Goal: Task Accomplishment & Management: Manage account settings

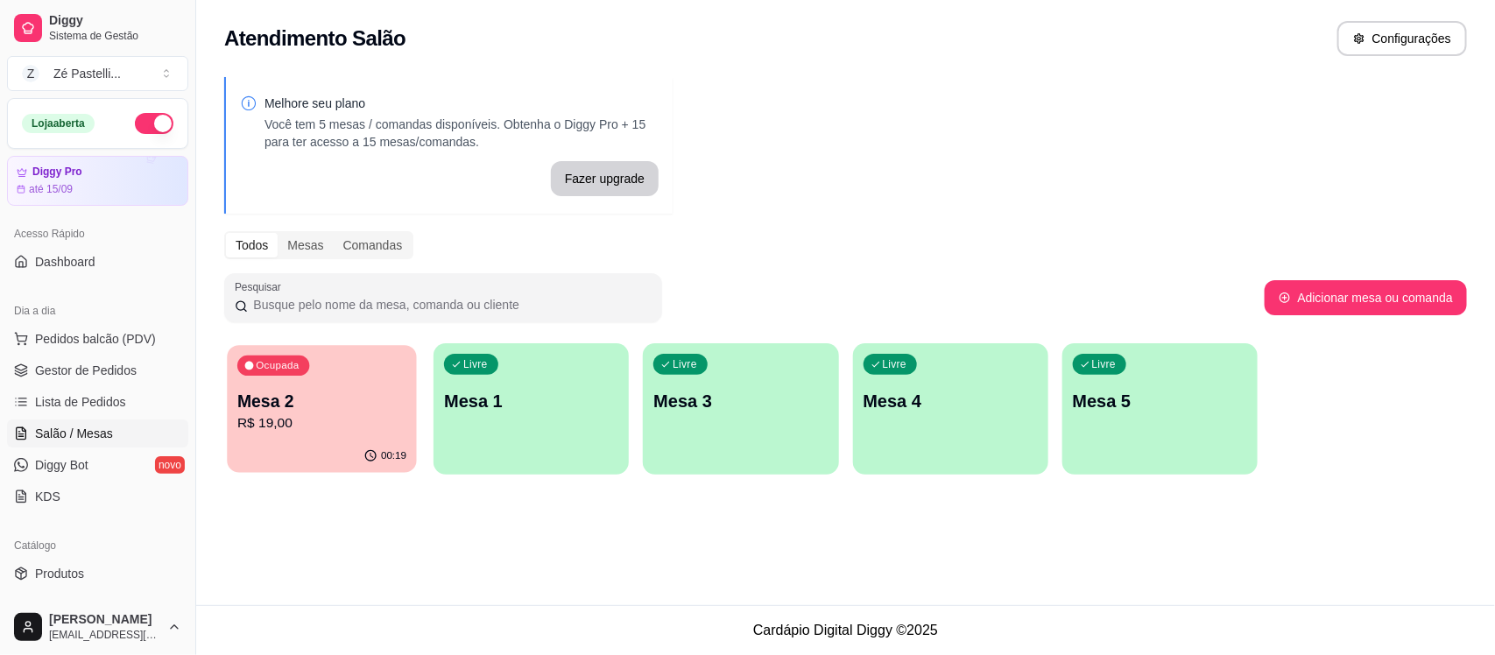
click at [286, 401] on p "Mesa 2" at bounding box center [321, 402] width 169 height 24
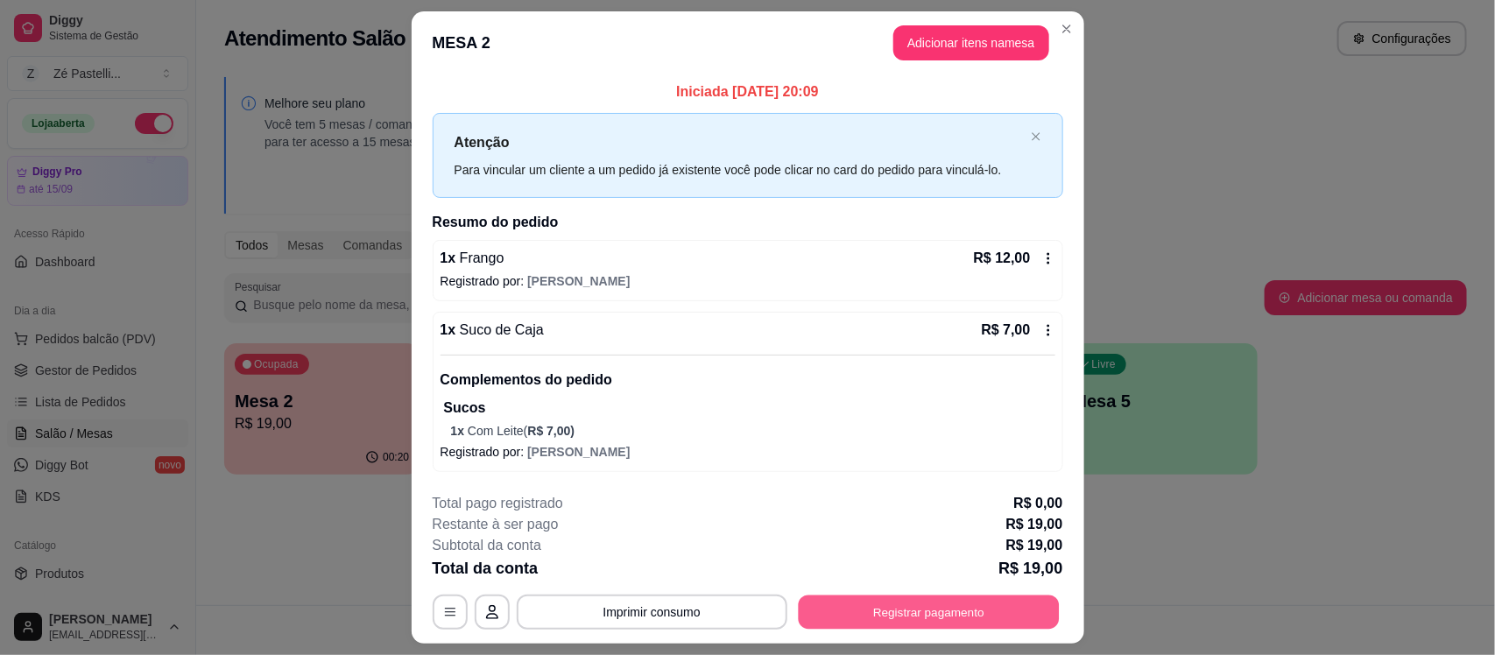
click at [876, 611] on button "Registrar pagamento" at bounding box center [928, 613] width 261 height 34
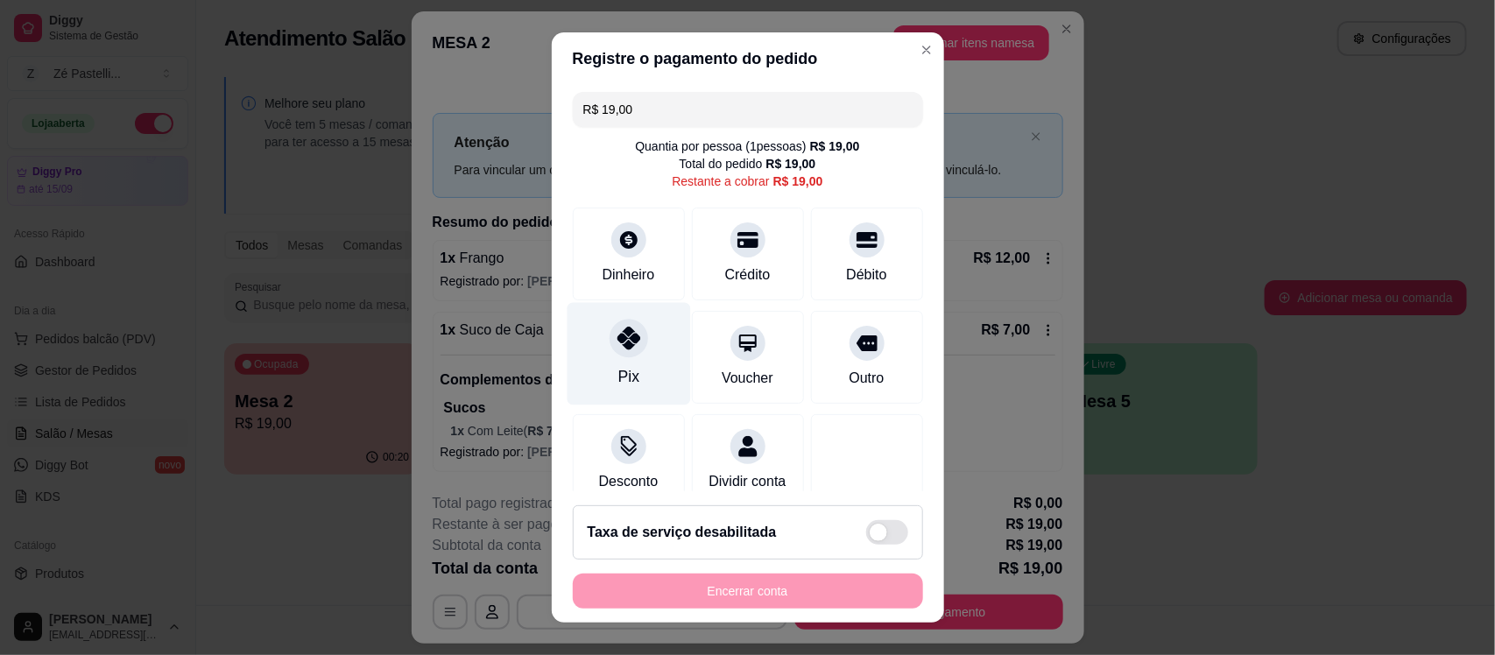
click at [610, 342] on div at bounding box center [629, 339] width 39 height 39
type input "R$ 0,00"
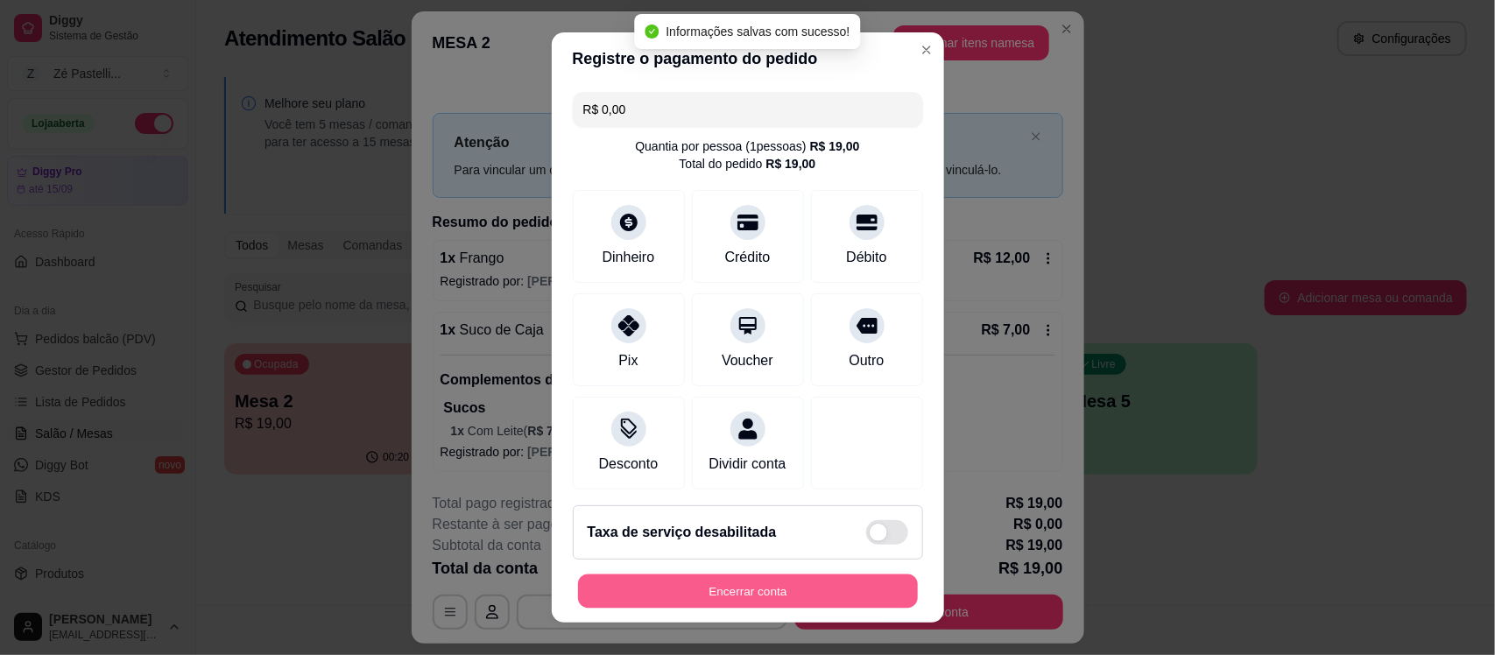
click at [703, 593] on button "Encerrar conta" at bounding box center [748, 591] width 340 height 34
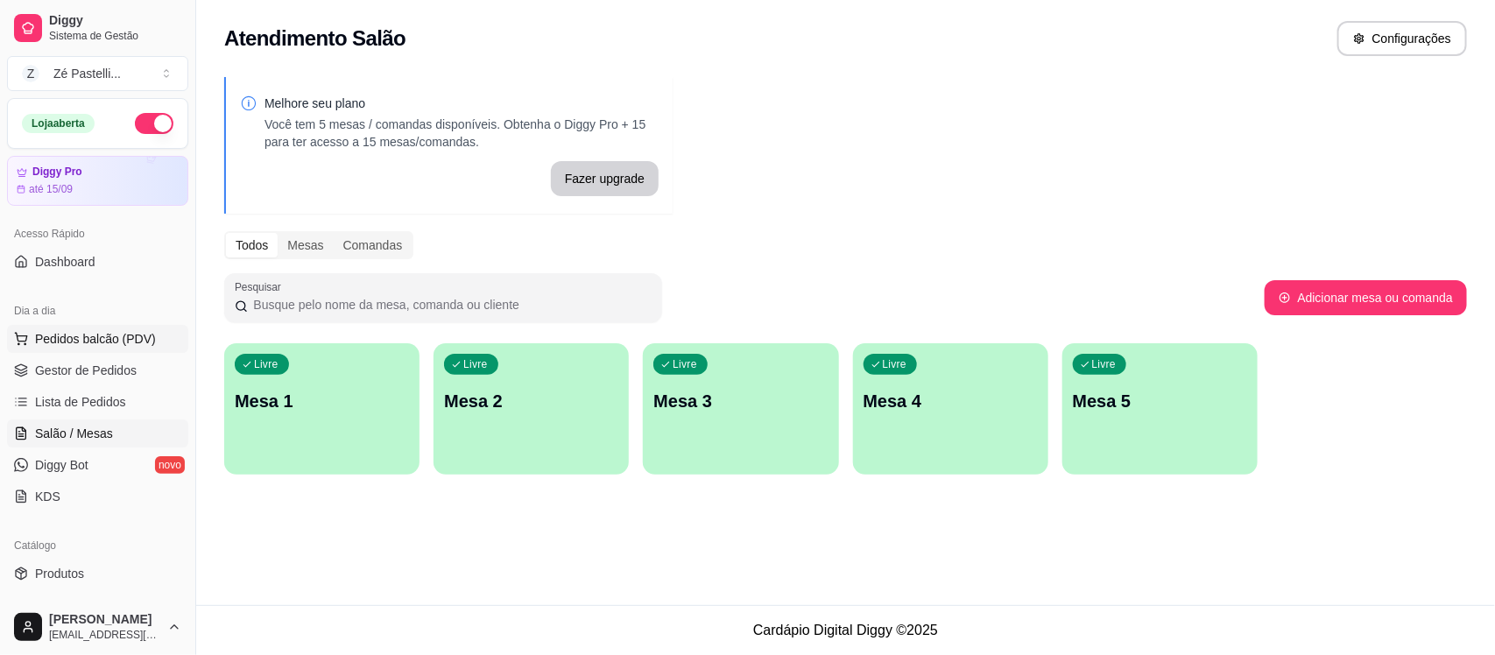
click at [102, 351] on button "Pedidos balcão (PDV)" at bounding box center [97, 339] width 181 height 28
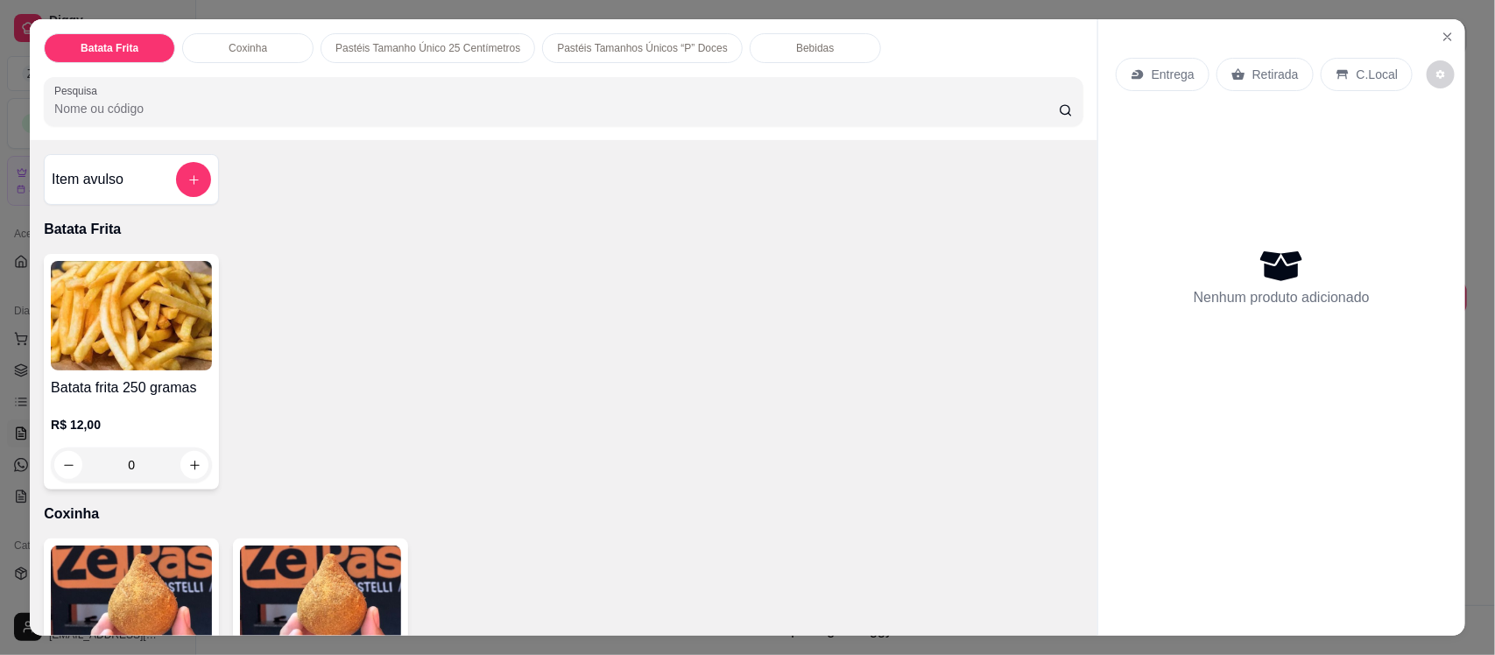
click at [327, 101] on input "Pesquisa" at bounding box center [556, 109] width 1005 height 18
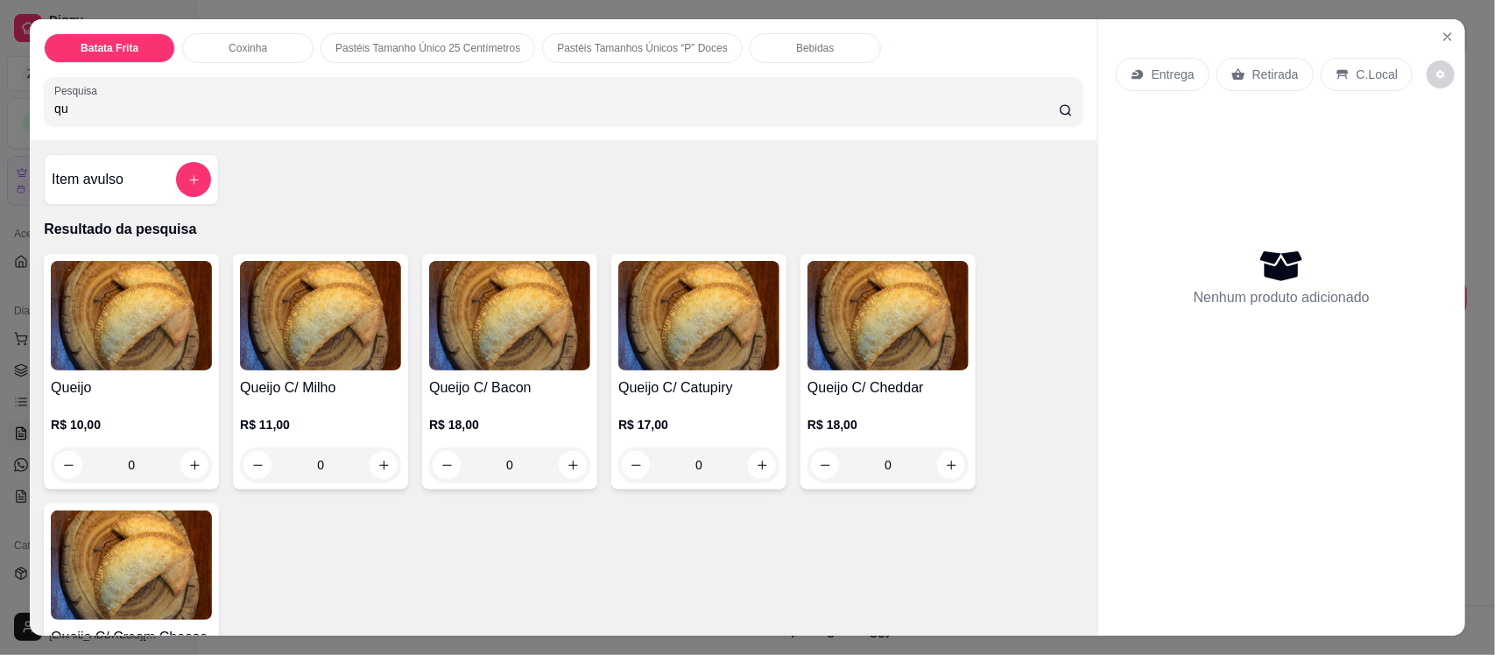
type input "qu"
click at [117, 392] on h4 "Queijo" at bounding box center [131, 388] width 161 height 21
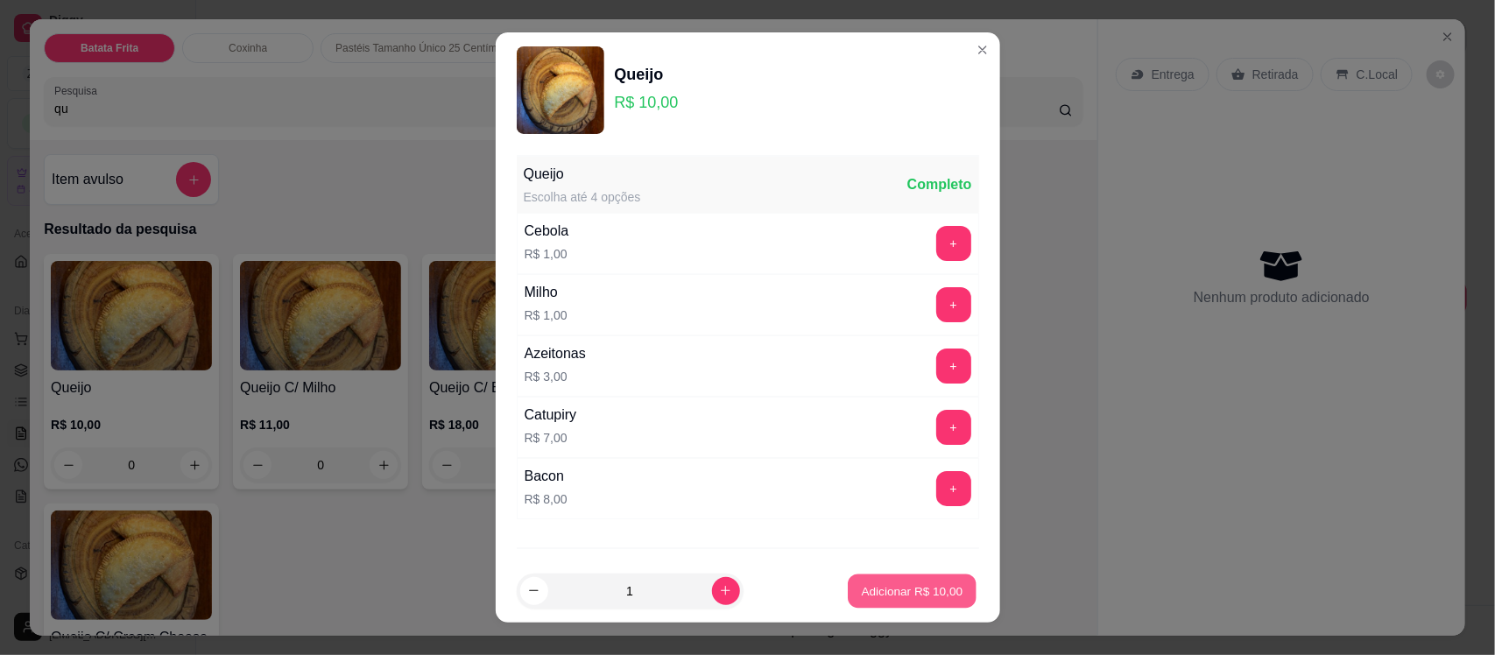
click at [894, 603] on button "Adicionar R$ 10,00" at bounding box center [913, 591] width 129 height 34
type input "1"
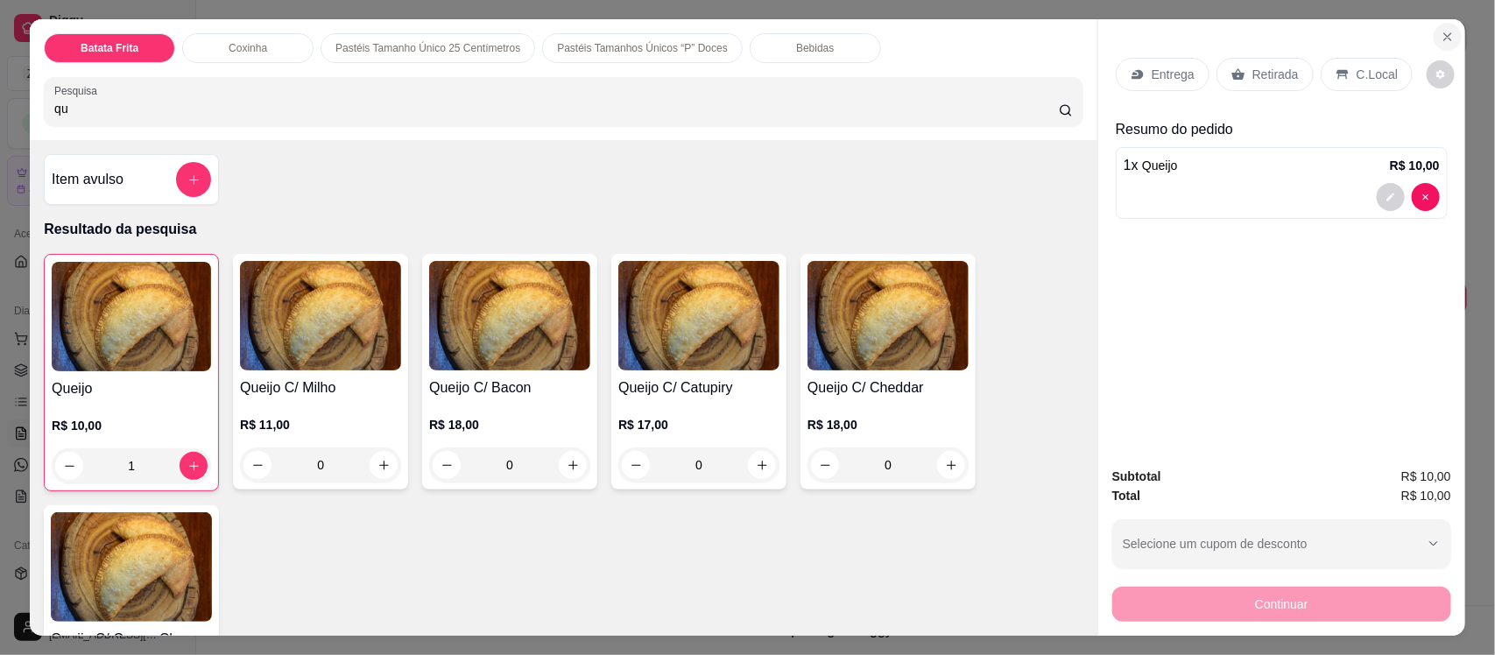
click at [1441, 38] on icon "Close" at bounding box center [1448, 37] width 14 height 14
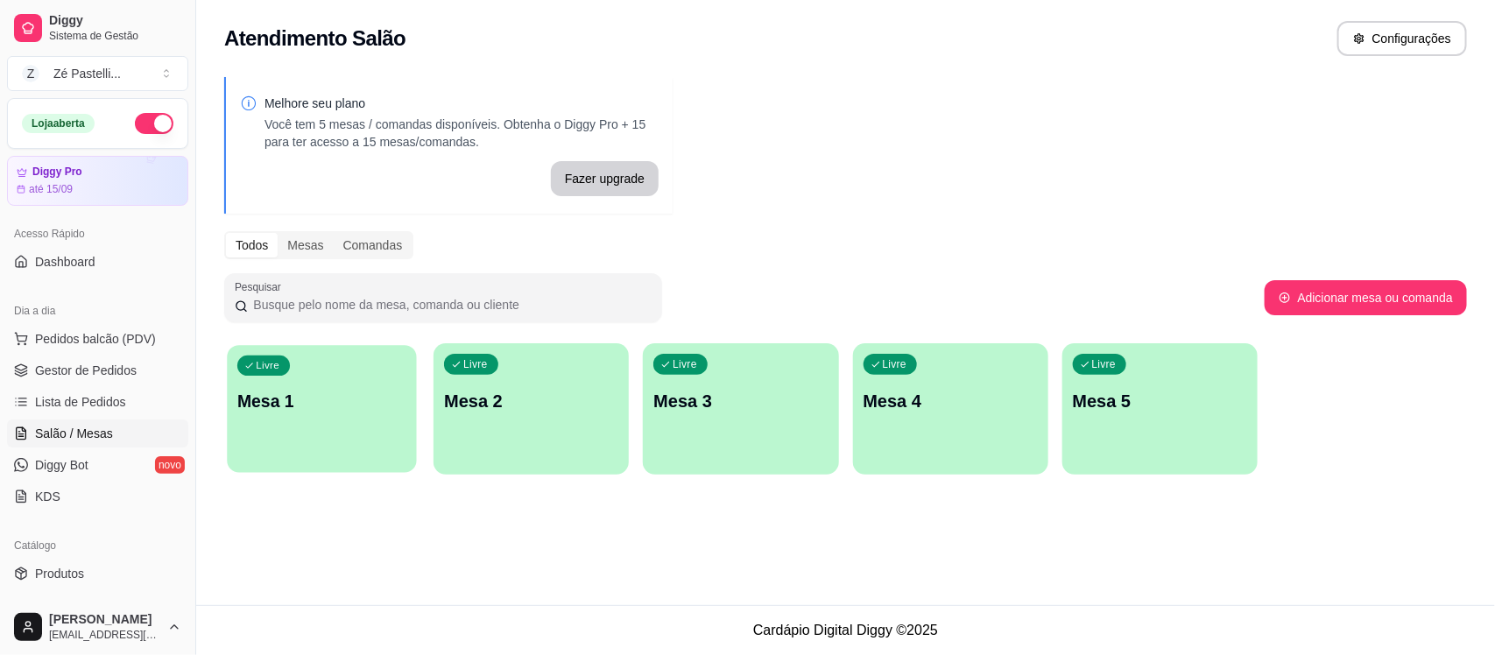
click at [265, 439] on div "Livre Mesa 1" at bounding box center [321, 398] width 189 height 107
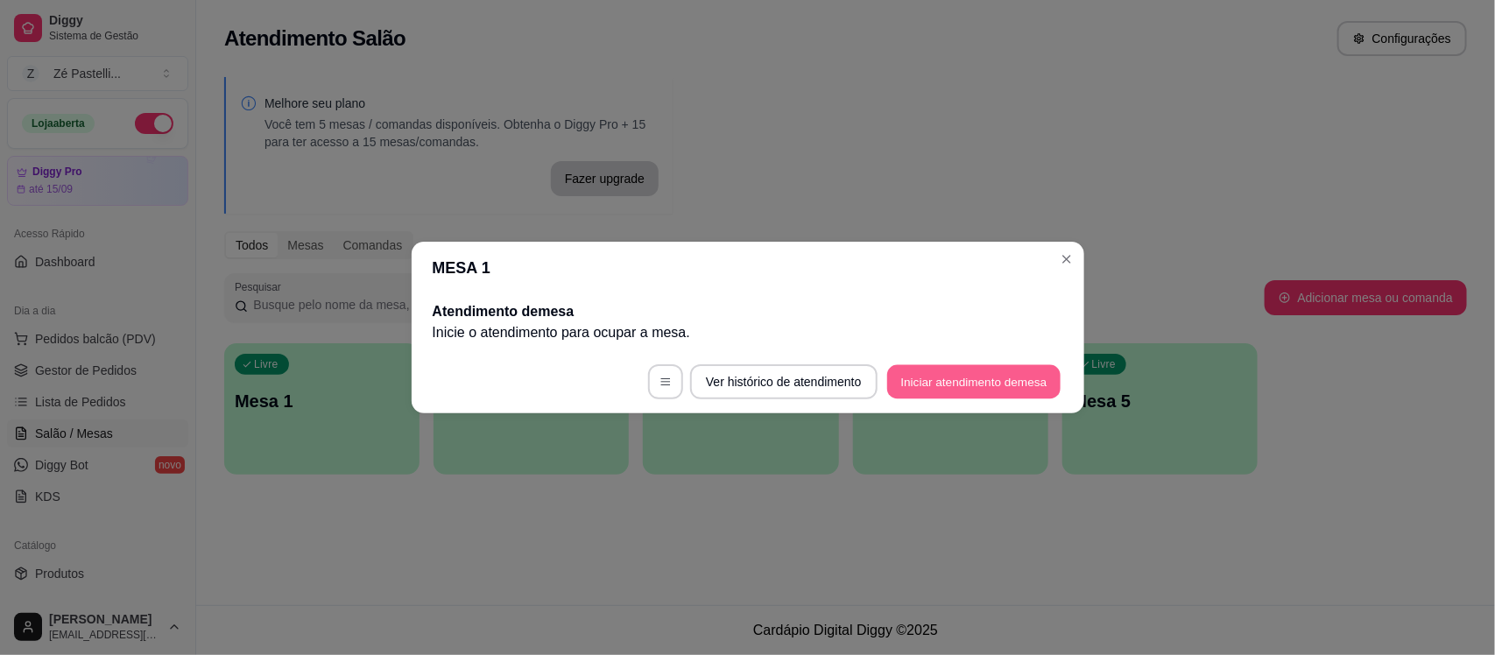
click at [938, 371] on button "Iniciar atendimento de mesa" at bounding box center [973, 382] width 173 height 34
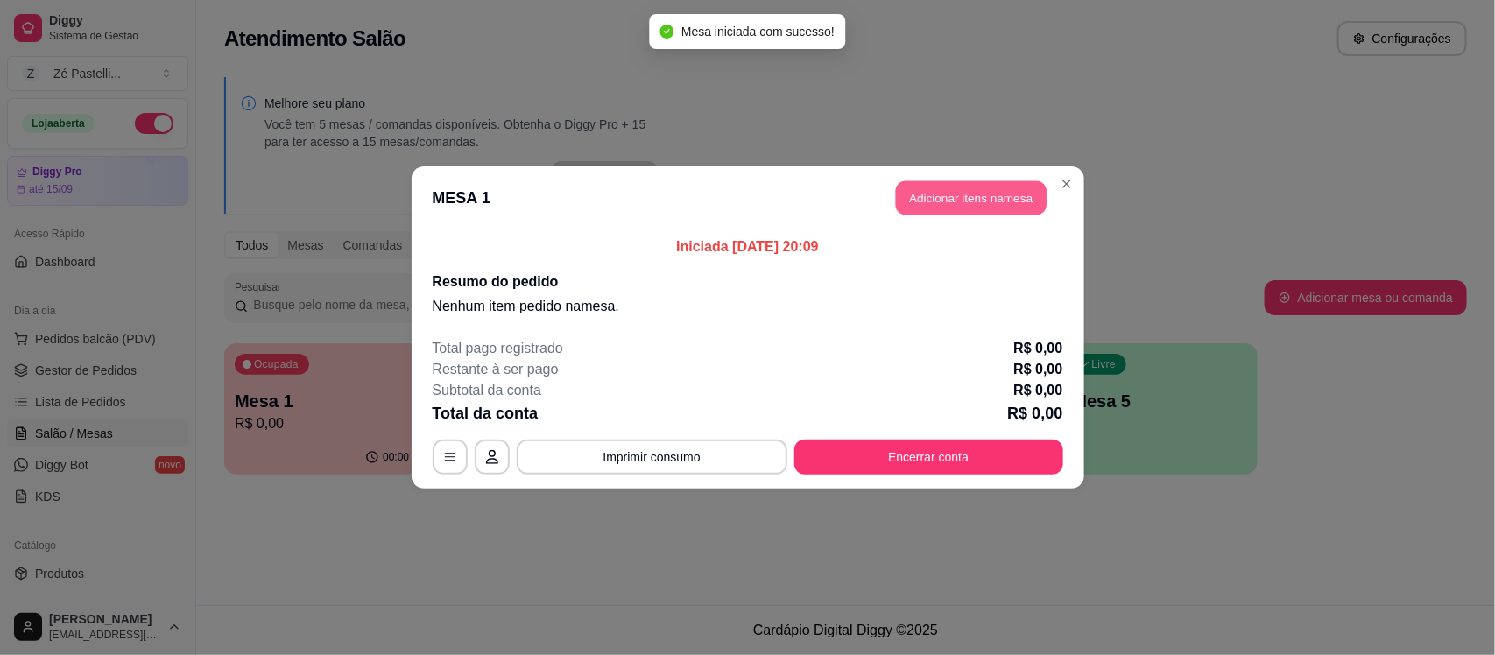
click at [918, 203] on button "Adicionar itens na mesa" at bounding box center [971, 198] width 151 height 34
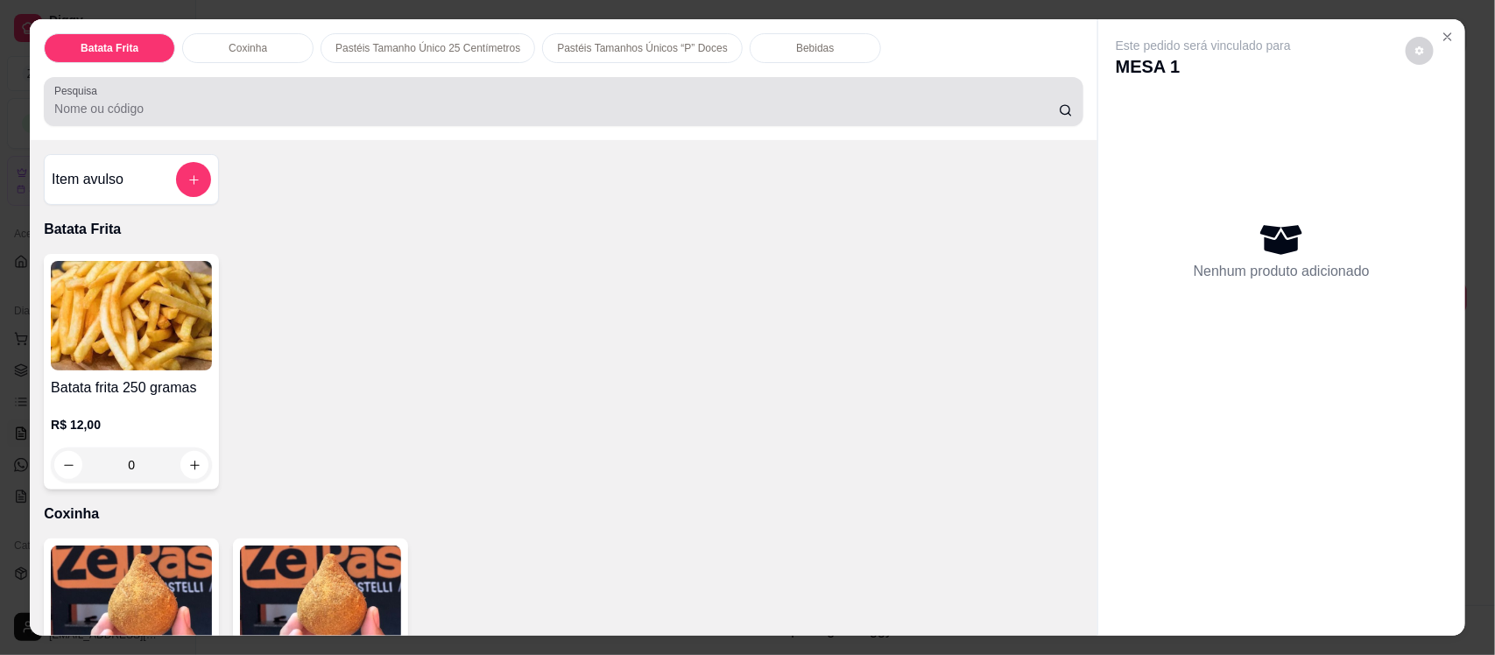
click at [245, 90] on div at bounding box center [563, 101] width 1019 height 35
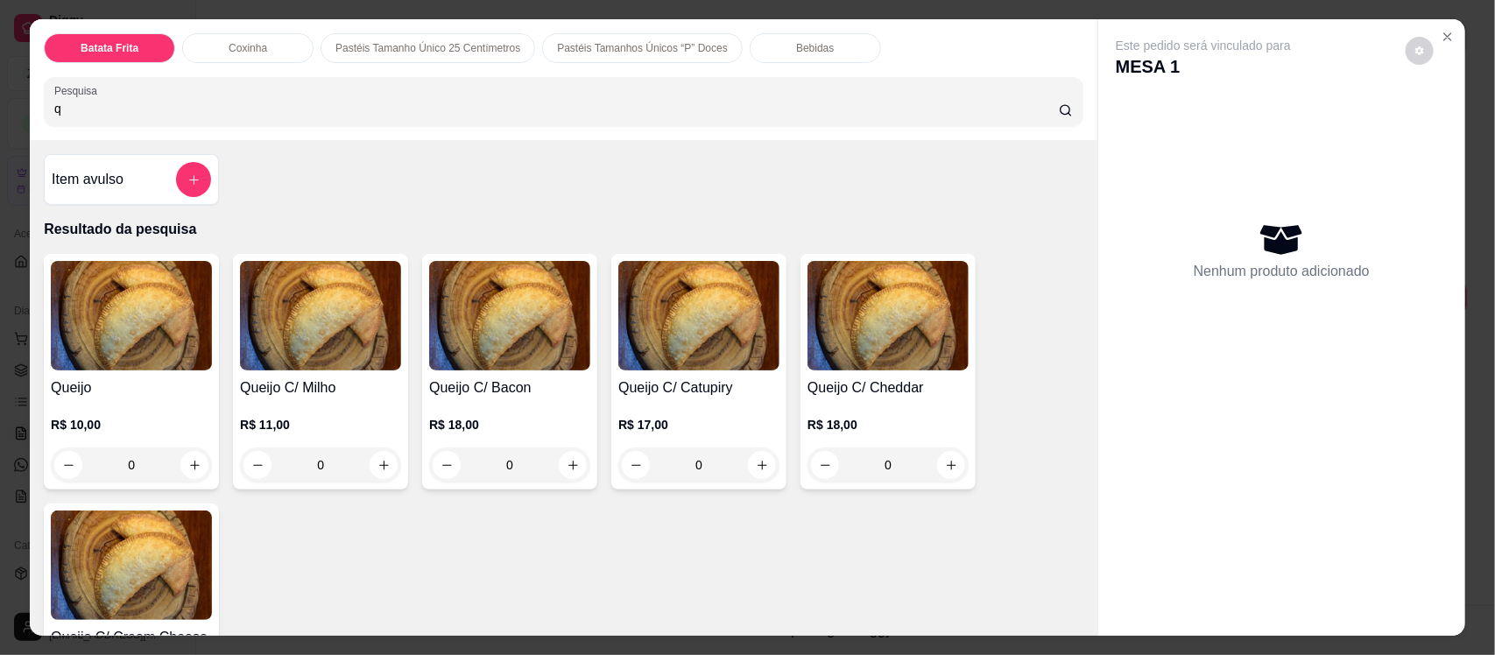
type input "q"
click at [81, 369] on img at bounding box center [131, 316] width 161 height 110
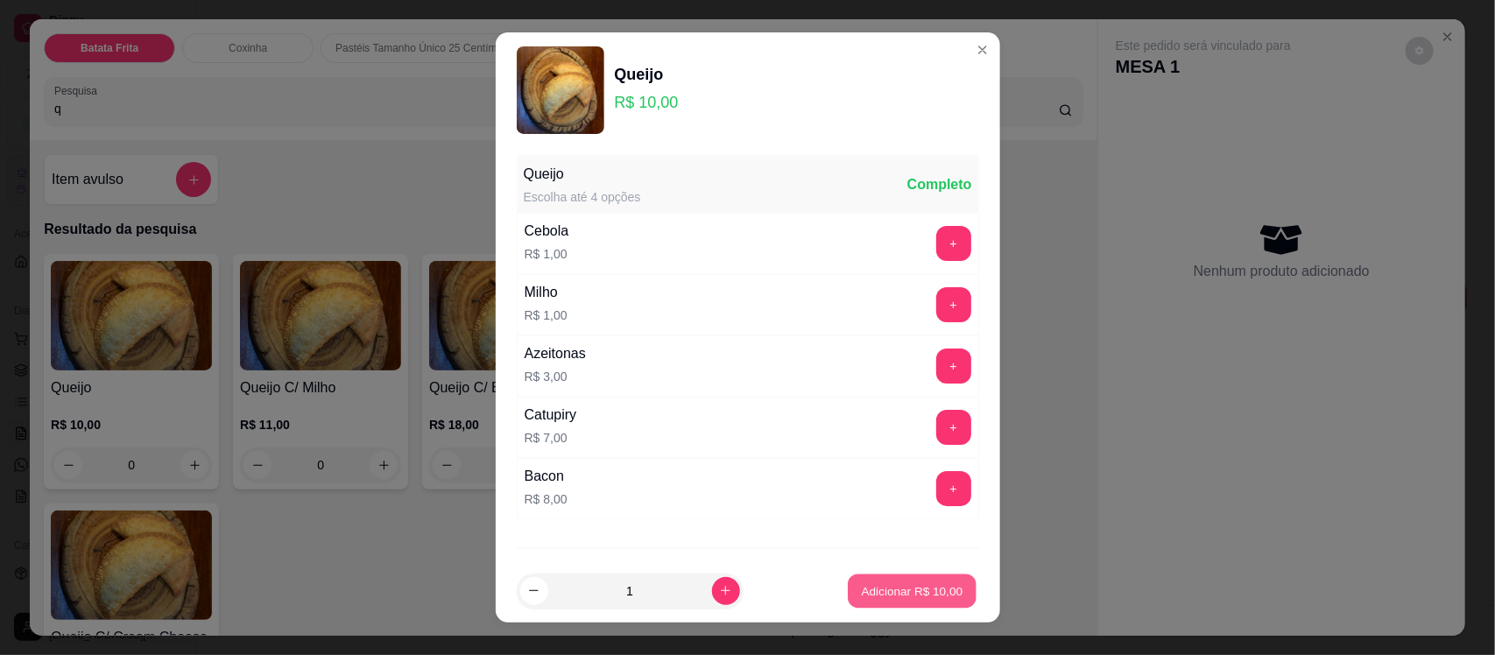
click at [867, 579] on button "Adicionar R$ 10,00" at bounding box center [913, 591] width 129 height 34
type input "1"
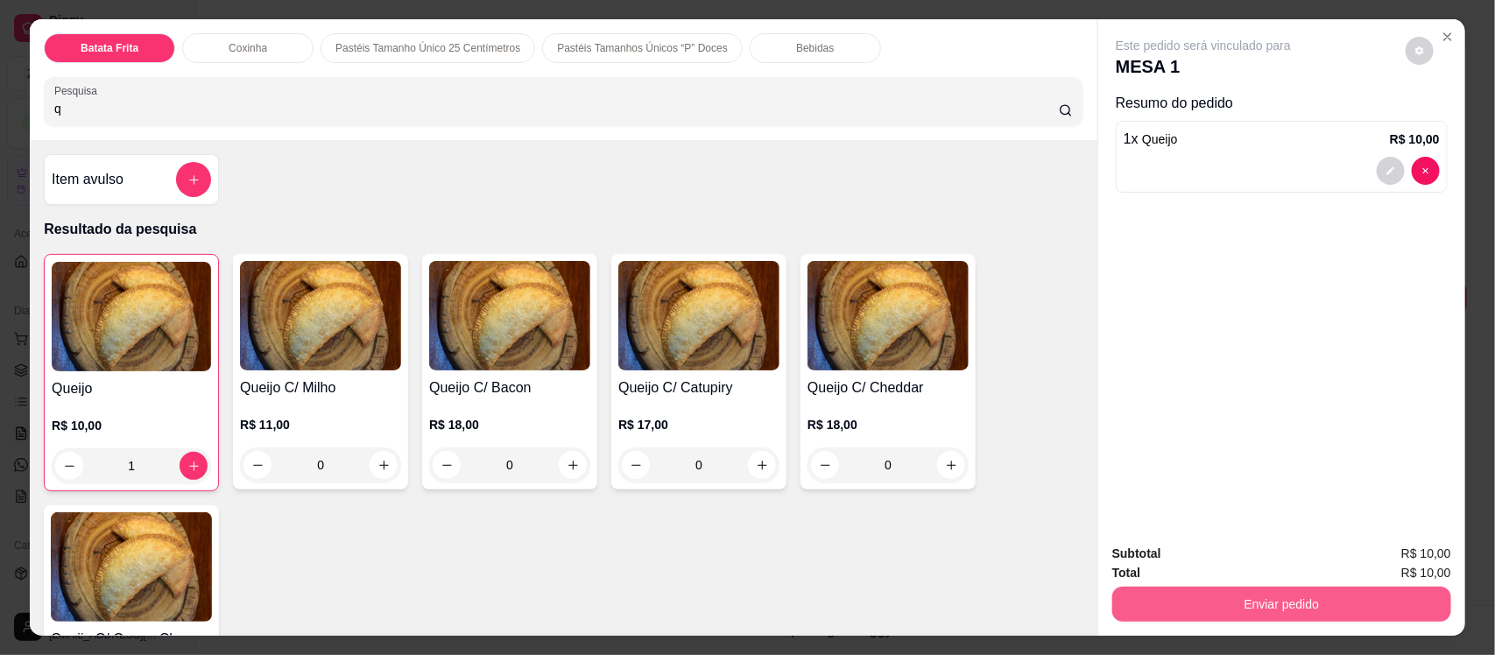
click at [1149, 591] on button "Enviar pedido" at bounding box center [1282, 604] width 339 height 35
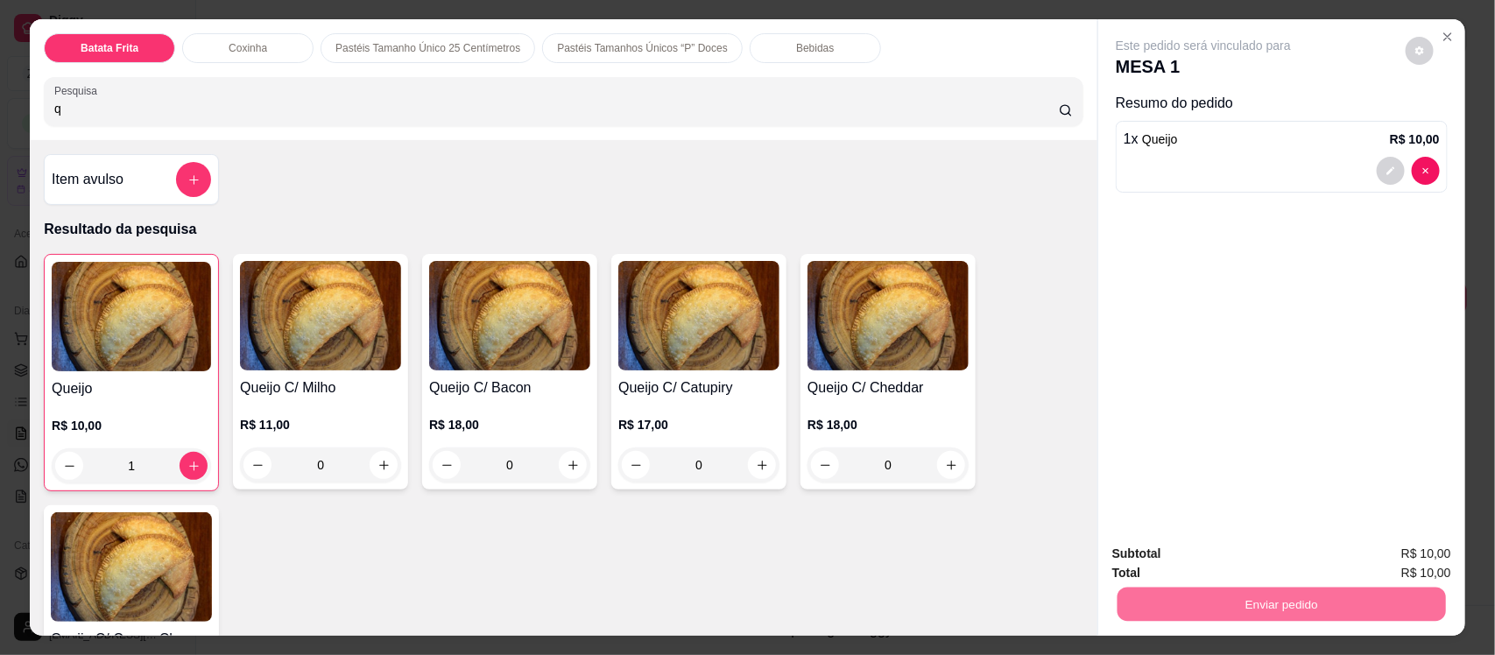
click at [1163, 548] on button "Não registrar e enviar pedido" at bounding box center [1223, 561] width 177 height 32
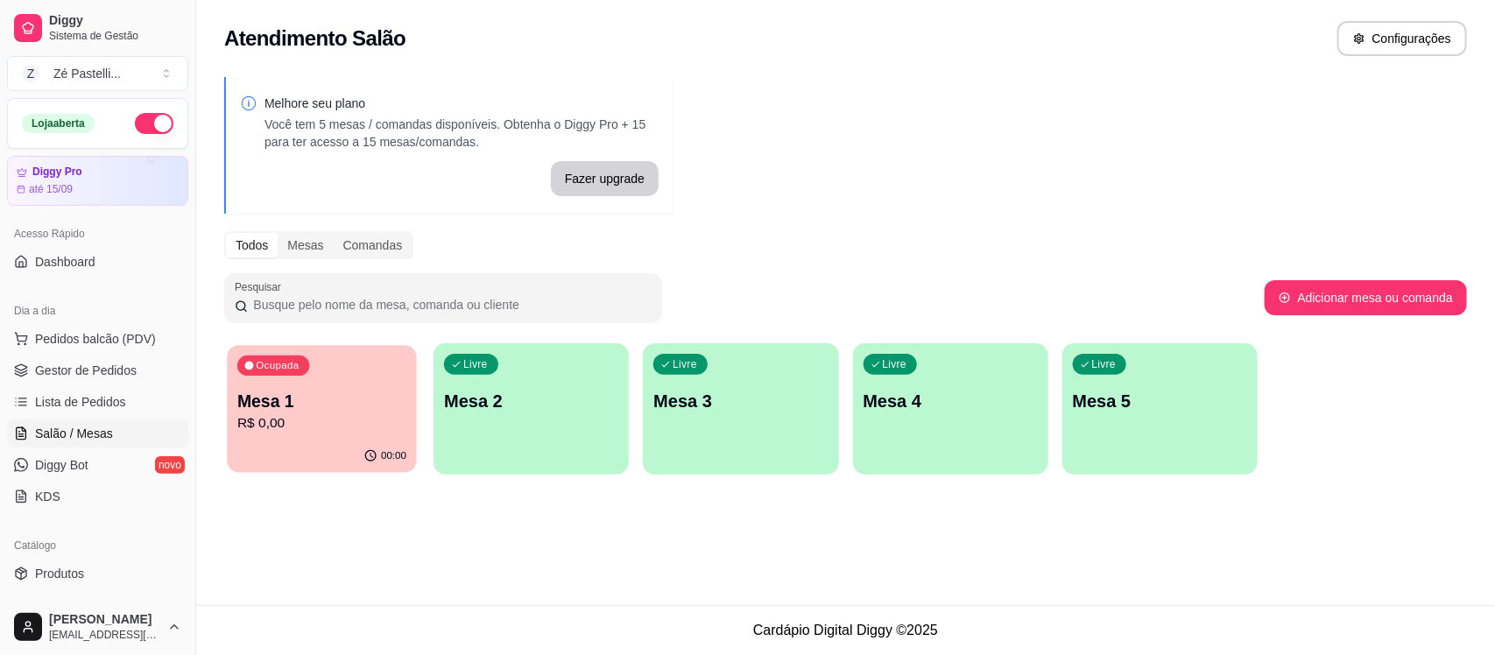
click at [283, 412] on p "Mesa 1" at bounding box center [321, 402] width 169 height 24
click at [61, 364] on span "Gestor de Pedidos" at bounding box center [86, 371] width 102 height 18
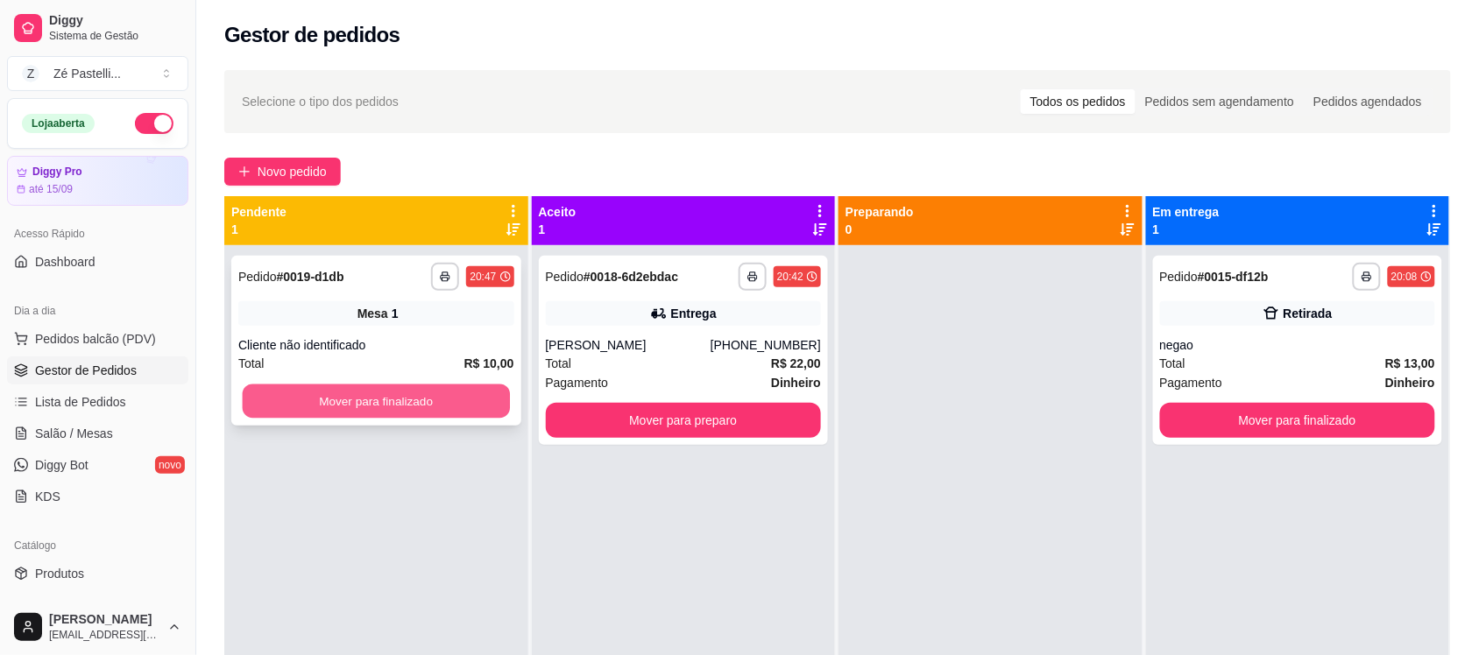
click at [403, 408] on button "Mover para finalizado" at bounding box center [376, 402] width 267 height 34
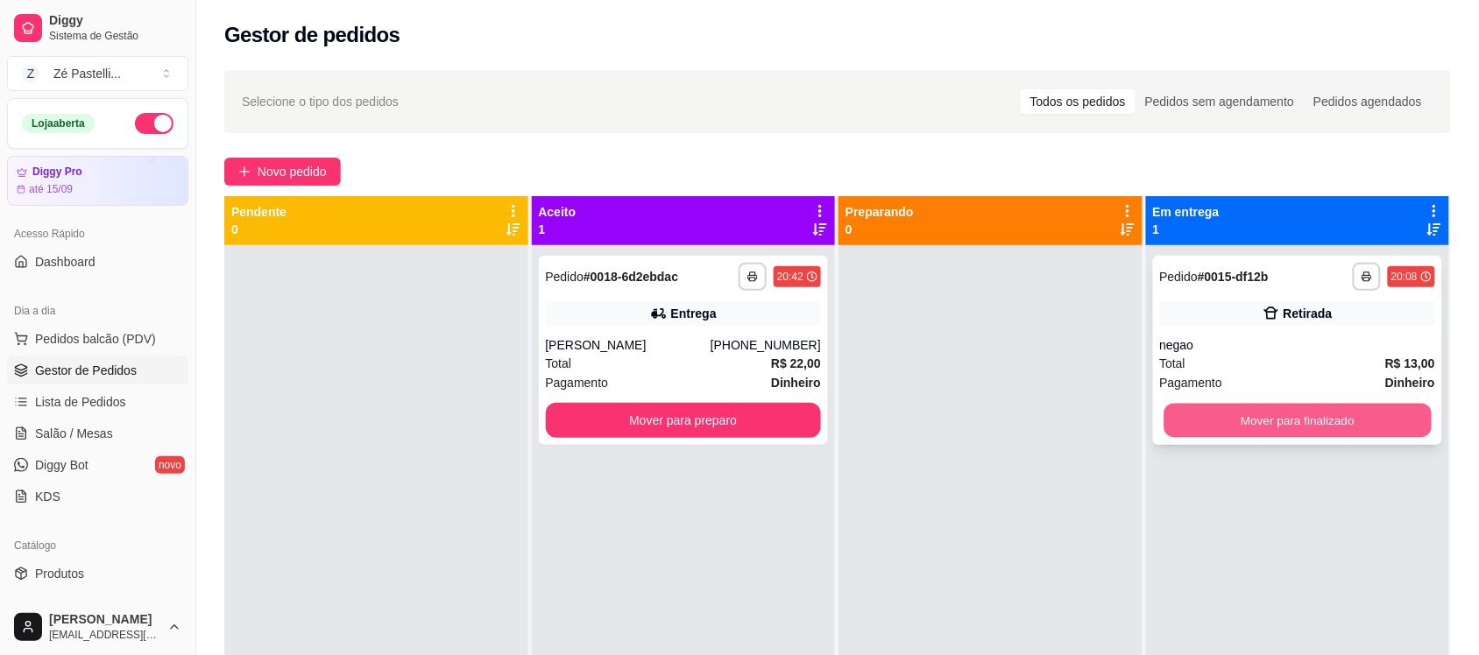
click at [1271, 414] on button "Mover para finalizado" at bounding box center [1296, 421] width 267 height 34
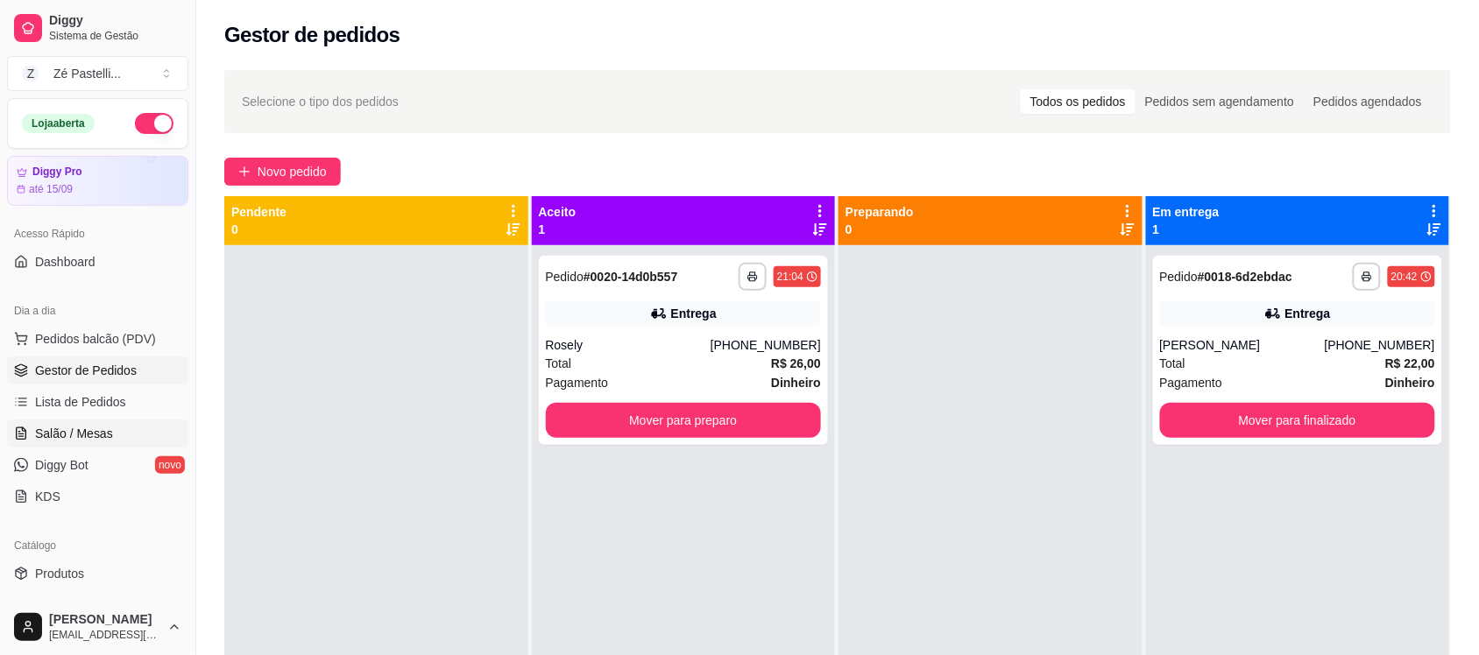
click at [60, 435] on span "Salão / Mesas" at bounding box center [74, 434] width 78 height 18
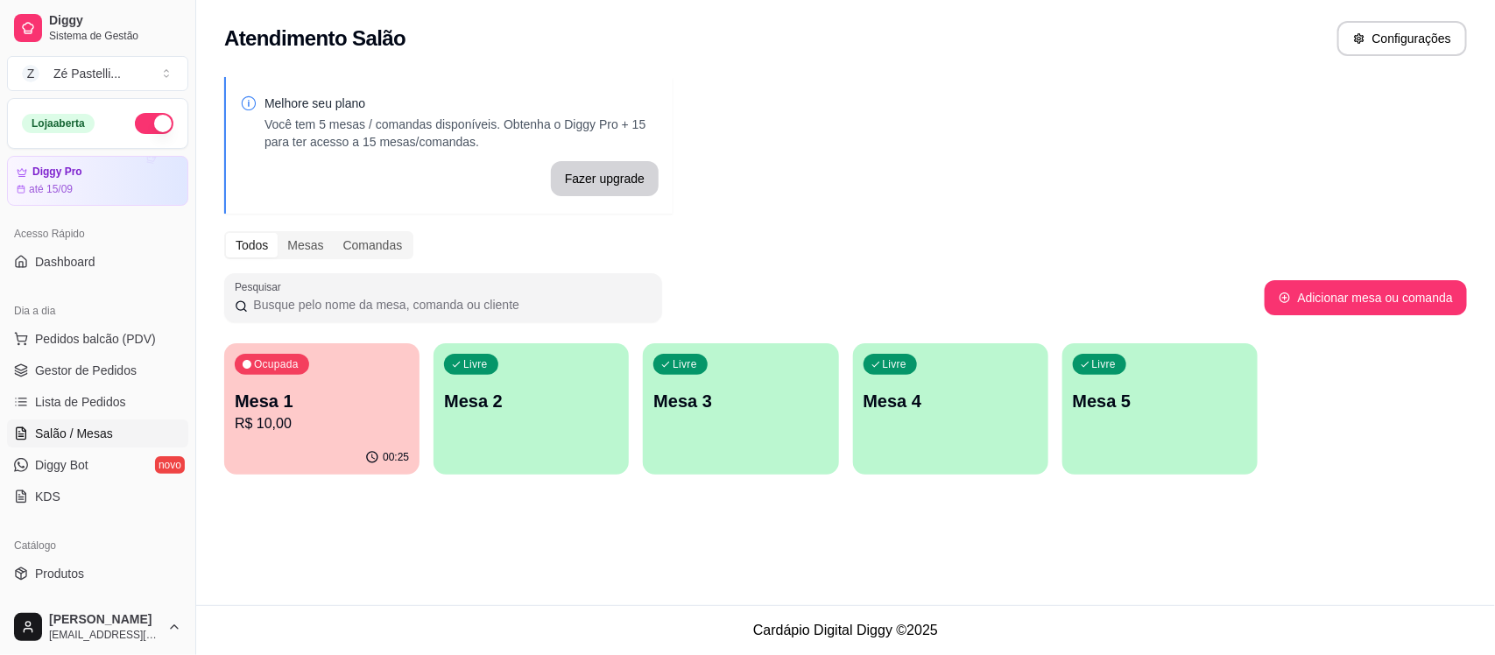
click at [273, 430] on p "R$ 10,00" at bounding box center [322, 424] width 174 height 21
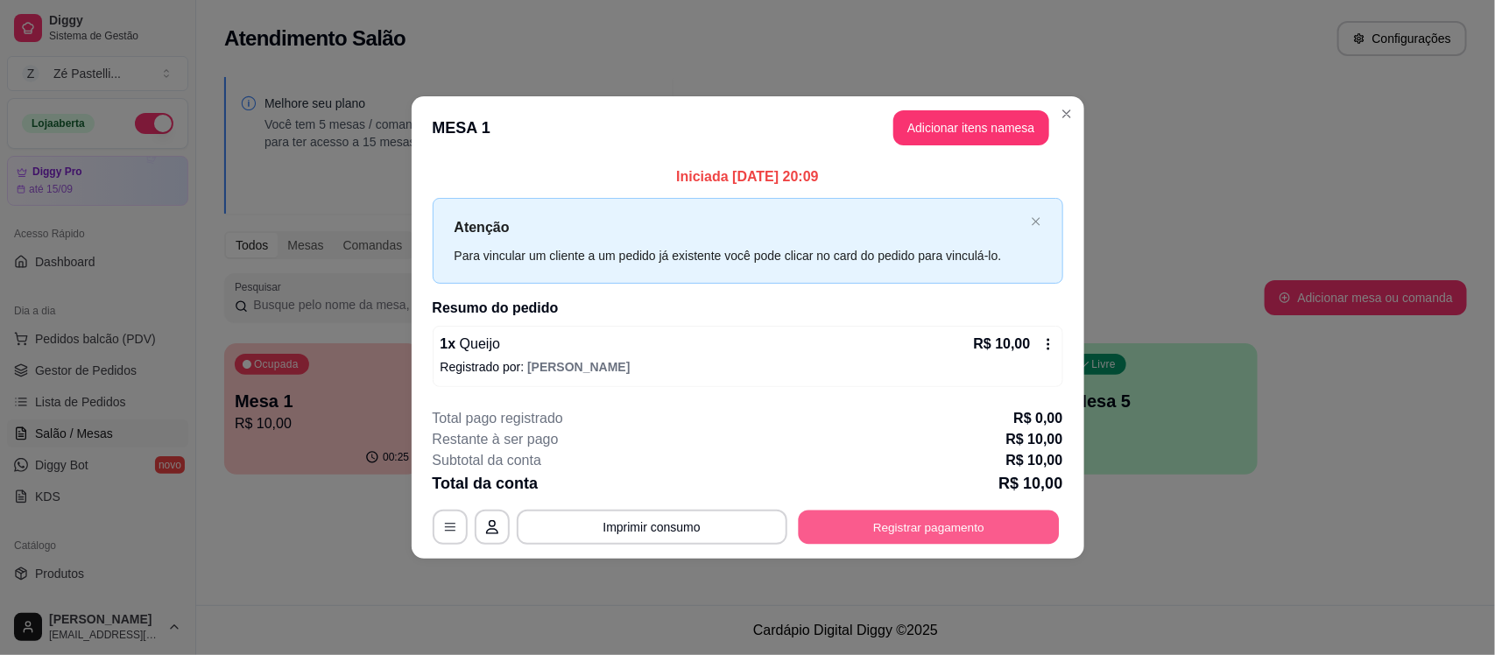
click at [870, 536] on button "Registrar pagamento" at bounding box center [928, 527] width 261 height 34
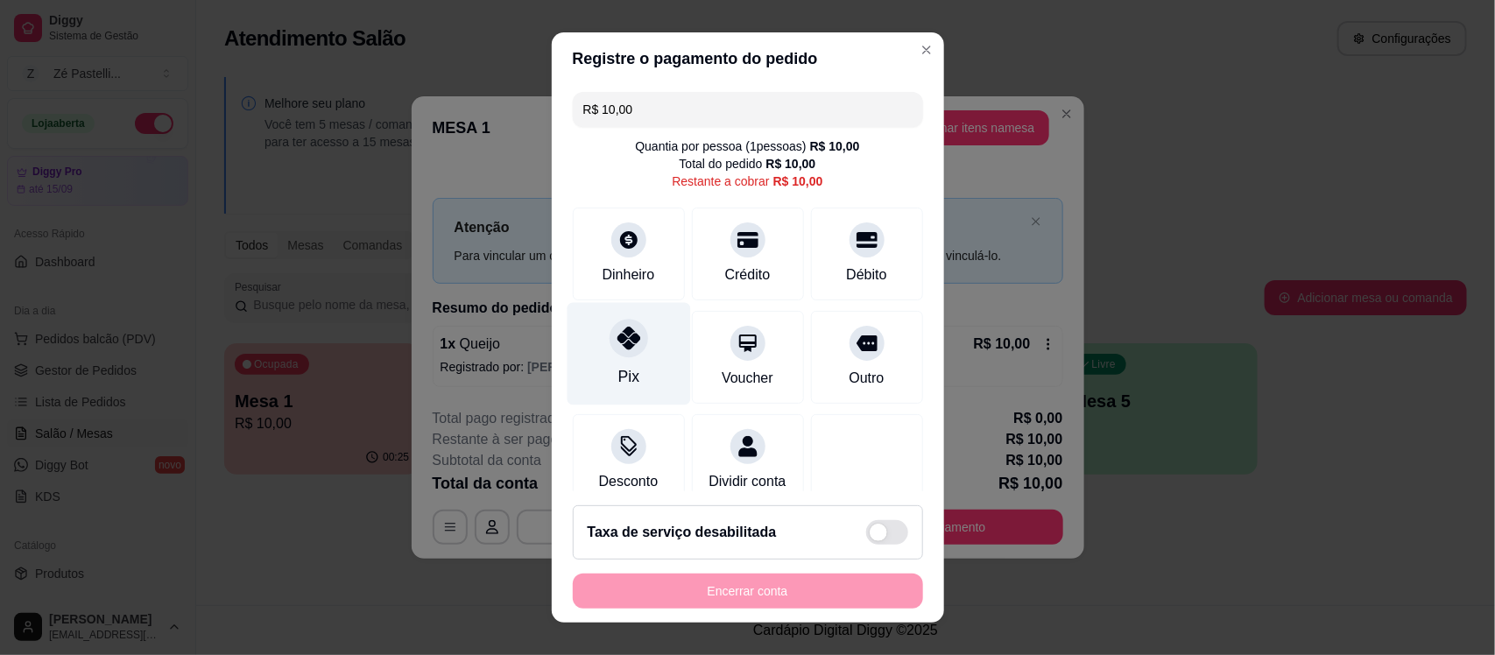
click at [596, 357] on div "Pix" at bounding box center [629, 354] width 124 height 103
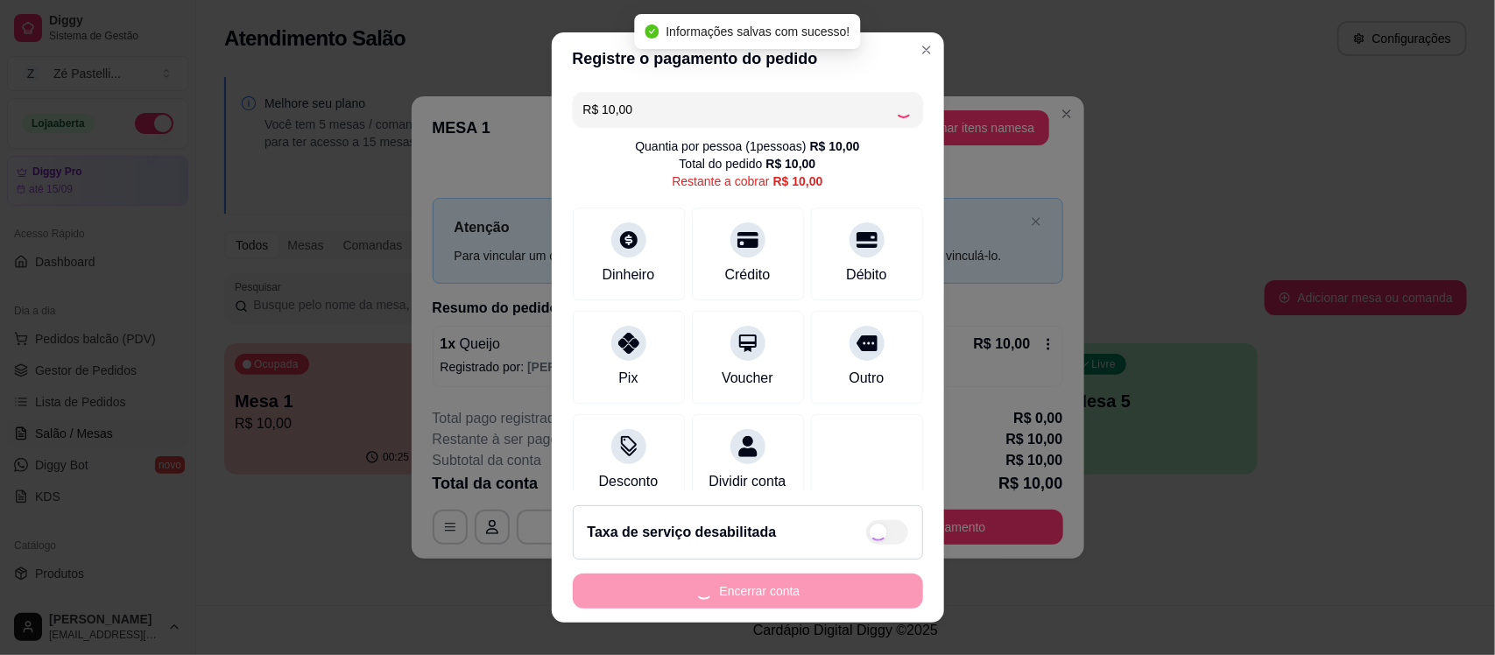
type input "R$ 0,00"
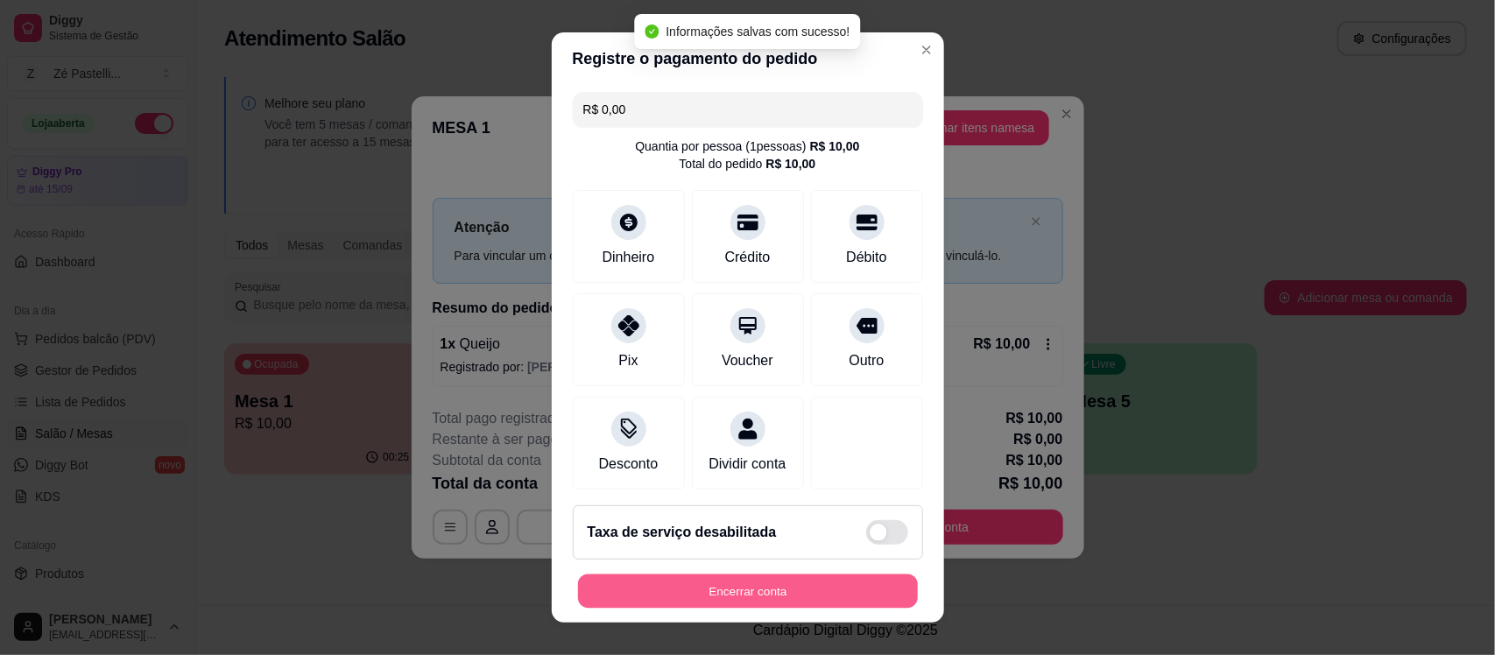
click at [679, 603] on button "Encerrar conta" at bounding box center [748, 591] width 340 height 34
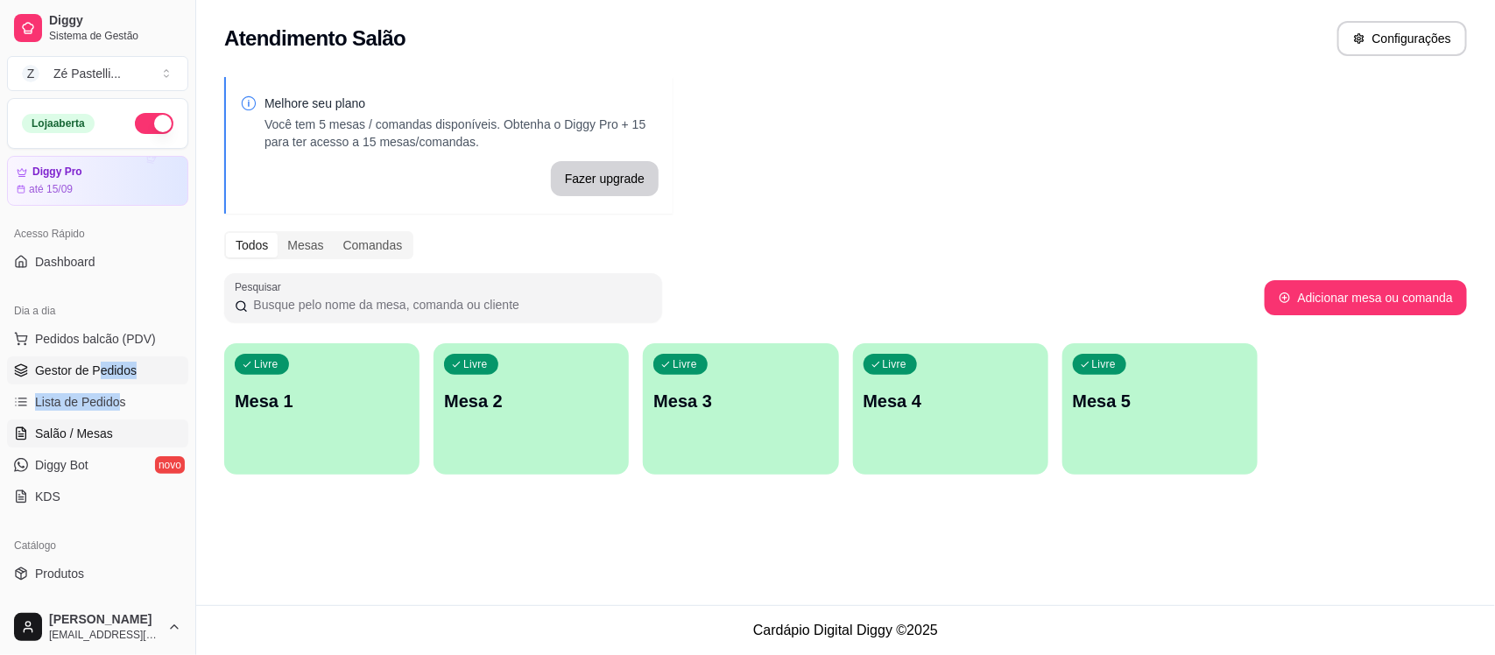
drag, startPoint x: 115, startPoint y: 386, endPoint x: 98, endPoint y: 369, distance: 24.2
click at [98, 369] on ul "Pedidos balcão (PDV) Gestor de Pedidos Lista de Pedidos Salão / Mesas Diggy Bot…" at bounding box center [97, 418] width 181 height 186
click at [98, 369] on span "Gestor de Pedidos" at bounding box center [86, 371] width 102 height 18
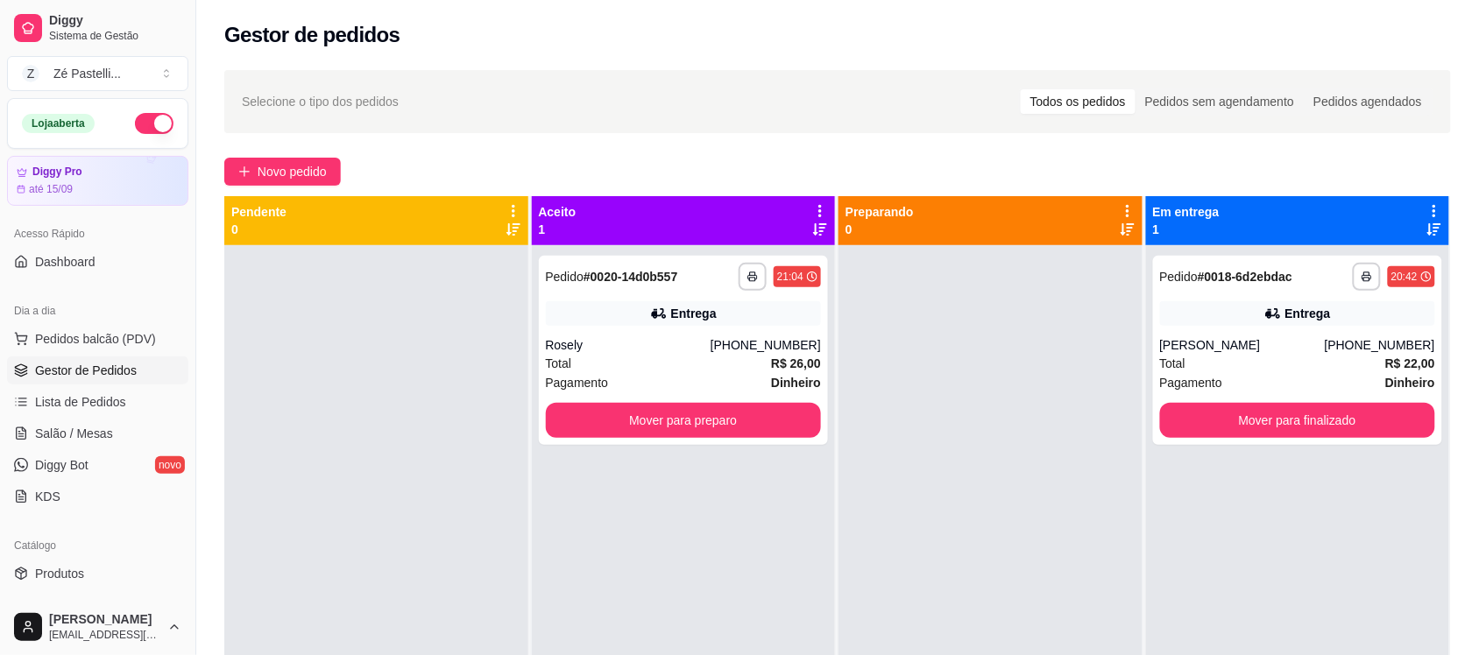
click at [311, 188] on div "**********" at bounding box center [837, 466] width 1283 height 813
click at [286, 158] on button "Novo pedido" at bounding box center [282, 172] width 117 height 28
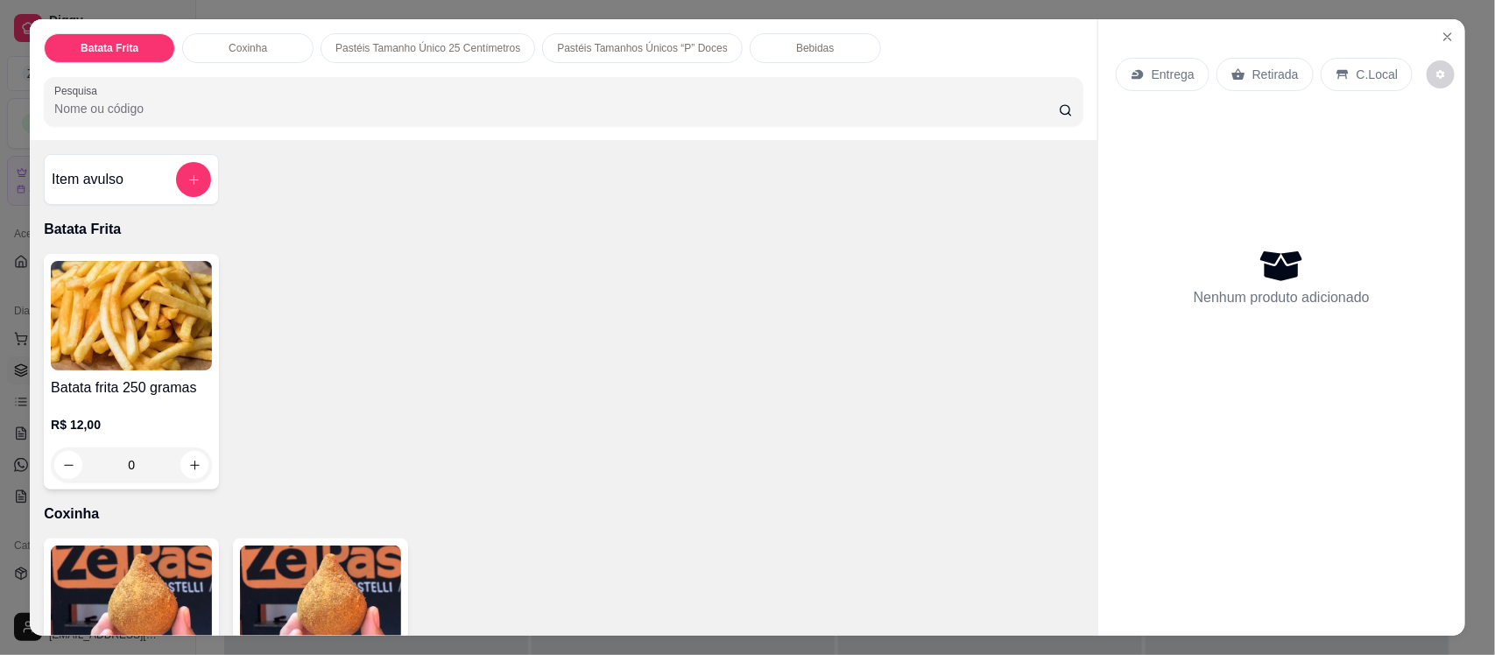
click at [405, 112] on input "Pesquisa" at bounding box center [556, 109] width 1005 height 18
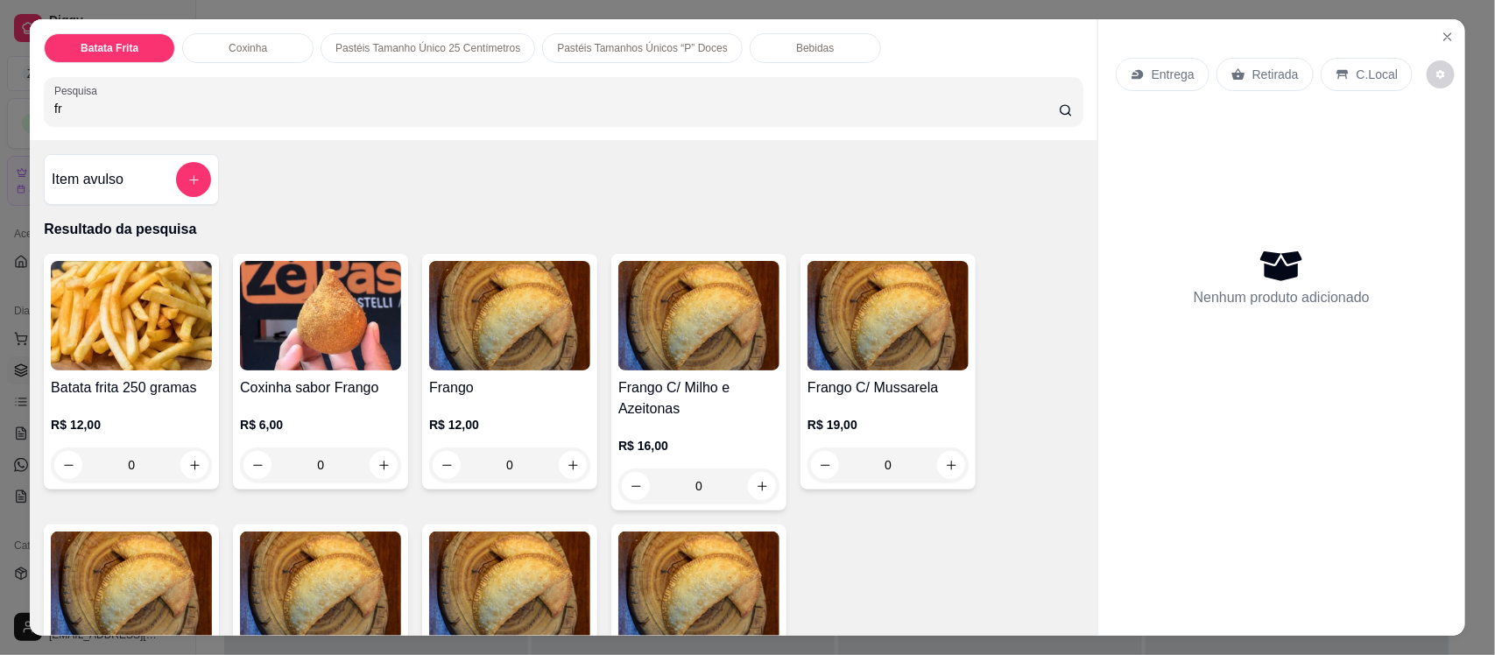
type input "fr"
click at [521, 343] on img at bounding box center [509, 316] width 161 height 110
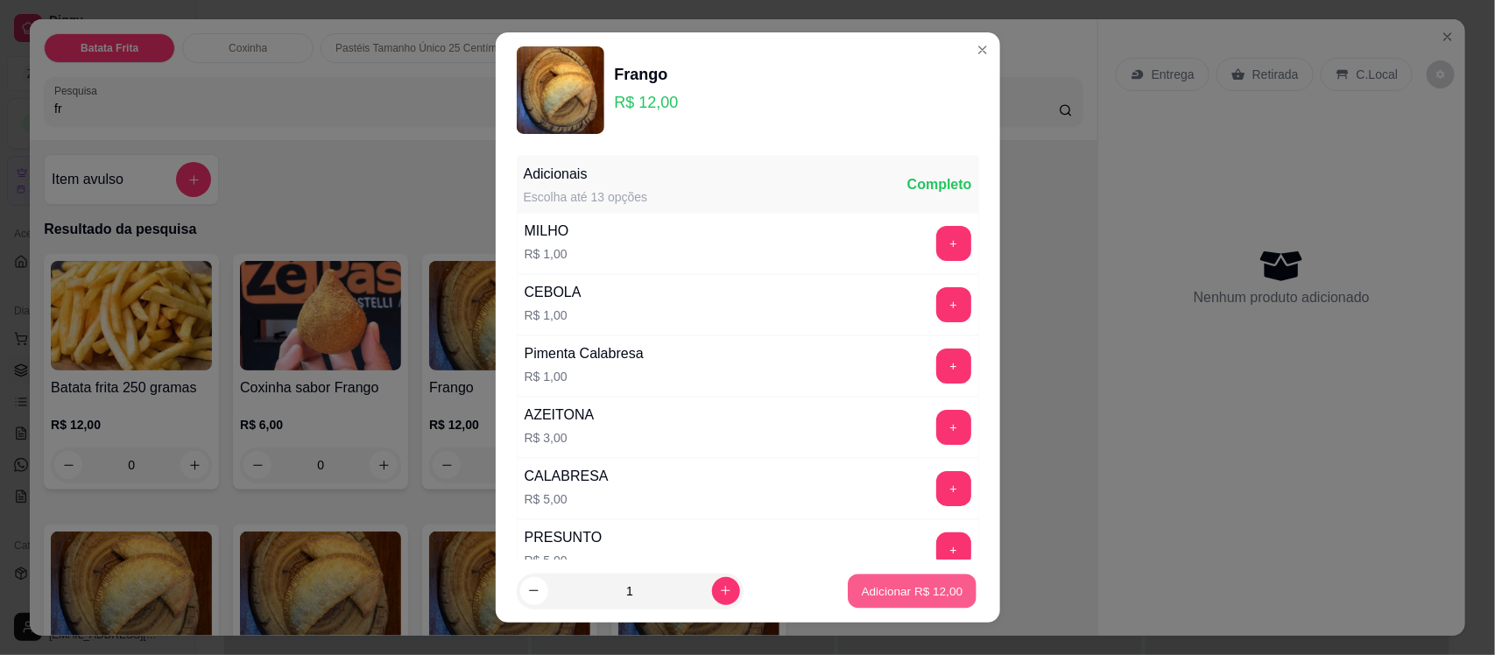
click at [918, 578] on button "Adicionar R$ 12,00" at bounding box center [913, 591] width 129 height 34
type input "1"
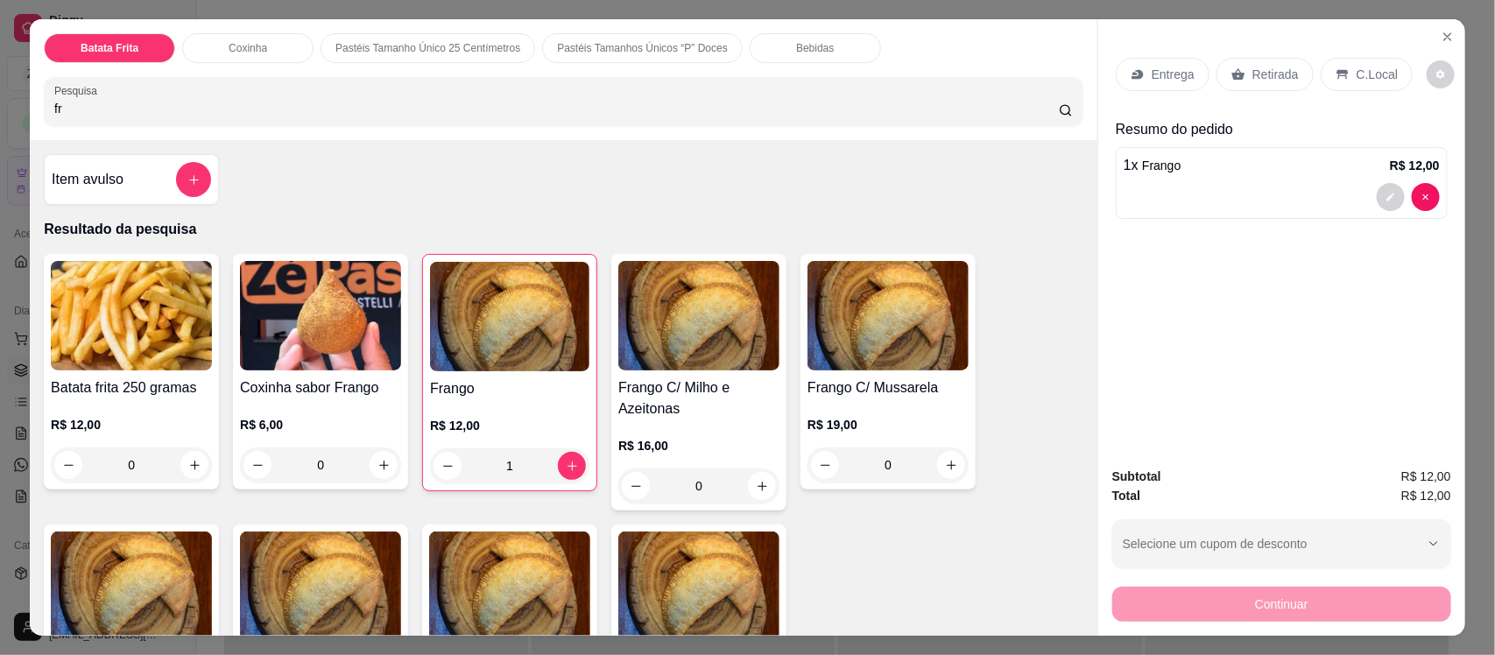
click at [1357, 70] on p "C.Local" at bounding box center [1377, 75] width 41 height 18
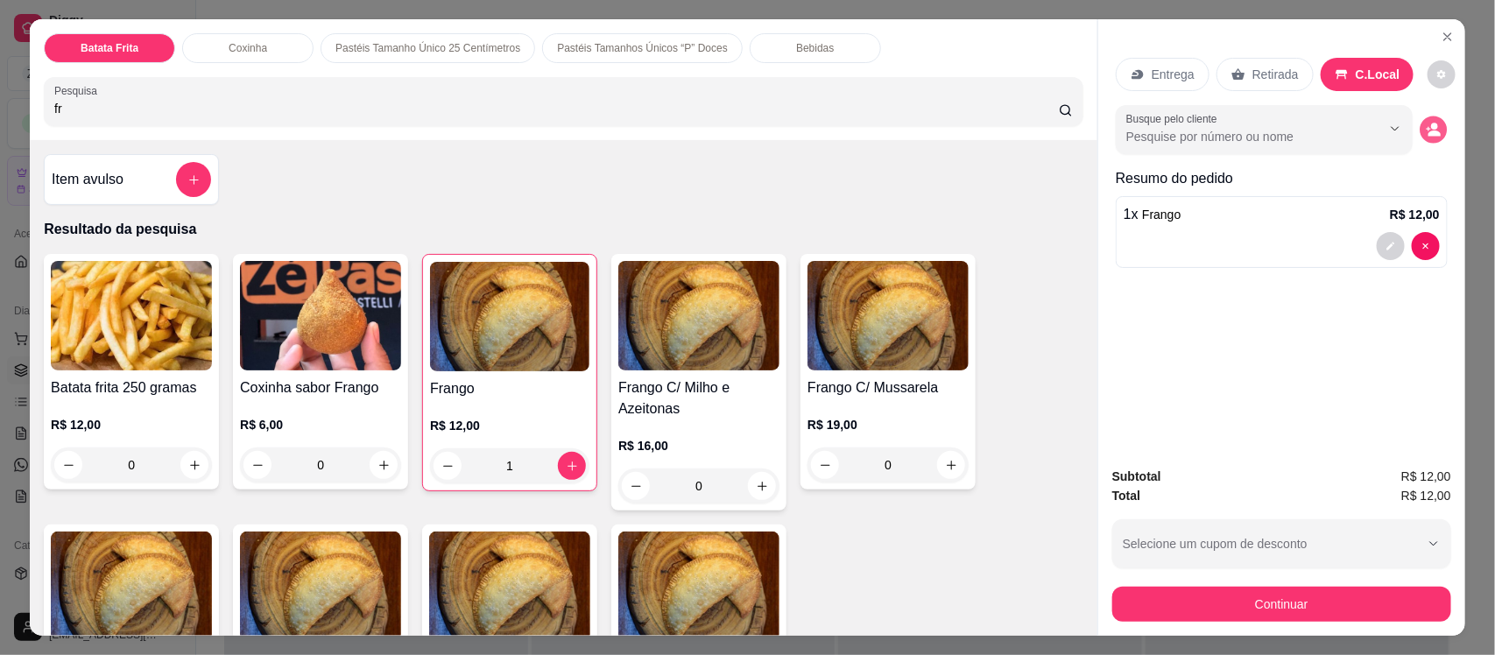
click at [1428, 138] on button "decrease-product-quantity" at bounding box center [1433, 130] width 27 height 27
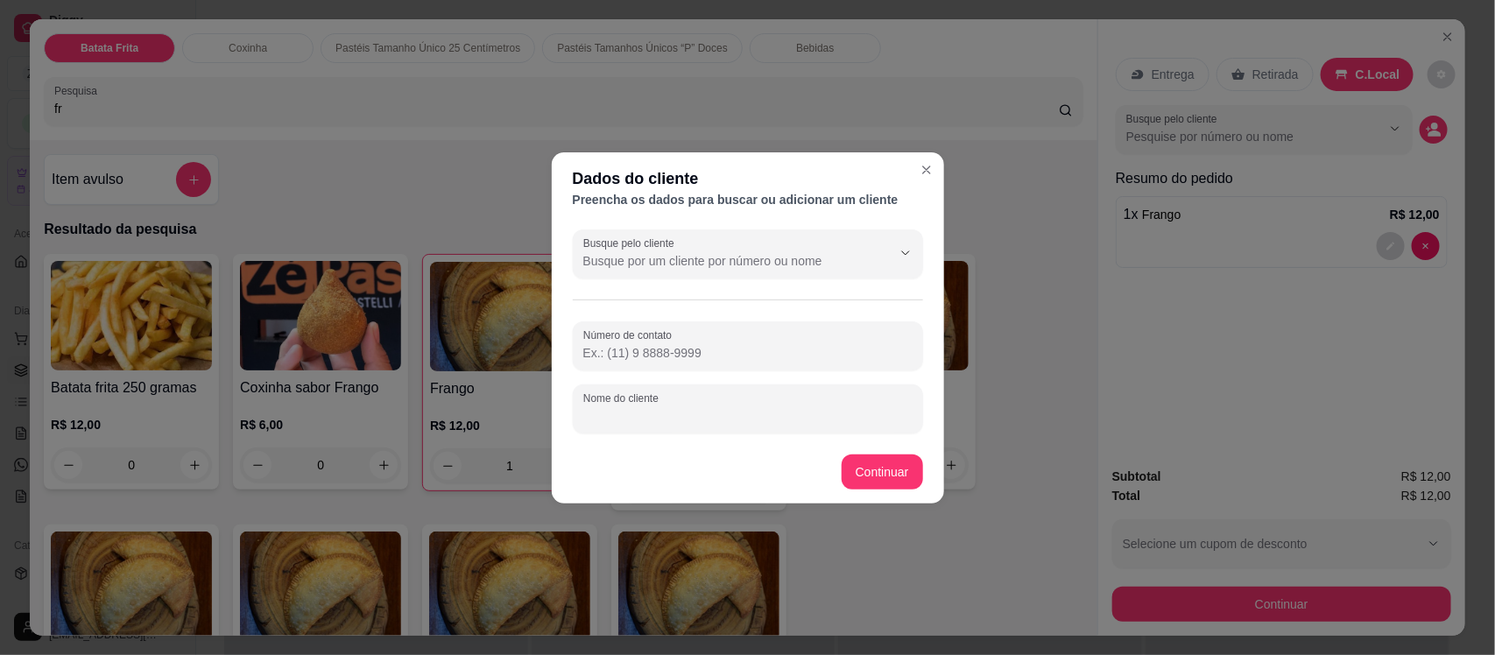
click at [602, 419] on input "Nome do cliente" at bounding box center [747, 416] width 329 height 18
type input "braz"
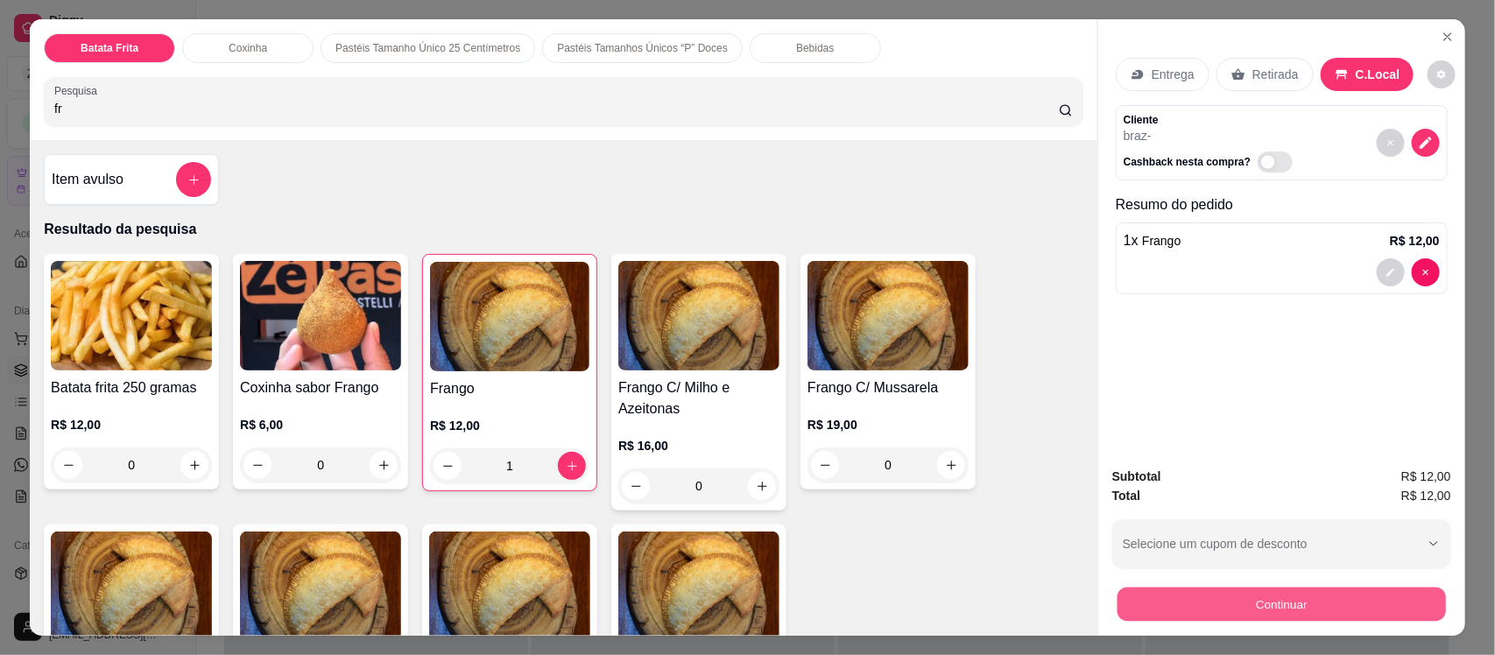
click at [1166, 606] on button "Continuar" at bounding box center [1282, 604] width 329 height 34
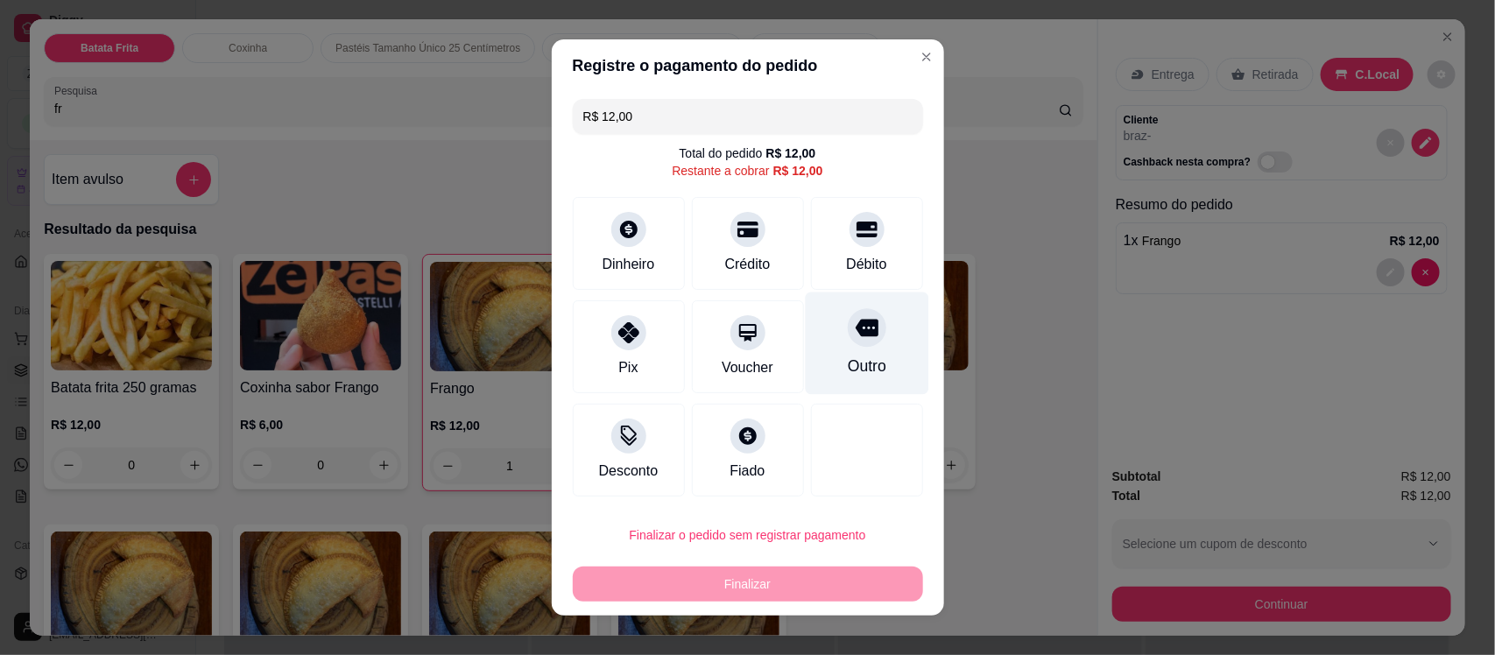
click at [847, 357] on div "Outro" at bounding box center [866, 366] width 39 height 23
type input "R$ 0,00"
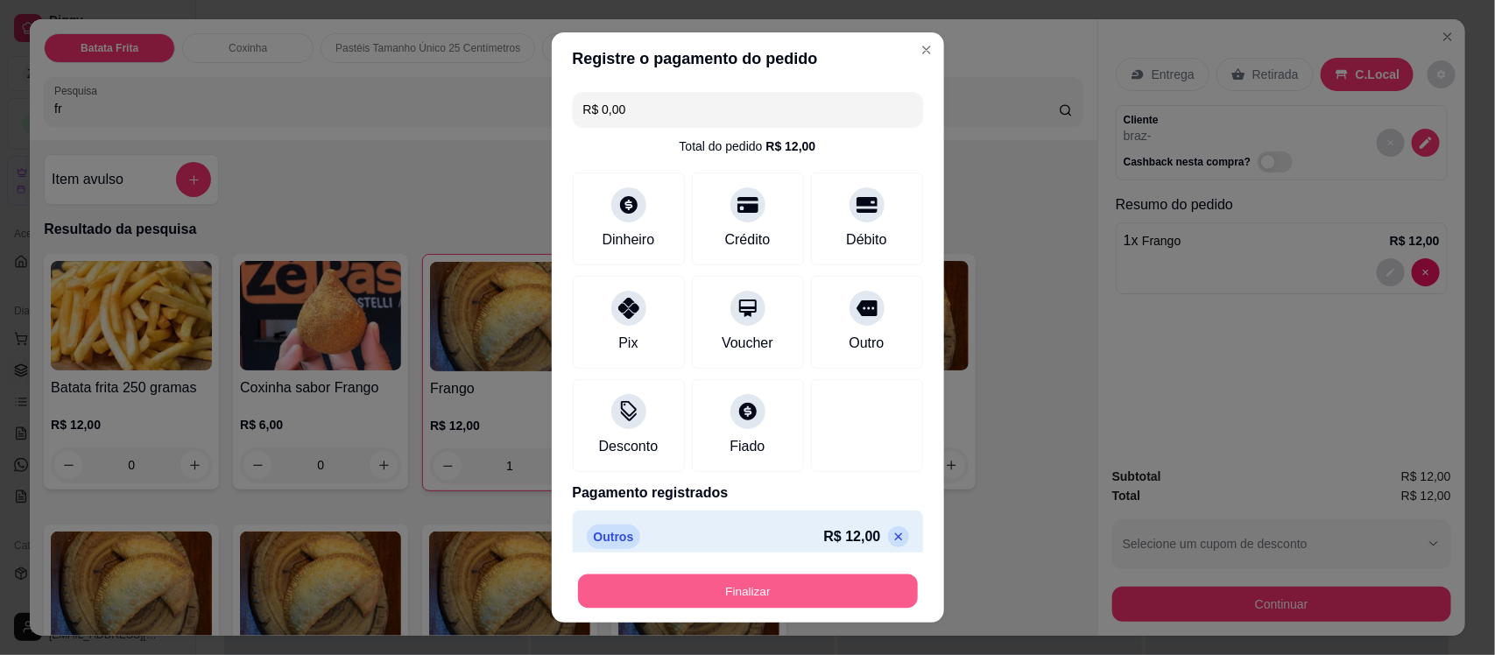
click at [798, 587] on button "Finalizar" at bounding box center [748, 591] width 340 height 34
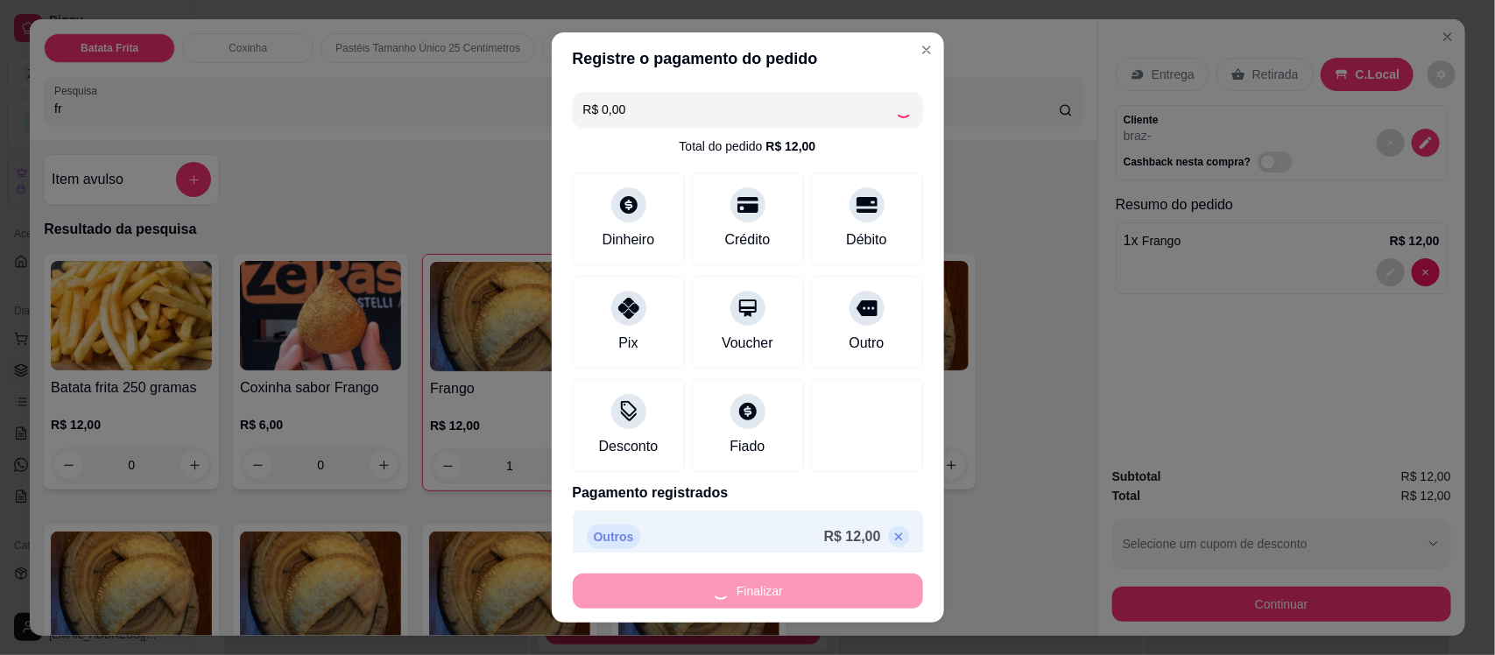
type input "0"
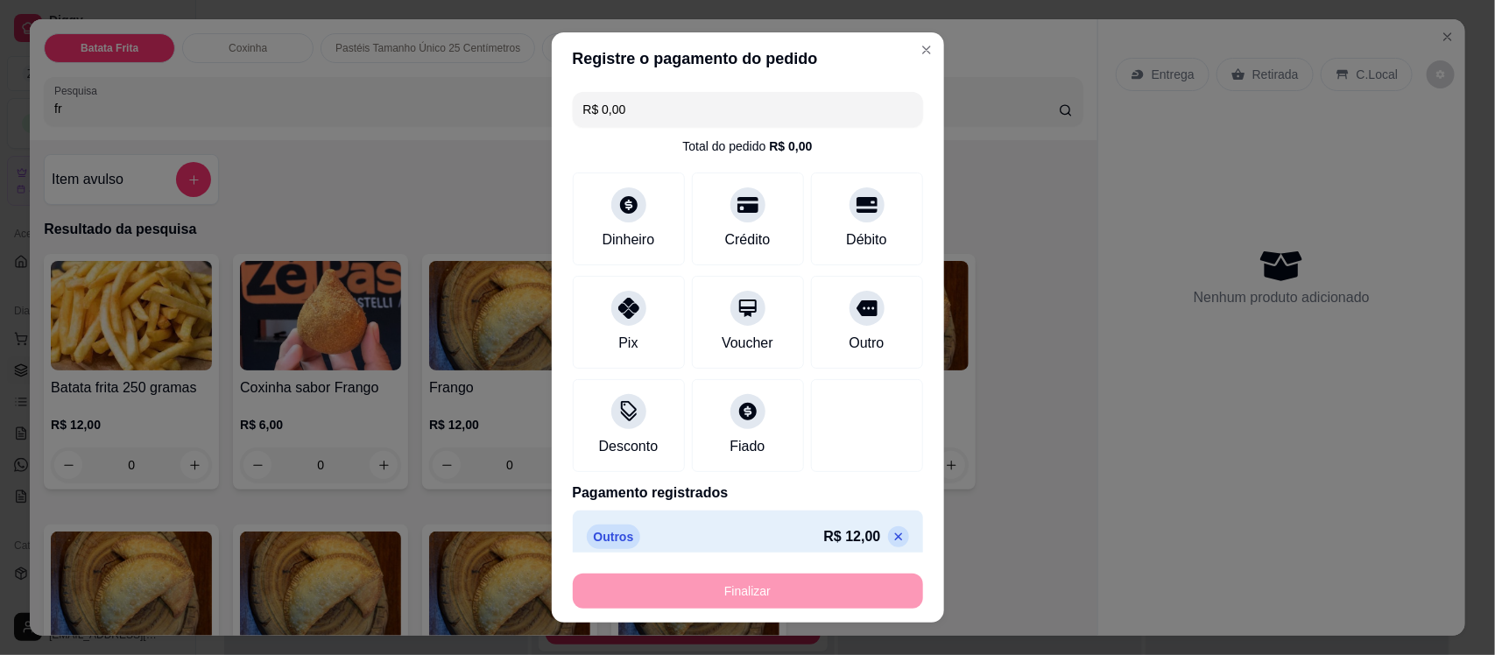
type input "-R$ 12,00"
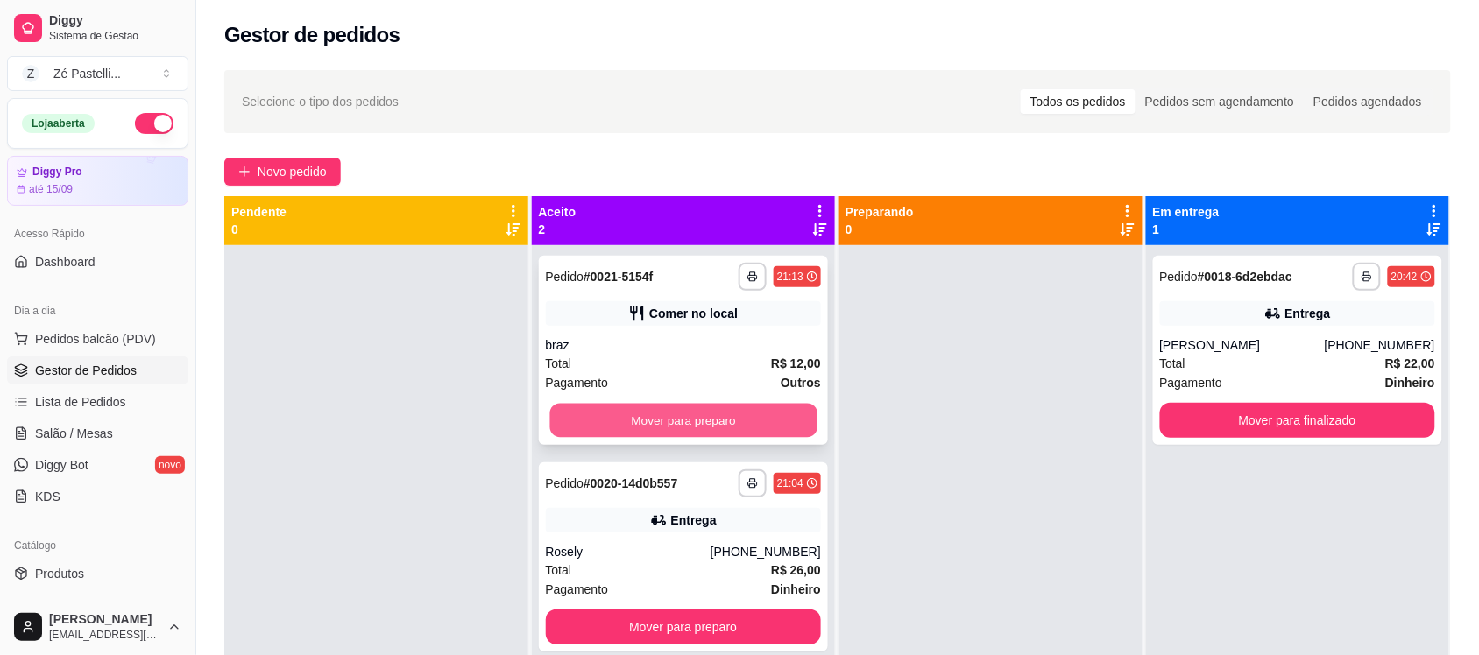
click at [633, 422] on button "Mover para preparo" at bounding box center [682, 421] width 267 height 34
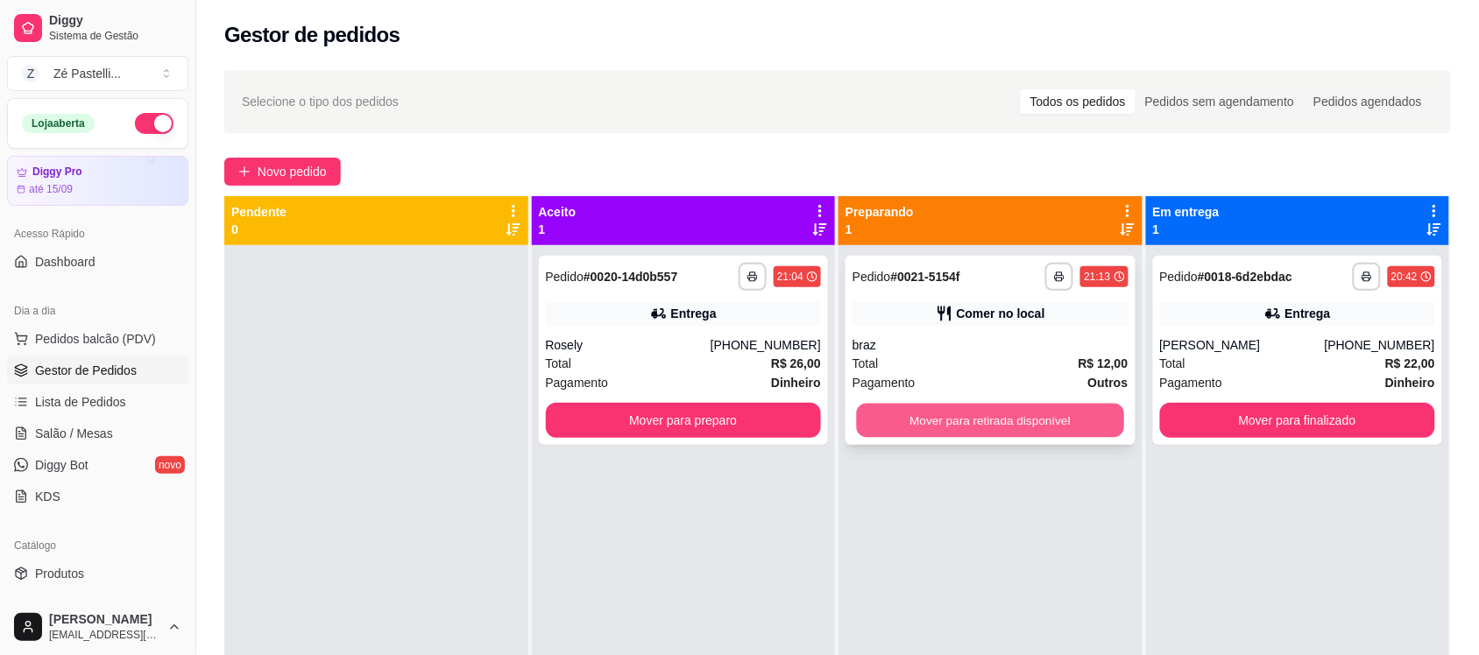
click at [901, 410] on button "Mover para retirada disponível" at bounding box center [990, 421] width 267 height 34
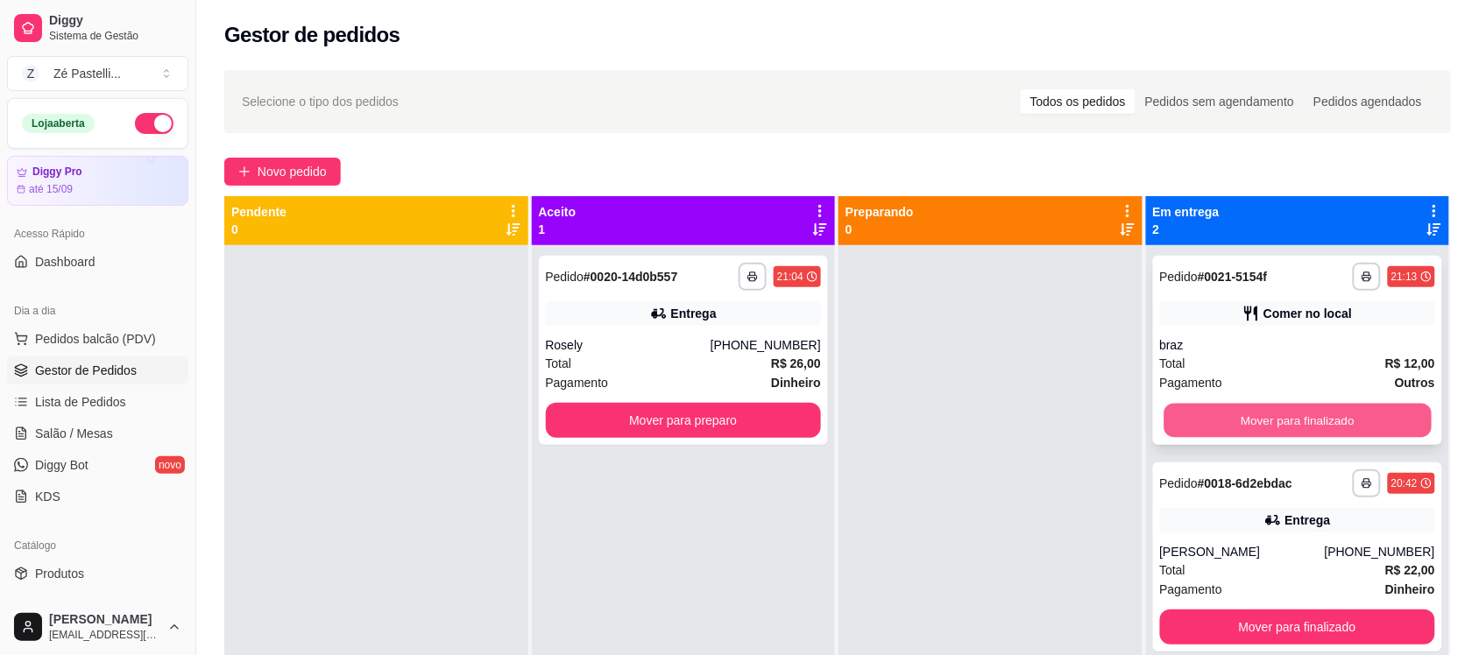
click at [1180, 409] on button "Mover para finalizado" at bounding box center [1296, 421] width 267 height 34
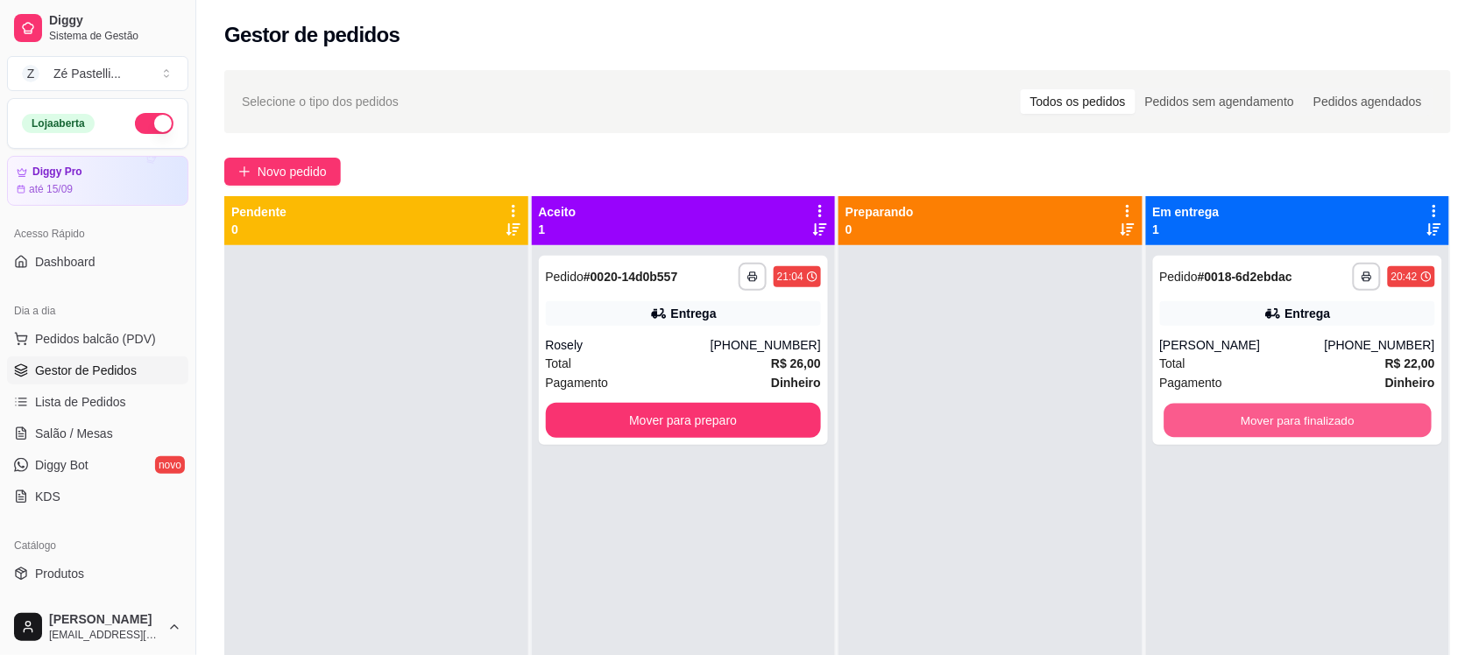
click at [1180, 409] on button "Mover para finalizado" at bounding box center [1296, 421] width 267 height 34
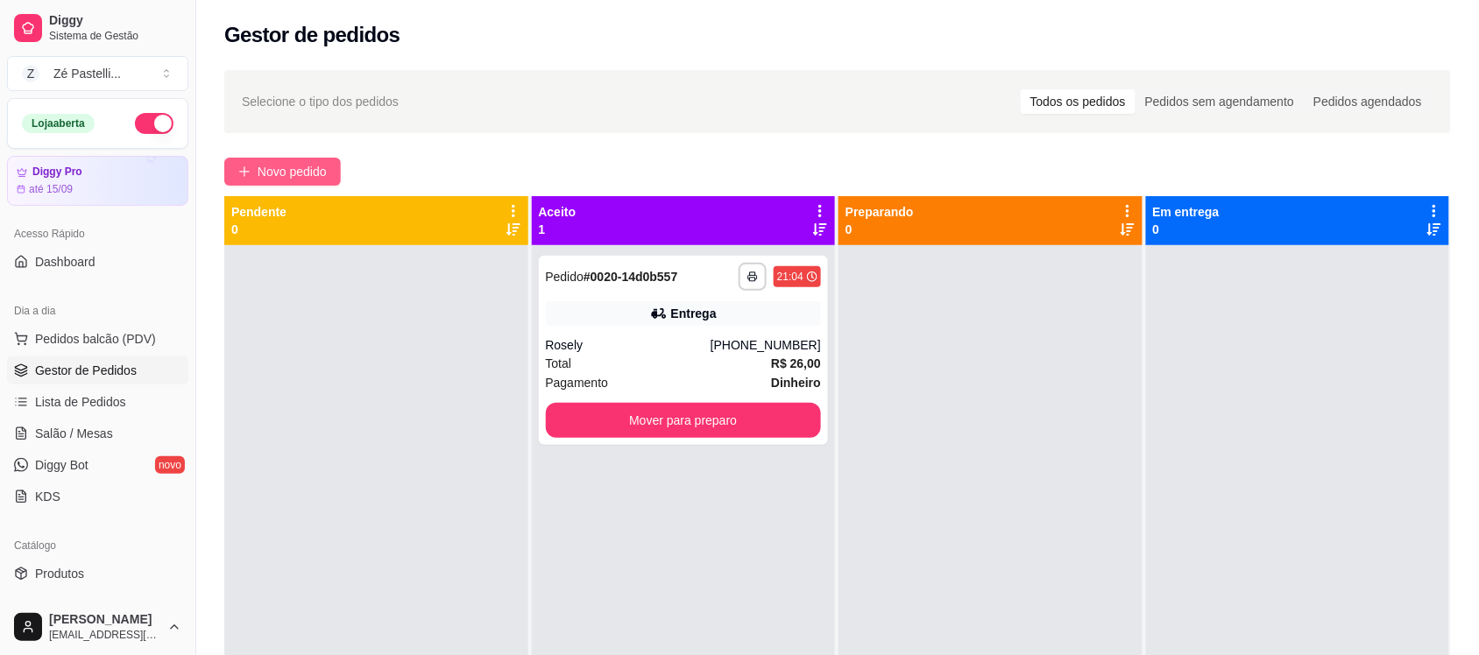
click at [268, 167] on span "Novo pedido" at bounding box center [292, 171] width 69 height 19
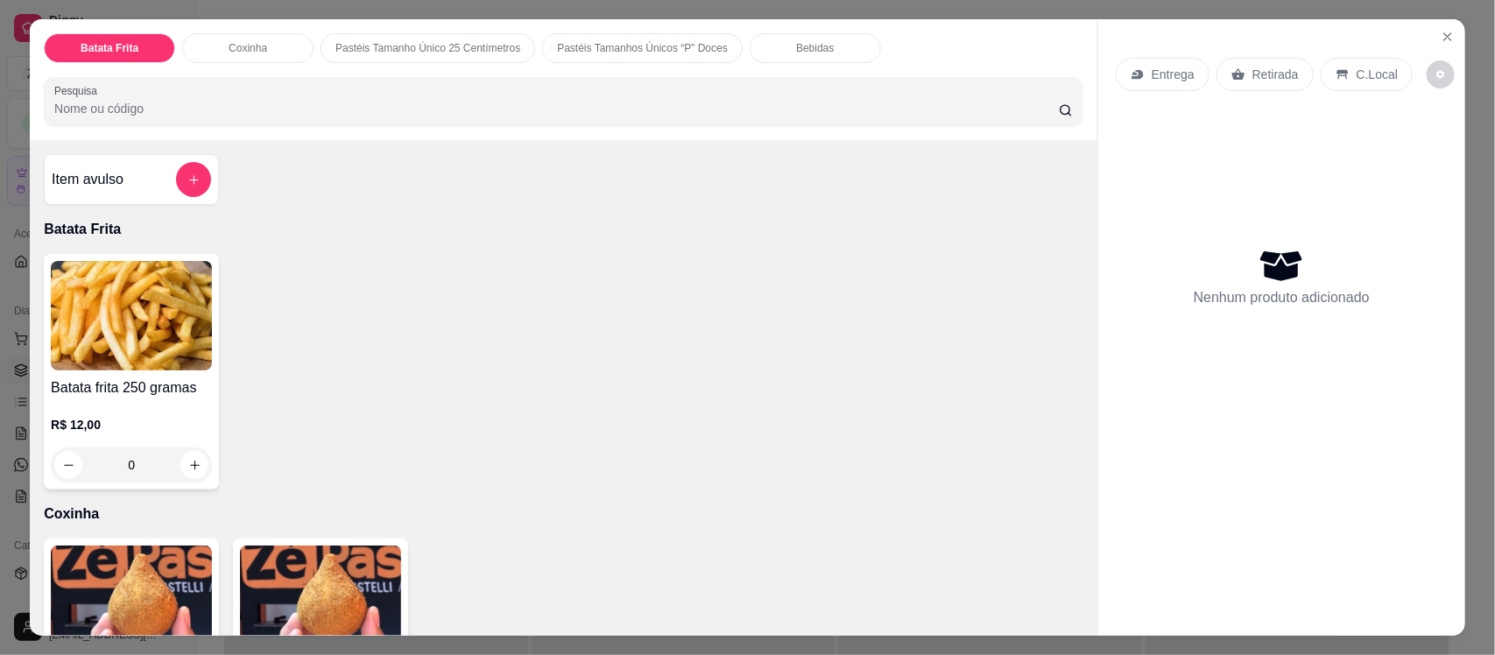
click at [117, 592] on img at bounding box center [131, 601] width 161 height 110
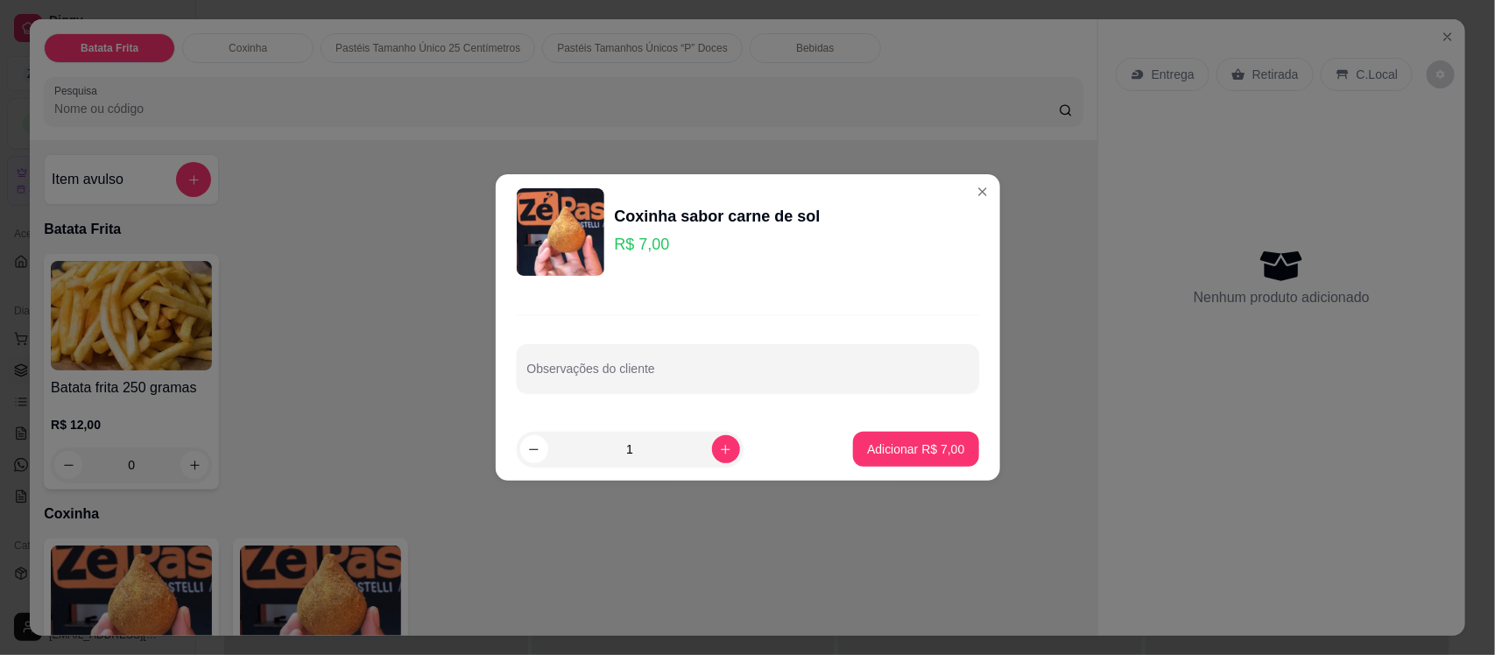
click at [869, 467] on footer "1 Adicionar R$ 7,00" at bounding box center [748, 449] width 505 height 63
click at [894, 460] on button "Adicionar R$ 7,00" at bounding box center [916, 450] width 122 height 34
type input "1"
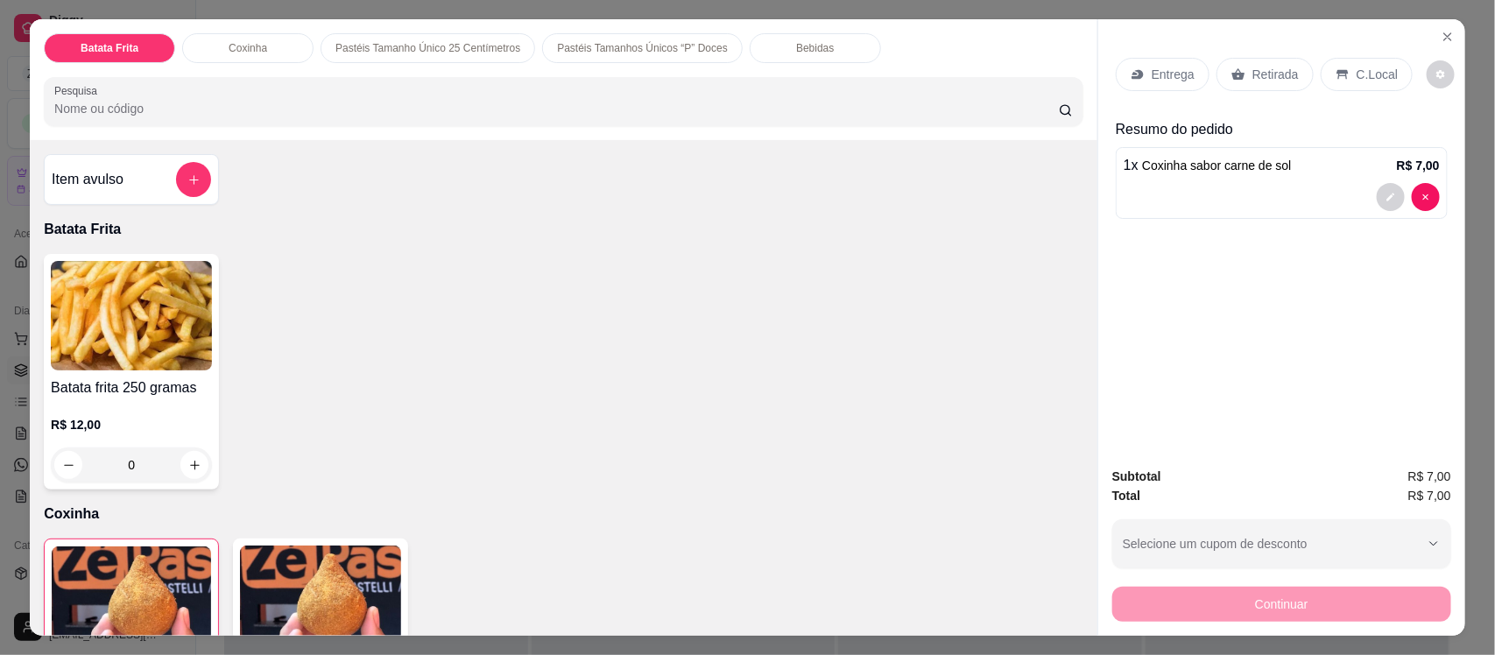
click at [1357, 67] on p "C.Local" at bounding box center [1377, 75] width 41 height 18
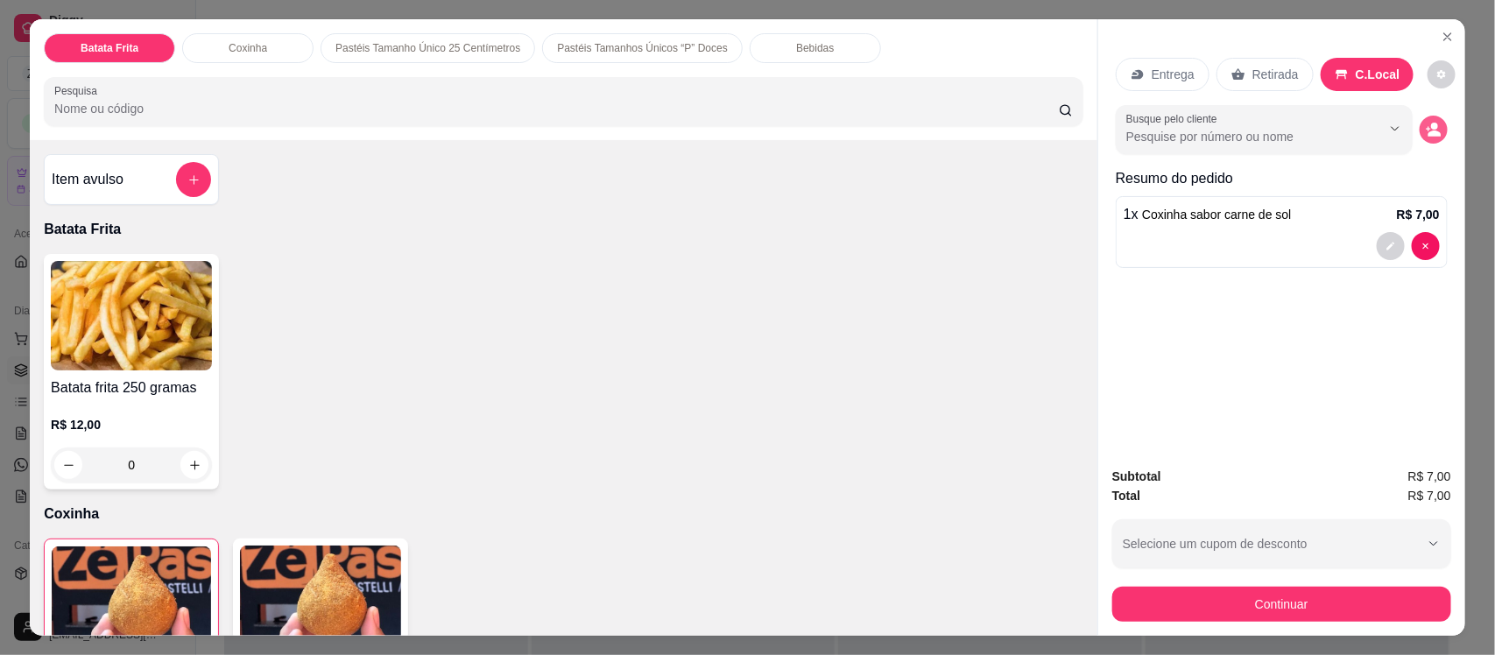
click at [1426, 128] on icon "decrease-product-quantity" at bounding box center [1434, 130] width 16 height 16
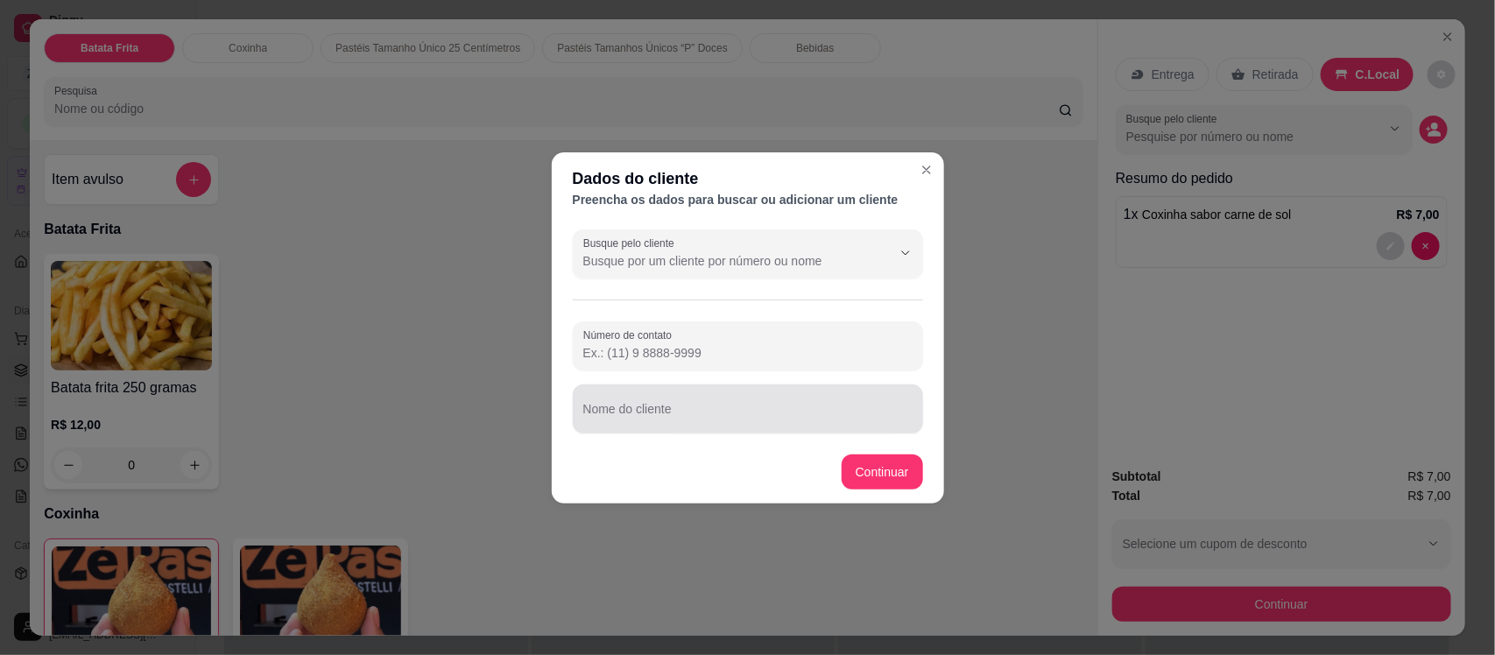
click at [715, 427] on div "Nome do cliente" at bounding box center [748, 409] width 350 height 49
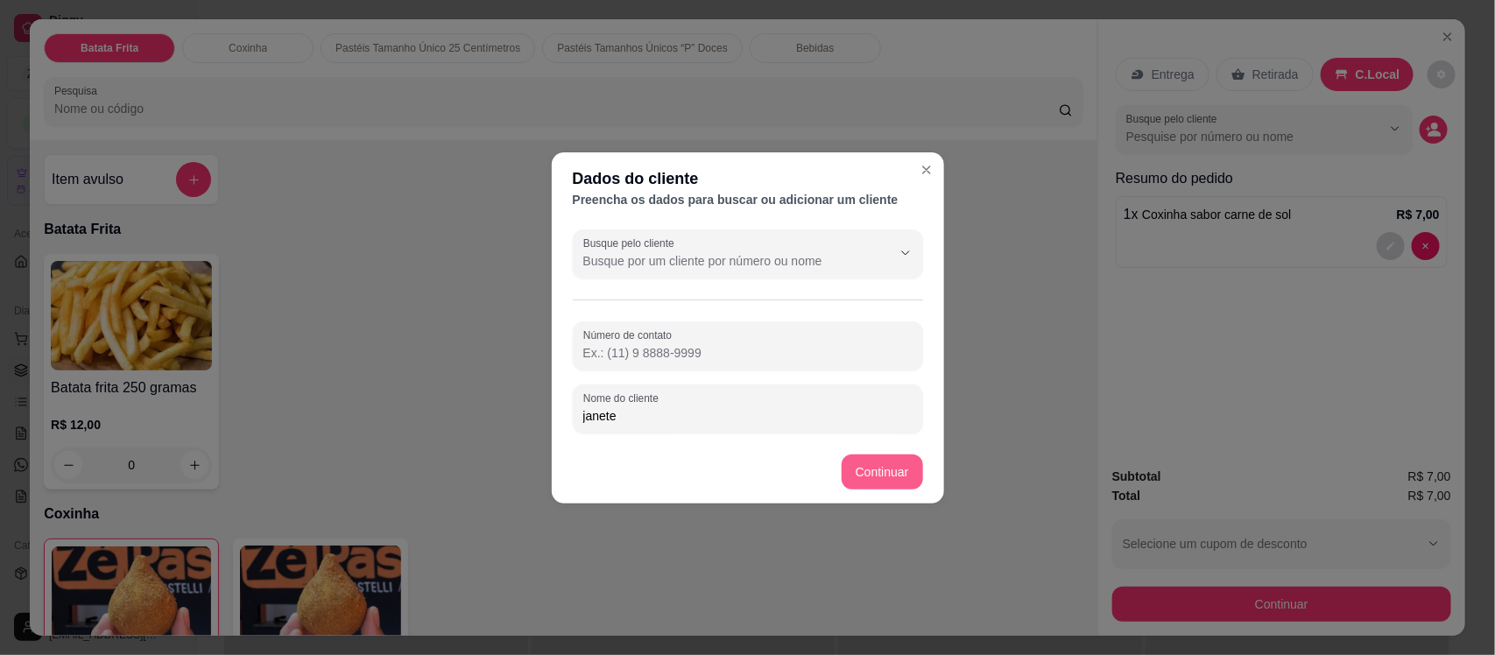
type input "janete"
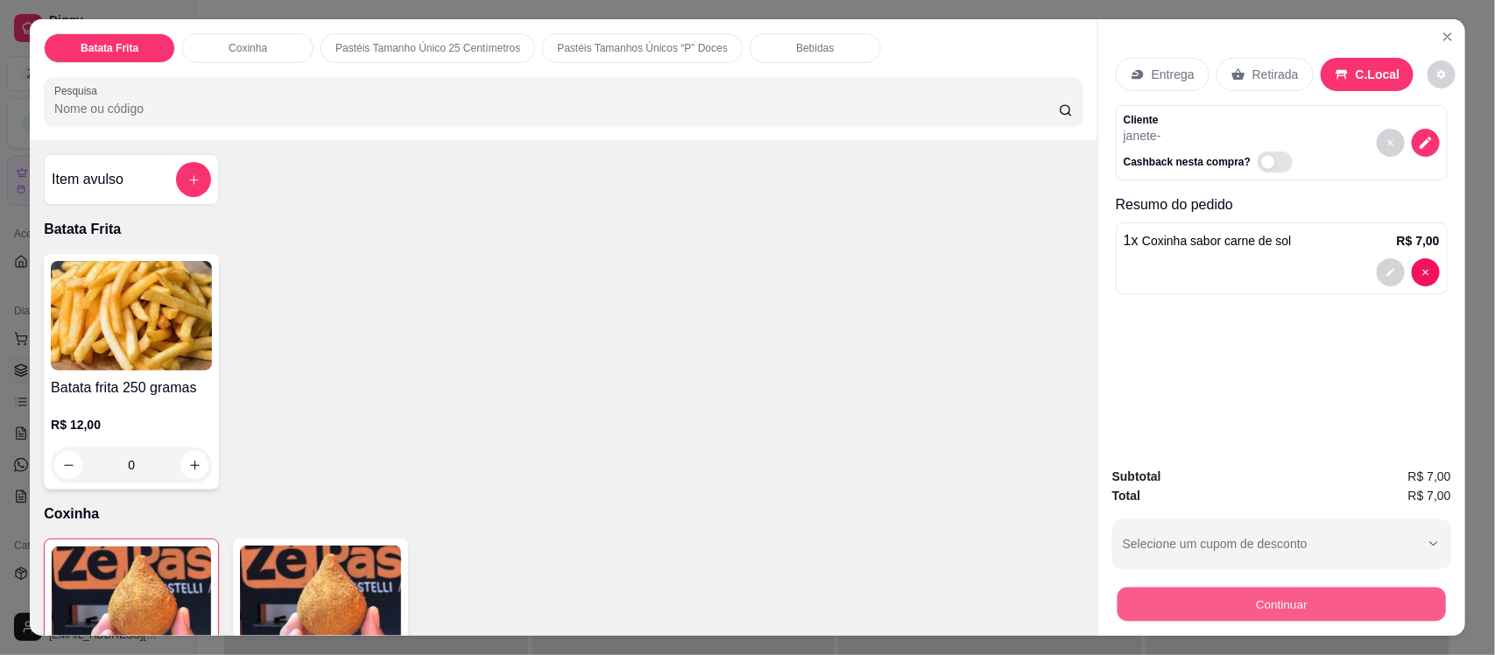
click at [1175, 594] on button "Continuar" at bounding box center [1282, 604] width 329 height 34
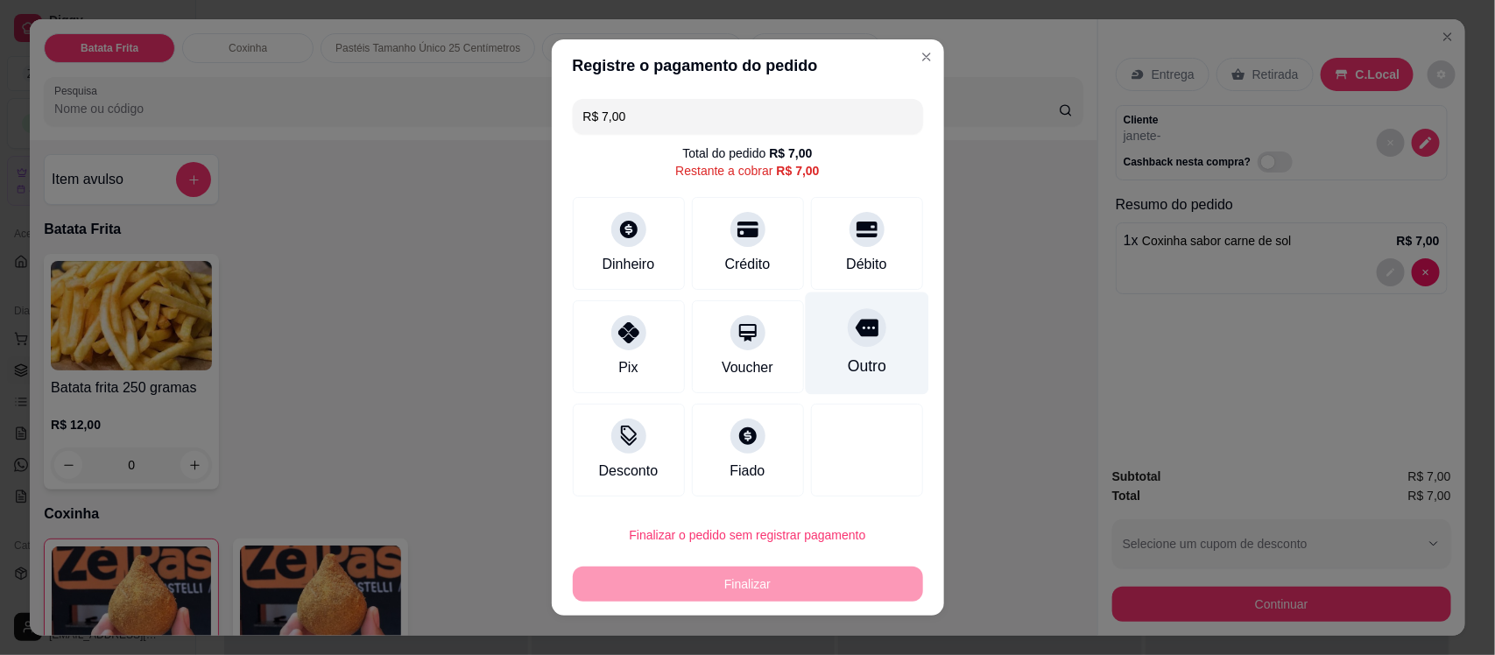
click at [847, 368] on div "Outro" at bounding box center [866, 366] width 39 height 23
type input "R$ 0,00"
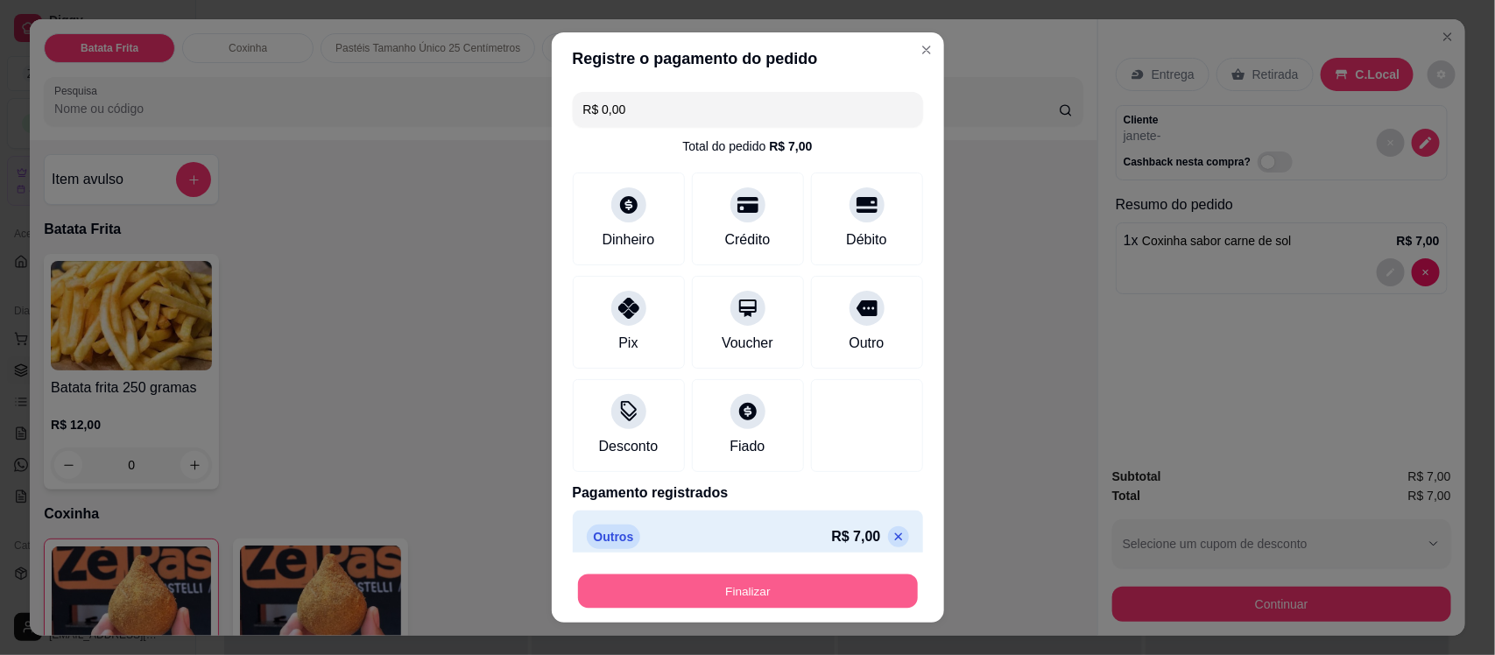
click at [784, 588] on button "Finalizar" at bounding box center [748, 591] width 340 height 34
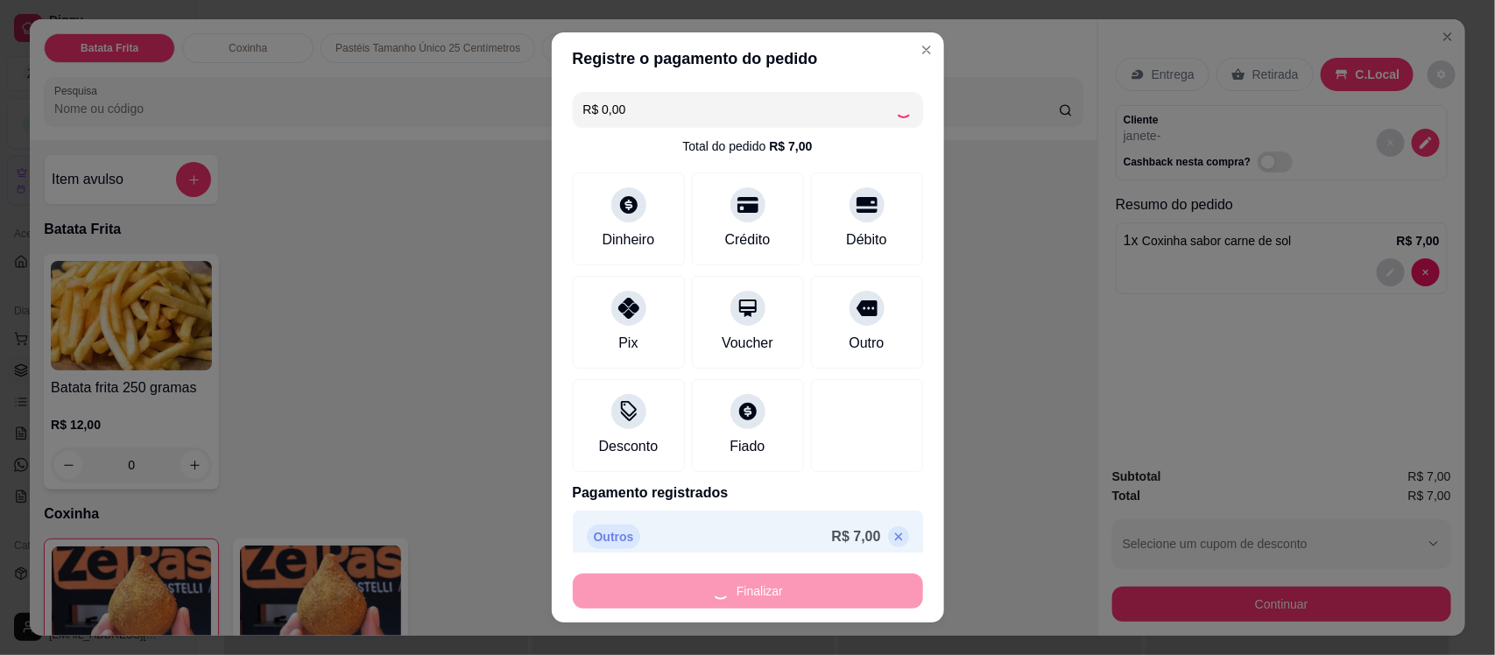
type input "0"
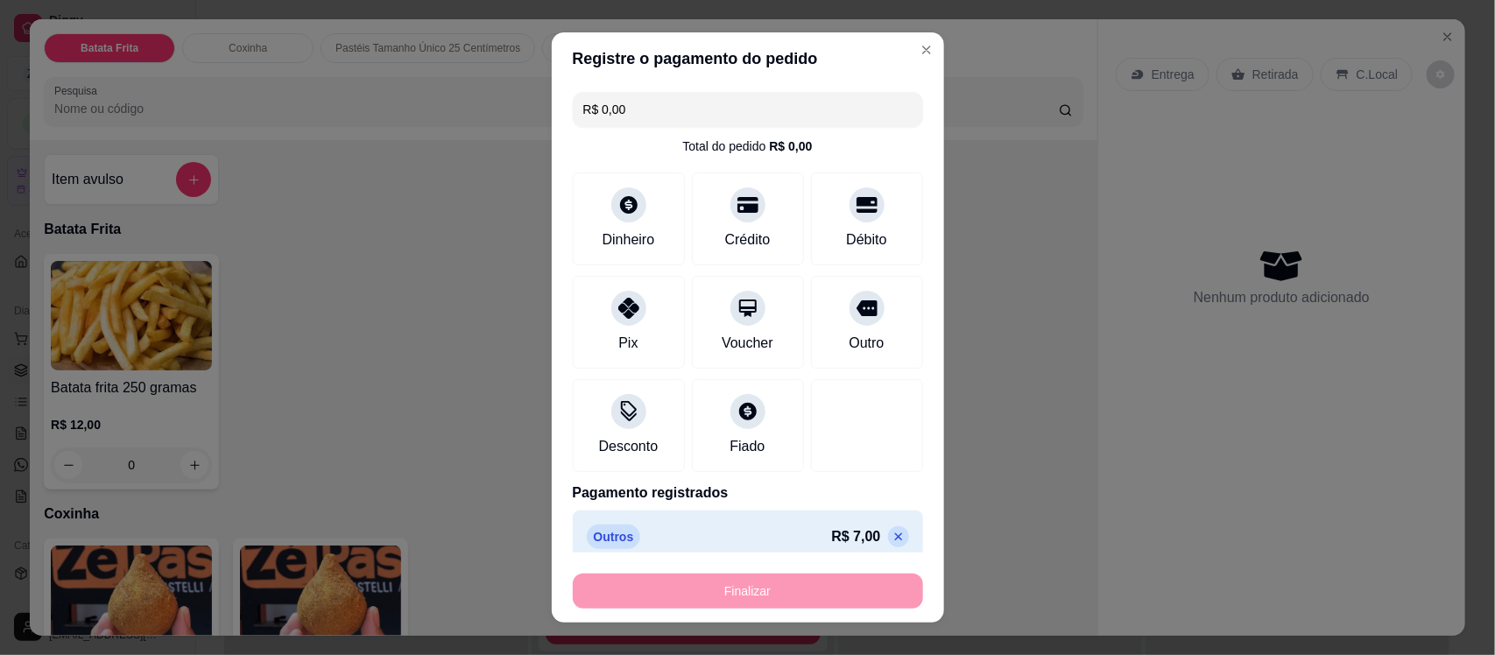
type input "-R$ 7,00"
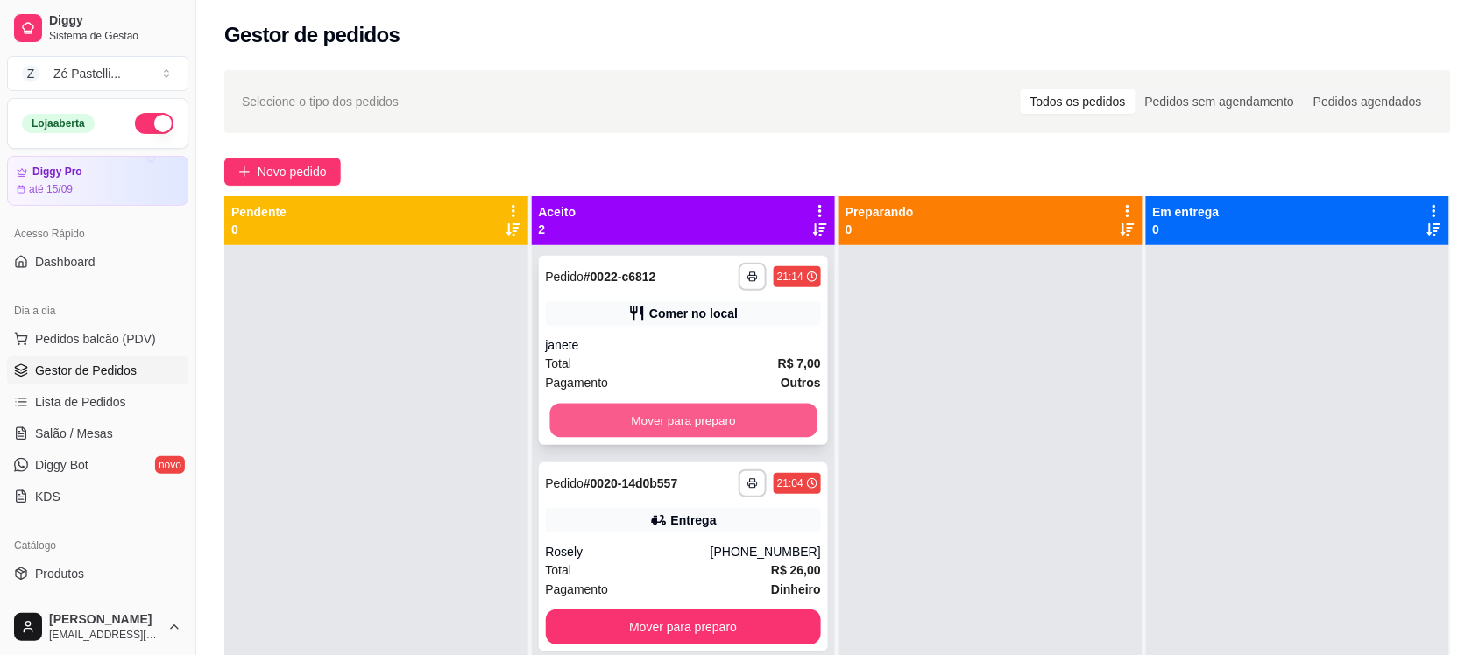
click at [632, 429] on button "Mover para preparo" at bounding box center [682, 421] width 267 height 34
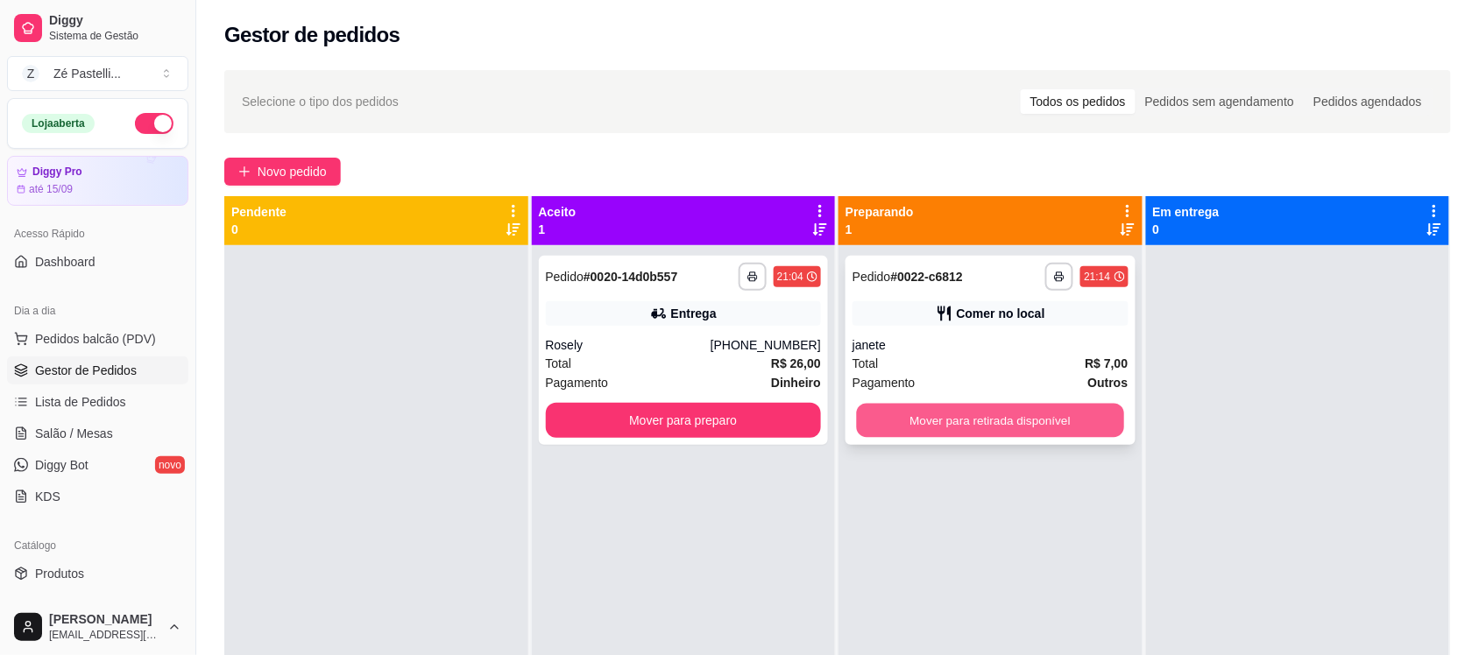
click at [908, 404] on button "Mover para retirada disponível" at bounding box center [990, 421] width 267 height 34
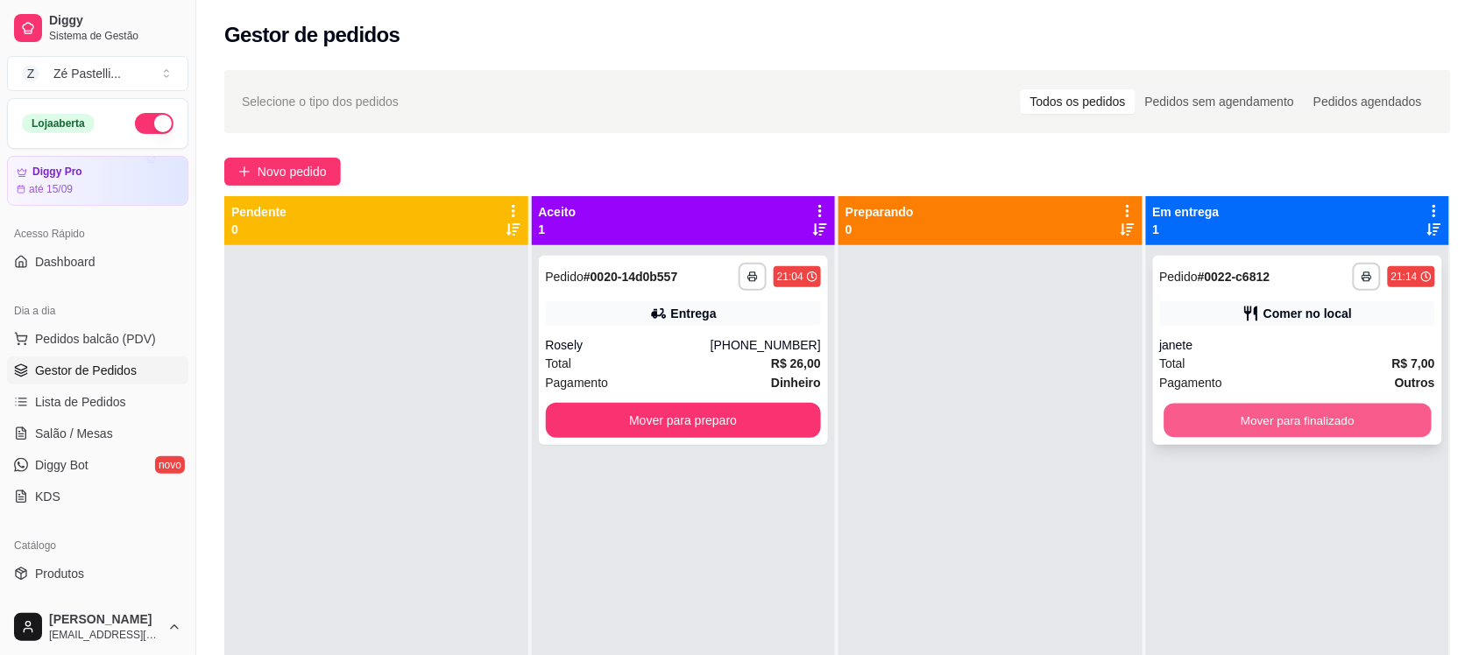
click at [1192, 416] on button "Mover para finalizado" at bounding box center [1296, 421] width 267 height 34
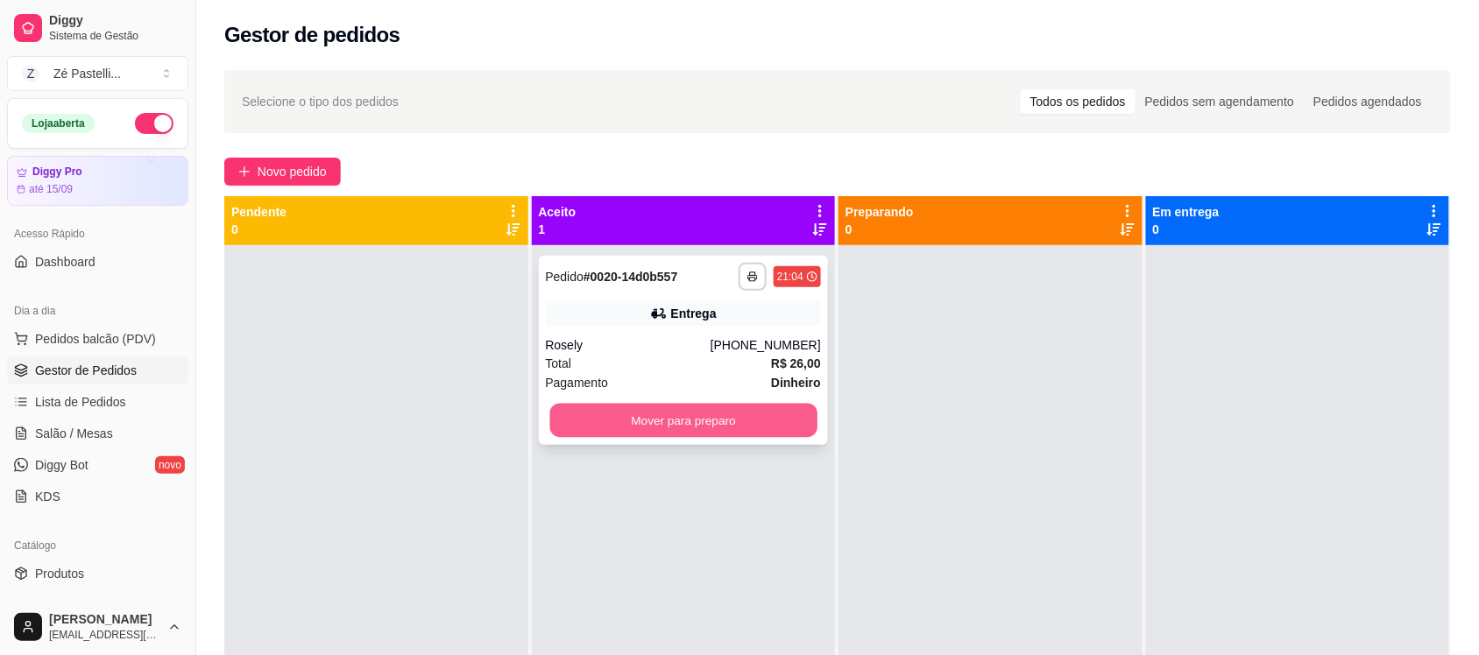
click at [653, 427] on button "Mover para preparo" at bounding box center [682, 421] width 267 height 34
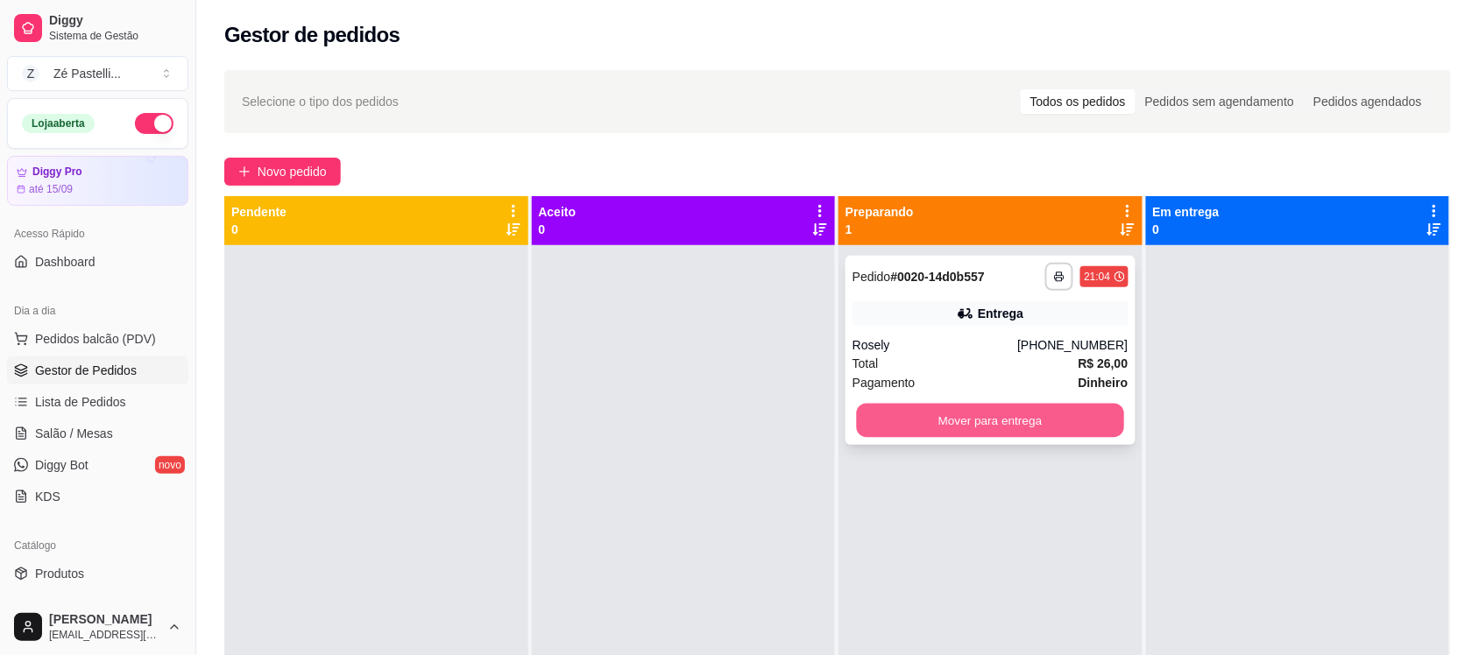
click at [951, 431] on button "Mover para entrega" at bounding box center [990, 421] width 267 height 34
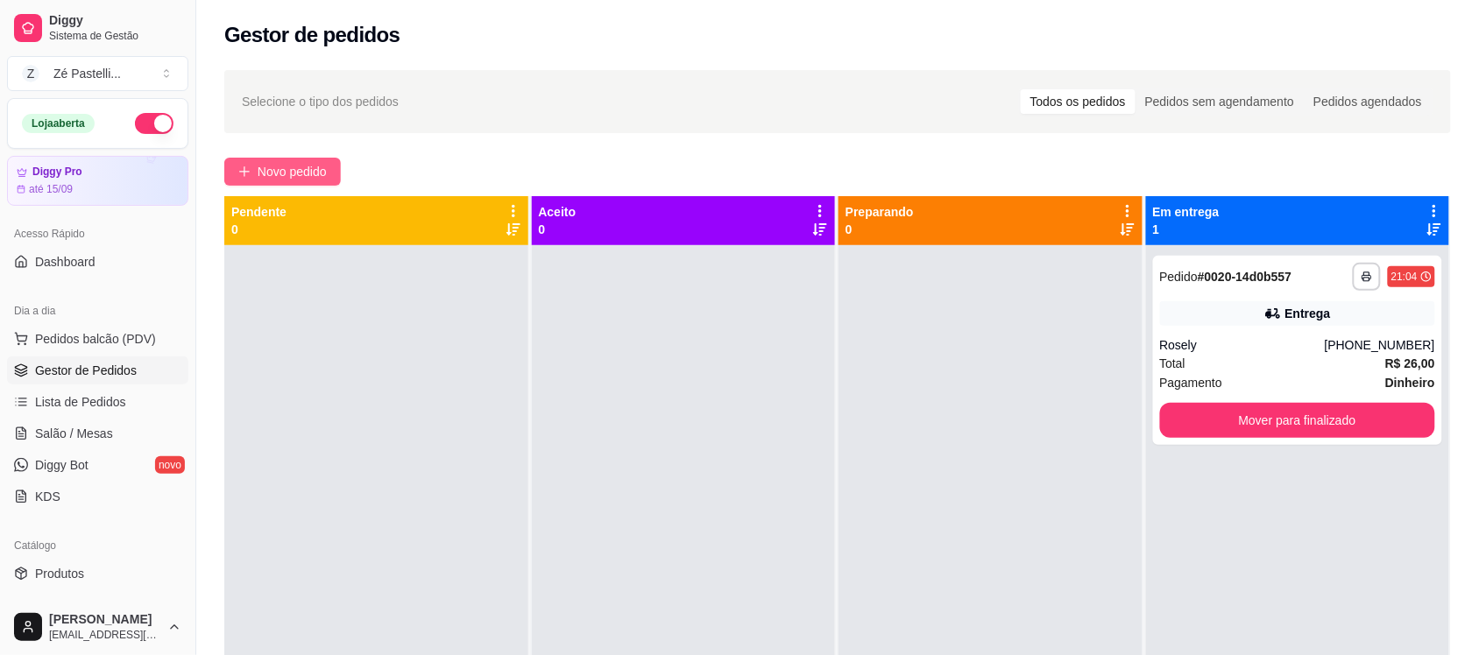
click at [302, 172] on span "Novo pedido" at bounding box center [292, 171] width 69 height 19
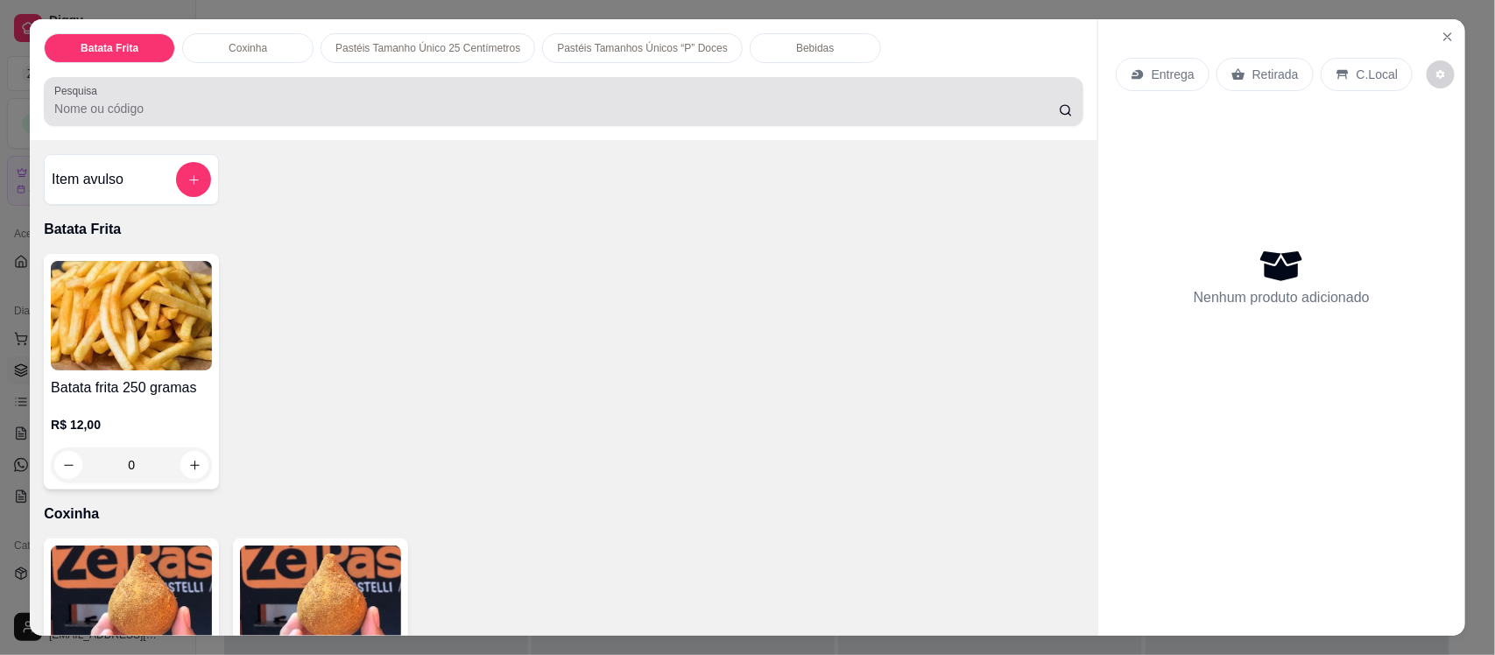
click at [316, 123] on div "Pesquisa" at bounding box center [564, 101] width 1040 height 49
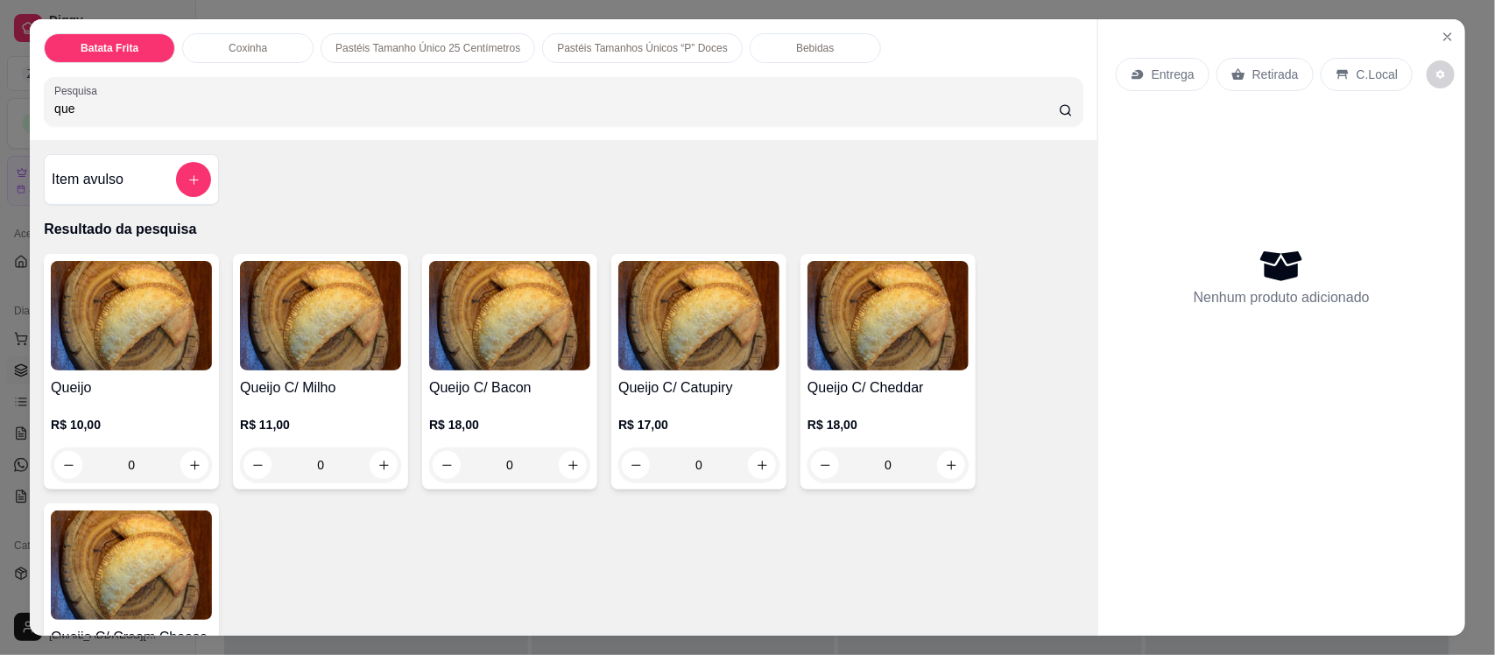
type input "que"
click at [162, 362] on img at bounding box center [131, 316] width 161 height 110
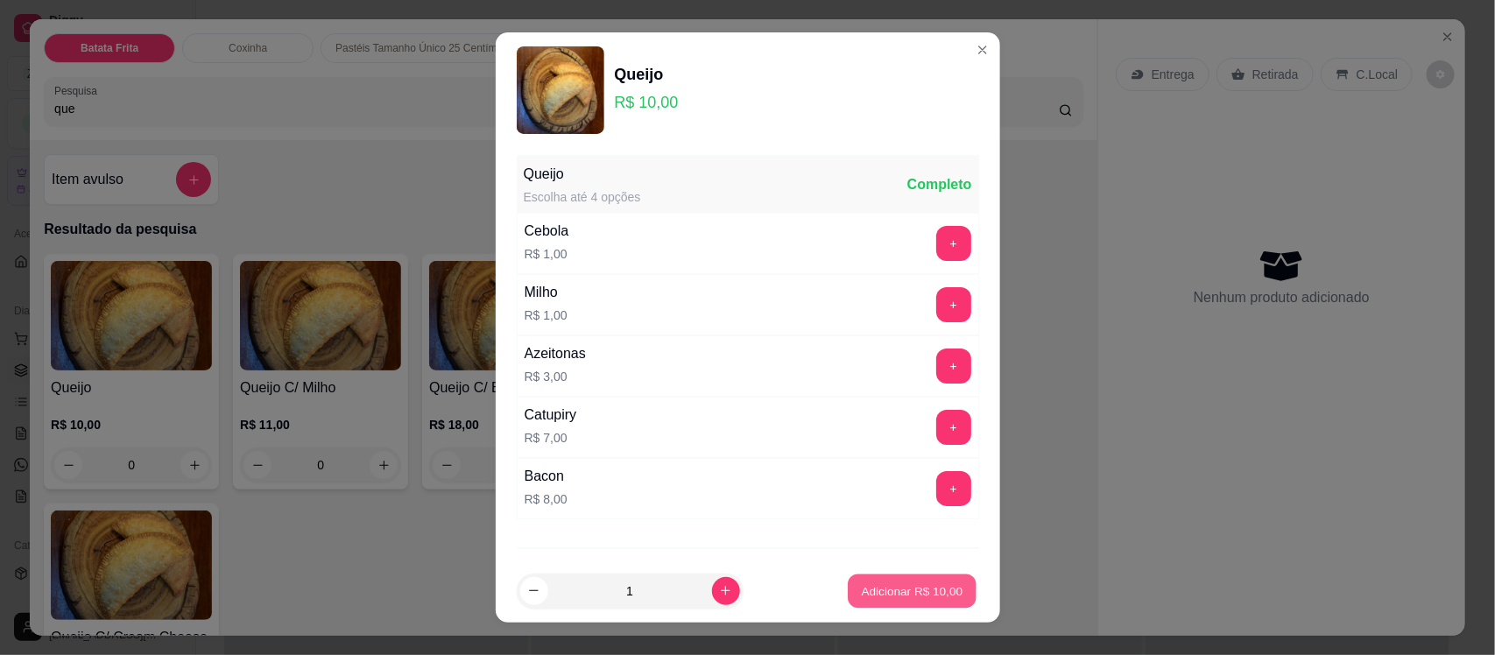
click at [883, 592] on p "Adicionar R$ 10,00" at bounding box center [913, 591] width 102 height 17
type input "1"
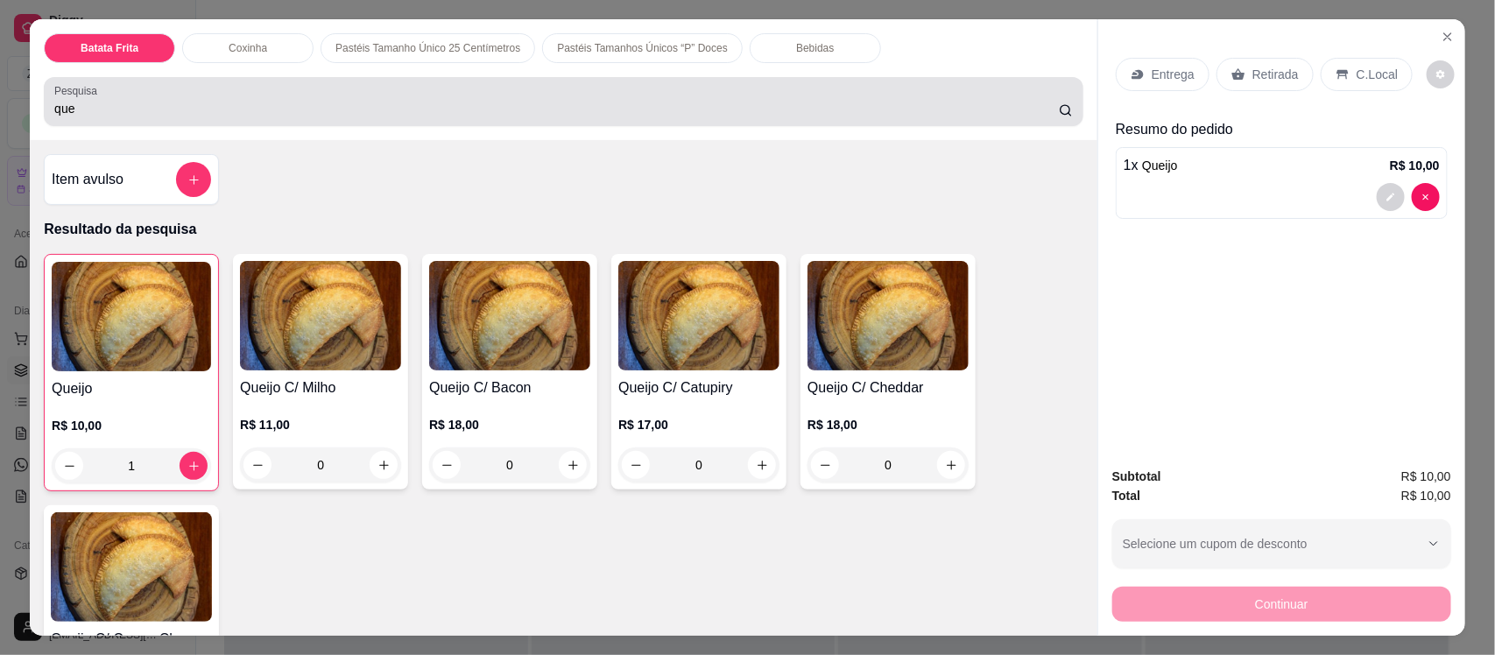
click at [392, 85] on div "que" at bounding box center [563, 101] width 1019 height 35
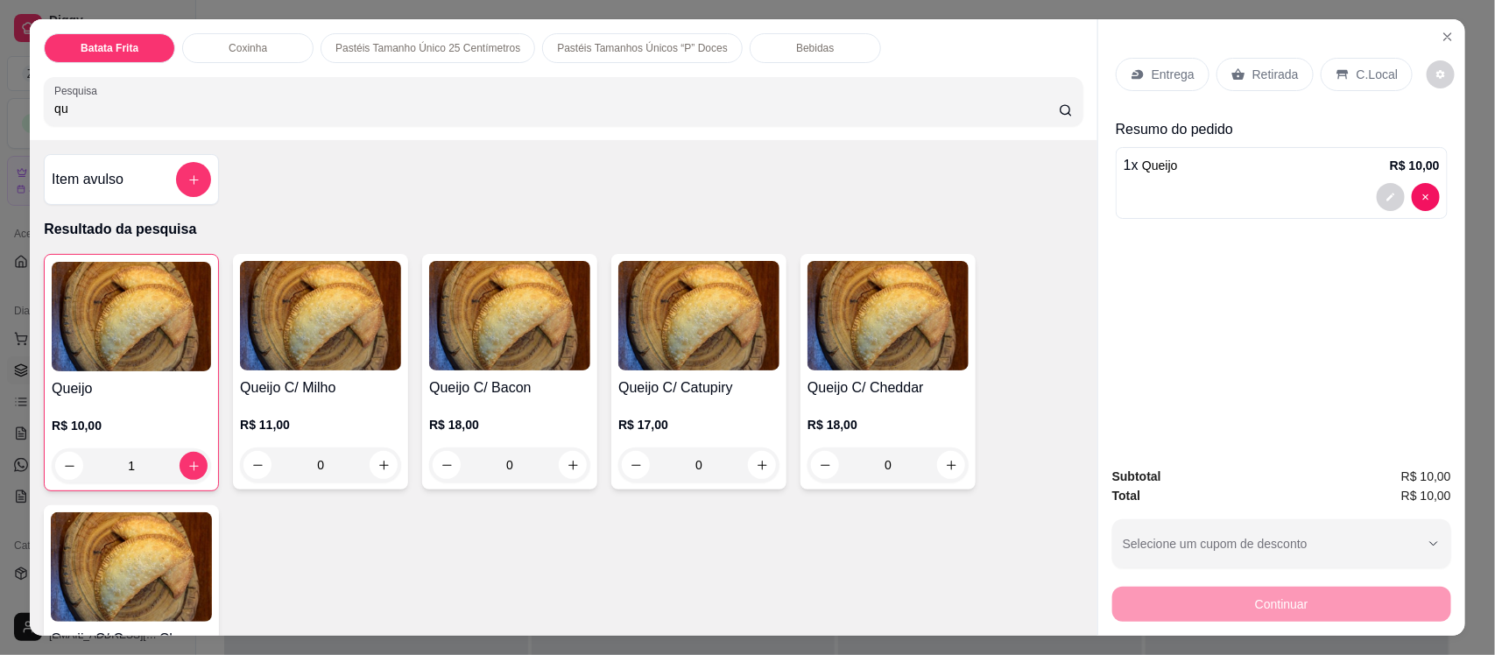
type input "q"
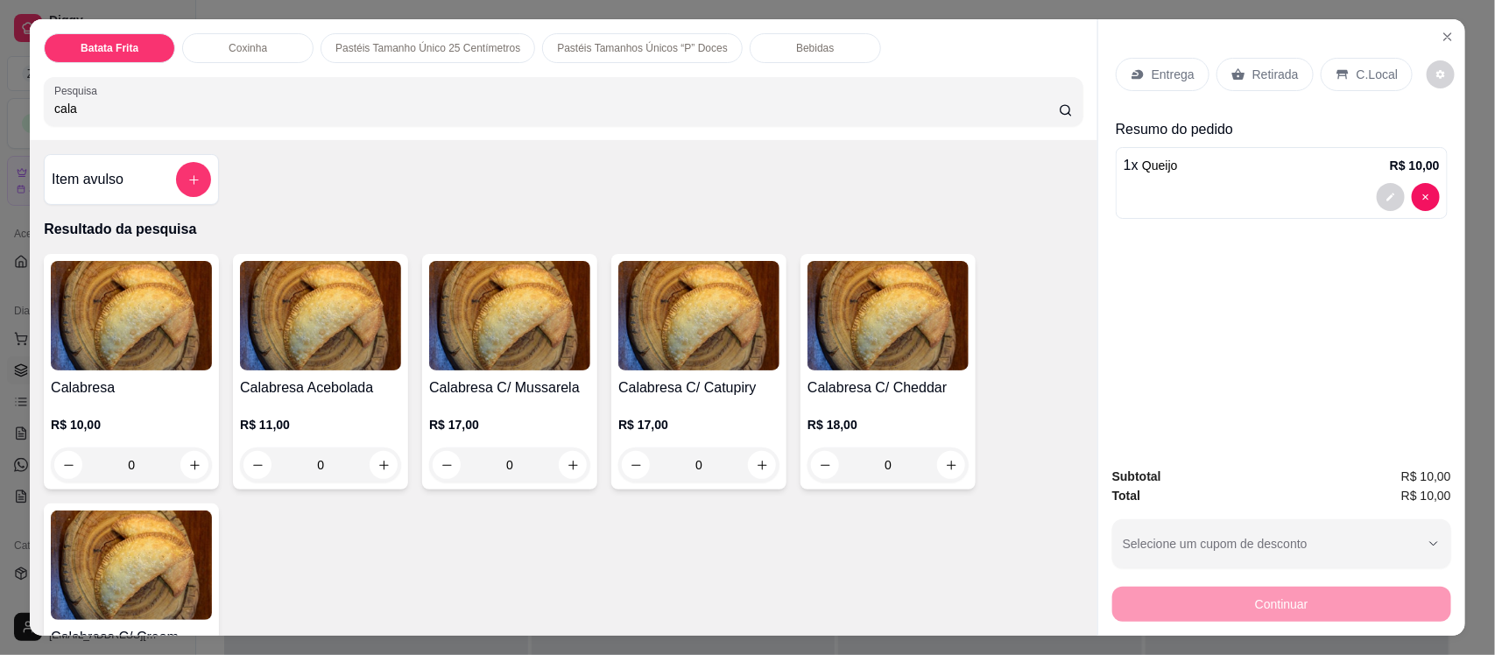
type input "cala"
click at [116, 377] on div "Calabresa R$ 10,00 0" at bounding box center [131, 372] width 175 height 236
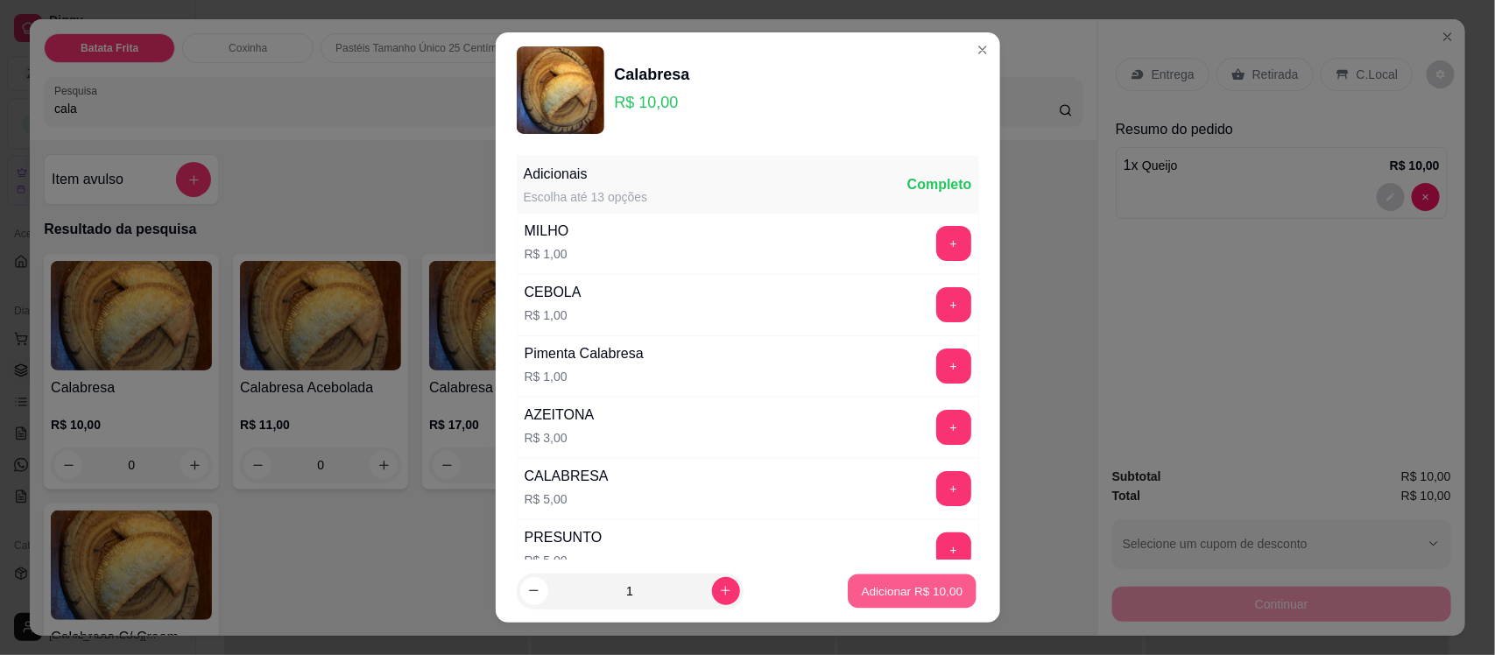
click at [869, 589] on p "Adicionar R$ 10,00" at bounding box center [913, 591] width 102 height 17
type input "1"
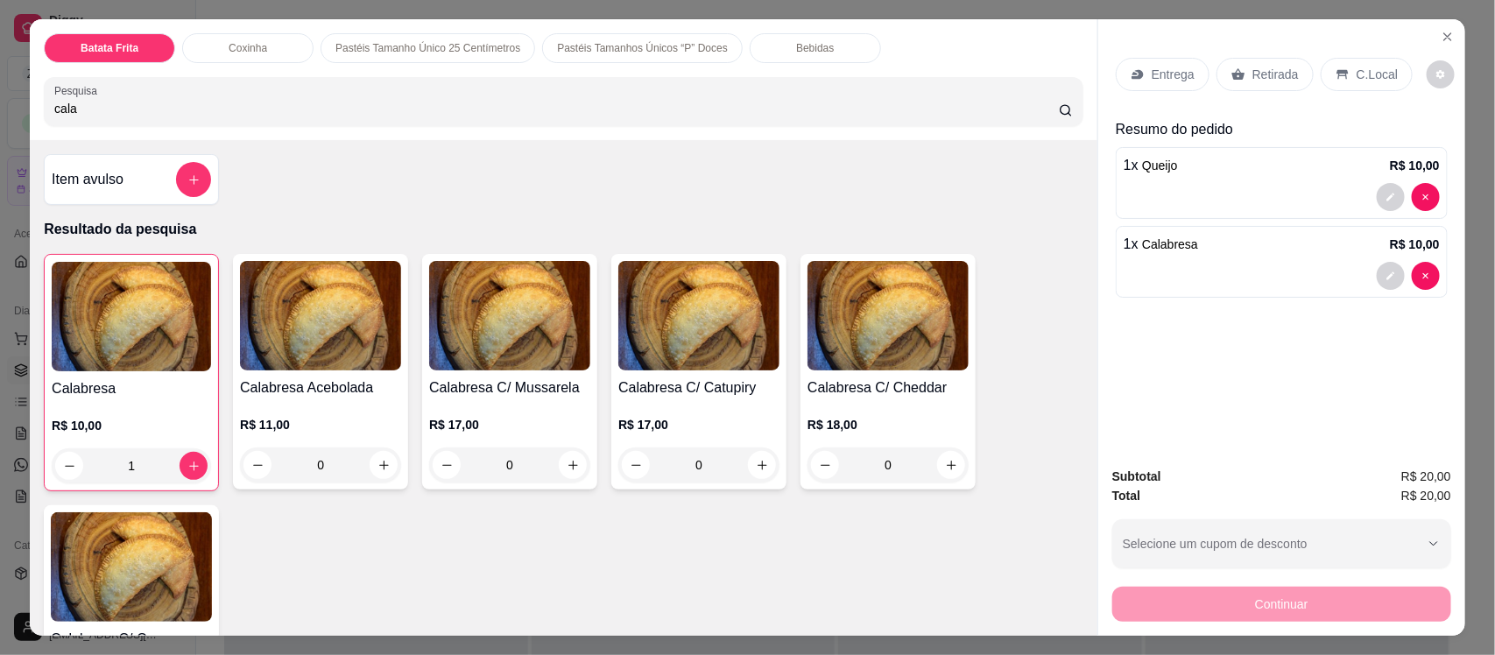
click at [1161, 59] on div "Entrega" at bounding box center [1163, 74] width 94 height 33
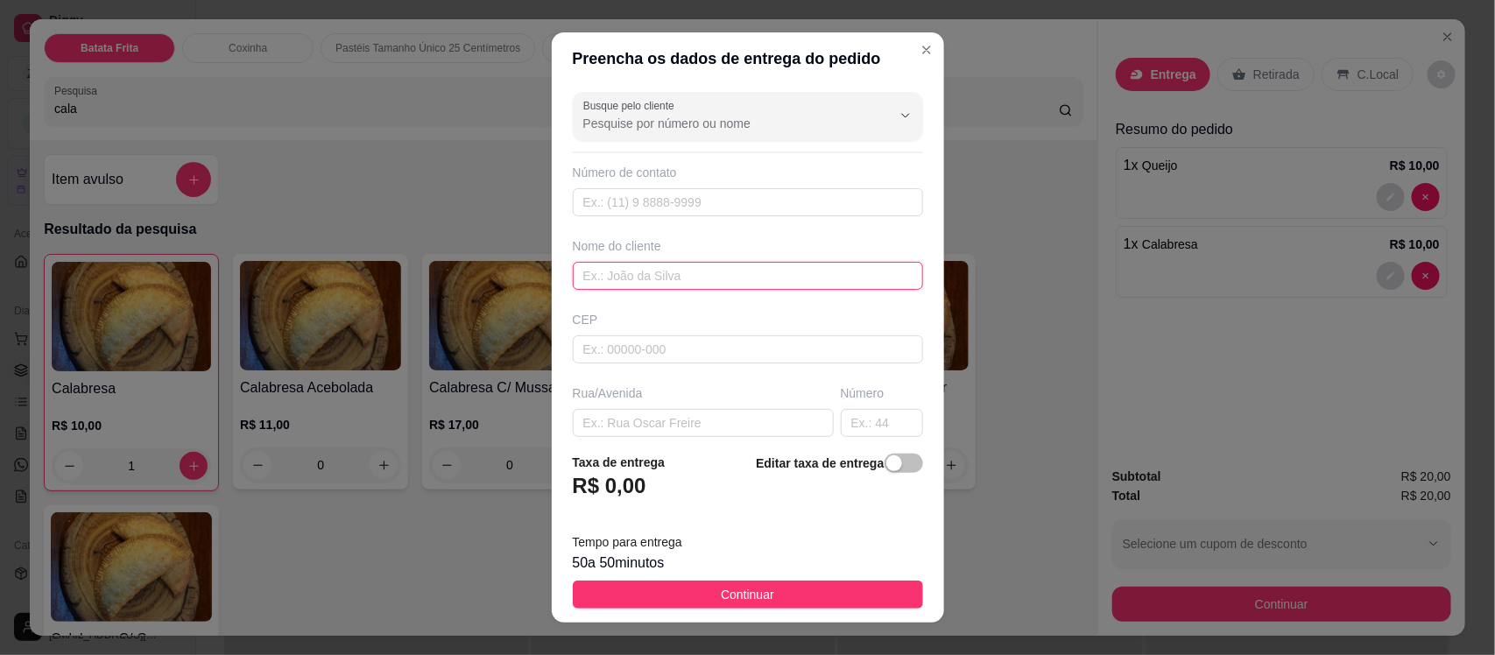
click at [633, 269] on input "text" at bounding box center [748, 276] width 350 height 28
type input "e"
type input "leuene"
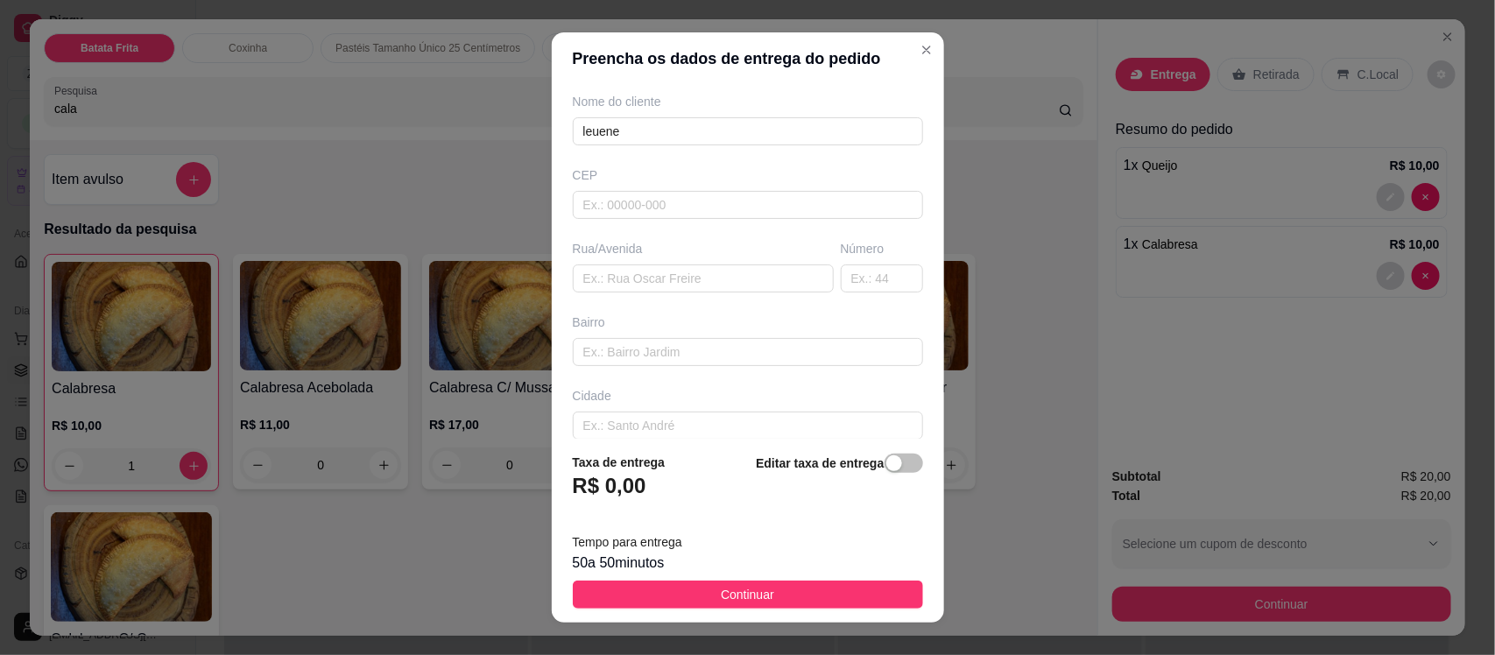
scroll to position [239, 0]
click at [718, 392] on input "text" at bounding box center [748, 406] width 350 height 28
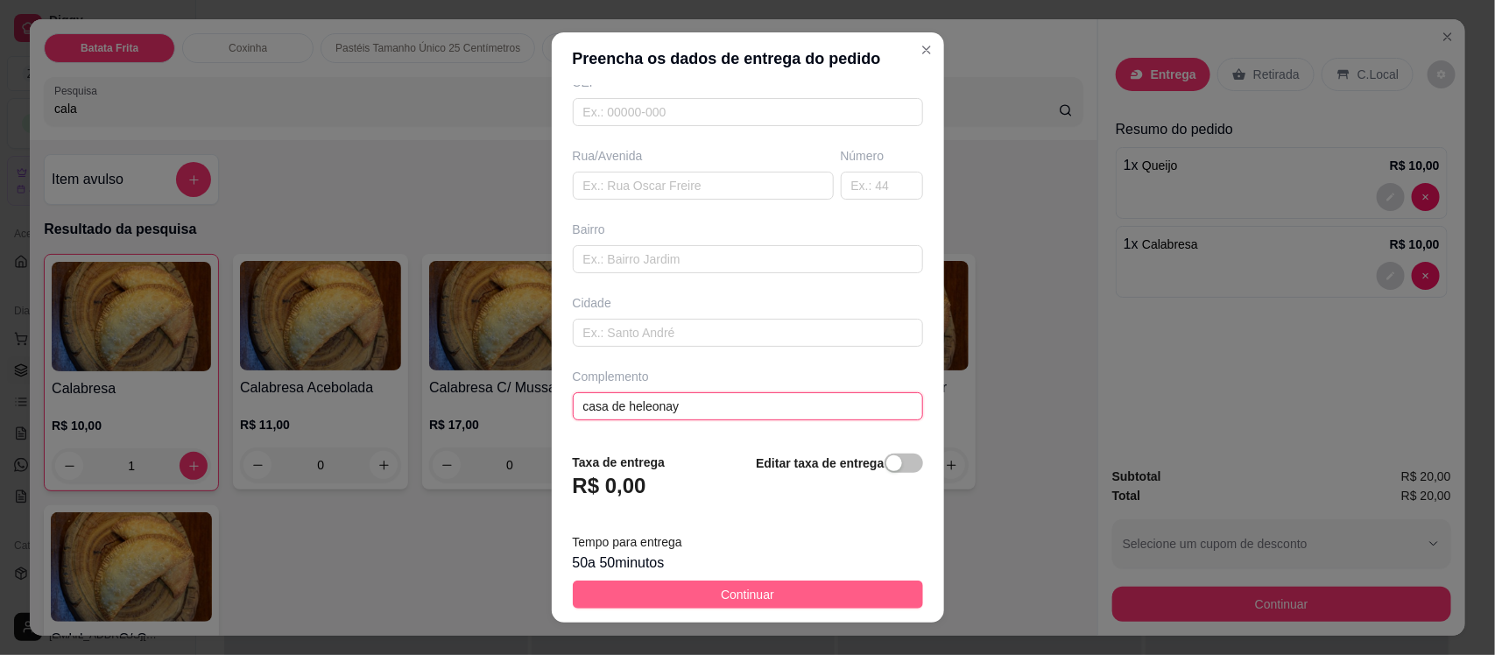
type input "casa de heleonay"
click at [760, 597] on button "Continuar" at bounding box center [748, 595] width 350 height 28
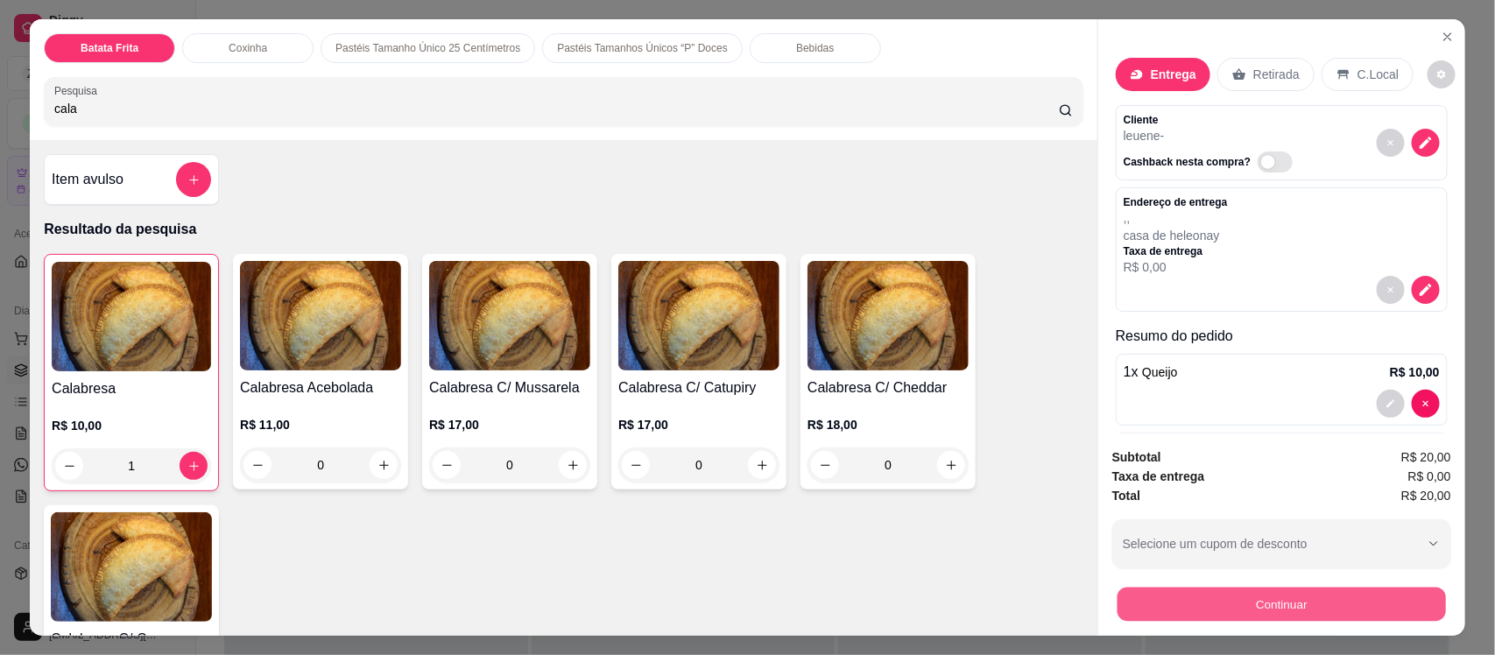
click at [1232, 618] on button "Continuar" at bounding box center [1282, 604] width 329 height 34
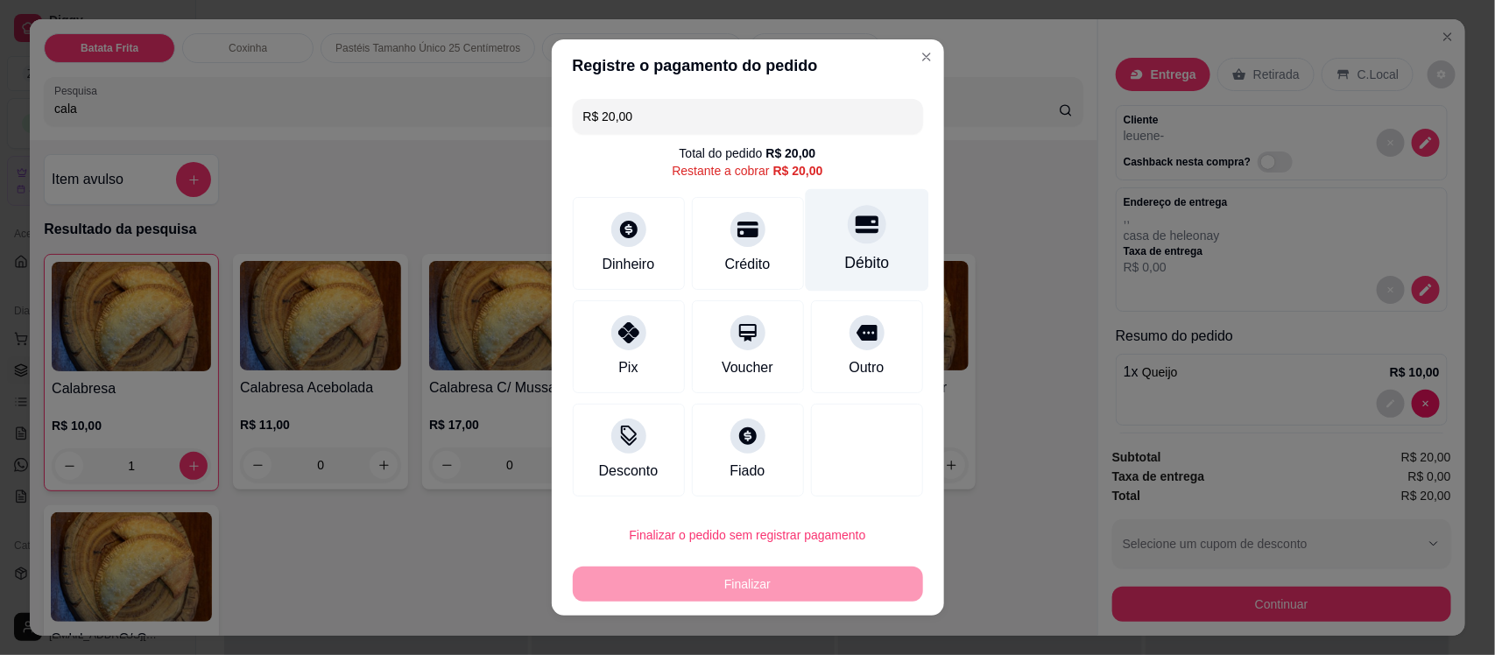
click at [845, 252] on div "Débito" at bounding box center [867, 262] width 45 height 23
type input "R$ 0,00"
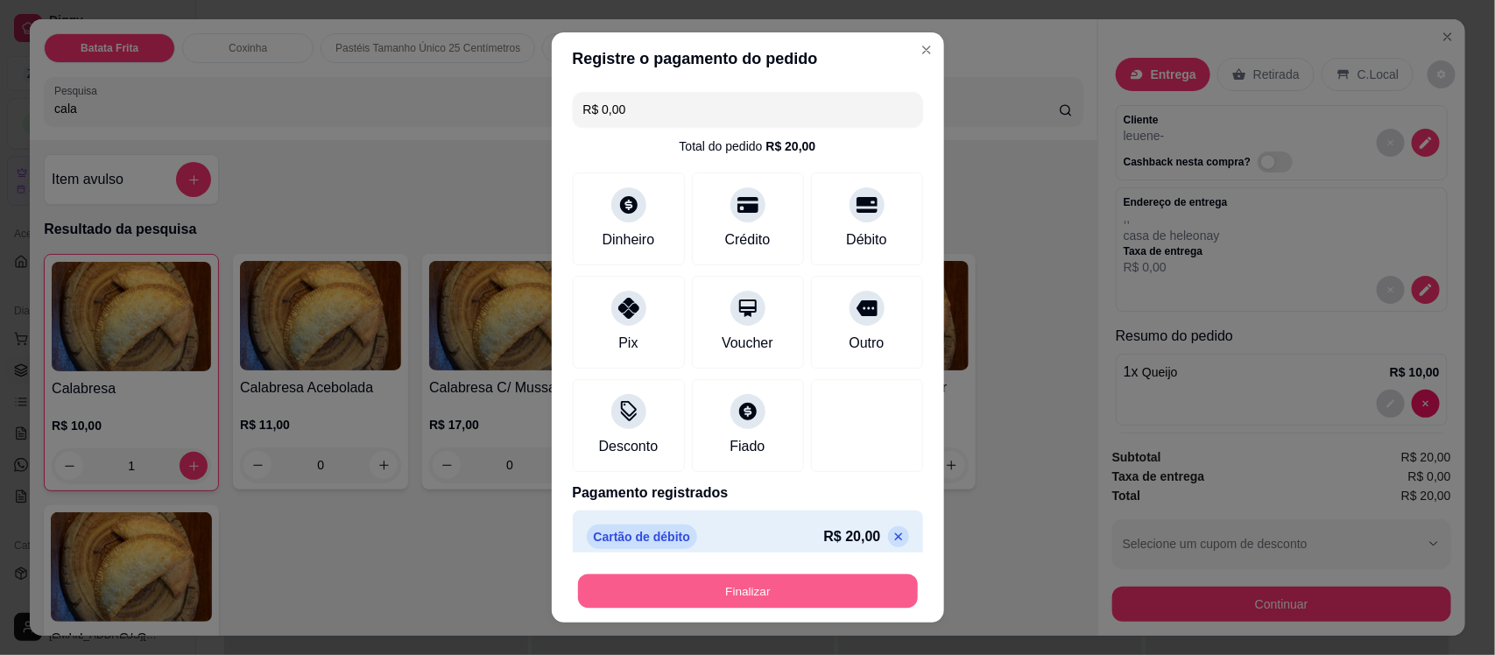
click at [705, 594] on button "Finalizar" at bounding box center [748, 591] width 340 height 34
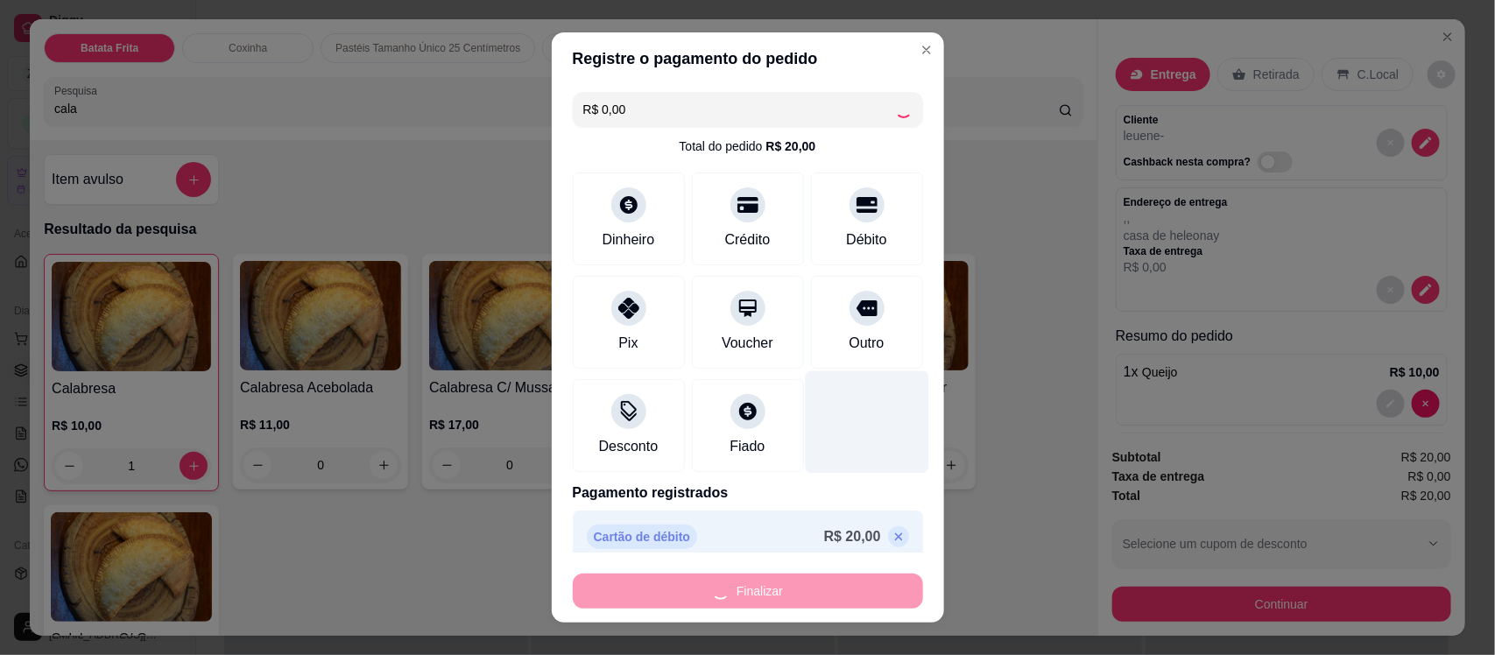
type input "0"
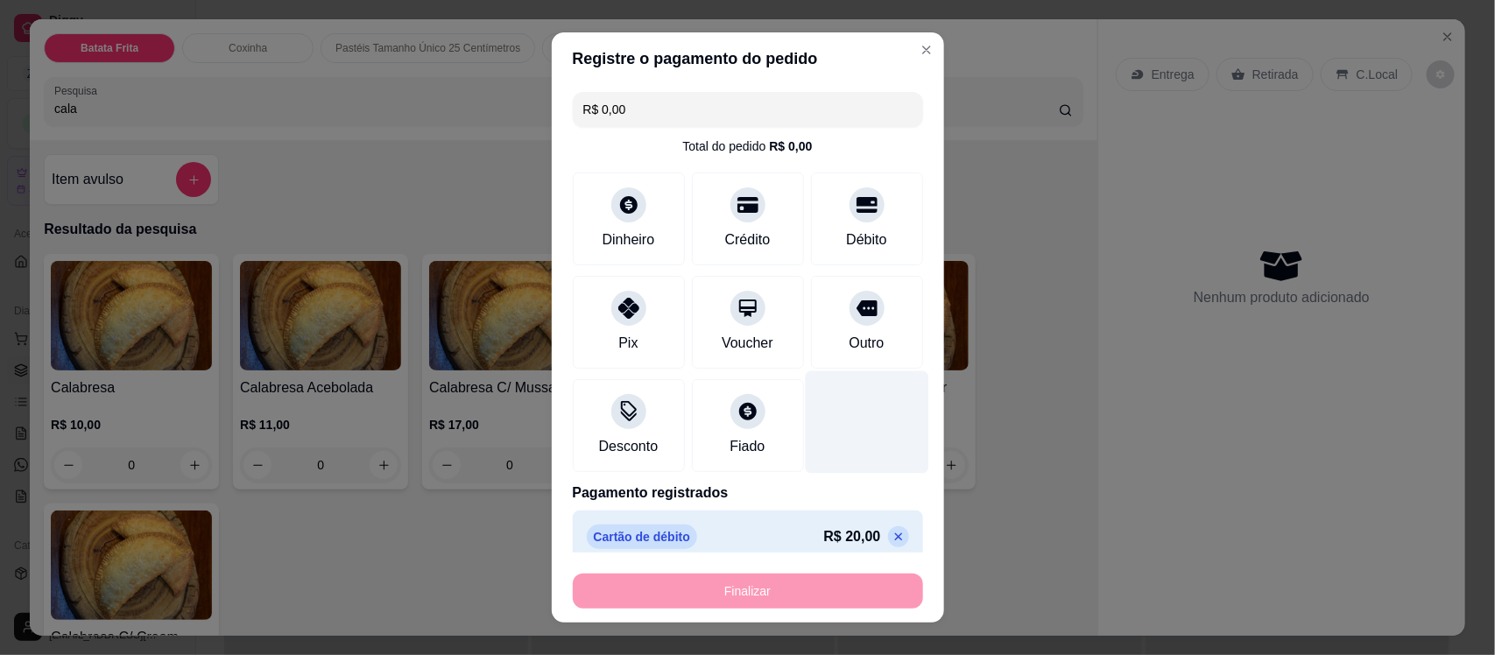
type input "-R$ 20,00"
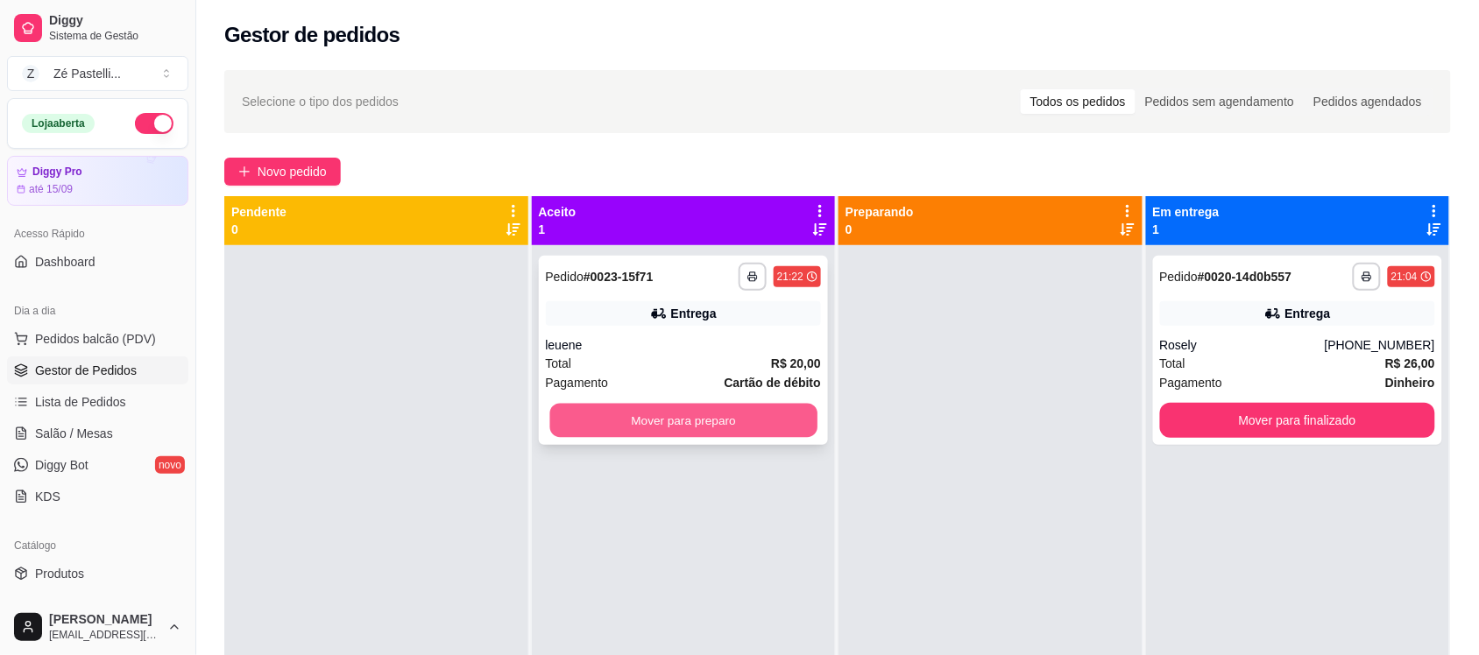
click at [680, 414] on button "Mover para preparo" at bounding box center [682, 421] width 267 height 34
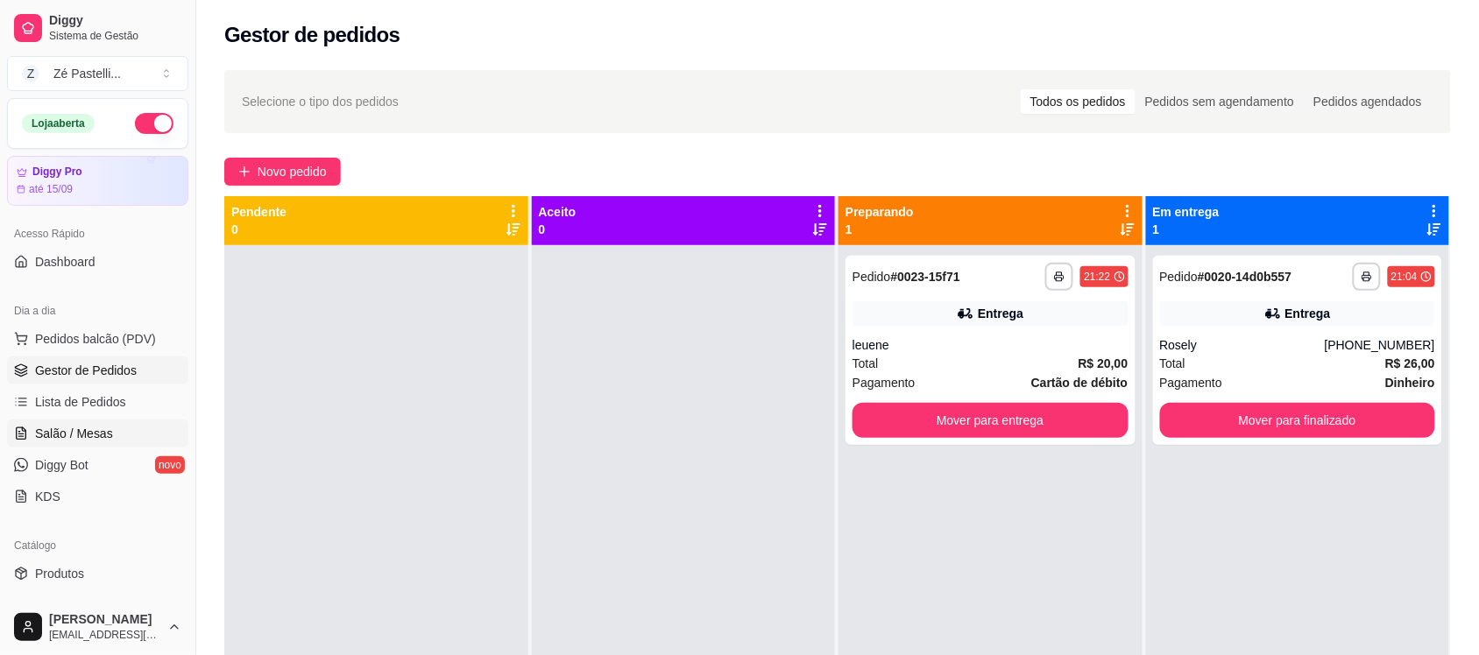
click at [46, 423] on link "Salão / Mesas" at bounding box center [97, 434] width 181 height 28
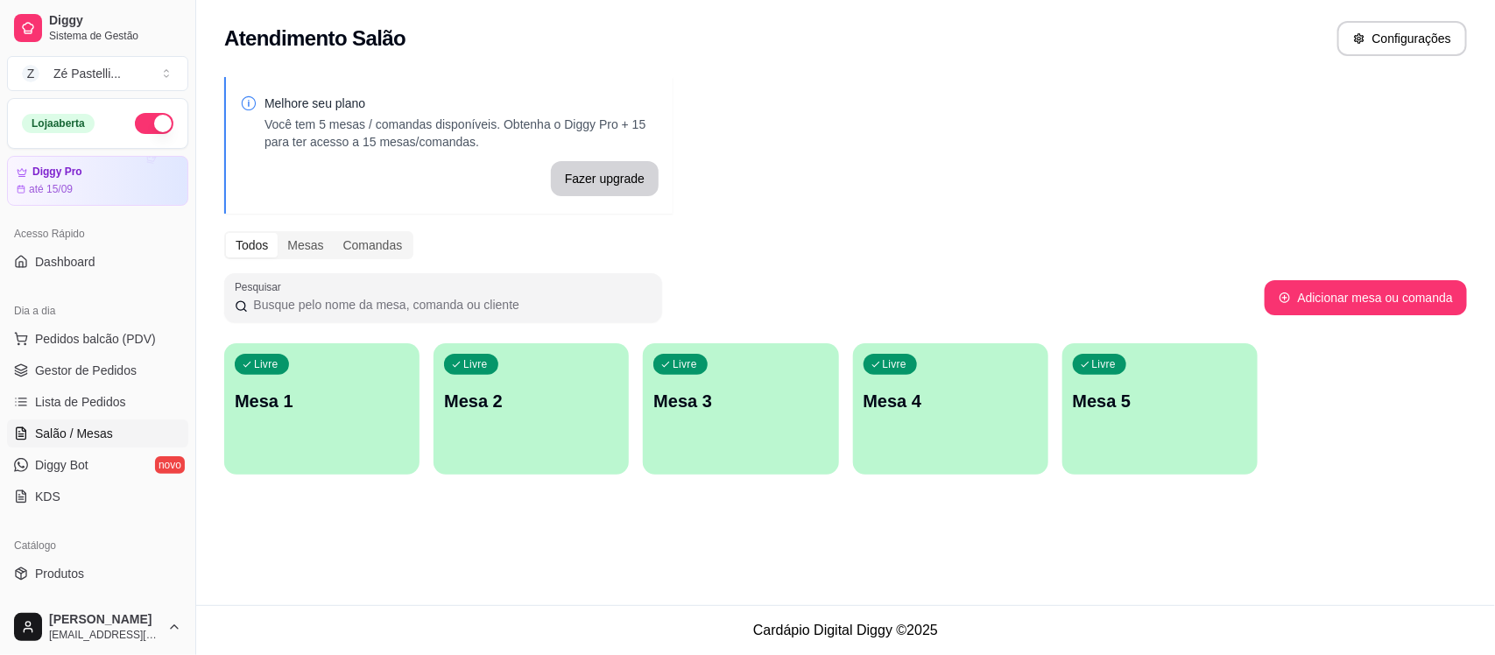
click at [290, 452] on div "Livre Mesa 1" at bounding box center [321, 398] width 195 height 110
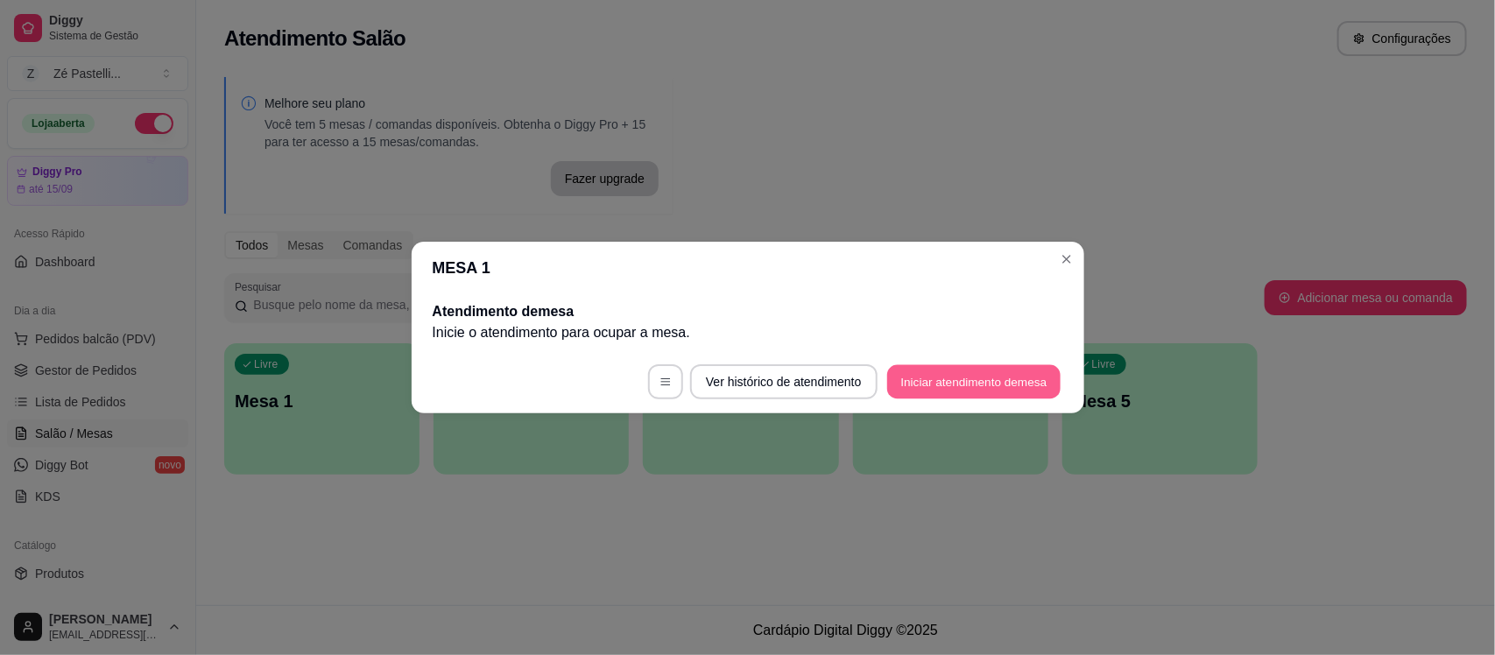
click at [923, 378] on button "Iniciar atendimento de mesa" at bounding box center [973, 382] width 173 height 34
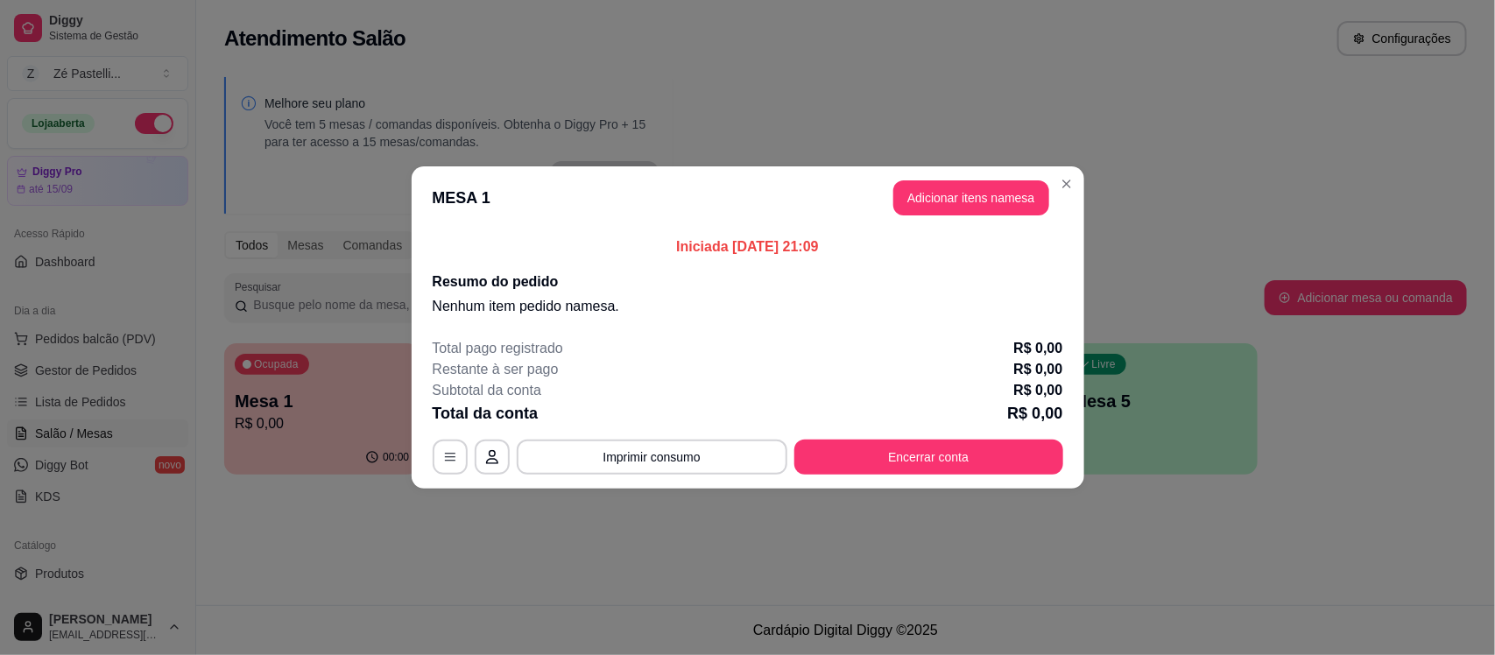
click at [923, 378] on div "Restante à ser pago R$ 0,00" at bounding box center [748, 369] width 631 height 21
click at [992, 189] on button "Adicionar itens na mesa" at bounding box center [971, 198] width 151 height 34
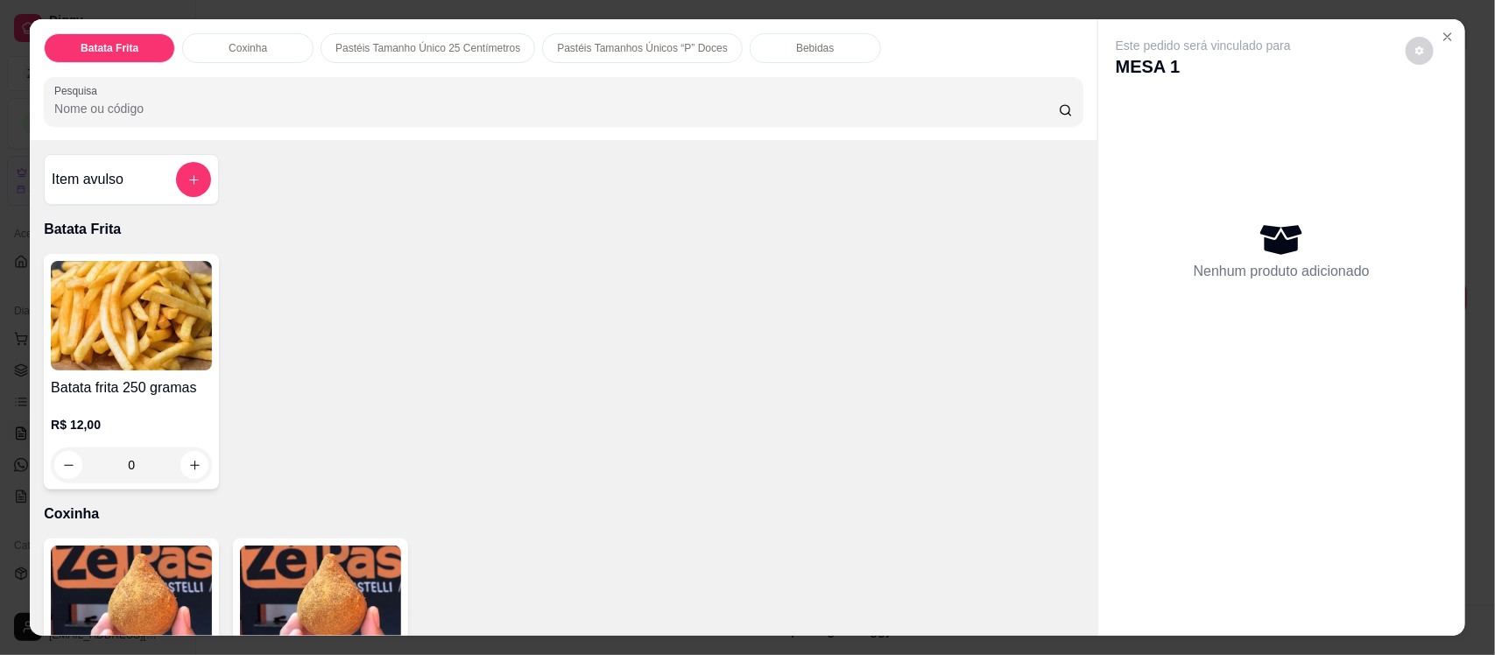
click at [133, 583] on img at bounding box center [131, 601] width 161 height 110
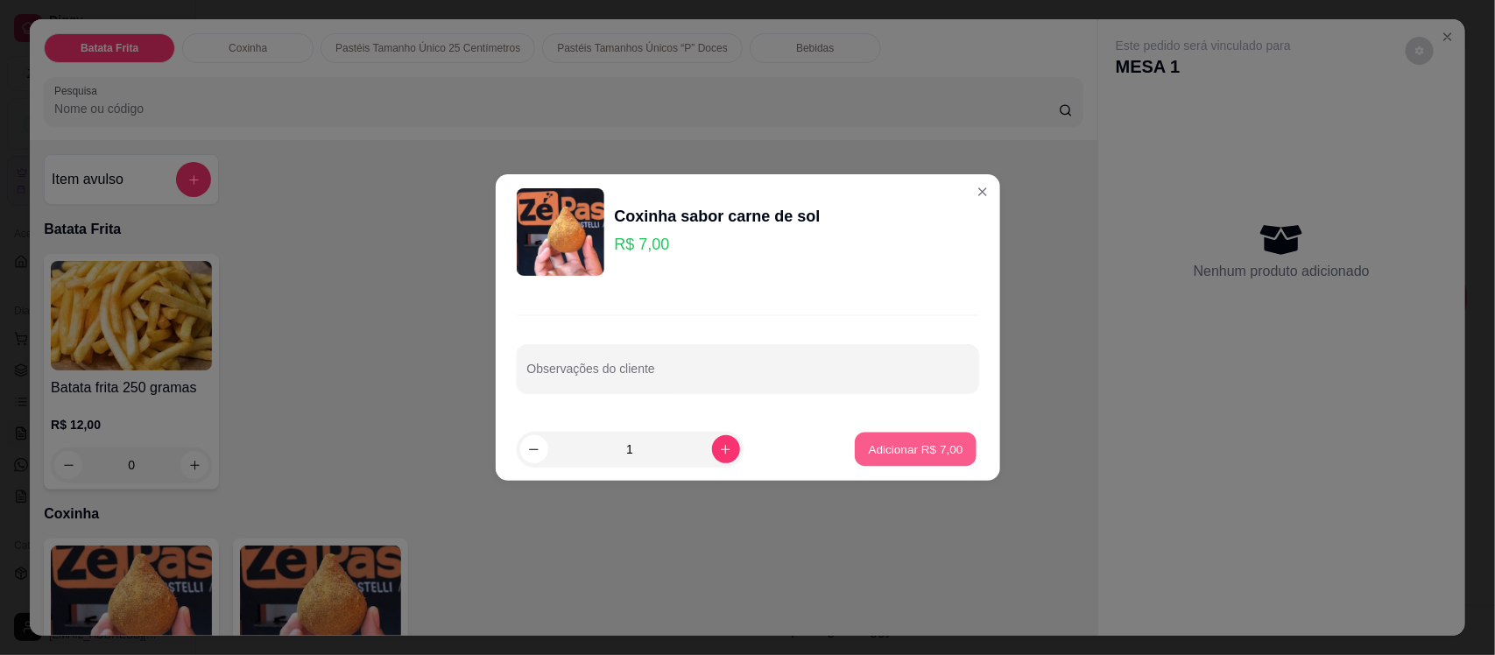
click at [904, 441] on p "Adicionar R$ 7,00" at bounding box center [916, 449] width 95 height 17
type input "1"
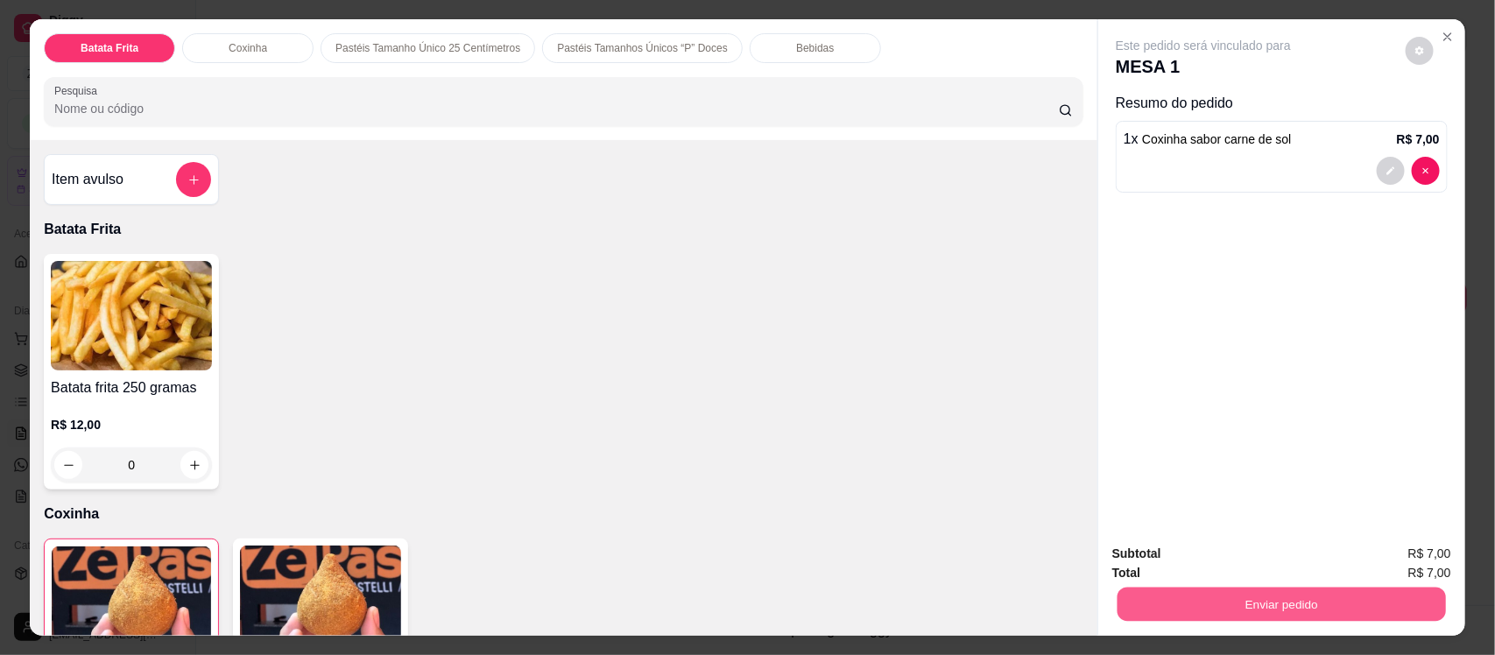
click at [1213, 601] on button "Enviar pedido" at bounding box center [1282, 604] width 329 height 34
click at [1223, 554] on button "Não registrar e enviar pedido" at bounding box center [1223, 561] width 182 height 33
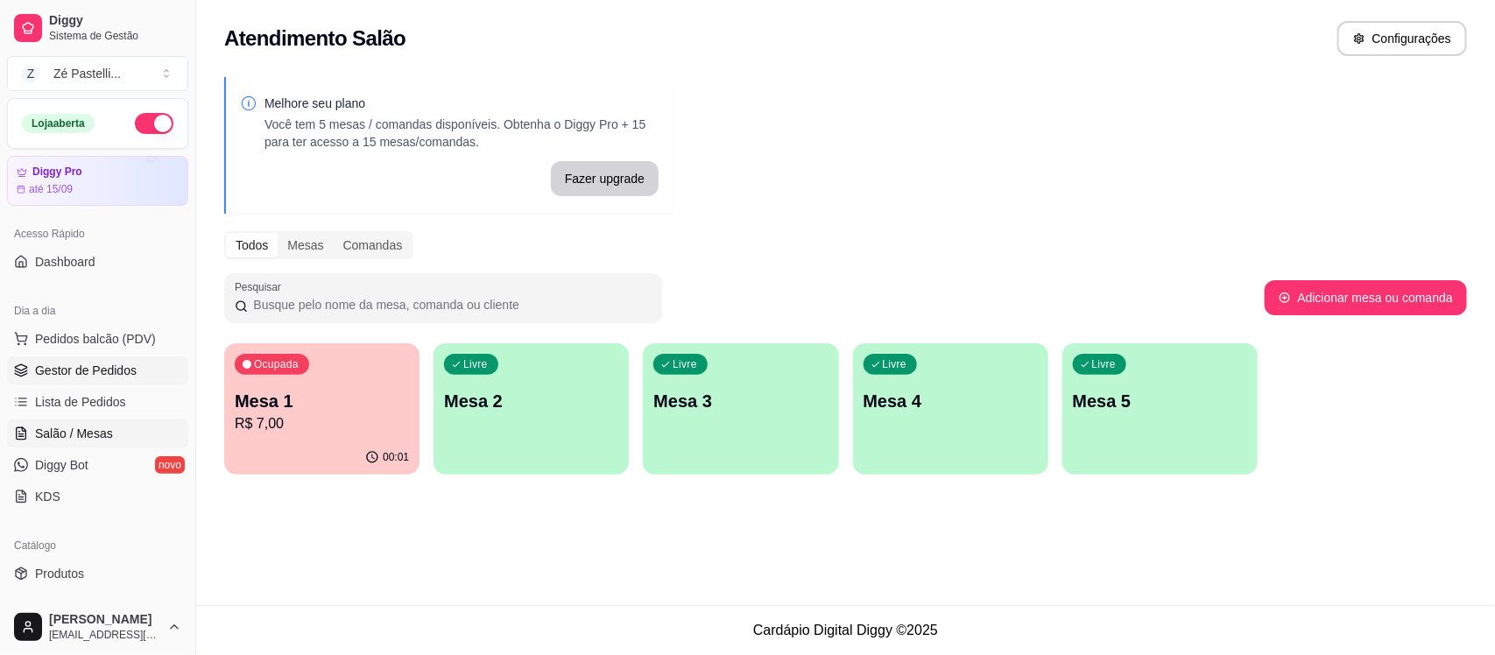
click at [55, 384] on link "Gestor de Pedidos" at bounding box center [97, 371] width 181 height 28
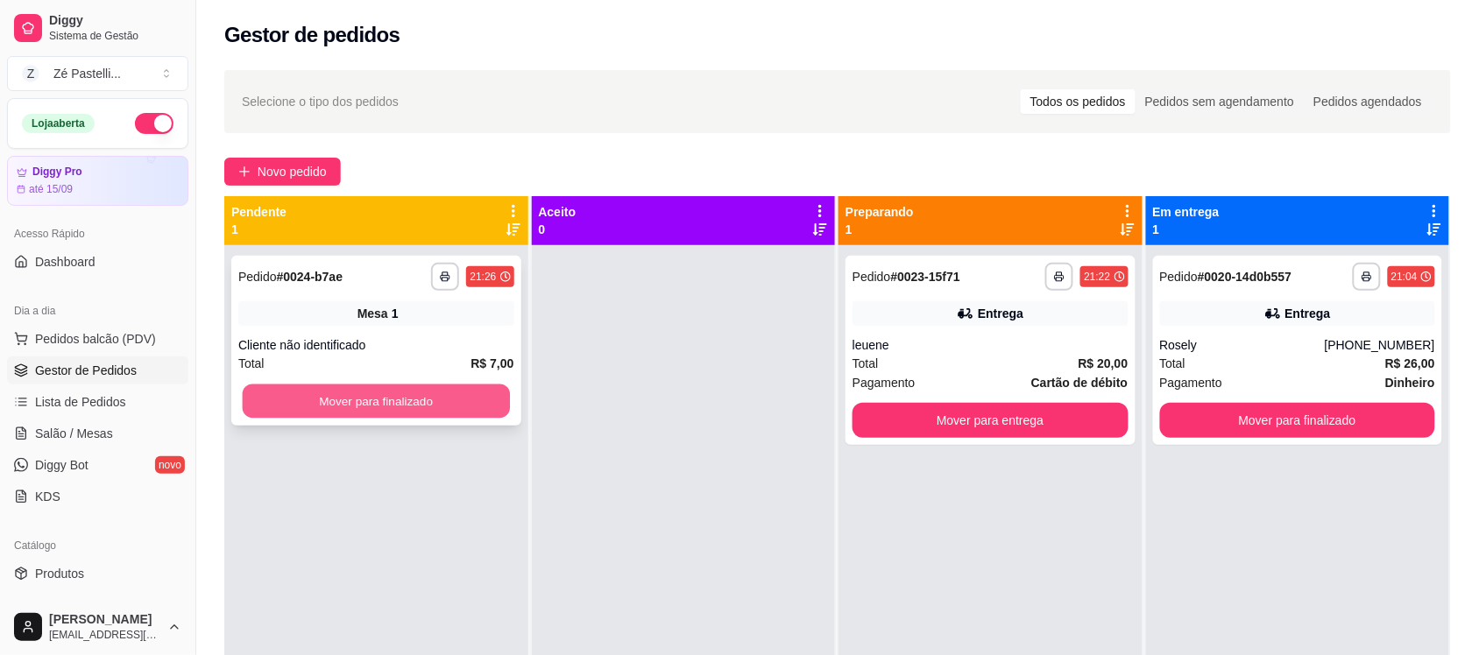
click at [322, 391] on button "Mover para finalizado" at bounding box center [376, 402] width 267 height 34
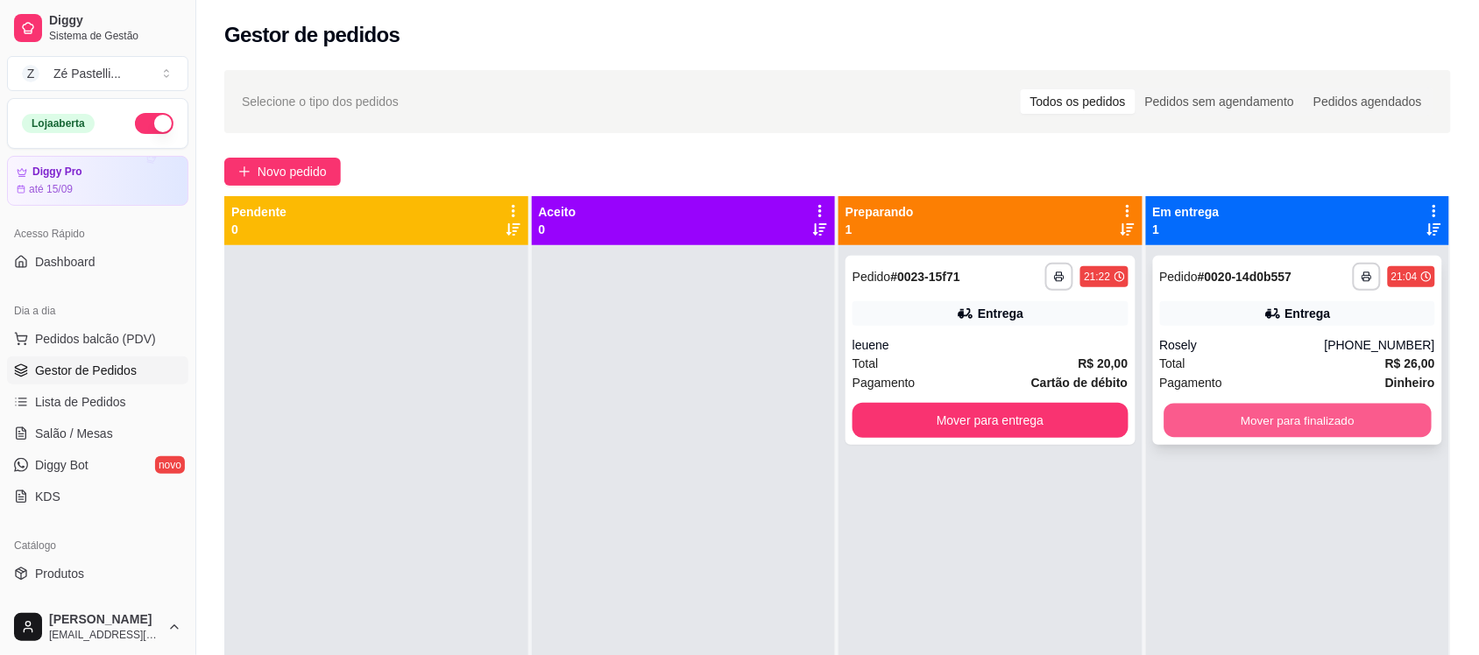
click at [1298, 423] on button "Mover para finalizado" at bounding box center [1296, 421] width 267 height 34
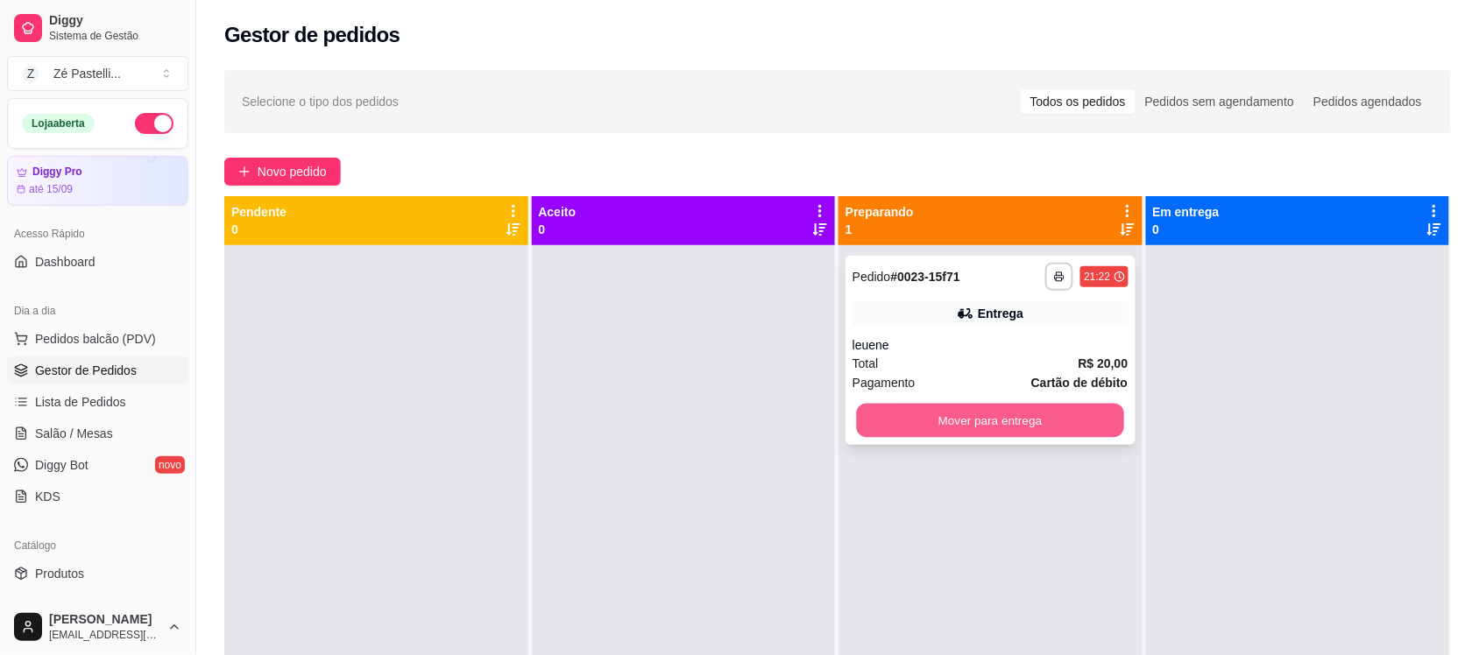
click at [981, 432] on button "Mover para entrega" at bounding box center [990, 421] width 267 height 34
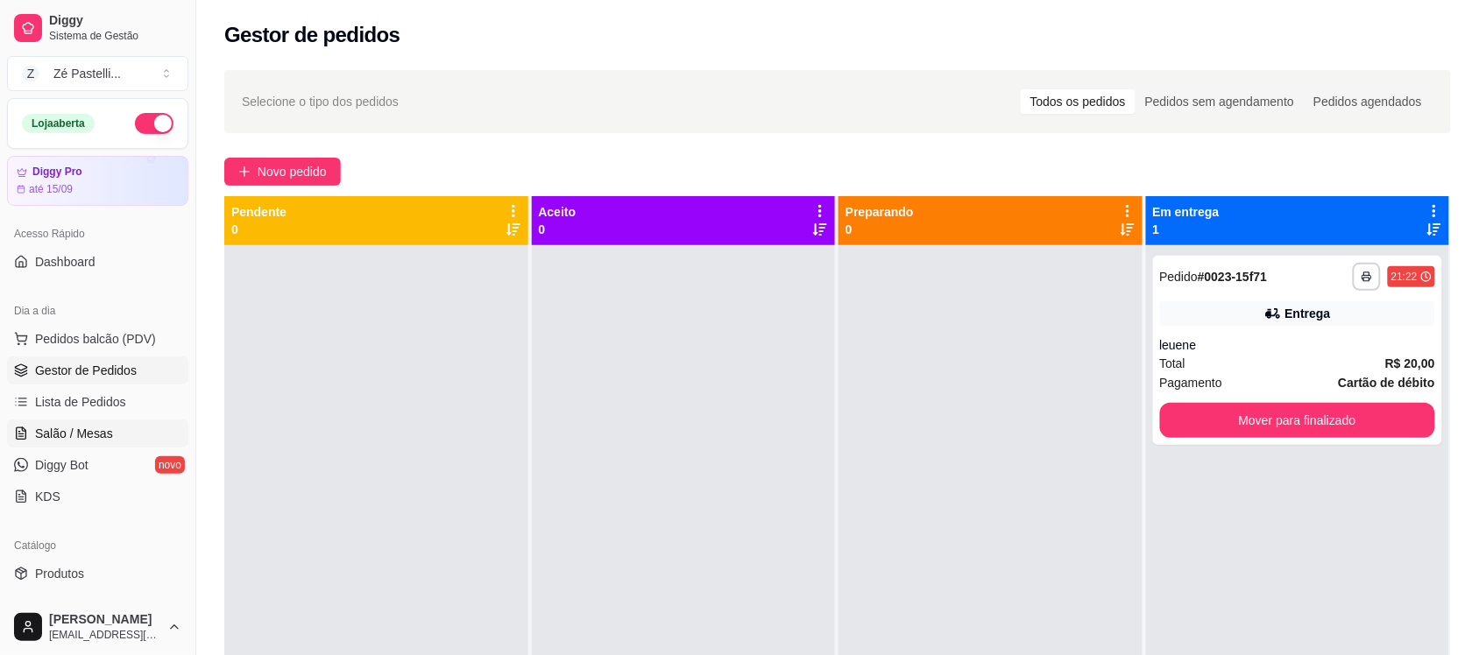
click at [80, 430] on span "Salão / Mesas" at bounding box center [74, 434] width 78 height 18
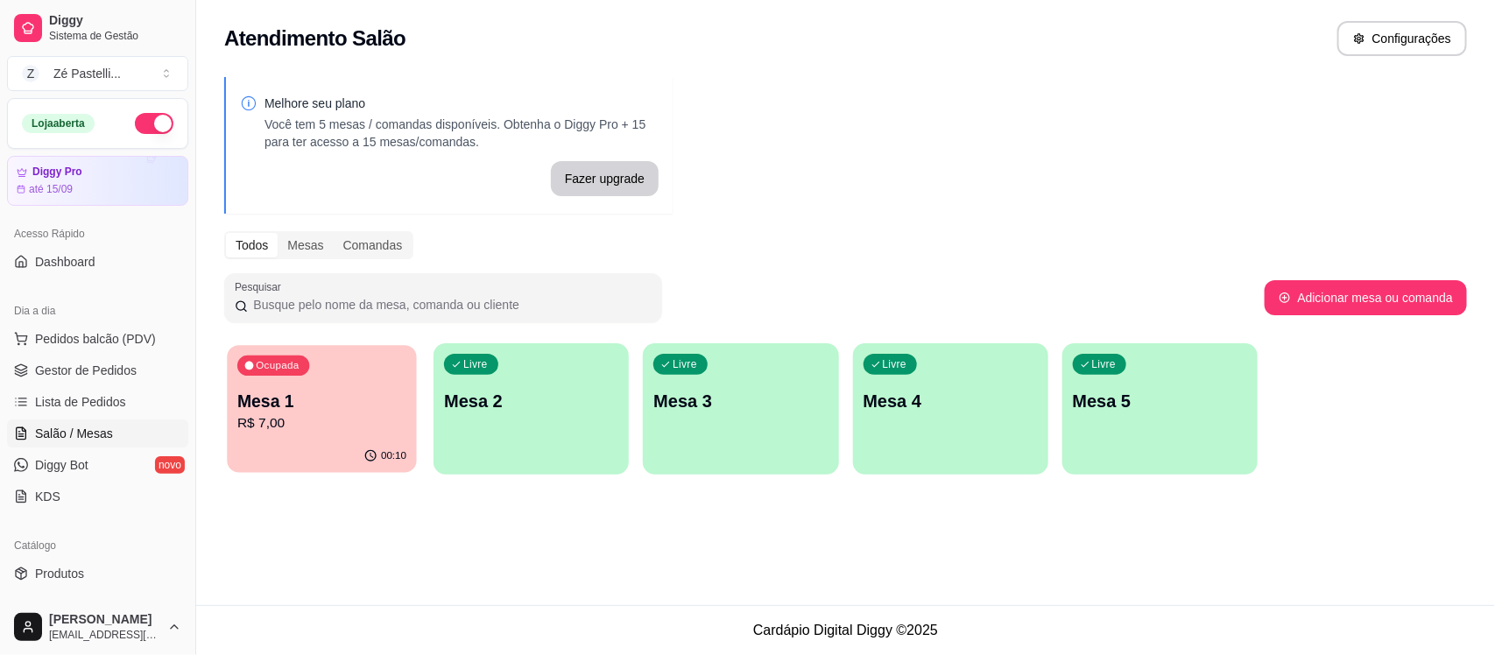
click at [325, 414] on p "R$ 7,00" at bounding box center [321, 424] width 169 height 20
click at [565, 435] on div "Livre Mesa 2" at bounding box center [531, 398] width 189 height 107
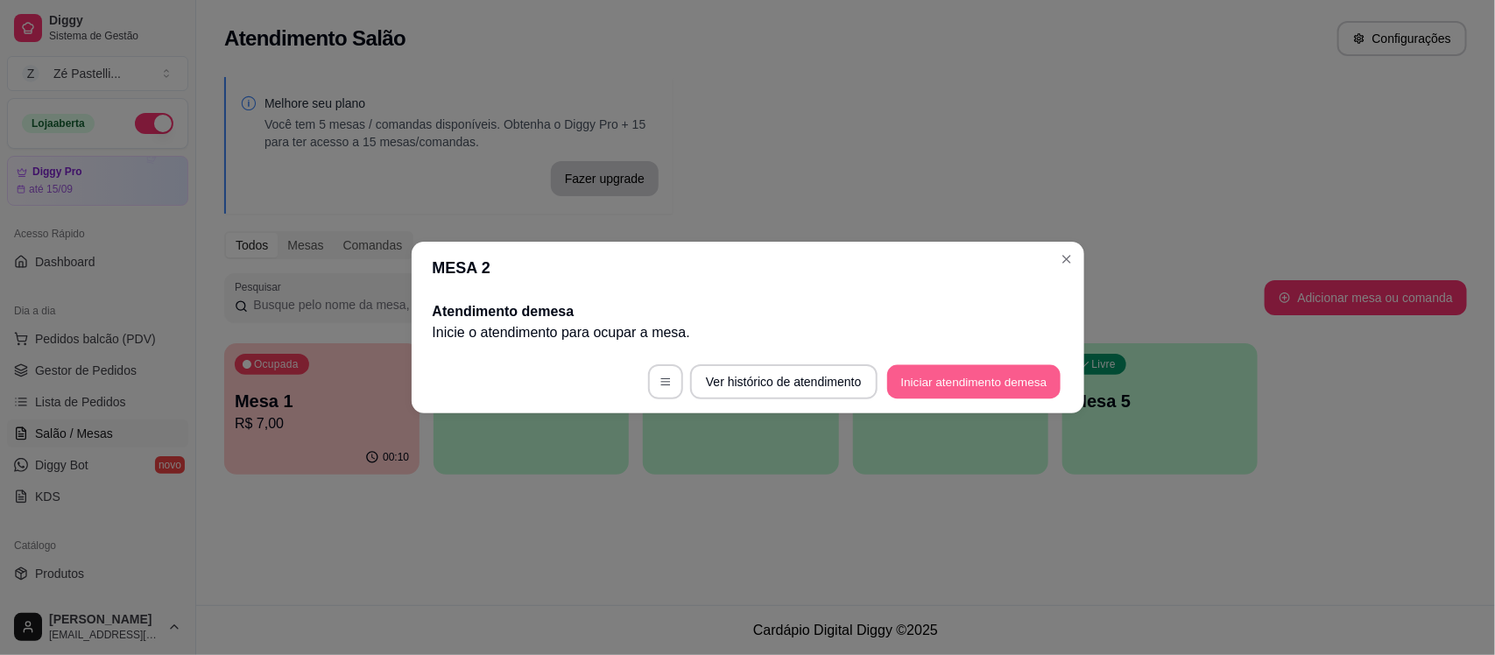
click at [983, 381] on button "Iniciar atendimento de mesa" at bounding box center [973, 382] width 173 height 34
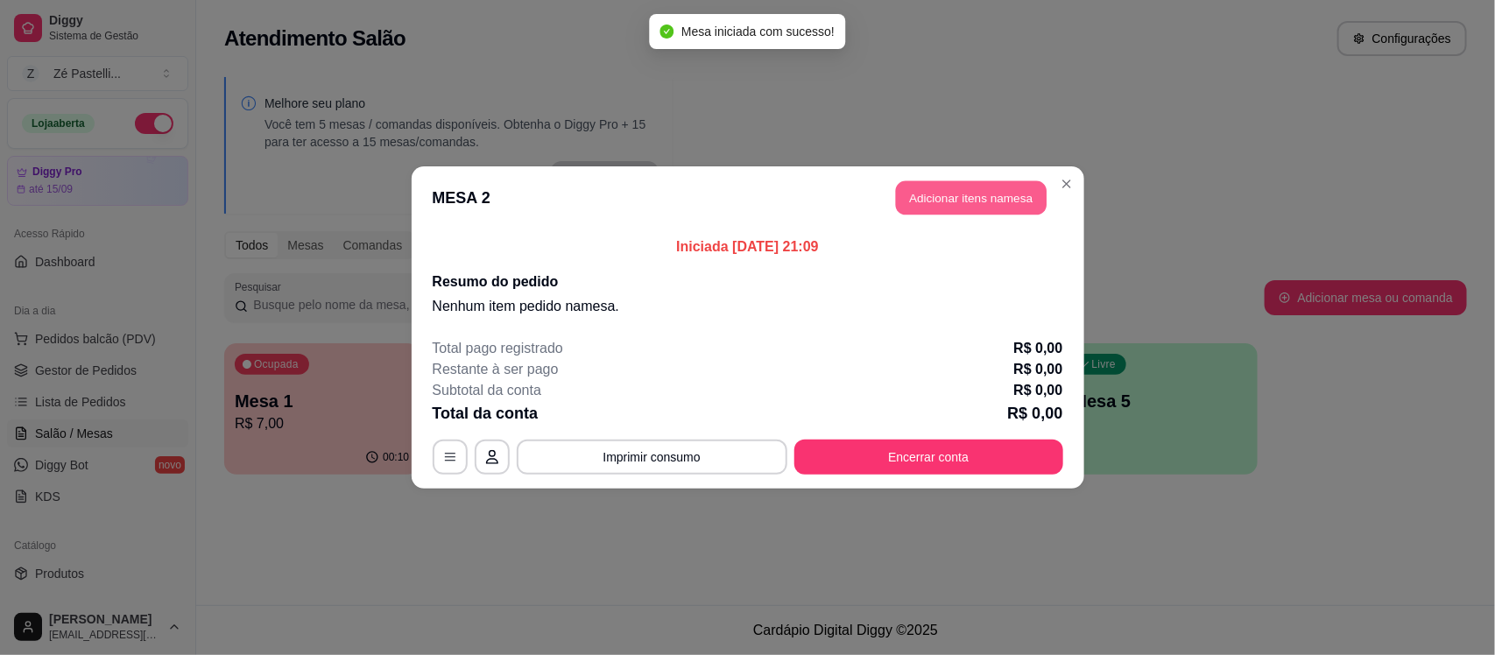
click at [930, 194] on button "Adicionar itens na mesa" at bounding box center [971, 198] width 151 height 34
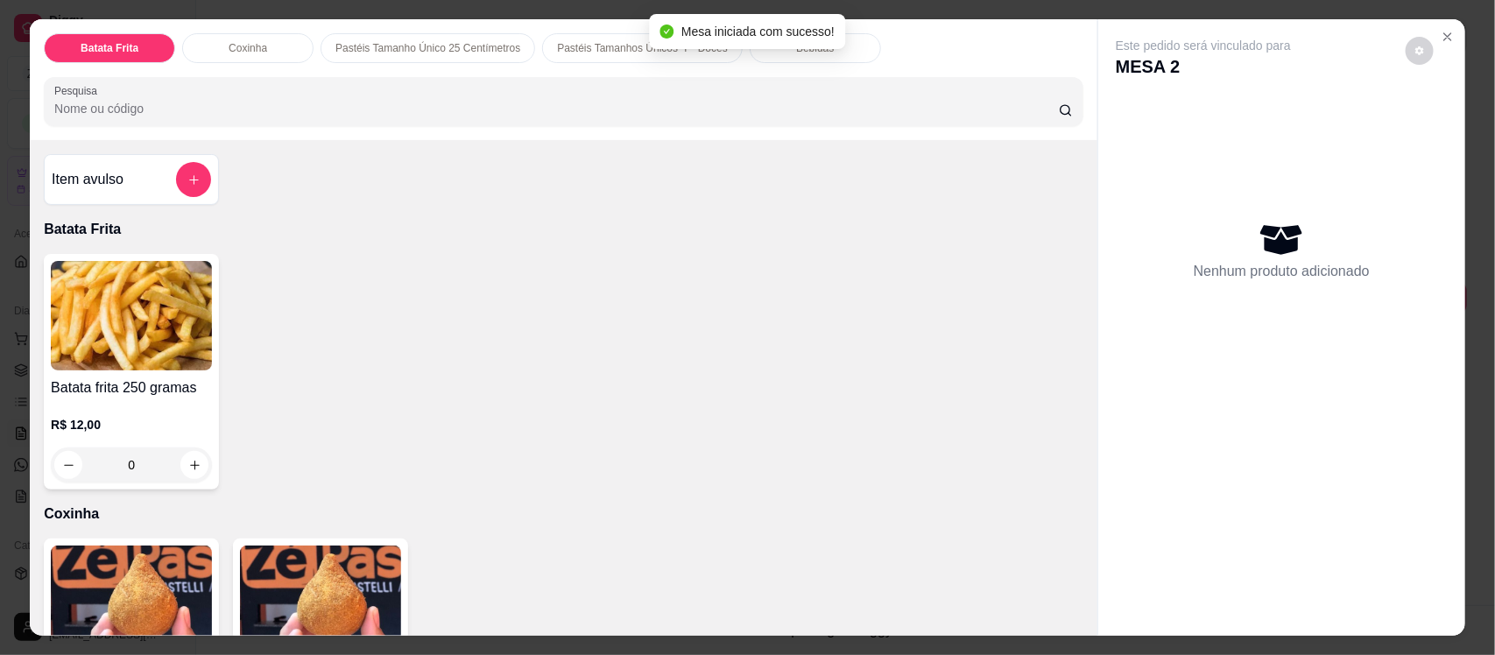
click at [316, 111] on input "Pesquisa" at bounding box center [556, 109] width 1005 height 18
click at [317, 575] on img at bounding box center [320, 601] width 161 height 110
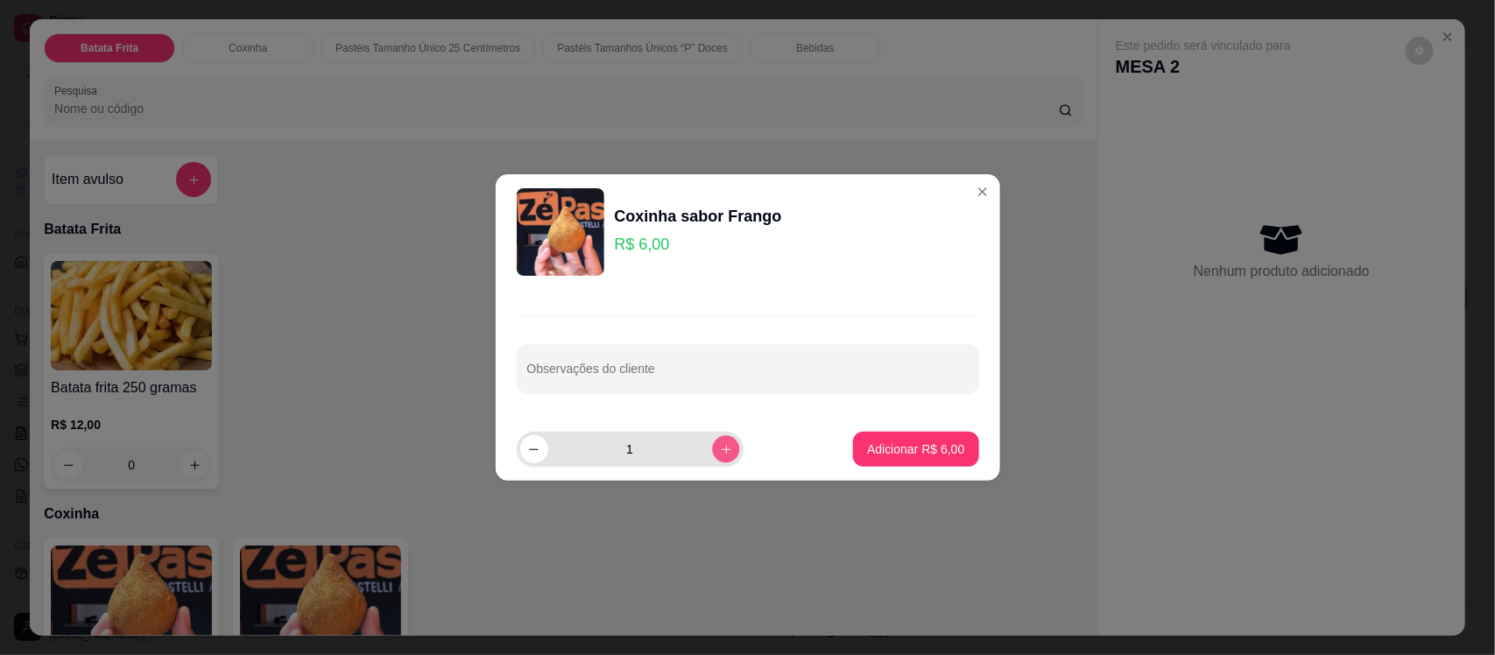
click at [719, 454] on icon "increase-product-quantity" at bounding box center [725, 449] width 13 height 13
type input "2"
click at [908, 453] on p "Adicionar R$ 12,00" at bounding box center [913, 449] width 102 height 17
type input "2"
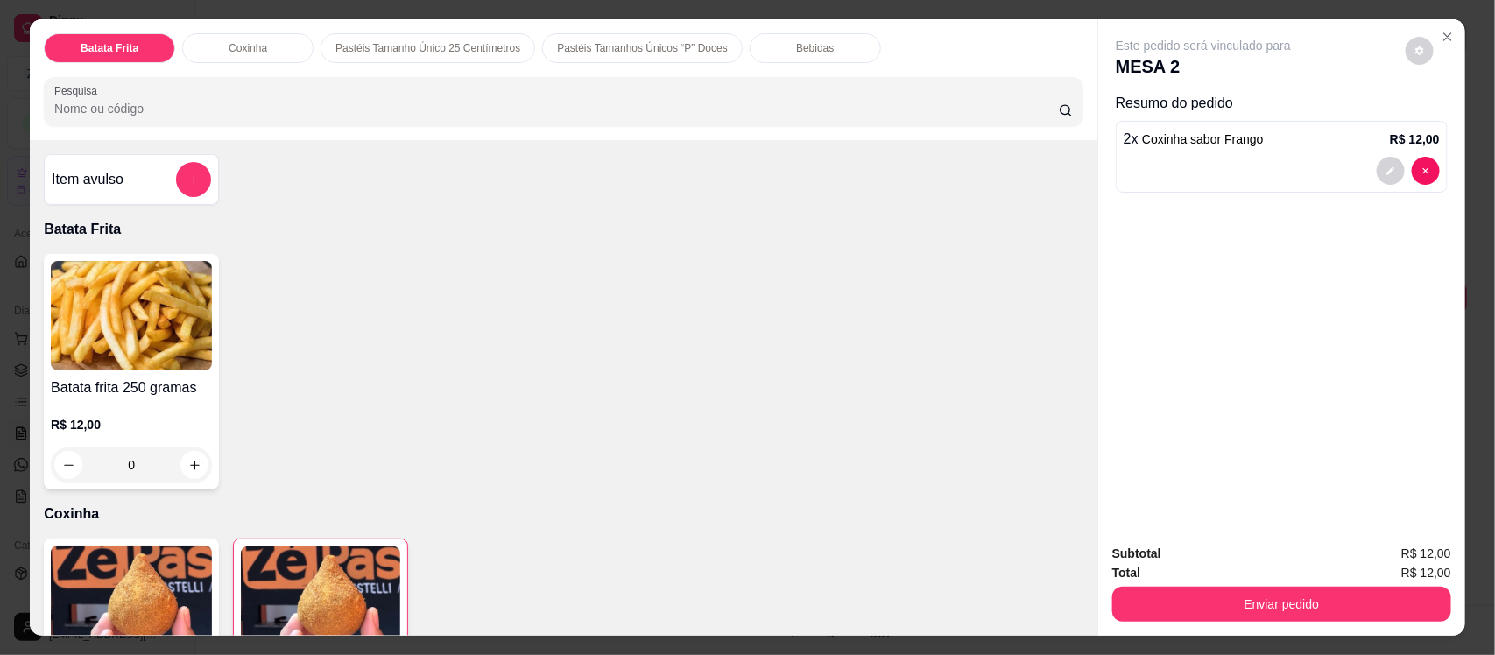
click at [298, 116] on input "Pesquisa" at bounding box center [556, 109] width 1005 height 18
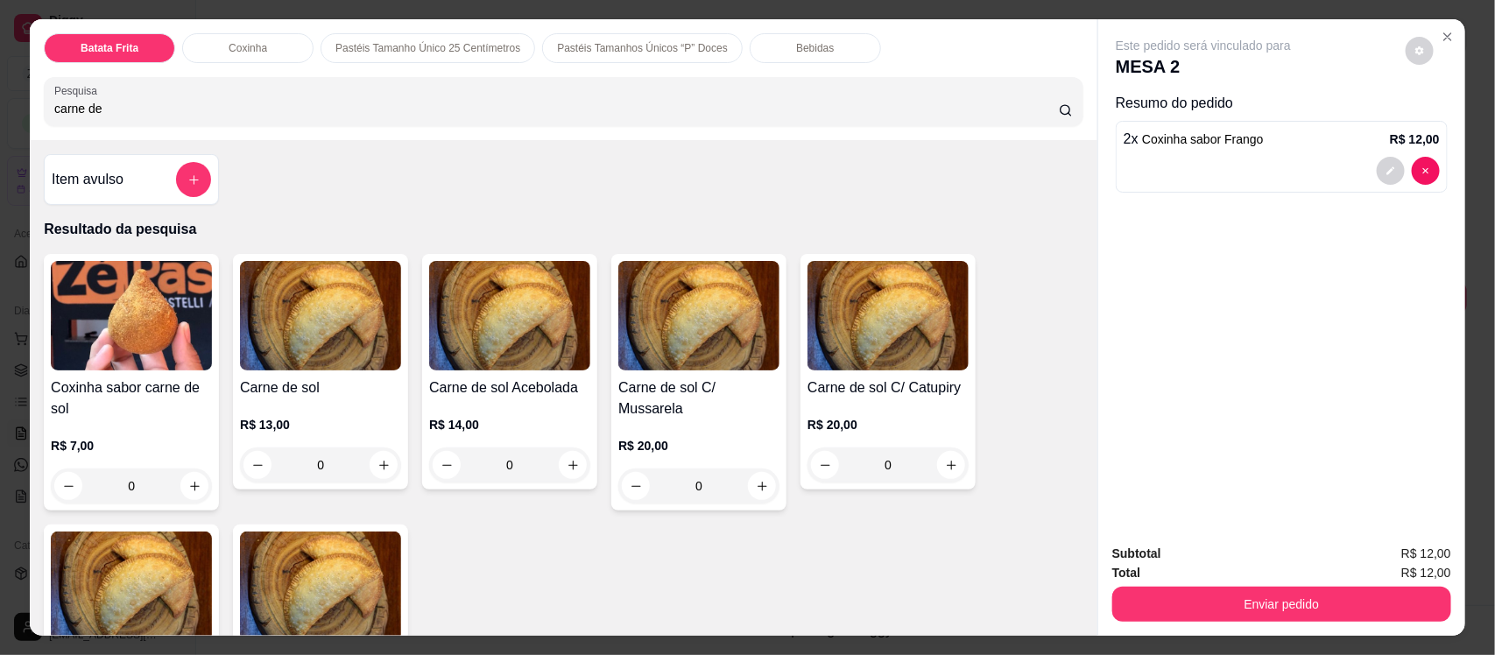
type input "carne de"
click at [308, 566] on img at bounding box center [320, 587] width 161 height 110
click at [159, 583] on img at bounding box center [131, 587] width 161 height 110
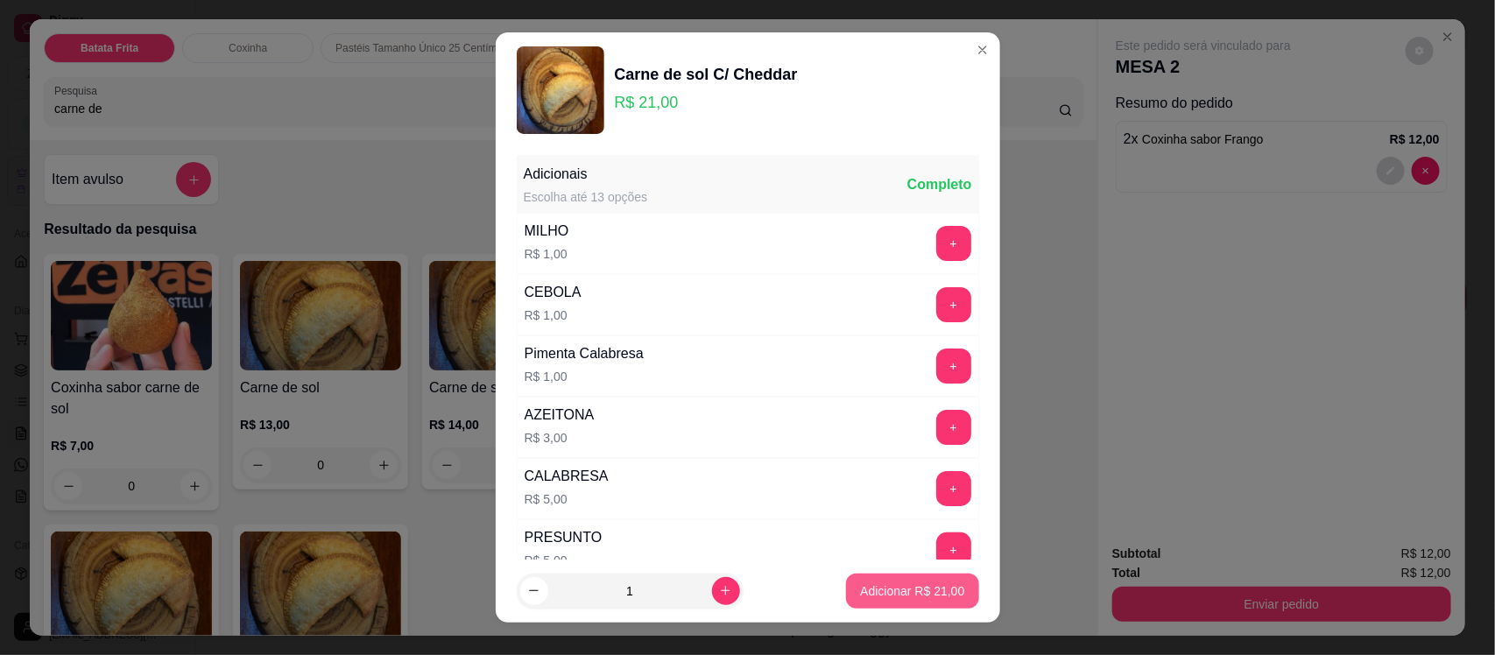
click at [869, 596] on p "Adicionar R$ 21,00" at bounding box center [912, 592] width 104 height 18
type input "1"
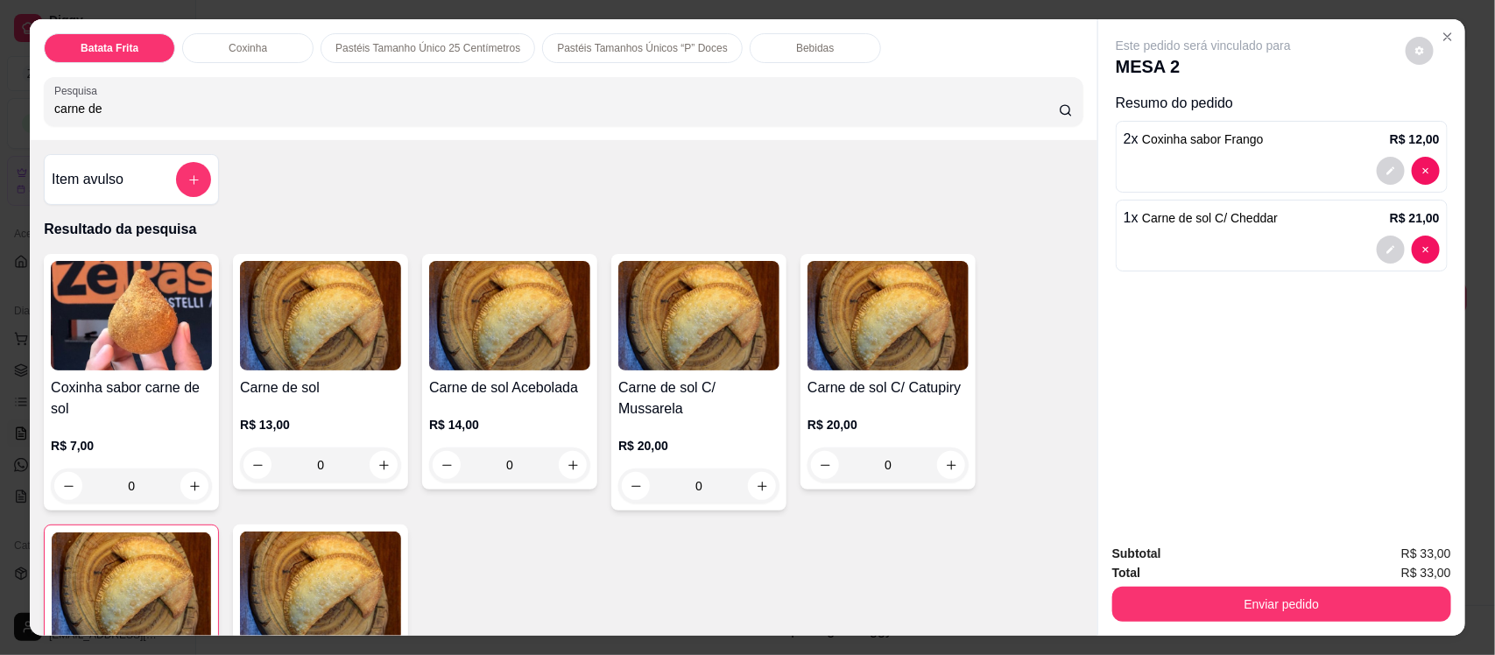
click at [765, 33] on div "Bebidas" at bounding box center [815, 48] width 131 height 30
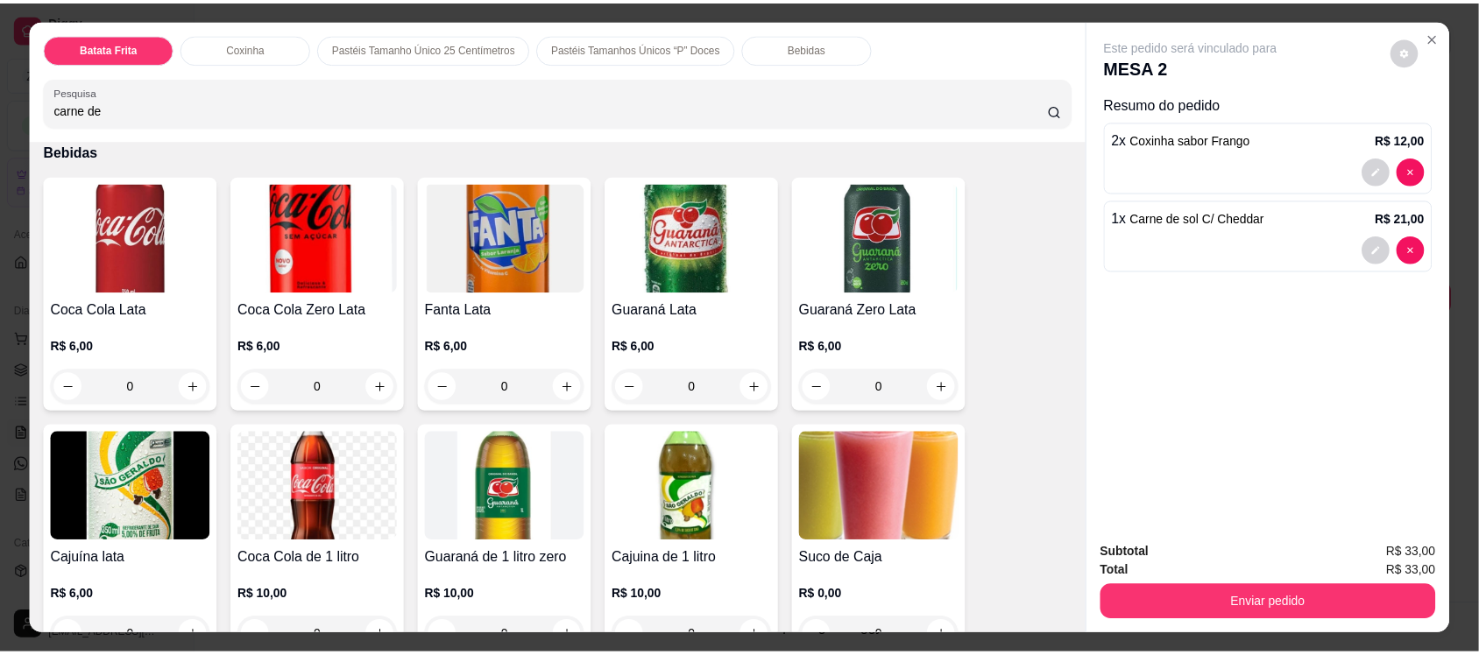
scroll to position [36, 0]
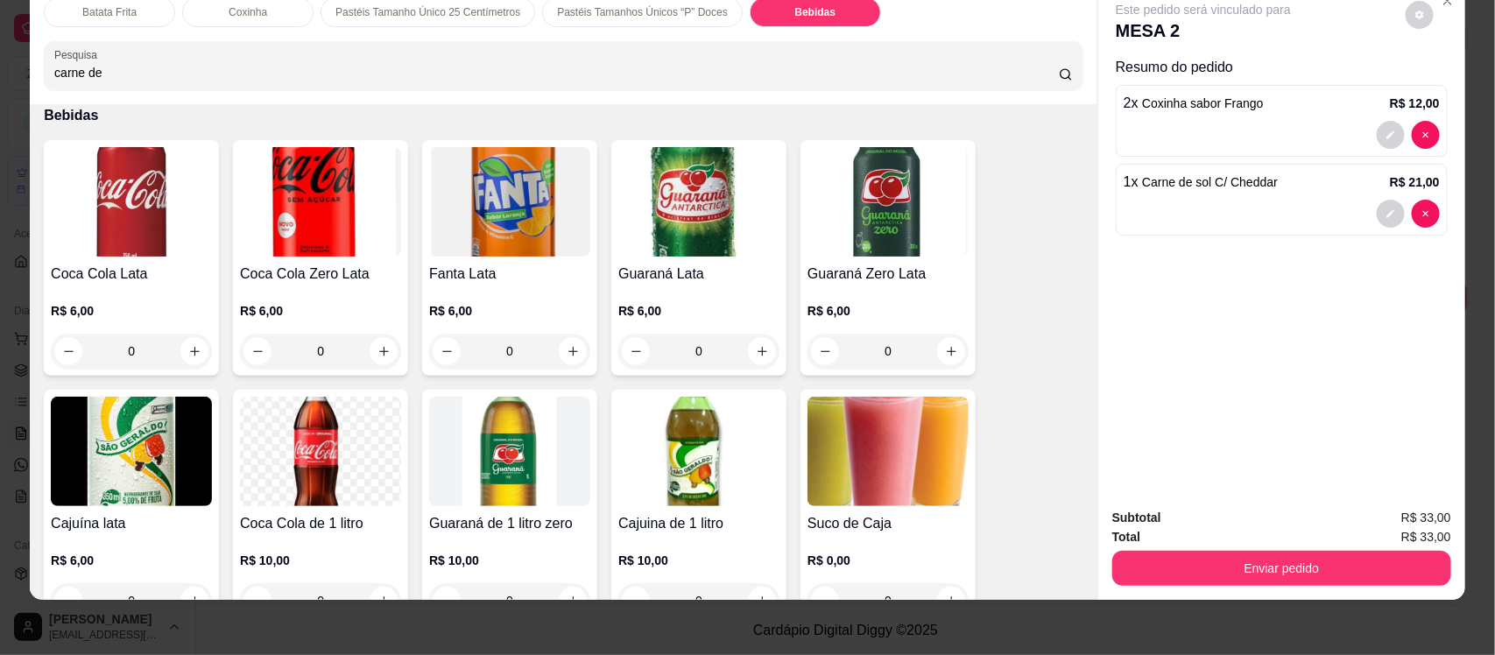
click at [344, 470] on img at bounding box center [320, 452] width 161 height 110
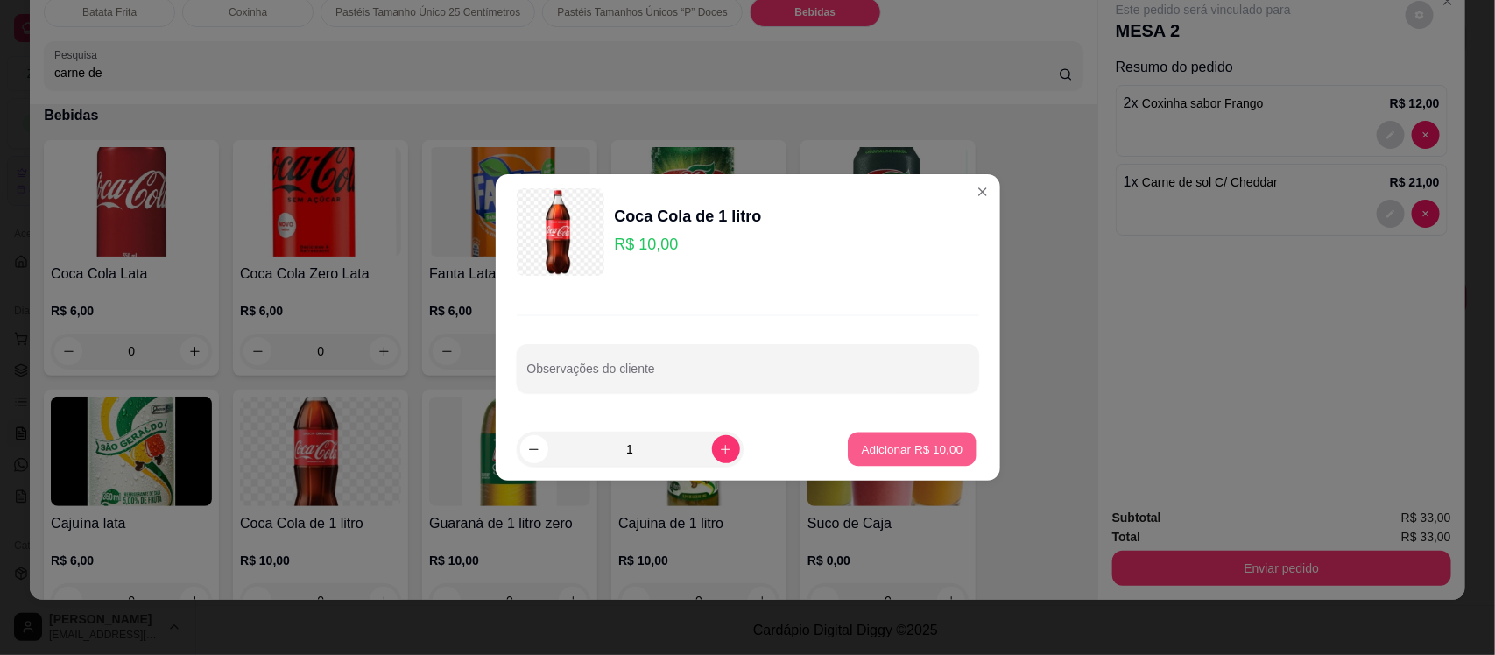
click at [883, 454] on p "Adicionar R$ 10,00" at bounding box center [913, 449] width 102 height 17
type input "1"
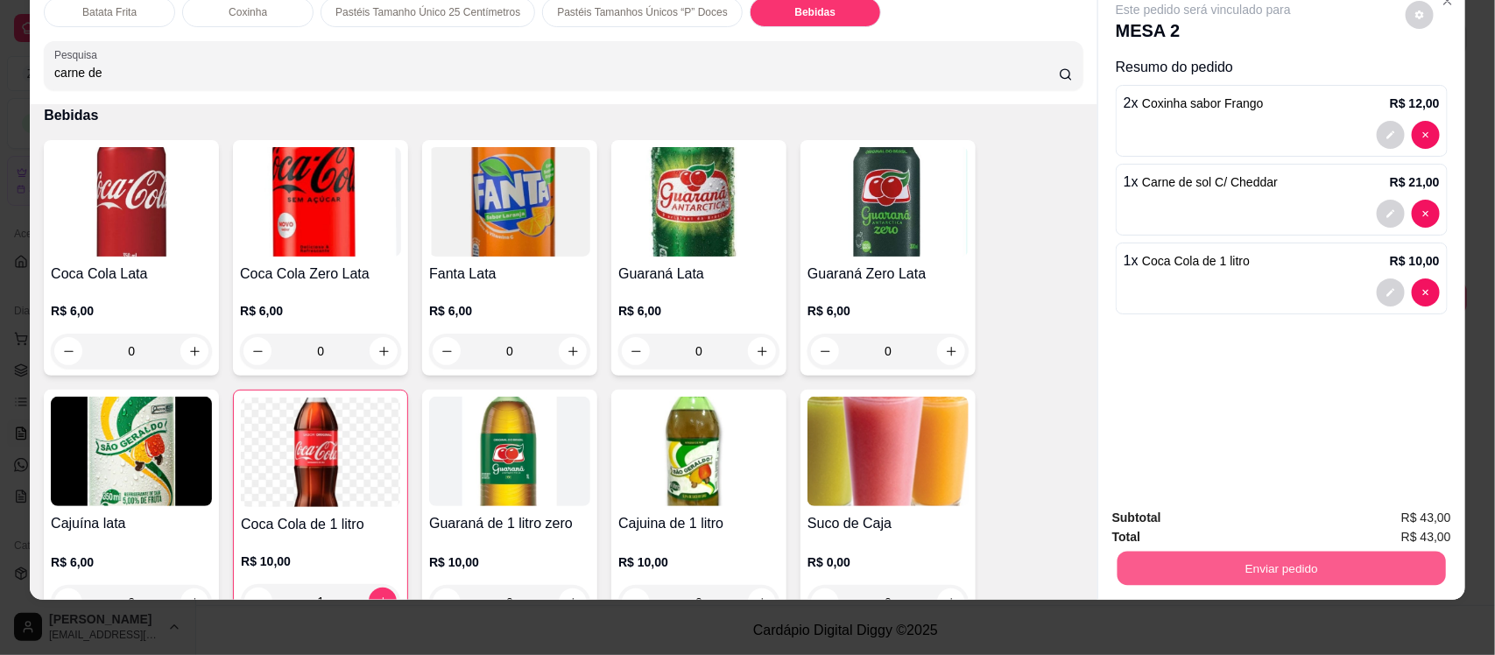
click at [1269, 562] on button "Enviar pedido" at bounding box center [1282, 568] width 329 height 34
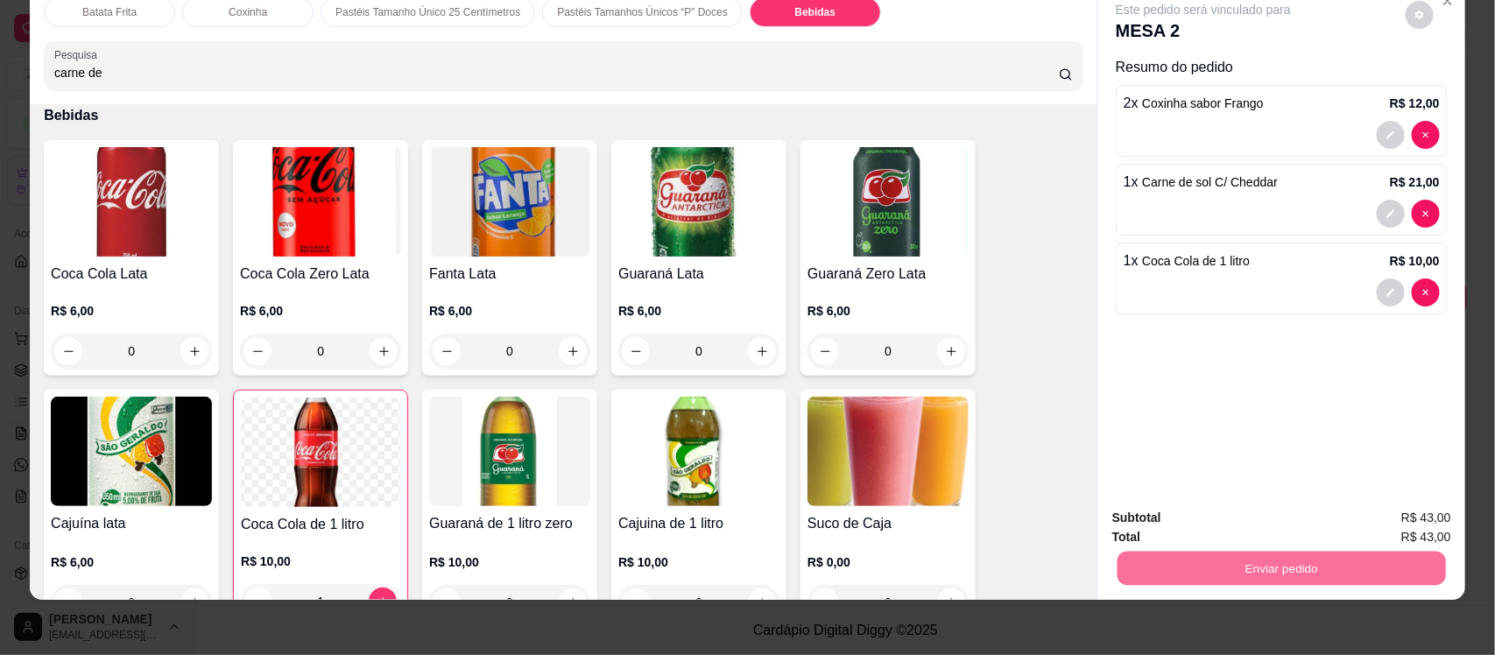
click at [1163, 534] on button "Não registrar e enviar pedido" at bounding box center [1223, 525] width 177 height 32
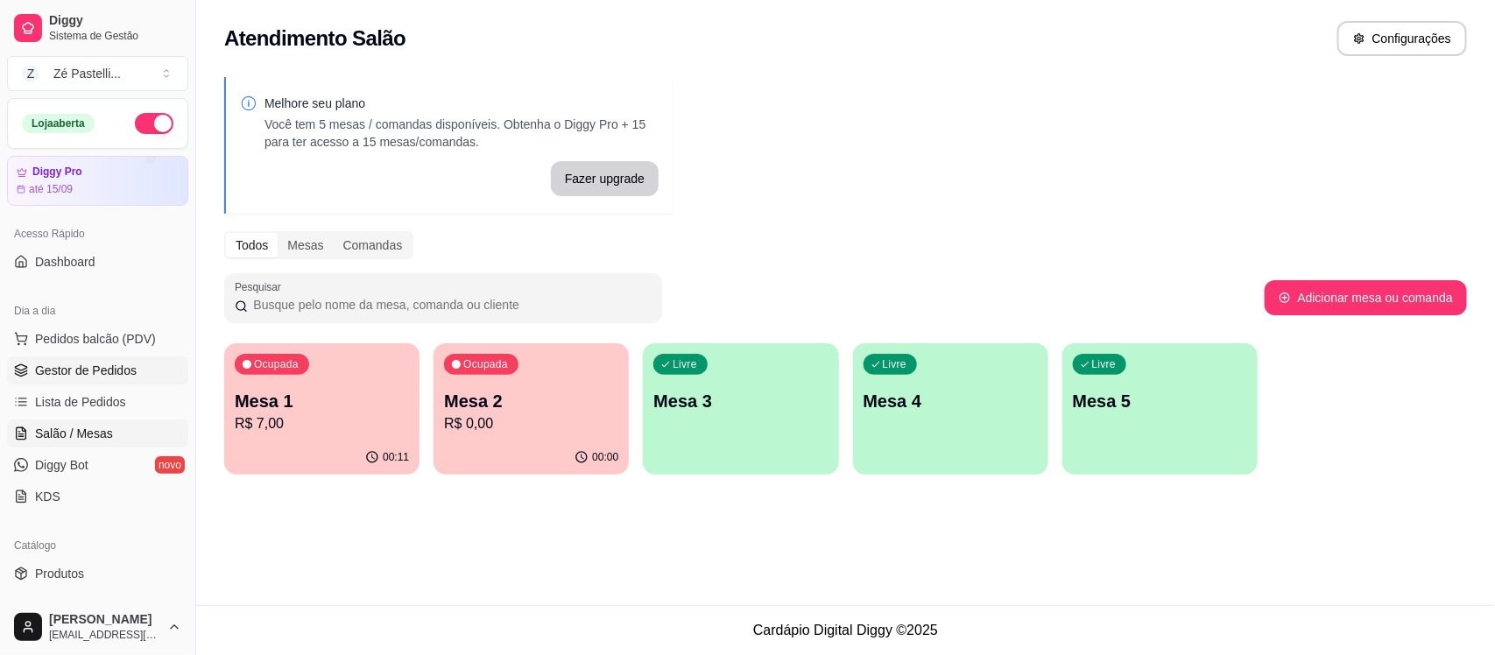
click at [40, 371] on span "Gestor de Pedidos" at bounding box center [86, 371] width 102 height 18
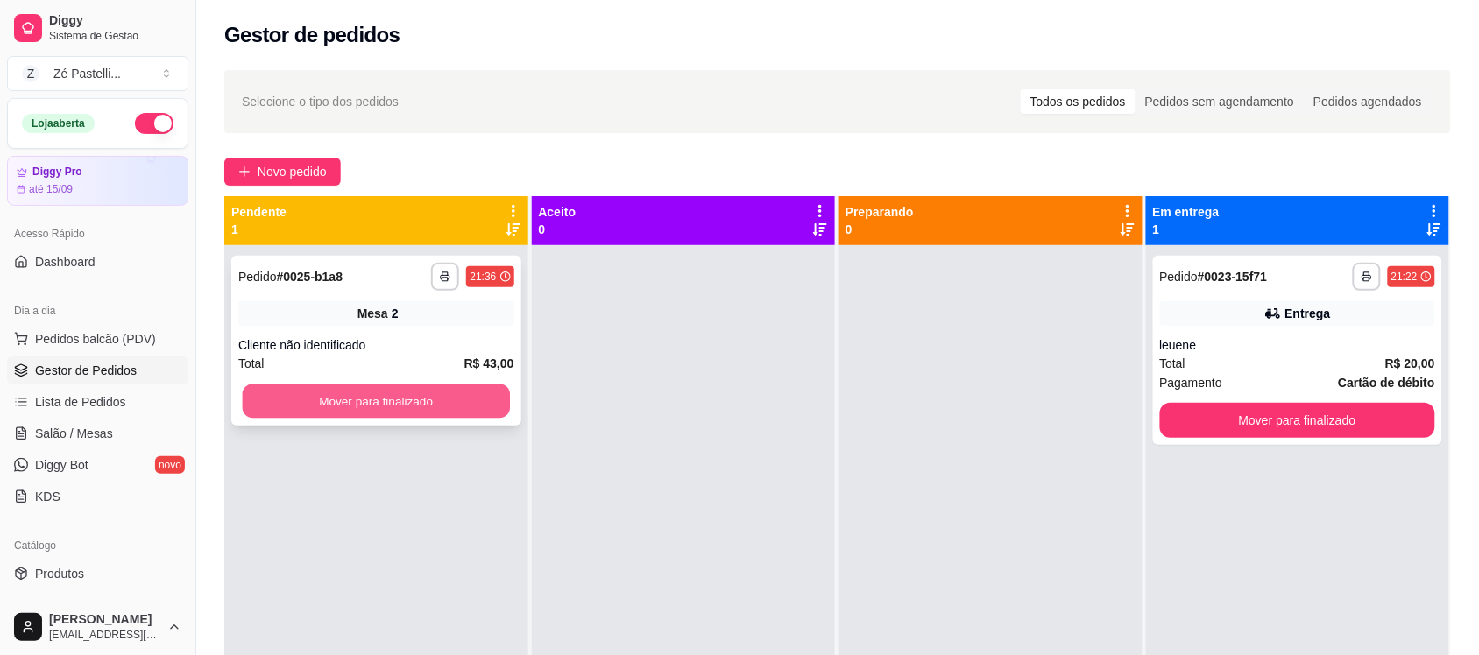
click at [338, 392] on button "Mover para finalizado" at bounding box center [376, 402] width 267 height 34
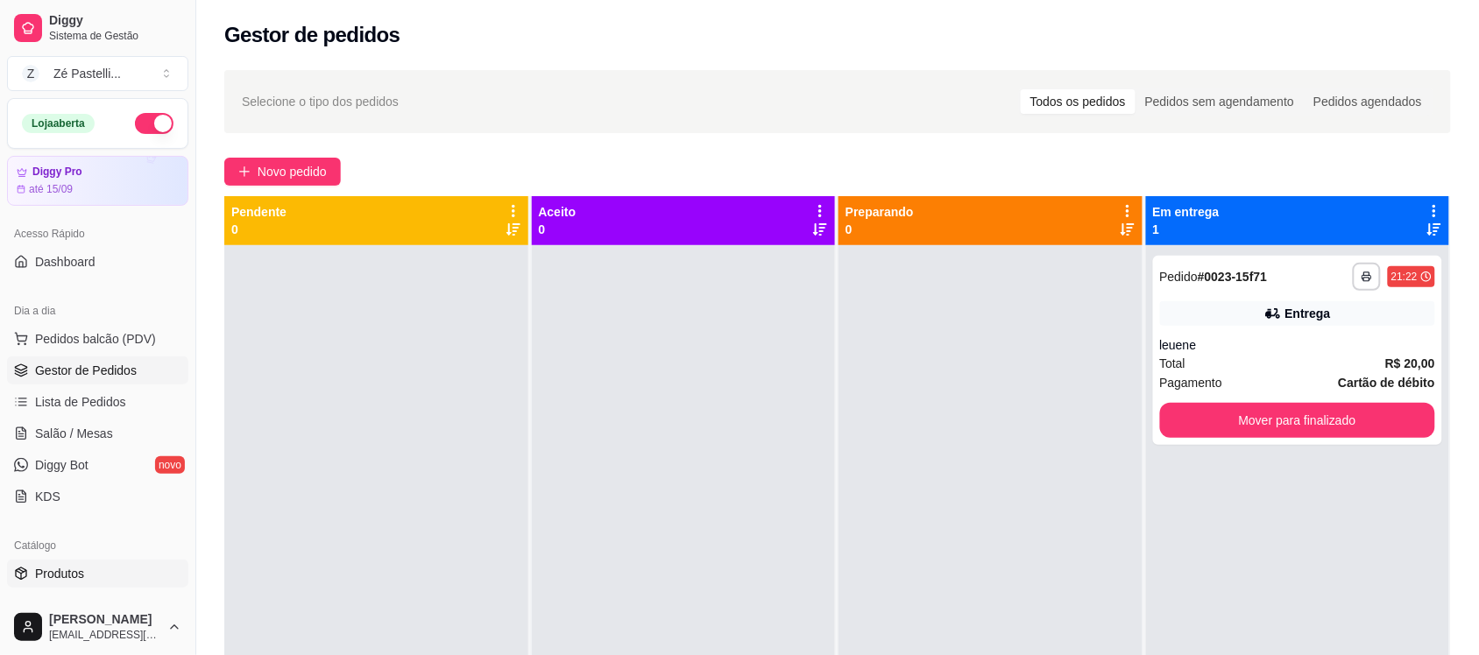
click at [81, 565] on span "Produtos" at bounding box center [59, 574] width 49 height 18
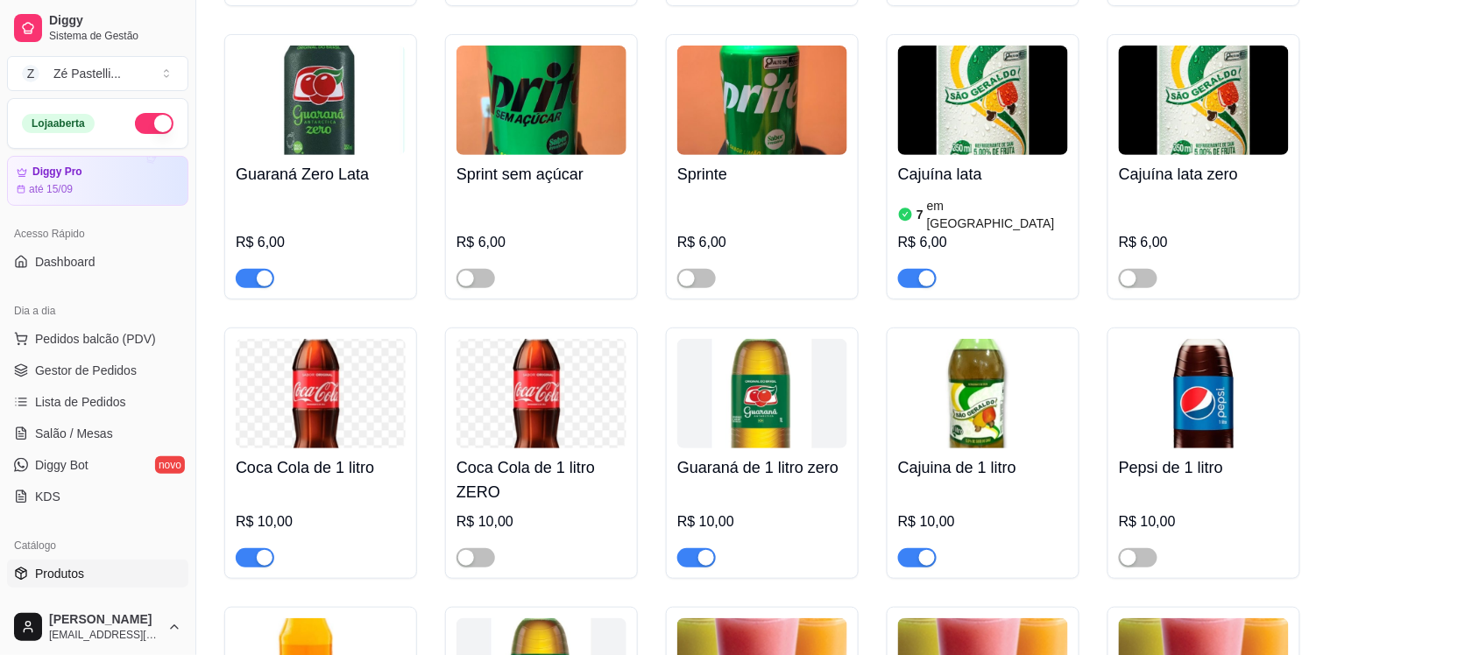
scroll to position [4094, 0]
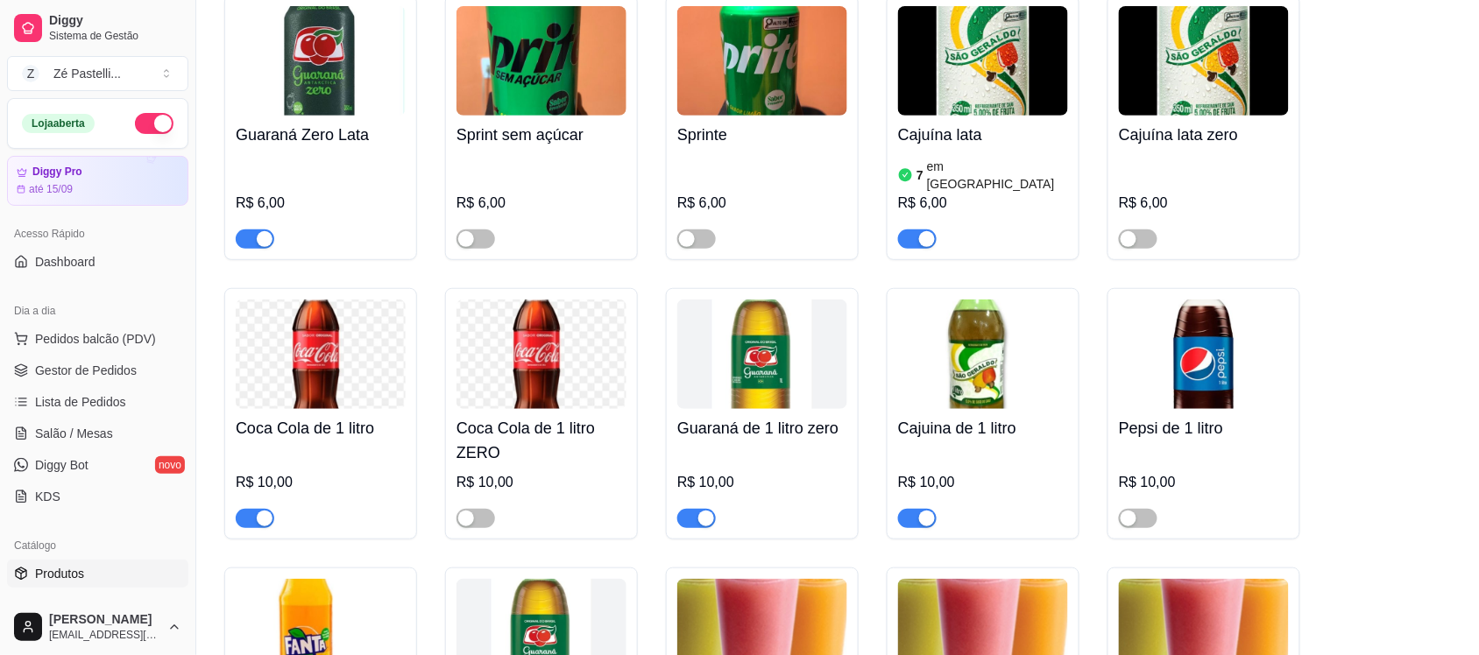
click at [265, 509] on span "button" at bounding box center [255, 518] width 39 height 19
click at [57, 438] on span "Salão / Mesas" at bounding box center [74, 434] width 78 height 18
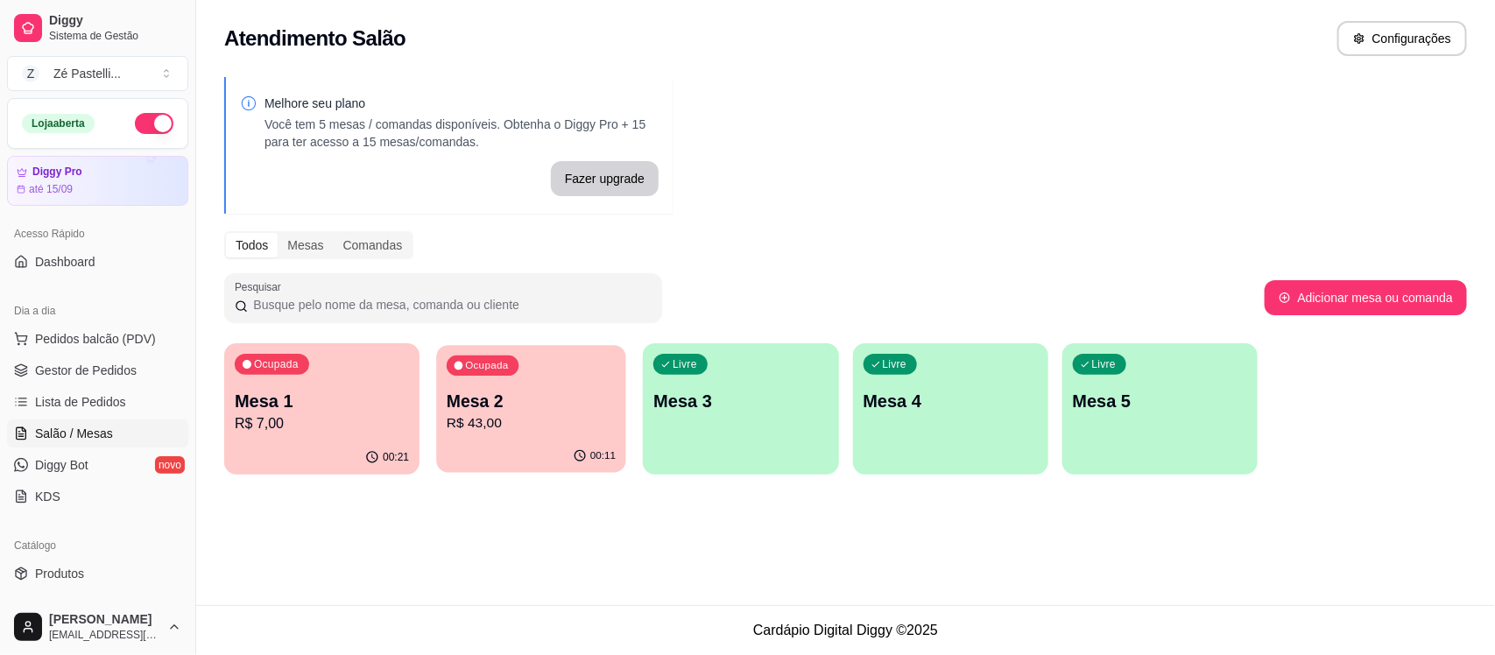
click at [513, 407] on p "Mesa 2" at bounding box center [531, 402] width 169 height 24
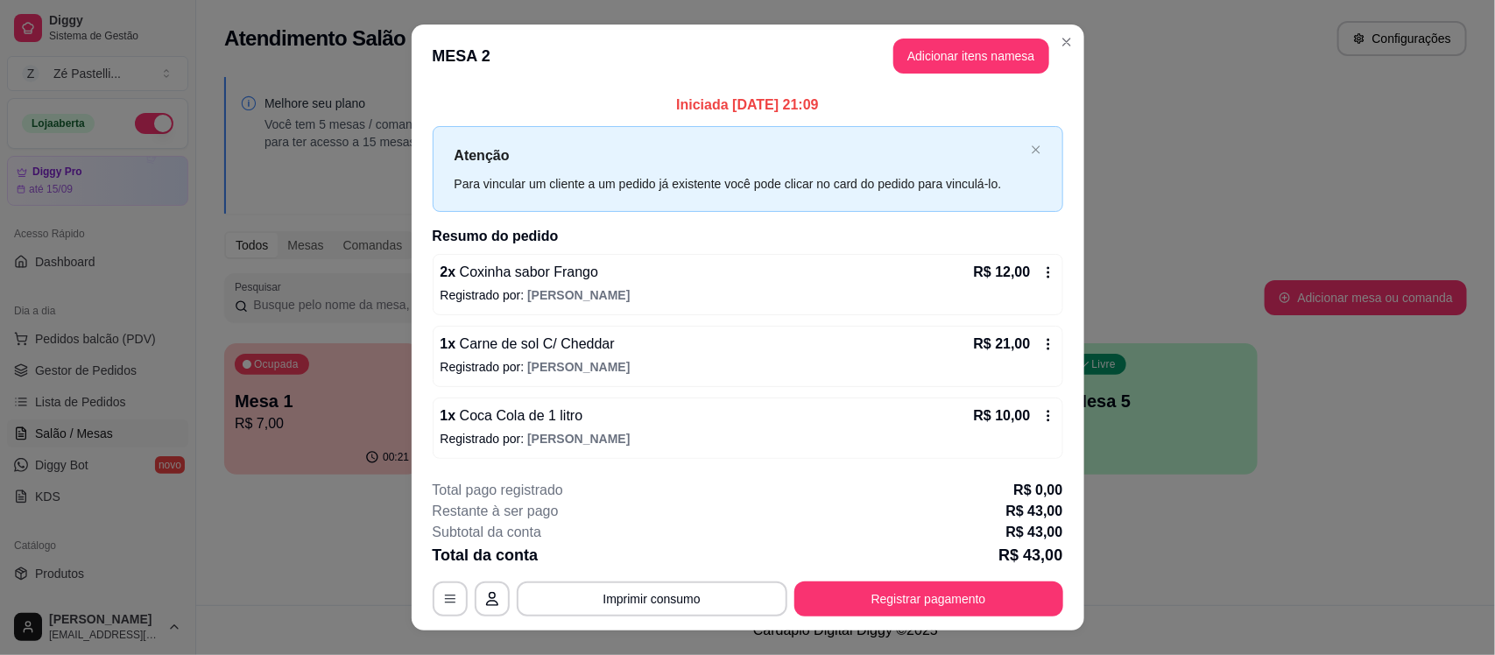
click at [1042, 416] on icon at bounding box center [1049, 416] width 14 height 14
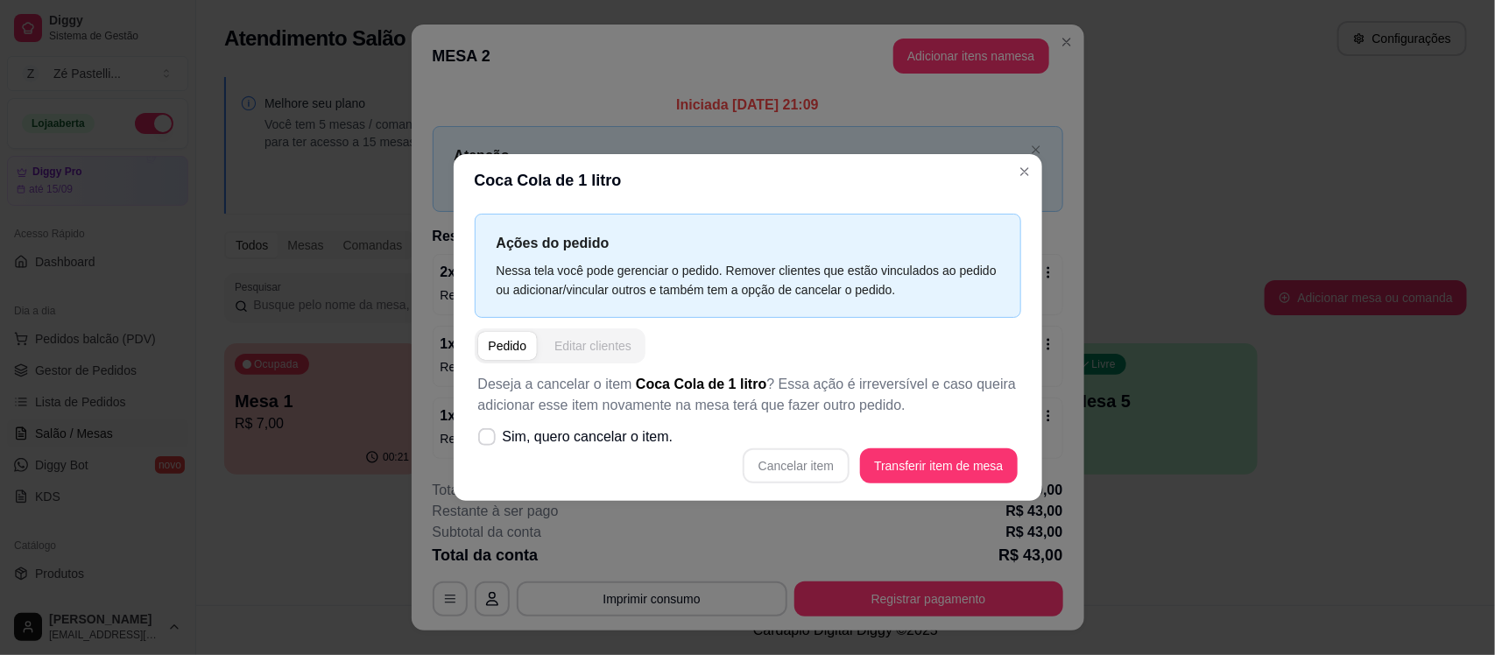
click at [610, 353] on div "Editar clientes" at bounding box center [593, 346] width 77 height 18
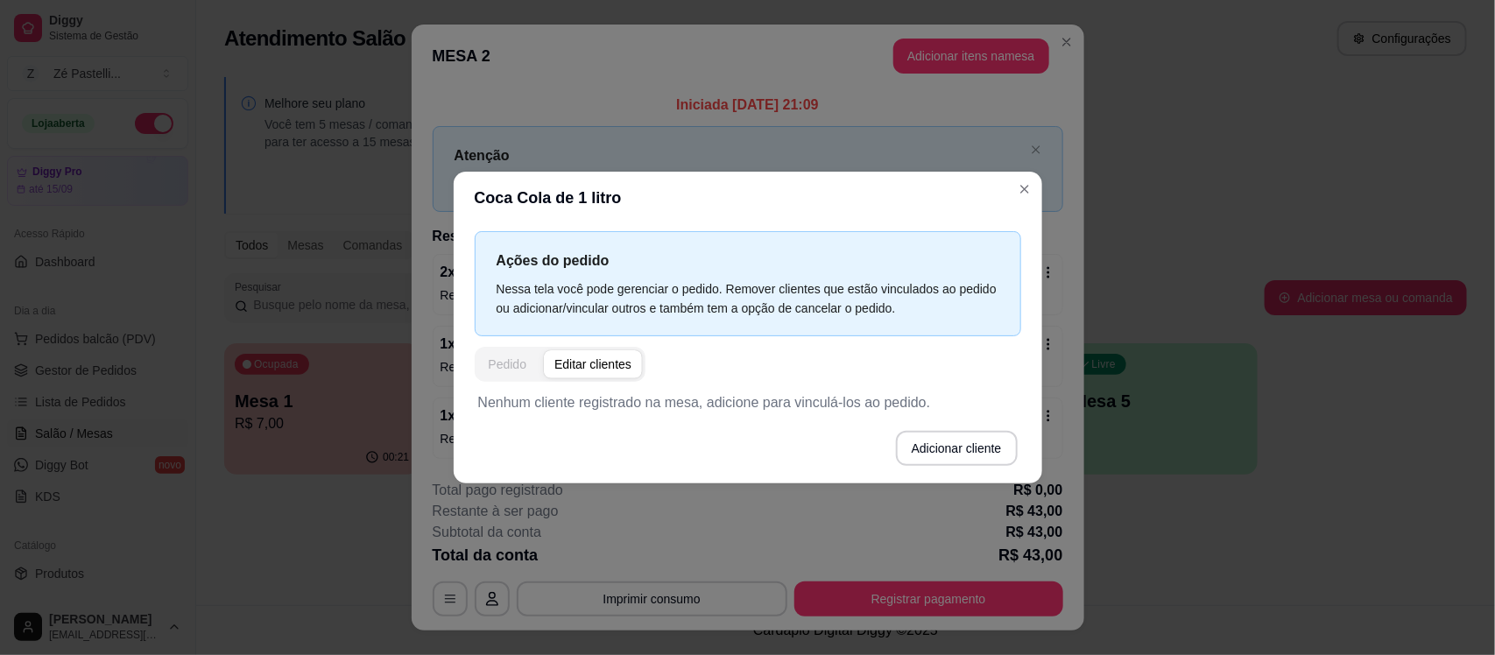
click at [505, 368] on div "Pedido" at bounding box center [508, 365] width 39 height 18
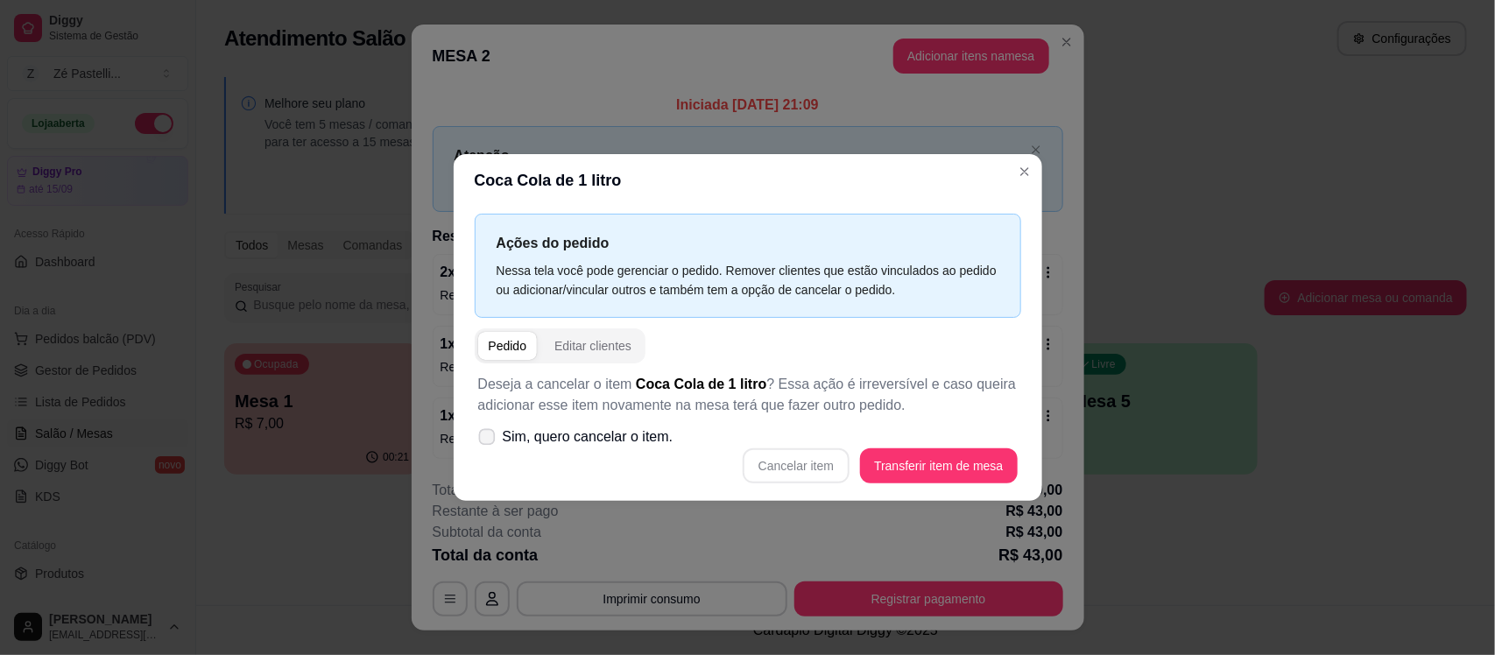
click at [493, 451] on label "Sim, quero cancelar o item." at bounding box center [575, 437] width 209 height 35
click at [489, 451] on input "Sim, quero cancelar o item." at bounding box center [482, 446] width 11 height 11
checkbox input "true"
click at [795, 448] on div "Deseja a cancelar o item Coca Cola de 1 litro ? Essa ação é irreversível e caso…" at bounding box center [748, 429] width 547 height 131
click at [790, 470] on button "Cancelar item" at bounding box center [797, 466] width 104 height 34
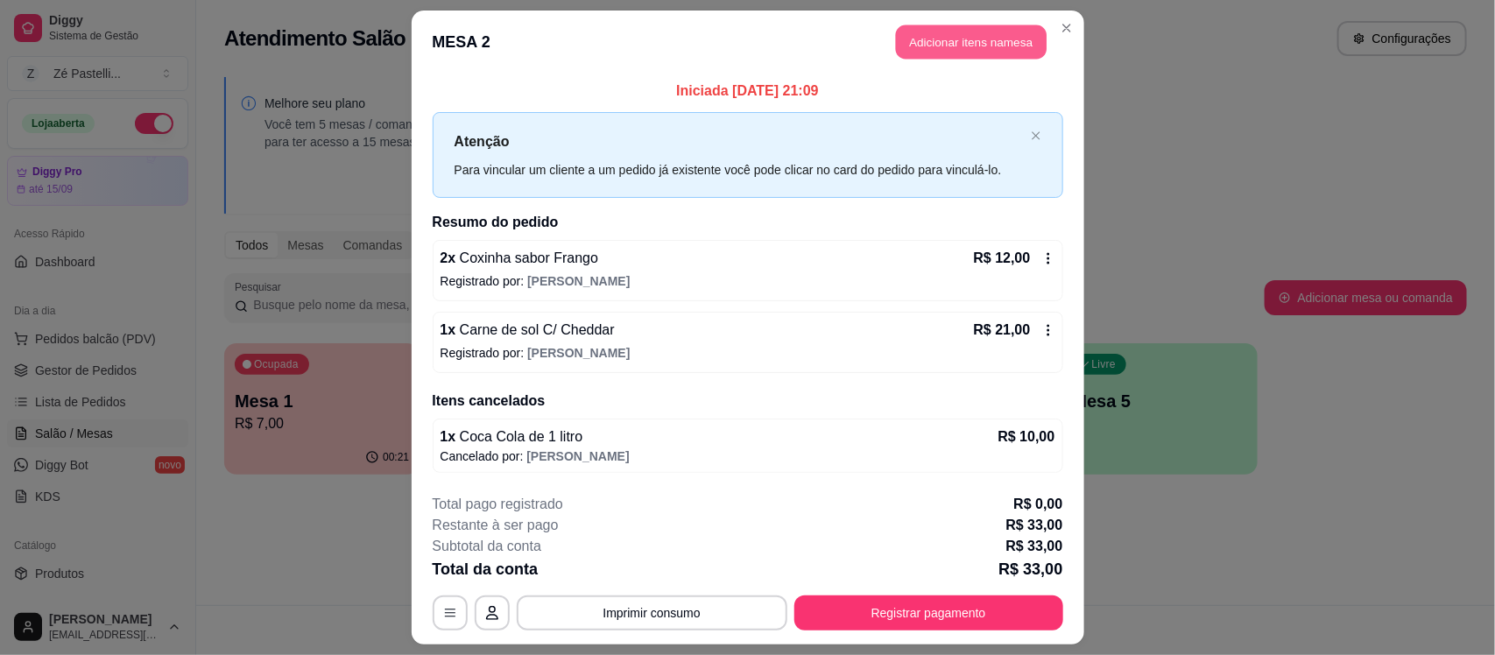
click at [923, 42] on button "Adicionar itens na mesa" at bounding box center [971, 42] width 151 height 34
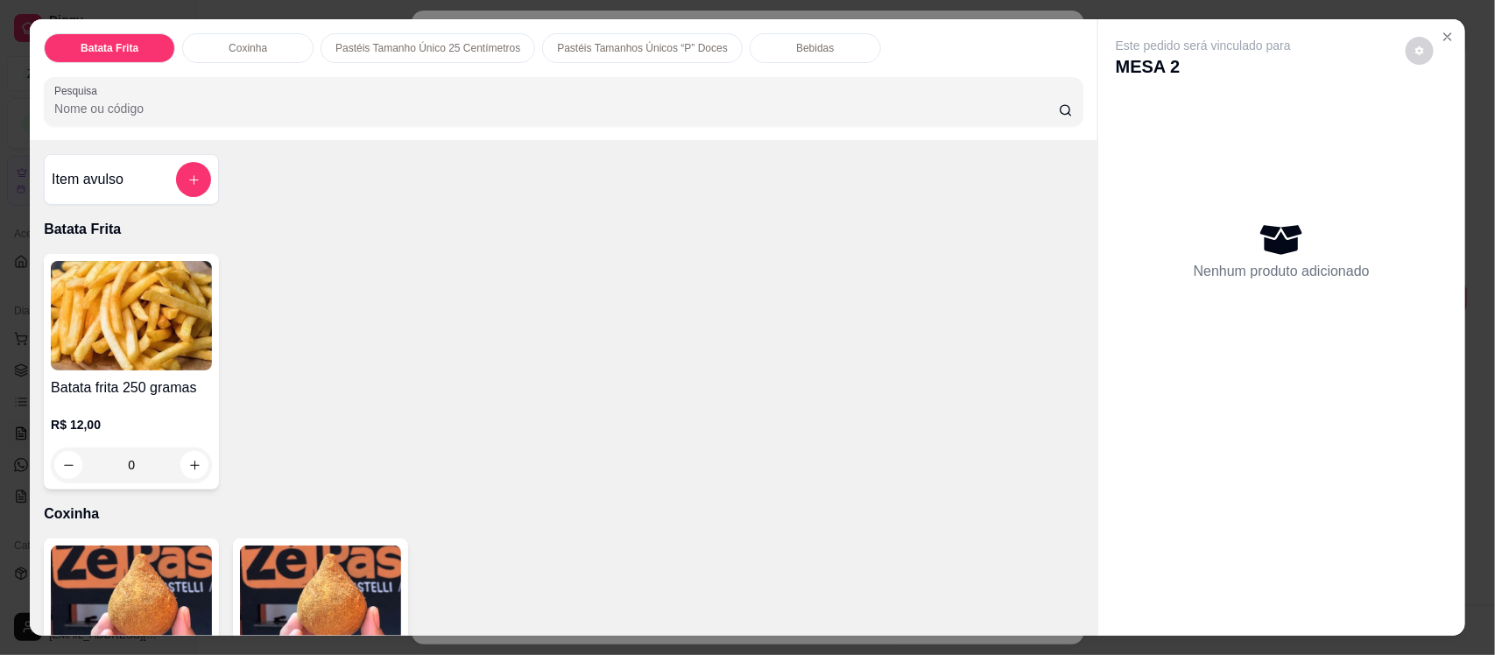
click at [781, 37] on div "Bebidas" at bounding box center [815, 48] width 131 height 30
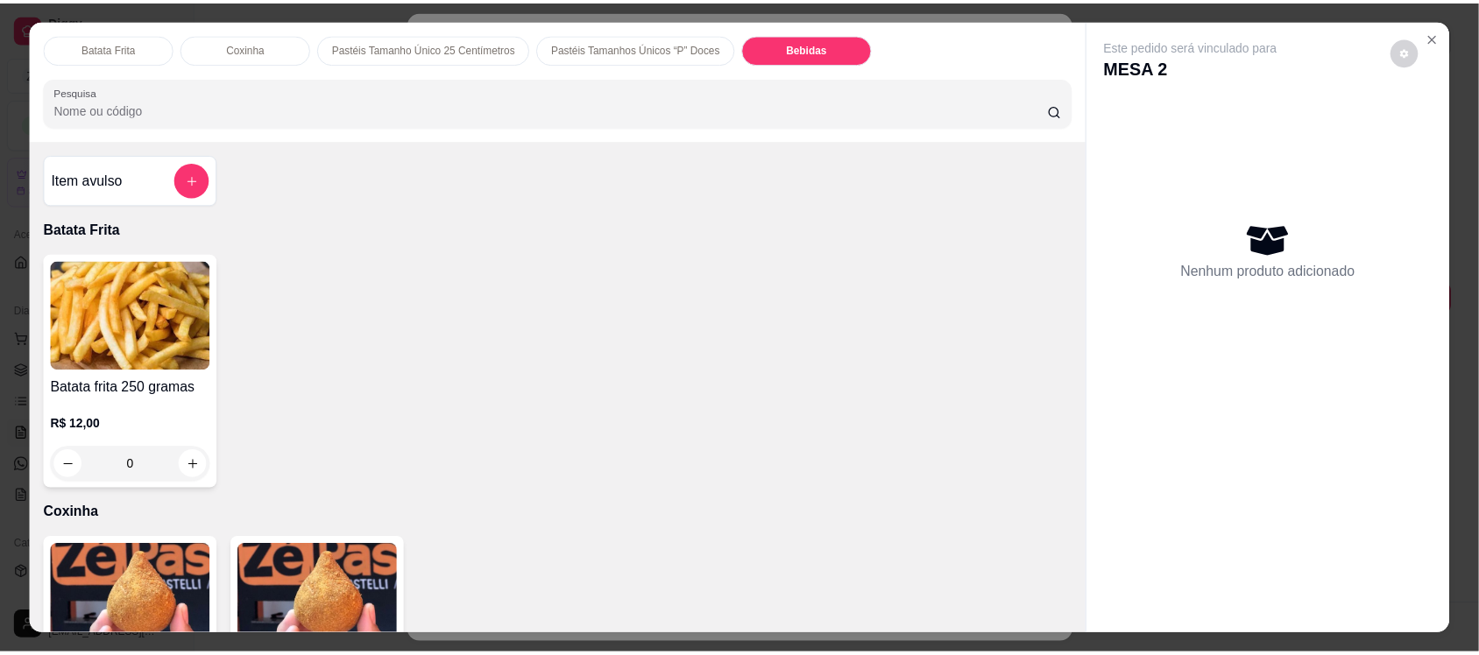
scroll to position [36, 0]
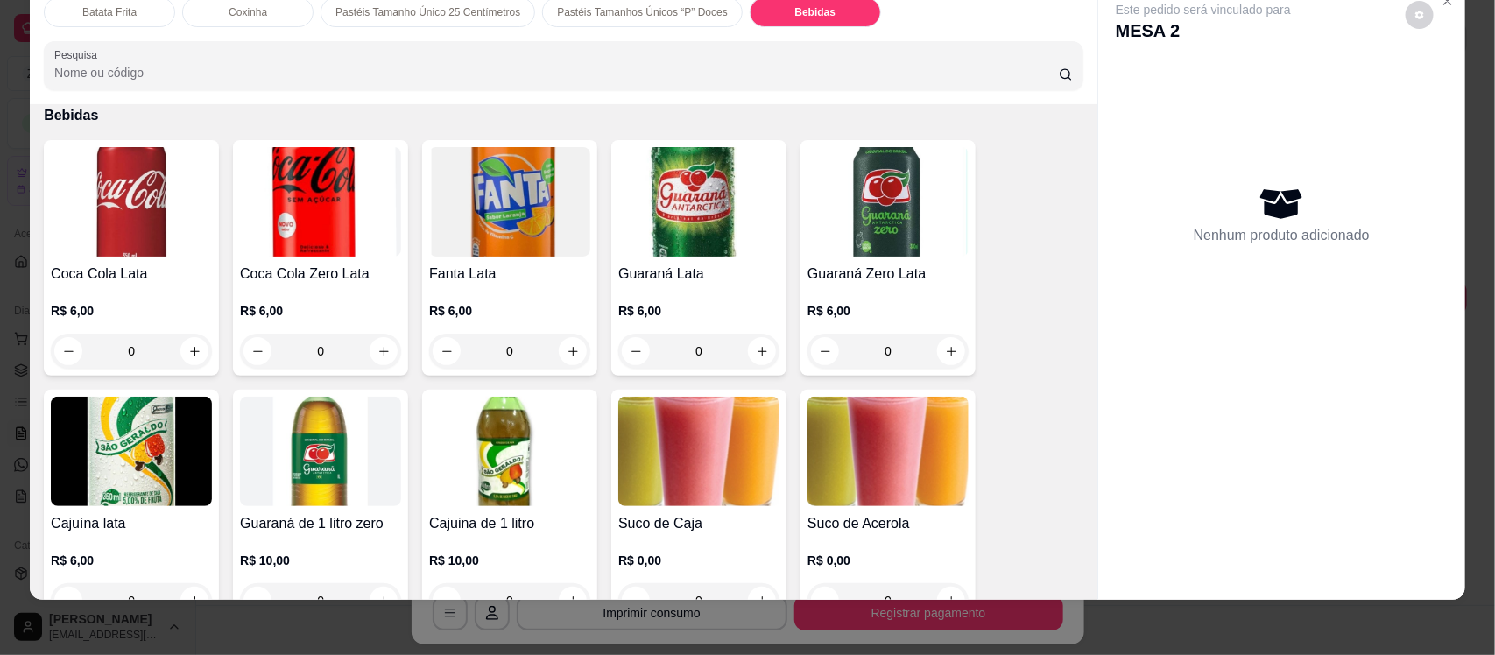
click at [492, 435] on img at bounding box center [509, 452] width 161 height 110
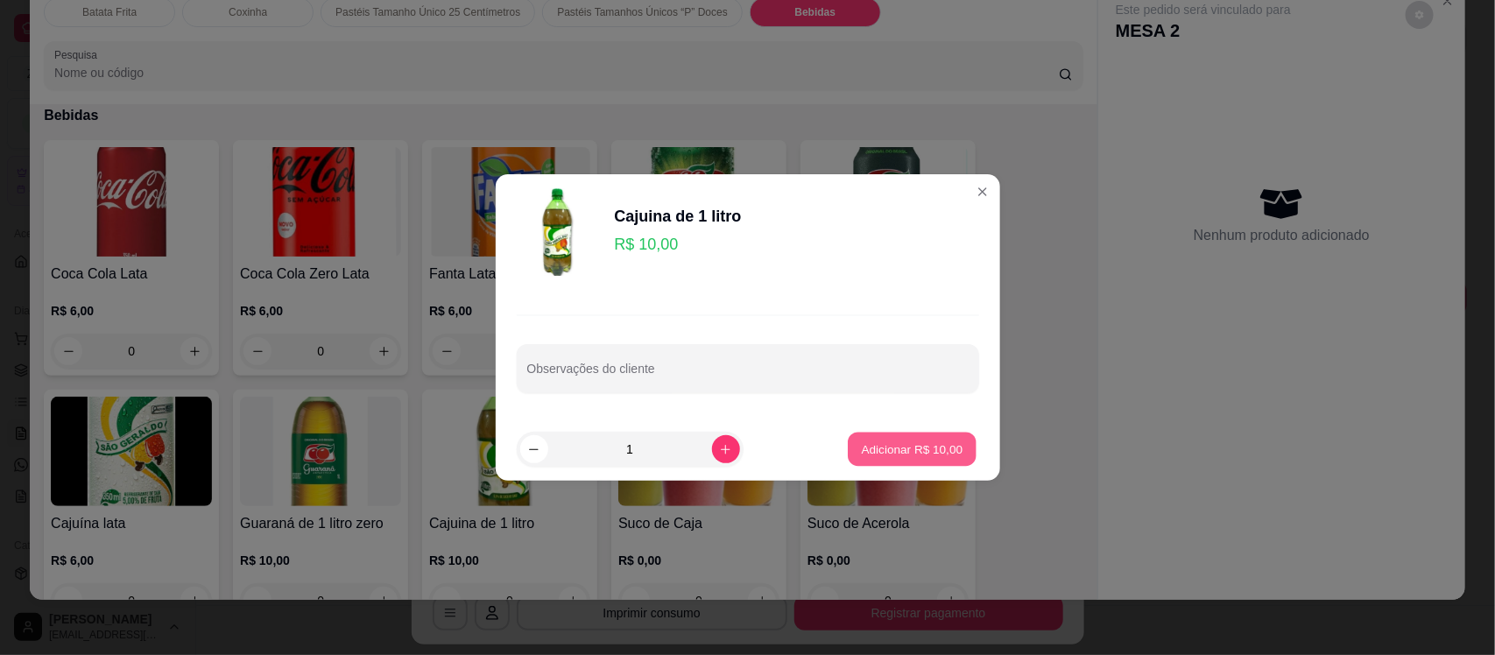
click at [934, 458] on button "Adicionar R$ 10,00" at bounding box center [913, 450] width 129 height 34
type input "1"
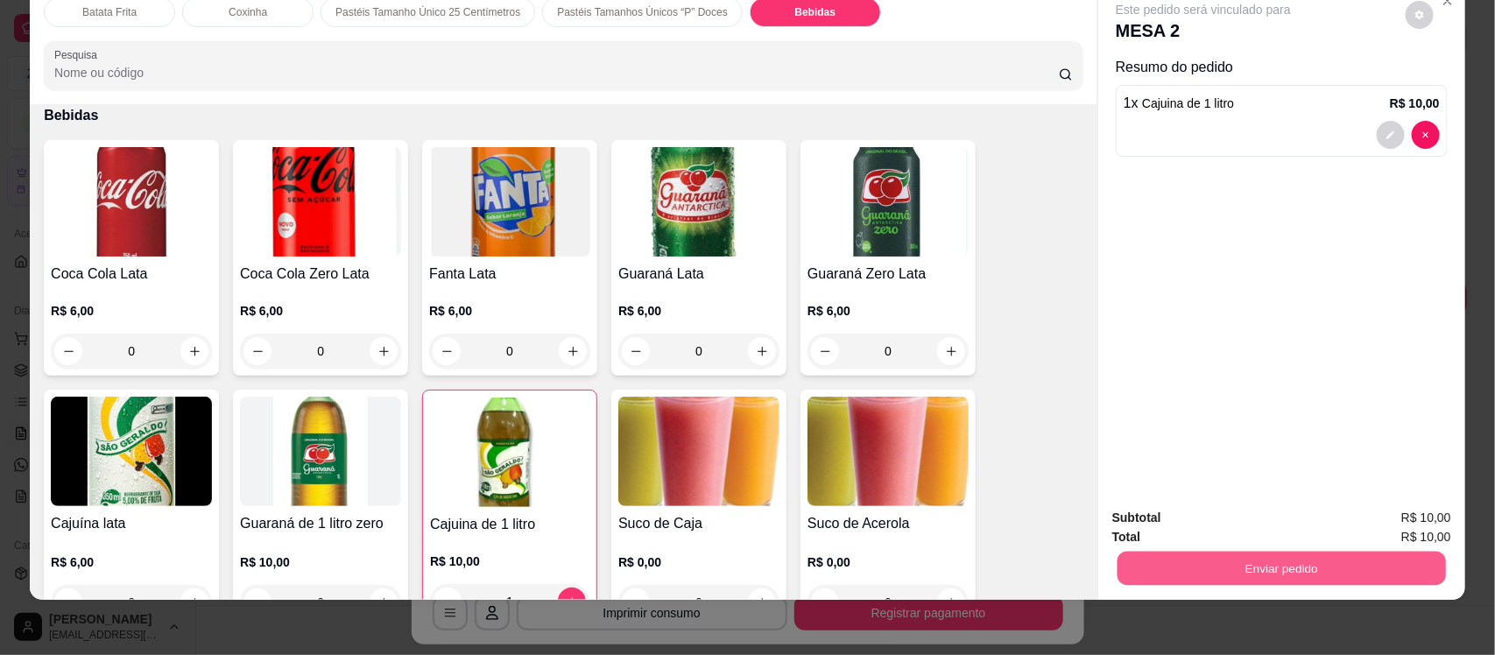
click at [1141, 551] on button "Enviar pedido" at bounding box center [1282, 568] width 329 height 34
click at [1336, 576] on button "Enviar pedido" at bounding box center [1282, 568] width 329 height 34
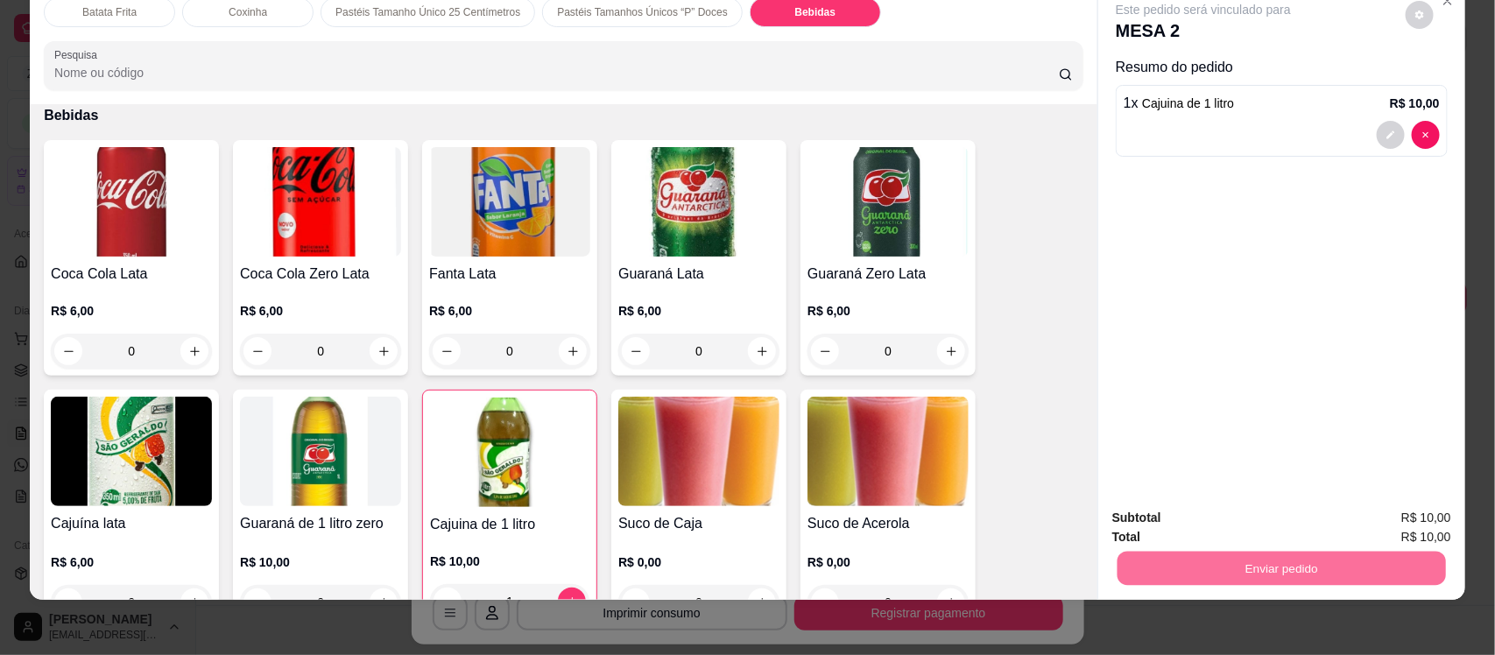
click at [1206, 510] on button "Não registrar e enviar pedido" at bounding box center [1223, 525] width 177 height 32
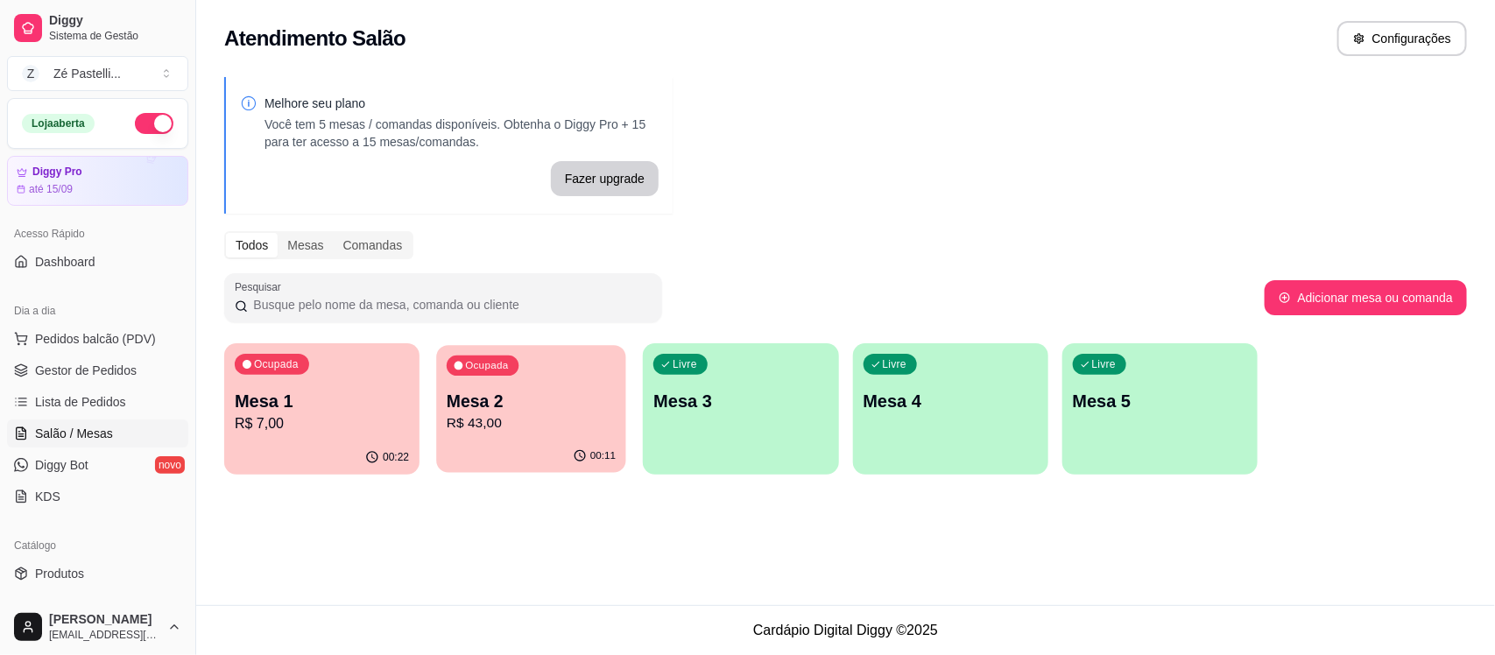
click at [522, 406] on p "Mesa 2" at bounding box center [531, 402] width 169 height 24
click at [96, 365] on span "Gestor de Pedidos" at bounding box center [86, 371] width 102 height 18
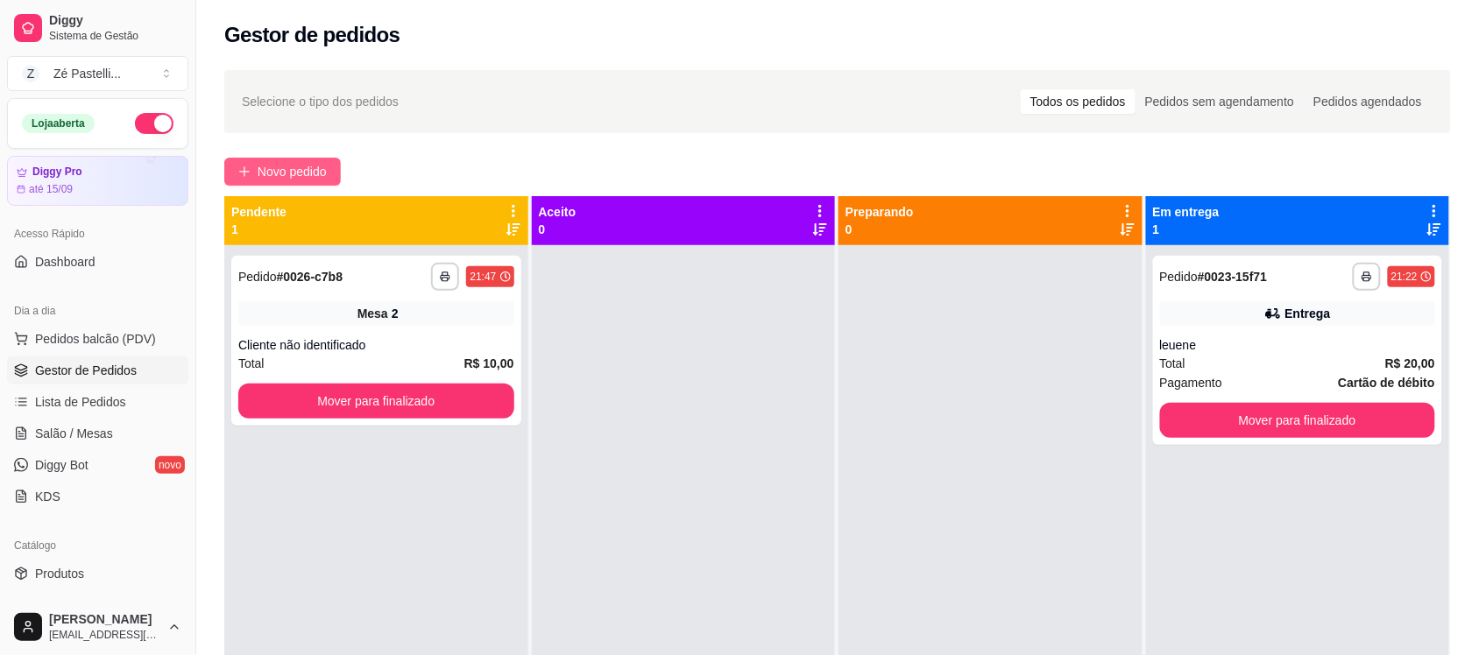
click at [272, 158] on button "Novo pedido" at bounding box center [282, 172] width 117 height 28
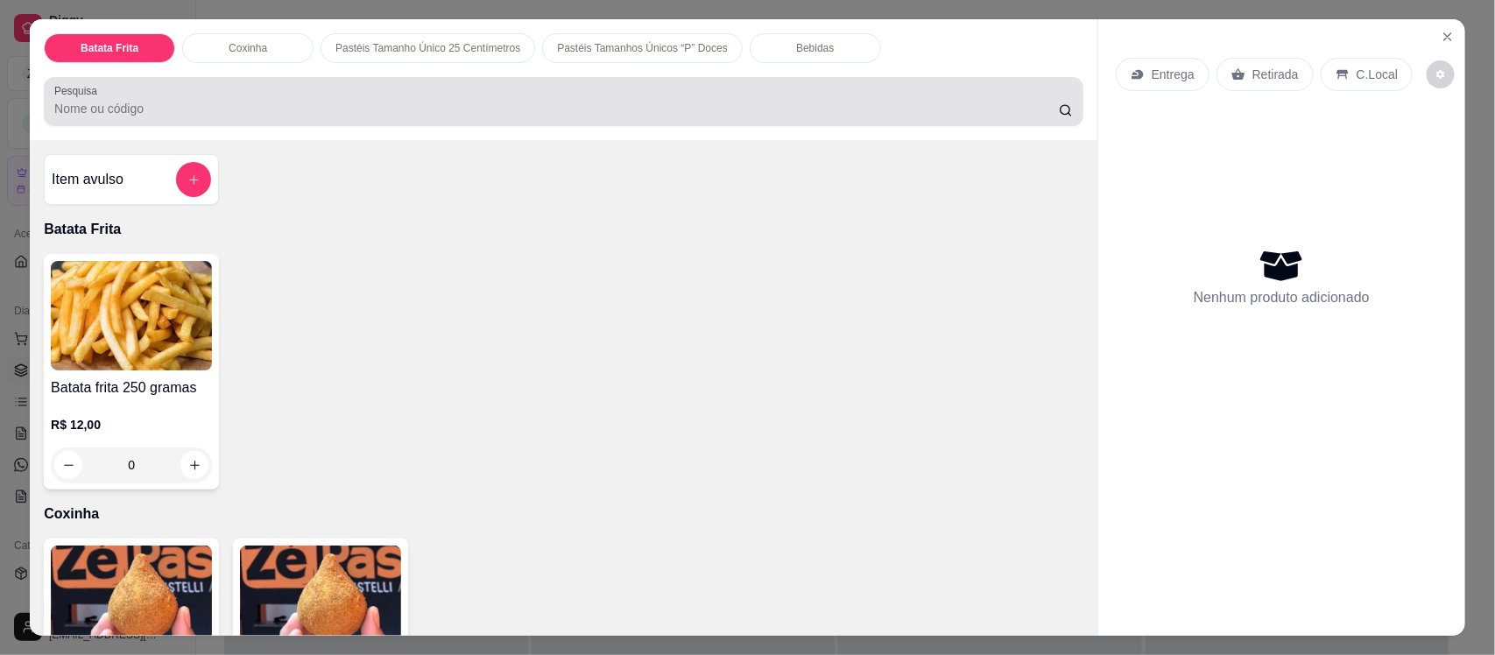
click at [406, 121] on div "Pesquisa" at bounding box center [564, 101] width 1040 height 49
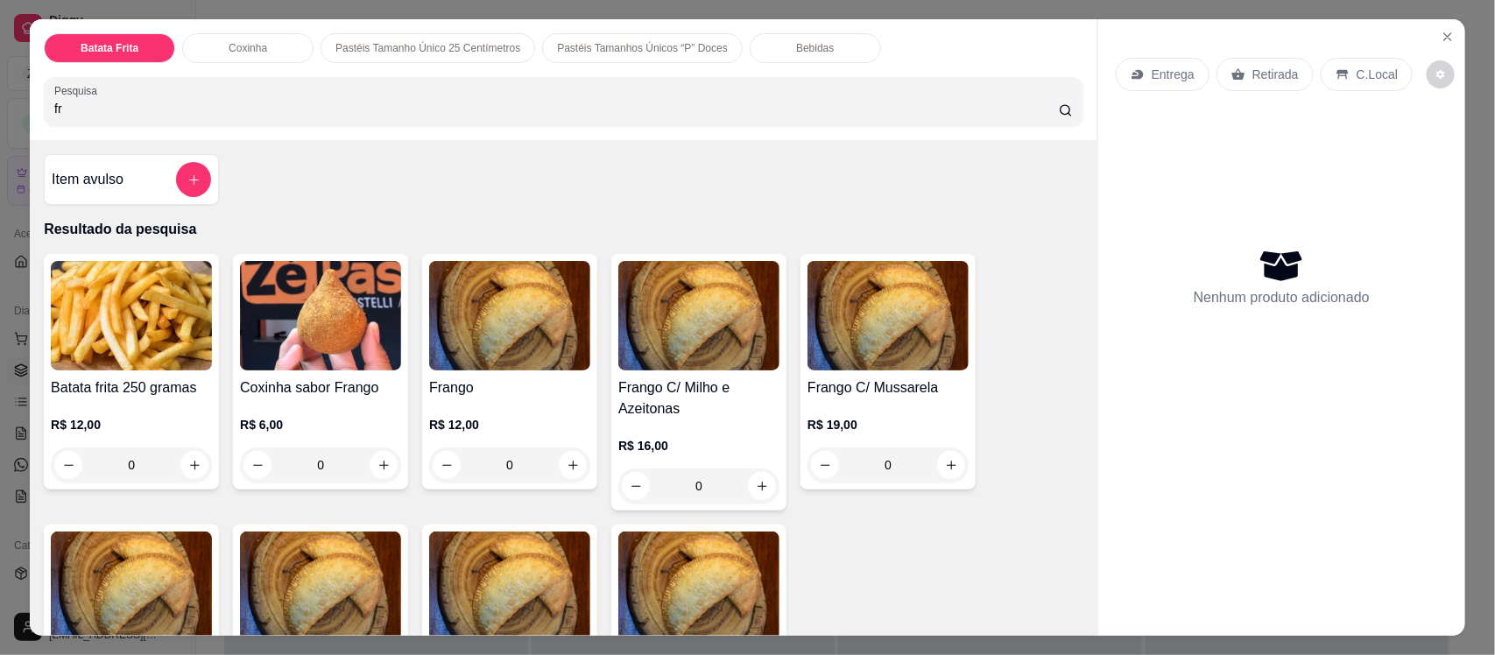
type input "fr"
click at [488, 327] on img at bounding box center [509, 316] width 161 height 110
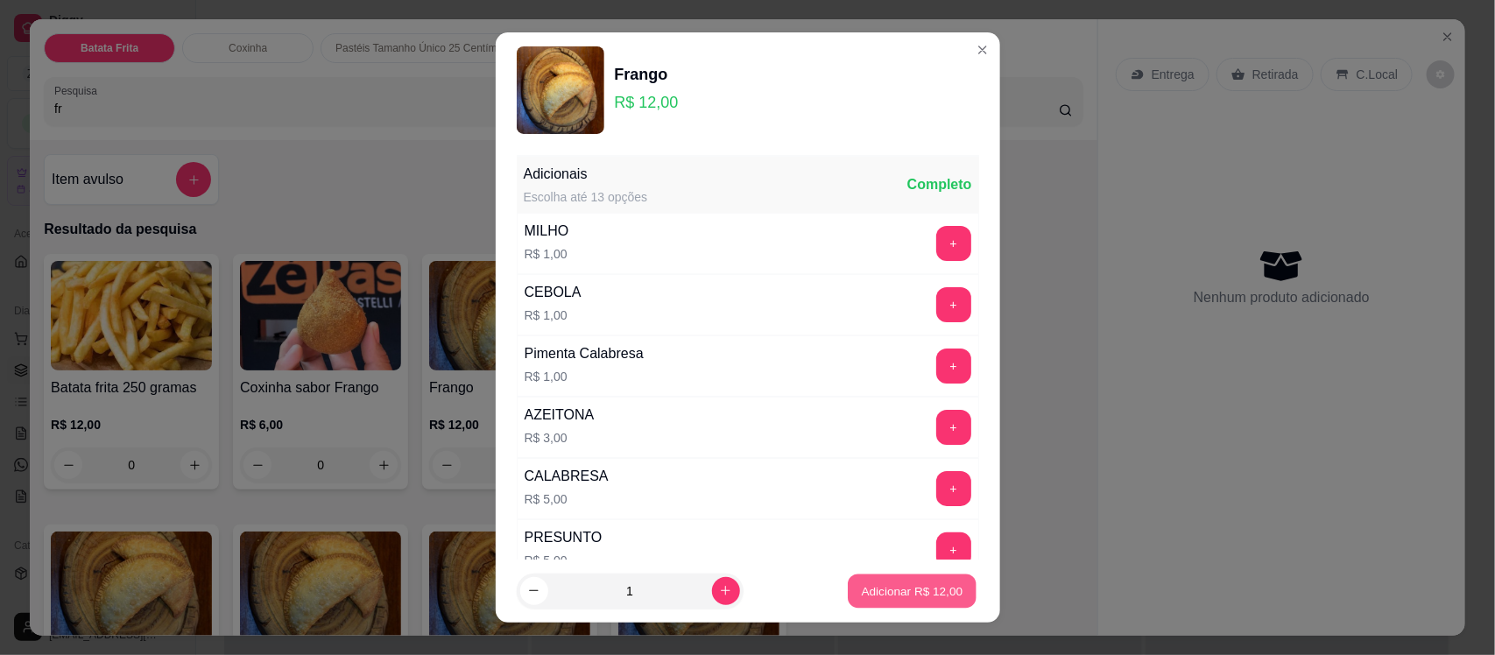
click at [887, 601] on button "Adicionar R$ 12,00" at bounding box center [913, 591] width 129 height 34
type input "1"
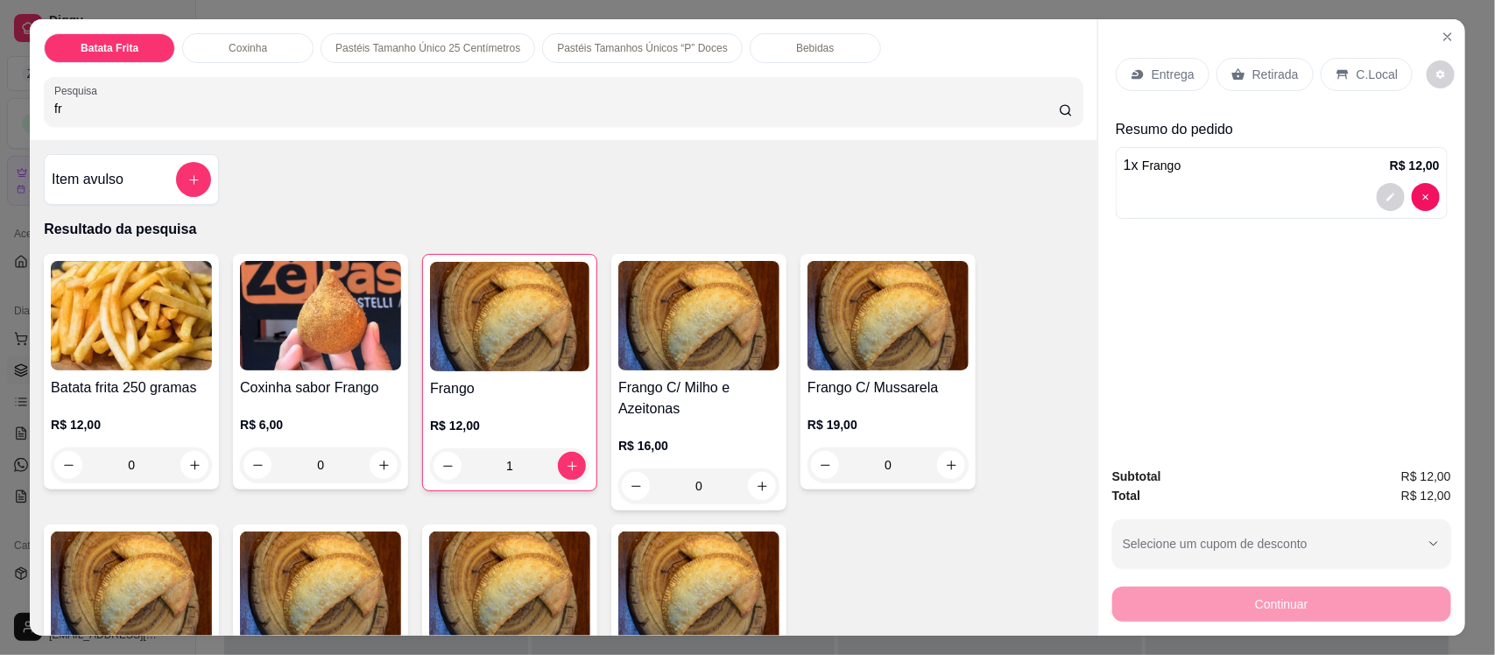
click at [1255, 84] on div "Retirada" at bounding box center [1265, 74] width 97 height 33
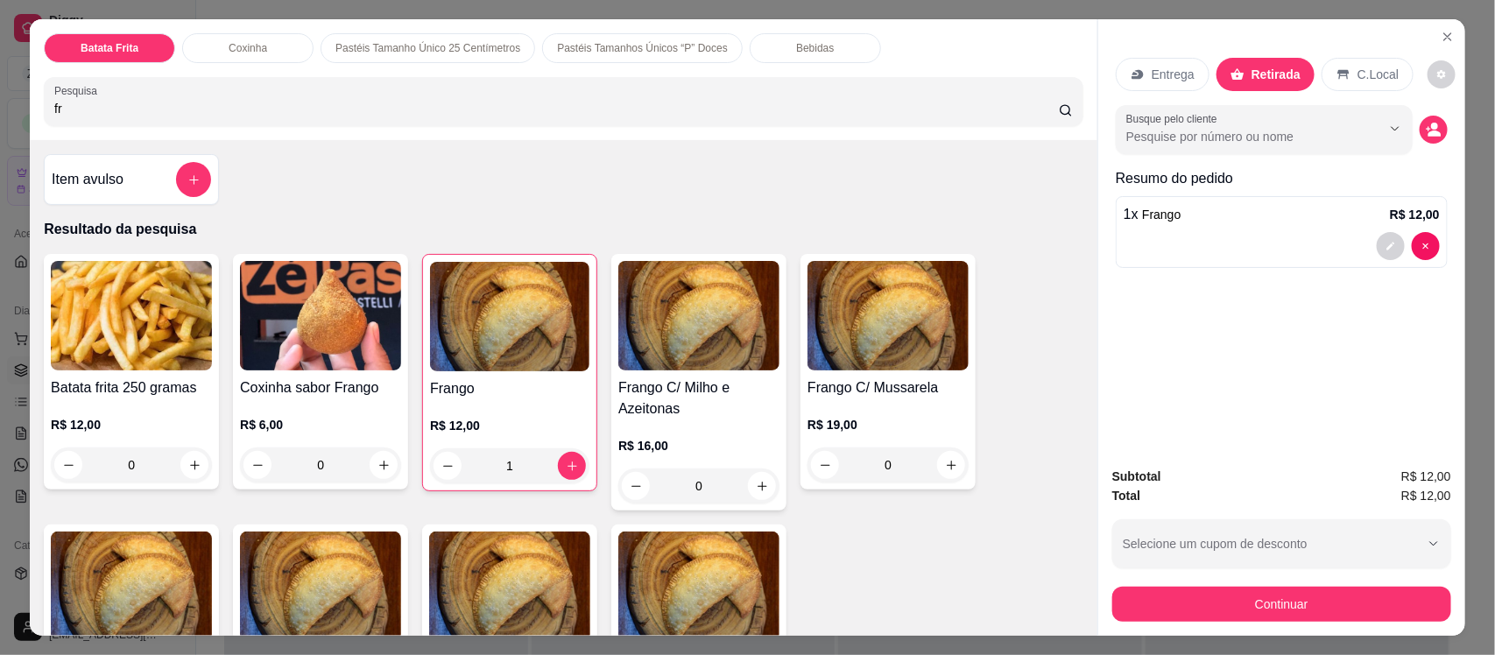
click at [1411, 124] on div "Busque pelo cliente" at bounding box center [1282, 129] width 332 height 49
click at [1411, 123] on div "Busque pelo cliente" at bounding box center [1282, 129] width 332 height 49
click at [1439, 124] on button "decrease-product-quantity" at bounding box center [1433, 130] width 27 height 27
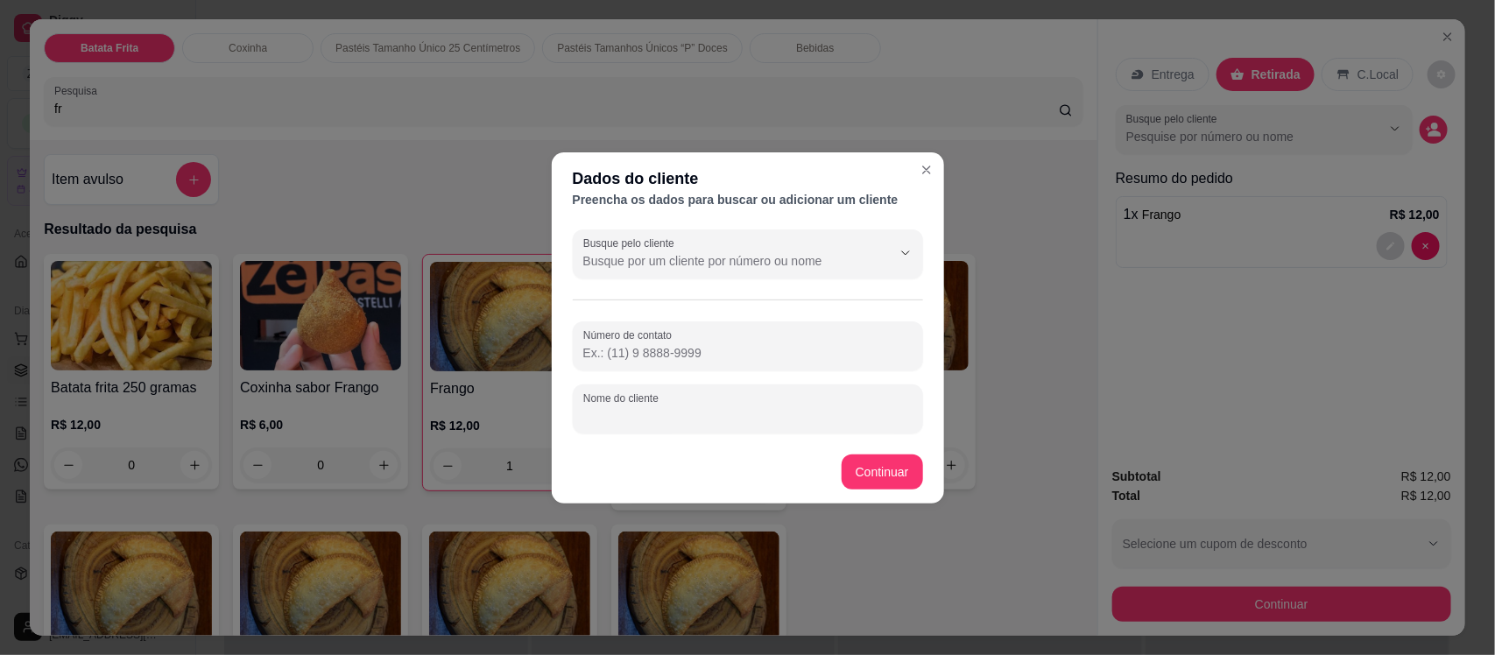
click at [670, 414] on input "Nome do cliente" at bounding box center [747, 416] width 329 height 18
type input "eduarda"
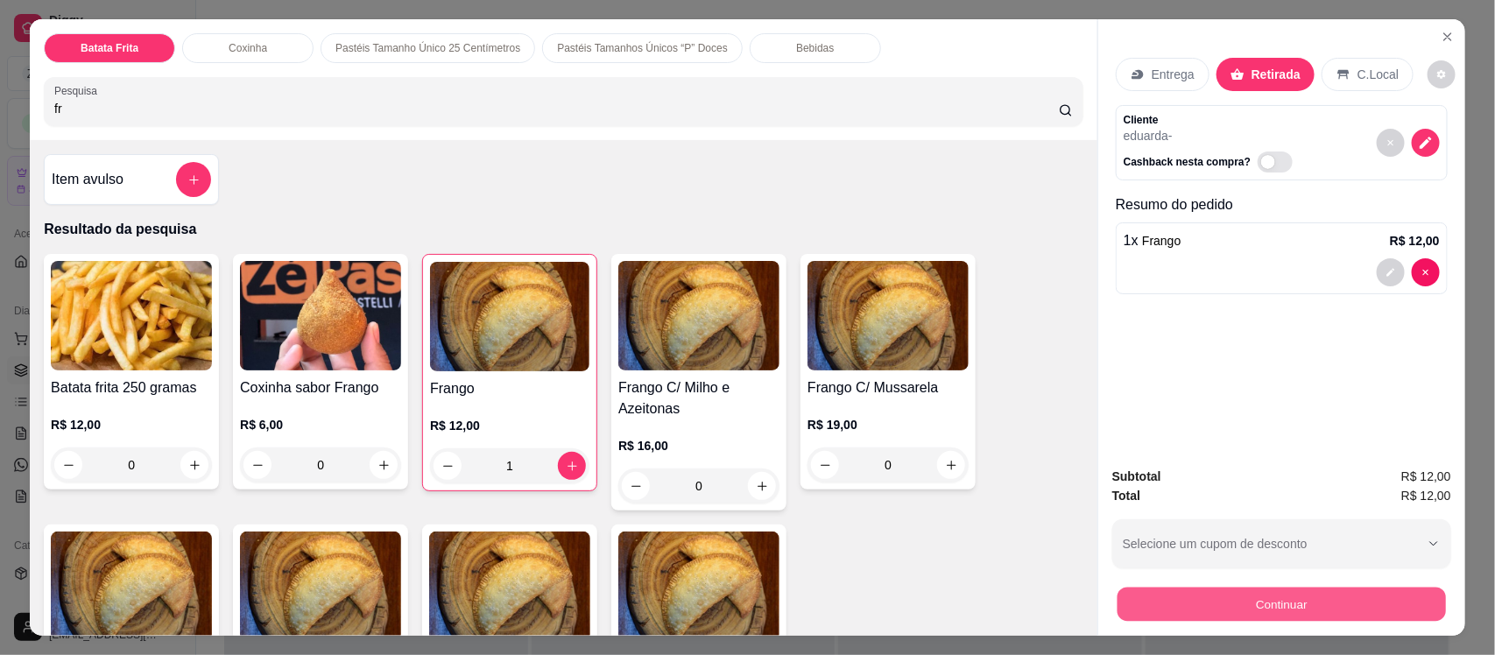
click at [1202, 606] on button "Continuar" at bounding box center [1282, 604] width 329 height 34
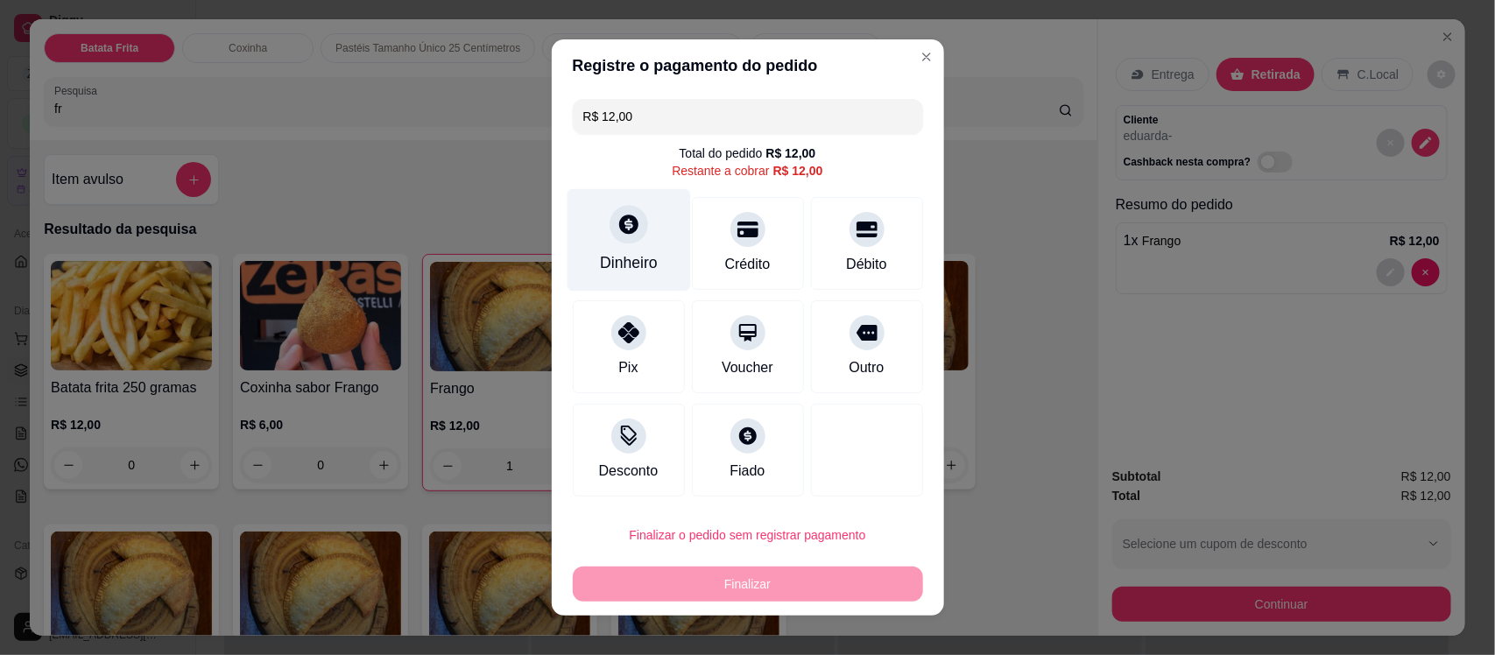
click at [636, 233] on div "Dinheiro" at bounding box center [629, 240] width 124 height 103
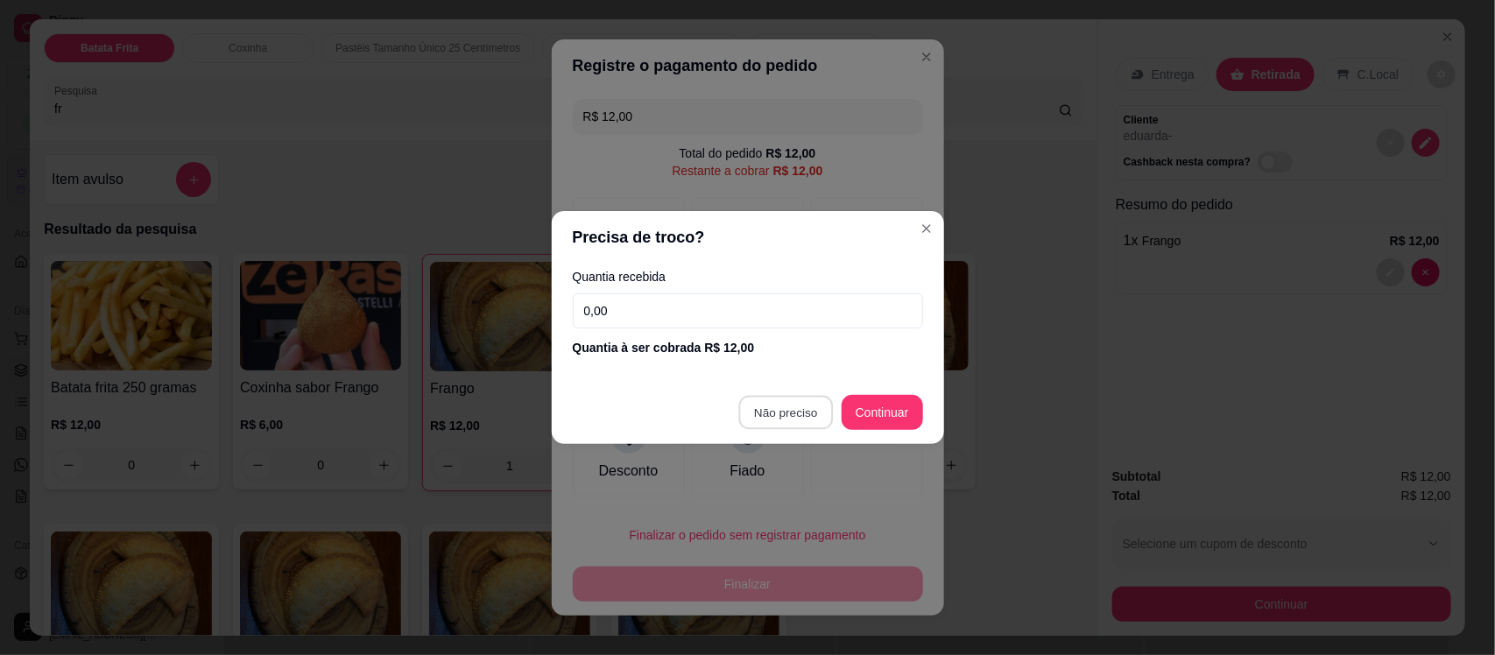
type input "R$ 0,00"
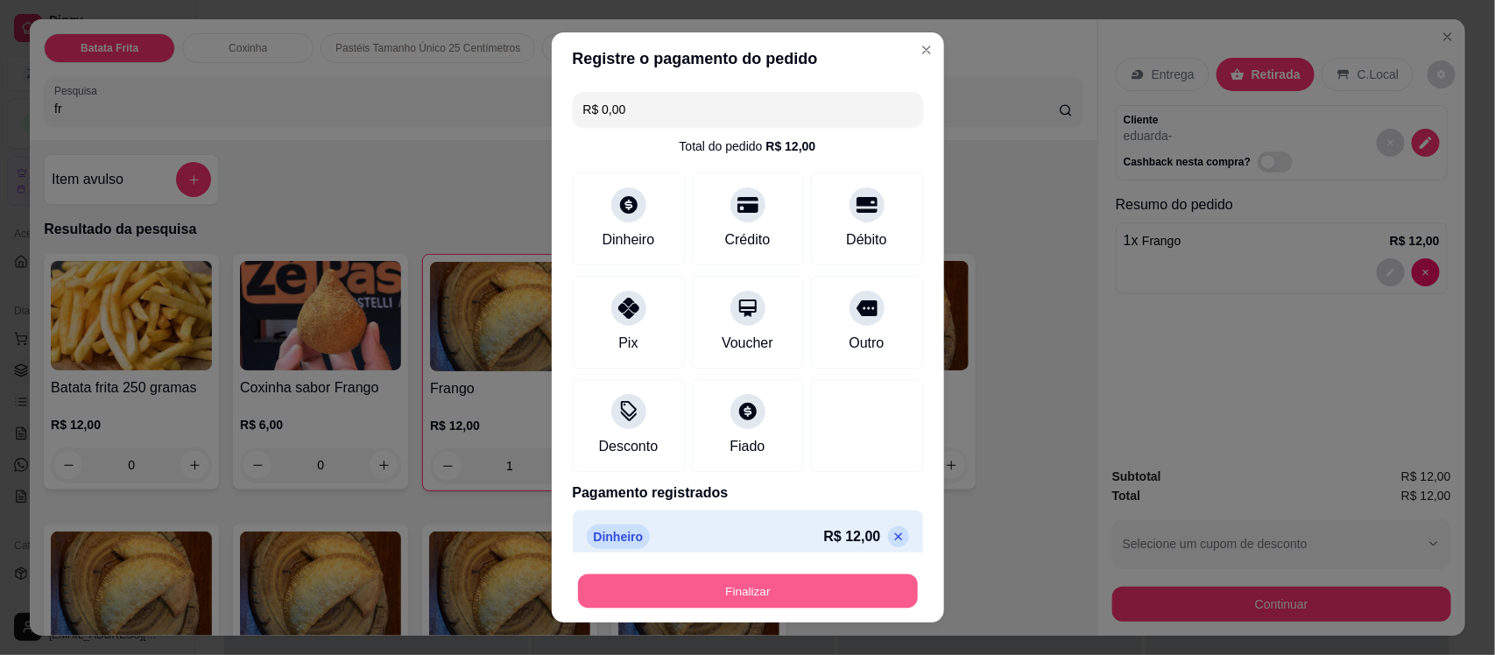
click at [834, 596] on button "Finalizar" at bounding box center [748, 591] width 340 height 34
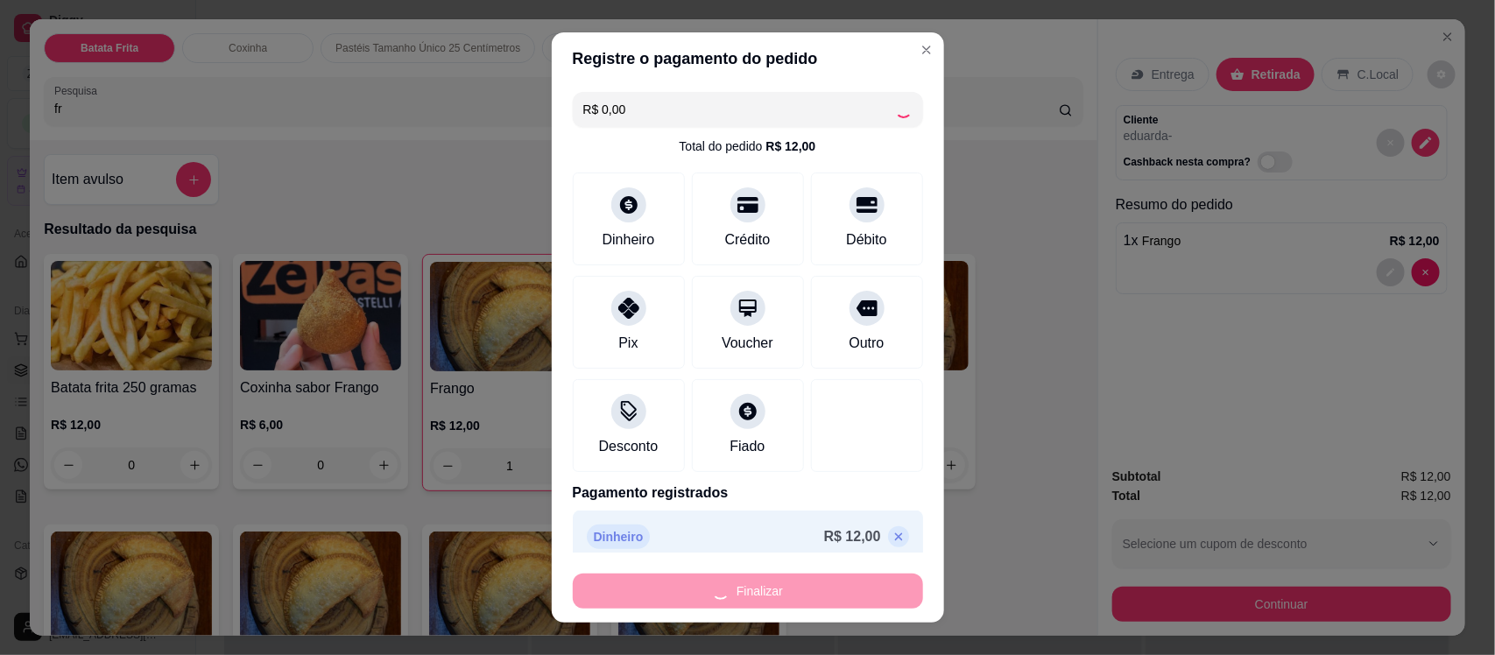
type input "0"
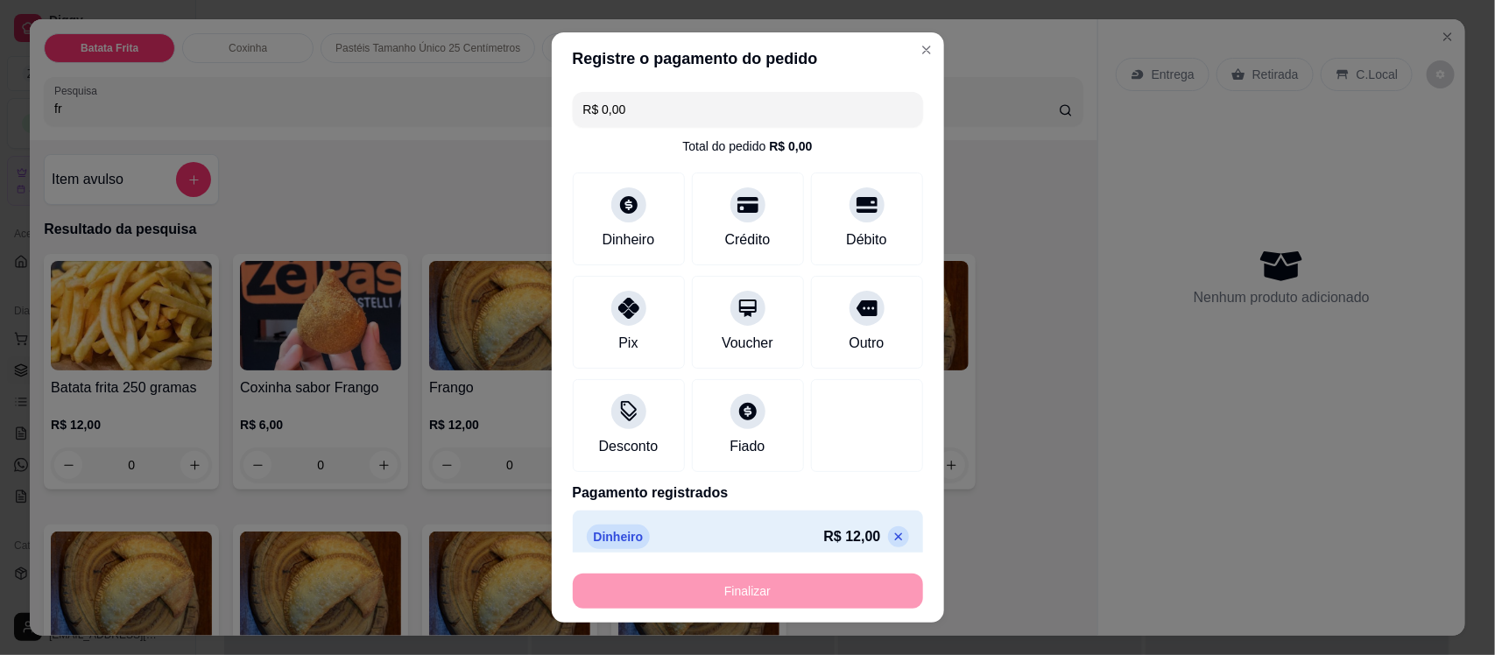
type input "-R$ 12,00"
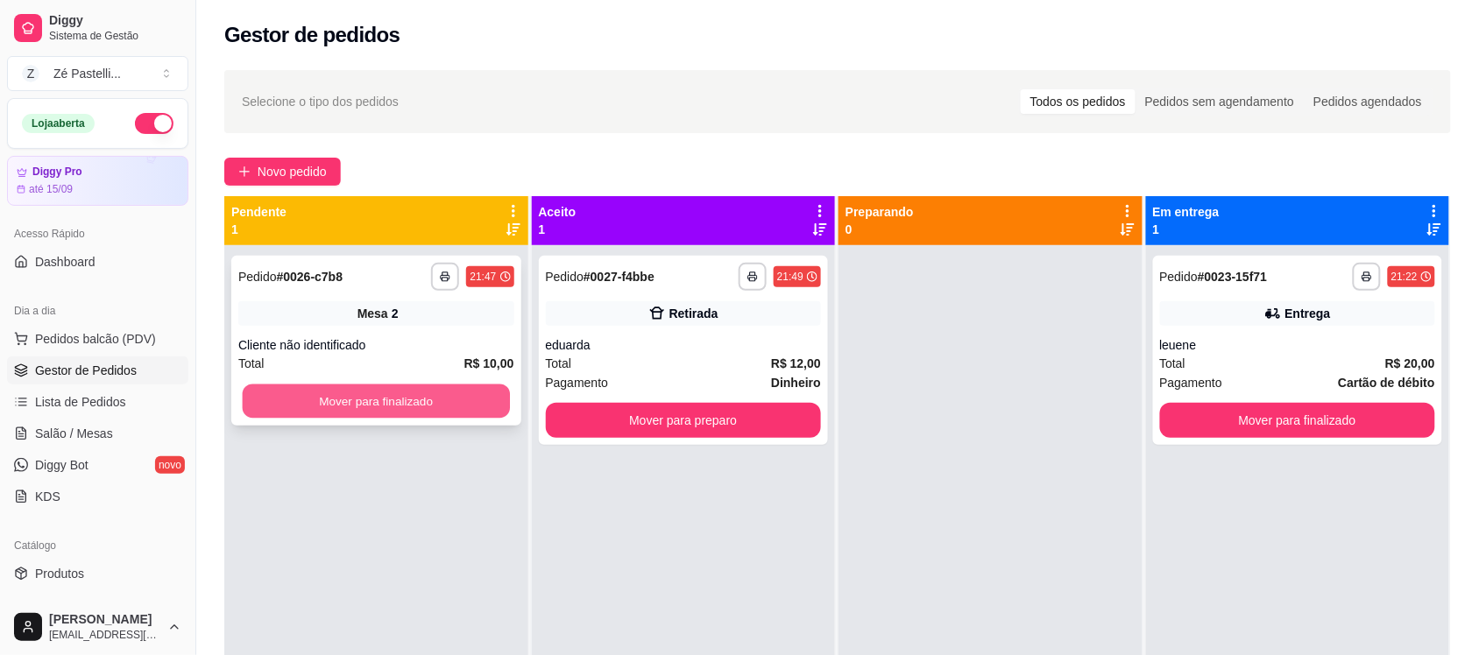
click at [456, 385] on button "Mover para finalizado" at bounding box center [376, 402] width 267 height 34
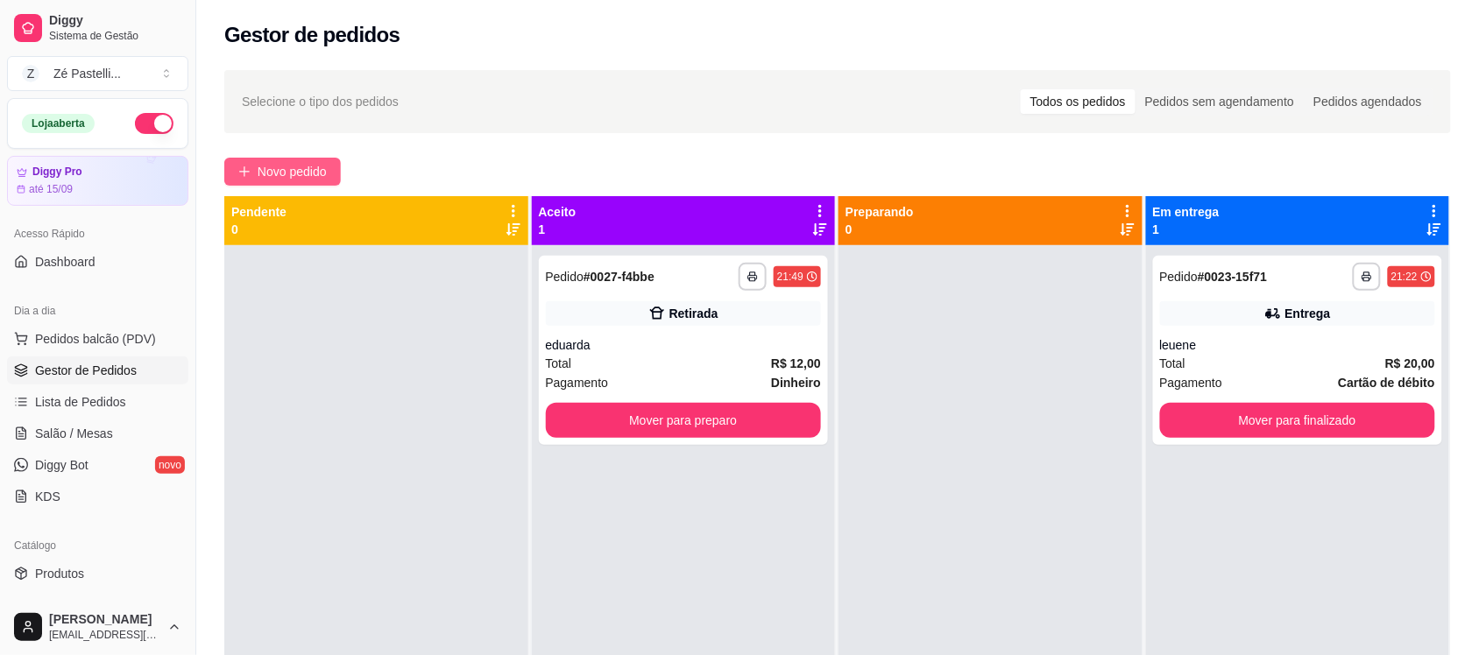
click at [269, 162] on span "Novo pedido" at bounding box center [292, 171] width 69 height 19
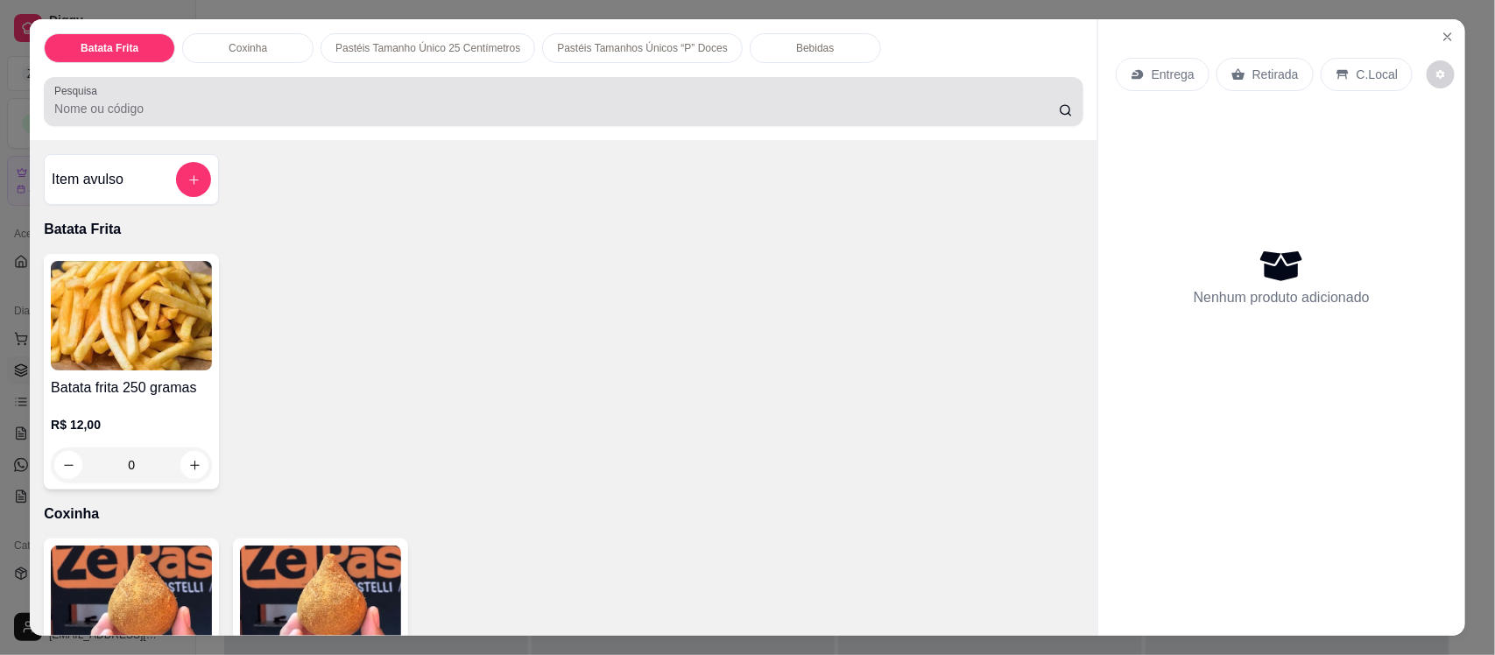
click at [461, 108] on input "Pesquisa" at bounding box center [556, 109] width 1005 height 18
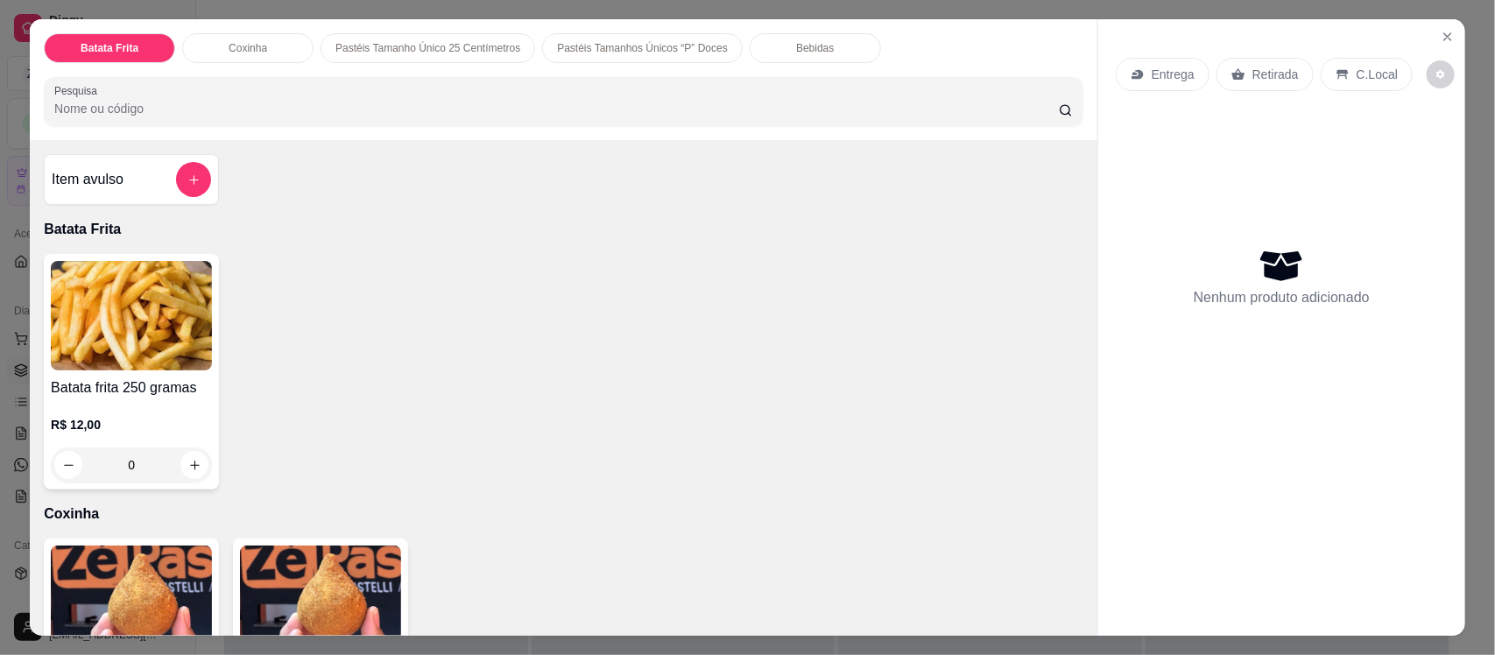
click at [160, 640] on div "Batata Frita Coxinha Pastéis Tamanho Único 25 Centímetros Pastéis Tamanhos Únic…" at bounding box center [747, 327] width 1495 height 655
click at [131, 603] on img at bounding box center [131, 601] width 161 height 110
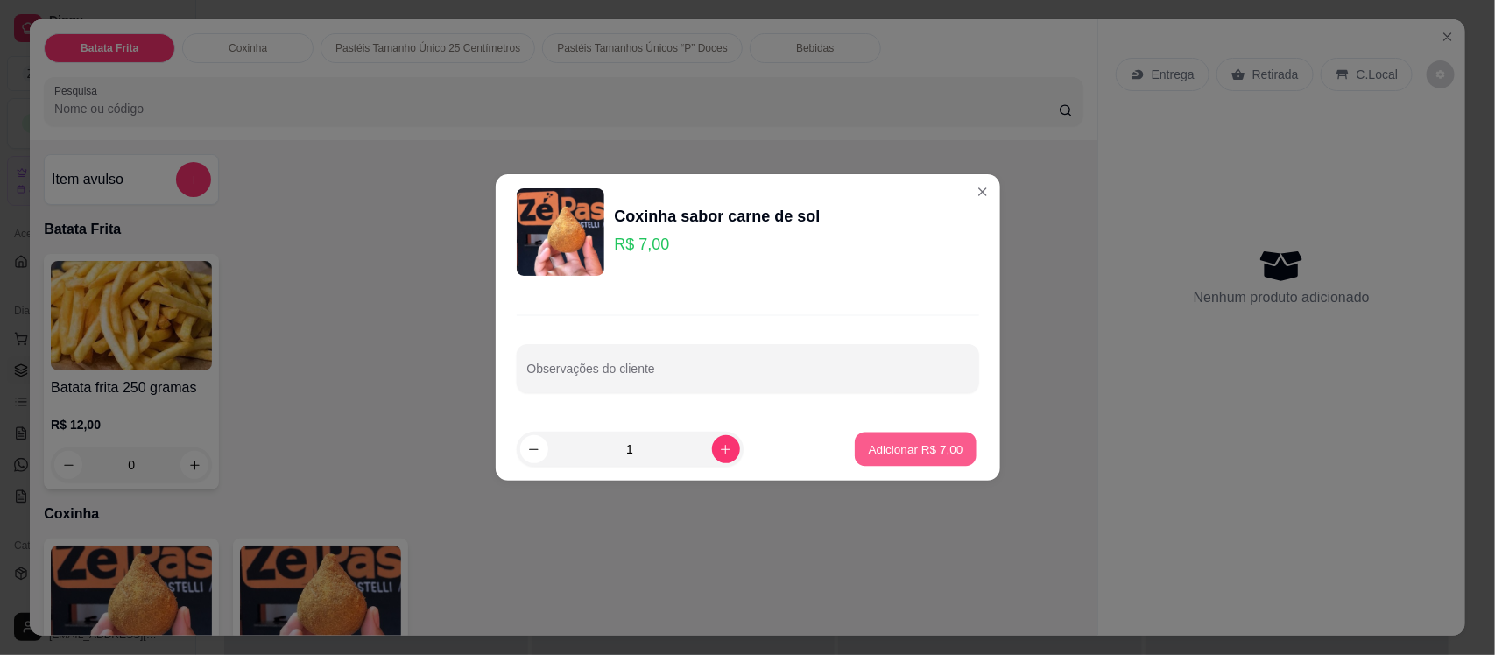
click at [903, 436] on button "Adicionar R$ 7,00" at bounding box center [916, 450] width 122 height 34
type input "1"
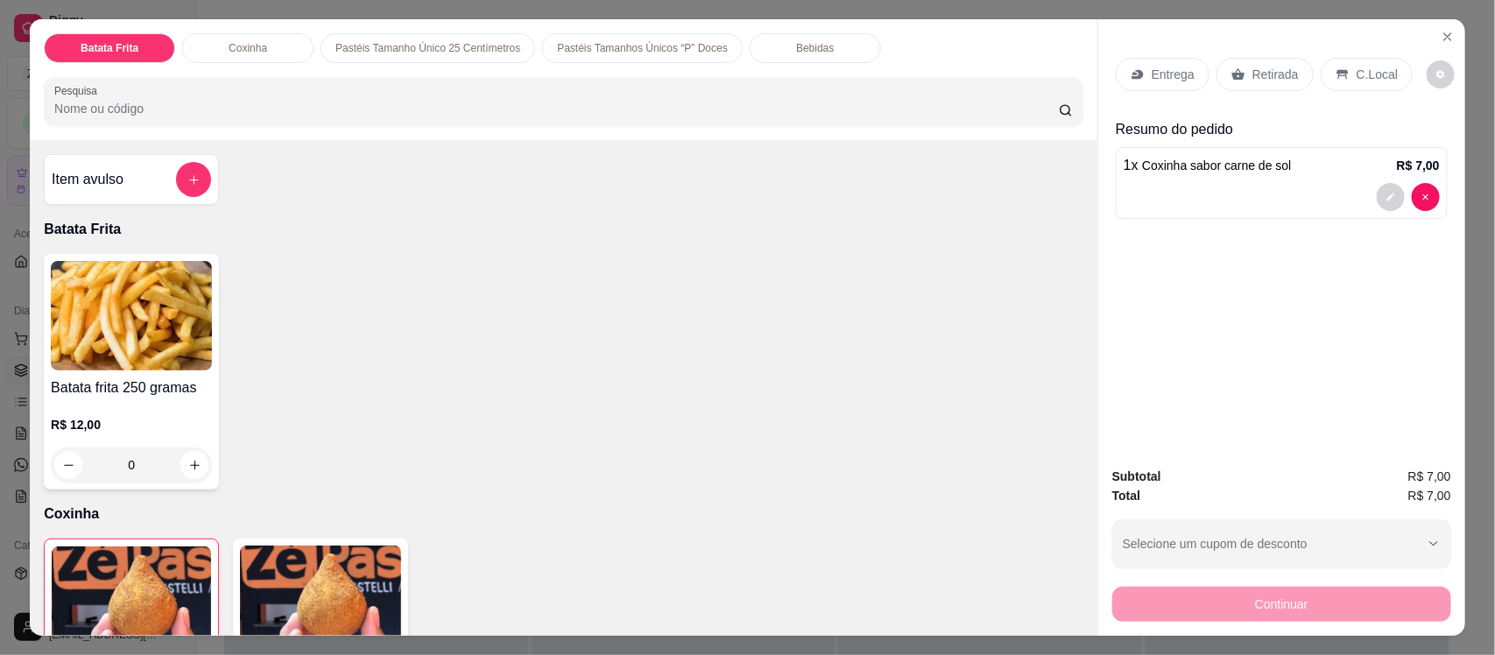
click at [1253, 67] on p "Retirada" at bounding box center [1276, 75] width 46 height 18
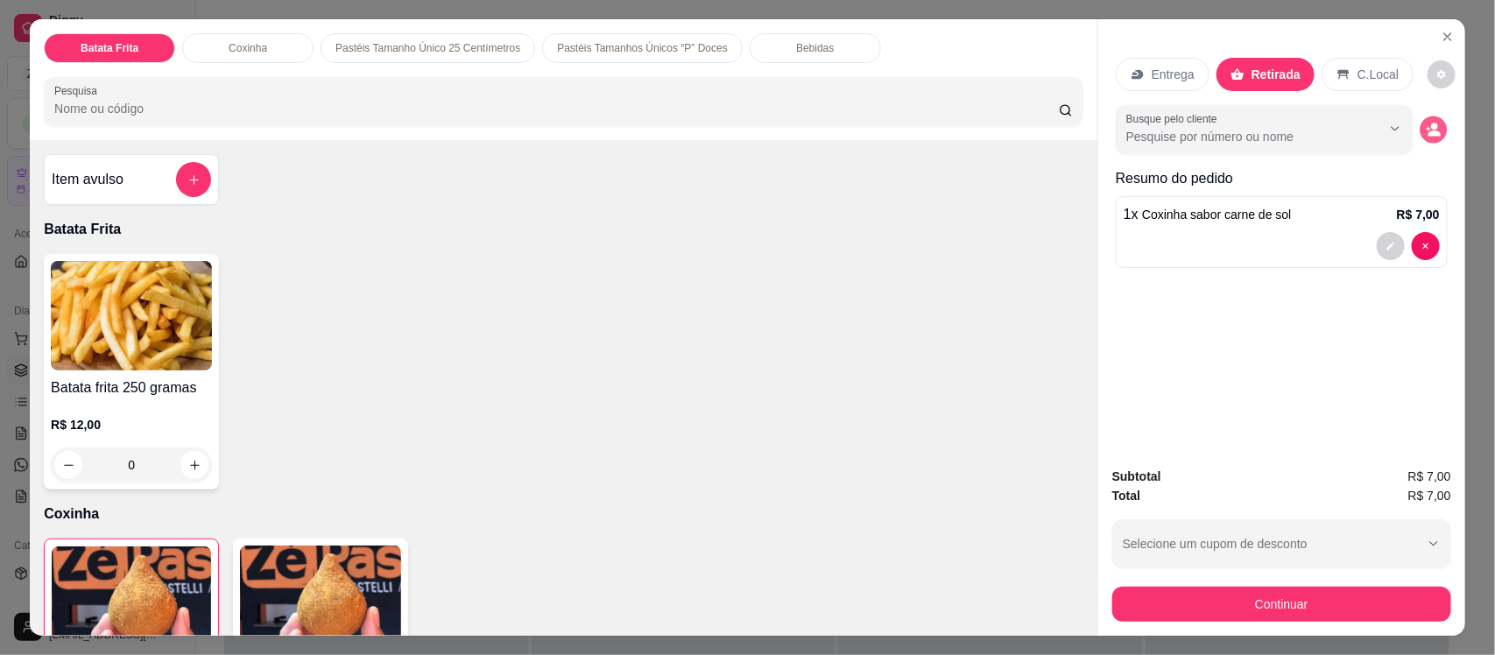
click at [1432, 125] on circle "decrease-product-quantity" at bounding box center [1435, 127] width 7 height 7
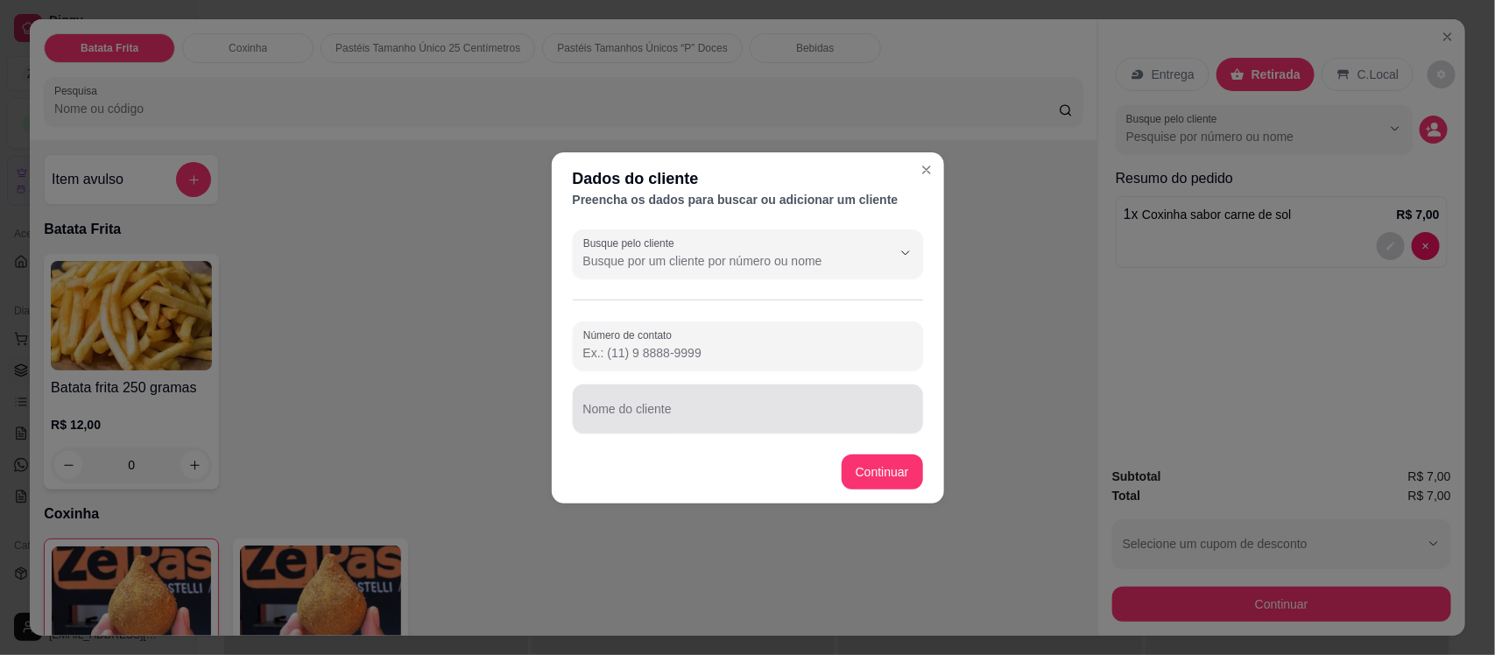
click at [701, 427] on div "Nome do cliente" at bounding box center [748, 409] width 350 height 49
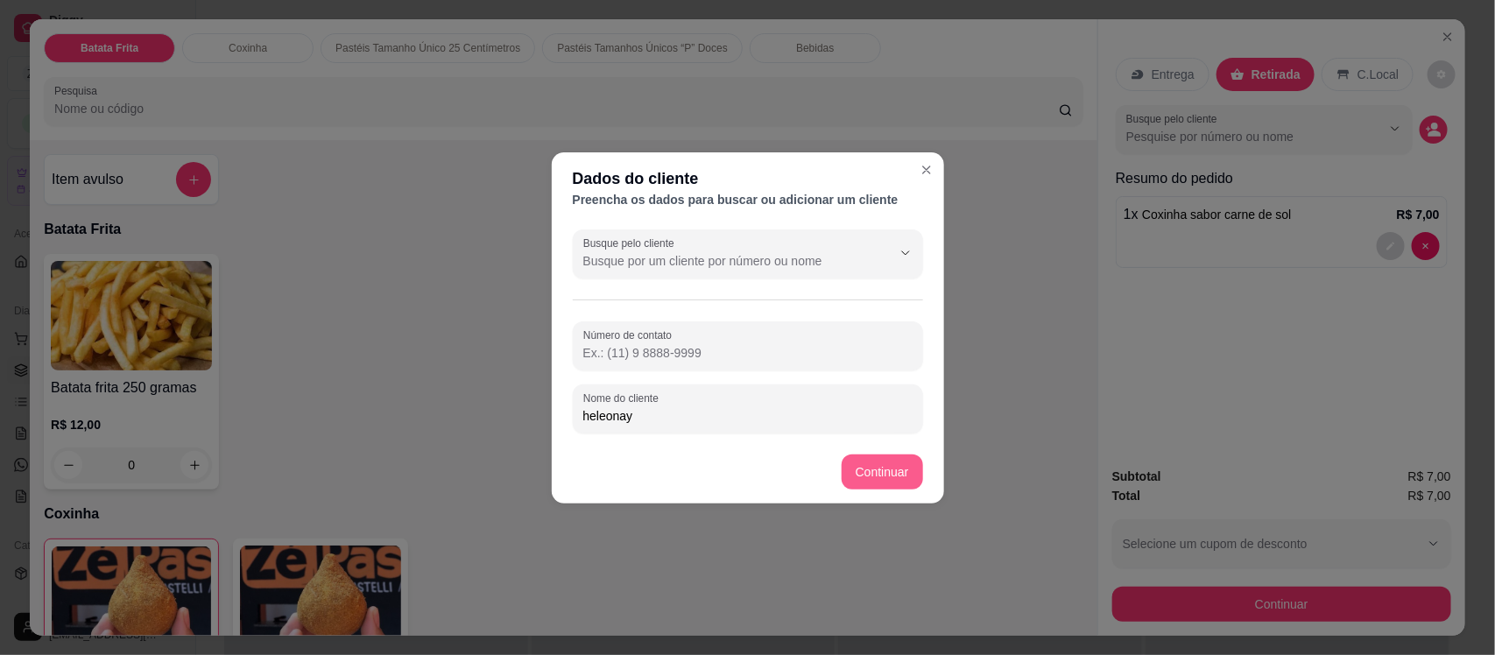
type input "heleonay"
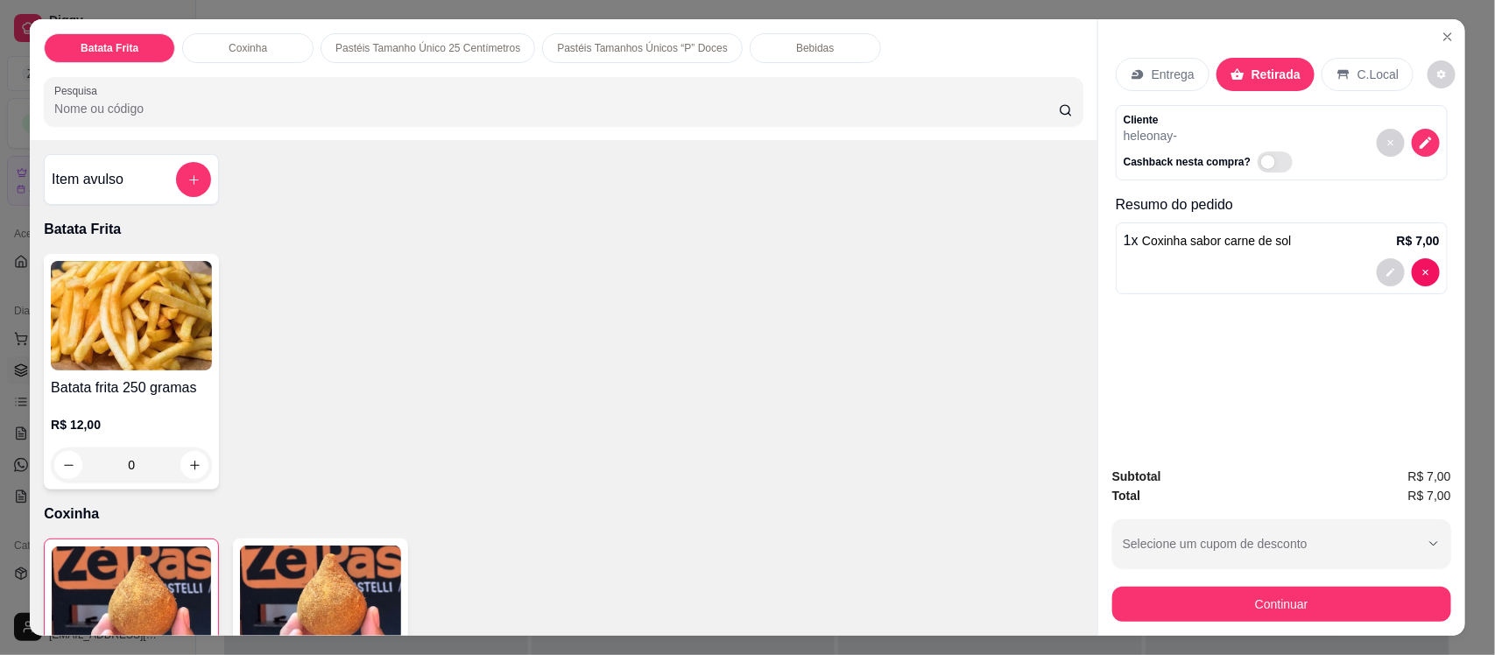
click at [1212, 623] on div "Subtotal R$ 7,00 Total R$ 7,00 Selecione um cupom de desconto Selecione um cupo…" at bounding box center [1282, 544] width 367 height 183
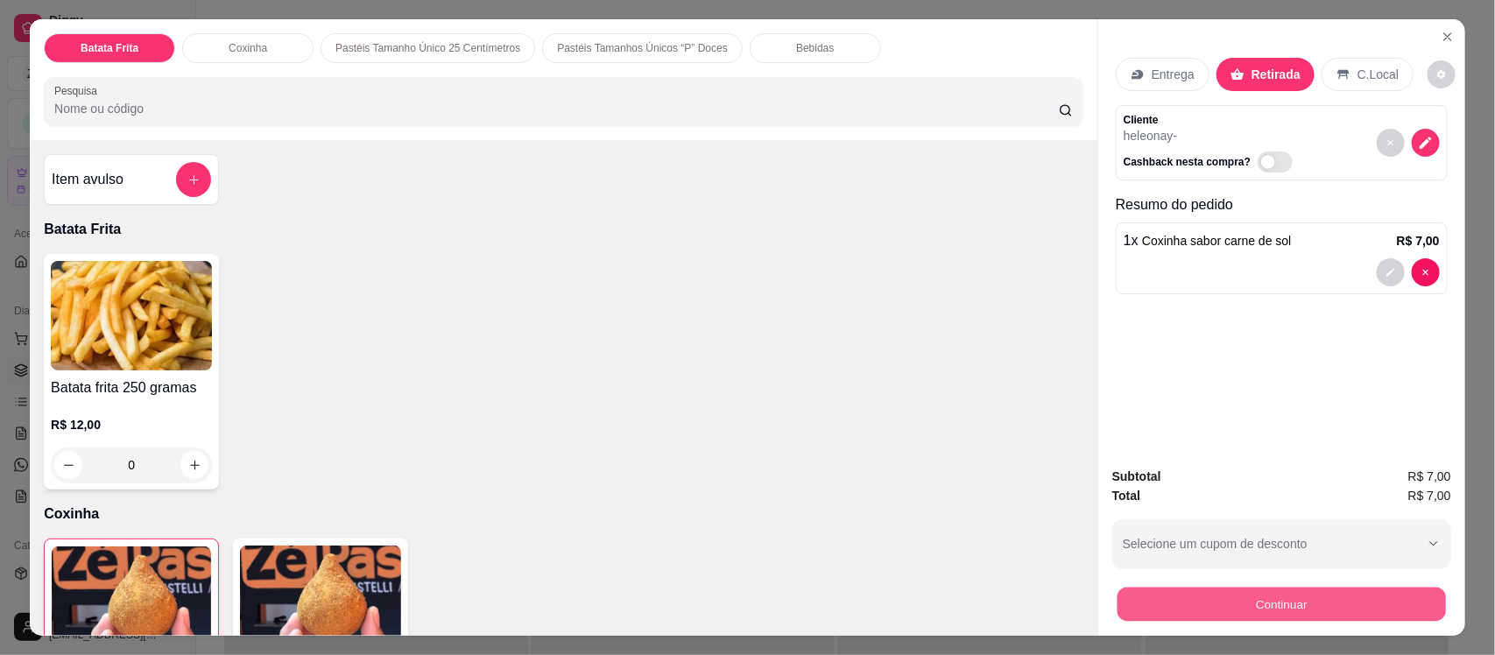
click at [1175, 609] on button "Continuar" at bounding box center [1282, 604] width 329 height 34
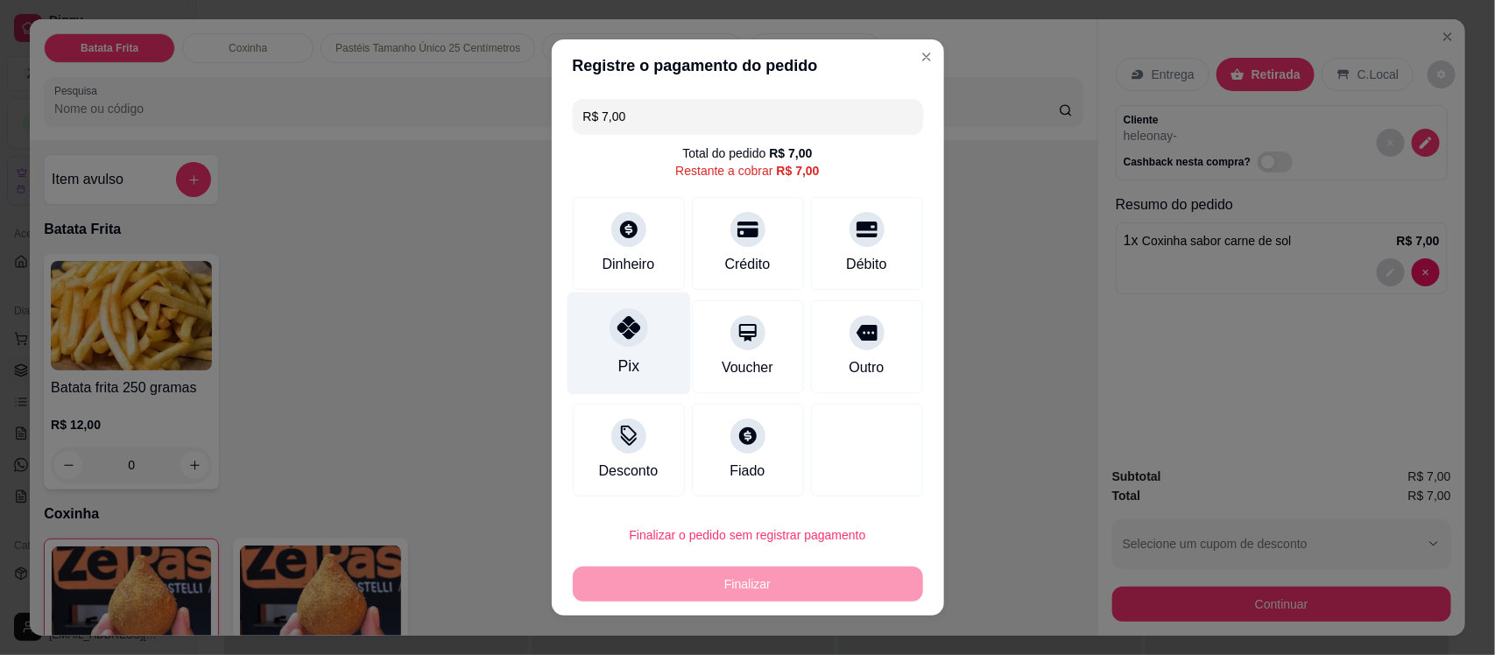
click at [620, 334] on icon at bounding box center [628, 327] width 23 height 23
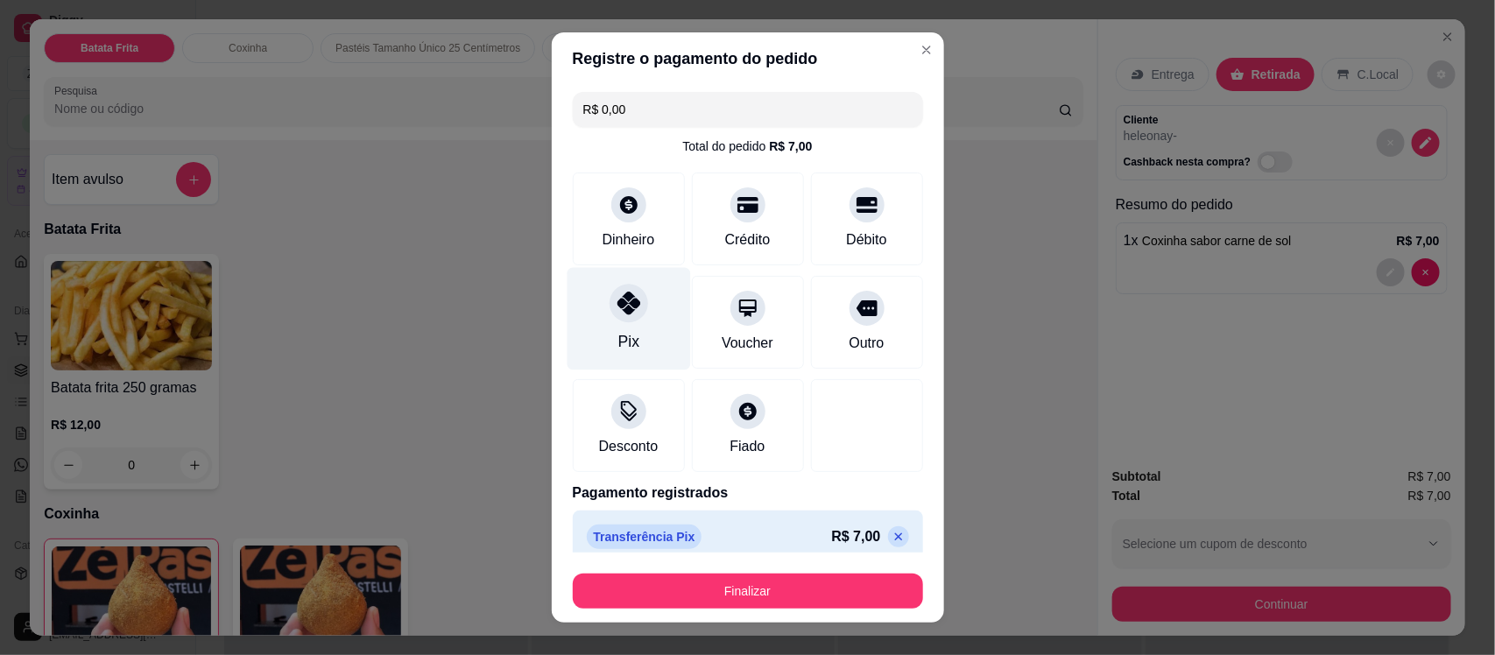
type input "R$ 0,00"
click at [789, 571] on div "Finalizar" at bounding box center [748, 588] width 350 height 42
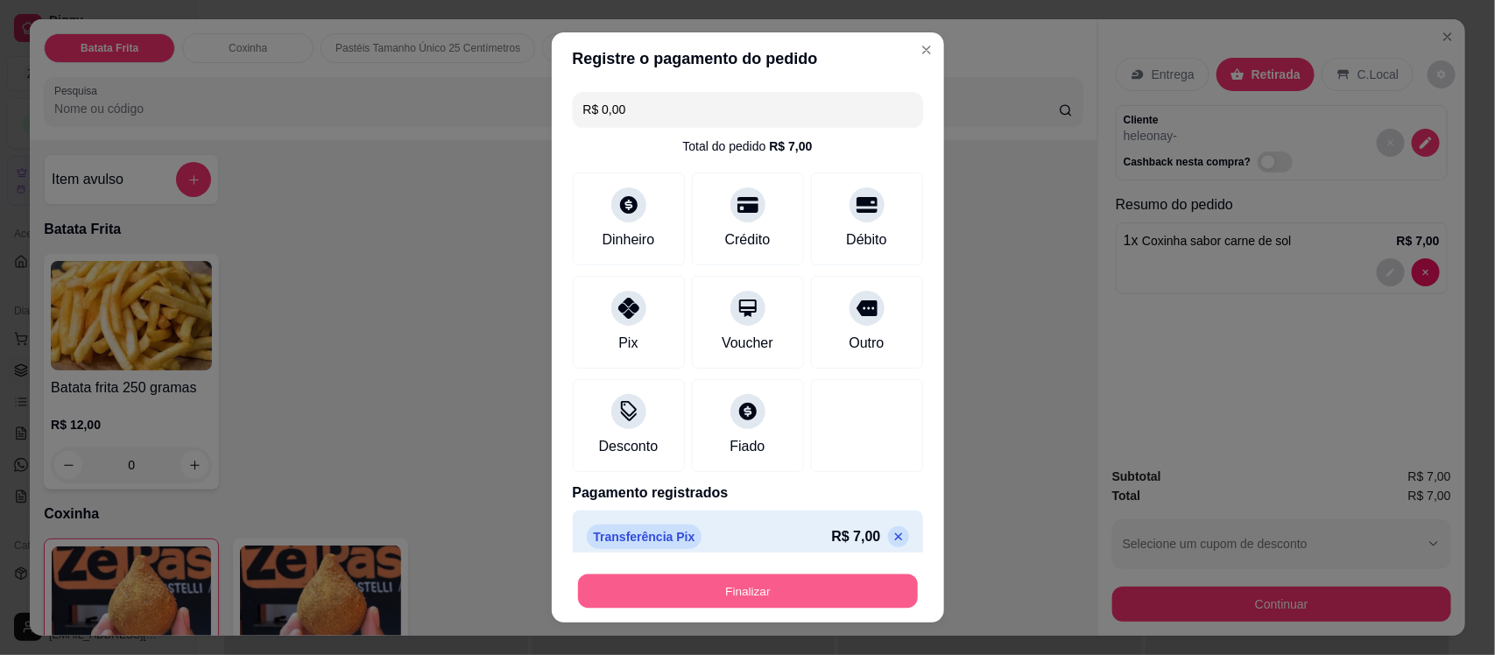
click at [788, 583] on button "Finalizar" at bounding box center [748, 591] width 340 height 34
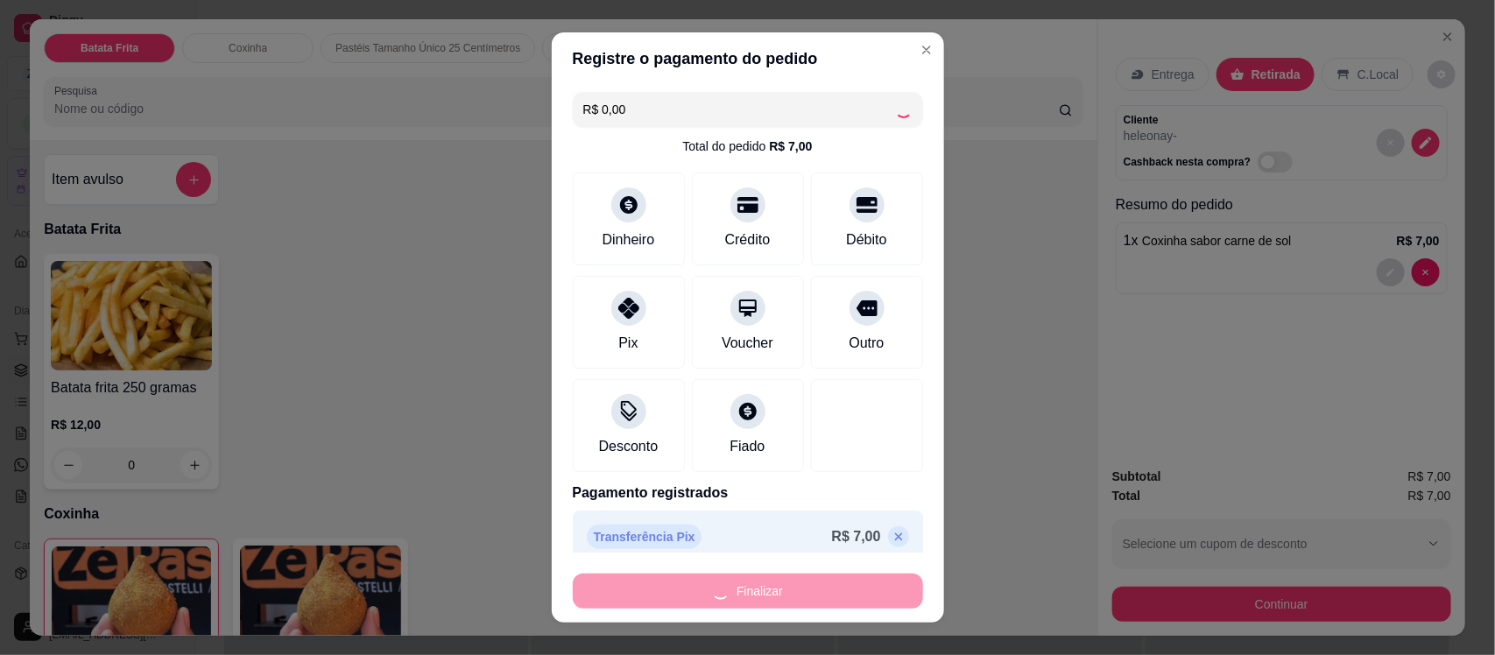
type input "0"
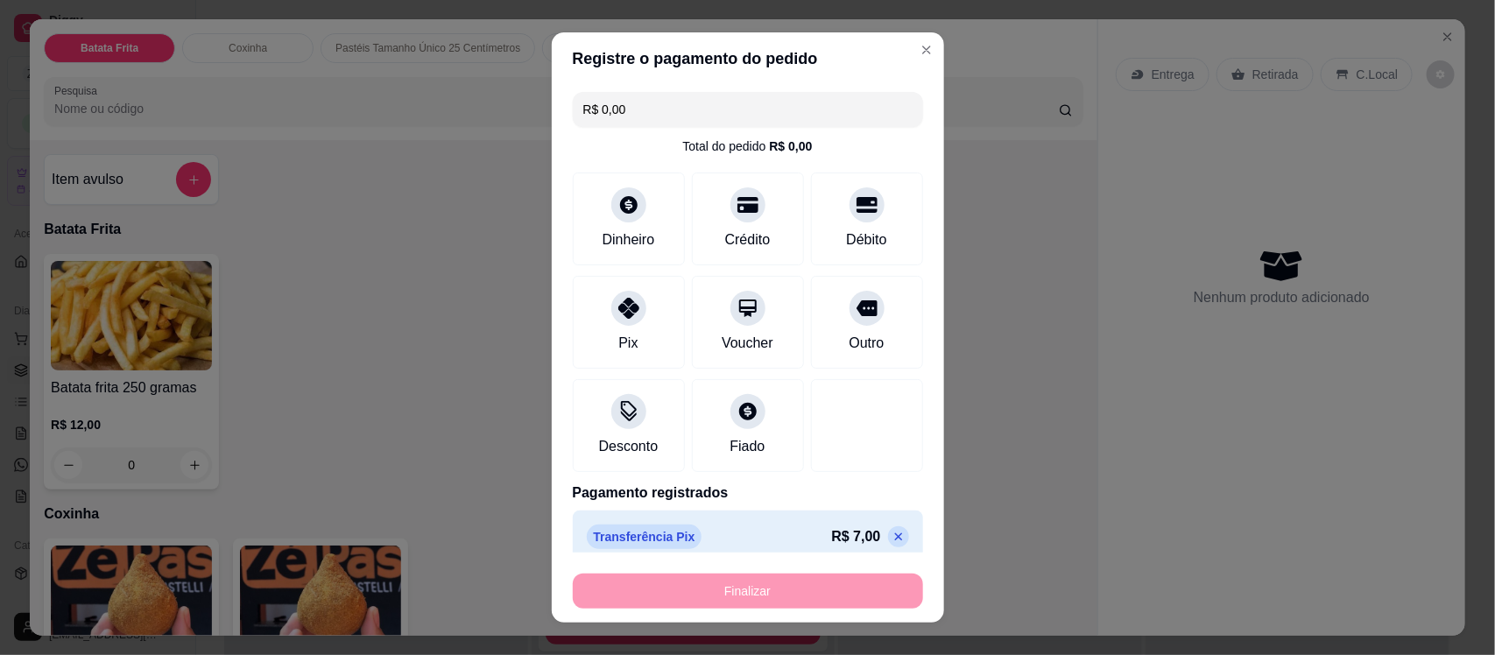
type input "-R$ 7,00"
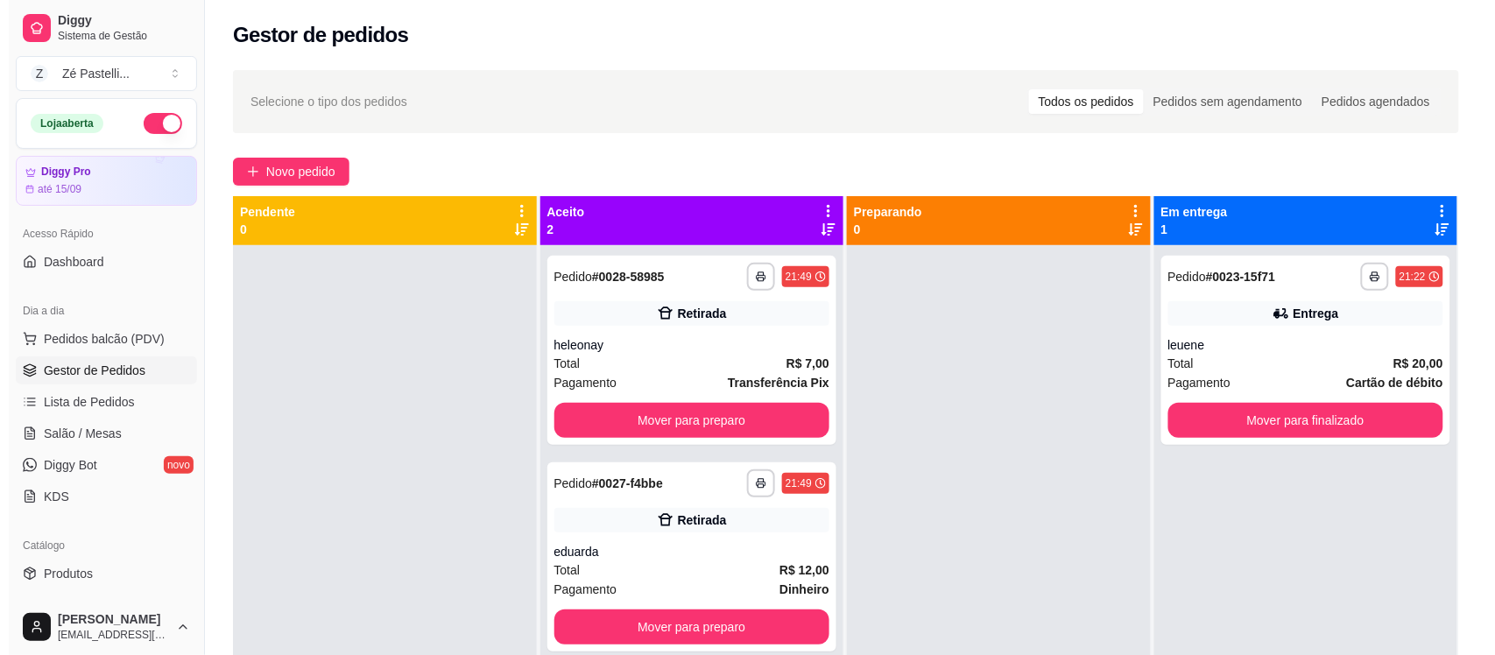
scroll to position [142, 0]
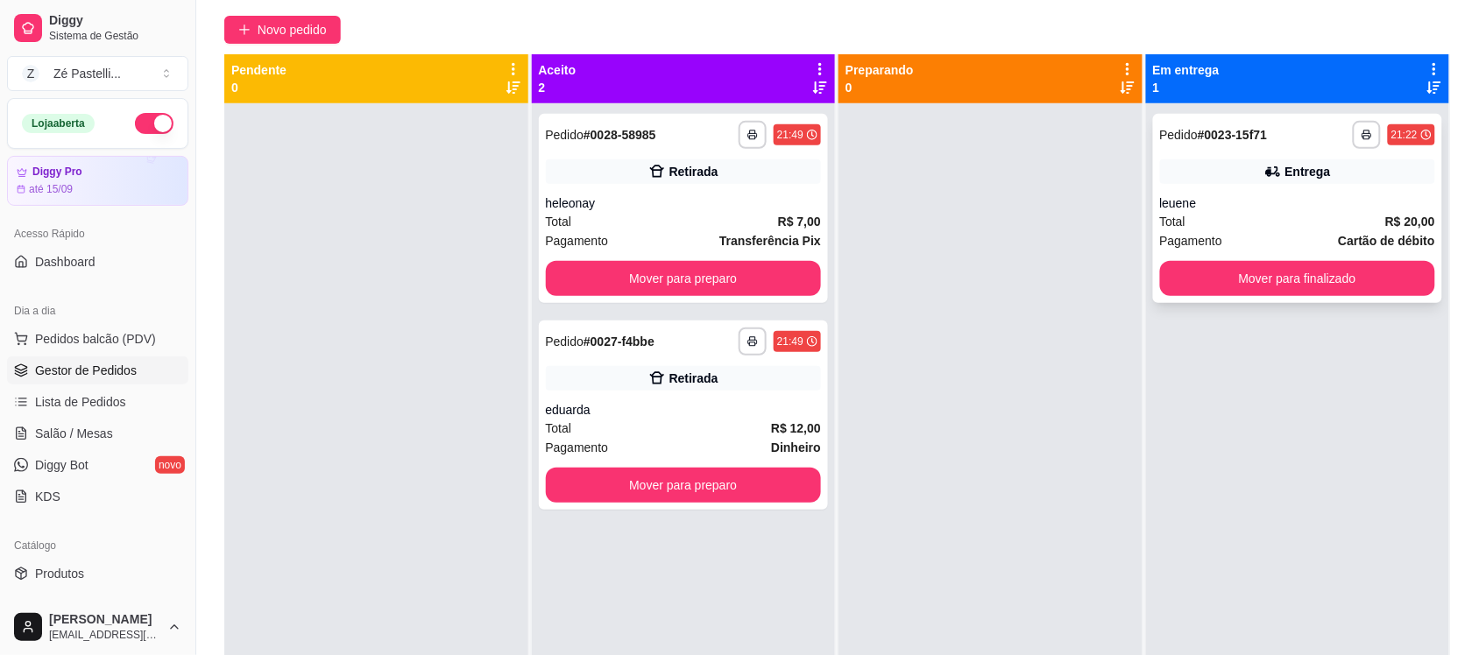
click at [1242, 243] on div "Pagamento Cartão de débito" at bounding box center [1298, 240] width 276 height 19
click at [1262, 207] on div "leuene" at bounding box center [1298, 203] width 276 height 18
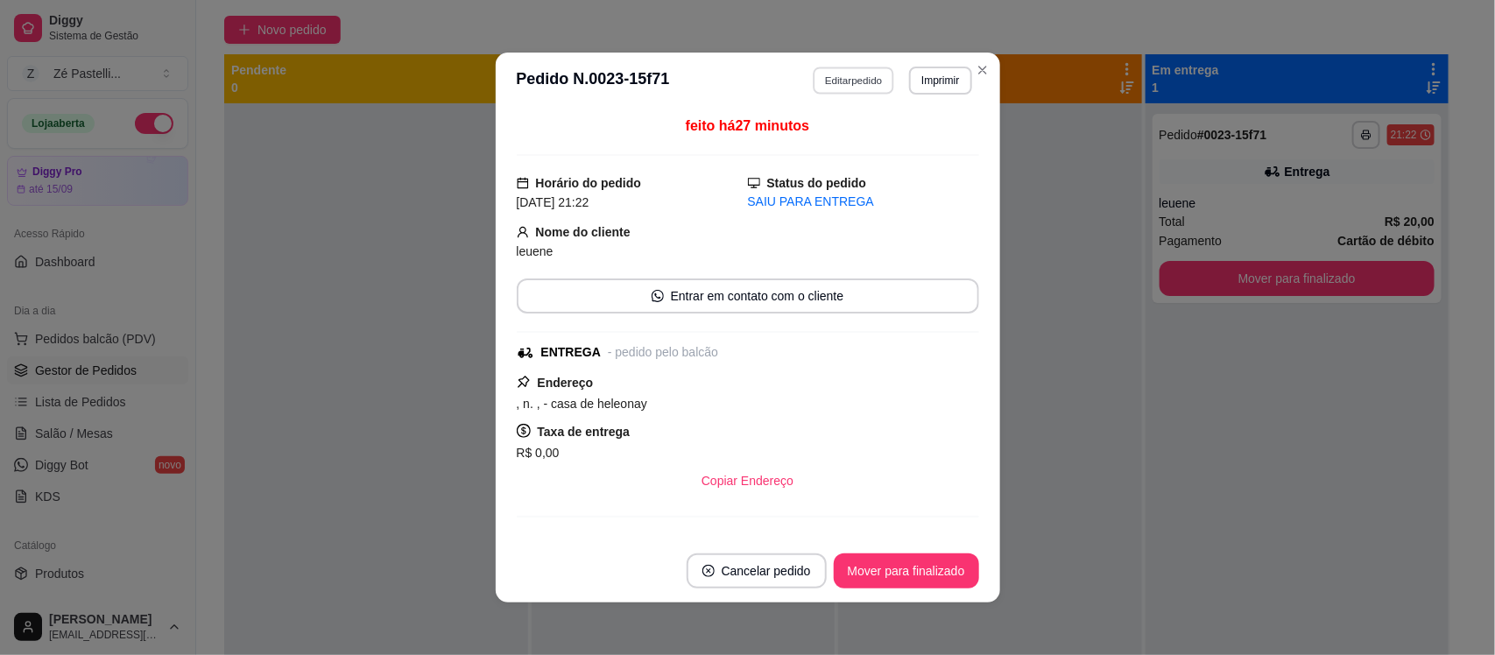
click at [845, 81] on button "Editar pedido" at bounding box center [853, 80] width 81 height 27
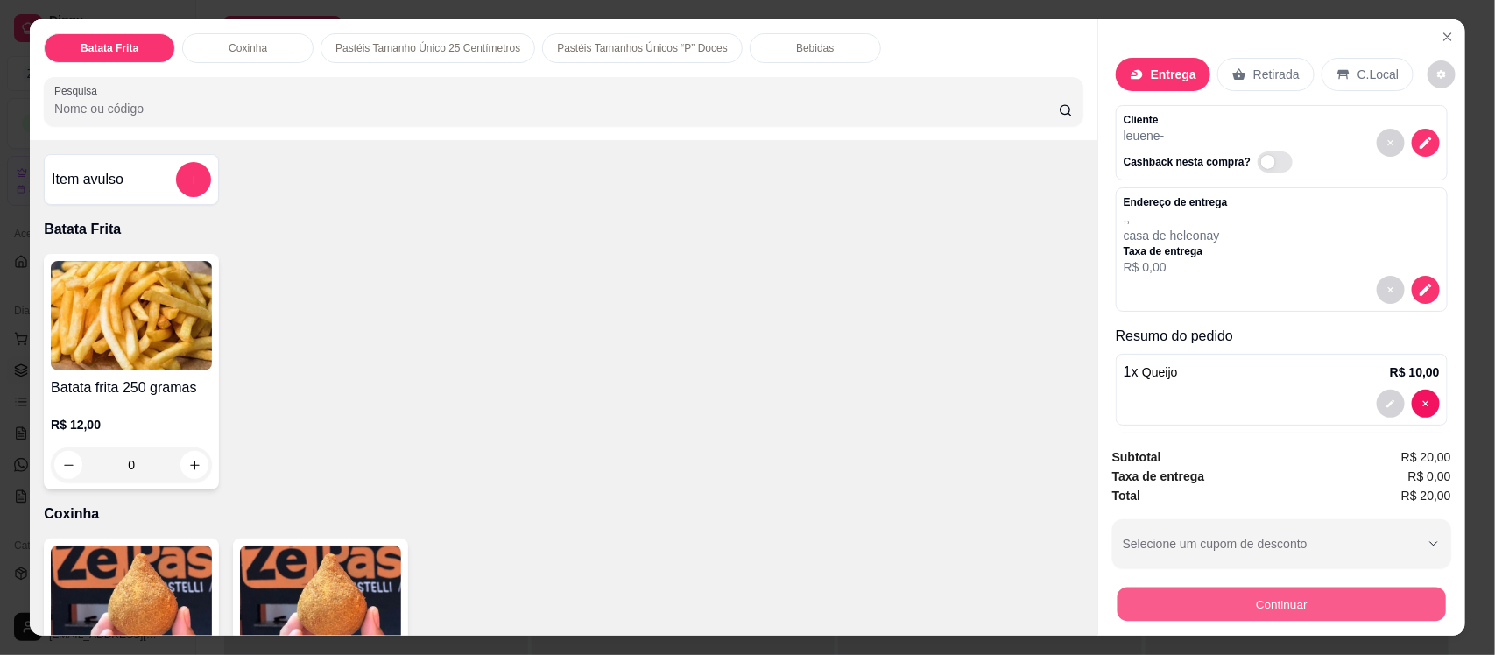
click at [1254, 598] on button "Continuar" at bounding box center [1282, 604] width 329 height 34
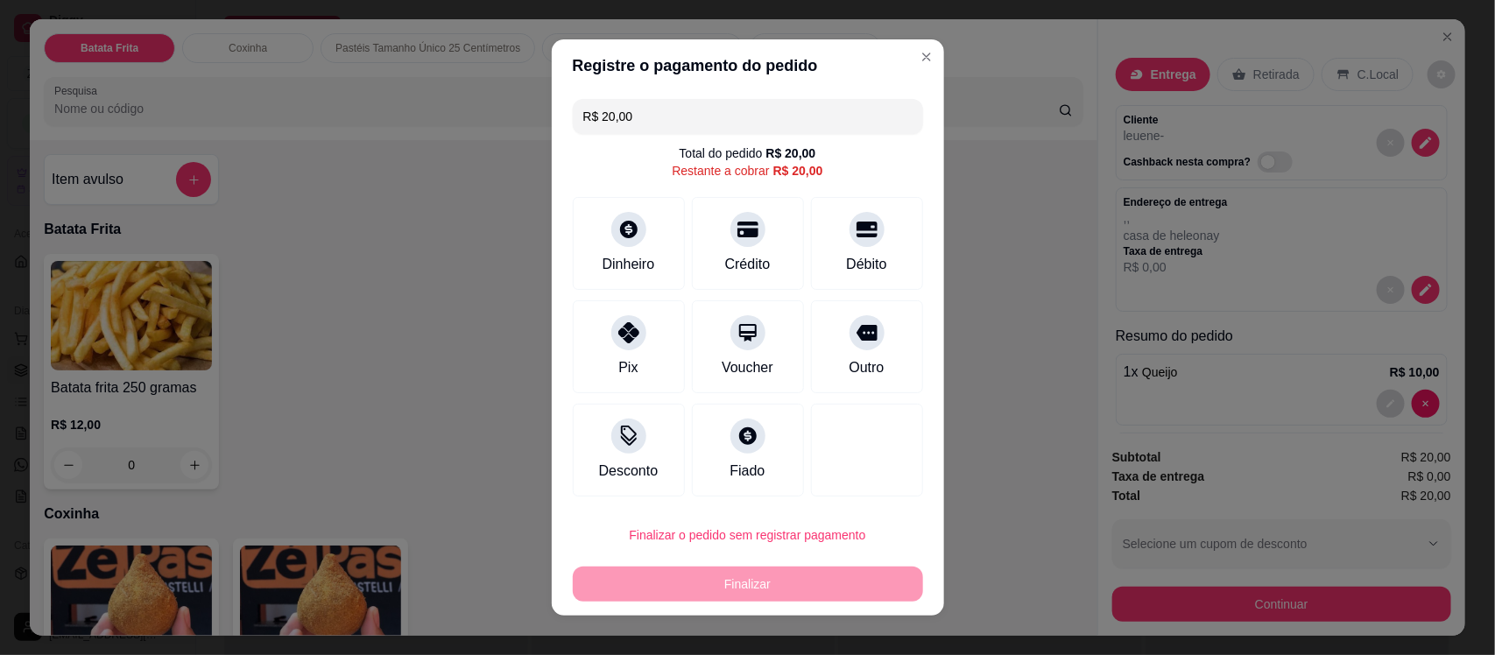
click at [641, 121] on input "R$ 20,00" at bounding box center [747, 116] width 329 height 35
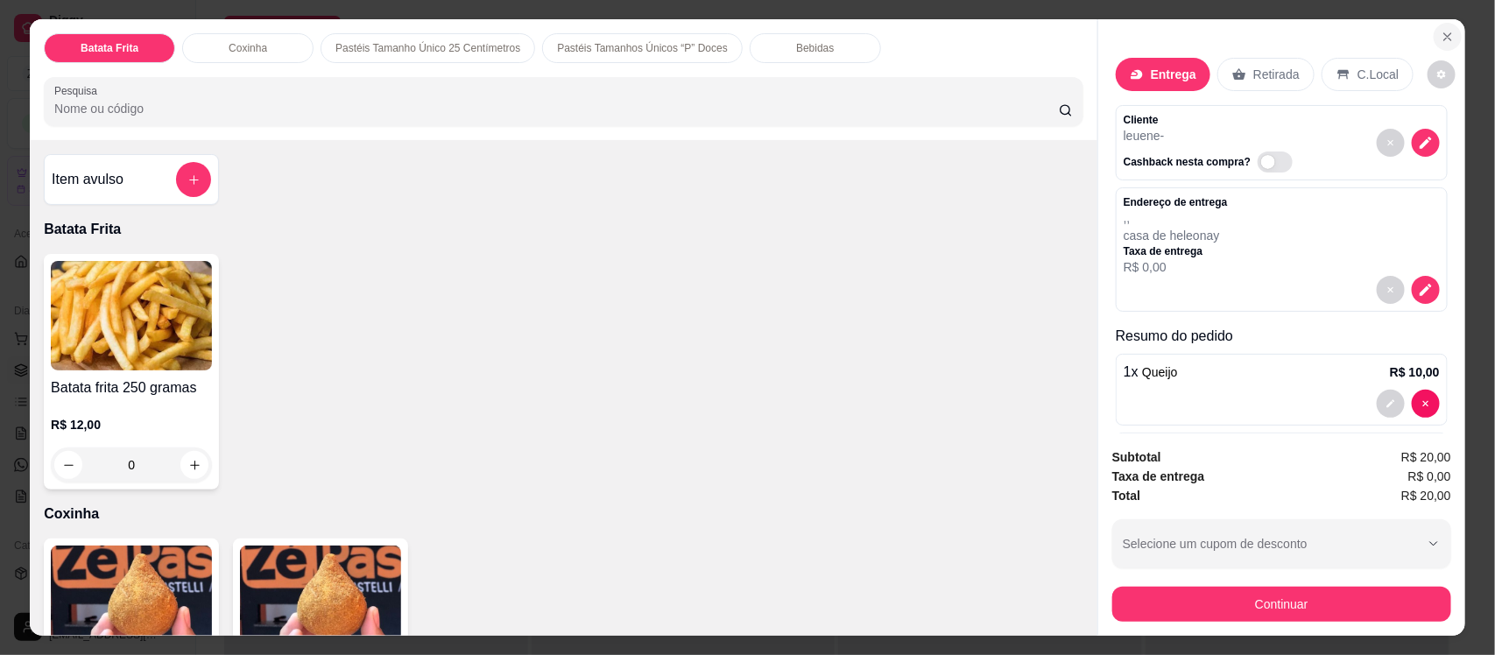
click at [1441, 36] on icon "Close" at bounding box center [1448, 37] width 14 height 14
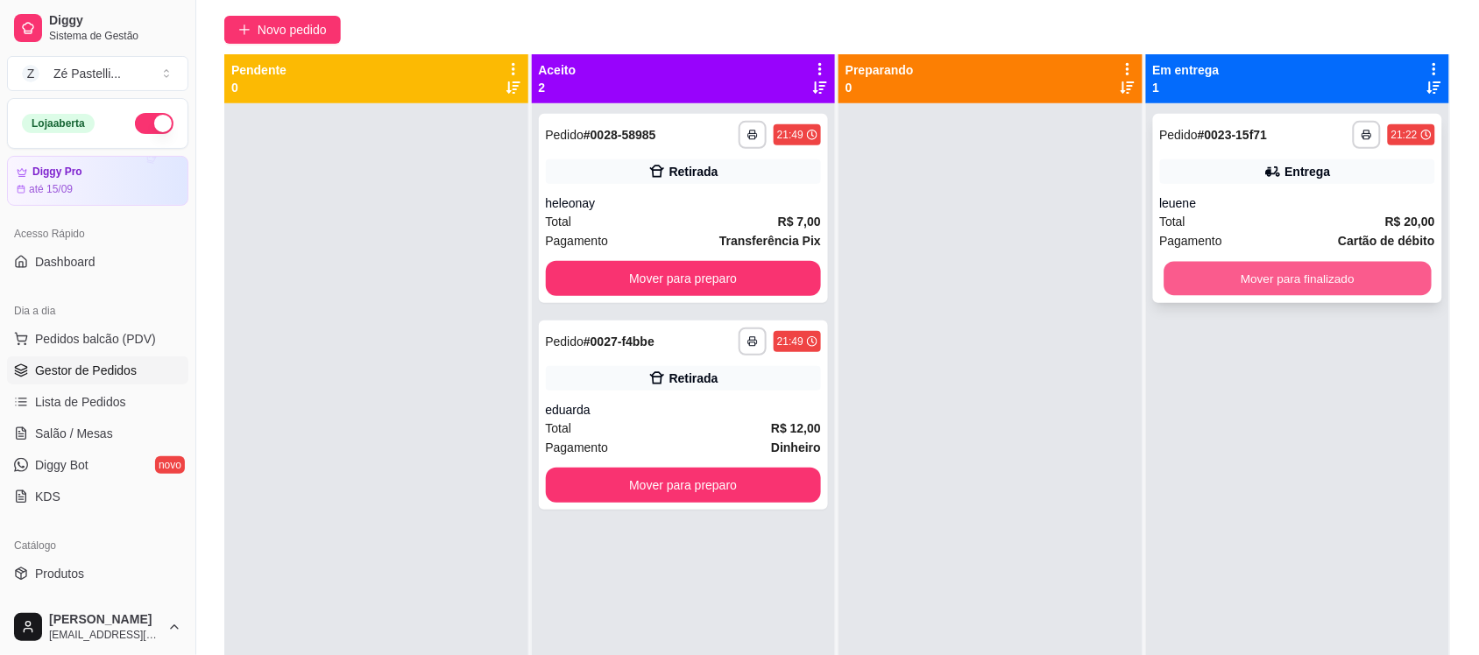
click at [1232, 277] on button "Mover para finalizado" at bounding box center [1296, 279] width 267 height 34
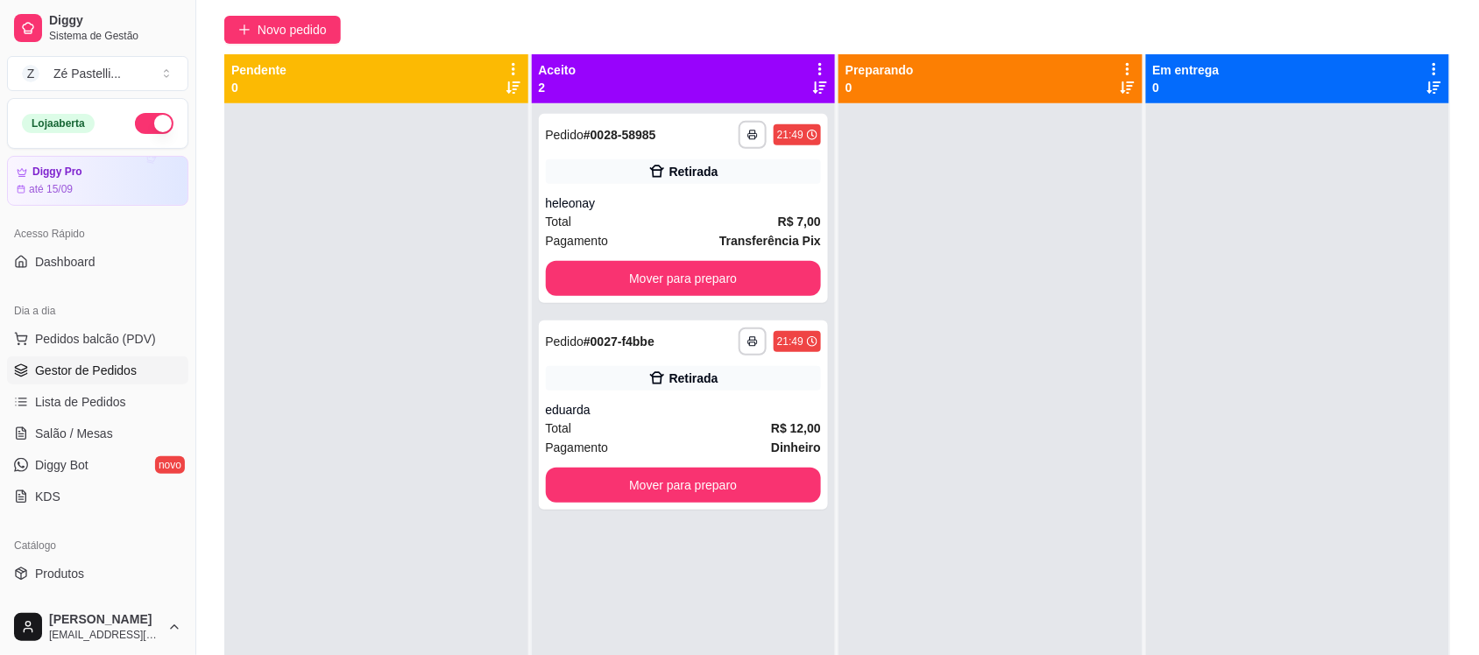
click at [532, 486] on div "**********" at bounding box center [684, 430] width 304 height 655
click at [575, 486] on button "Mover para preparo" at bounding box center [682, 486] width 267 height 34
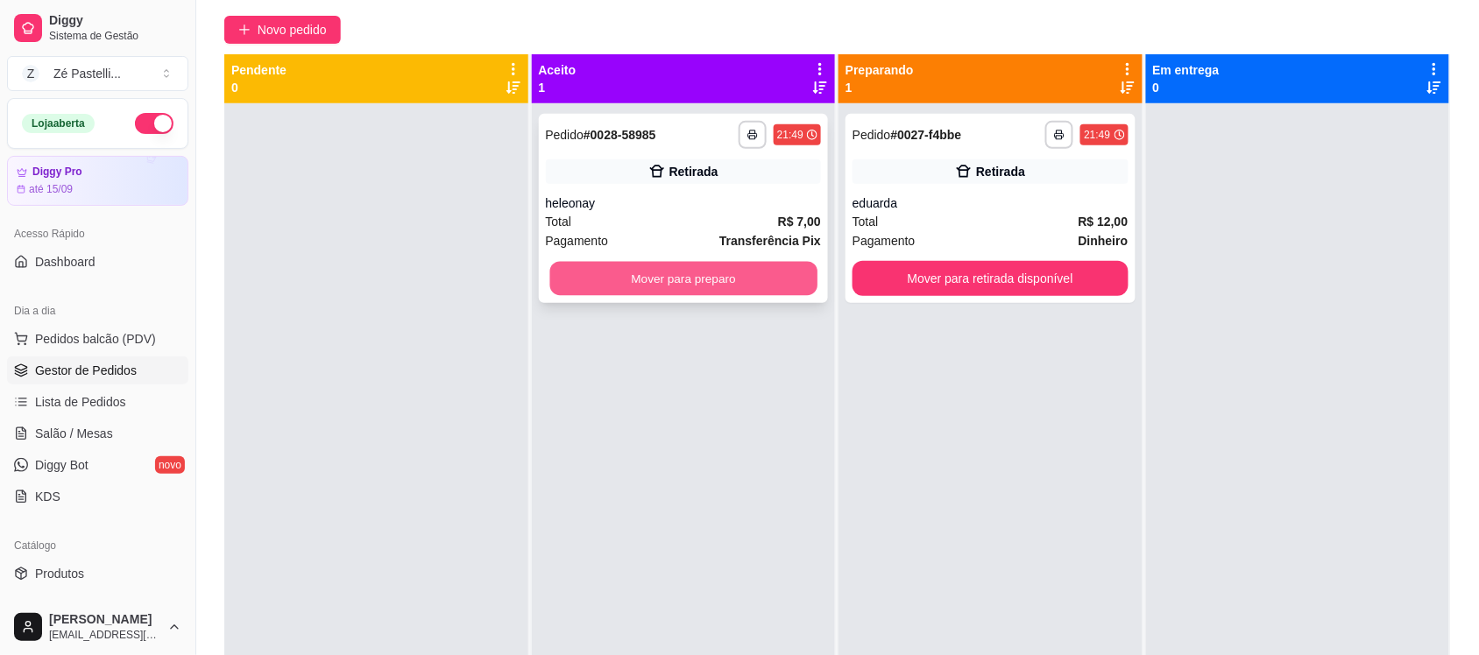
click at [642, 274] on button "Mover para preparo" at bounding box center [682, 279] width 267 height 34
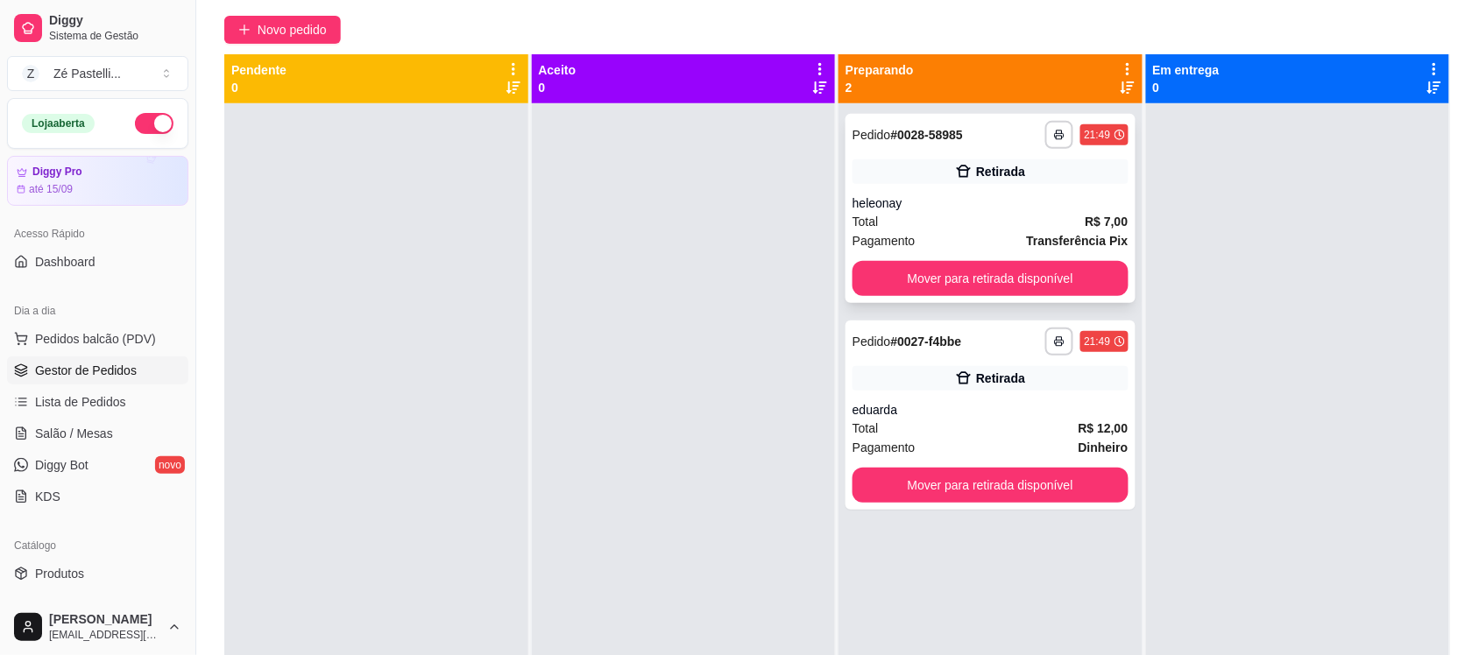
click at [933, 256] on div "**********" at bounding box center [990, 208] width 290 height 189
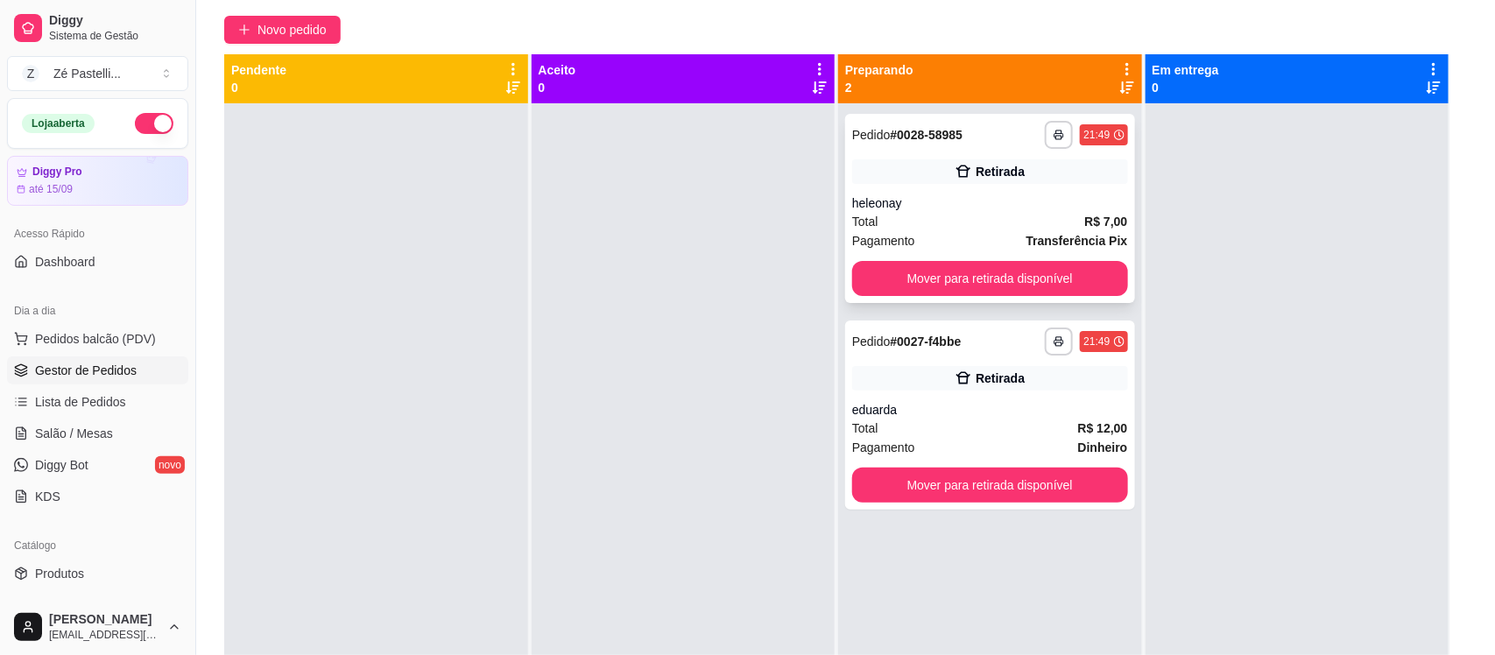
click at [949, 272] on div "feito há 0 minutos Horário do pedido 11/09/2025 21:49 Status do pedido PREPARAN…" at bounding box center [747, 324] width 463 height 417
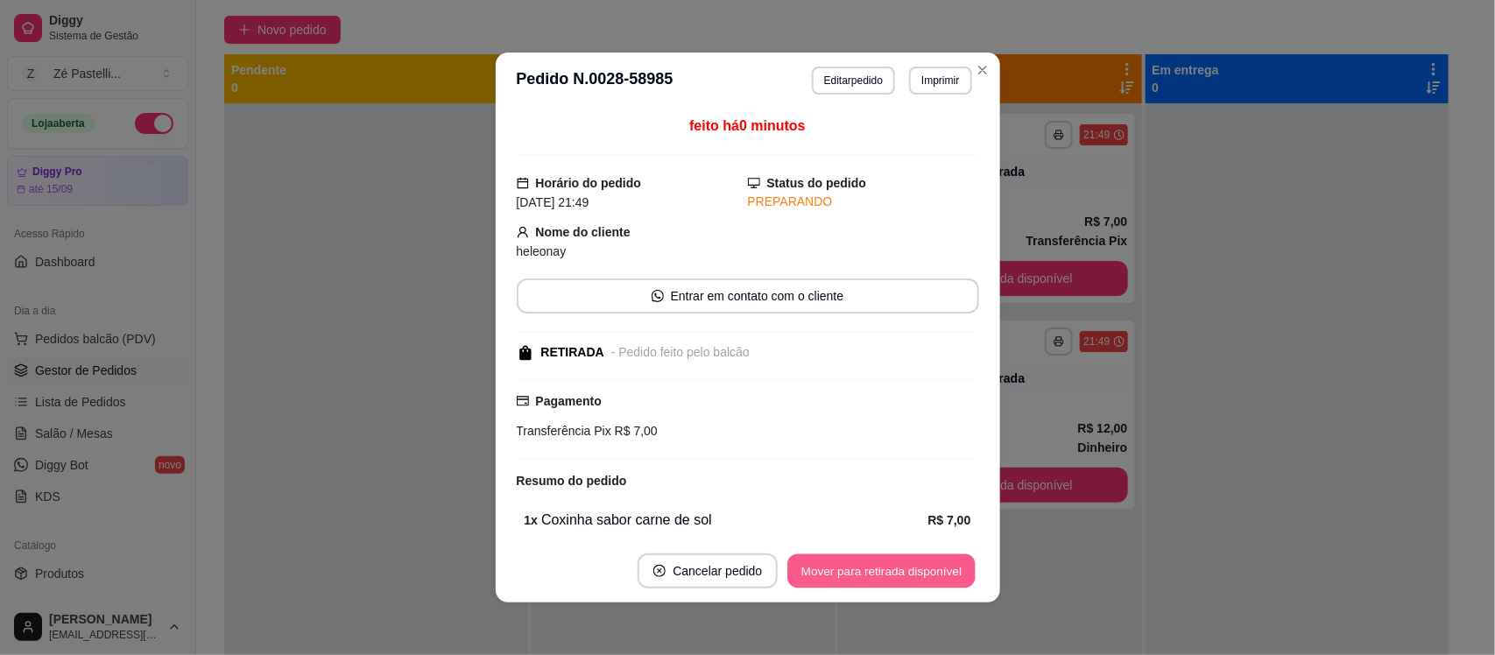
click at [866, 572] on button "Mover para retirada disponível" at bounding box center [881, 572] width 187 height 34
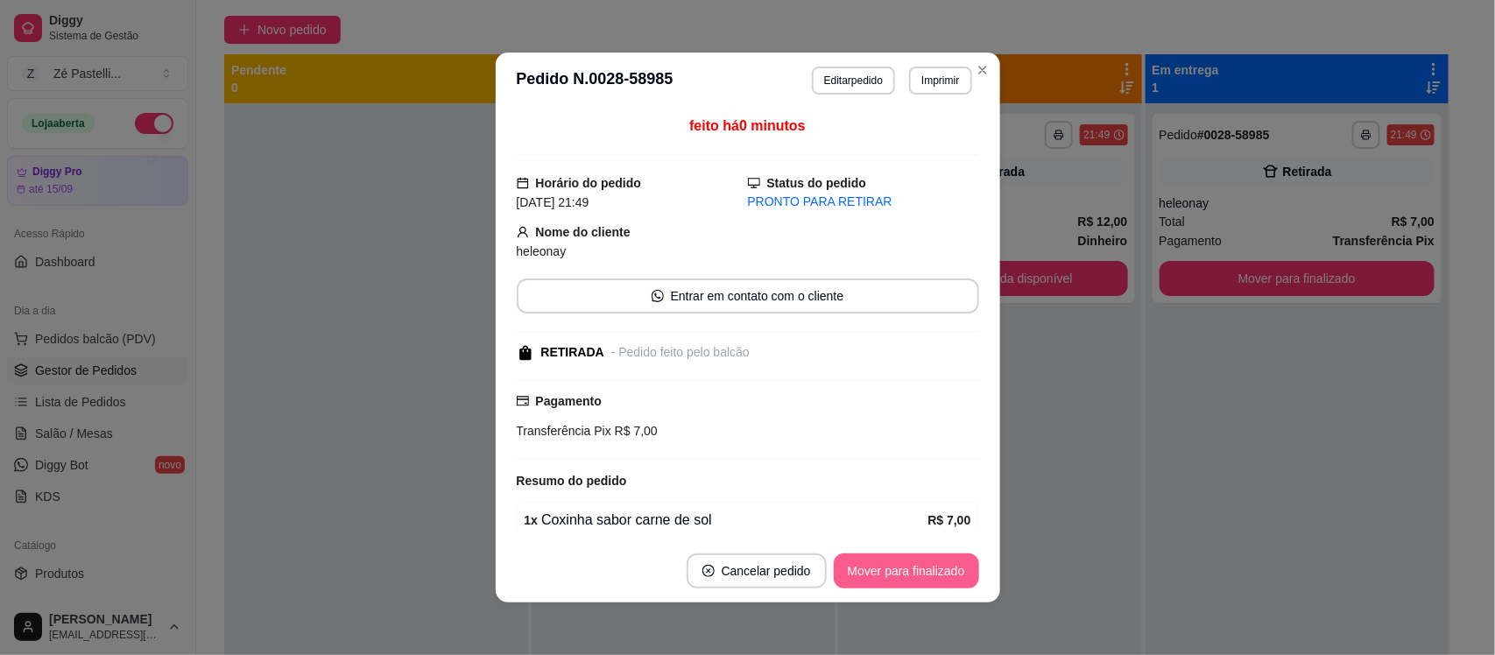
click at [866, 572] on button "Mover para finalizado" at bounding box center [906, 571] width 145 height 35
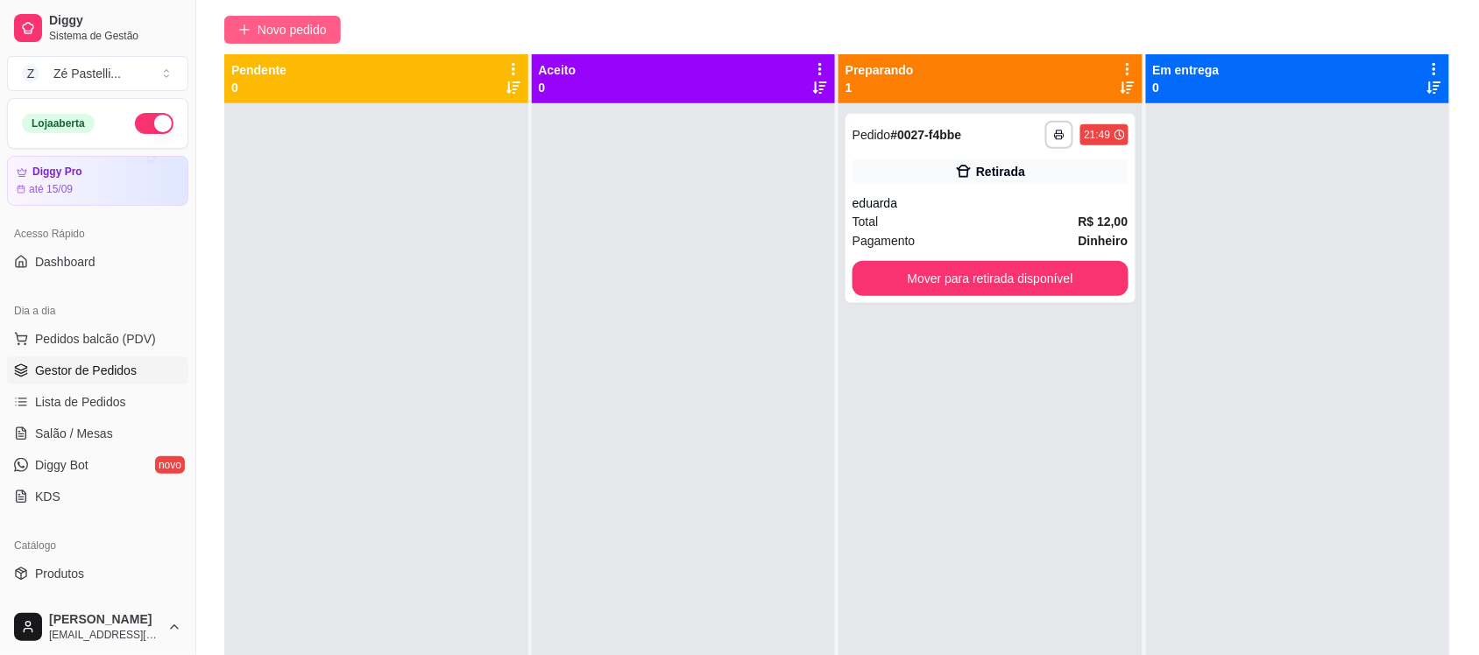
click at [316, 39] on button "Novo pedido" at bounding box center [282, 30] width 117 height 28
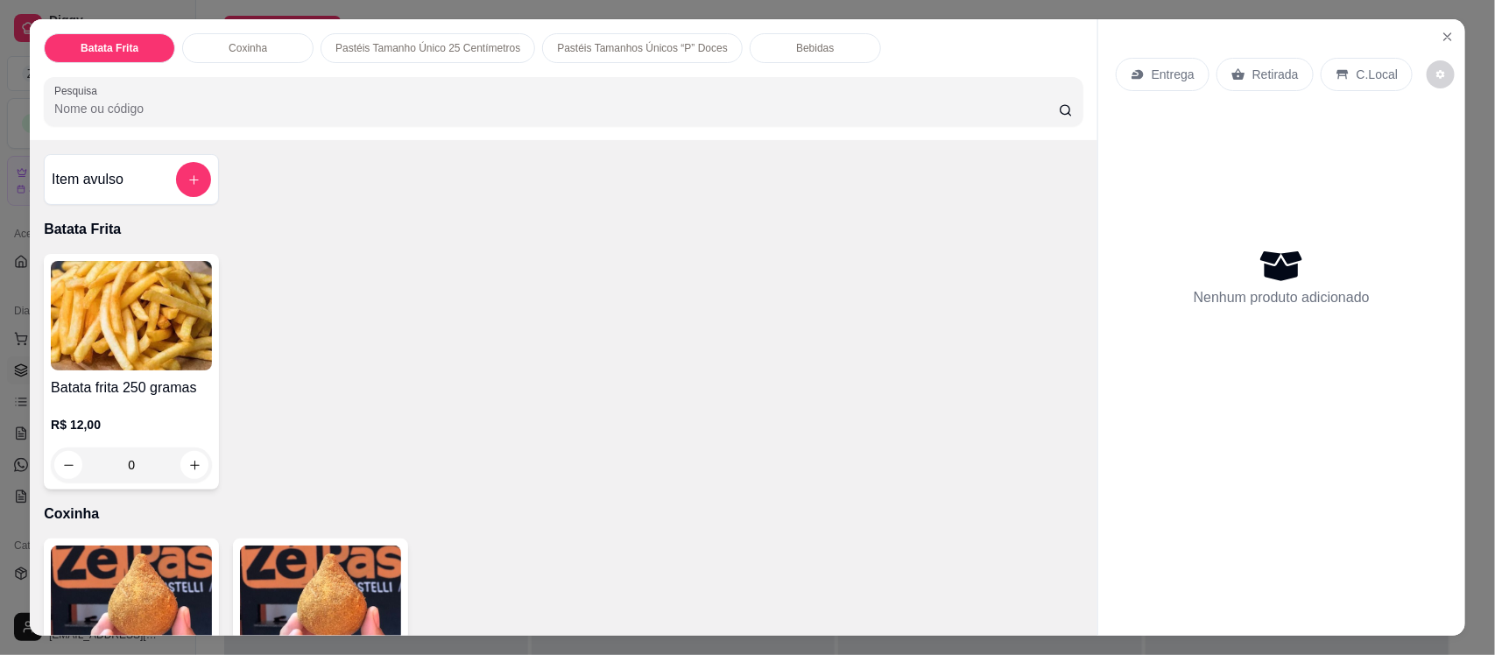
click at [160, 128] on div "Batata Frita Coxinha Pastéis Tamanho Único 25 Centímetros Pastéis Tamanhos Únic…" at bounding box center [564, 79] width 1068 height 121
click at [158, 110] on input "Pesquisa" at bounding box center [556, 109] width 1005 height 18
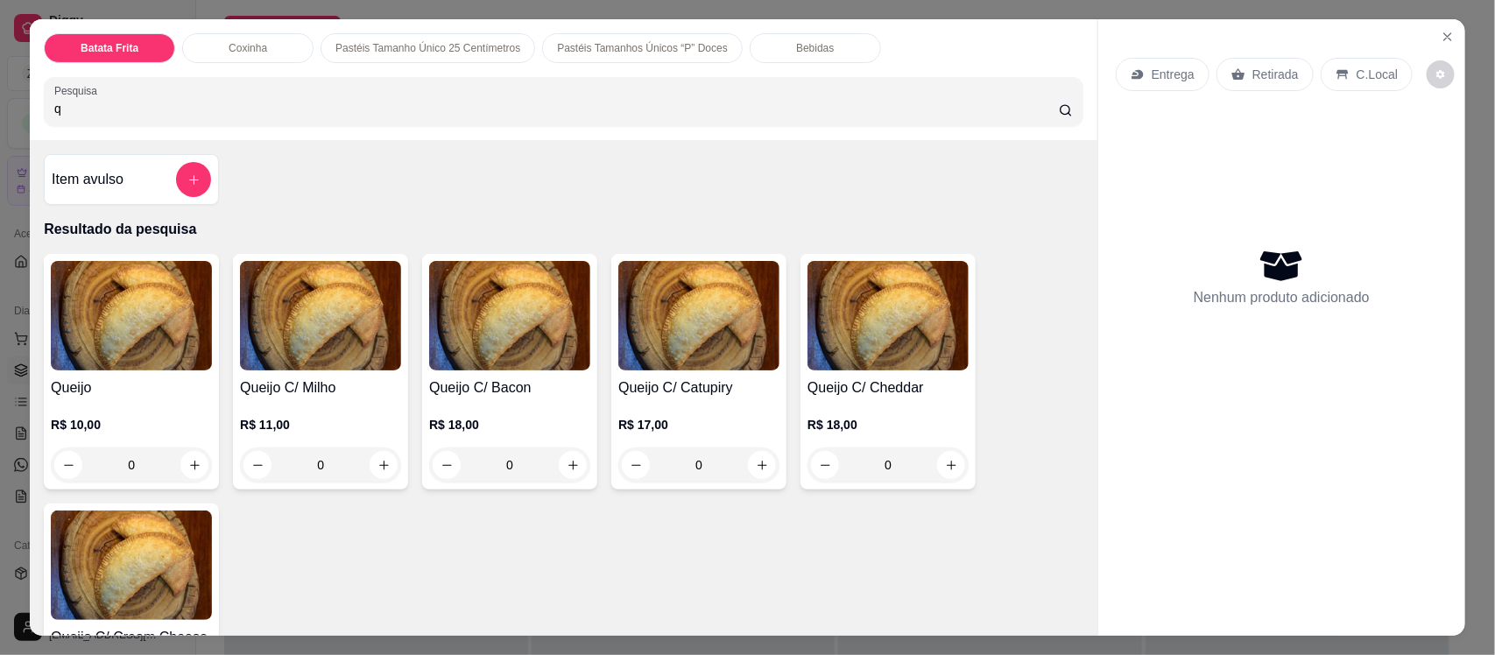
type input "q"
click at [53, 392] on h4 "Queijo" at bounding box center [131, 388] width 161 height 21
click at [334, 373] on div "Queijo C/ Milho R$ 11,00 0" at bounding box center [320, 372] width 175 height 236
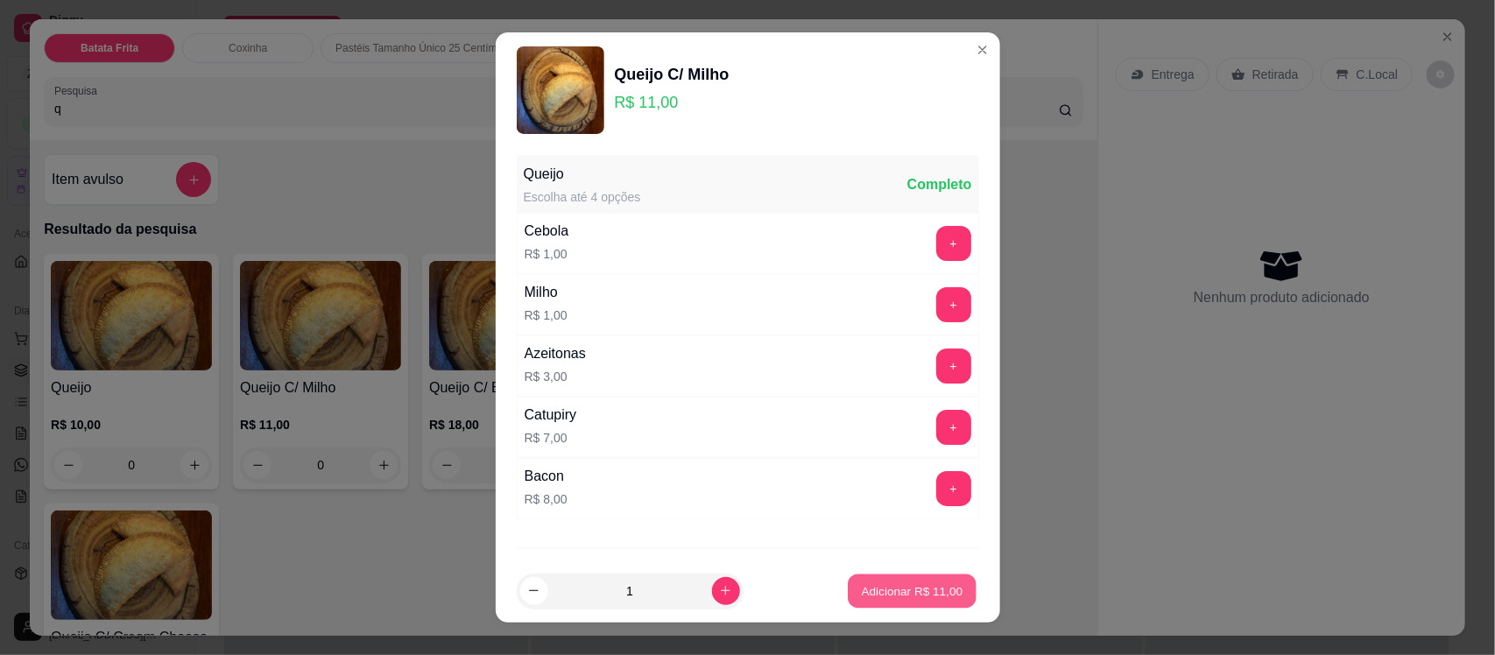
click at [868, 592] on p "Adicionar R$ 11,00" at bounding box center [913, 591] width 102 height 17
type input "1"
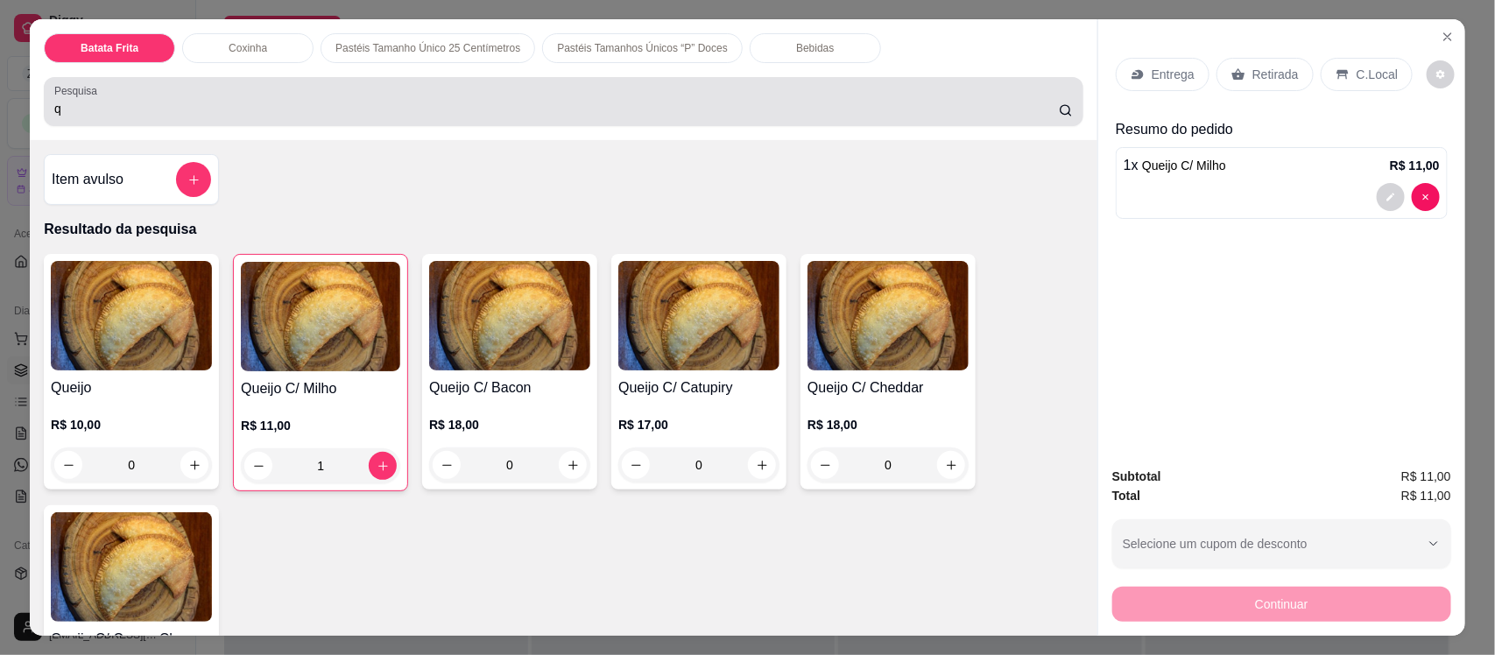
click at [272, 96] on div "q" at bounding box center [563, 101] width 1019 height 35
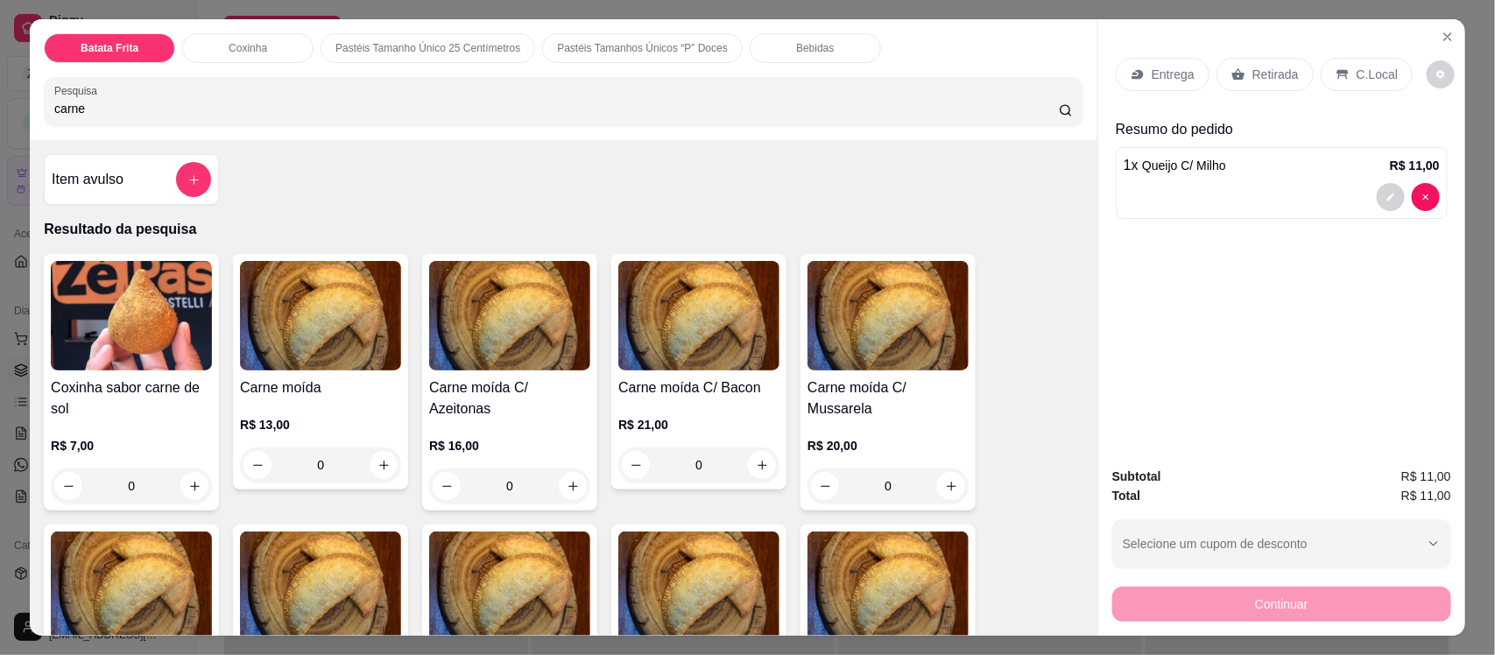
type input "carne"
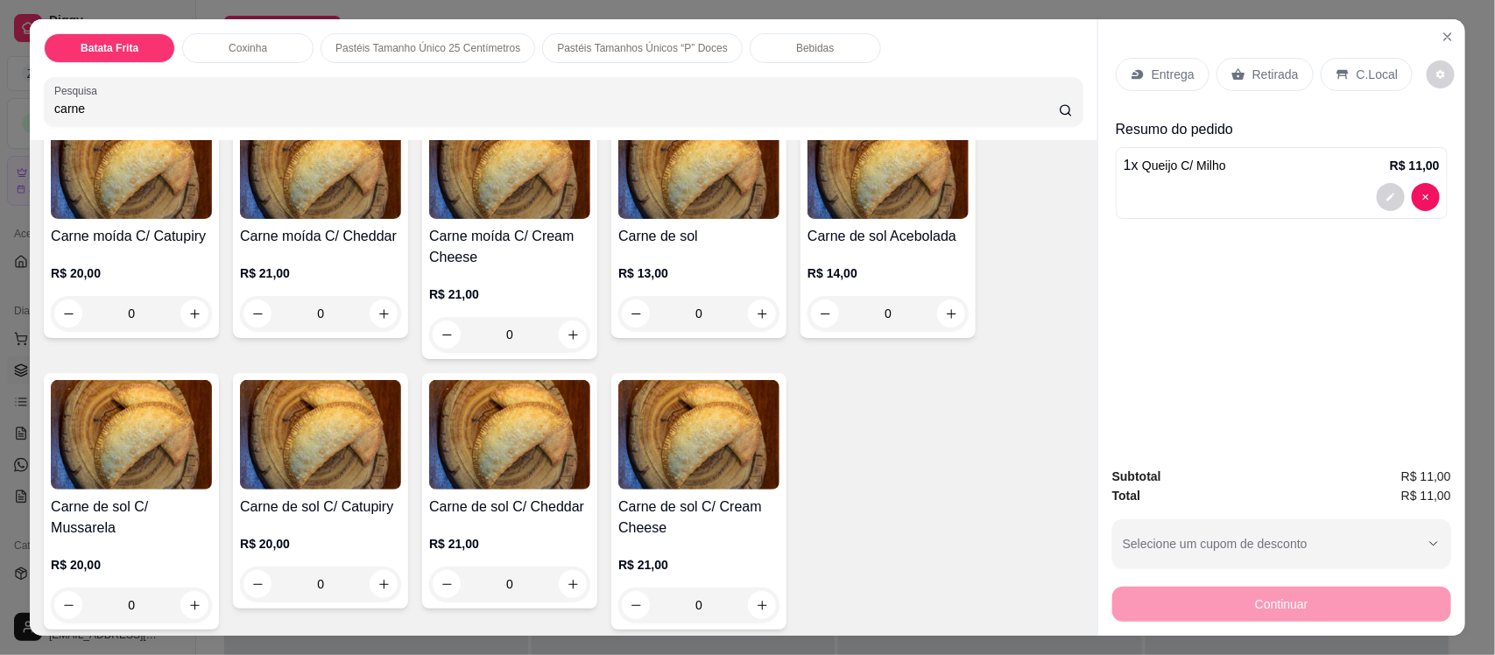
scroll to position [447, 0]
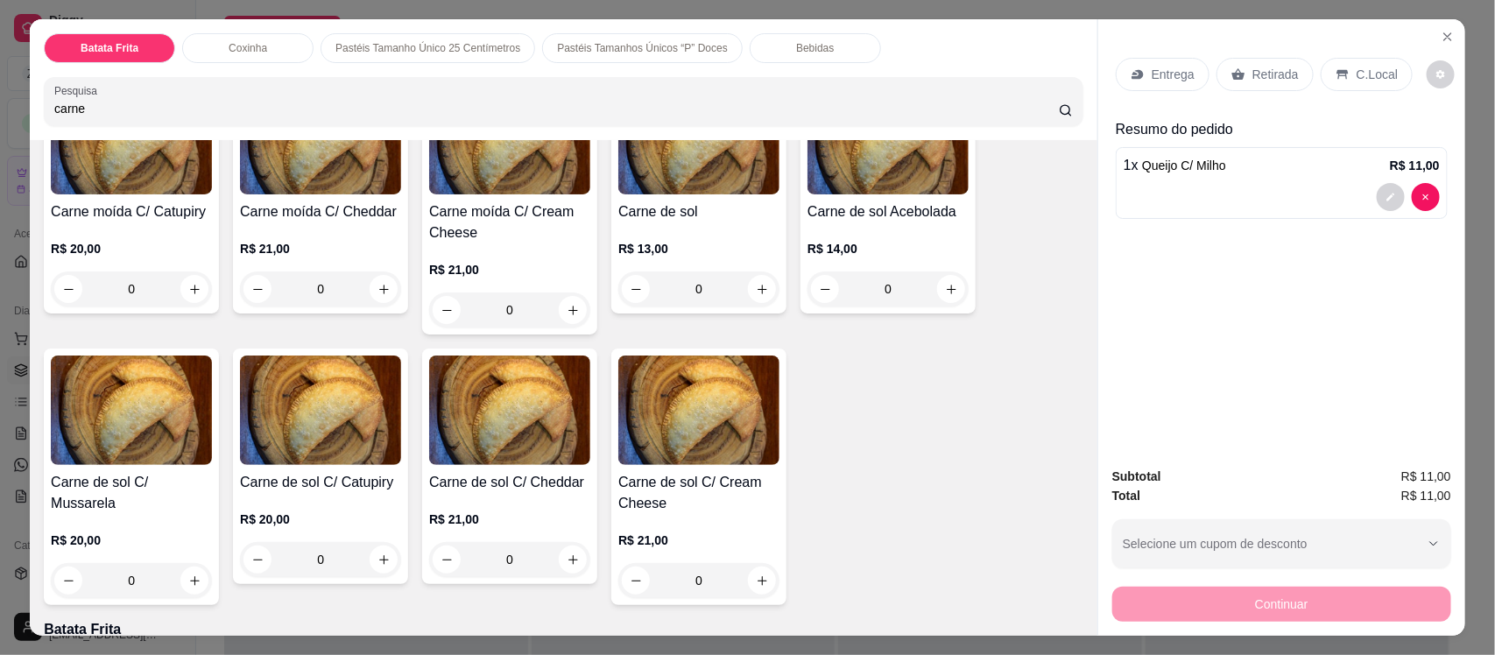
click at [644, 198] on div "Carne de sol R$ 13,00 0" at bounding box center [699, 196] width 175 height 236
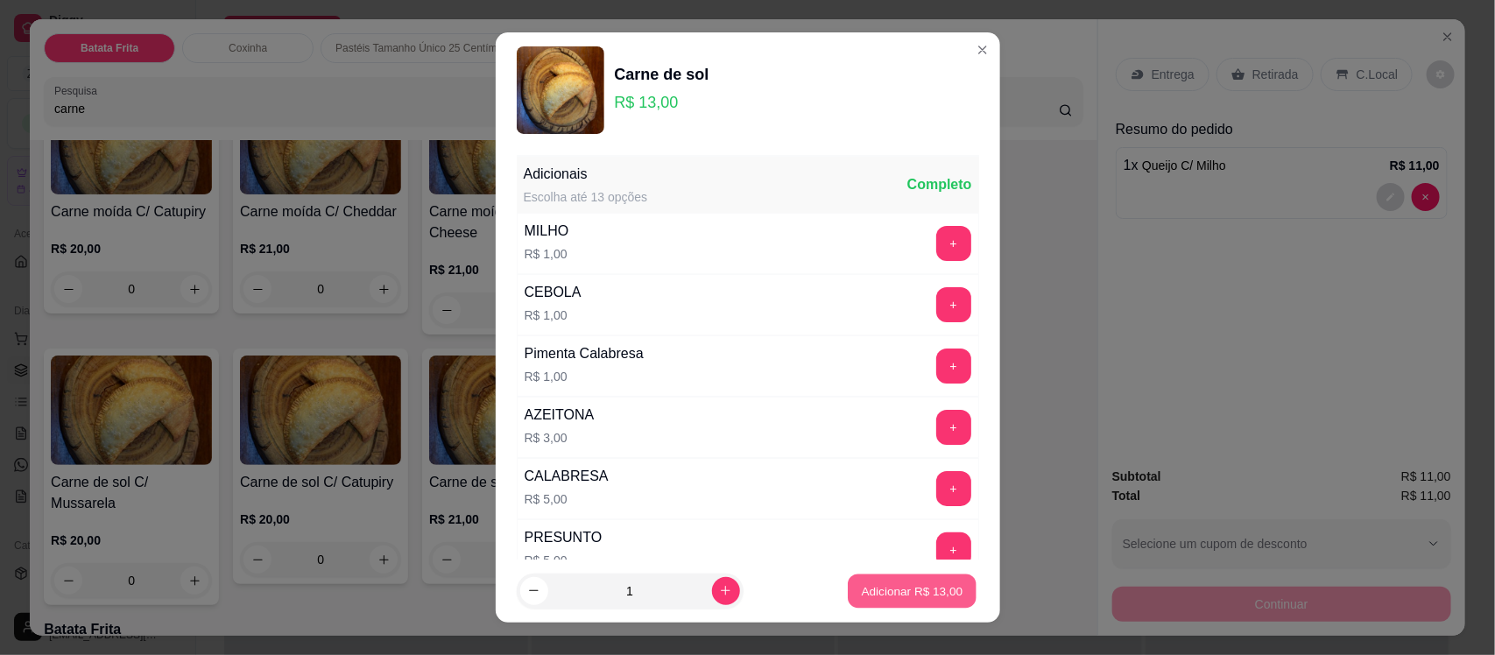
click at [904, 584] on p "Adicionar R$ 13,00" at bounding box center [913, 591] width 102 height 17
type input "1"
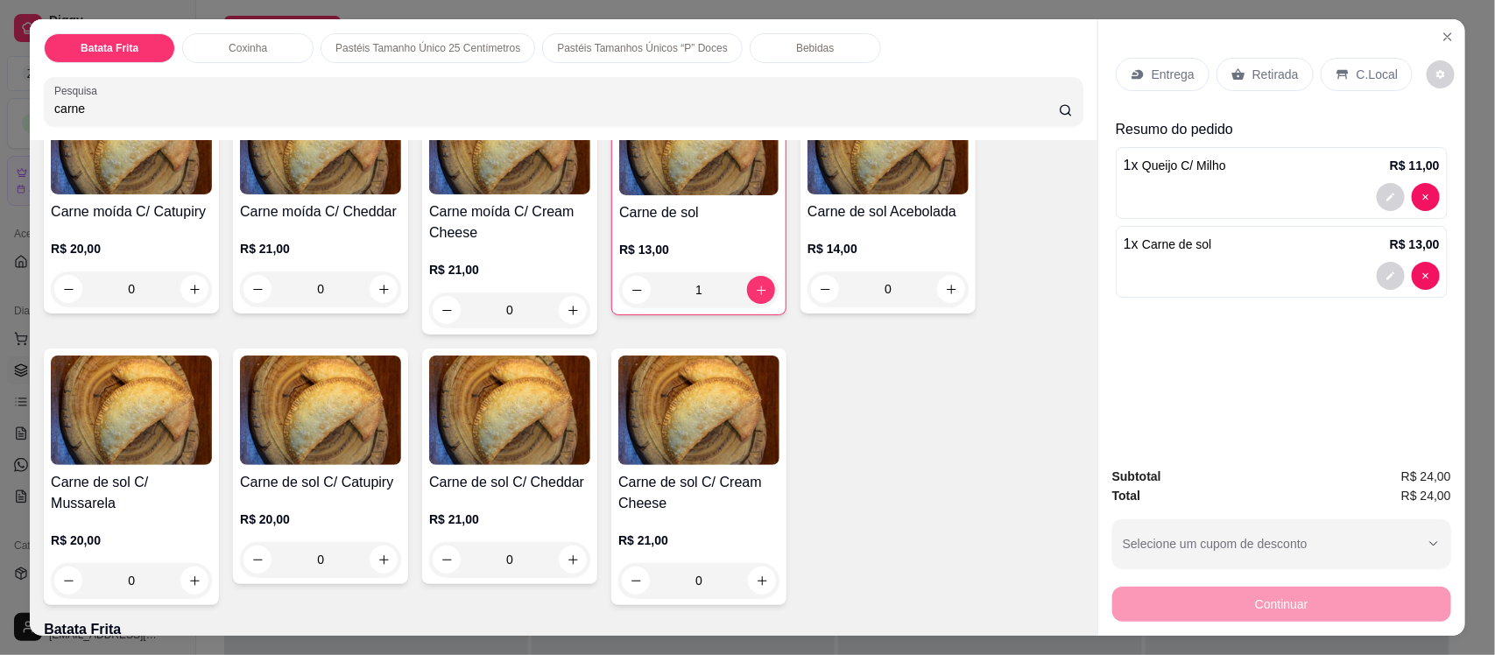
click at [1166, 75] on p "Entrega" at bounding box center [1173, 75] width 43 height 18
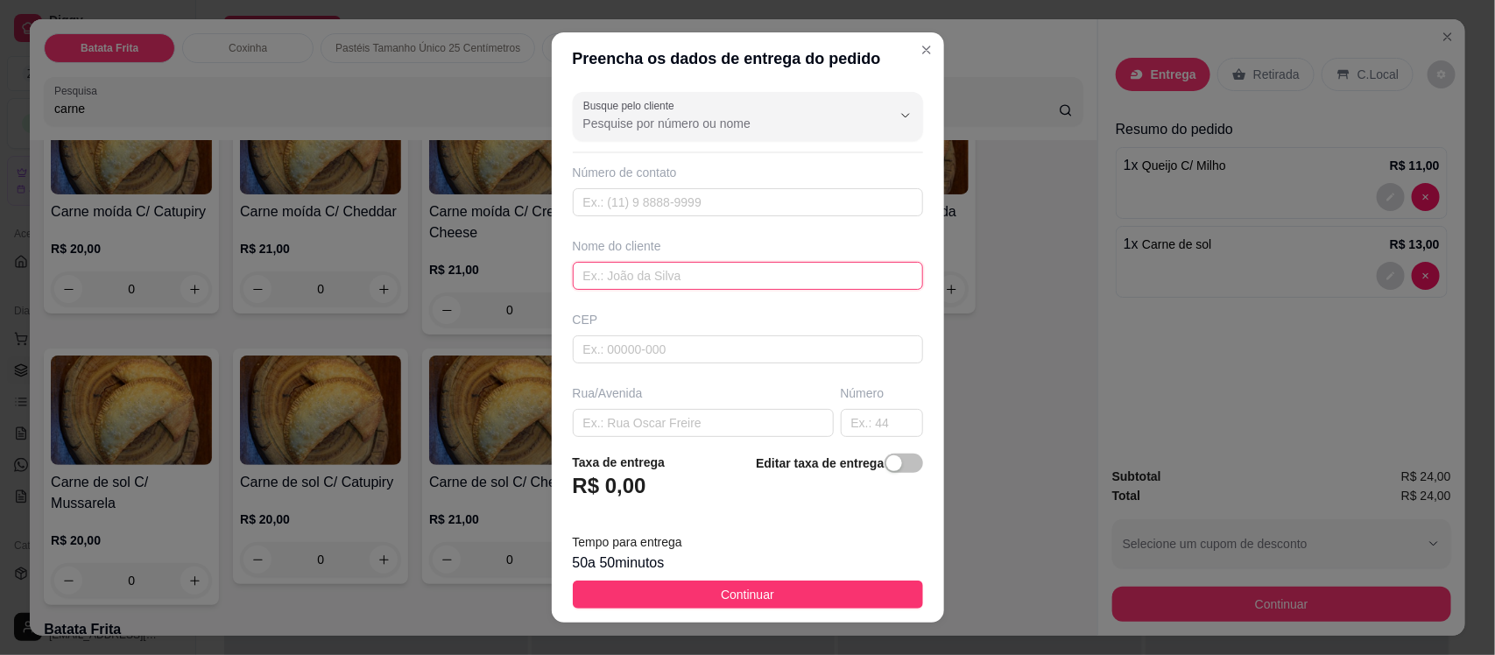
click at [581, 272] on input "text" at bounding box center [748, 276] width 350 height 28
type input "[PERSON_NAME]"
click at [626, 425] on input "text" at bounding box center [703, 423] width 261 height 28
type input "rua padre [PERSON_NAME]"
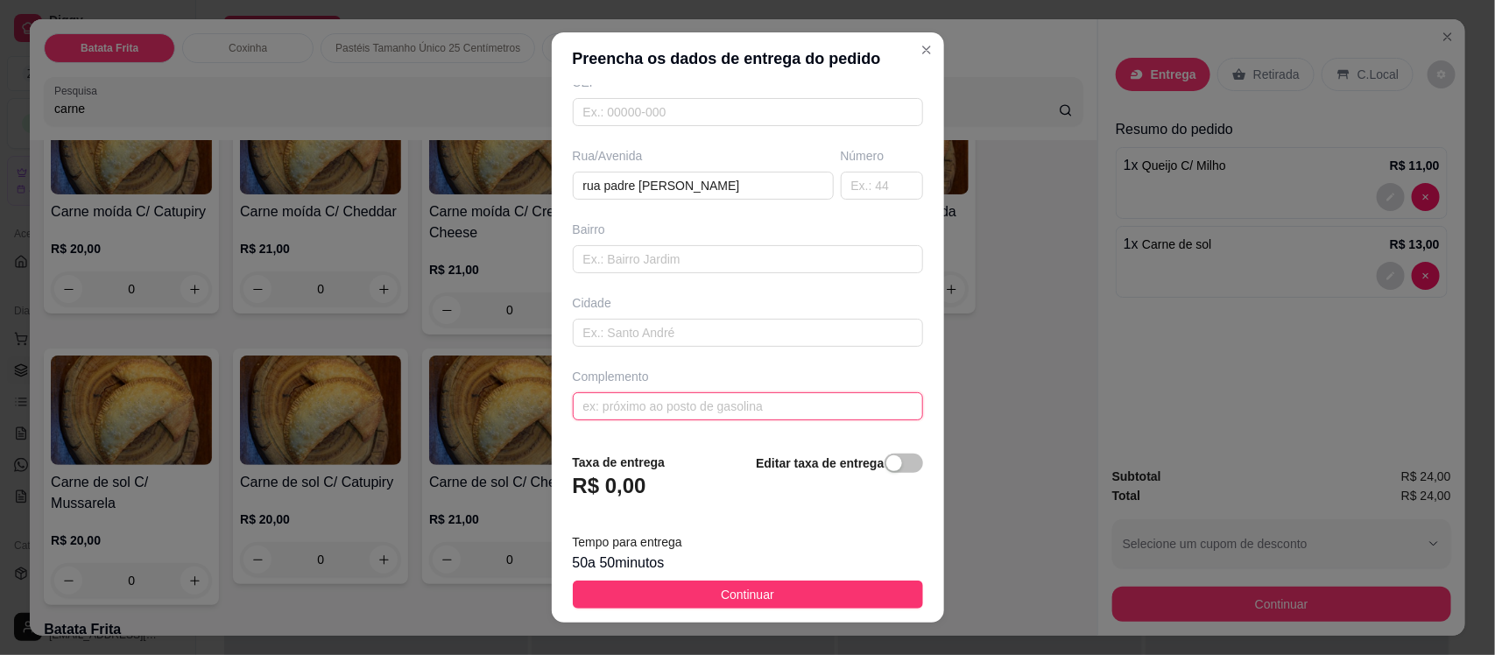
click at [663, 414] on input "text" at bounding box center [748, 406] width 350 height 28
type input "primeiro andar em cima da barbearia freitas em frente a assembleia"
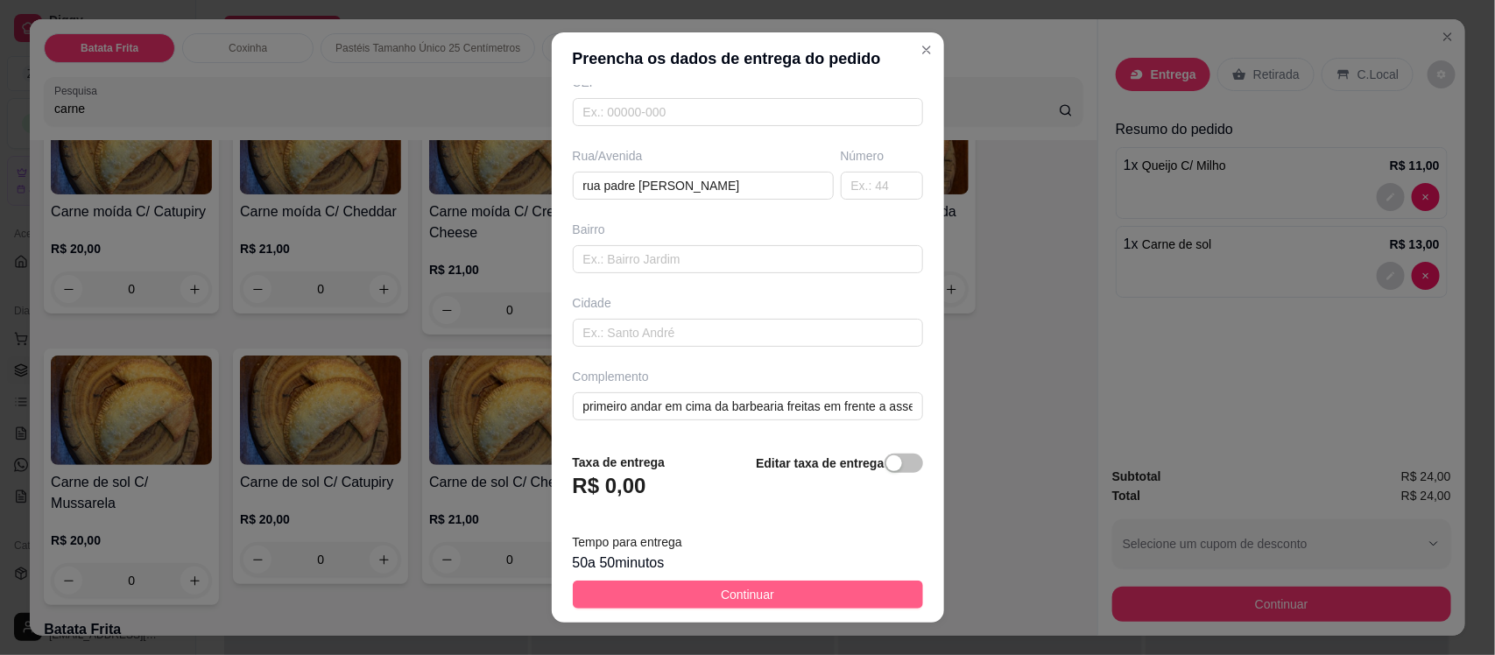
click at [733, 585] on span "Continuar" at bounding box center [747, 594] width 53 height 19
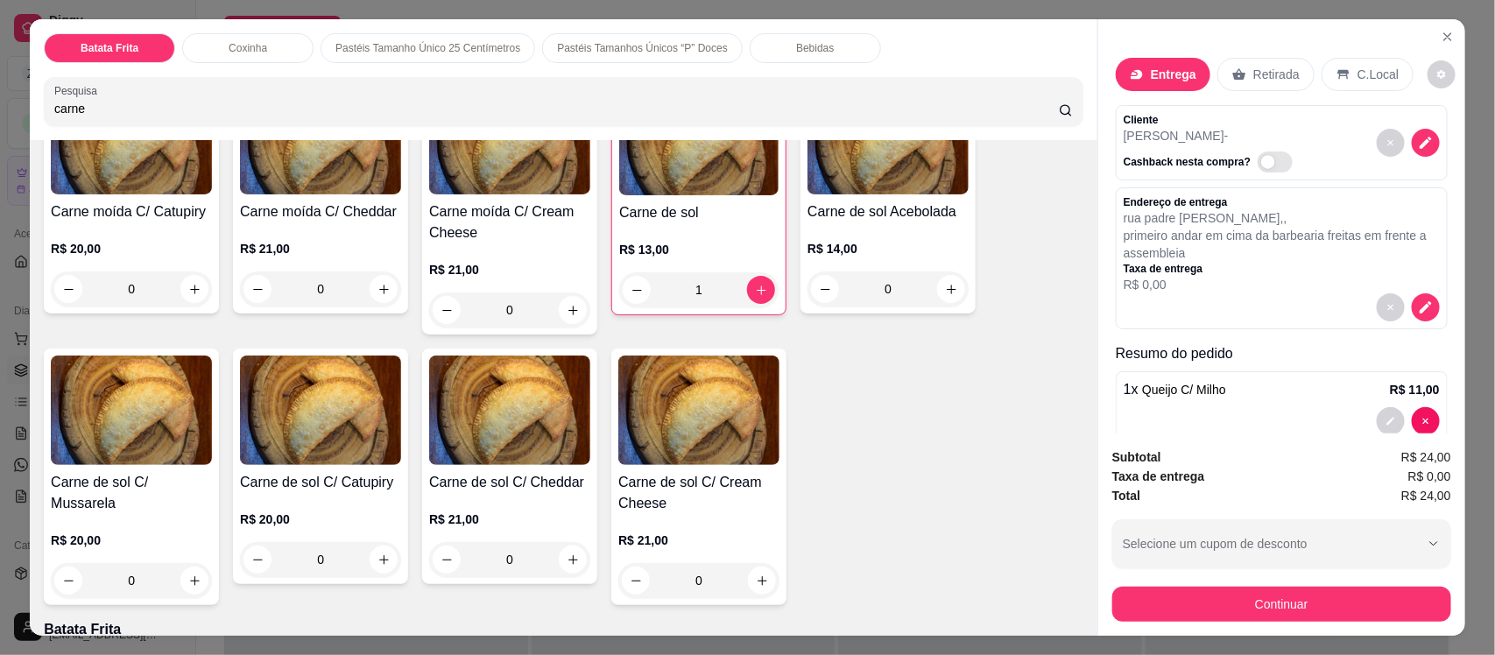
click at [774, 46] on div "Bebidas" at bounding box center [815, 48] width 131 height 30
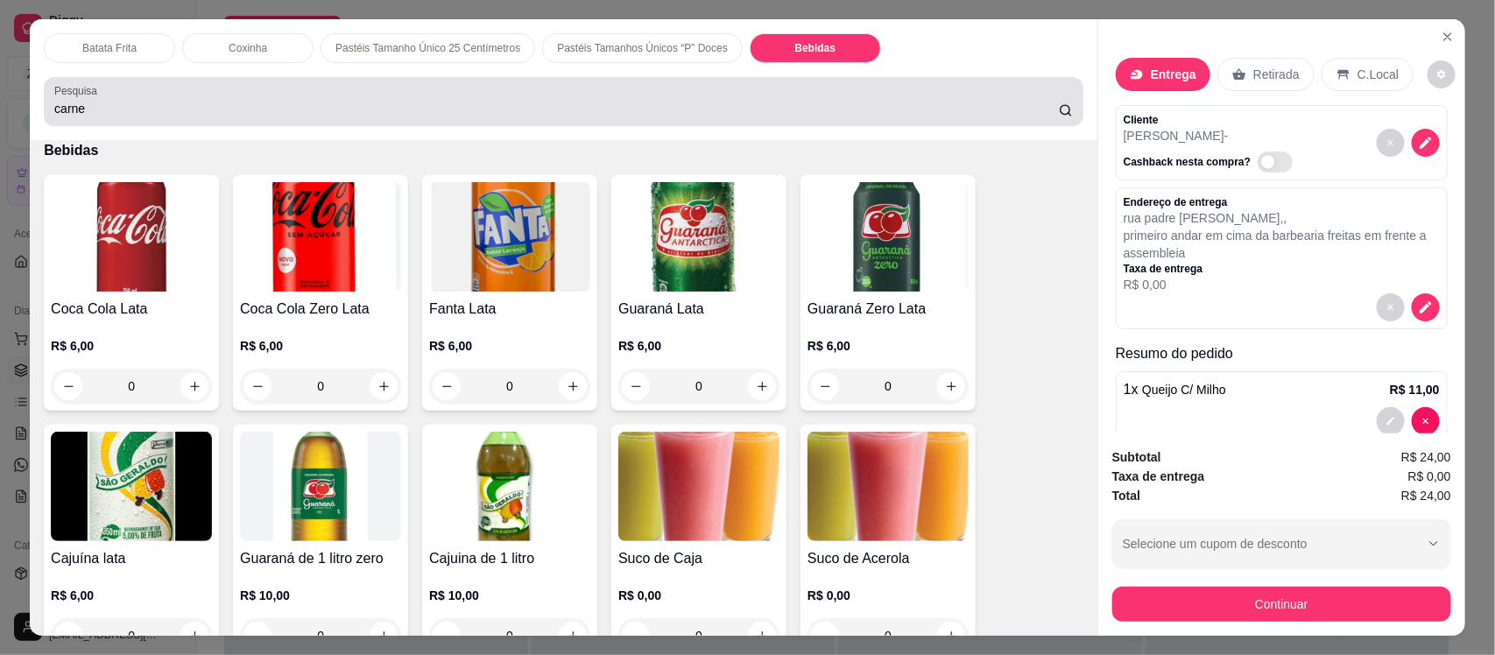
scroll to position [36, 0]
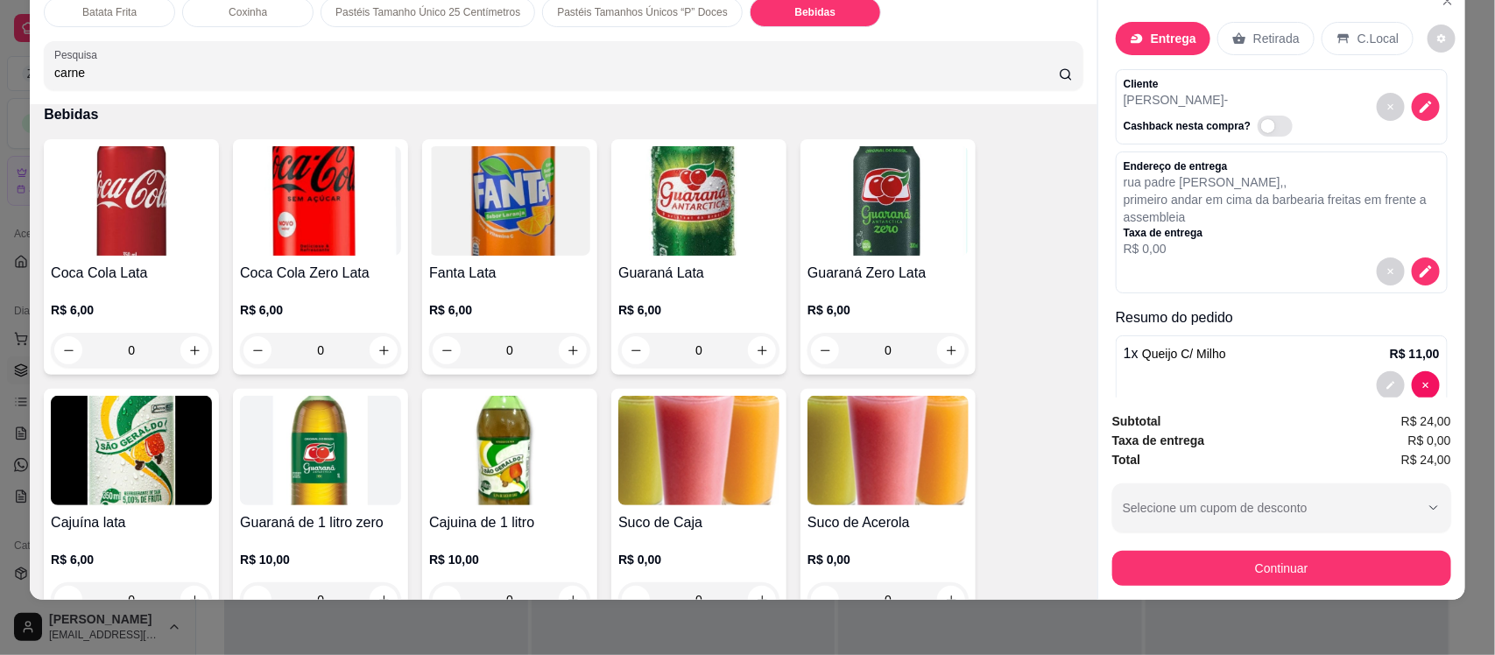
click at [281, 488] on img at bounding box center [320, 451] width 161 height 110
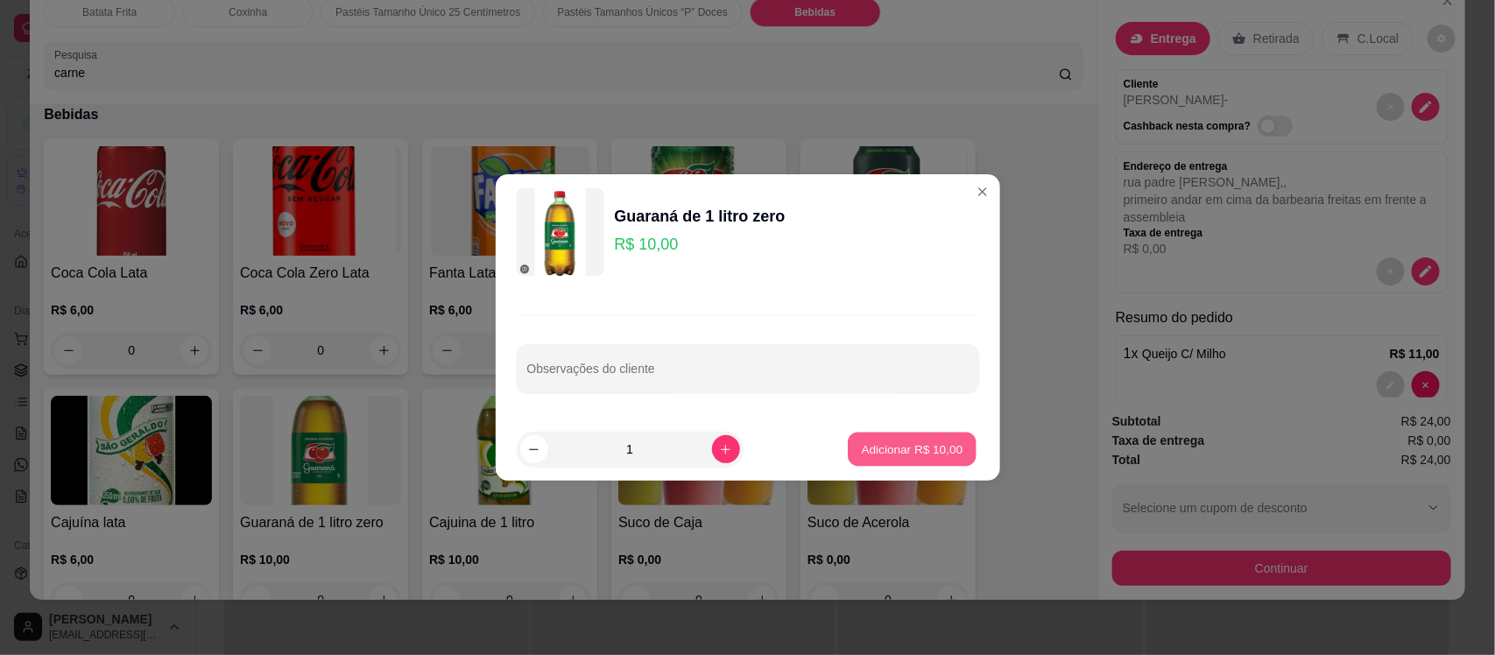
click at [885, 449] on p "Adicionar R$ 10,00" at bounding box center [913, 449] width 102 height 17
type input "1"
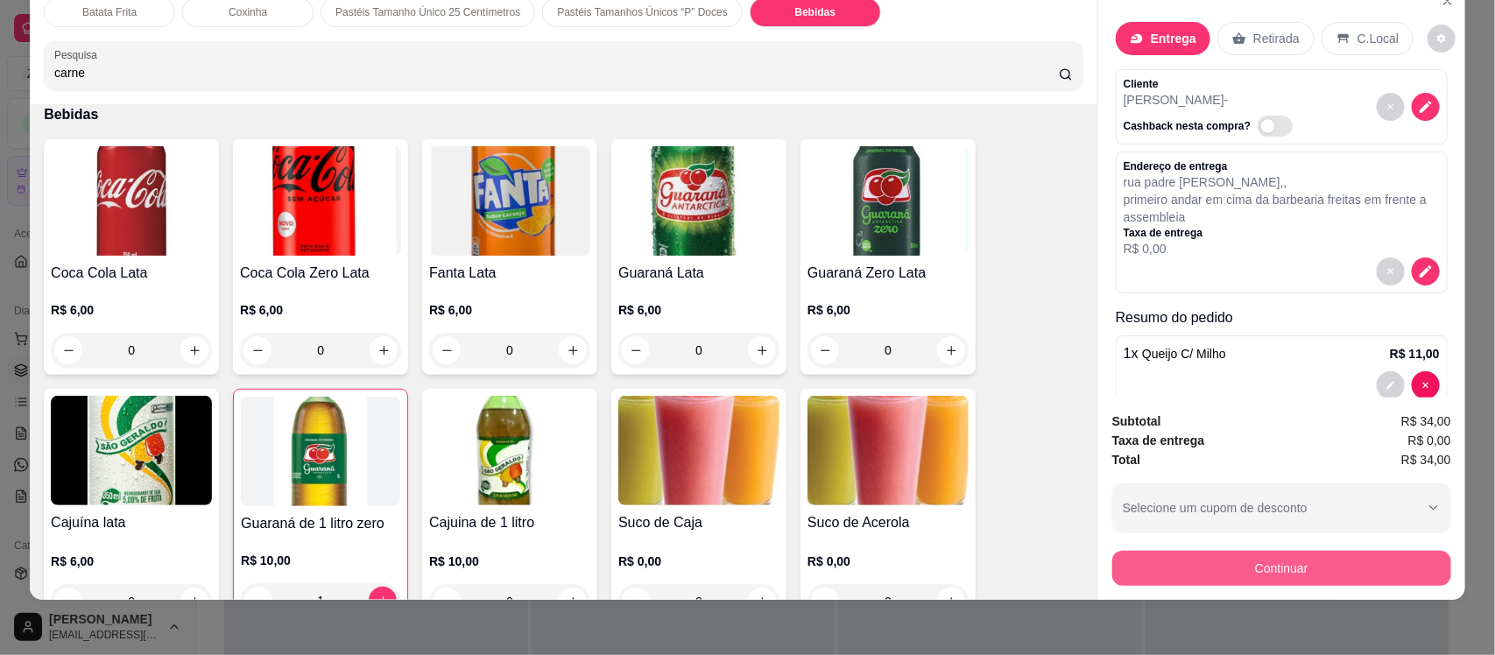
click at [1209, 554] on button "Continuar" at bounding box center [1282, 568] width 339 height 35
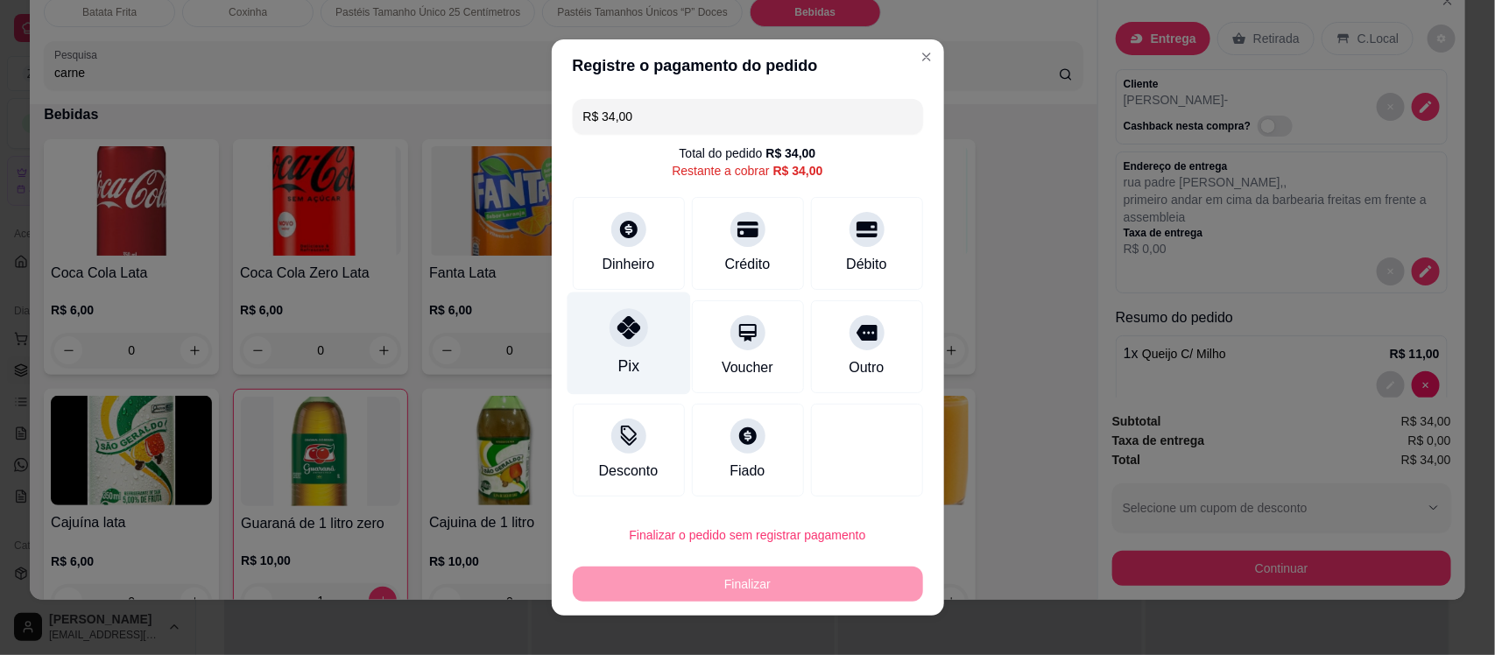
click at [626, 327] on icon at bounding box center [628, 327] width 23 height 23
type input "R$ 0,00"
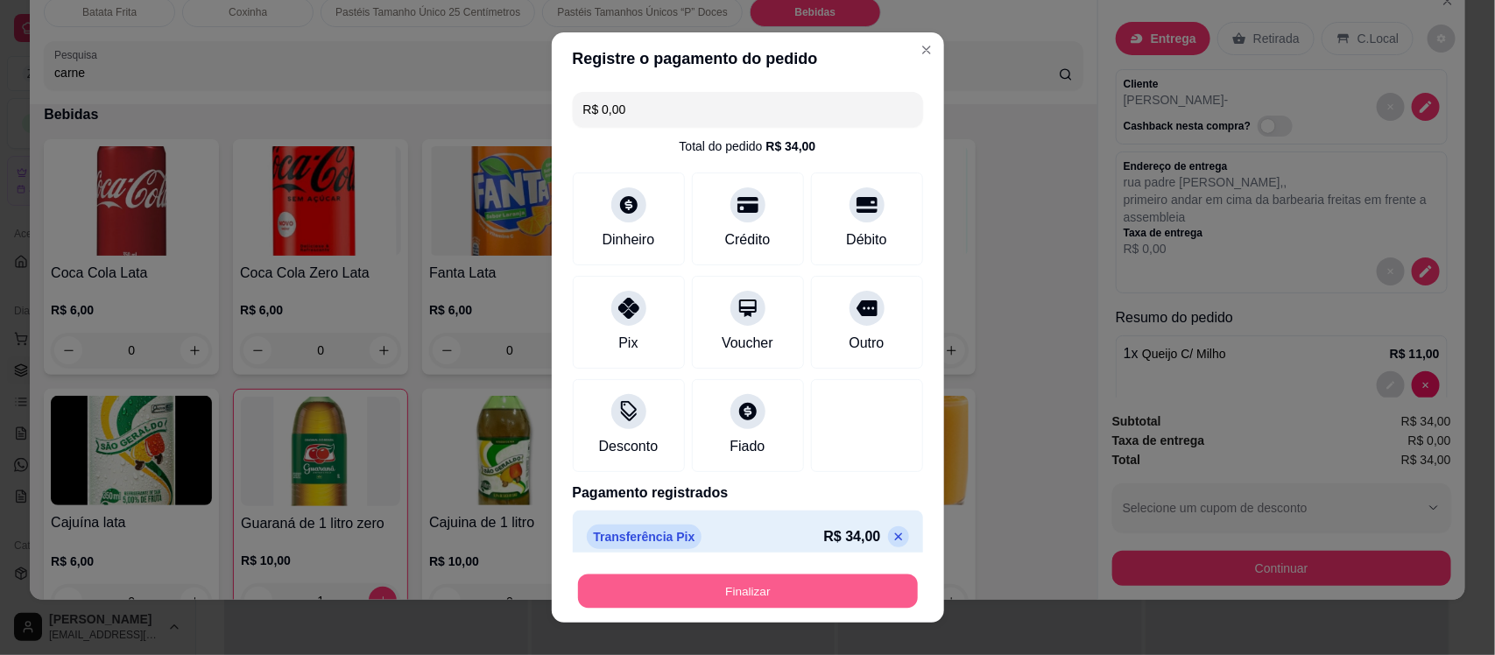
click at [725, 593] on button "Finalizar" at bounding box center [748, 591] width 340 height 34
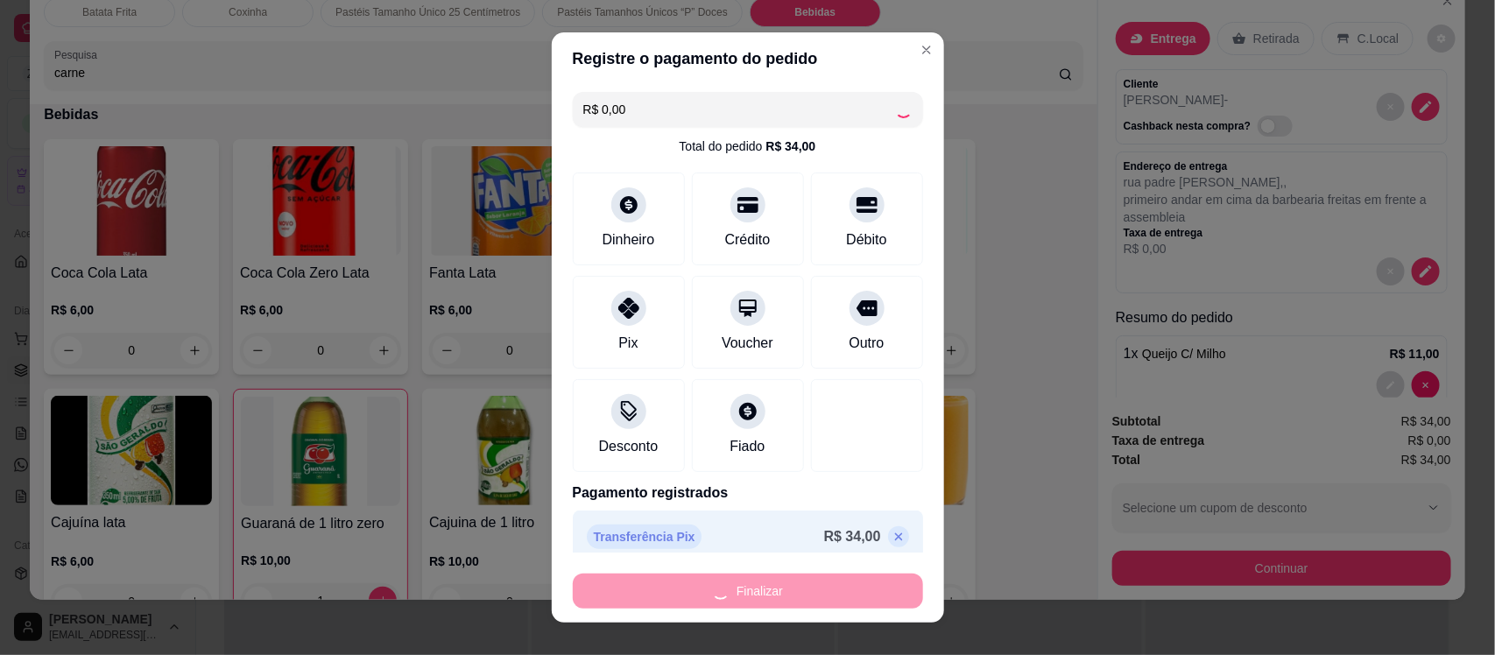
type input "0"
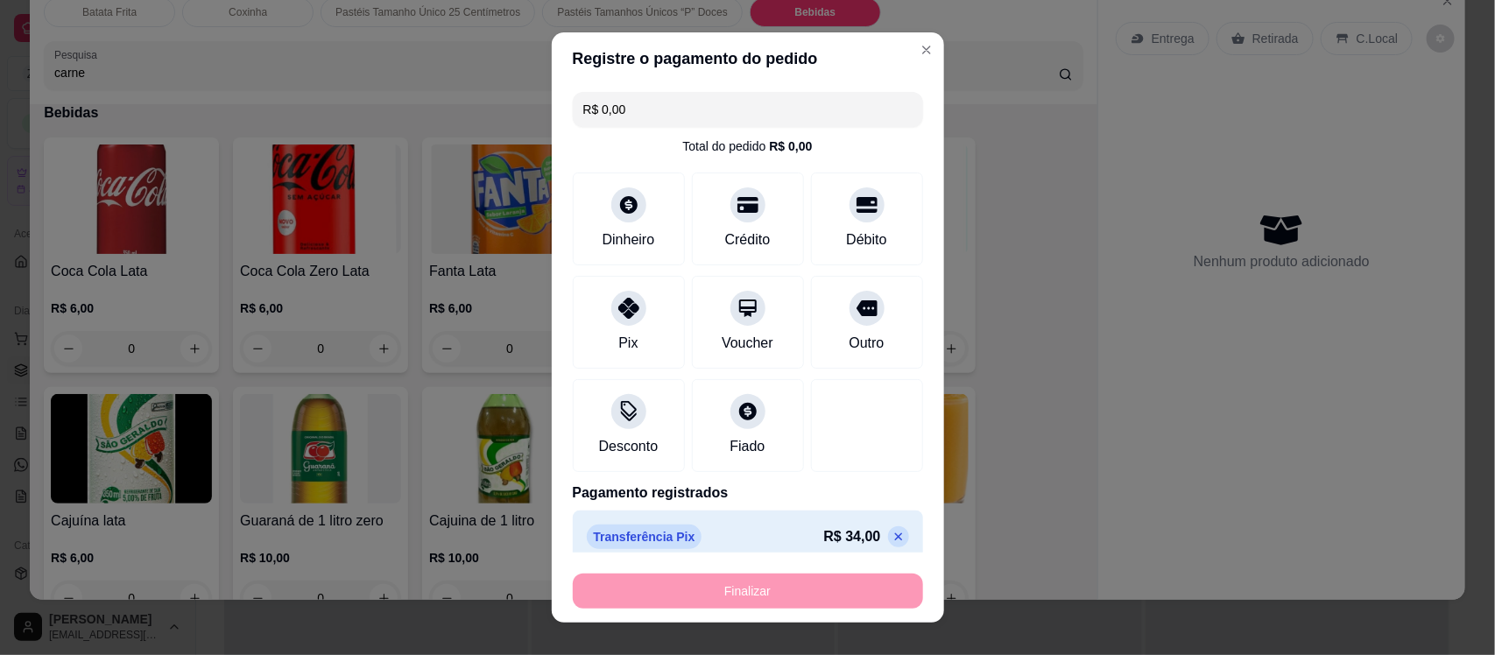
type input "-R$ 34,00"
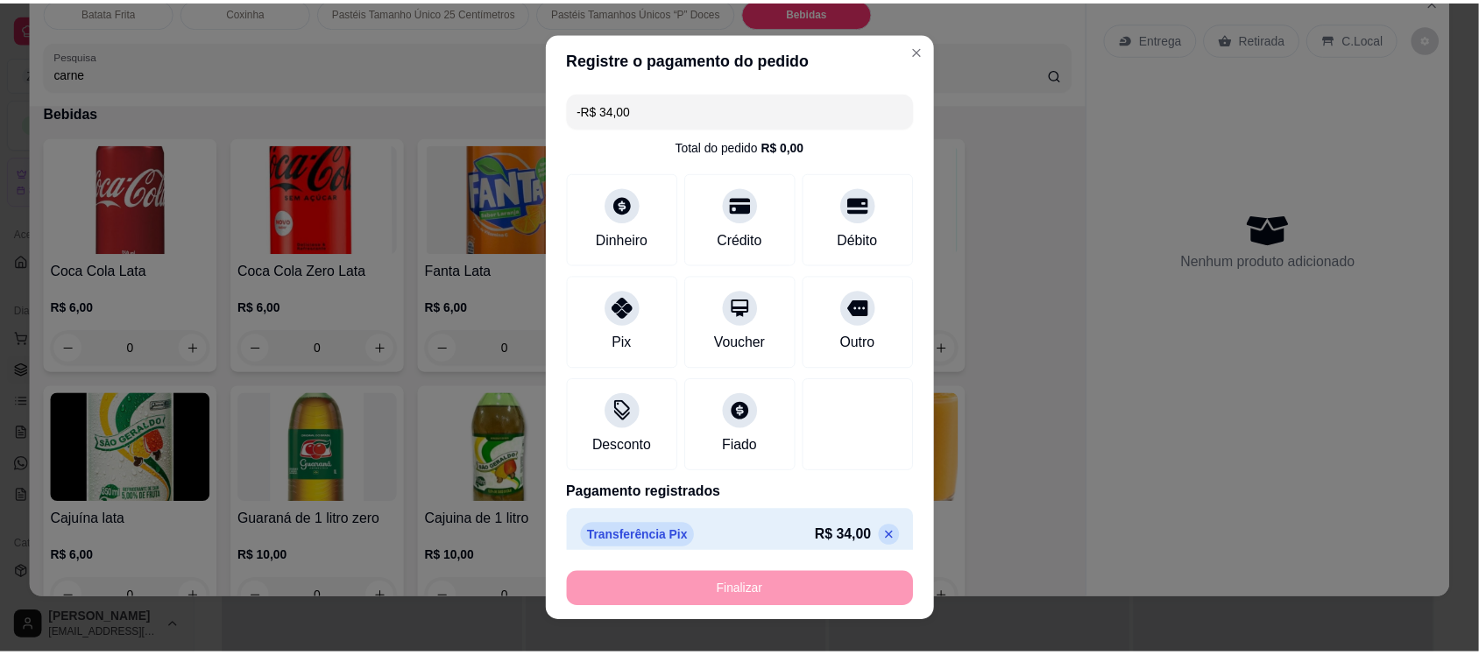
scroll to position [4210, 0]
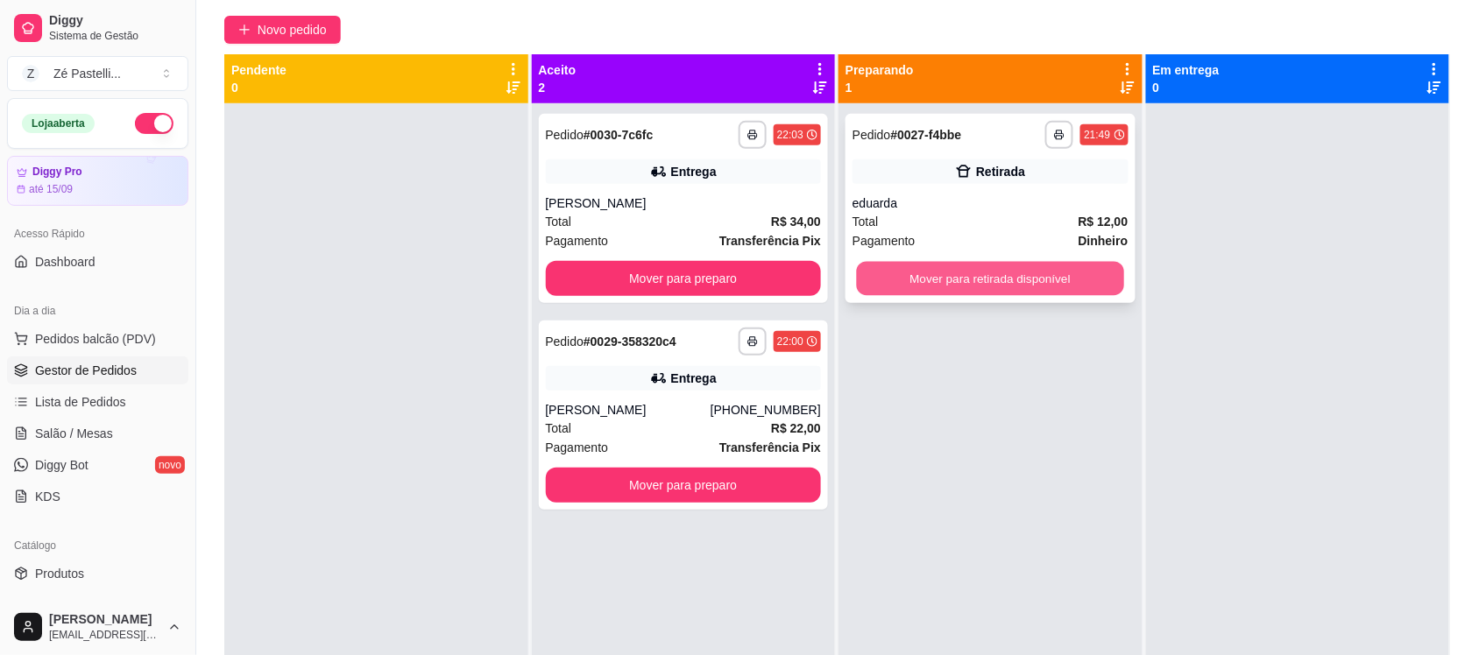
click at [909, 283] on button "Mover para retirada disponível" at bounding box center [990, 279] width 267 height 34
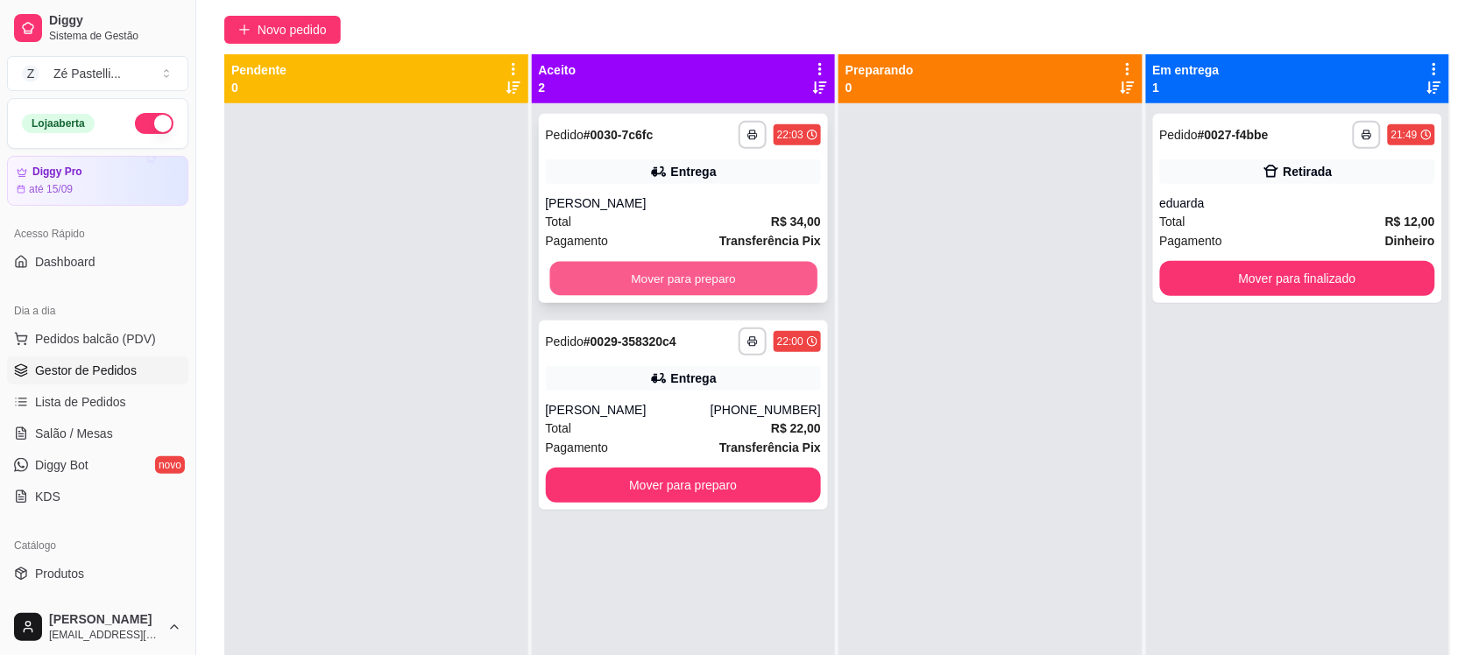
click at [651, 276] on button "Mover para preparo" at bounding box center [682, 279] width 267 height 34
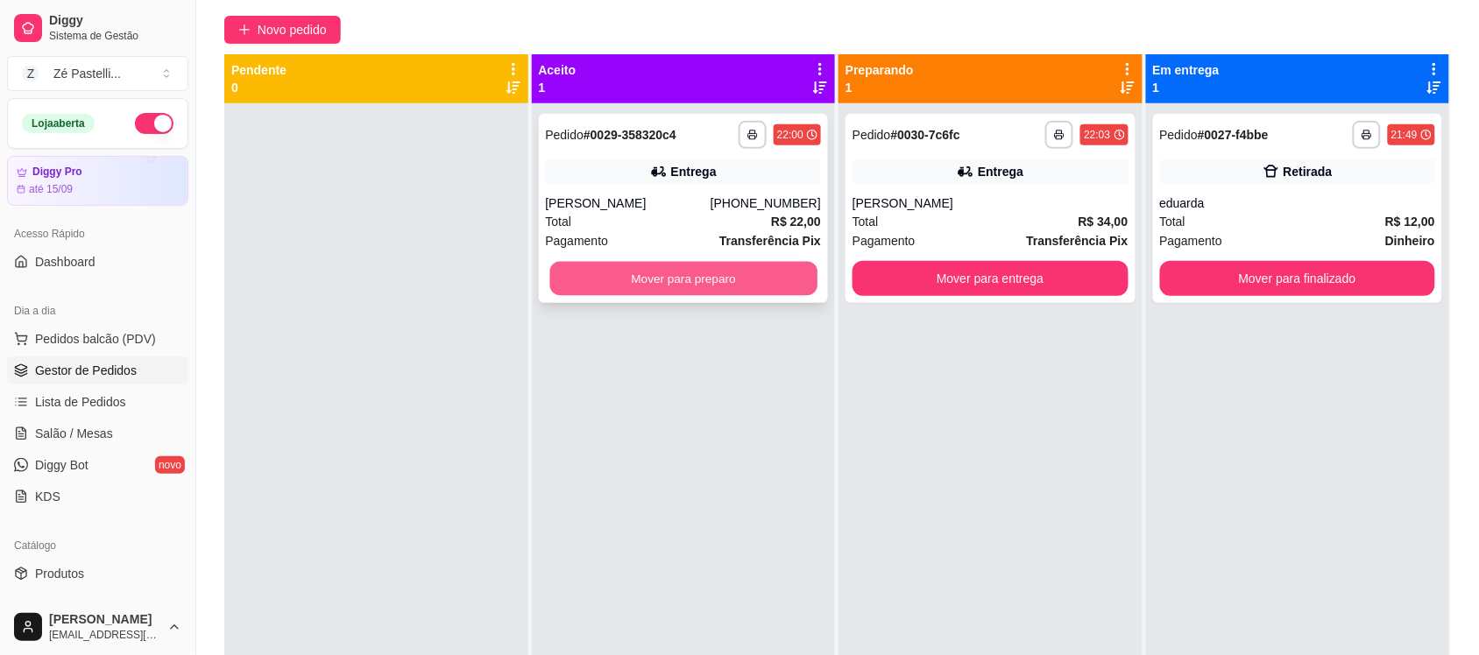
click at [718, 294] on button "Mover para preparo" at bounding box center [682, 279] width 267 height 34
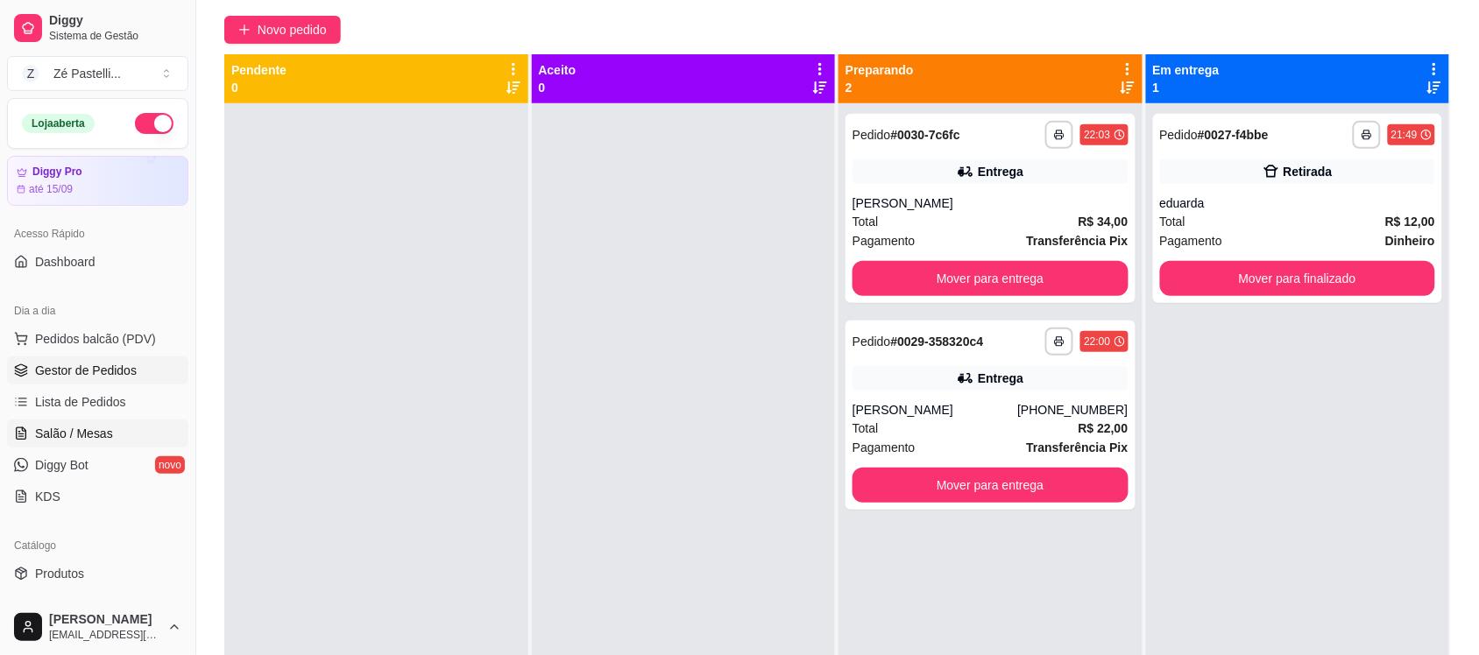
click at [75, 422] on link "Salão / Mesas" at bounding box center [97, 434] width 181 height 28
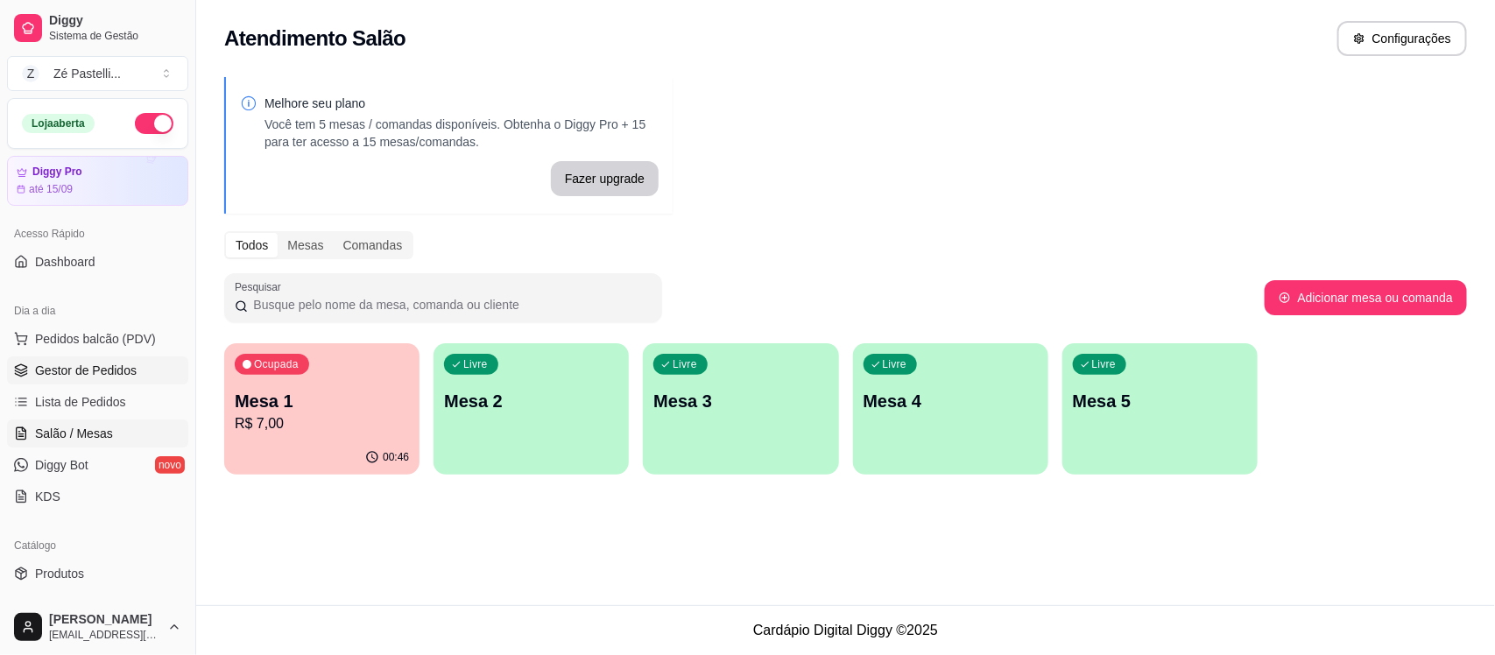
click at [62, 368] on span "Gestor de Pedidos" at bounding box center [86, 371] width 102 height 18
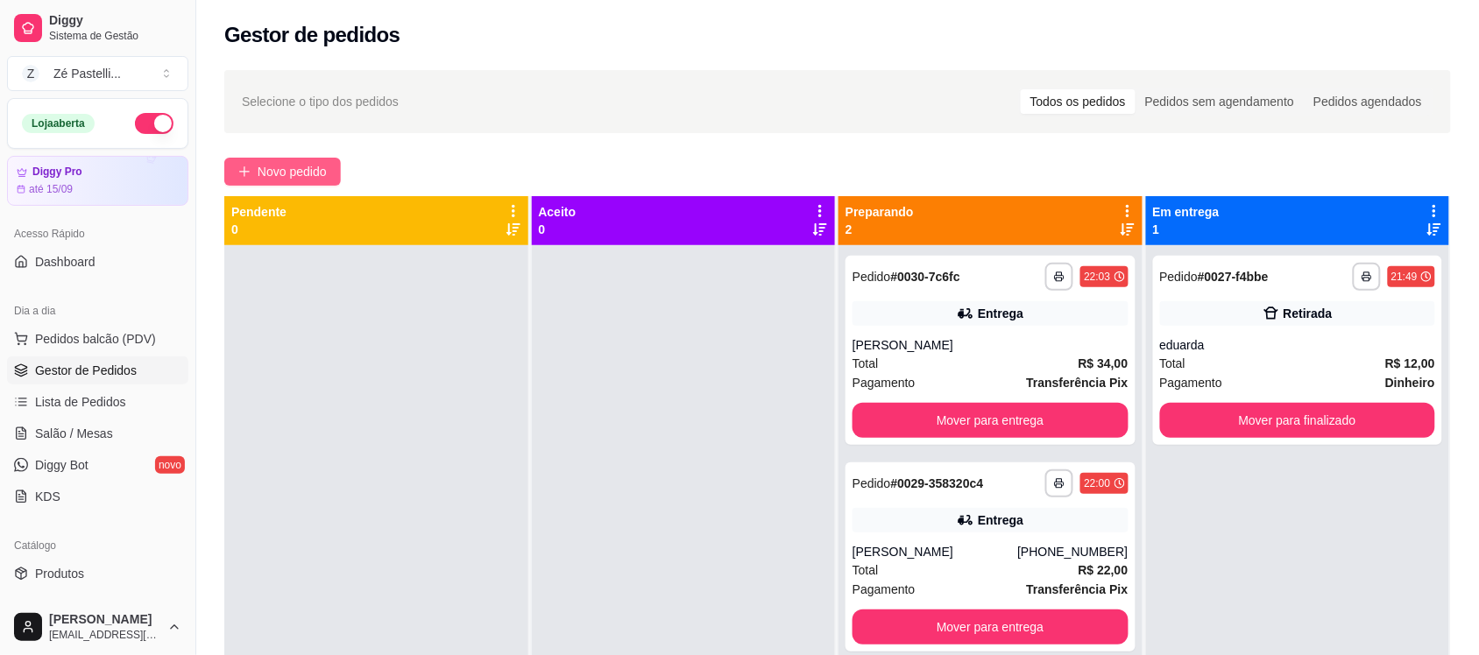
click at [280, 175] on span "Novo pedido" at bounding box center [292, 171] width 69 height 19
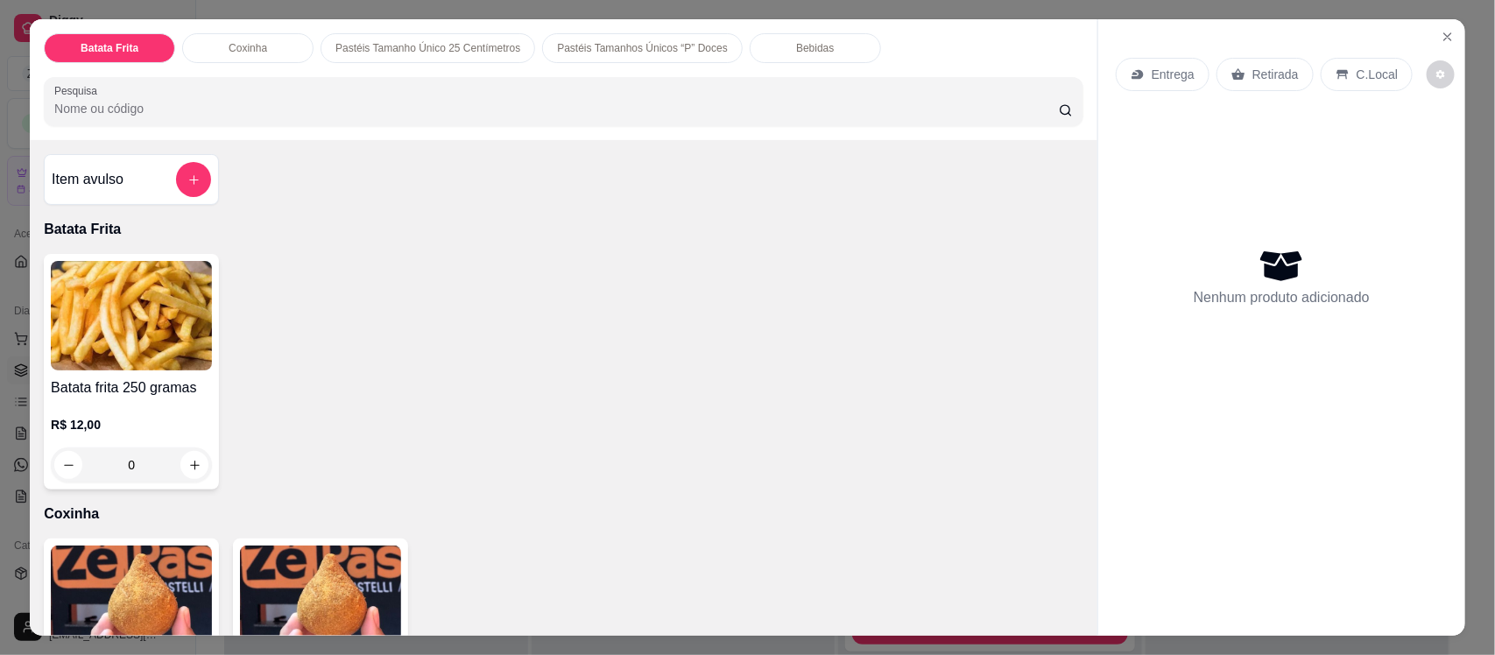
click at [768, 48] on div "Bebidas" at bounding box center [815, 48] width 131 height 30
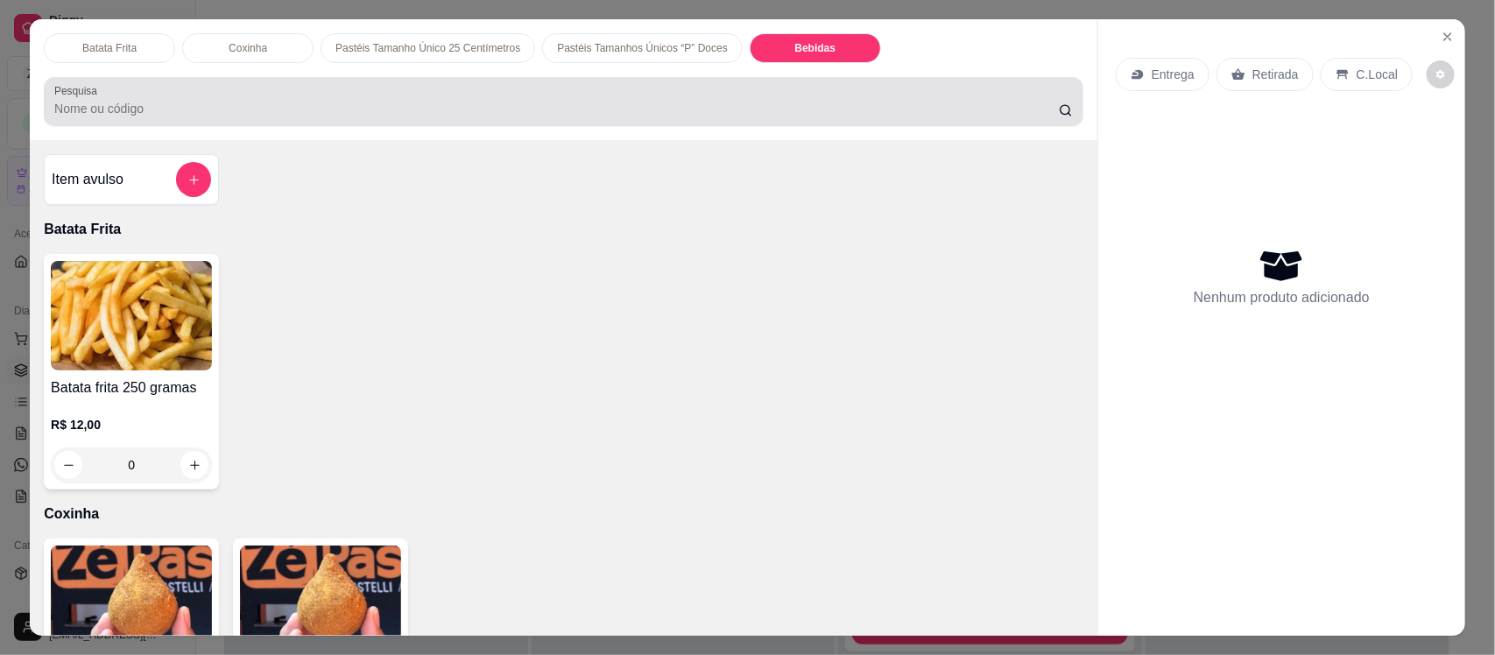
scroll to position [36, 0]
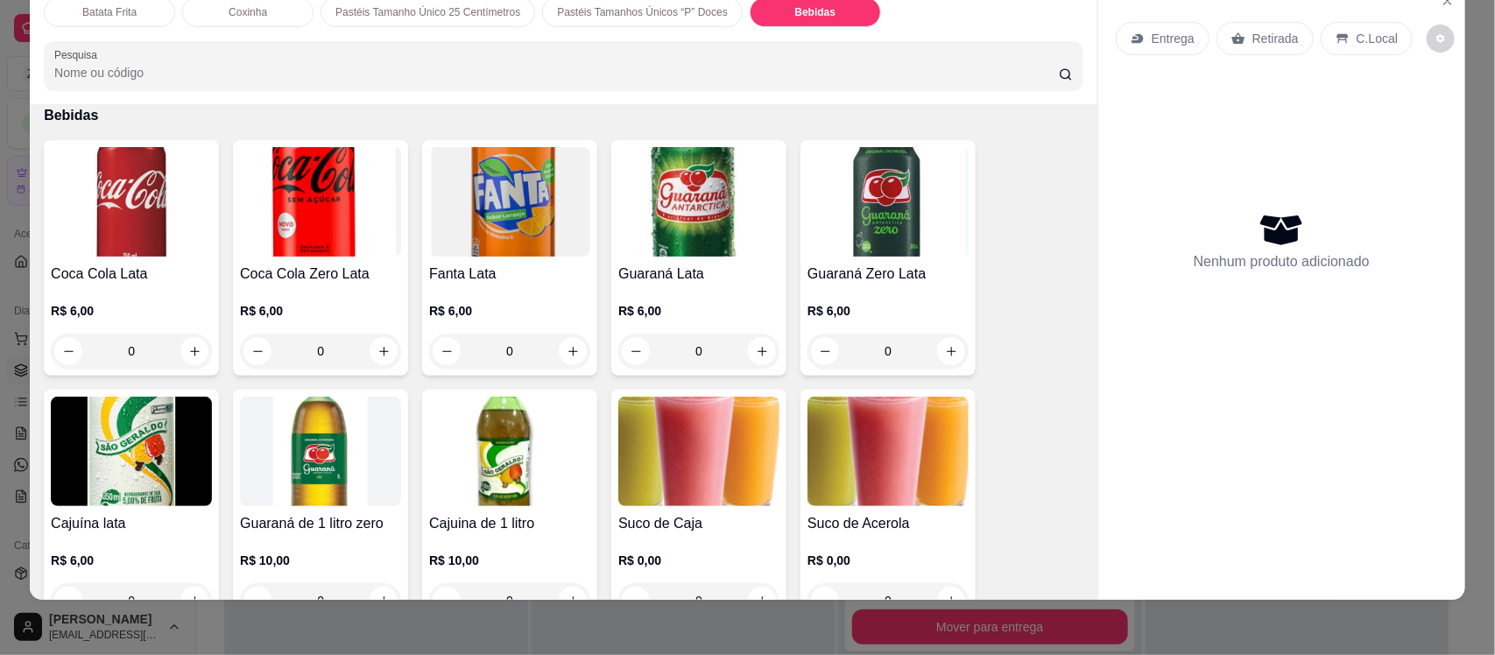
click at [114, 265] on h4 "Coca Cola Lata" at bounding box center [131, 274] width 161 height 21
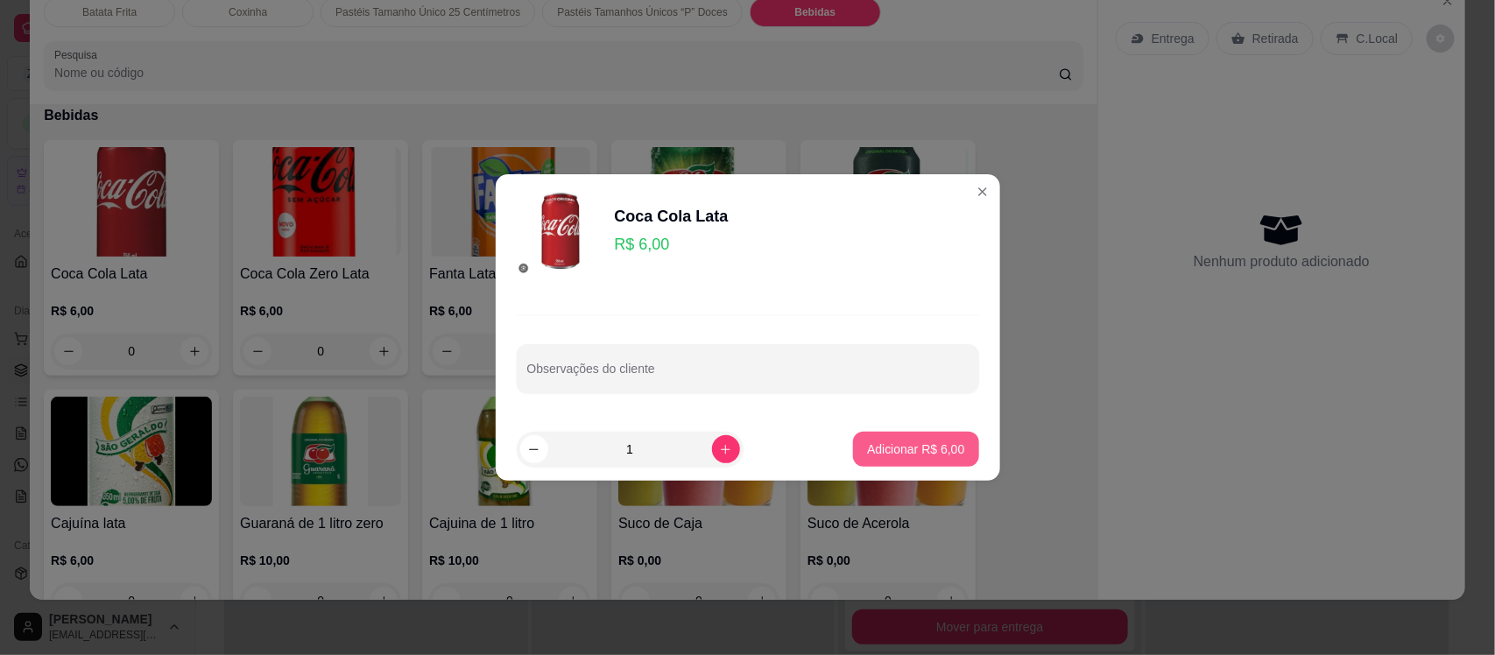
click at [881, 447] on p "Adicionar R$ 6,00" at bounding box center [915, 450] width 97 height 18
type input "1"
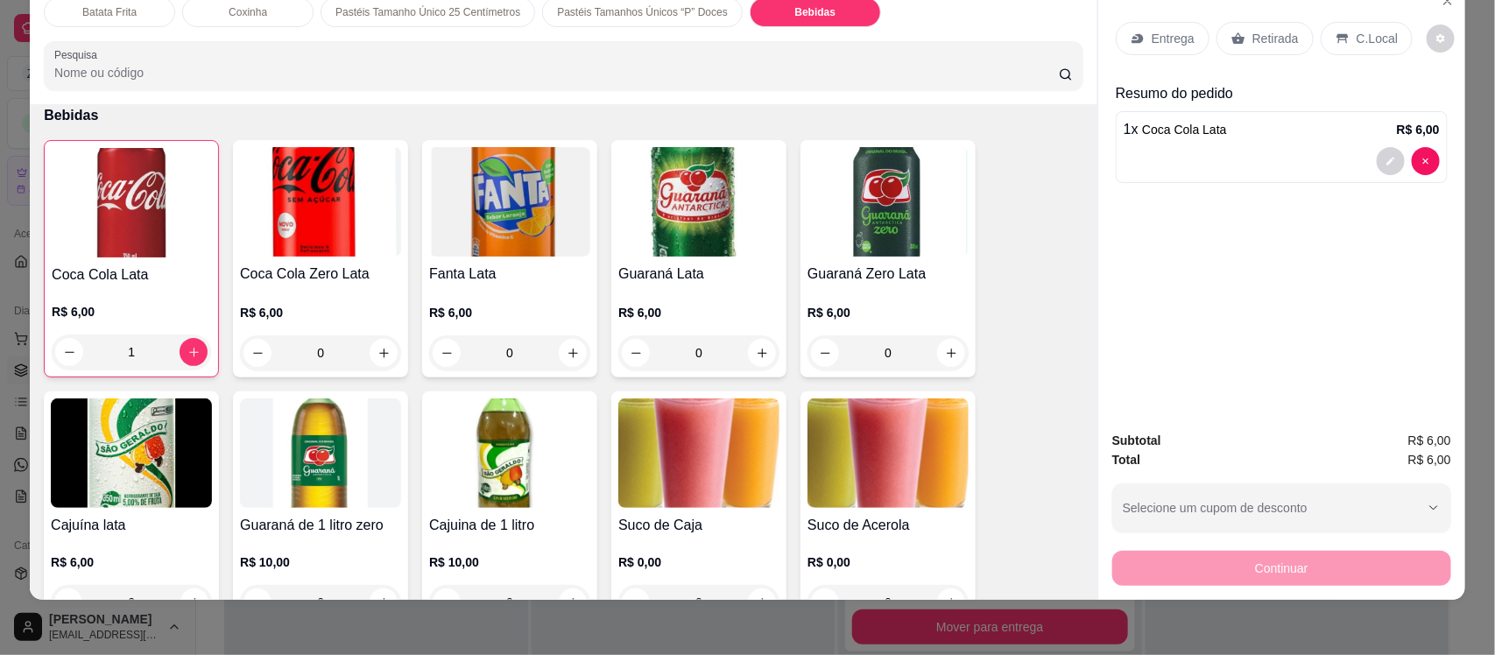
click at [1357, 39] on p "C.Local" at bounding box center [1377, 39] width 41 height 18
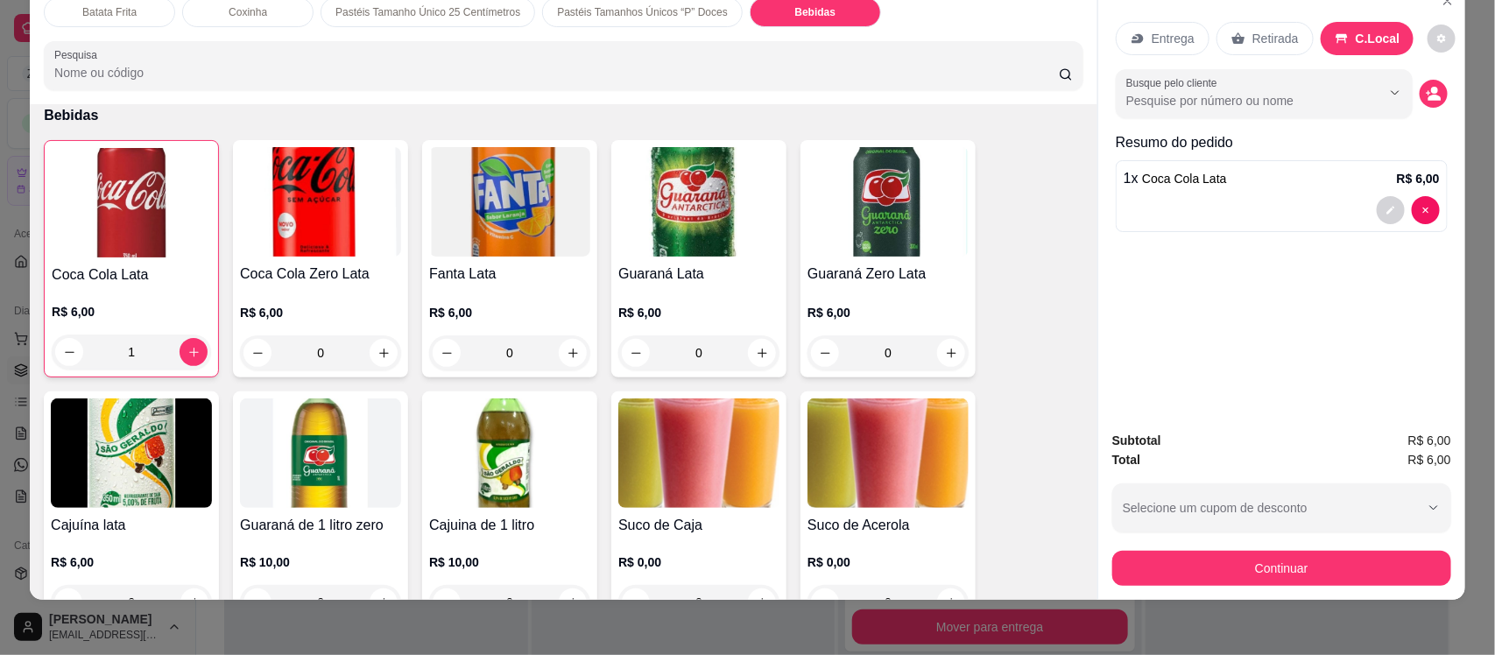
click at [1184, 548] on div "Continuar" at bounding box center [1282, 566] width 339 height 39
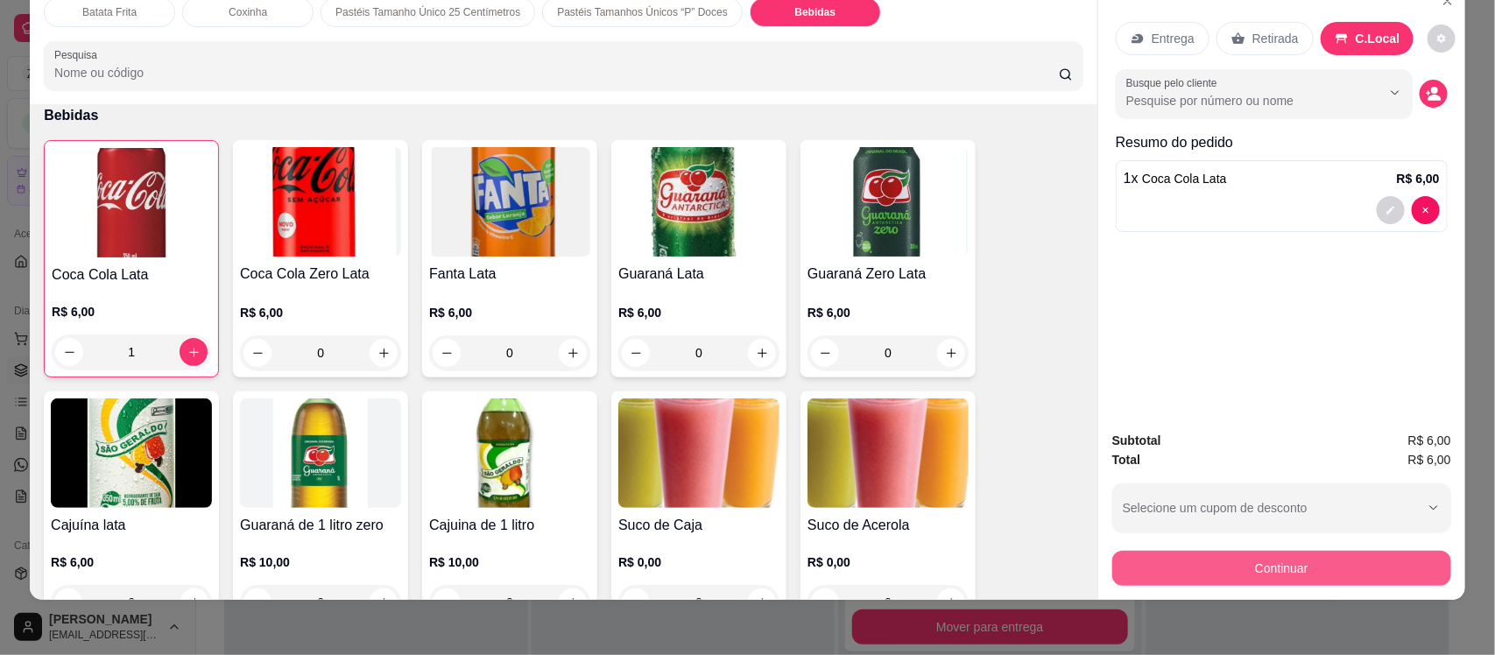
click at [1213, 569] on button "Continuar" at bounding box center [1282, 568] width 339 height 35
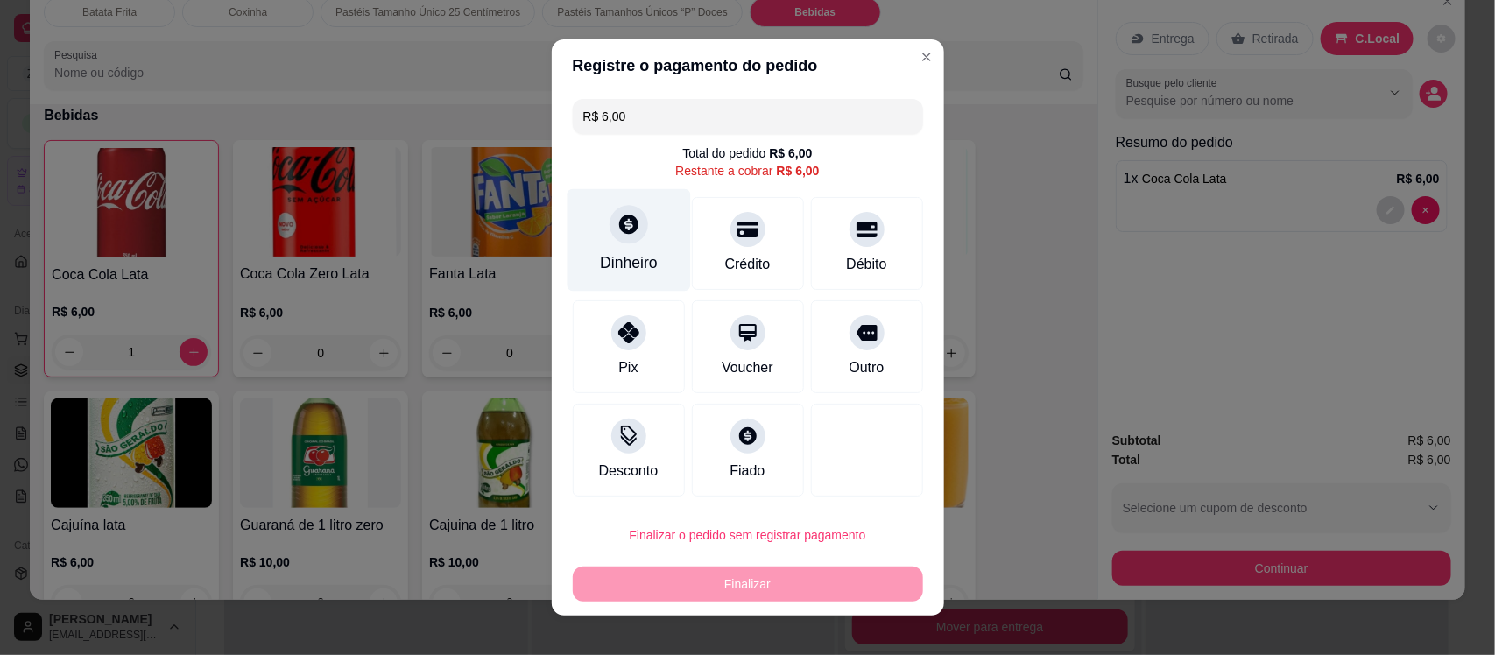
click at [617, 216] on icon at bounding box center [628, 224] width 23 height 23
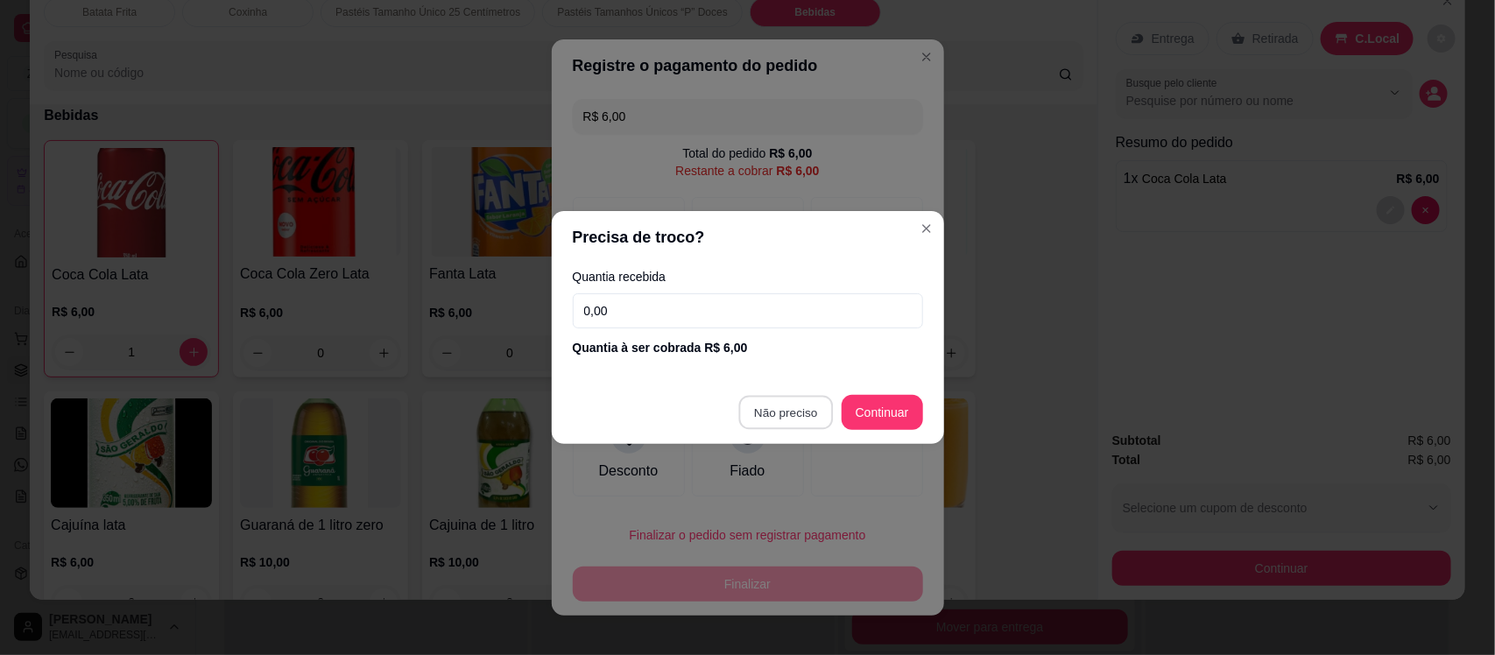
type input "R$ 0,00"
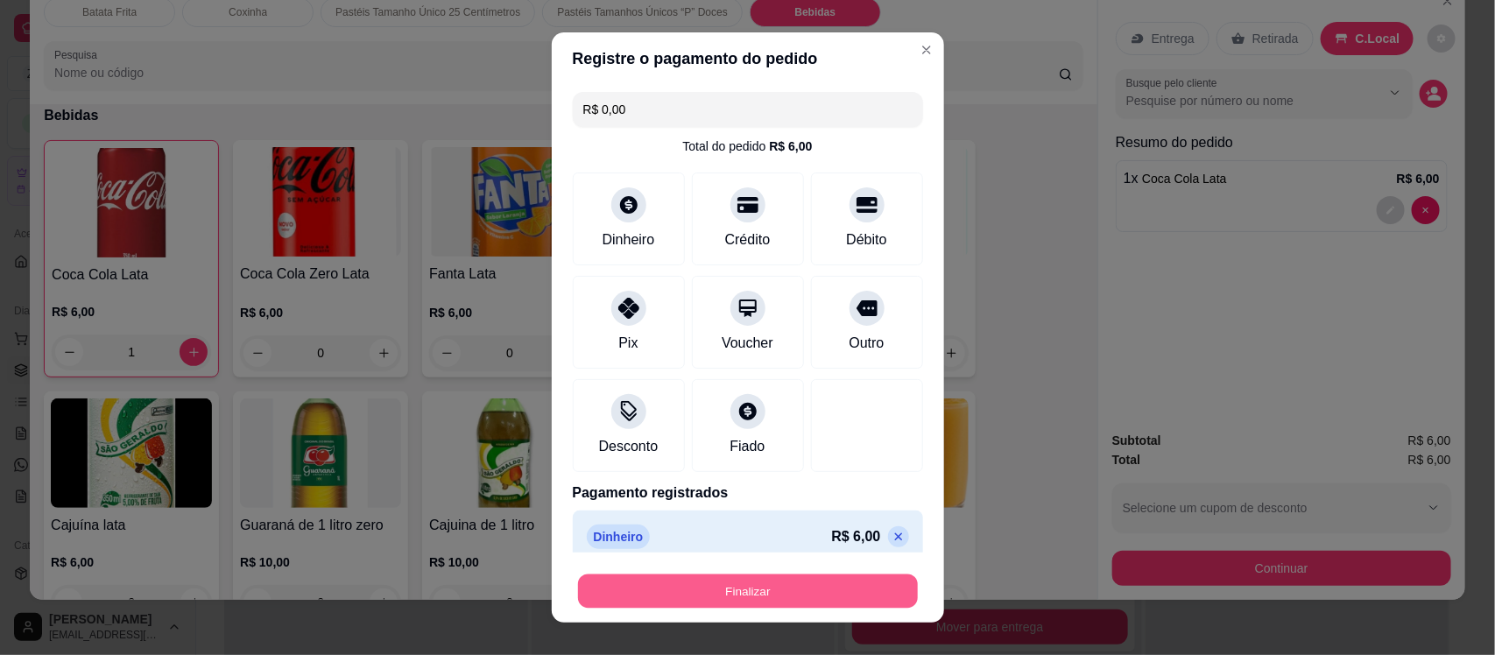
click at [763, 593] on button "Finalizar" at bounding box center [748, 591] width 340 height 34
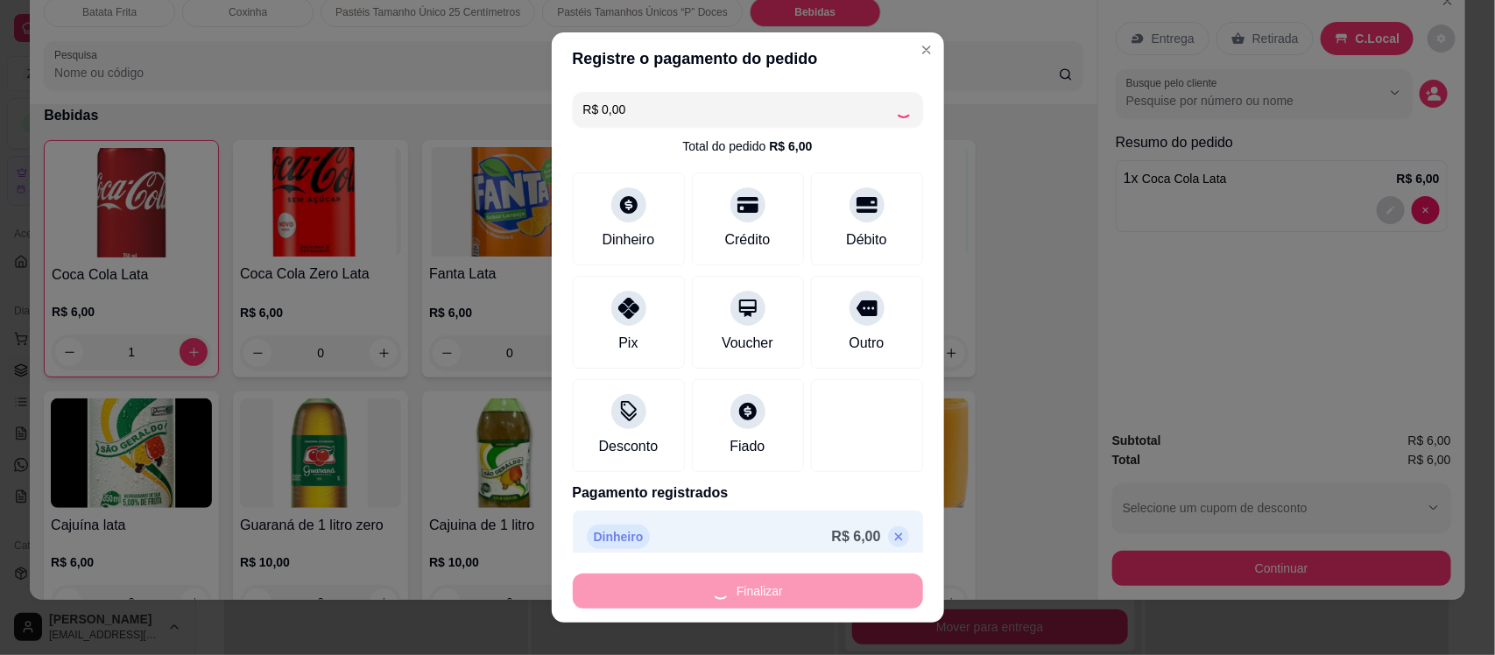
type input "0"
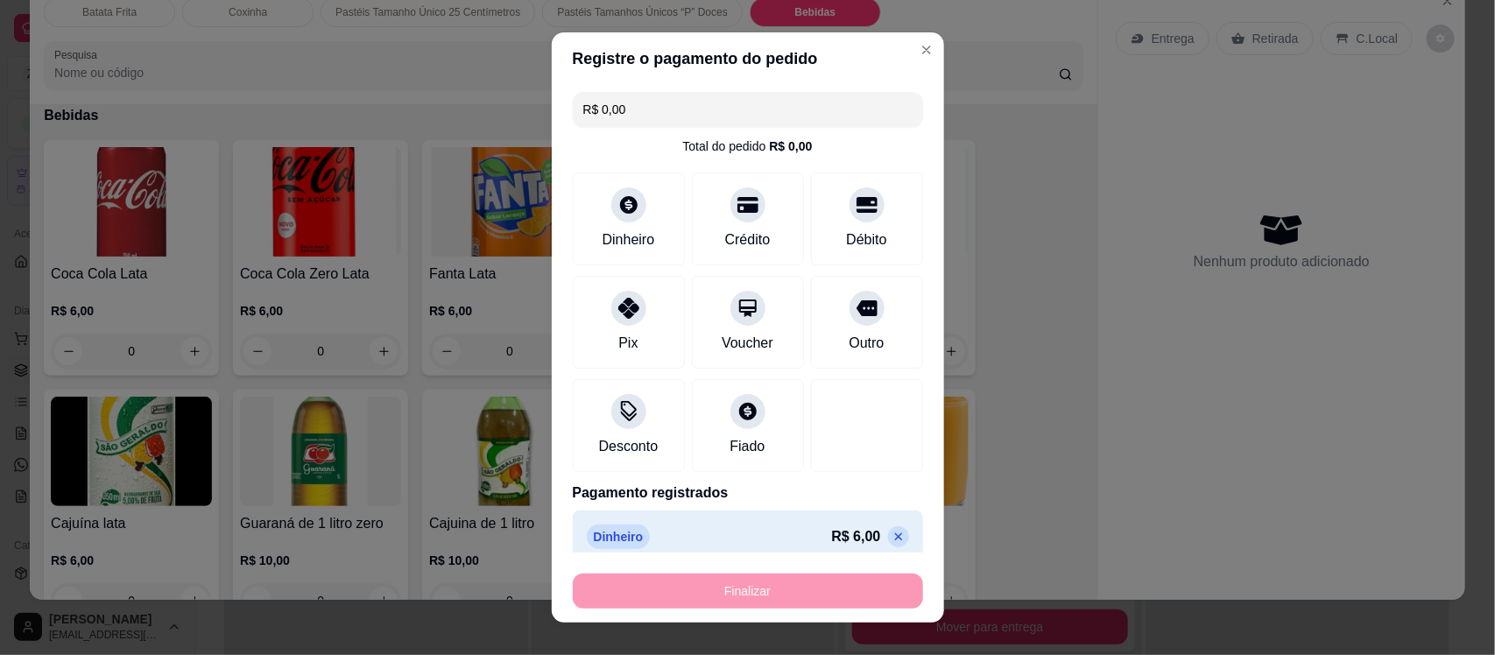
type input "-R$ 6,00"
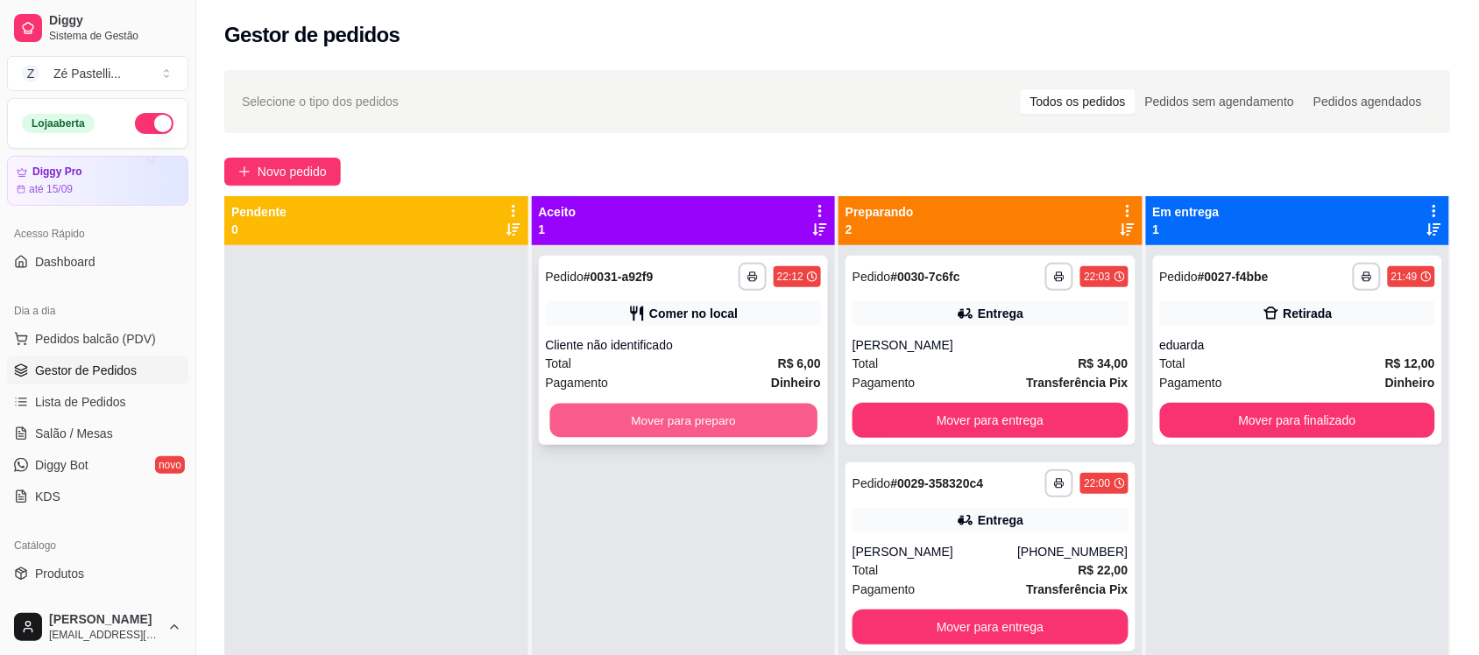
click at [646, 414] on button "Mover para preparo" at bounding box center [682, 421] width 267 height 34
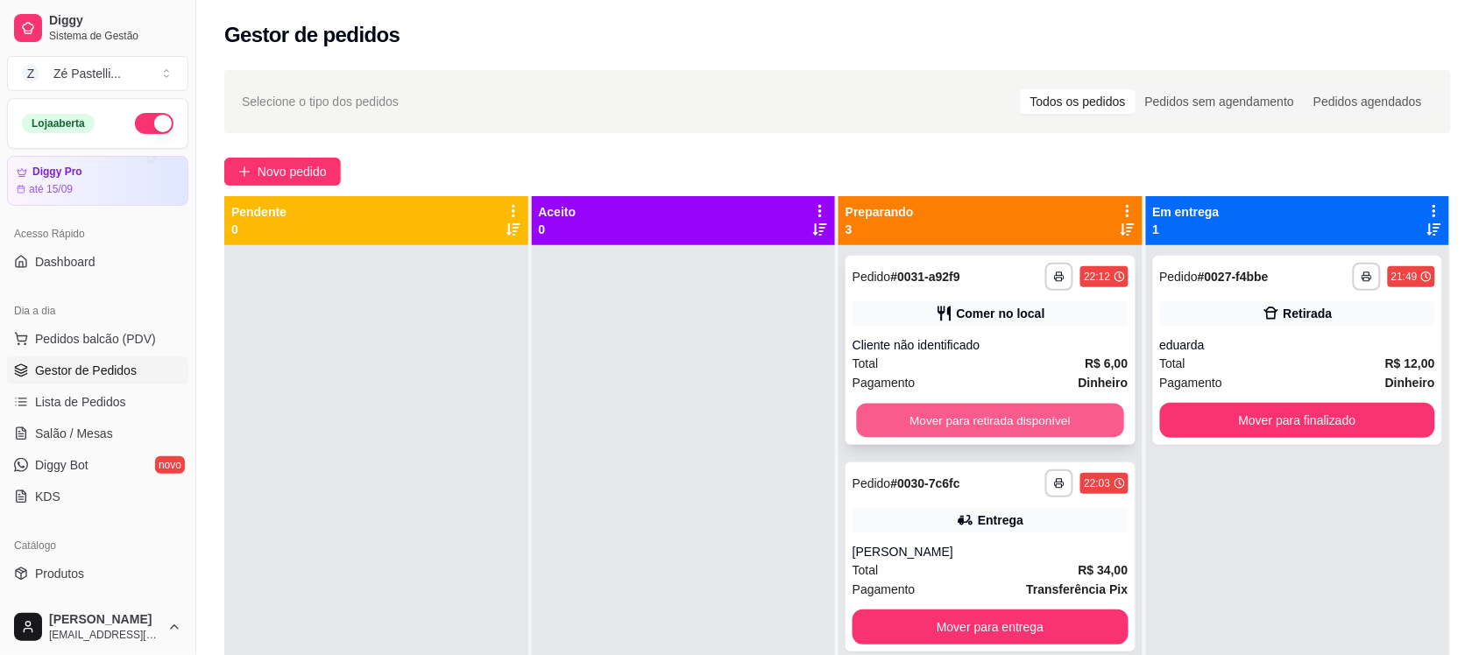
click at [879, 419] on button "Mover para retirada disponível" at bounding box center [990, 421] width 267 height 34
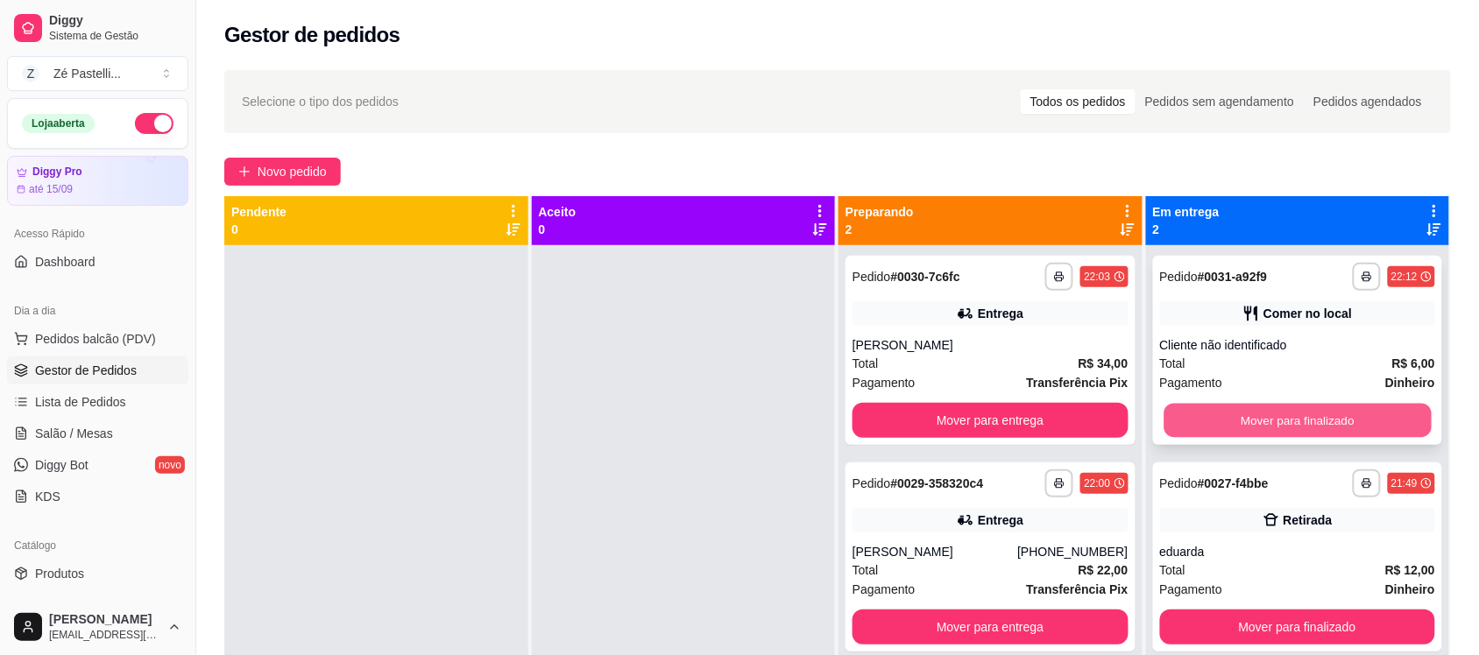
click at [1184, 406] on button "Mover para finalizado" at bounding box center [1296, 421] width 267 height 34
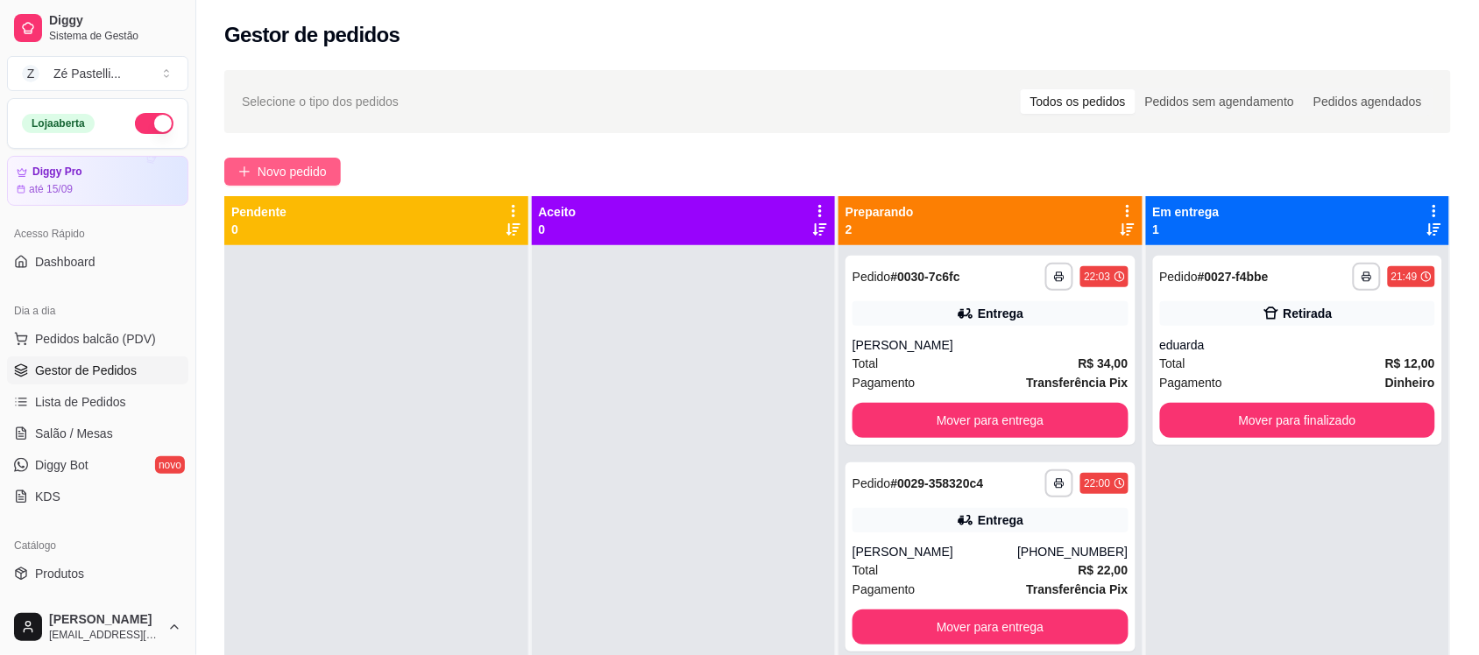
click at [256, 180] on button "Novo pedido" at bounding box center [282, 172] width 117 height 28
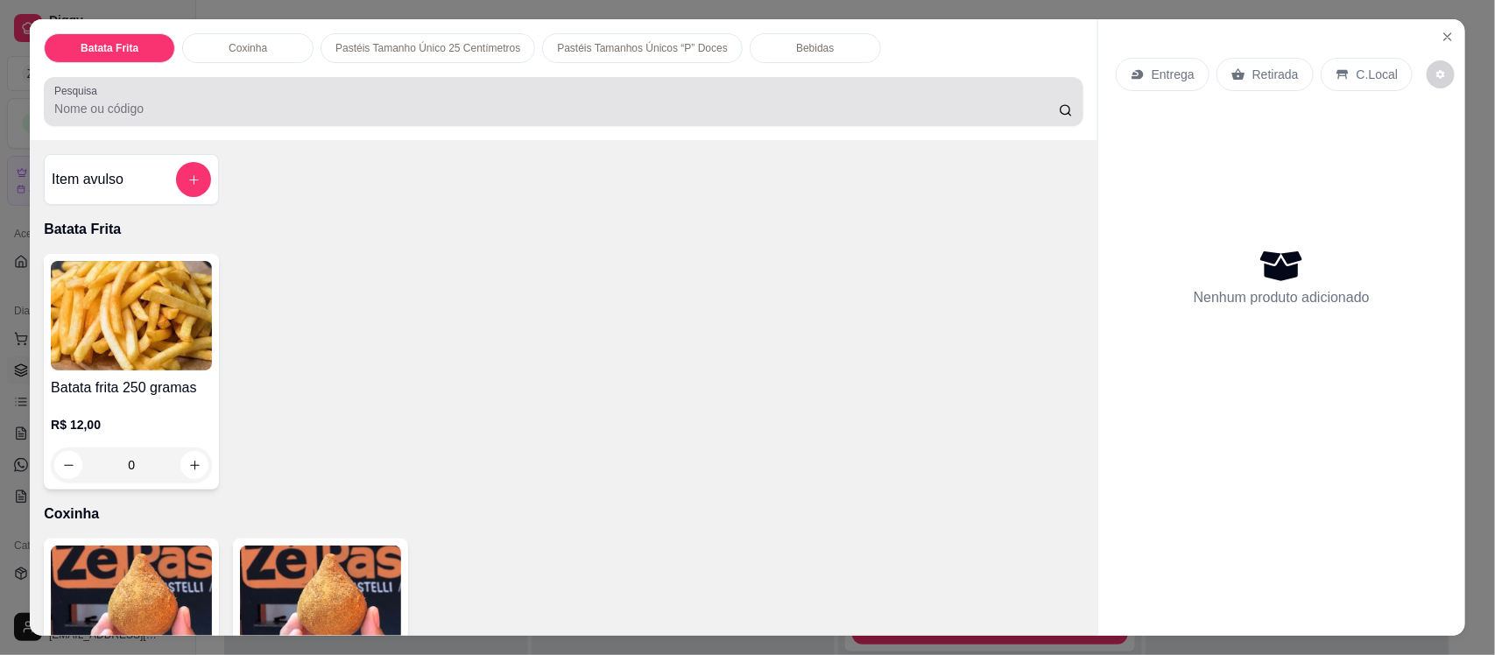
click at [251, 98] on div at bounding box center [563, 101] width 1019 height 35
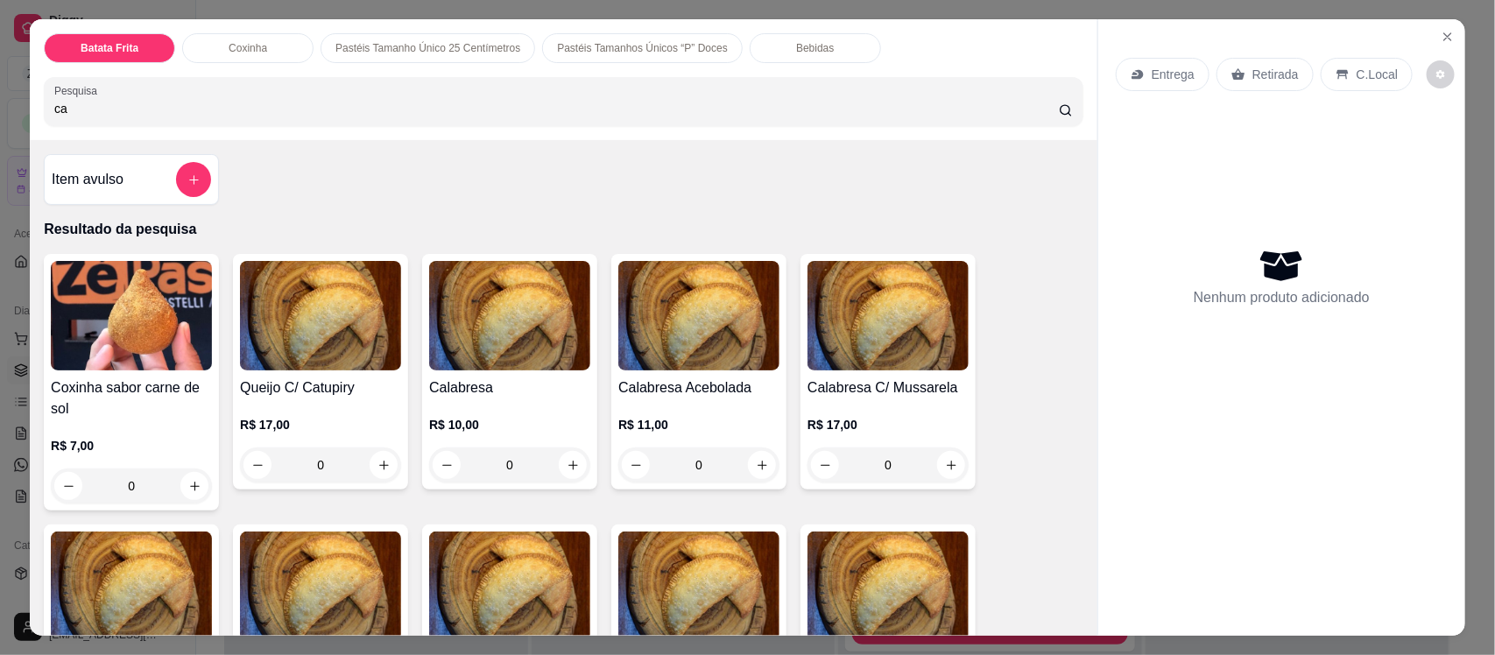
type input "ca"
click at [873, 375] on div "Calabresa C/ Mussarela R$ 17,00 0" at bounding box center [888, 372] width 175 height 236
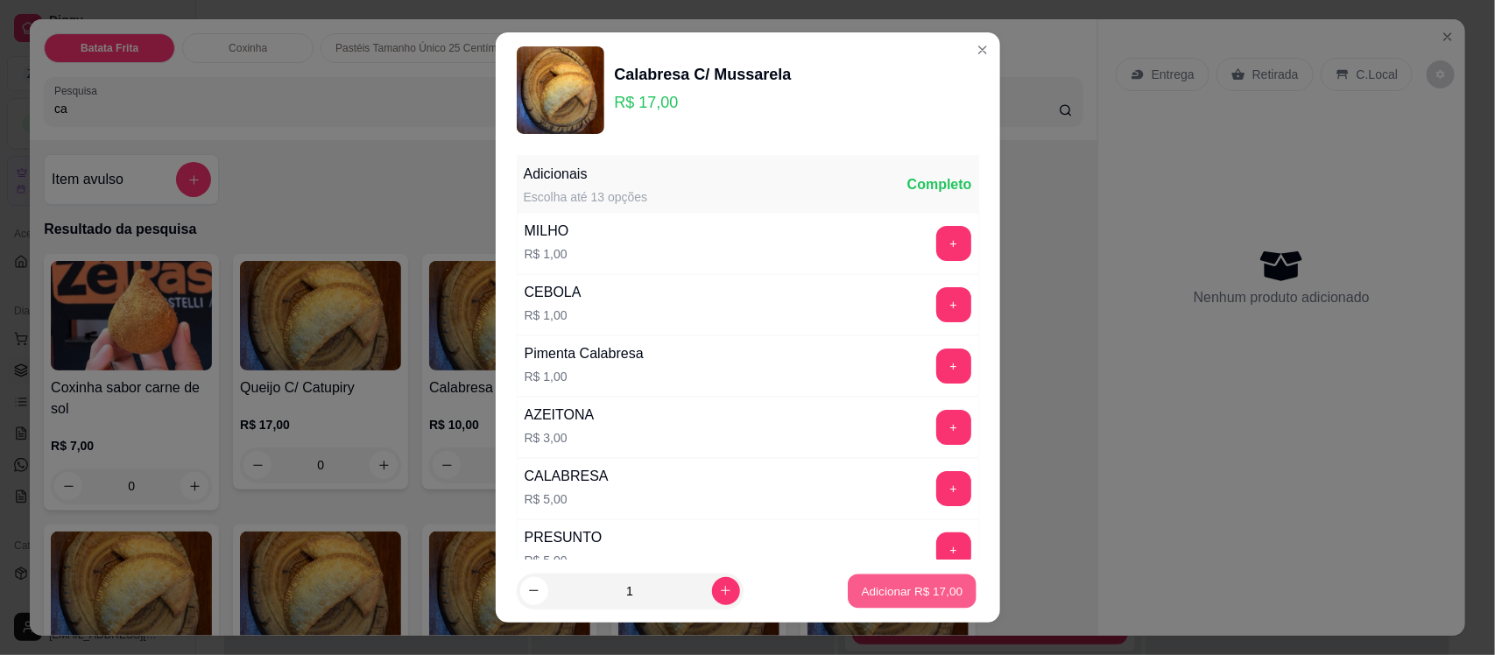
click at [873, 588] on p "Adicionar R$ 17,00" at bounding box center [913, 591] width 102 height 17
type input "1"
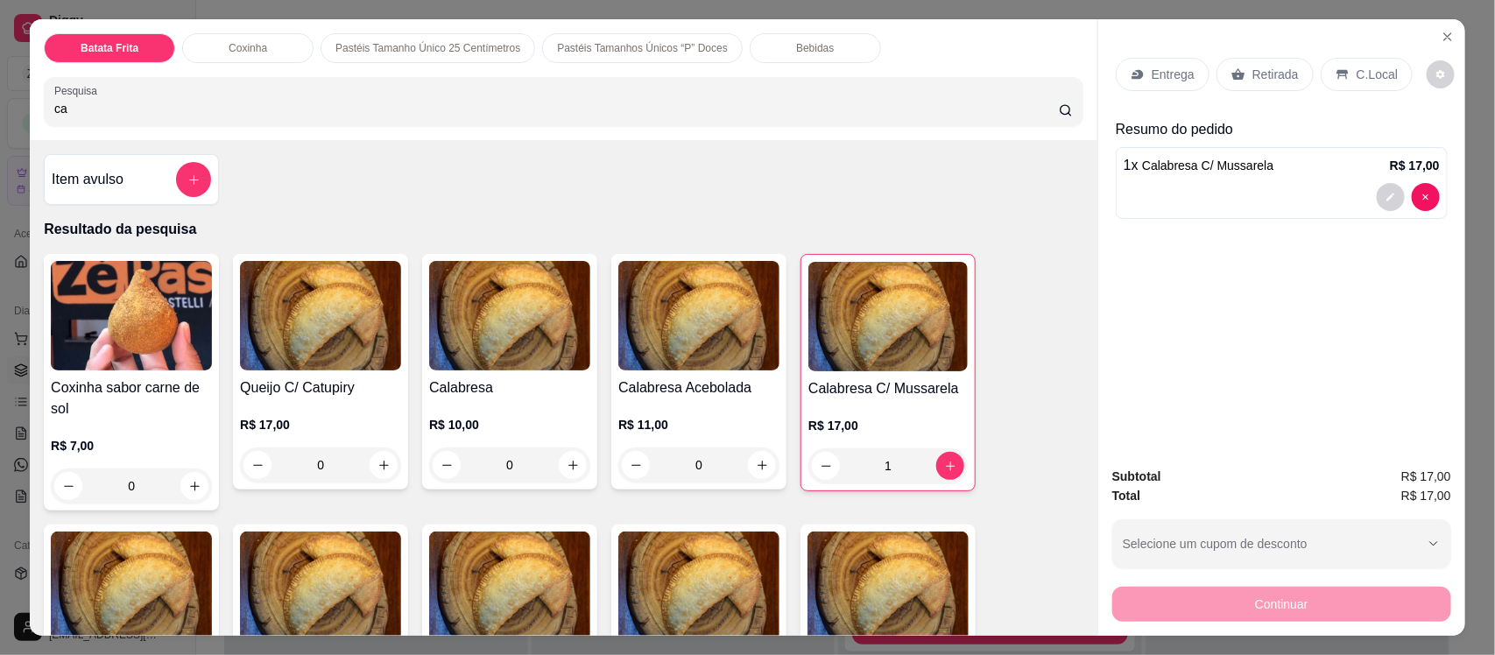
click at [1181, 67] on p "Entrega" at bounding box center [1173, 75] width 43 height 18
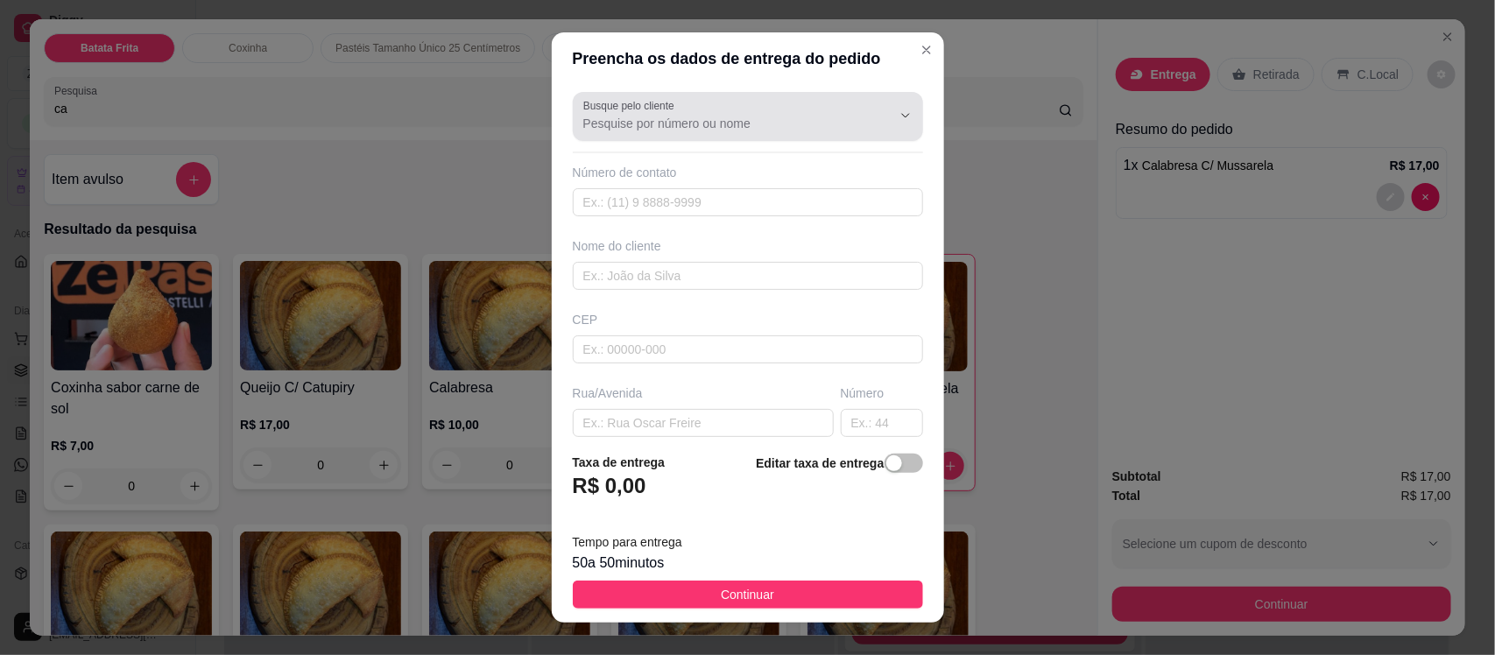
click at [682, 108] on div at bounding box center [747, 116] width 329 height 35
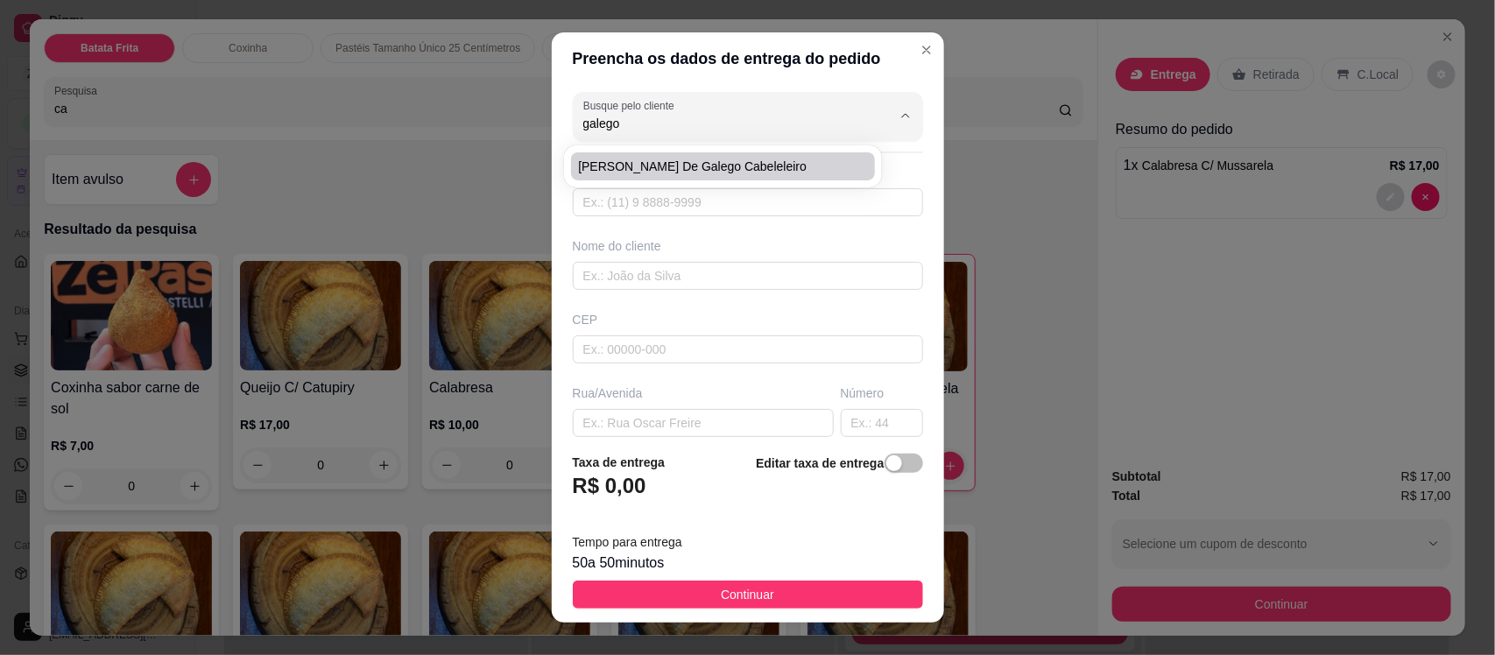
click at [702, 160] on span "[PERSON_NAME] de Galego Cabeleleiro" at bounding box center [714, 167] width 272 height 18
type input "[PERSON_NAME] de Galego Cabeleleiro"
type input "8896431765"
type input "[PERSON_NAME] de Galego Cabeleleiro"
type input "63200000"
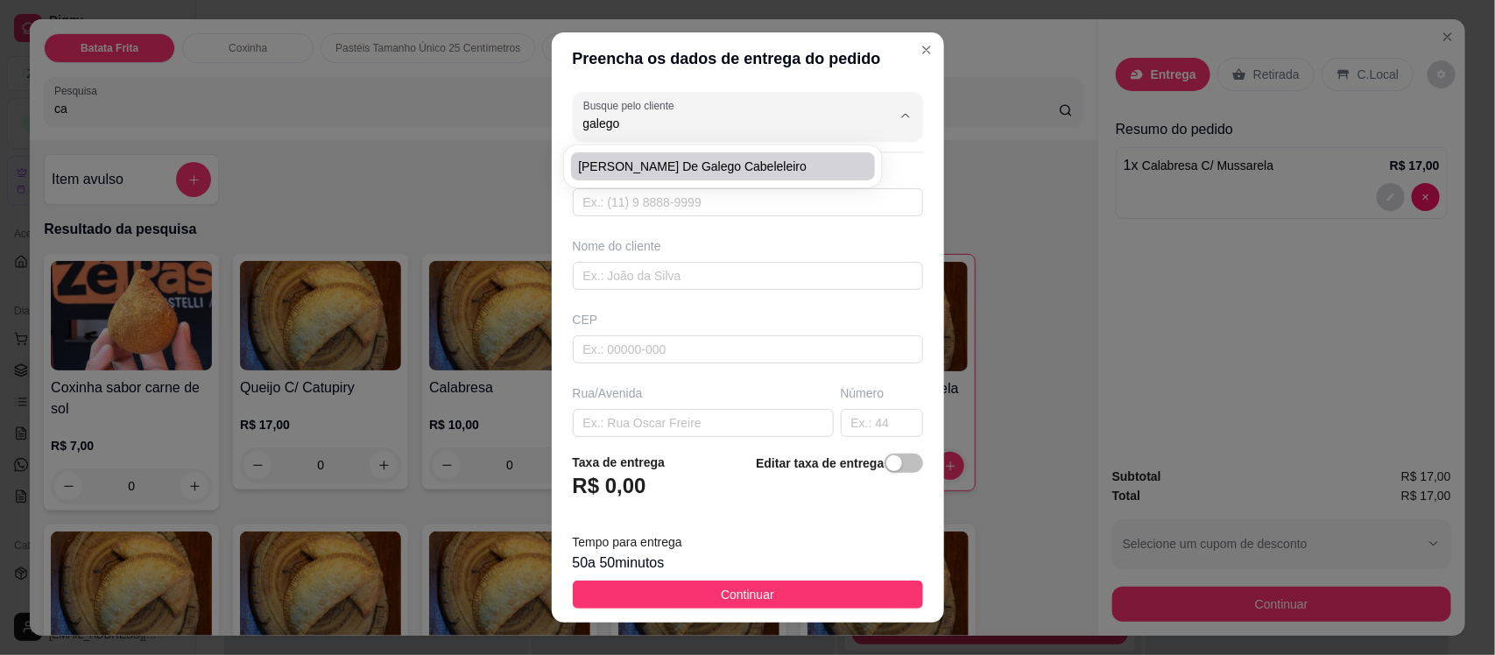
type input "Av Coronel [PERSON_NAME]"
type input "1796"
type input "Centro"
type input "Missão Velha"
type input "Vizinho ao Salão de galego"
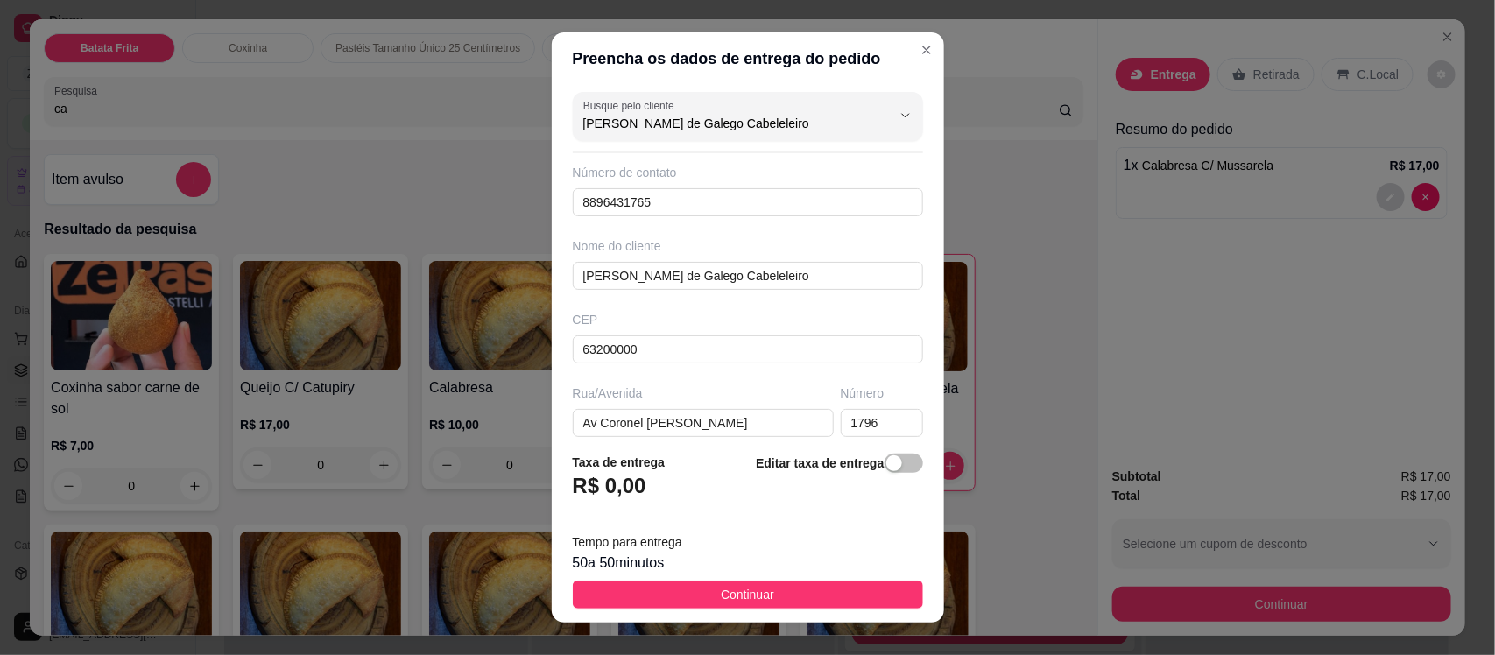
type input "[PERSON_NAME] de Galego Cabeleleiro"
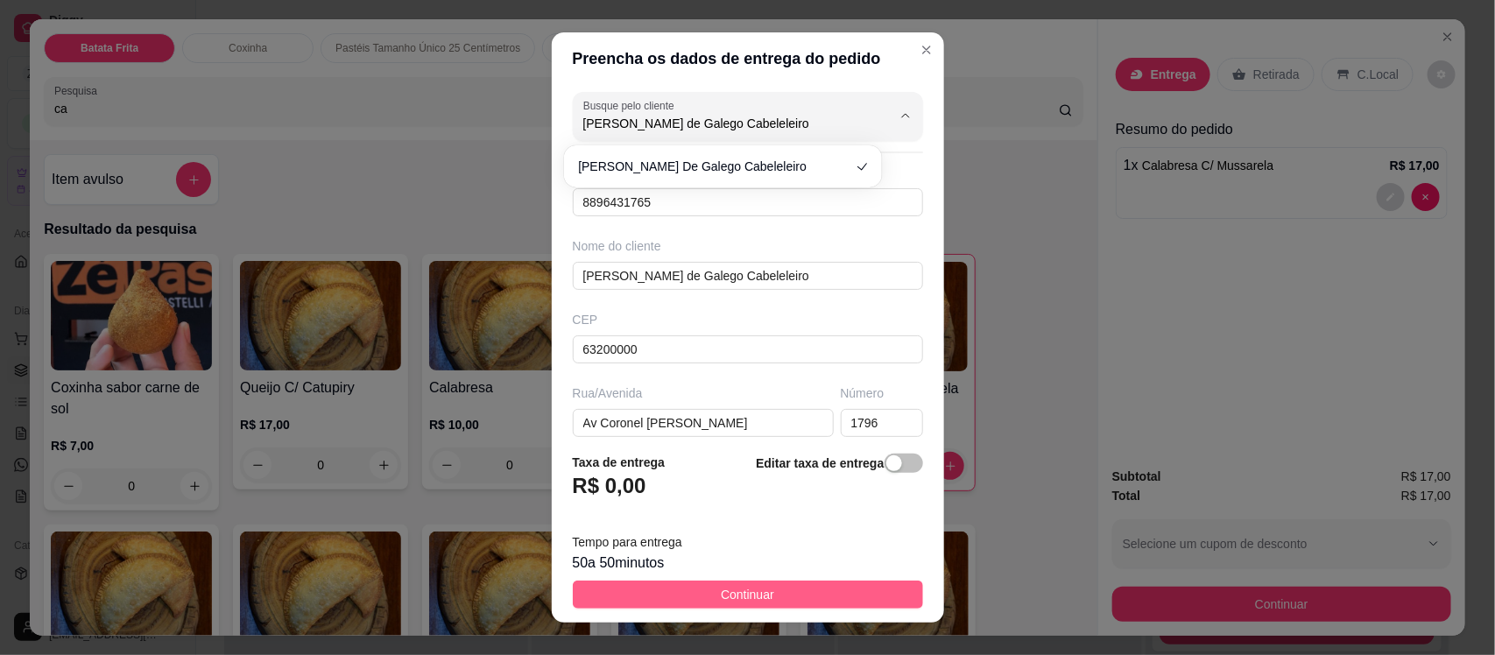
click at [752, 600] on span "Continuar" at bounding box center [747, 594] width 53 height 19
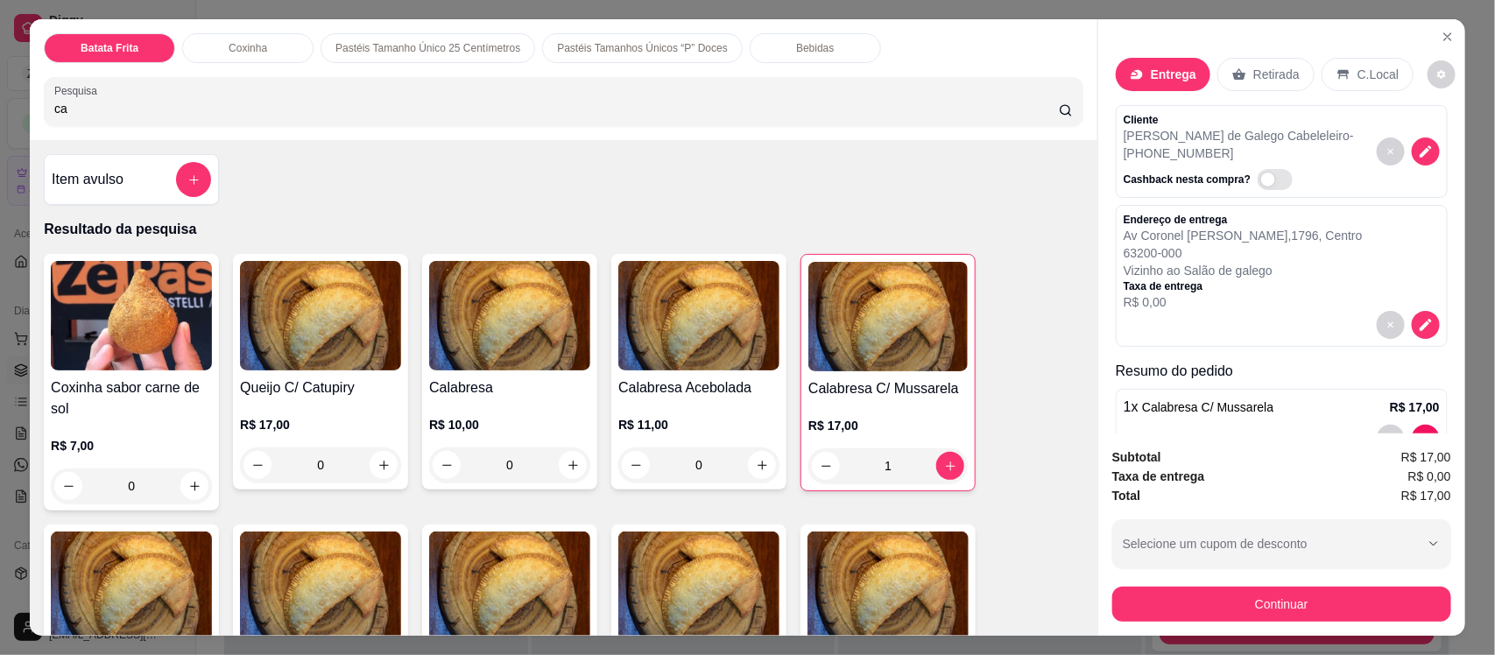
scroll to position [53, 0]
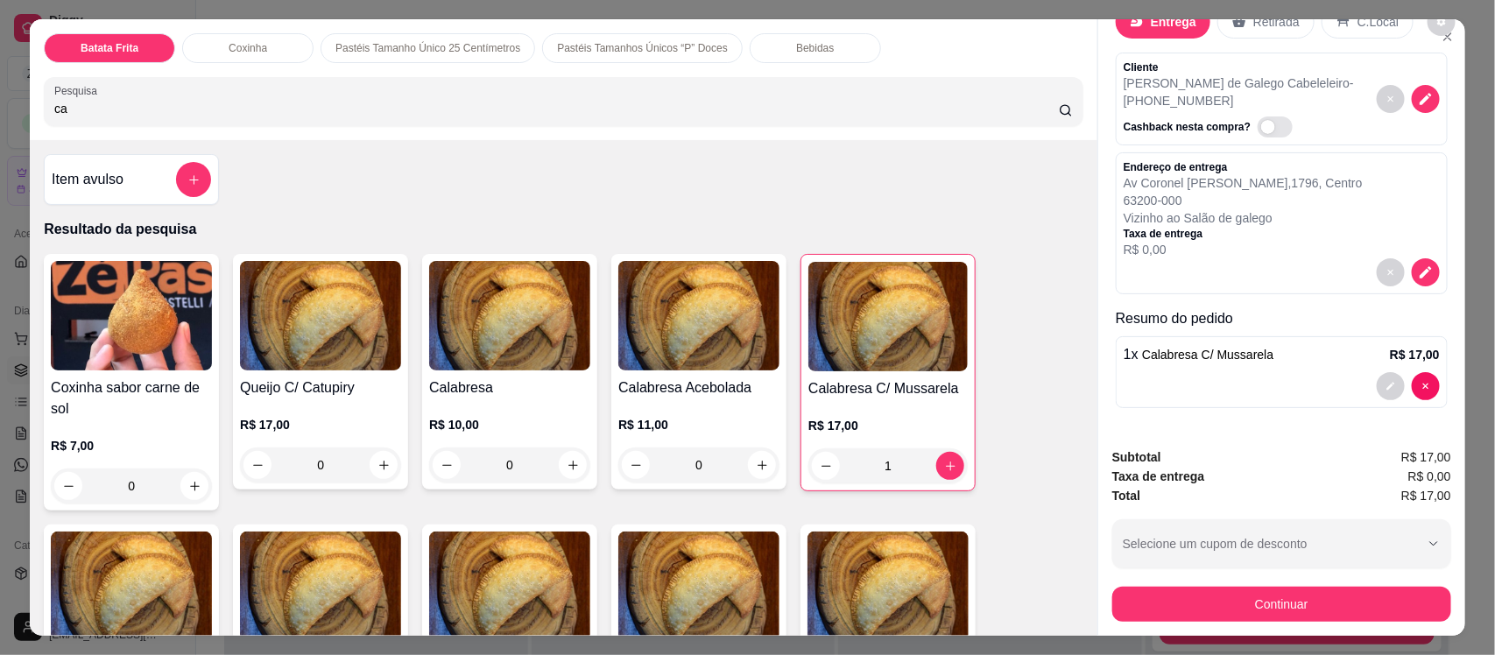
click at [1297, 385] on div at bounding box center [1282, 386] width 316 height 28
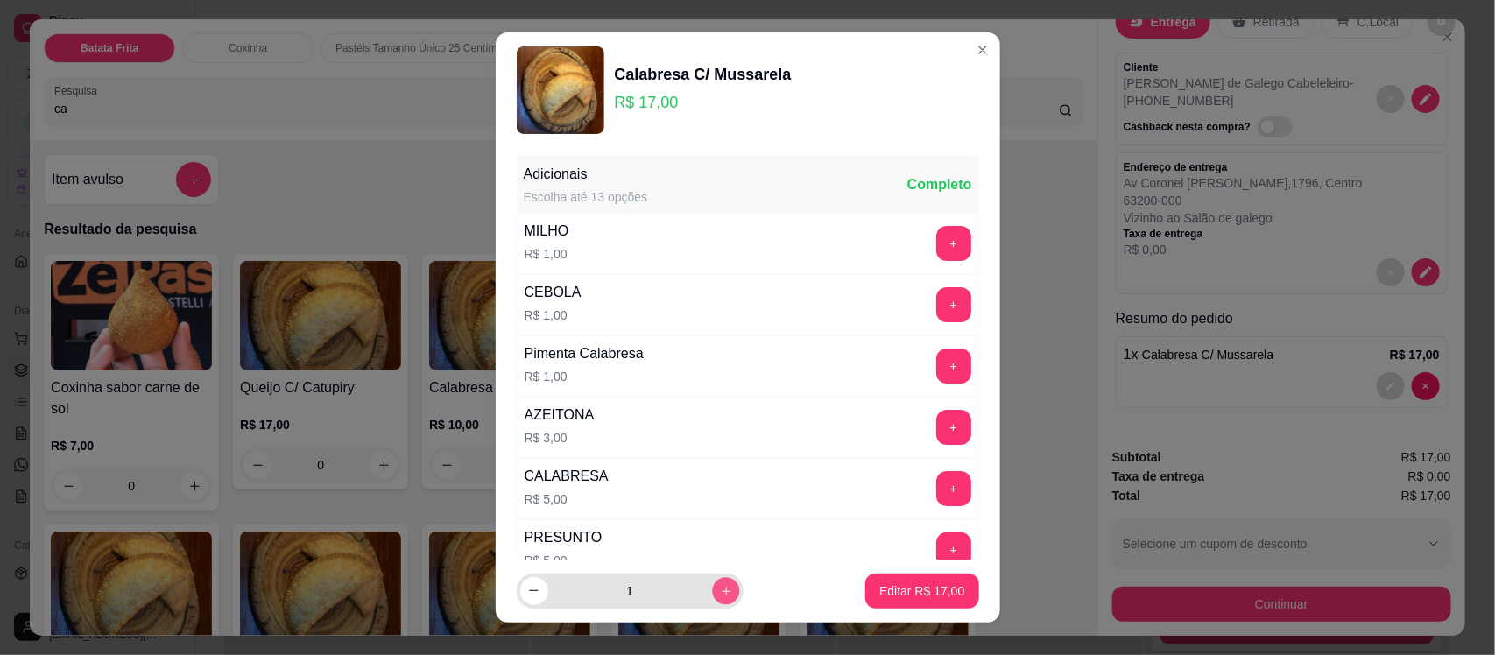
click at [719, 597] on icon "increase-product-quantity" at bounding box center [725, 590] width 13 height 13
type input "2"
click at [881, 583] on p "Editar R$ 34,00" at bounding box center [922, 591] width 82 height 17
type input "2"
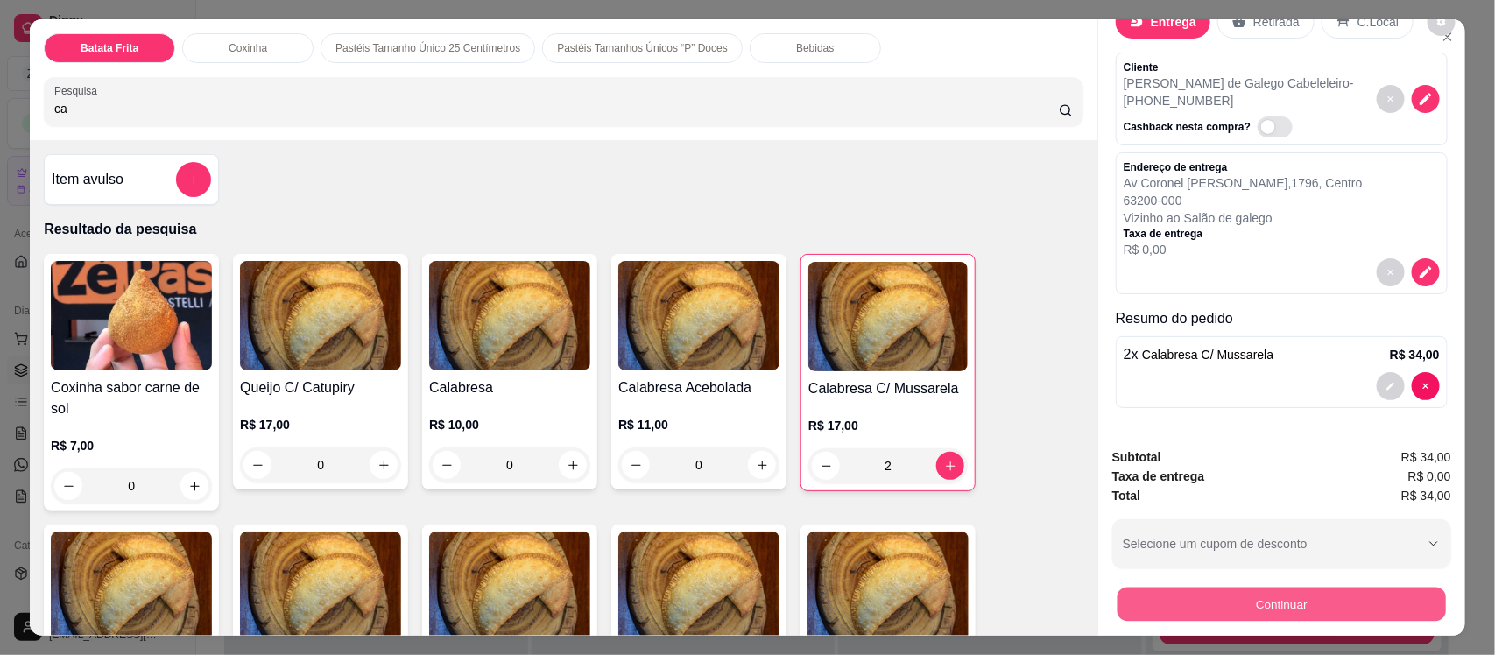
click at [1180, 613] on button "Continuar" at bounding box center [1282, 604] width 329 height 34
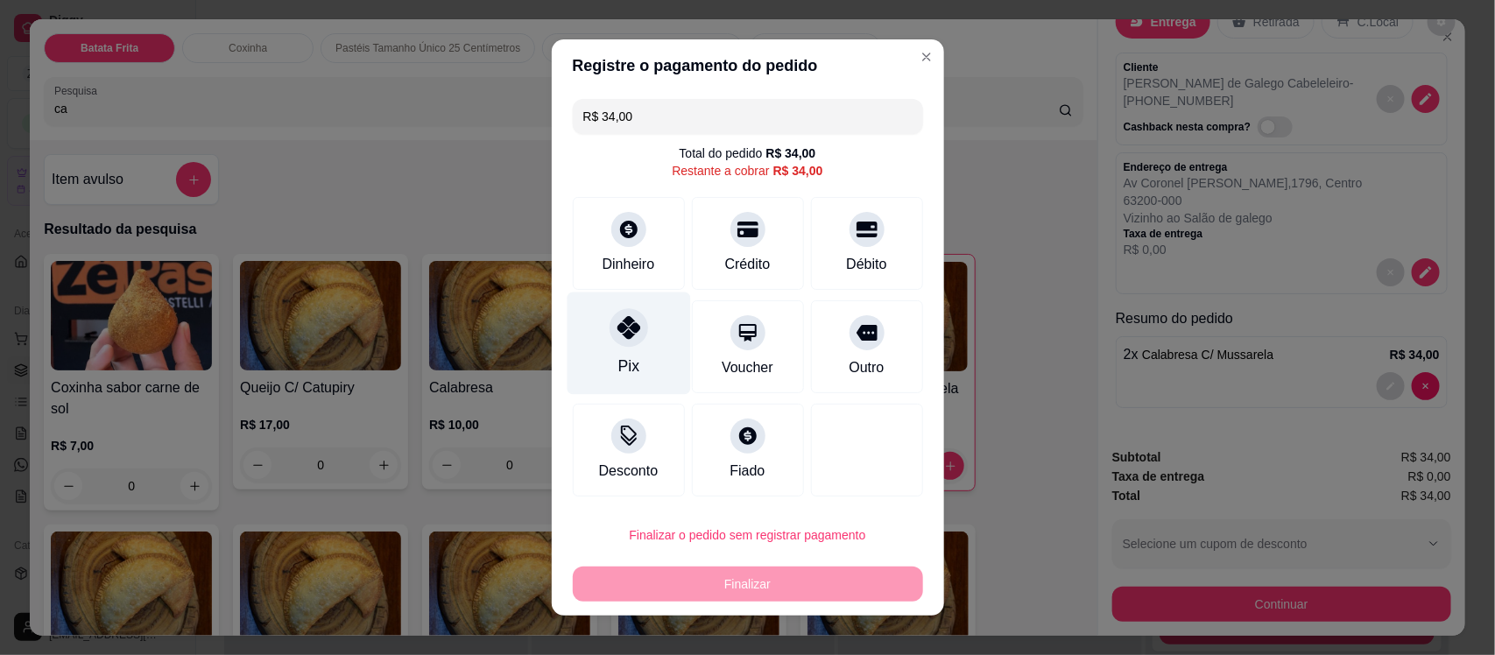
click at [619, 364] on div "Pix" at bounding box center [628, 366] width 21 height 23
type input "R$ 0,00"
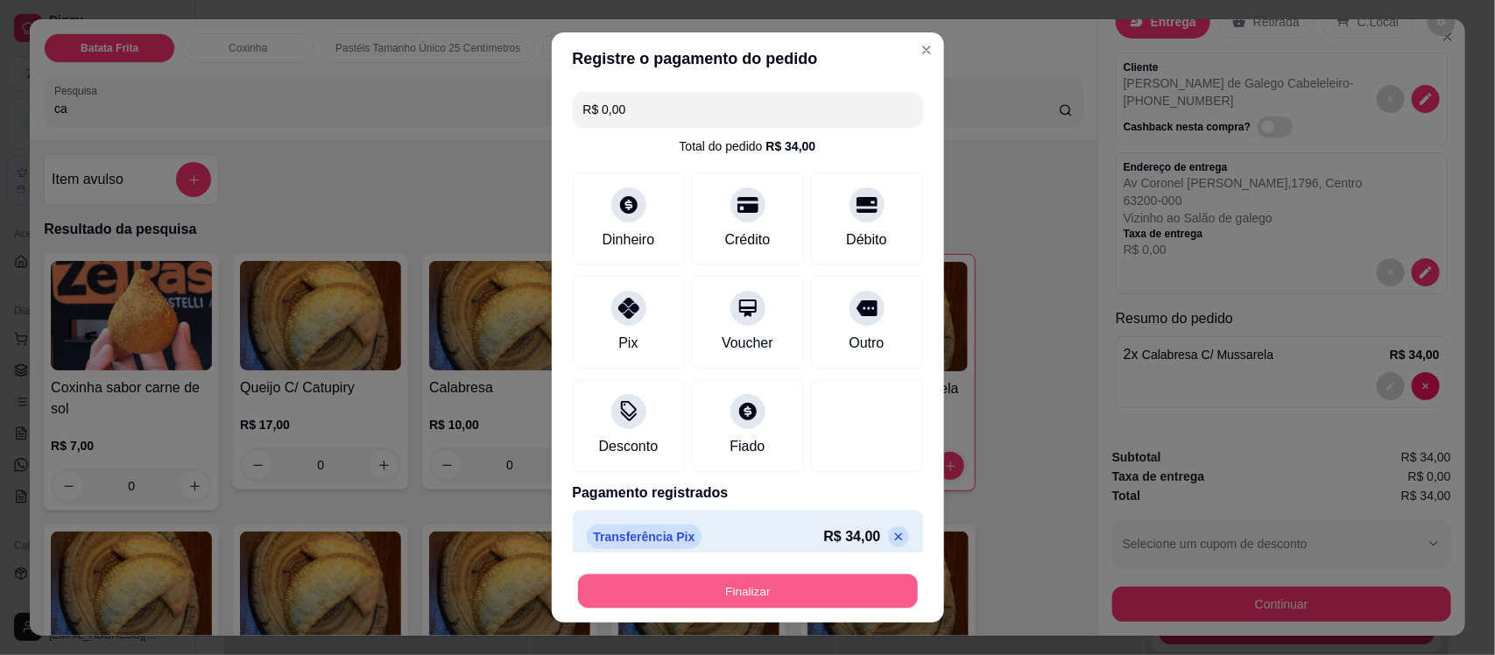
click at [736, 589] on button "Finalizar" at bounding box center [748, 591] width 340 height 34
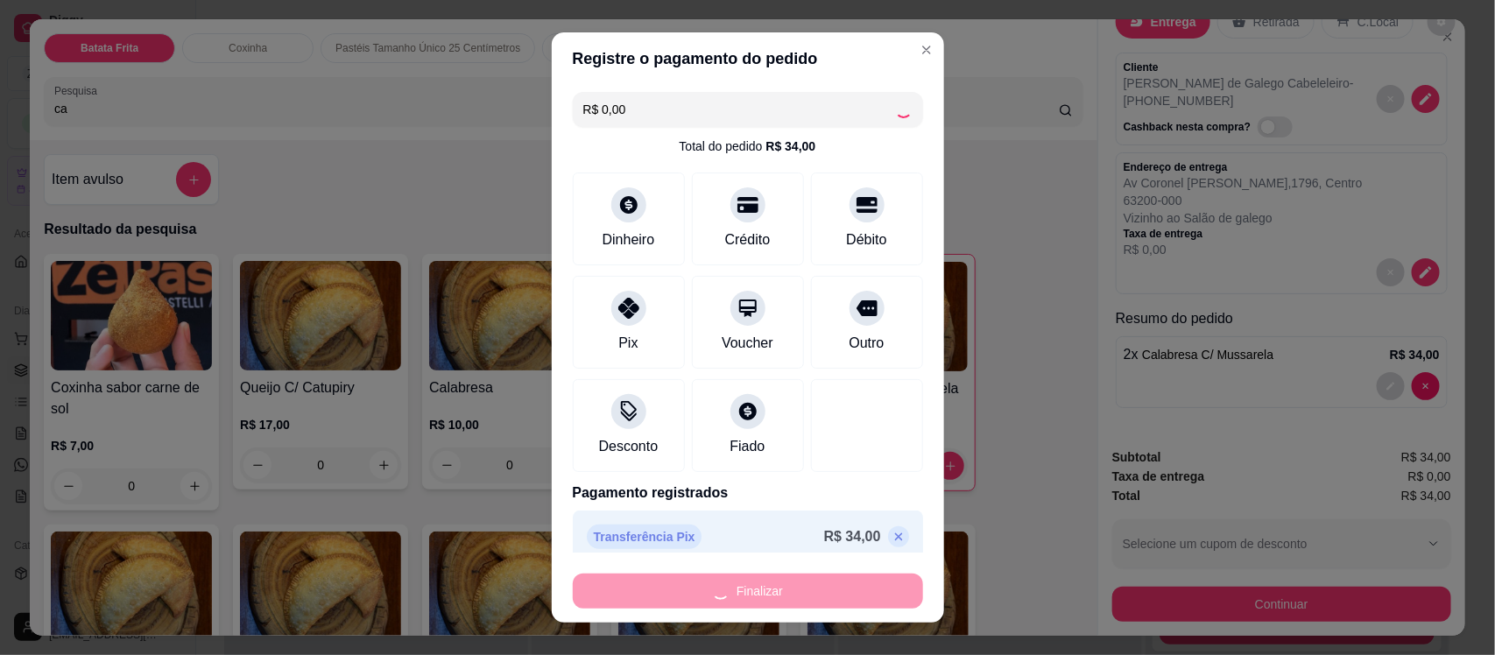
type input "0"
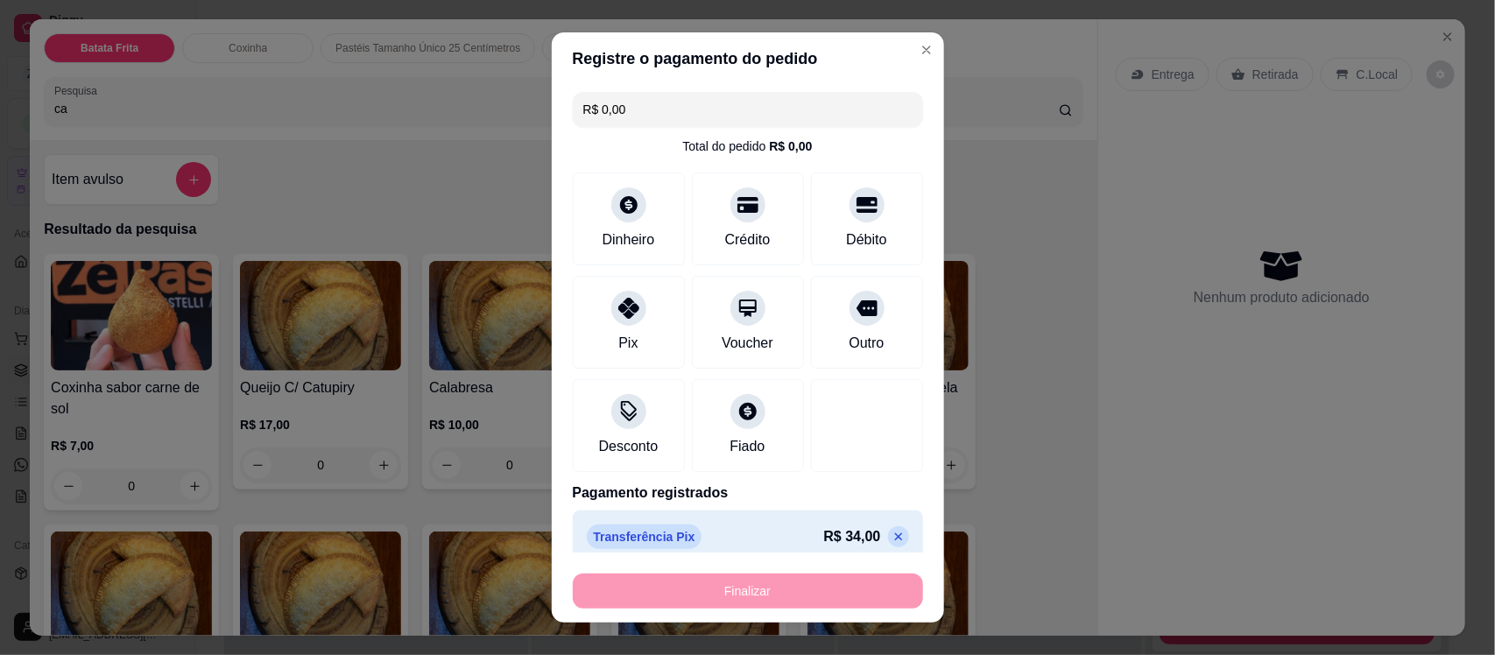
type input "-R$ 34,00"
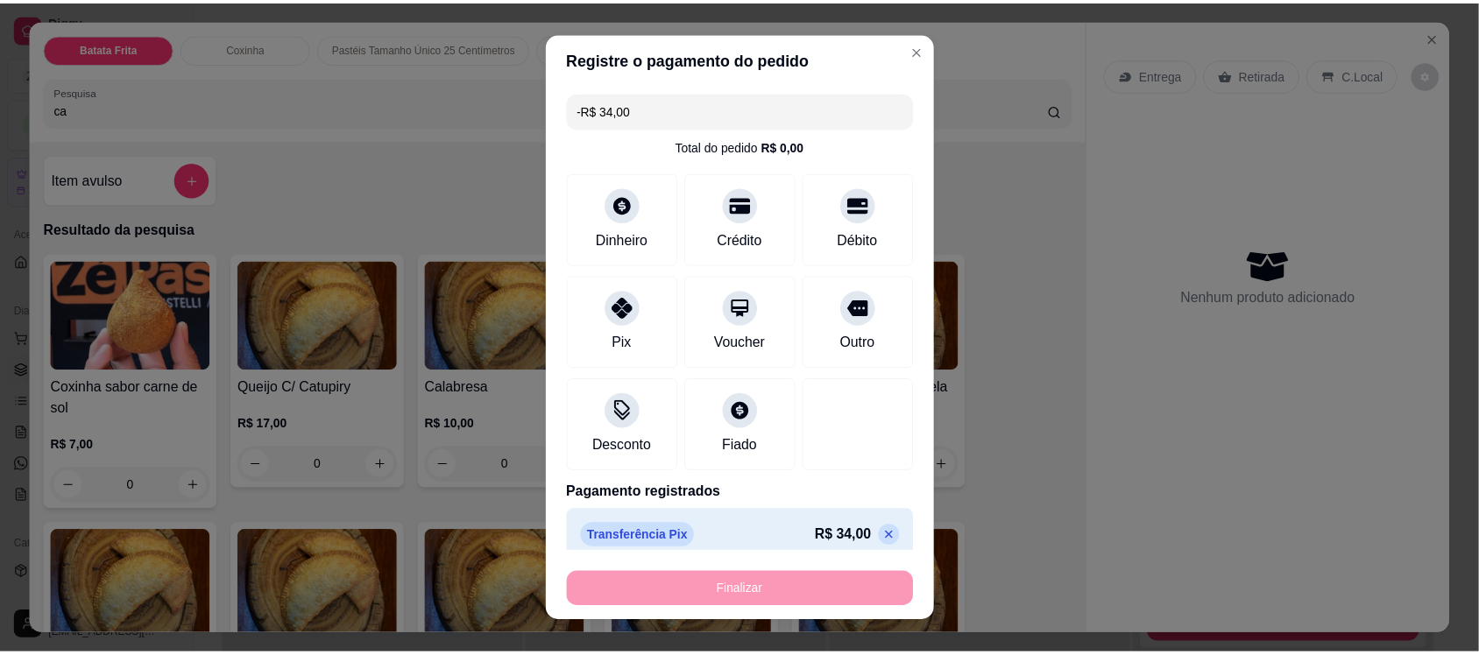
scroll to position [0, 0]
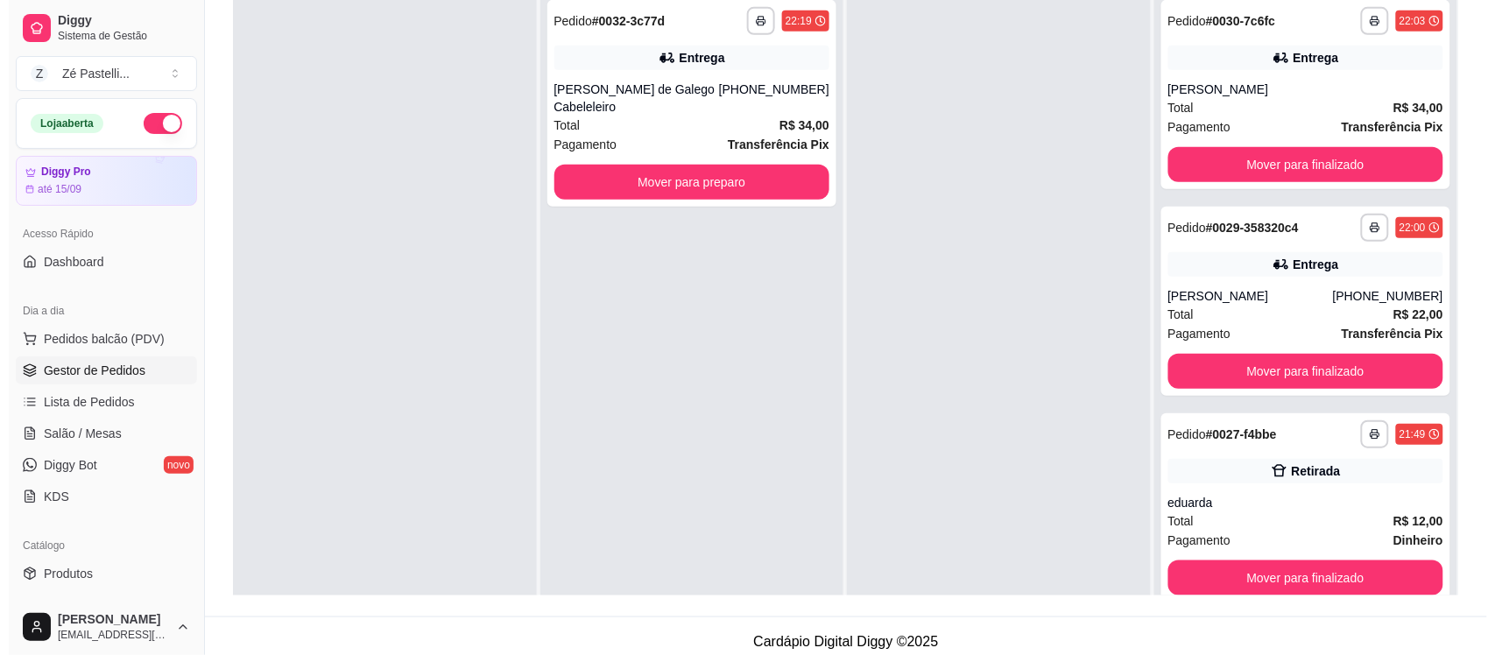
scroll to position [254, 0]
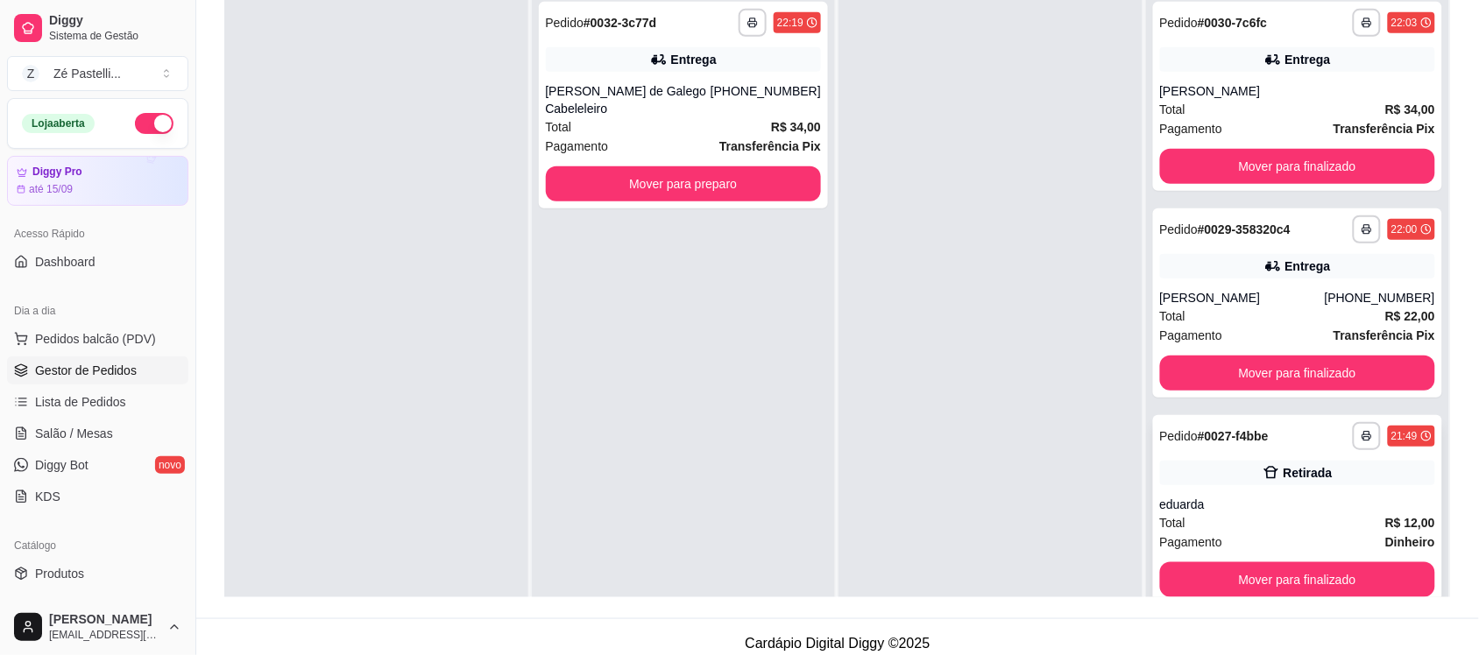
click at [1314, 531] on div "Total R$ 12,00" at bounding box center [1298, 522] width 276 height 19
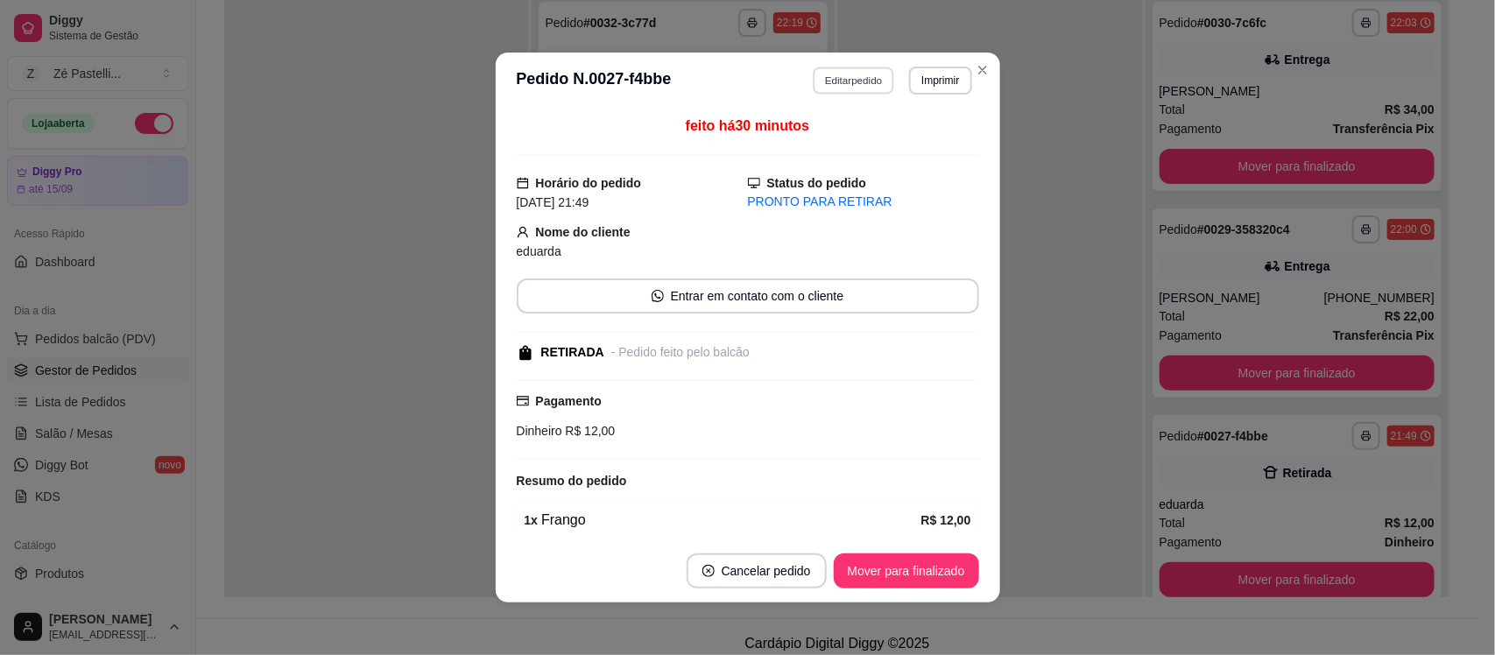
click at [838, 84] on button "Editar pedido" at bounding box center [853, 80] width 81 height 27
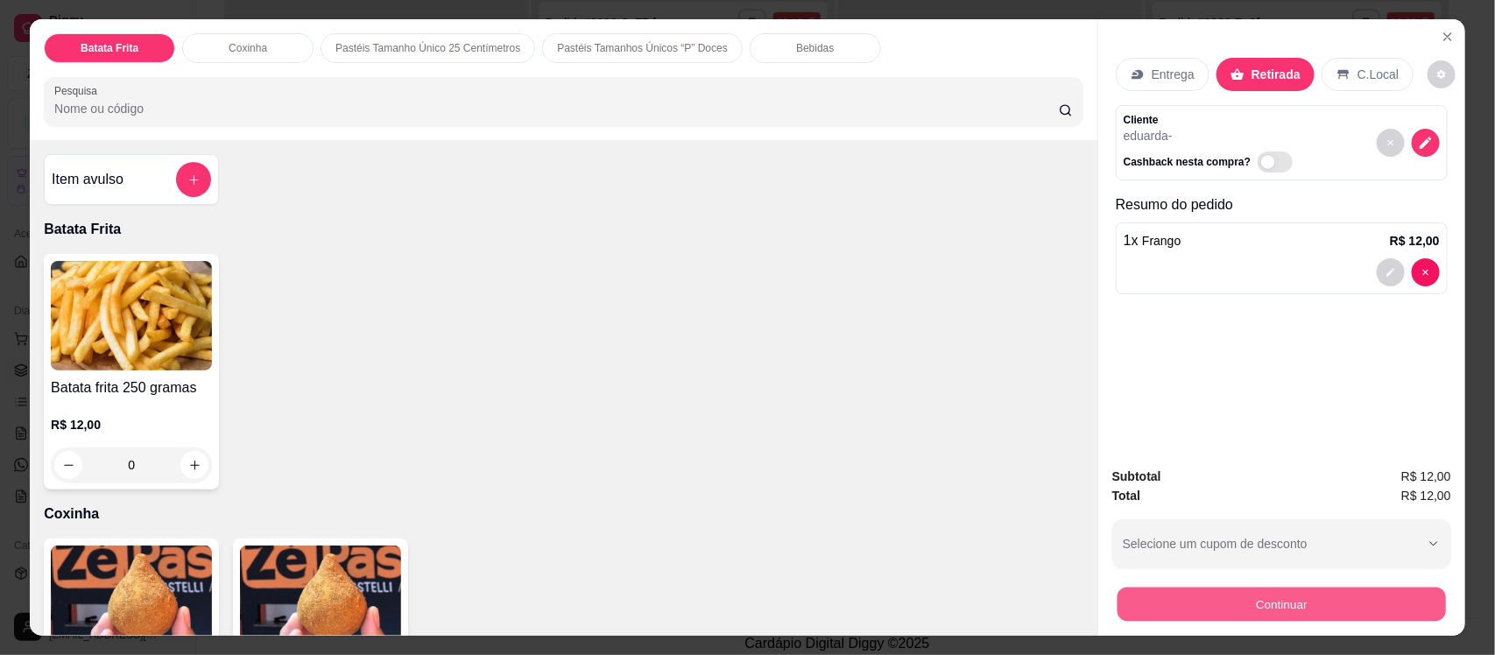
click at [1189, 601] on button "Continuar" at bounding box center [1282, 604] width 329 height 34
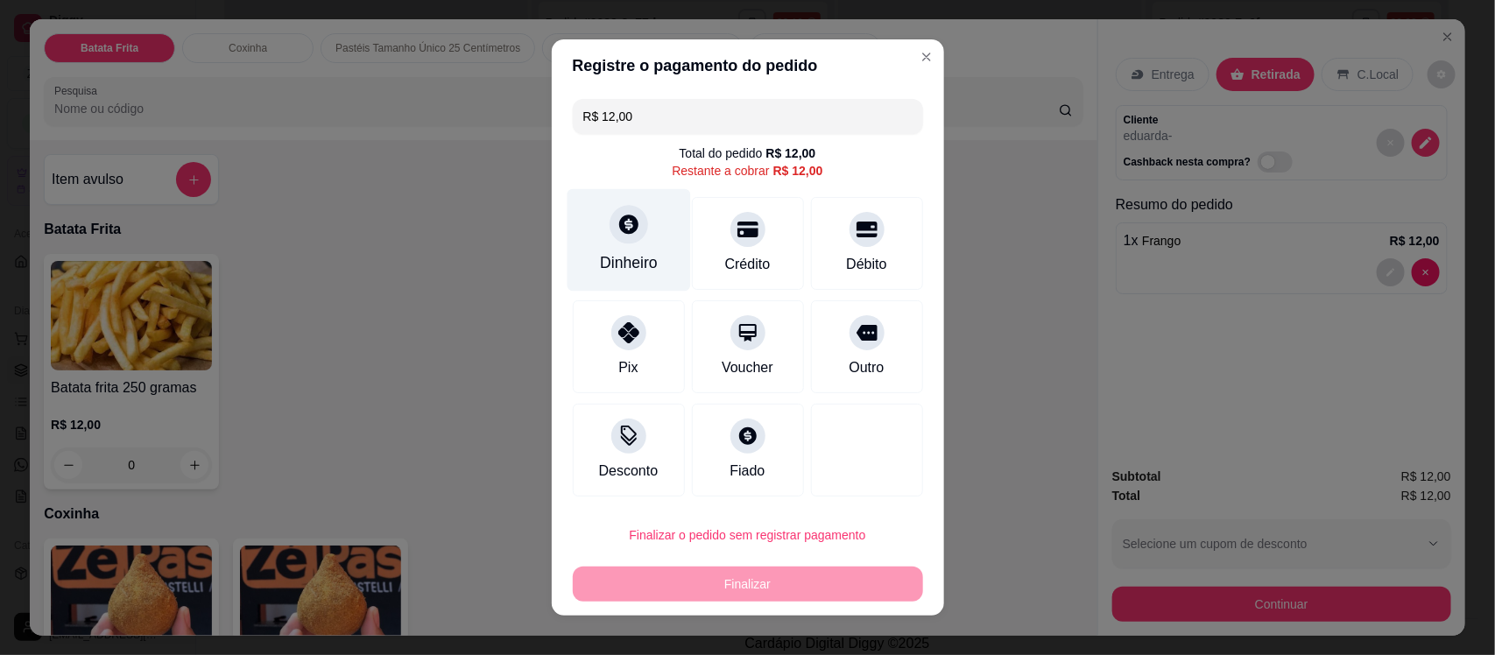
click at [594, 216] on div "Dinheiro" at bounding box center [629, 240] width 124 height 103
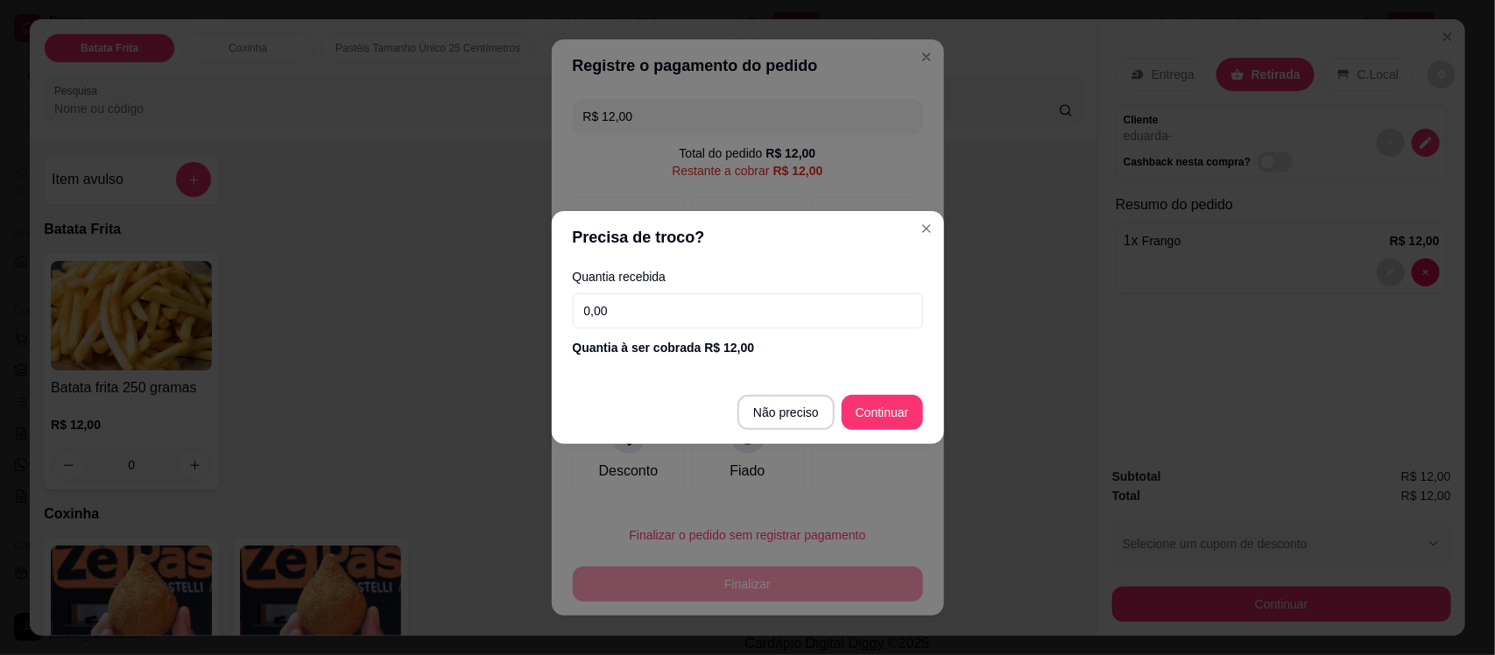
click at [671, 315] on input "0,00" at bounding box center [748, 310] width 350 height 35
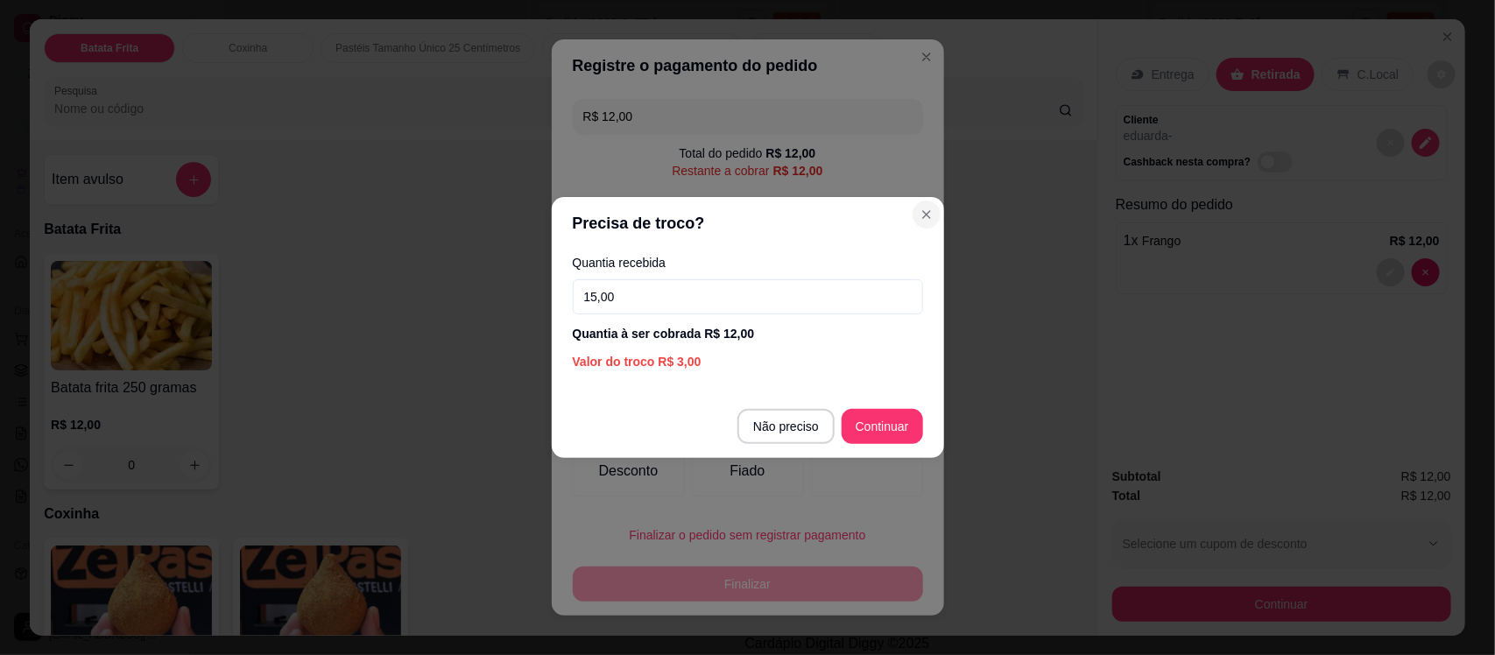
type input "15,00"
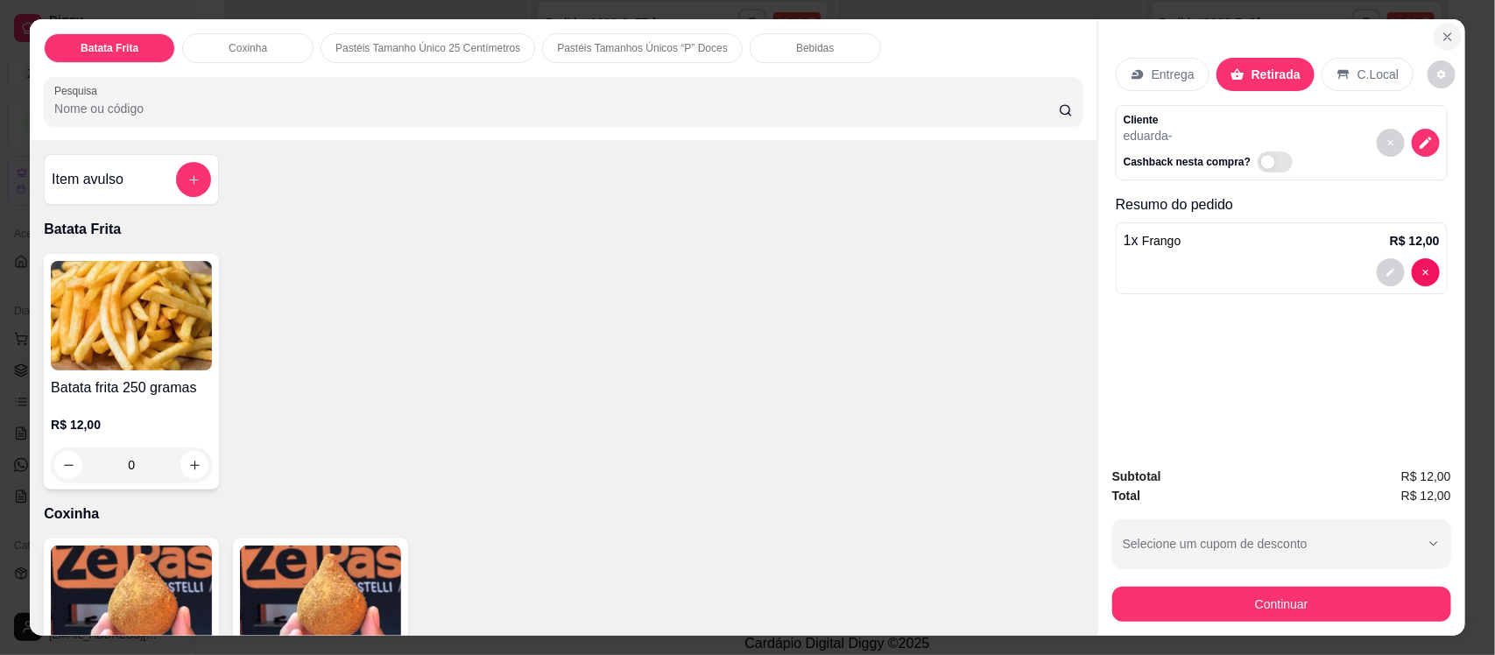
click at [1444, 39] on icon "Close" at bounding box center [1448, 37] width 14 height 14
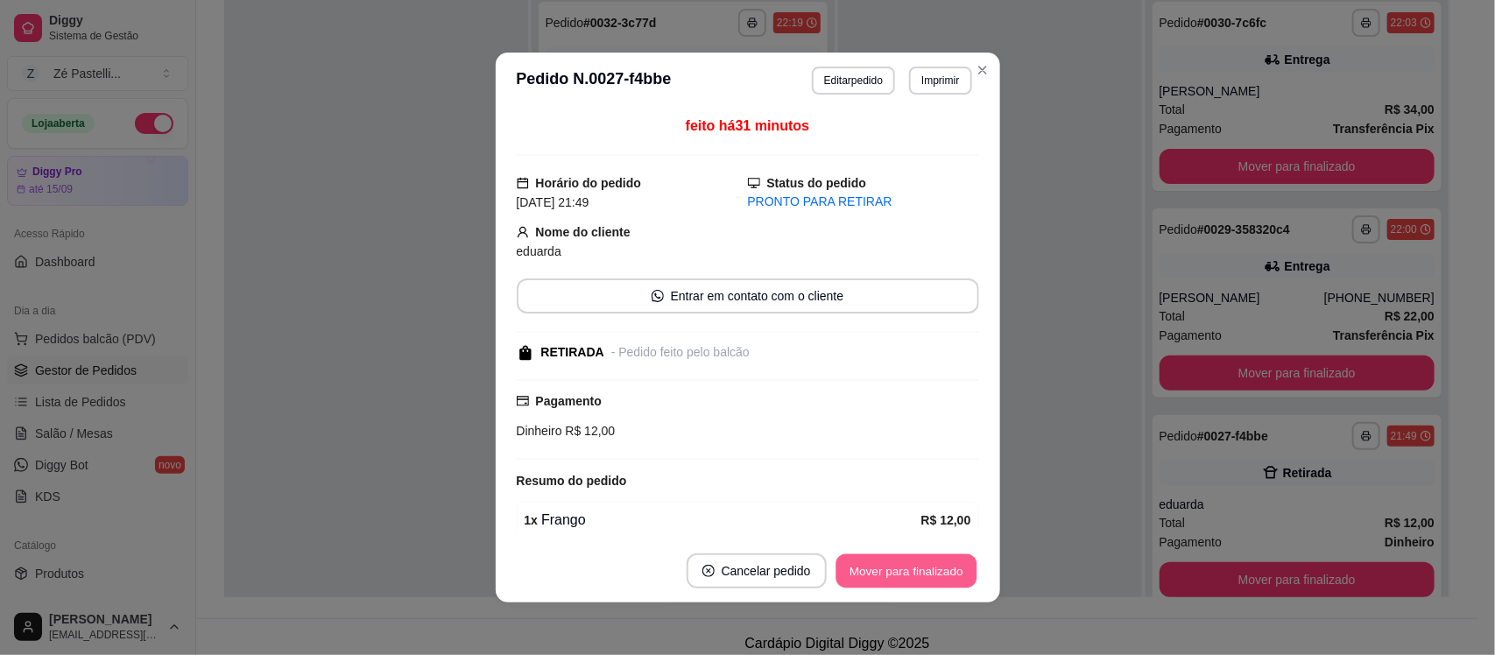
click at [889, 572] on button "Mover para finalizado" at bounding box center [906, 572] width 141 height 34
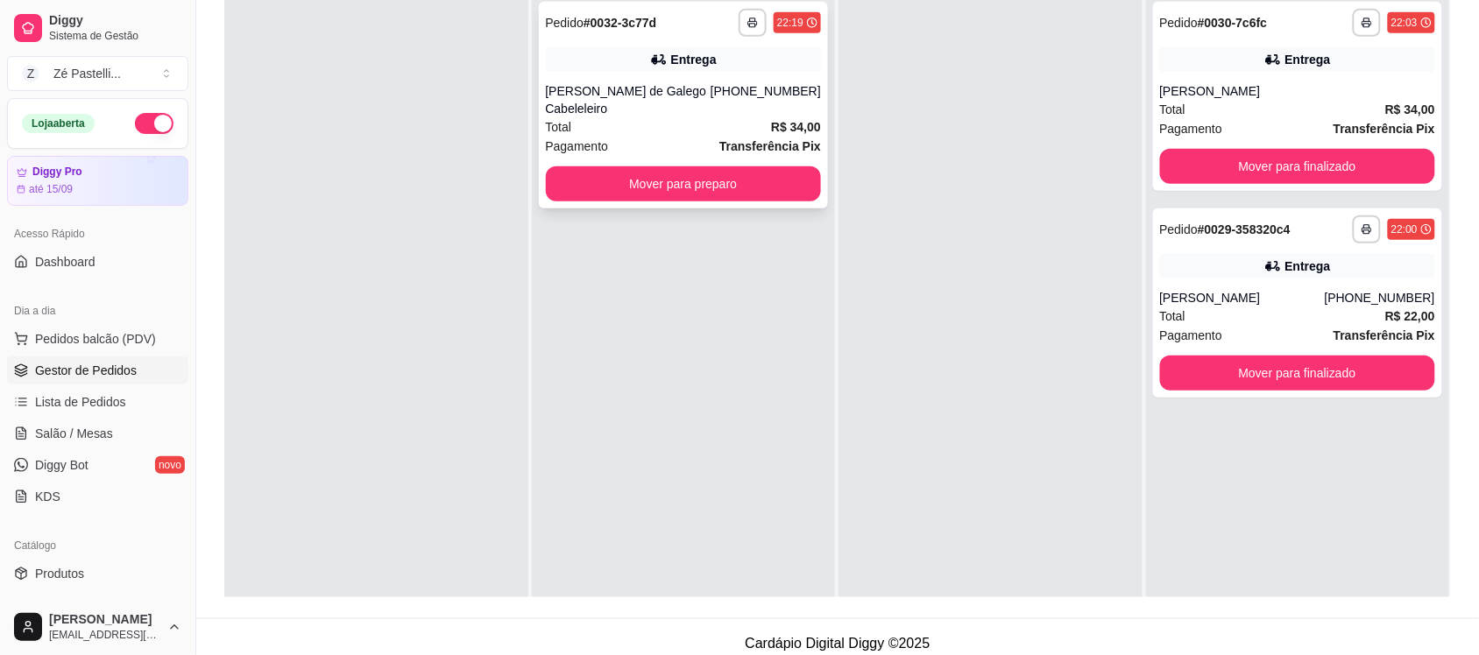
click at [689, 64] on div "Entrega" at bounding box center [694, 60] width 46 height 18
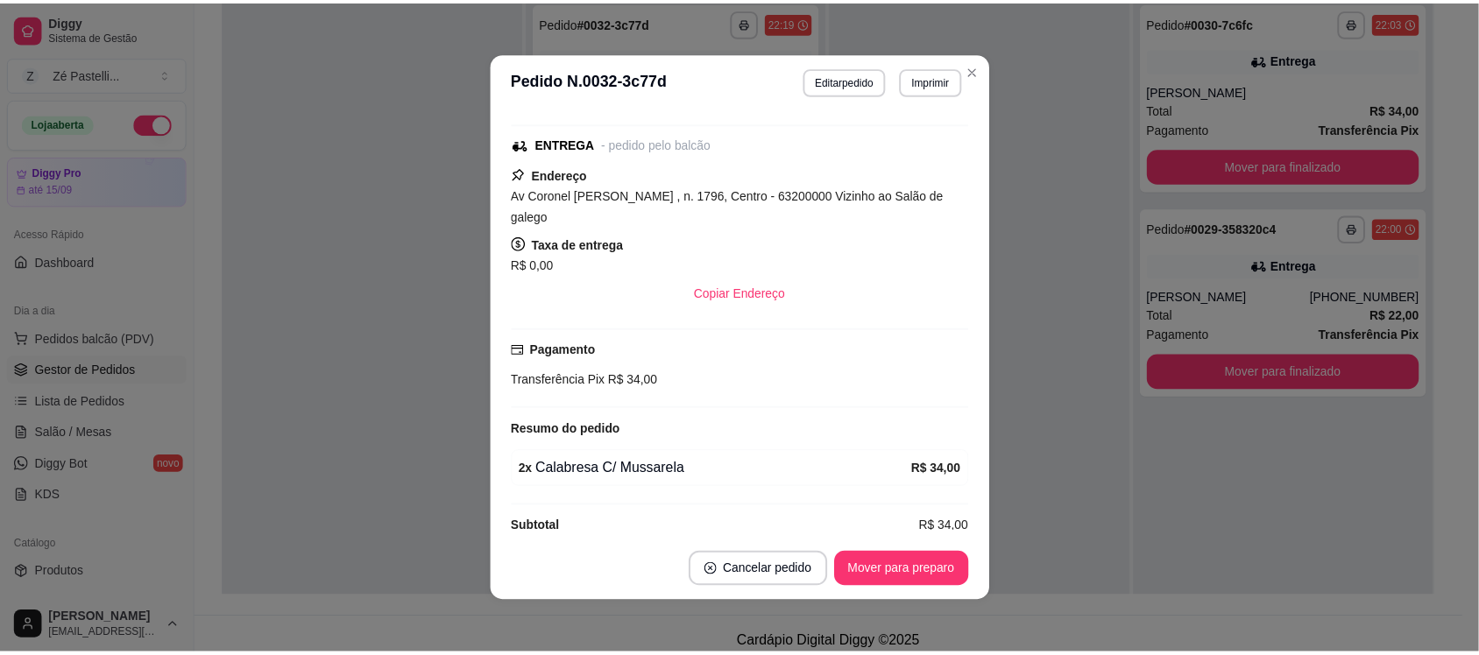
scroll to position [216, 0]
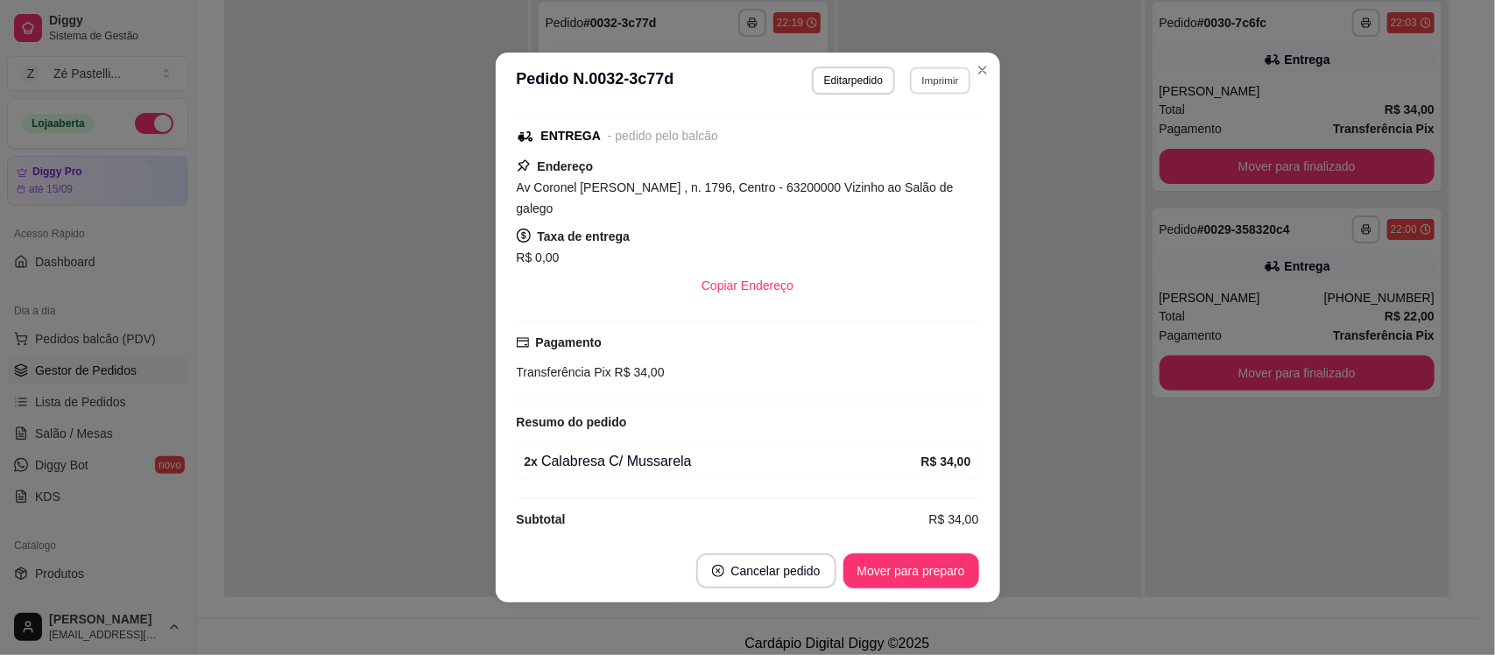
click at [955, 67] on button "Imprimir" at bounding box center [940, 80] width 60 height 27
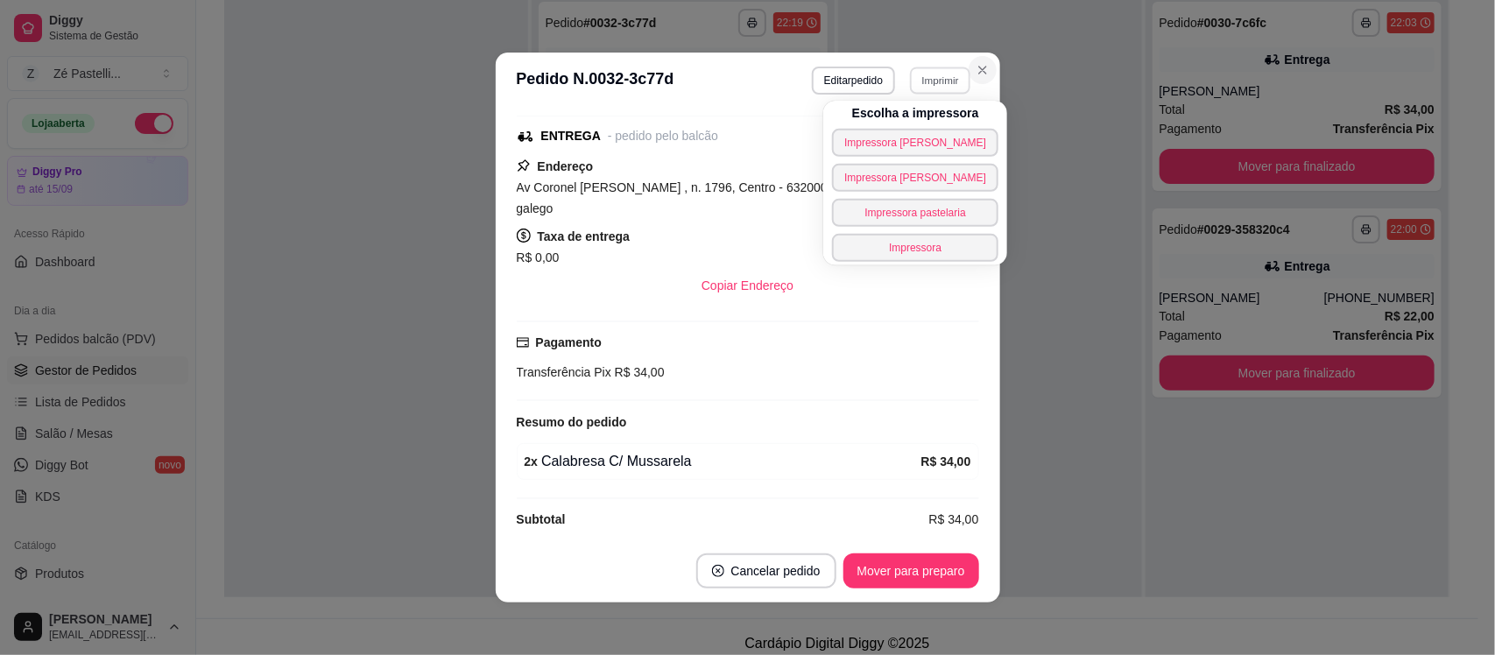
click at [979, 63] on icon "Close" at bounding box center [983, 70] width 14 height 14
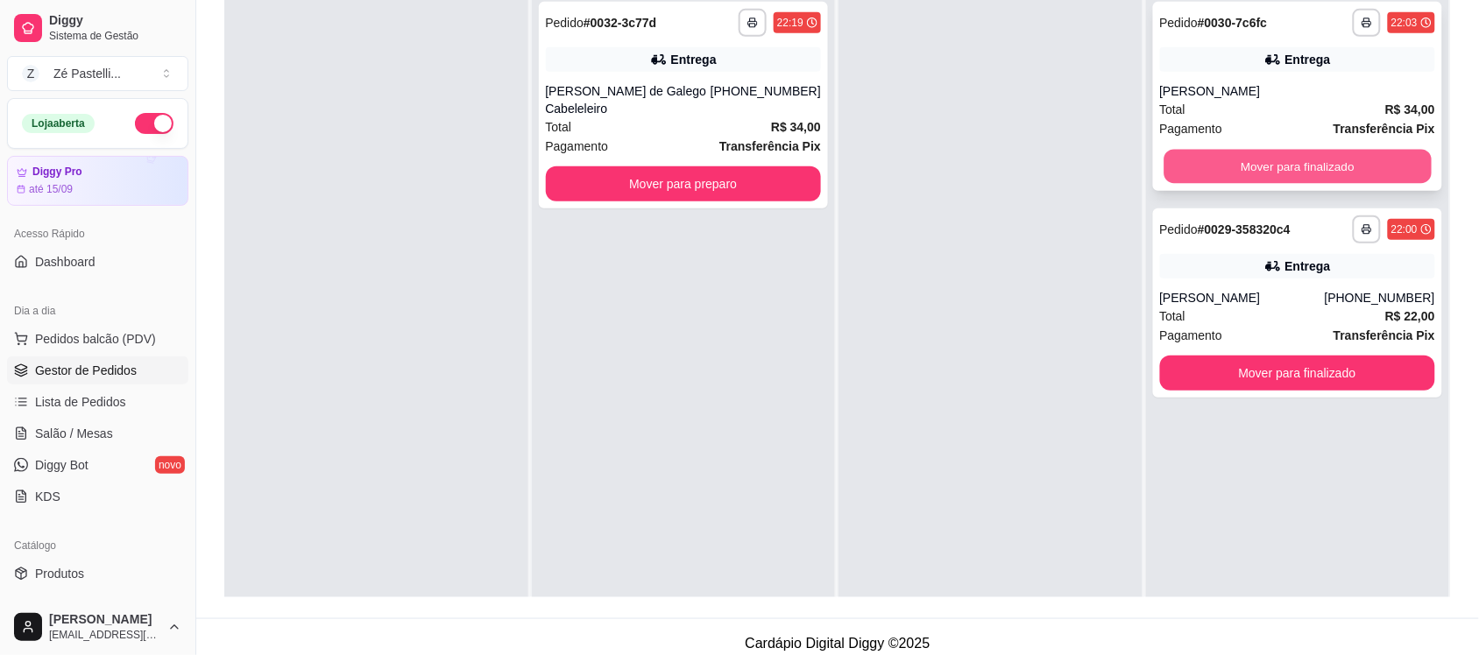
click at [1191, 177] on button "Mover para finalizado" at bounding box center [1296, 167] width 267 height 34
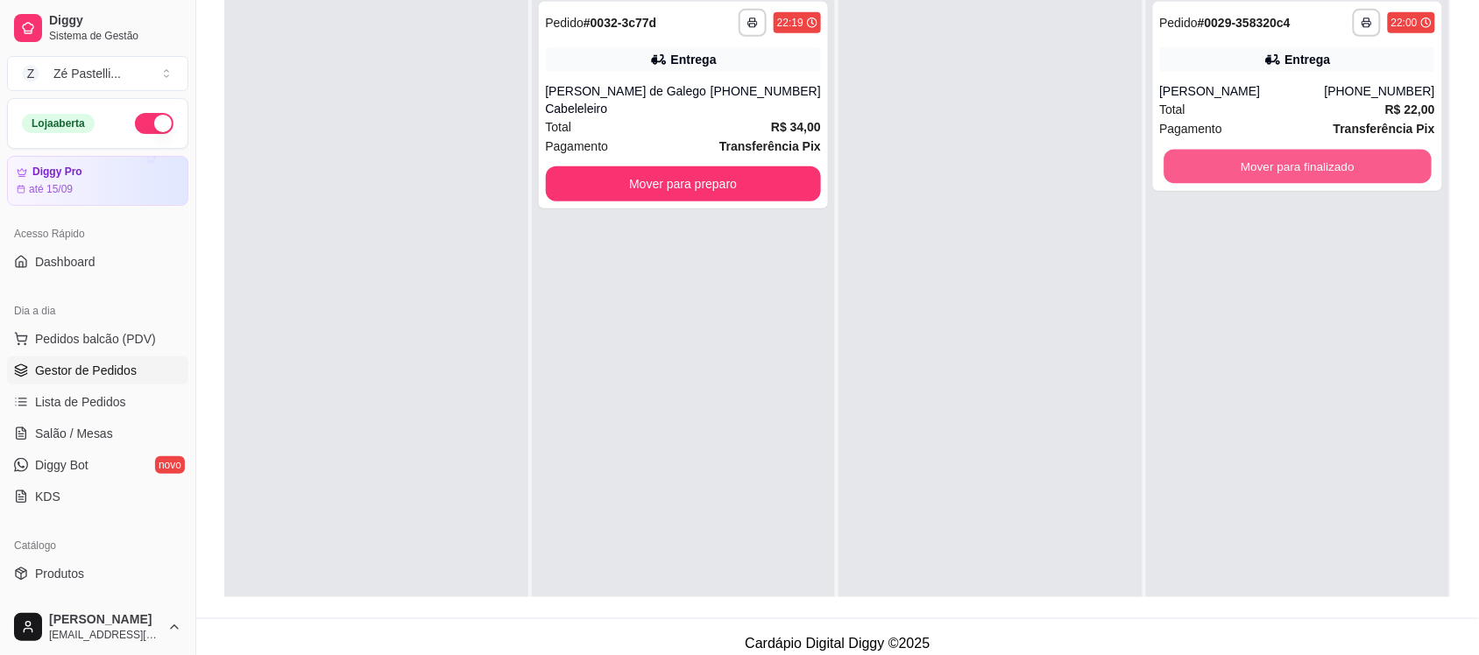
click at [1191, 177] on button "Mover para finalizado" at bounding box center [1296, 167] width 267 height 34
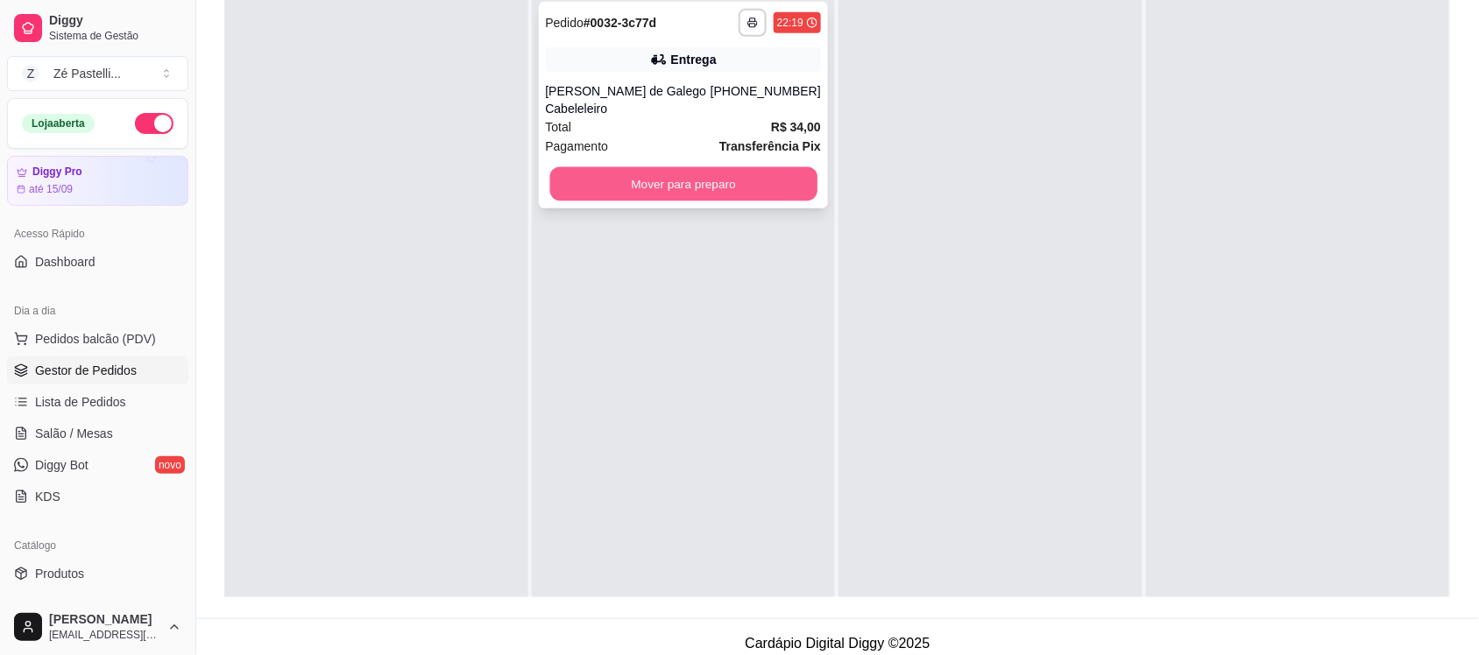
click at [626, 167] on button "Mover para preparo" at bounding box center [682, 184] width 267 height 34
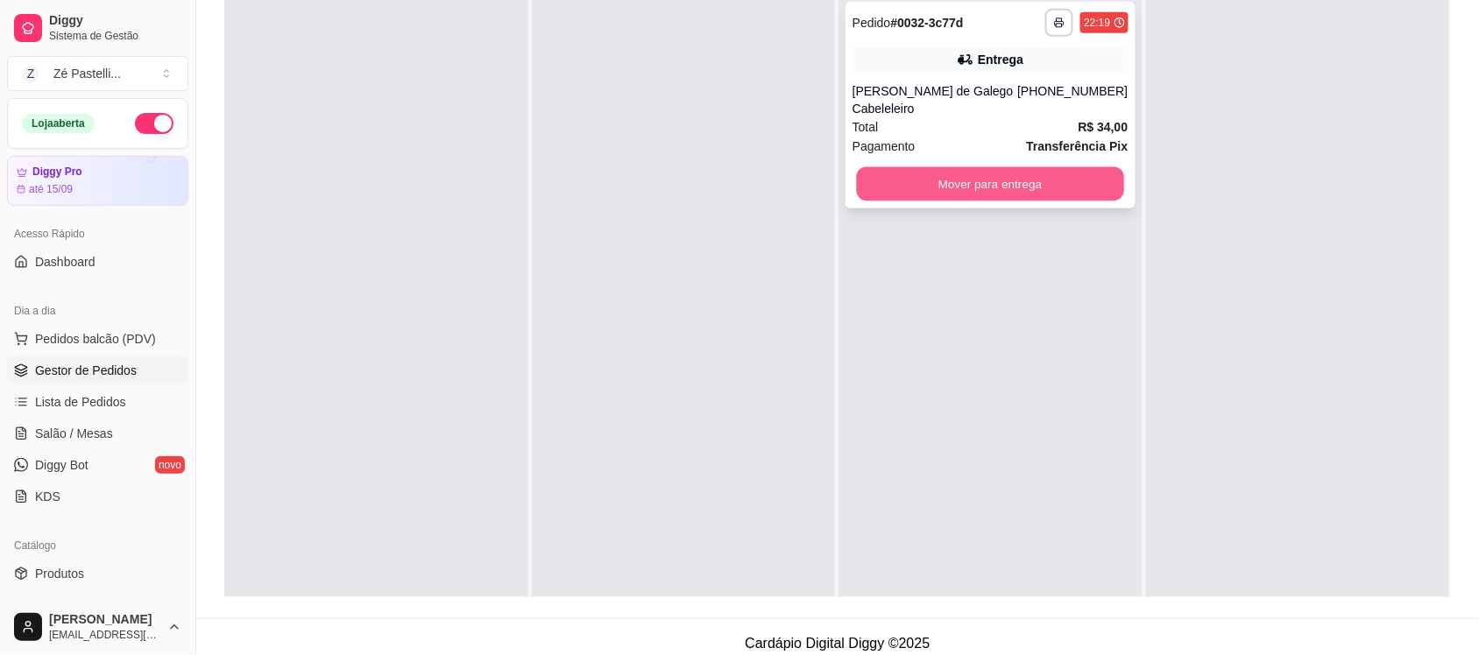
click at [905, 167] on button "Mover para entrega" at bounding box center [990, 184] width 267 height 34
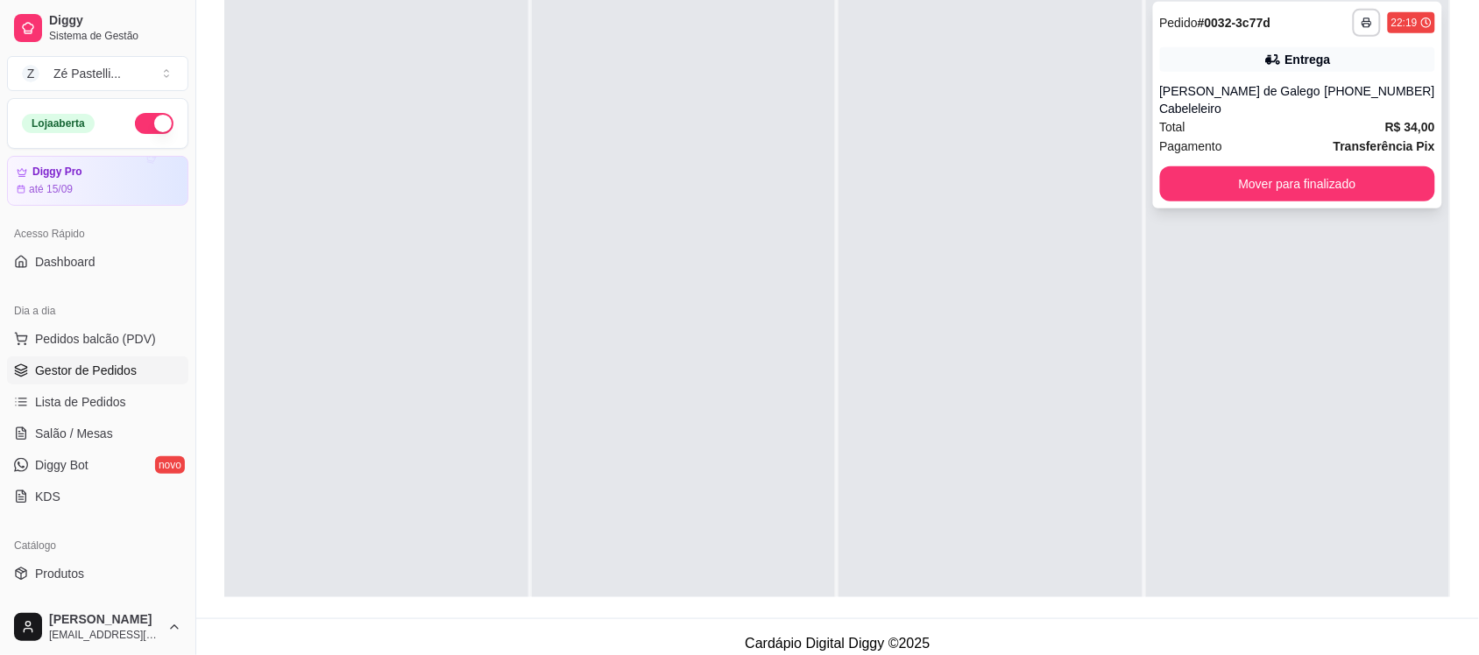
drag, startPoint x: 905, startPoint y: 152, endPoint x: 1342, endPoint y: 128, distance: 437.8
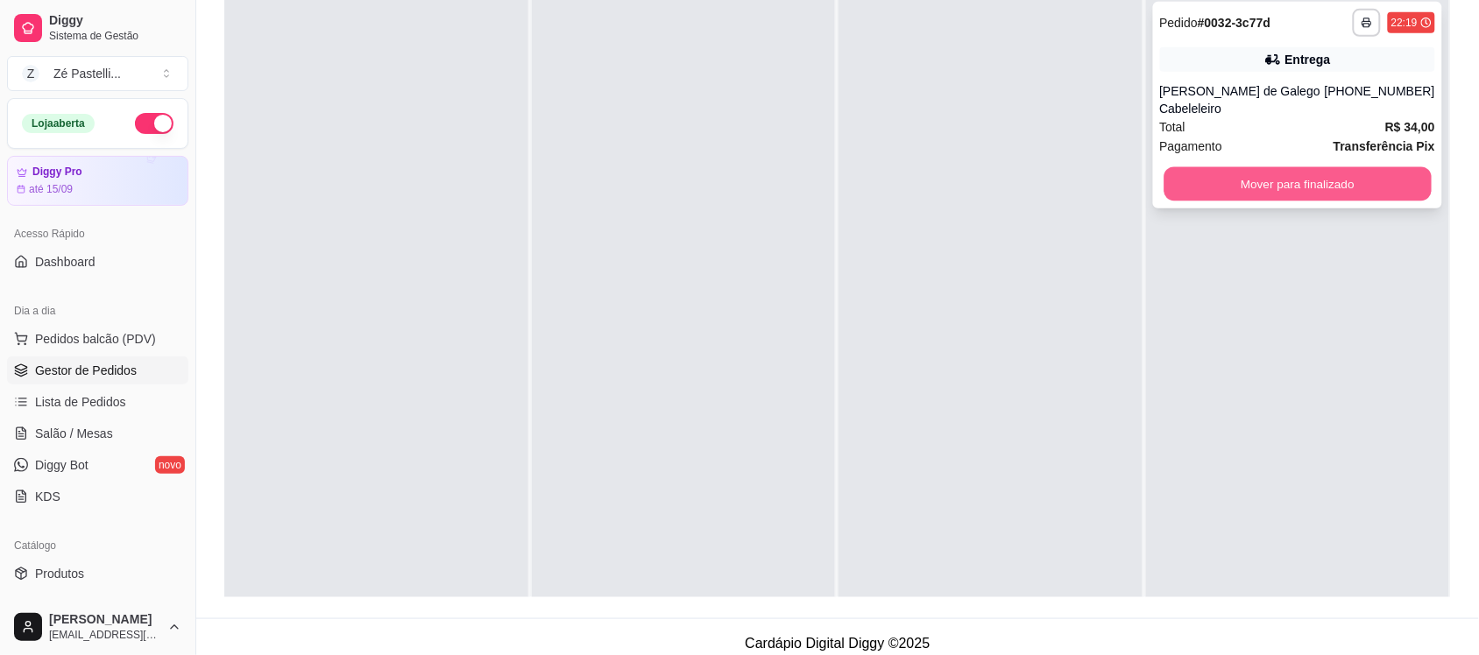
click at [1377, 167] on button "Mover para finalizado" at bounding box center [1296, 184] width 267 height 34
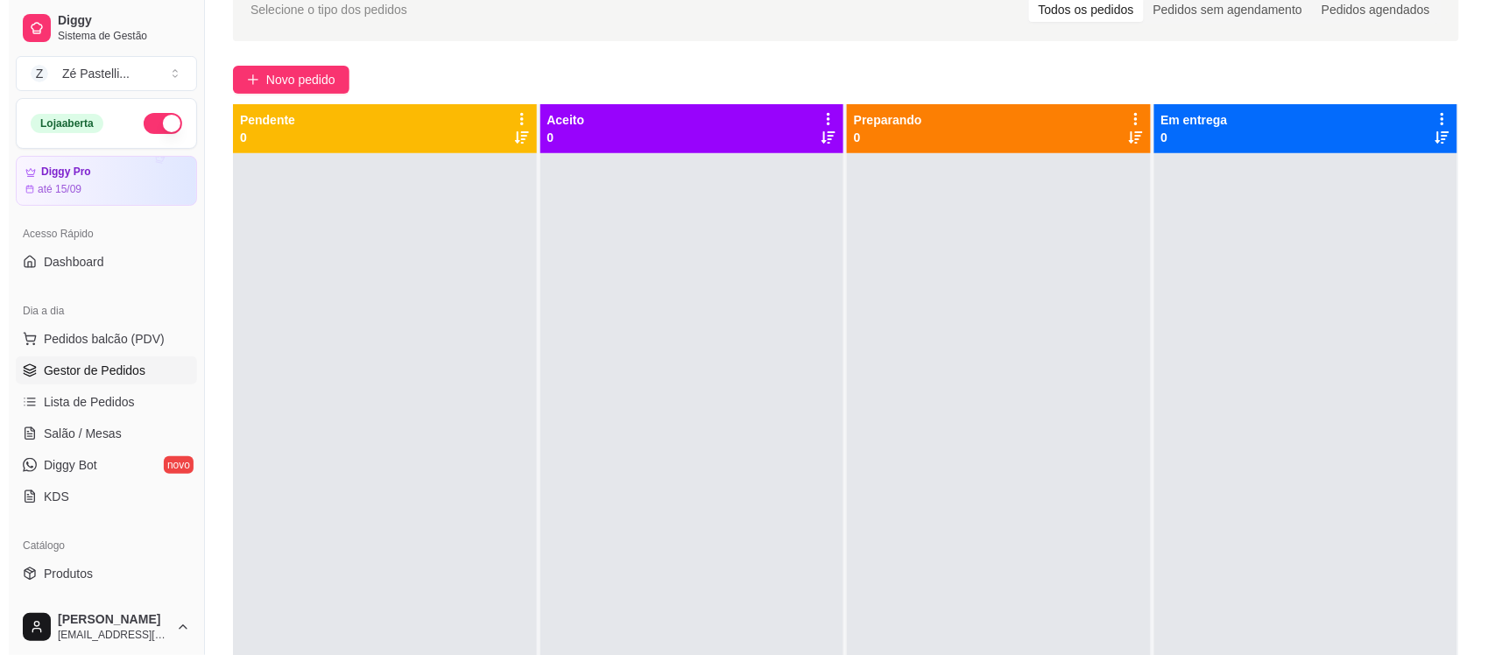
scroll to position [0, 0]
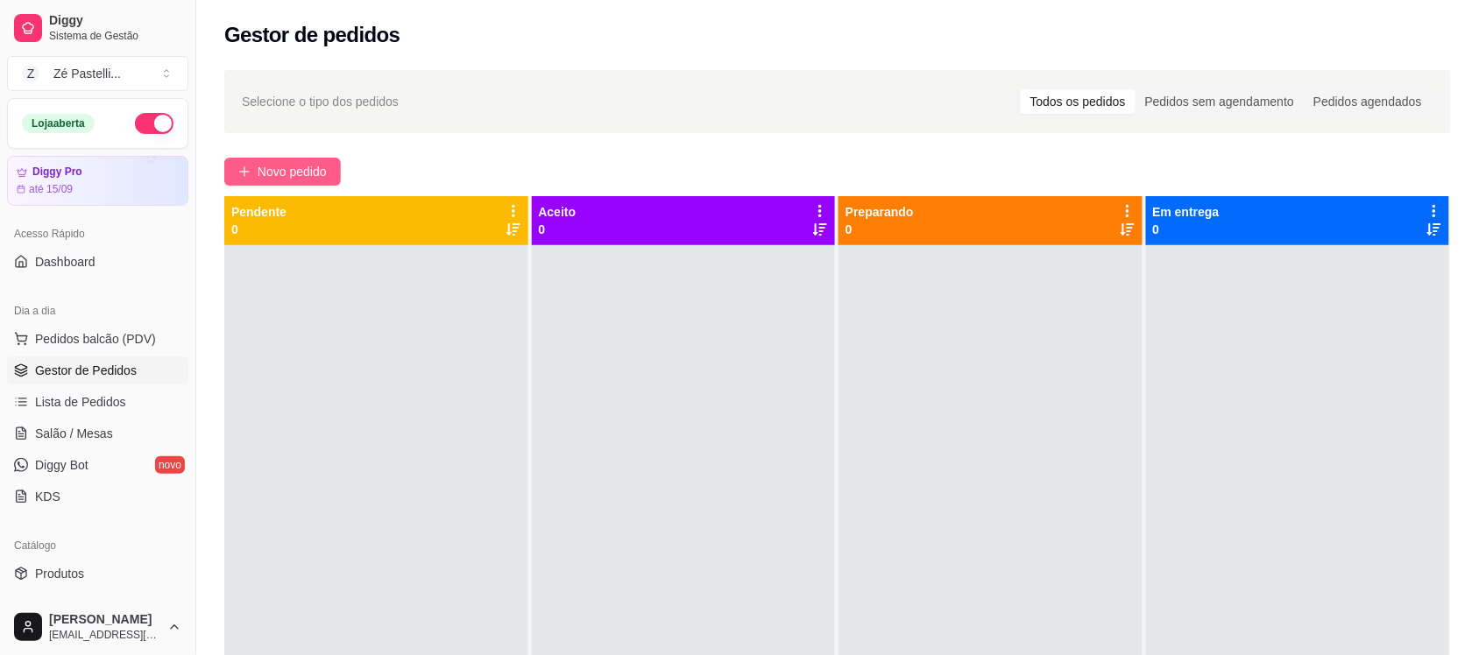
click at [302, 162] on span "Novo pedido" at bounding box center [292, 171] width 69 height 19
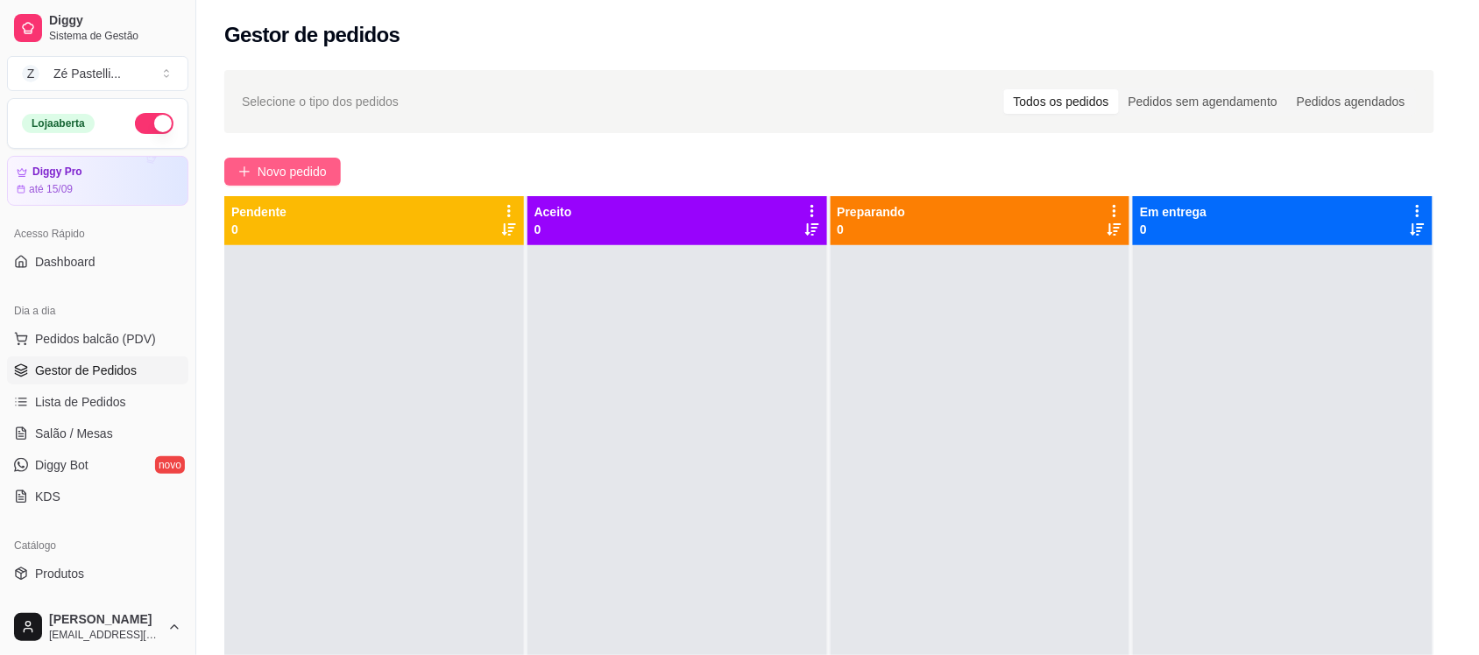
click at [302, 162] on div "Item avulso Batata Frita Batata frita 250 gramas R$ 12,00 0 Coxinha Coxinha sab…" at bounding box center [555, 387] width 1051 height 495
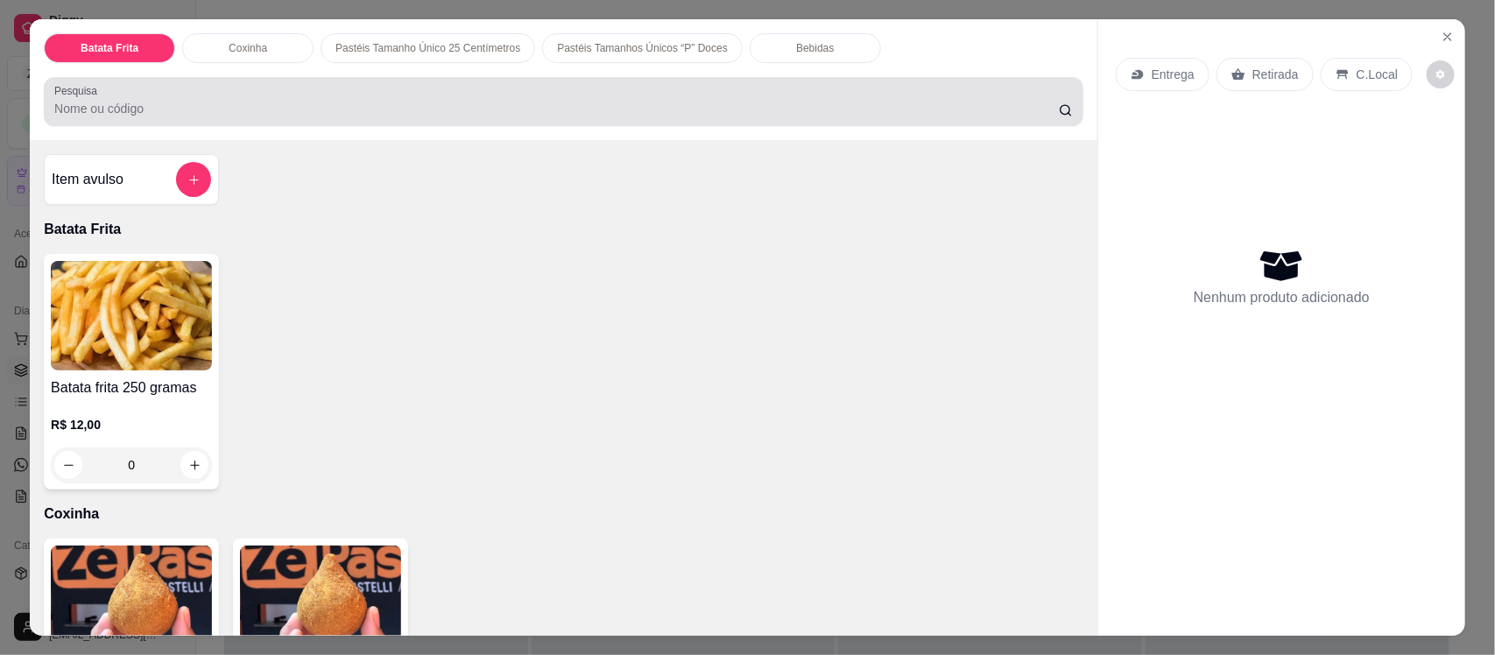
click at [391, 94] on div at bounding box center [563, 101] width 1019 height 35
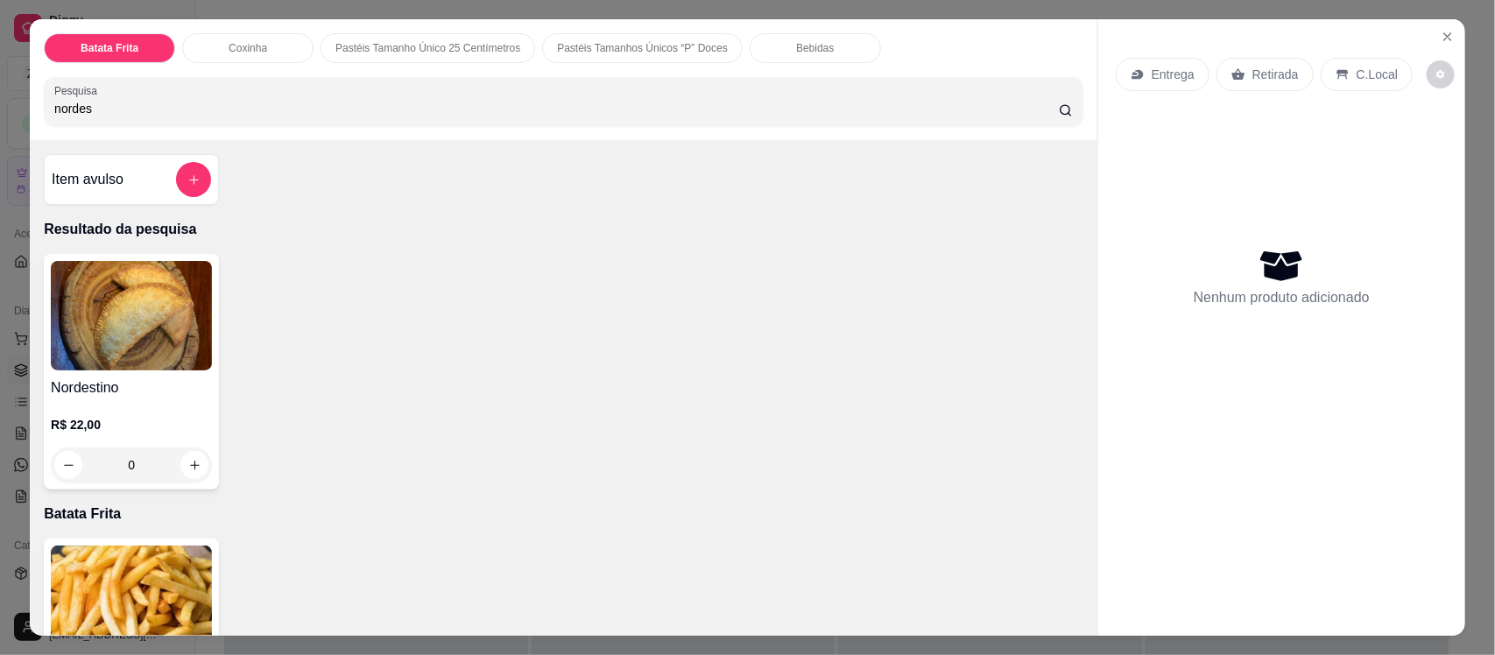
type input "nordes"
click at [137, 355] on img at bounding box center [131, 316] width 161 height 110
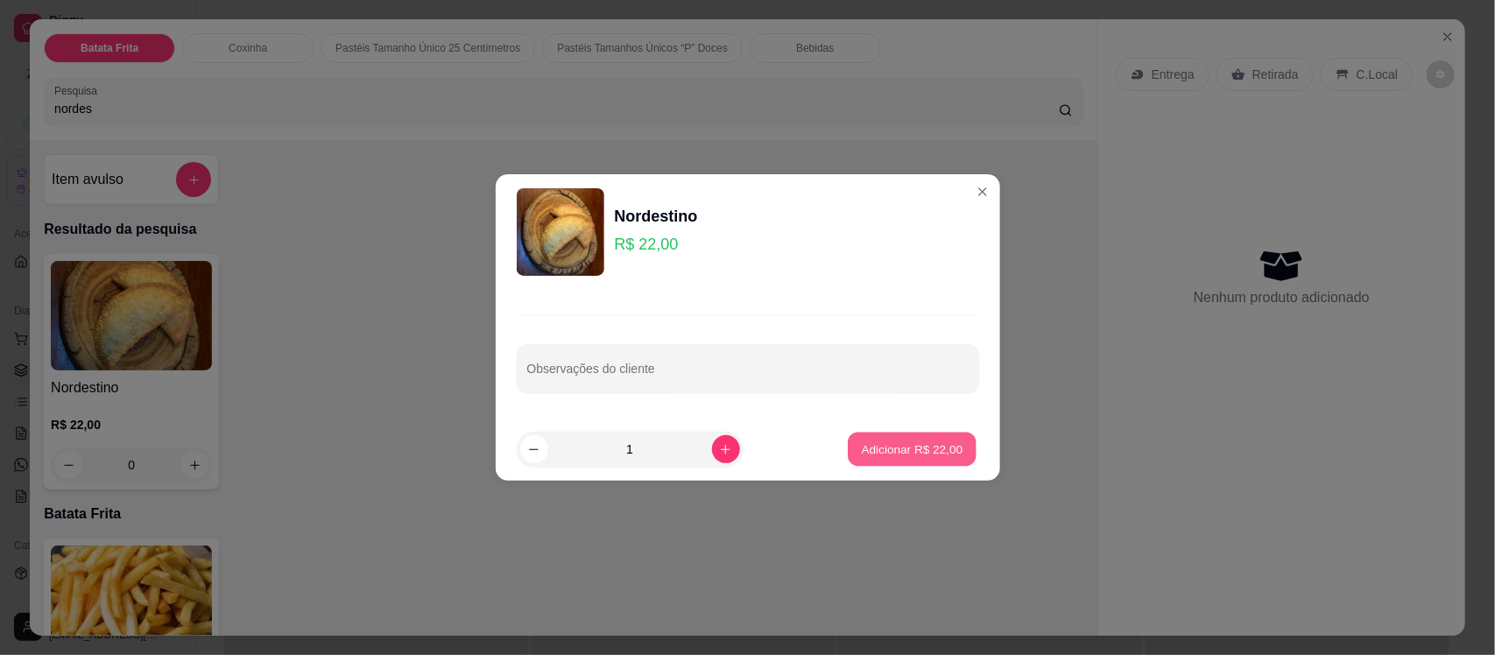
click at [881, 445] on p "Adicionar R$ 22,00" at bounding box center [913, 449] width 102 height 17
type input "1"
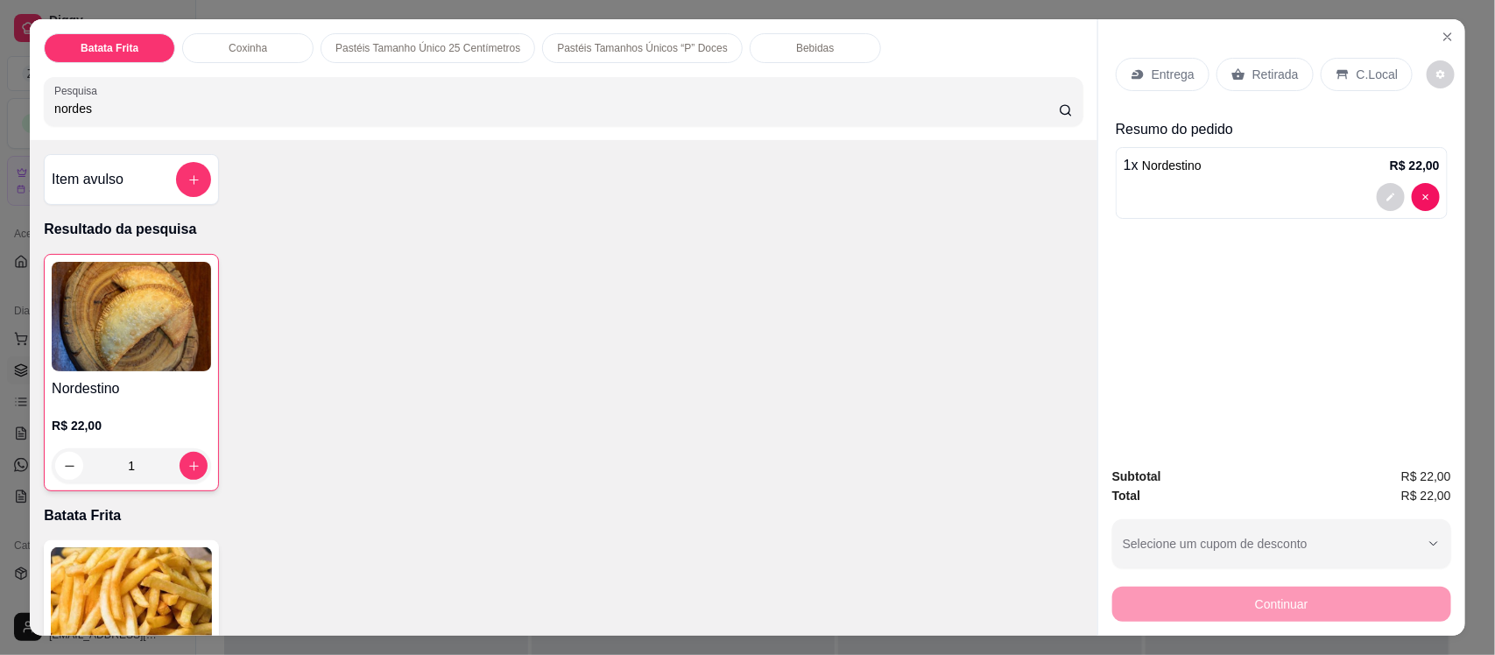
click at [1255, 74] on p "Retirada" at bounding box center [1276, 75] width 46 height 18
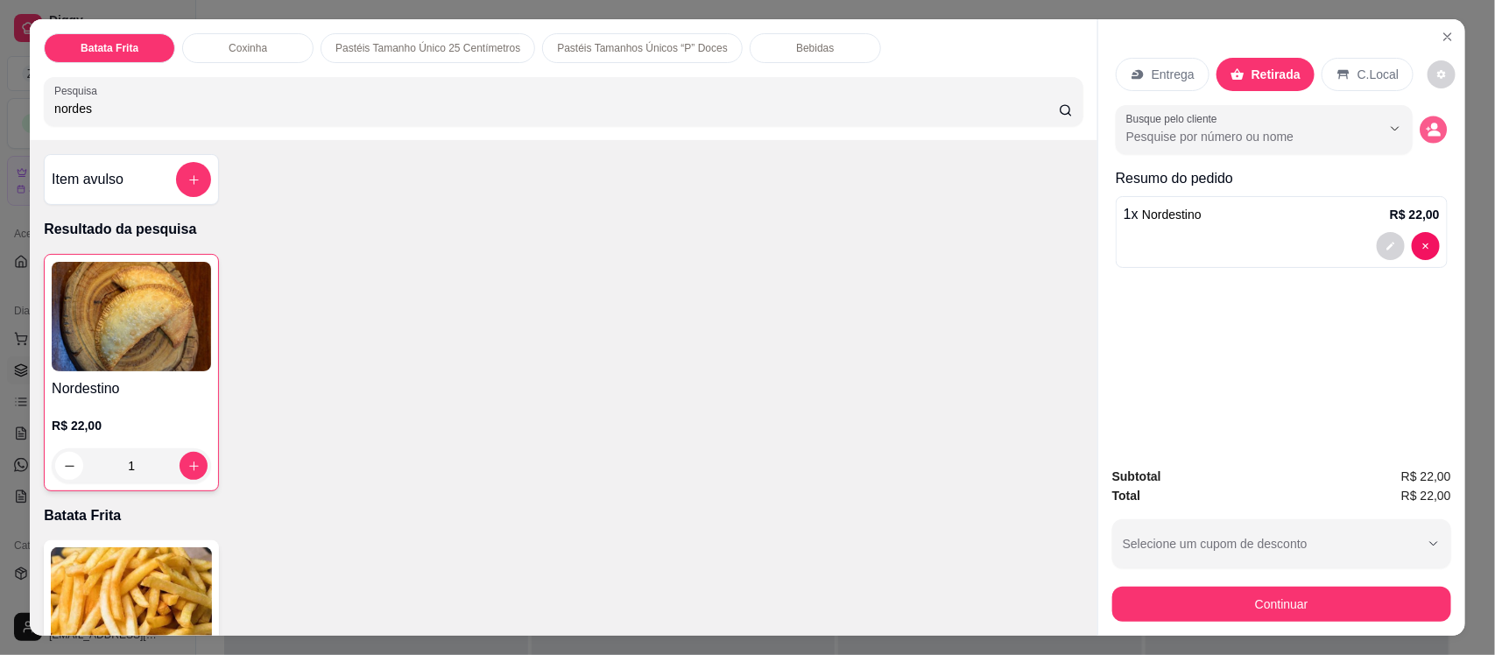
click at [1434, 119] on button "decrease-product-quantity" at bounding box center [1433, 130] width 27 height 27
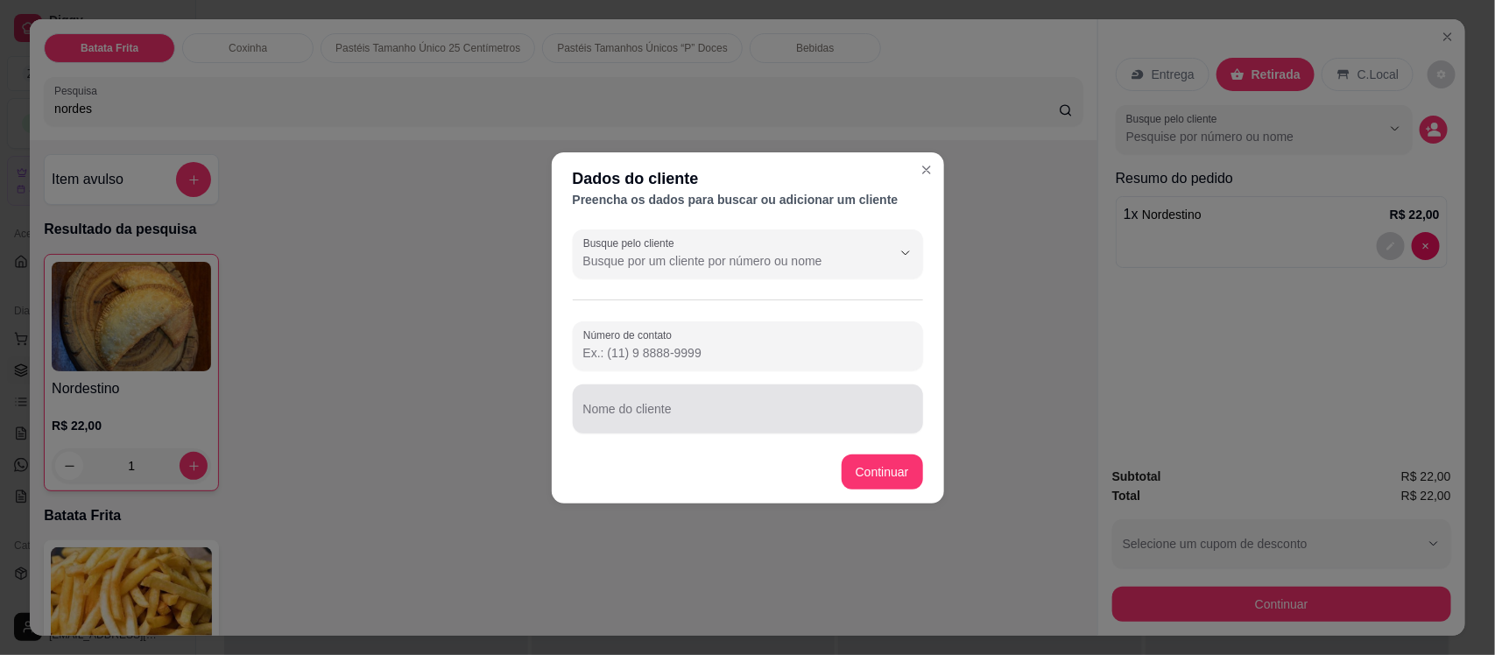
click at [749, 432] on div "Nome do cliente" at bounding box center [748, 409] width 350 height 49
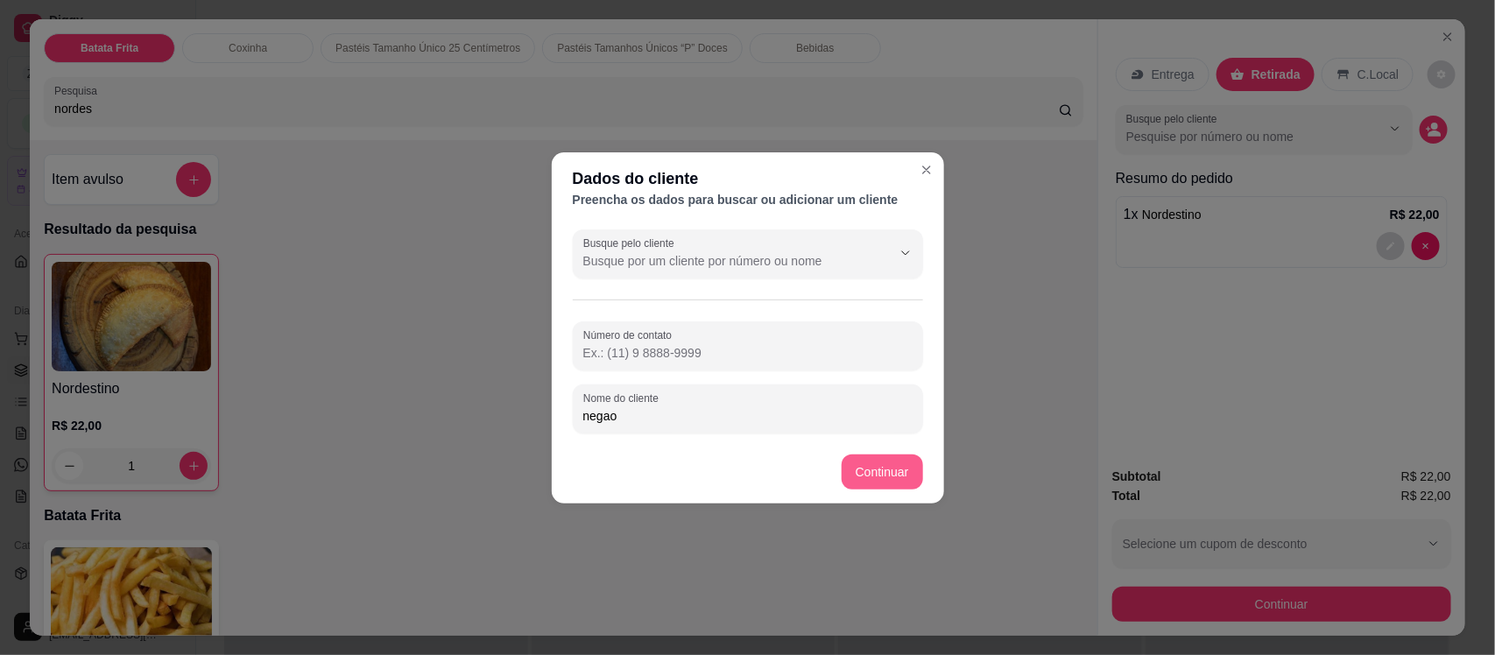
type input "negao"
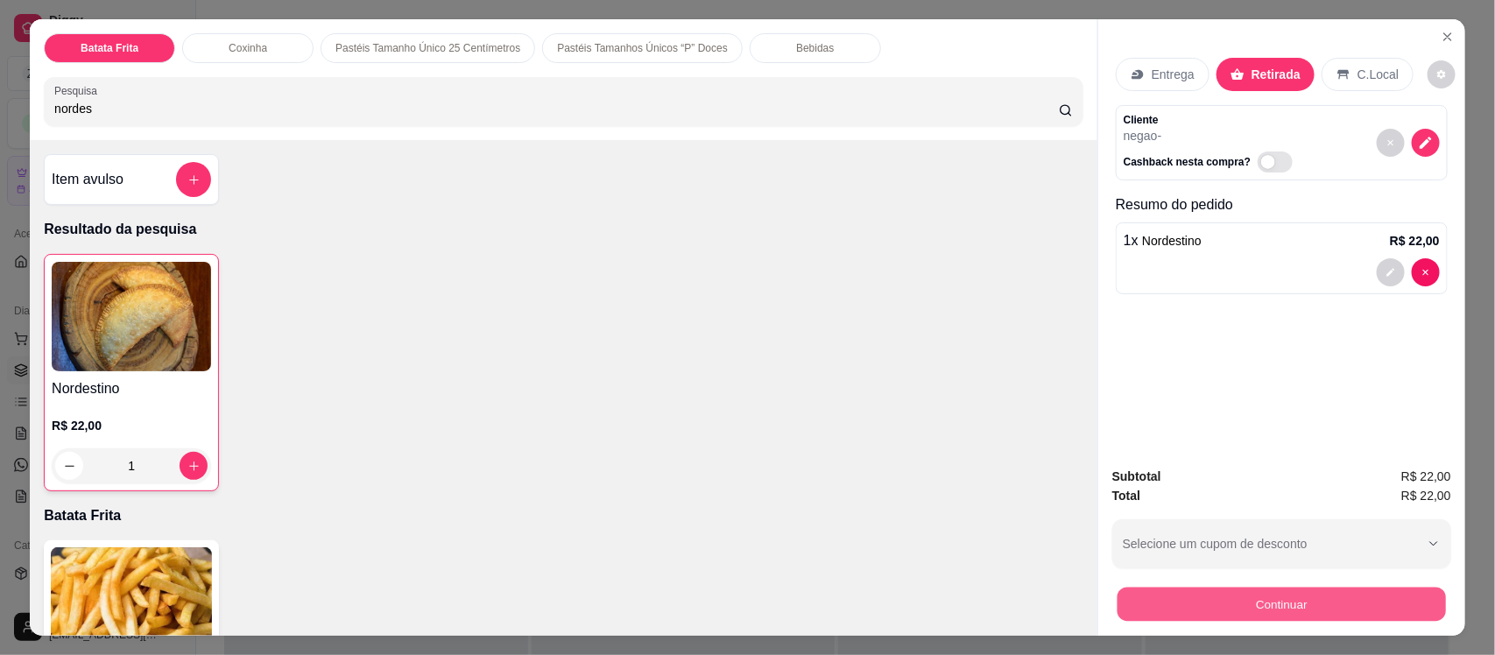
click at [1207, 605] on button "Continuar" at bounding box center [1282, 604] width 329 height 34
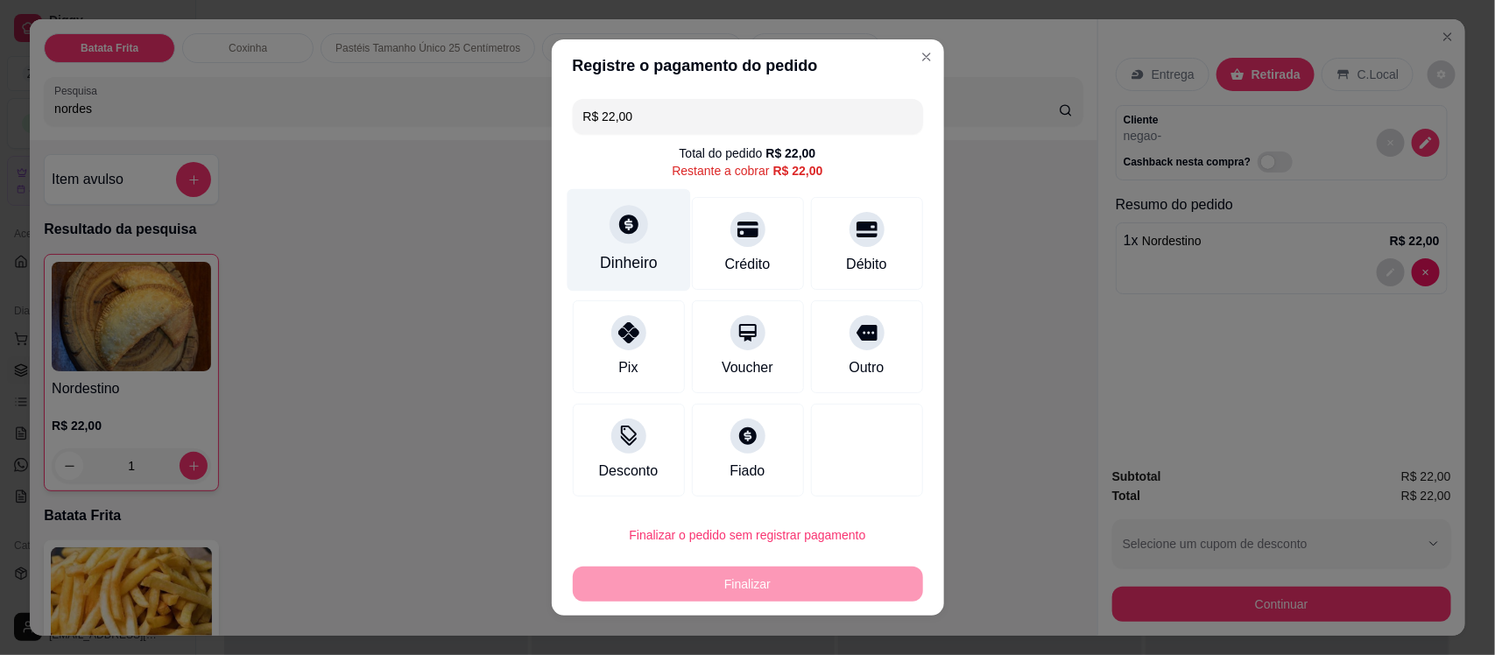
click at [579, 226] on div "Dinheiro" at bounding box center [629, 240] width 124 height 103
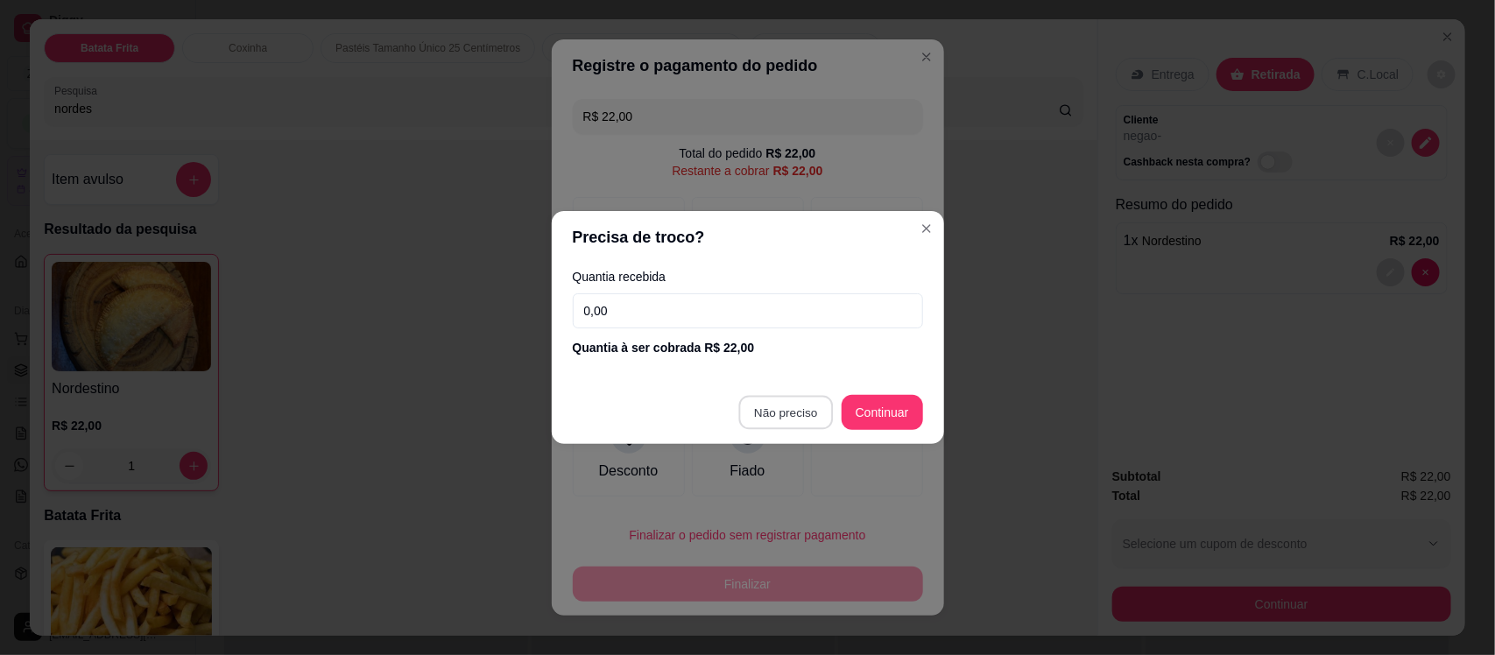
type input "R$ 0,00"
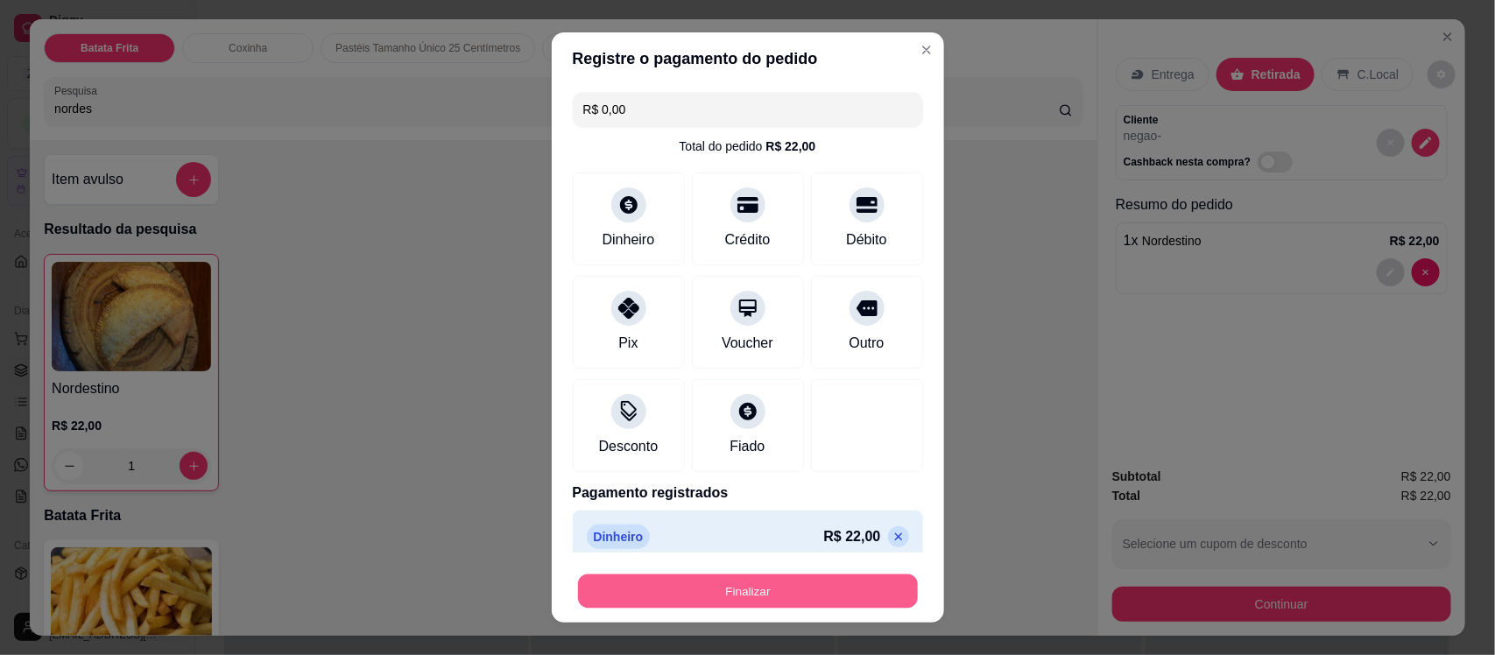
click at [720, 587] on button "Finalizar" at bounding box center [748, 591] width 340 height 34
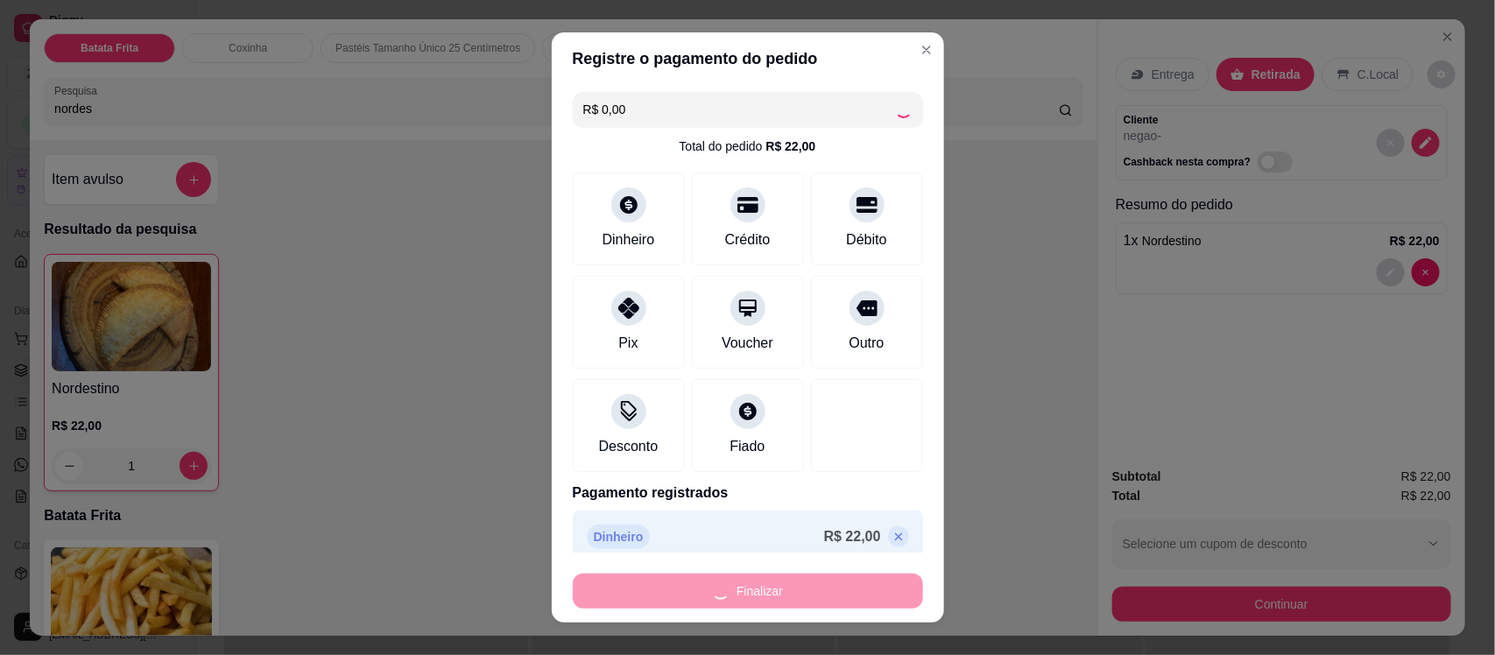
type input "0"
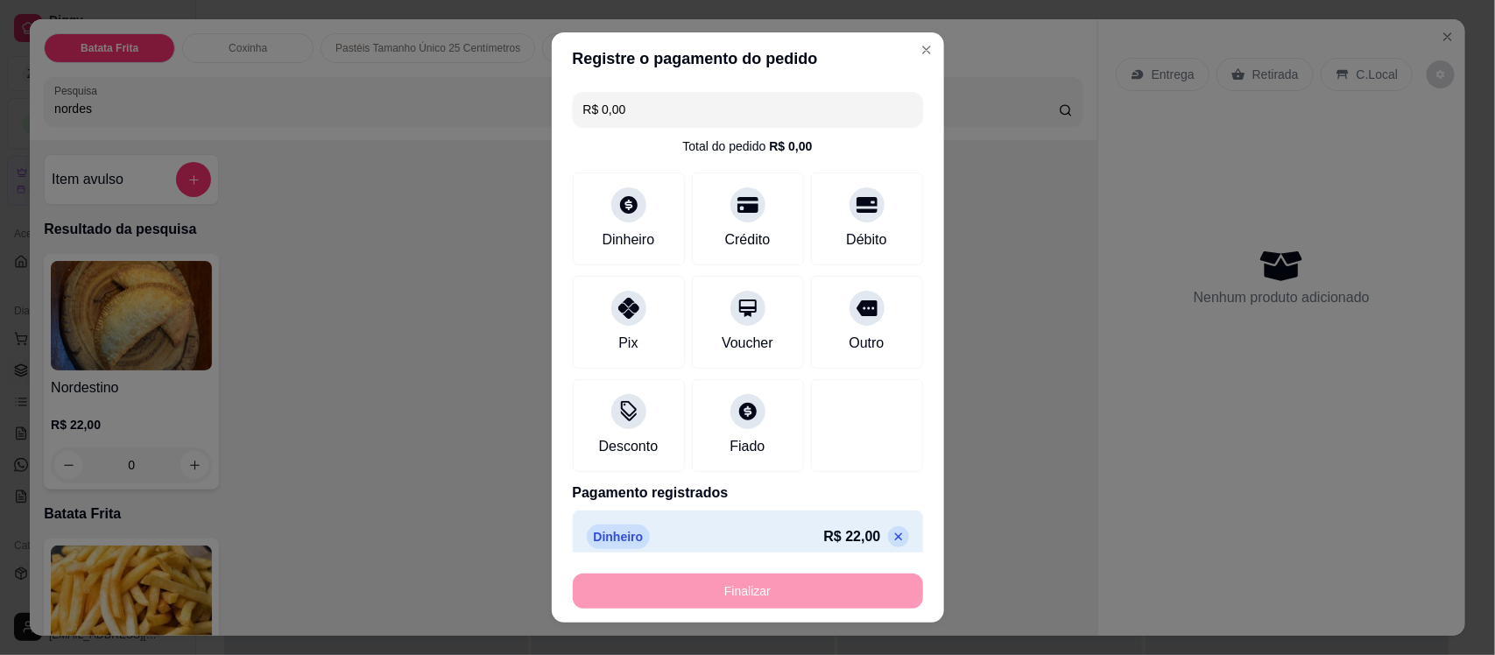
type input "-R$ 22,00"
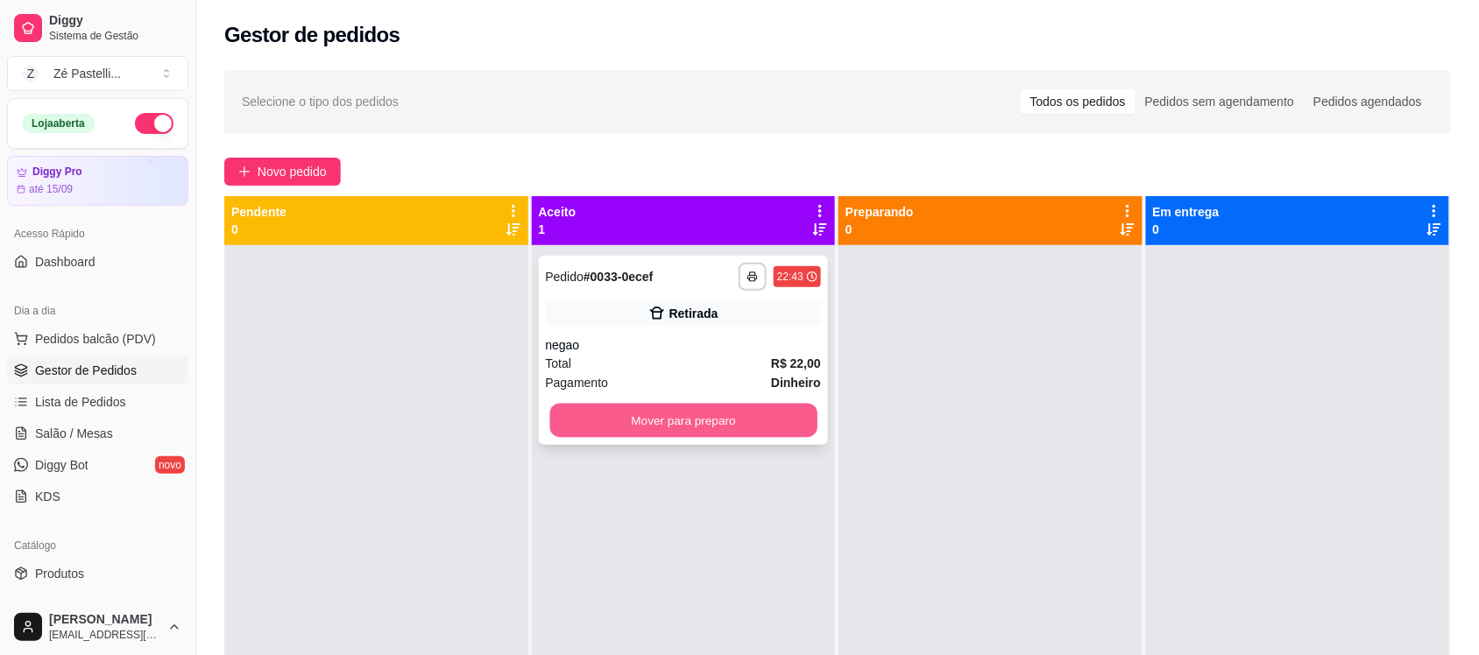
click at [657, 427] on button "Mover para preparo" at bounding box center [682, 421] width 267 height 34
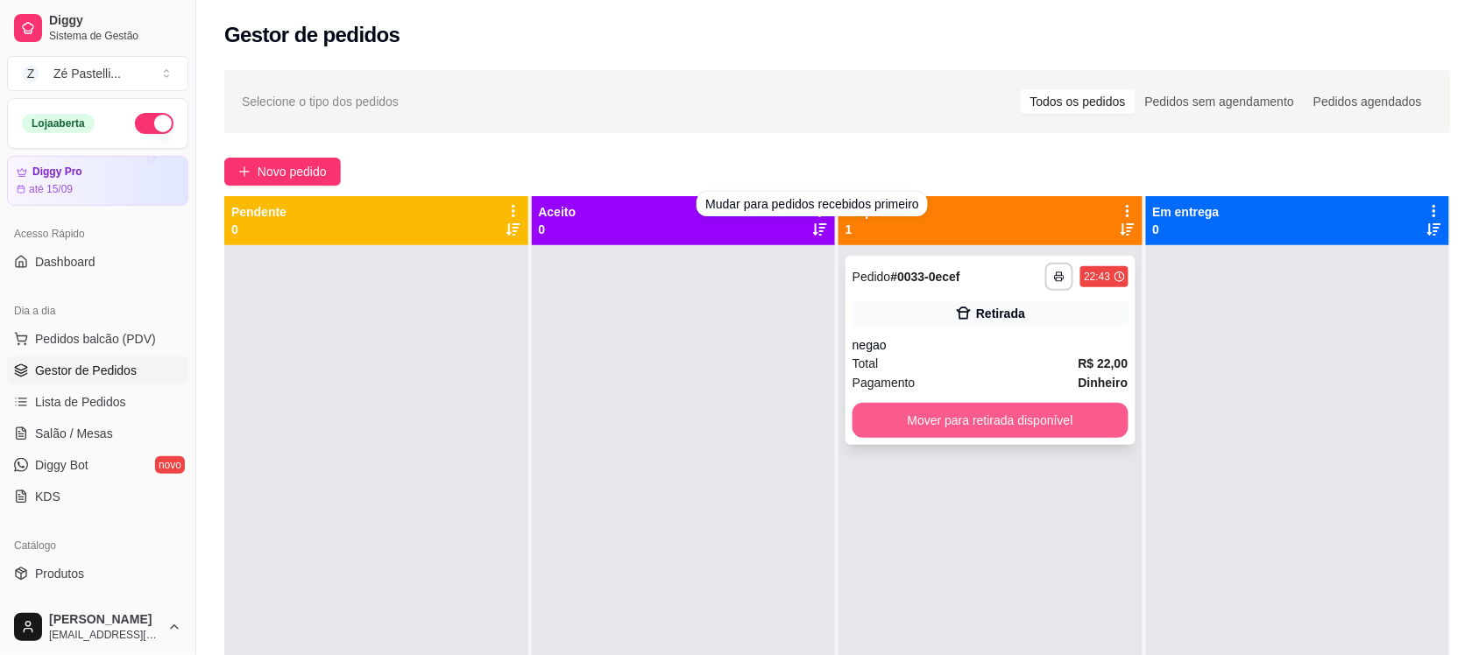
click at [947, 435] on button "Mover para retirada disponível" at bounding box center [990, 420] width 276 height 35
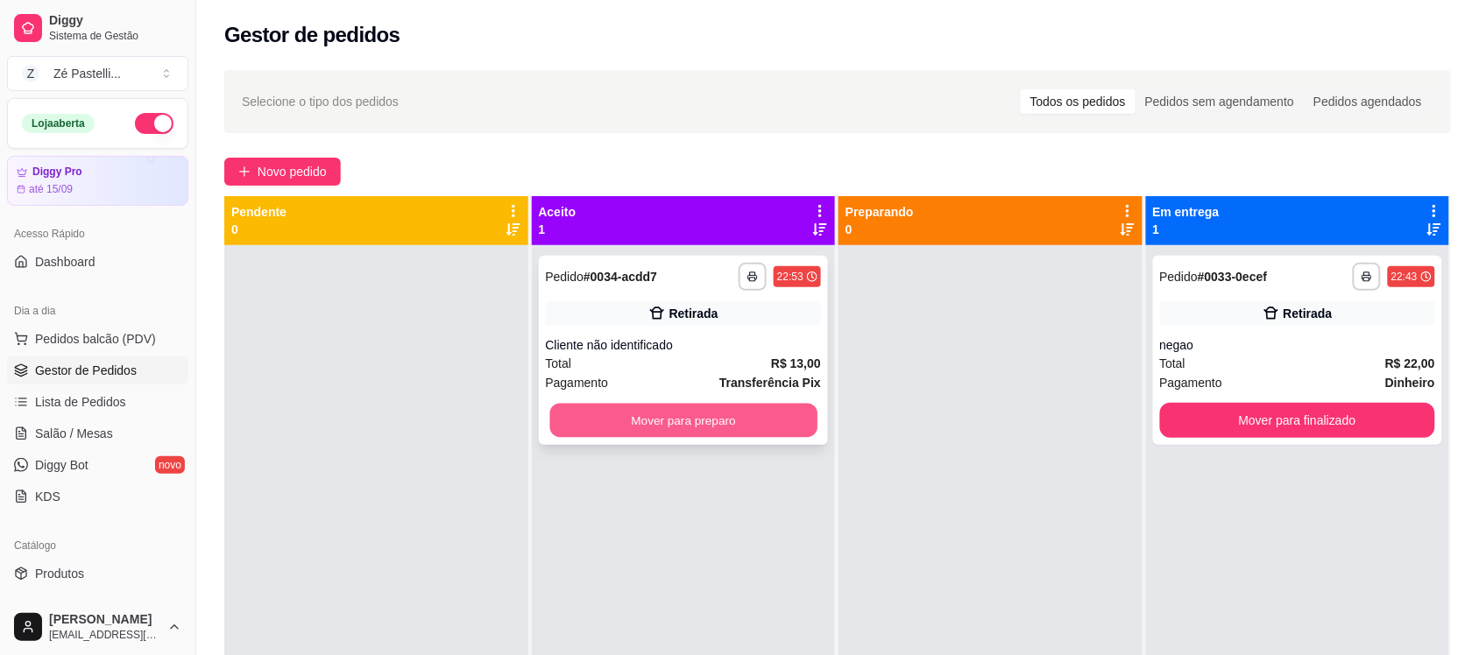
click at [631, 427] on button "Mover para preparo" at bounding box center [682, 421] width 267 height 34
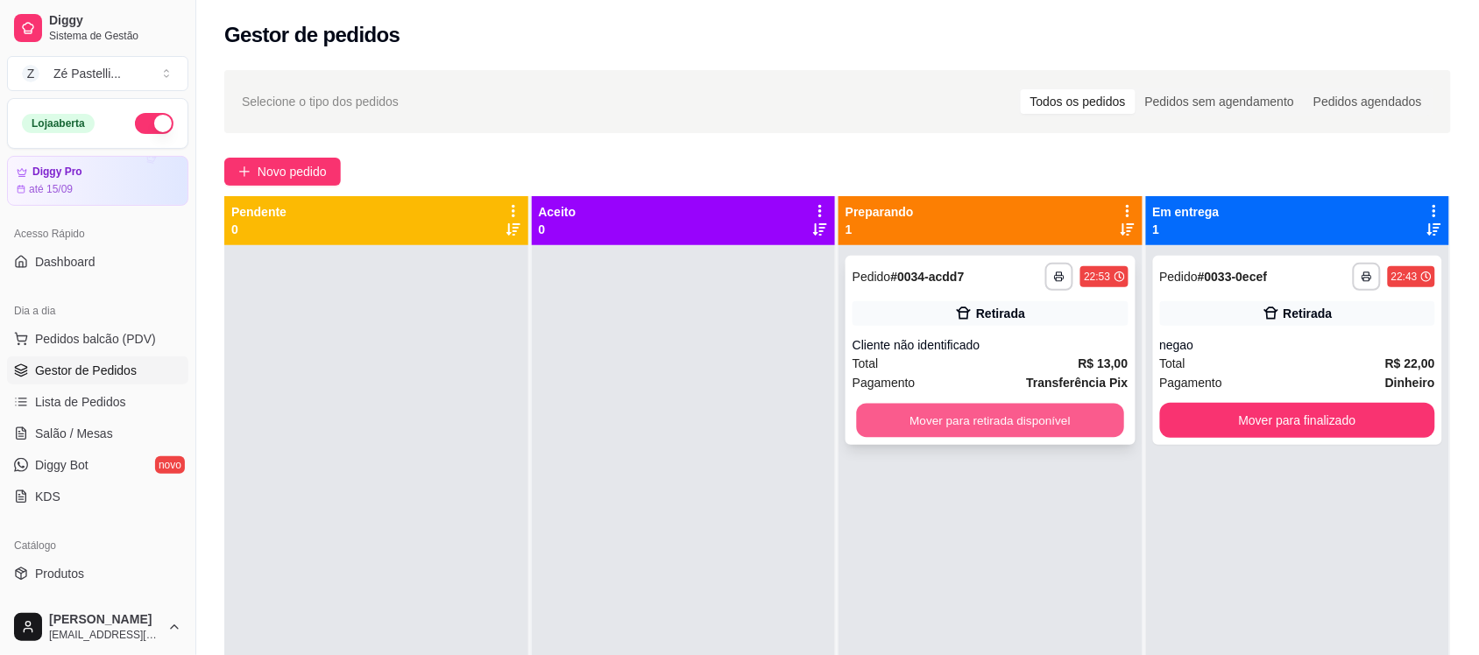
click at [901, 423] on button "Mover para retirada disponível" at bounding box center [990, 421] width 267 height 34
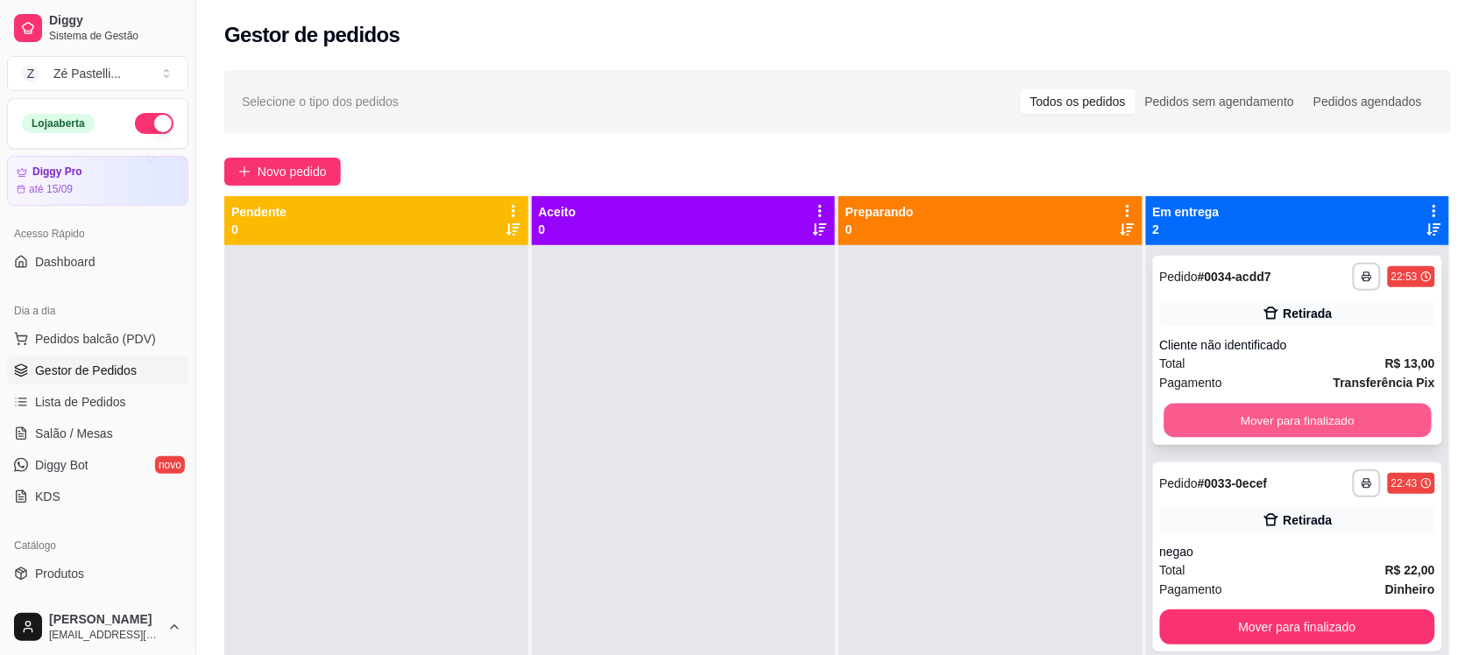
click at [1191, 407] on button "Mover para finalizado" at bounding box center [1296, 421] width 267 height 34
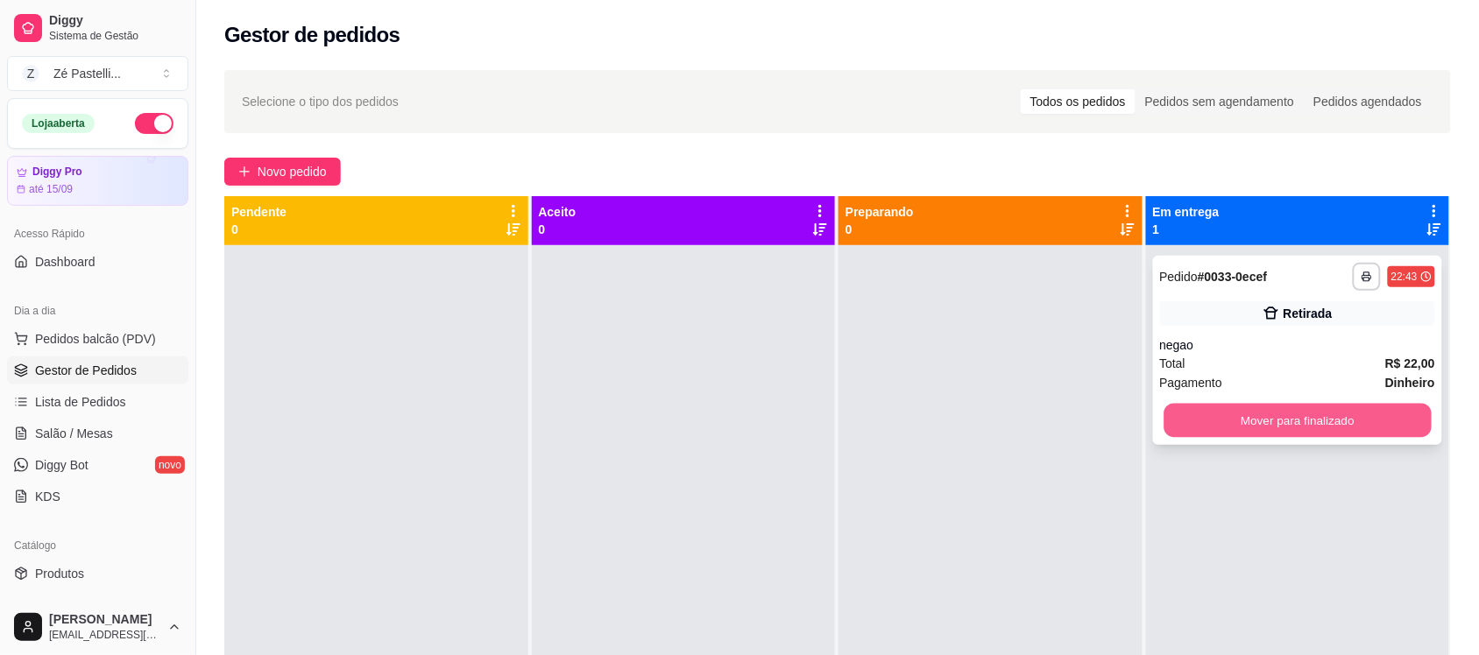
click at [1233, 422] on button "Mover para finalizado" at bounding box center [1296, 421] width 267 height 34
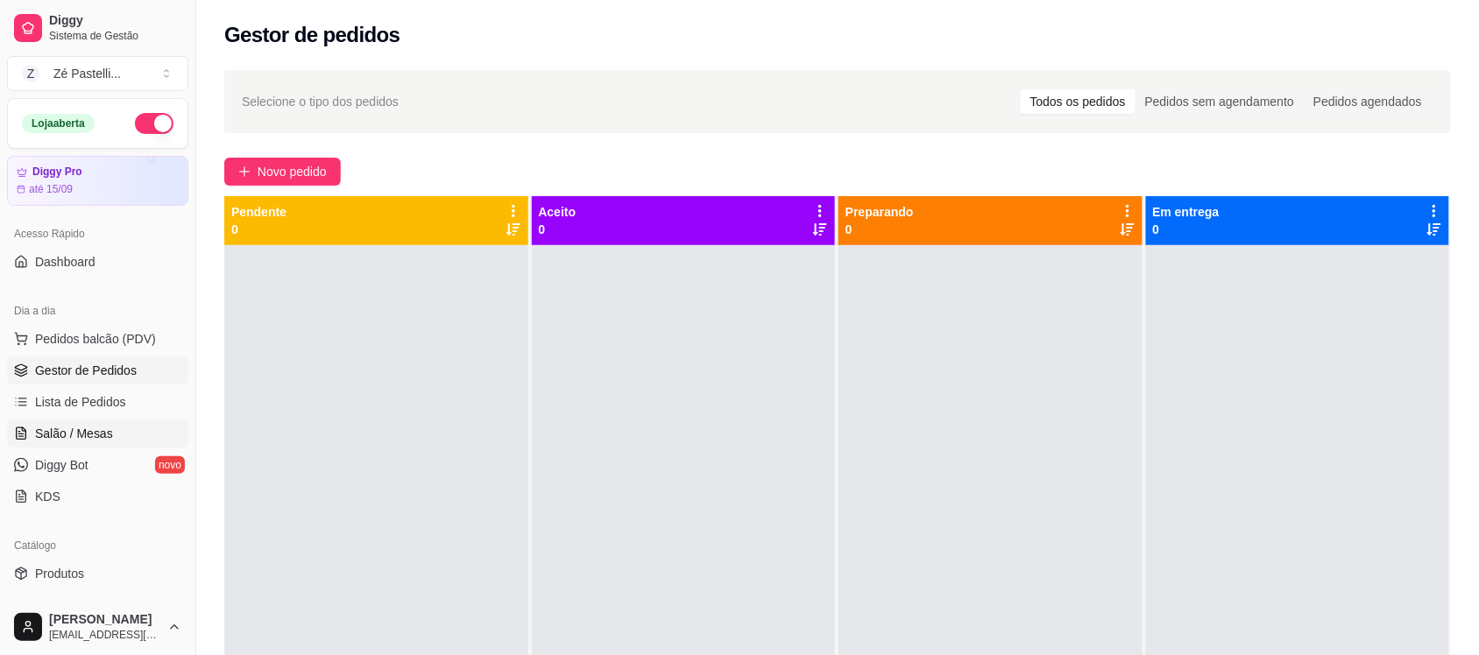
click at [72, 441] on span "Salão / Mesas" at bounding box center [74, 434] width 78 height 18
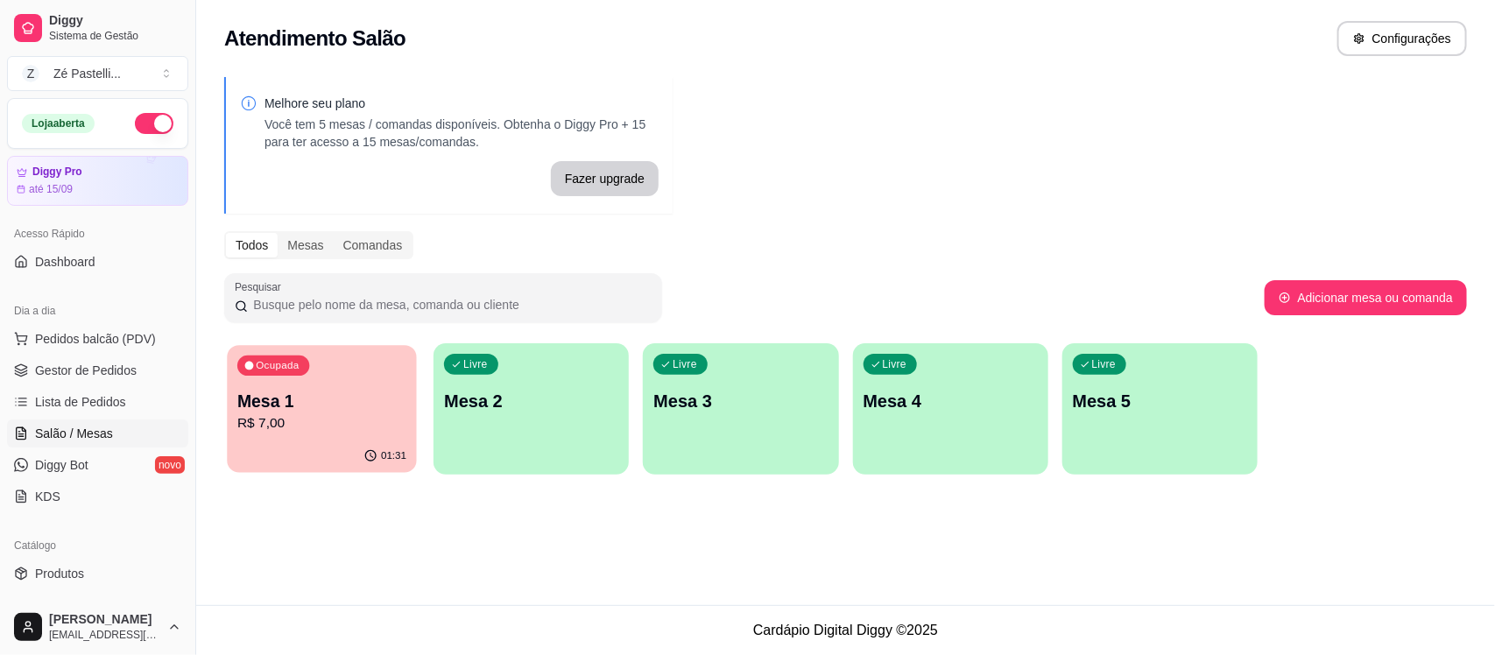
click at [298, 405] on p "Mesa 1" at bounding box center [321, 402] width 169 height 24
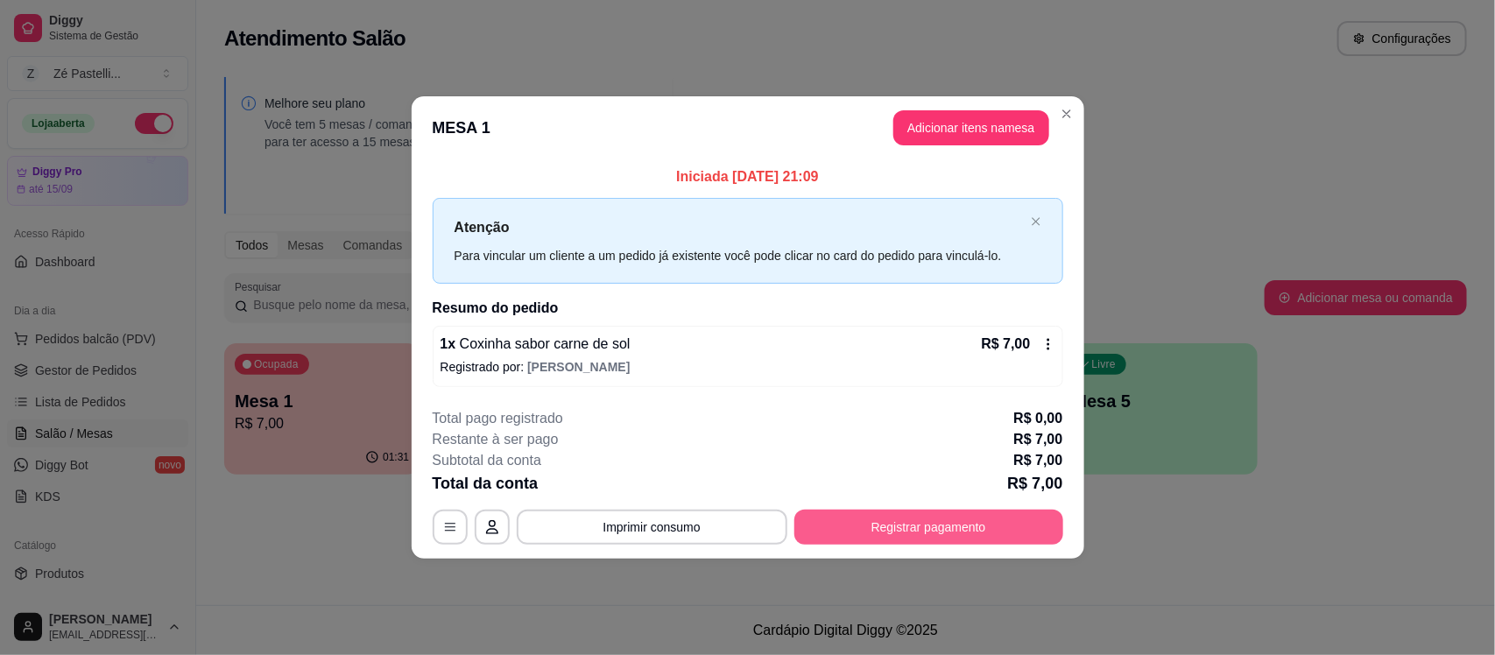
click at [852, 526] on button "Registrar pagamento" at bounding box center [929, 527] width 269 height 35
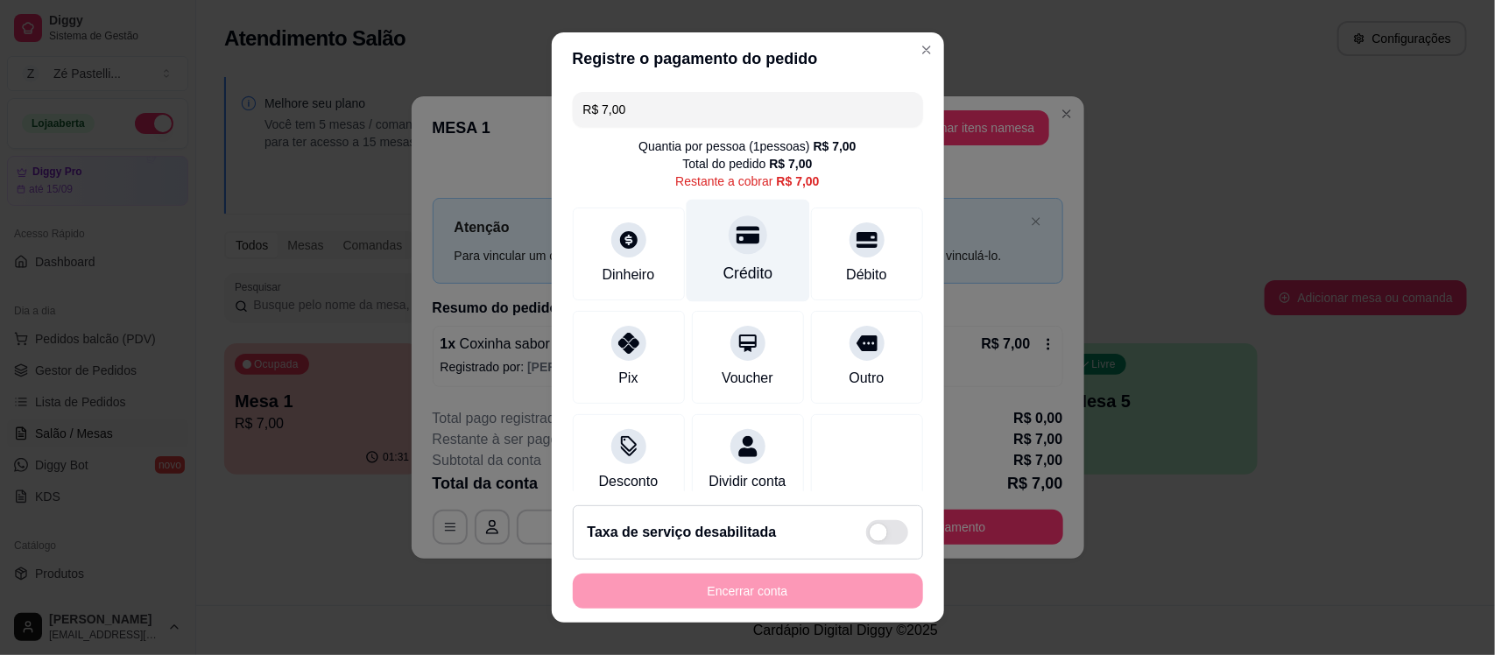
click at [723, 265] on div "Crédito" at bounding box center [748, 274] width 50 height 23
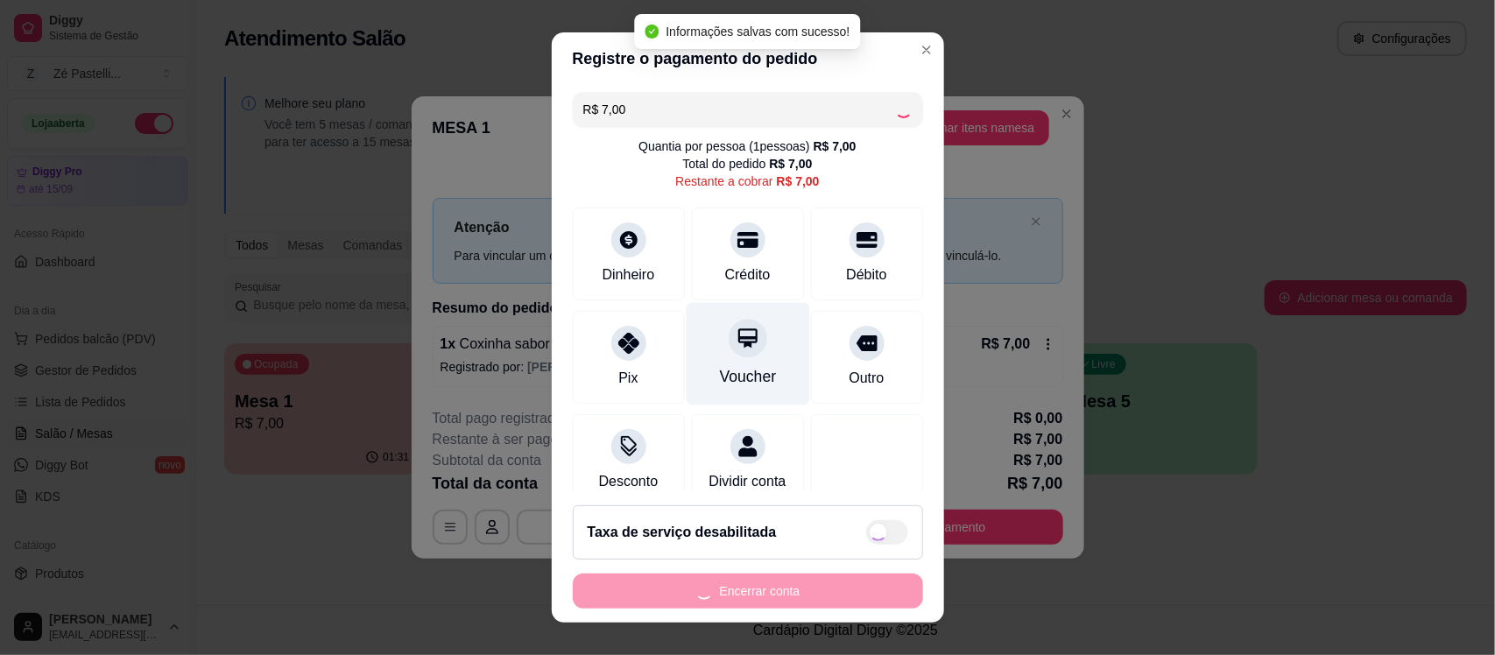
type input "R$ 0,00"
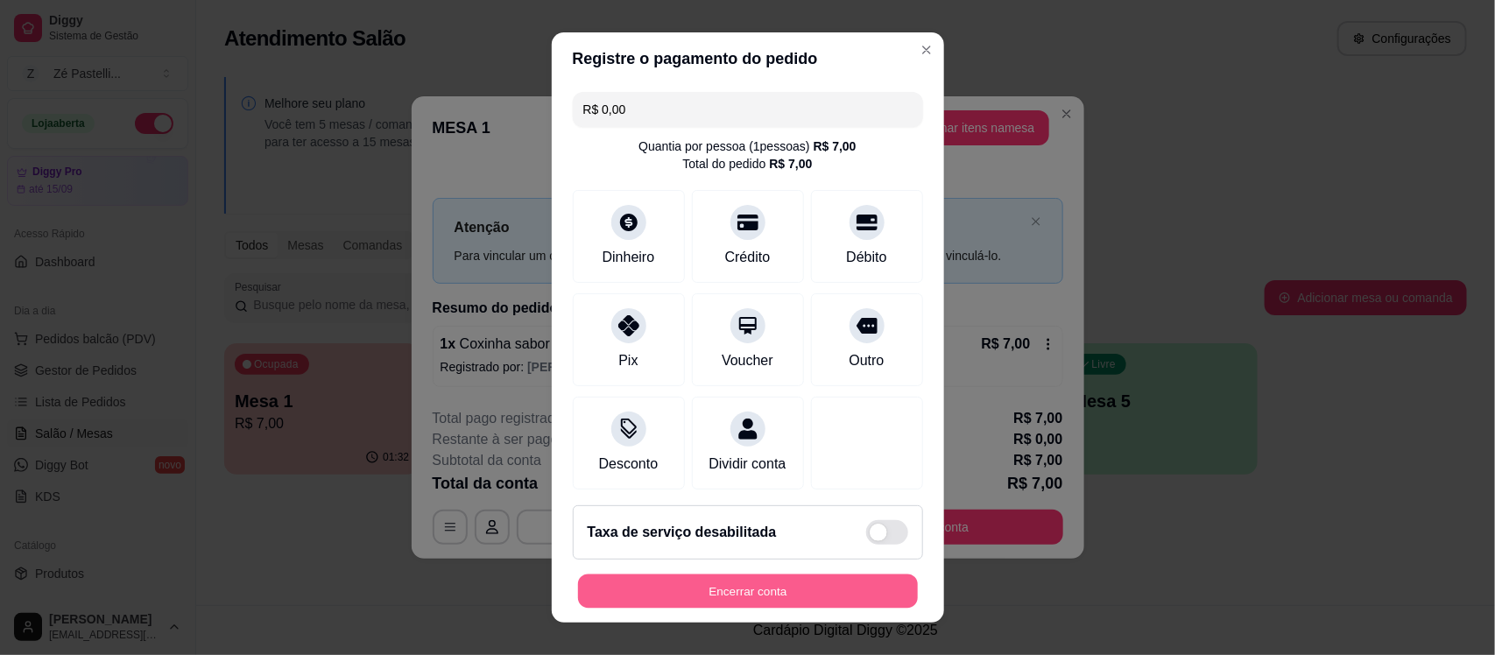
click at [734, 588] on button "Encerrar conta" at bounding box center [748, 591] width 340 height 34
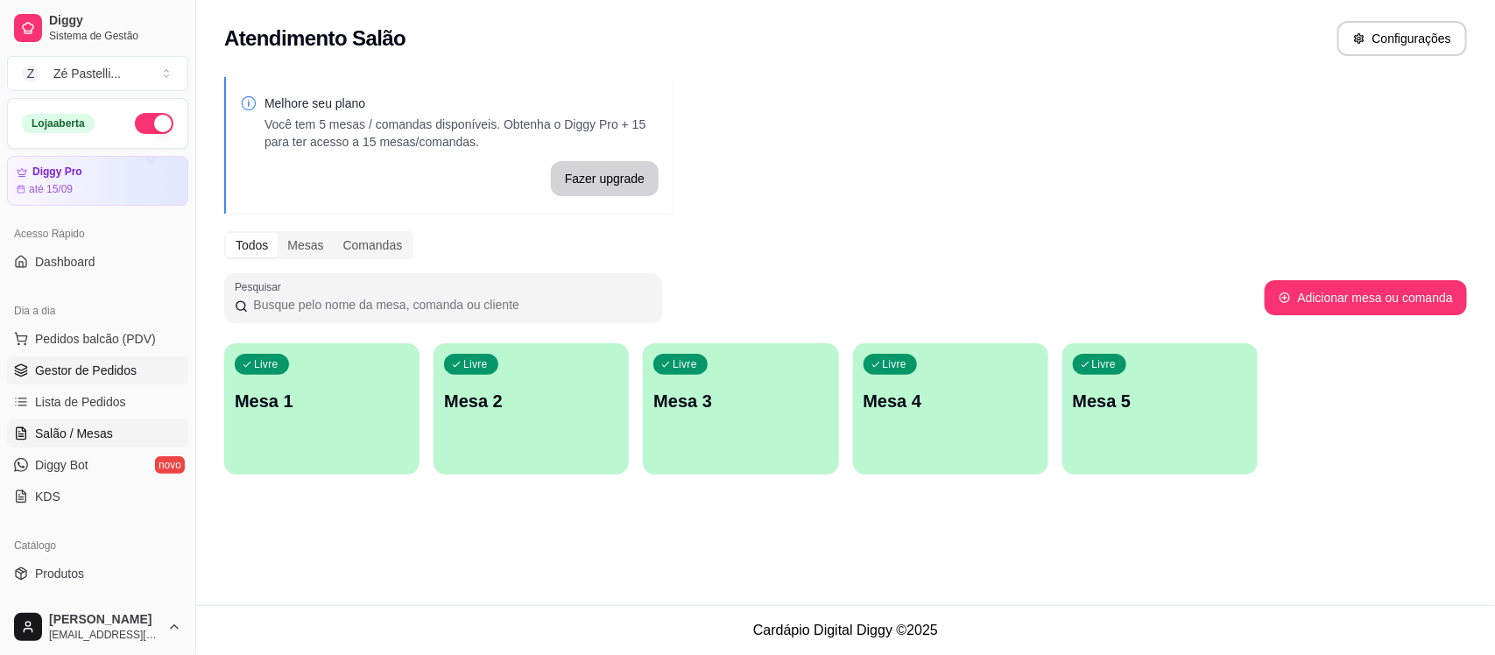
click at [94, 371] on span "Gestor de Pedidos" at bounding box center [86, 371] width 102 height 18
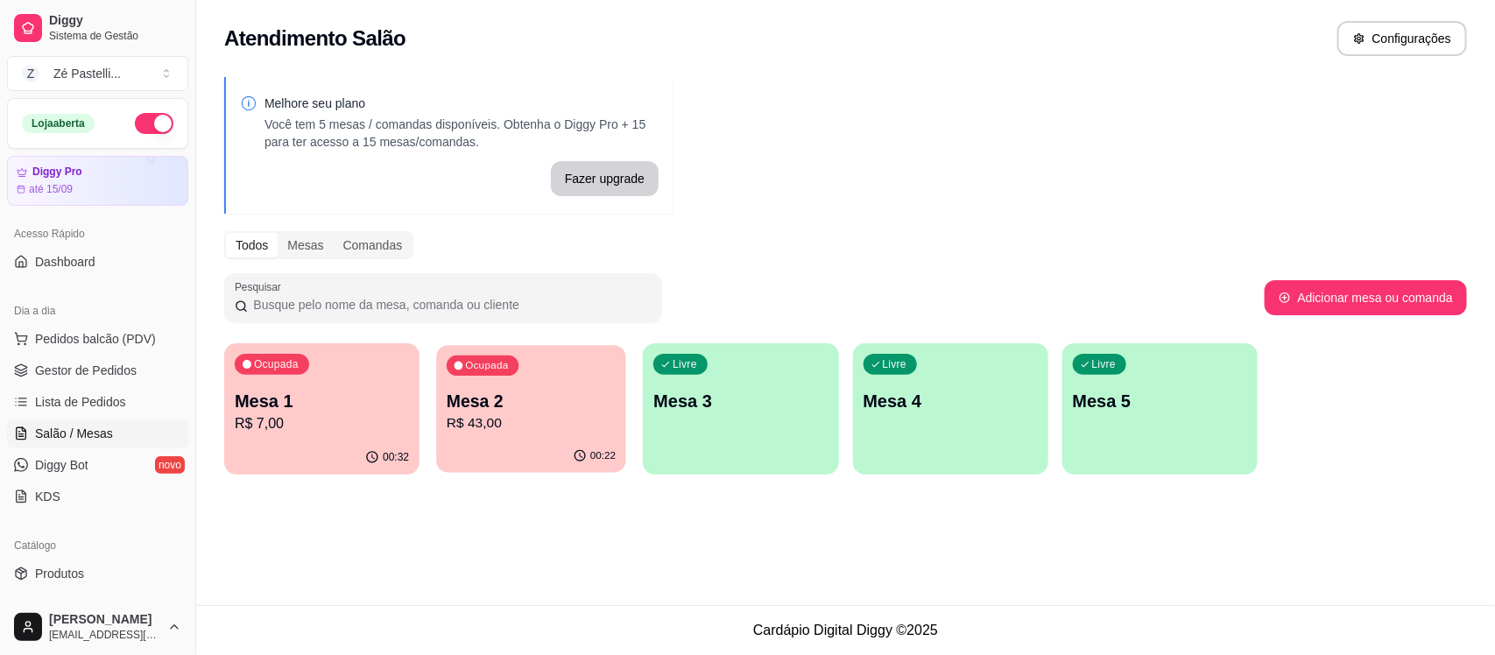
click at [493, 404] on p "Mesa 2" at bounding box center [531, 402] width 169 height 24
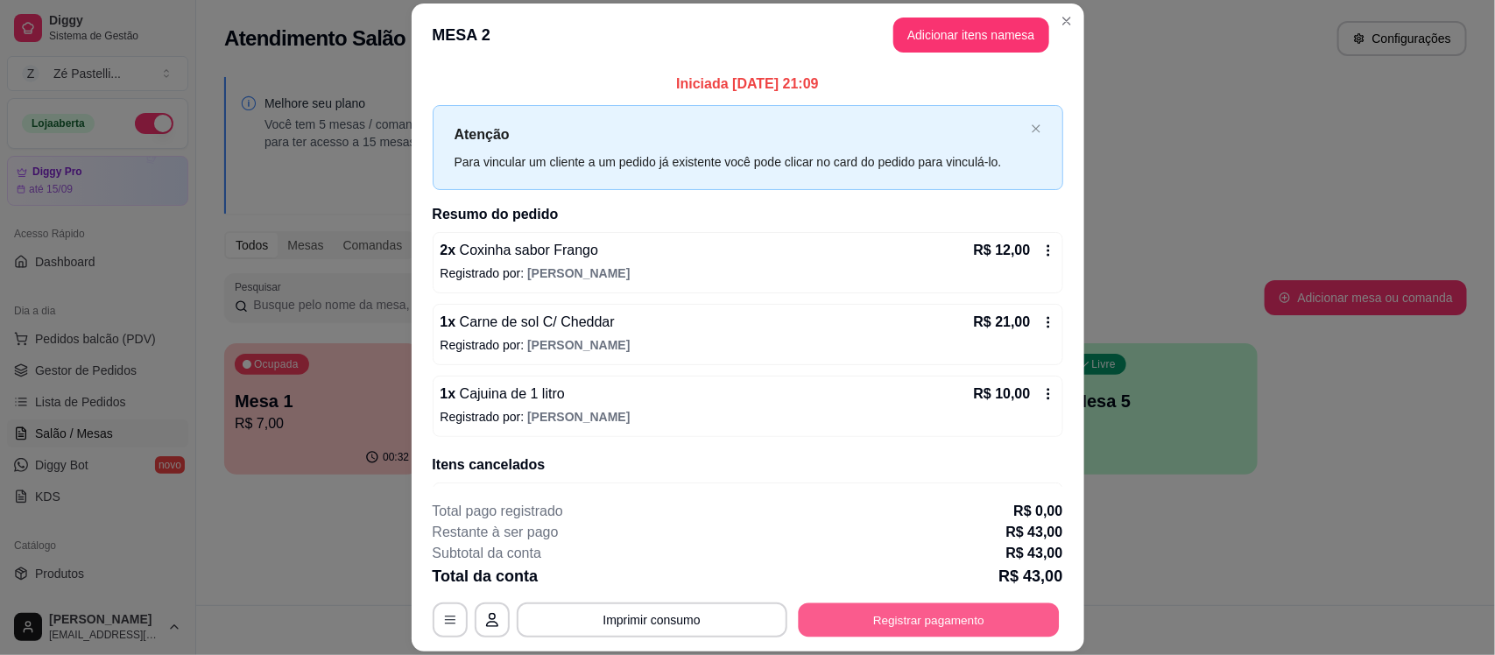
click at [873, 619] on button "Registrar pagamento" at bounding box center [928, 621] width 261 height 34
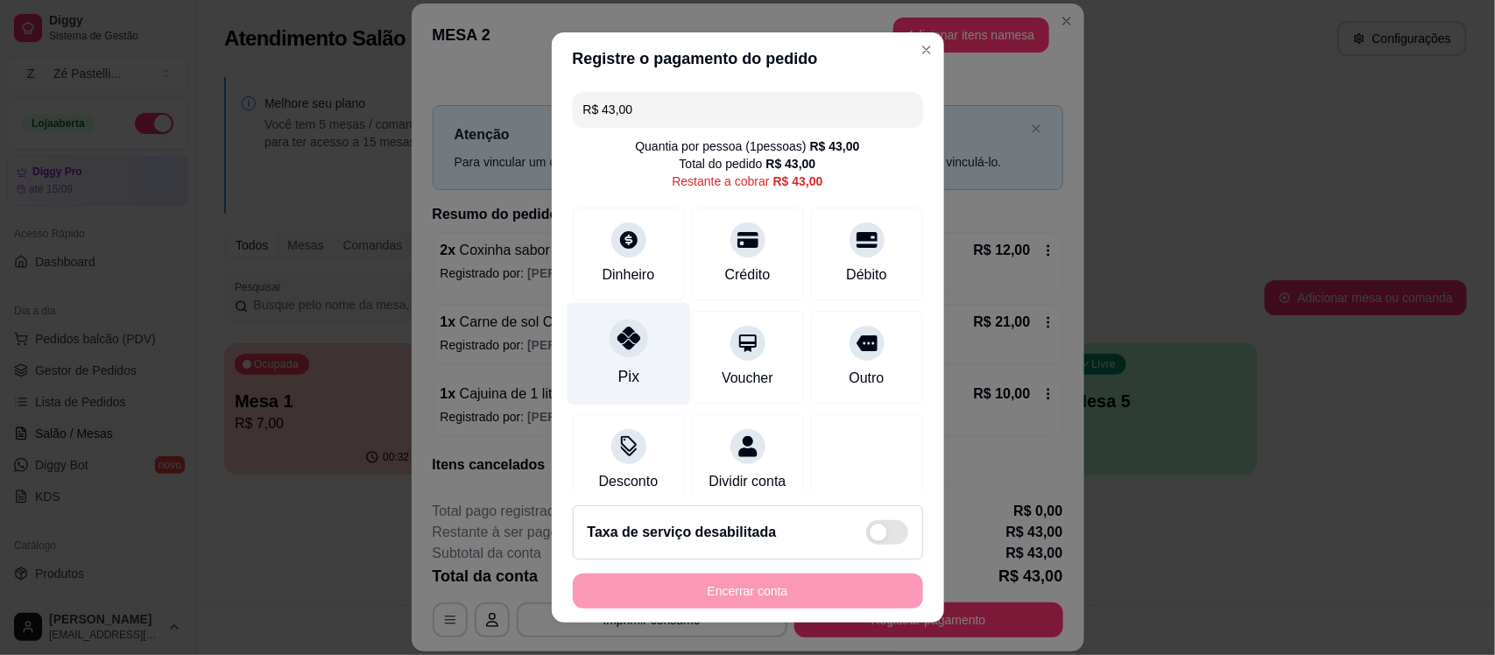
click at [619, 343] on icon at bounding box center [628, 339] width 23 height 23
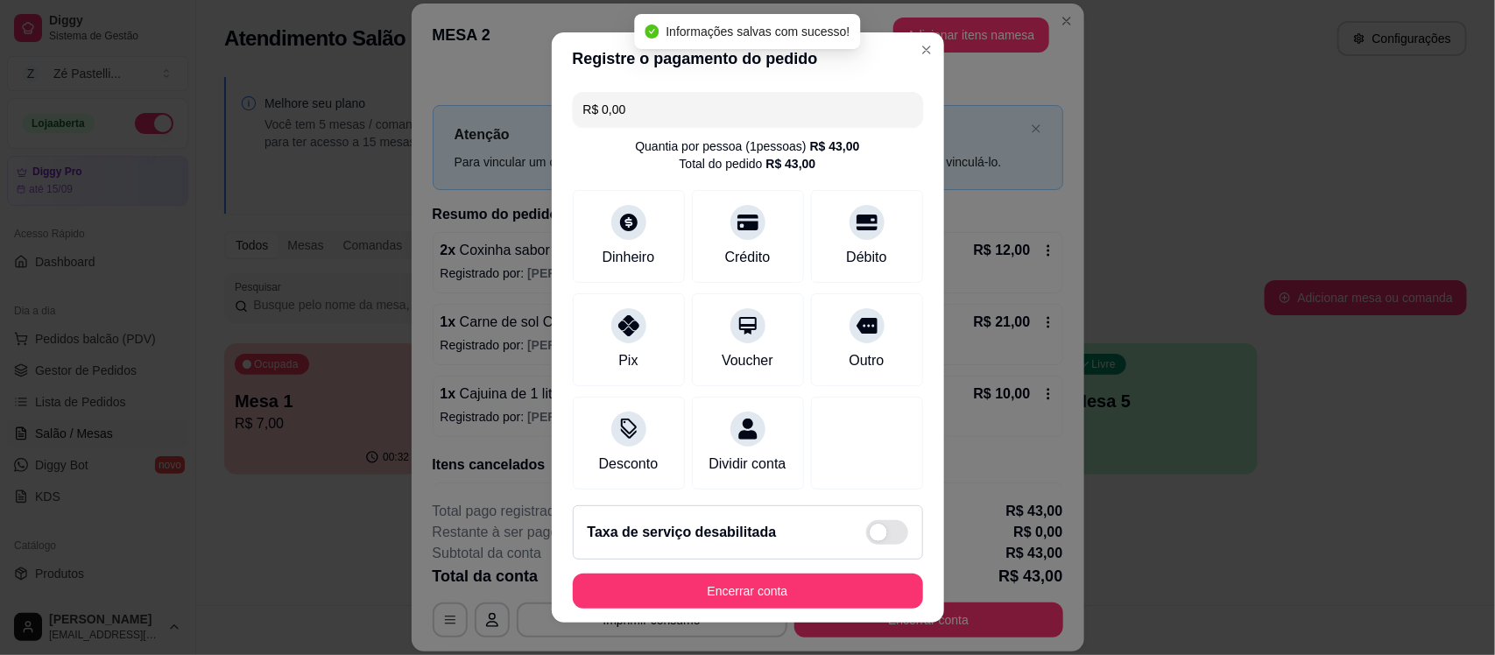
type input "R$ 0,00"
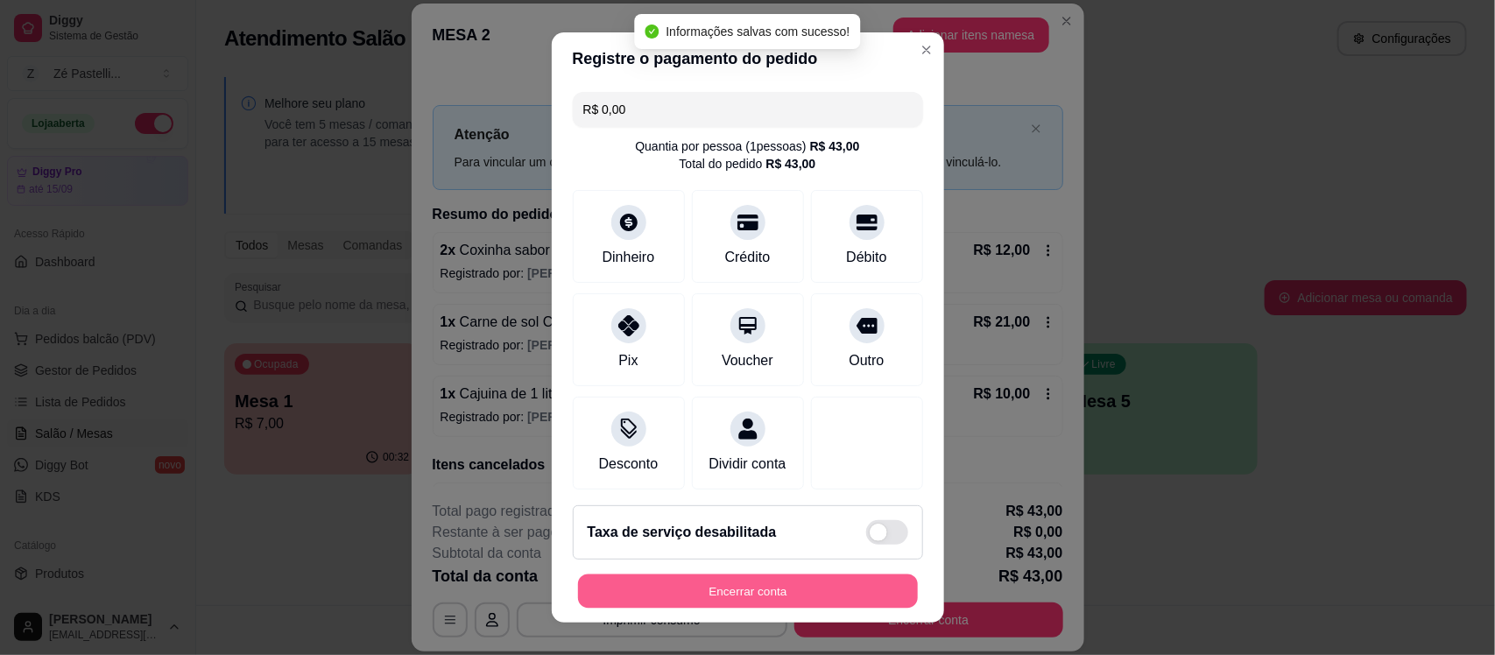
click at [701, 601] on button "Encerrar conta" at bounding box center [748, 591] width 340 height 34
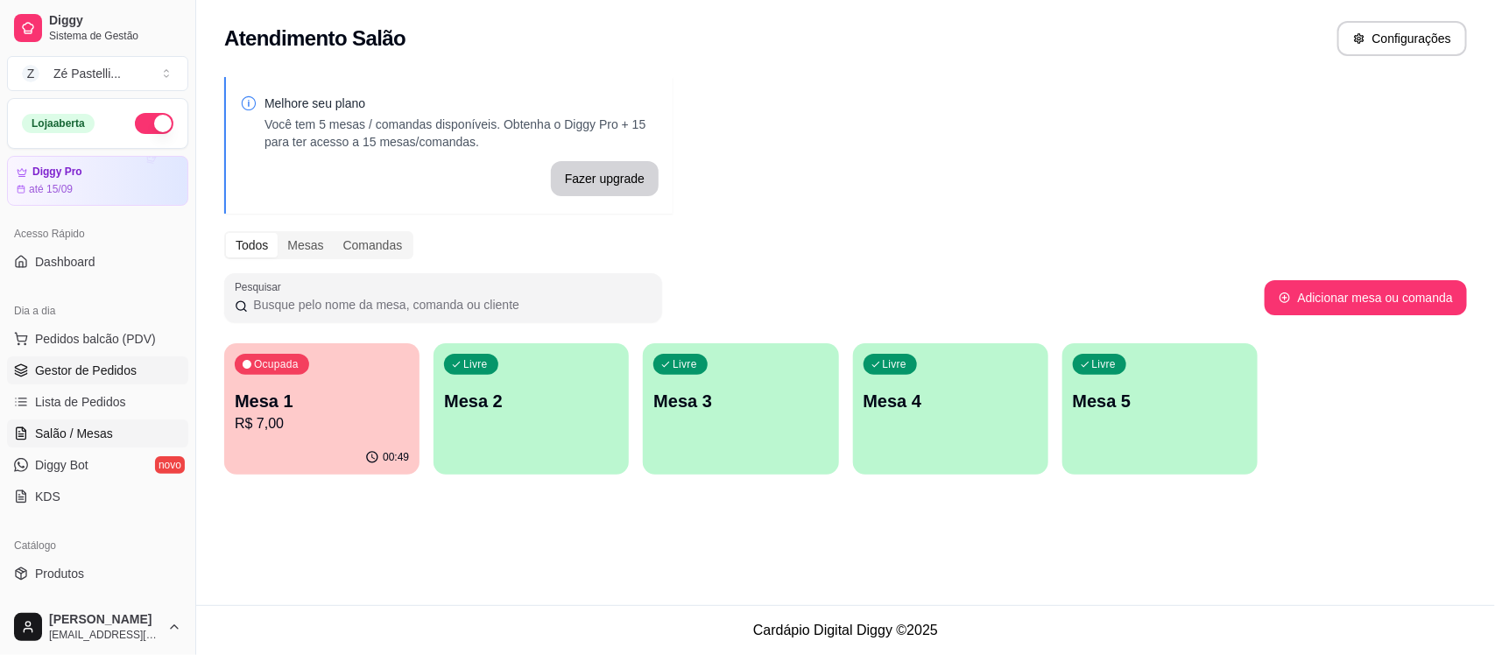
click at [90, 362] on span "Gestor de Pedidos" at bounding box center [86, 371] width 102 height 18
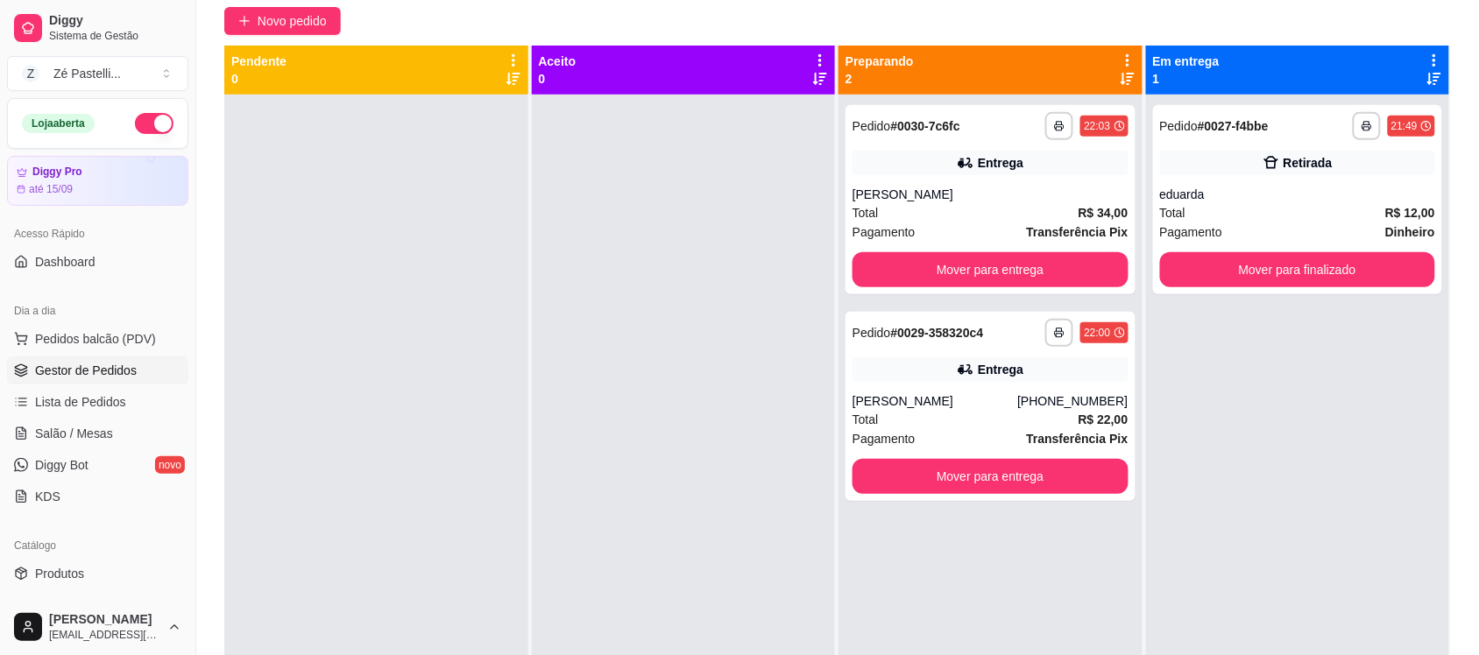
scroll to position [164, 0]
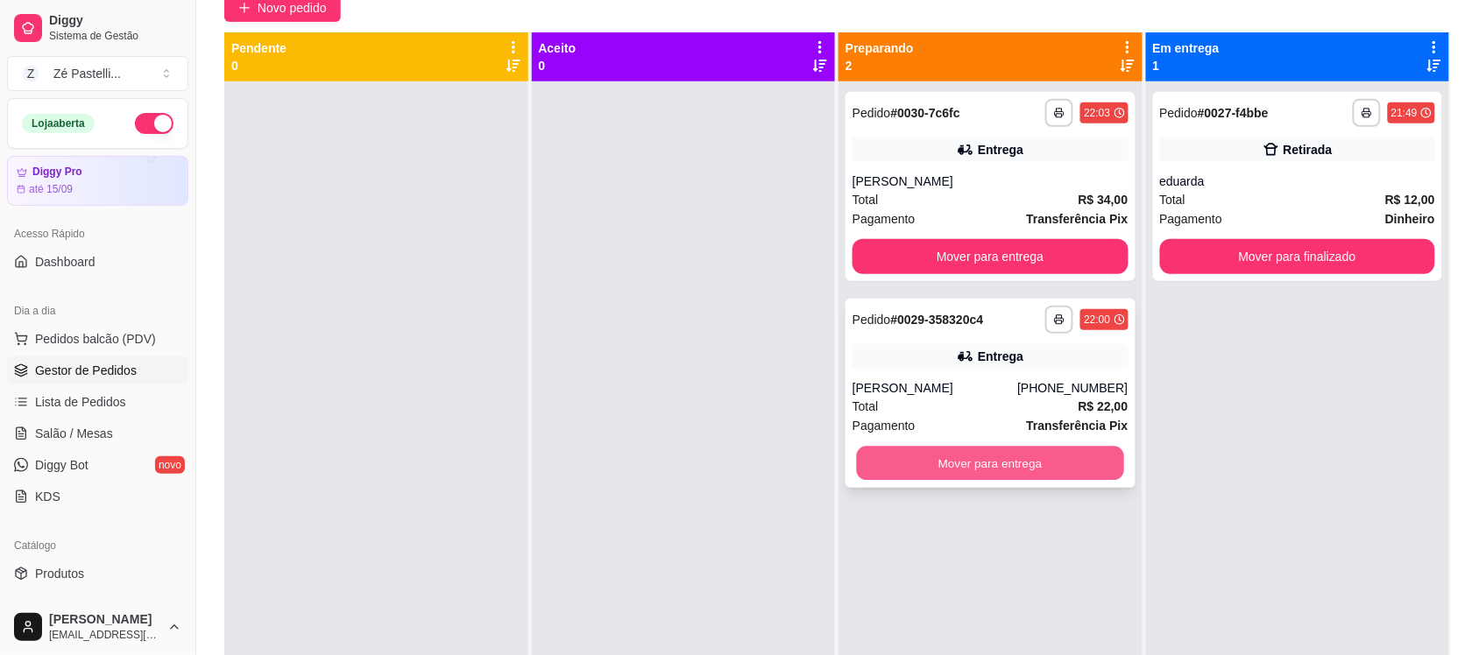
click at [1009, 449] on button "Mover para entrega" at bounding box center [990, 464] width 267 height 34
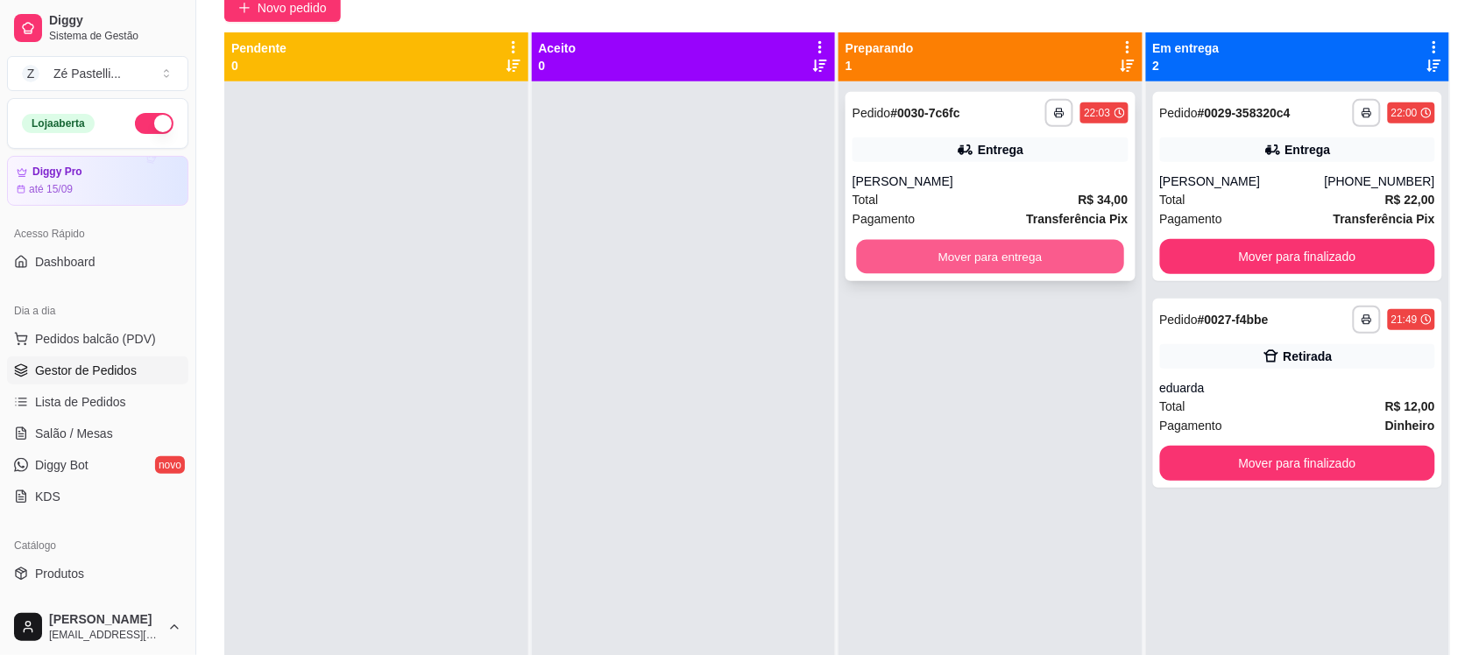
click at [881, 258] on button "Mover para entrega" at bounding box center [990, 257] width 267 height 34
